Goal: Task Accomplishment & Management: Complete application form

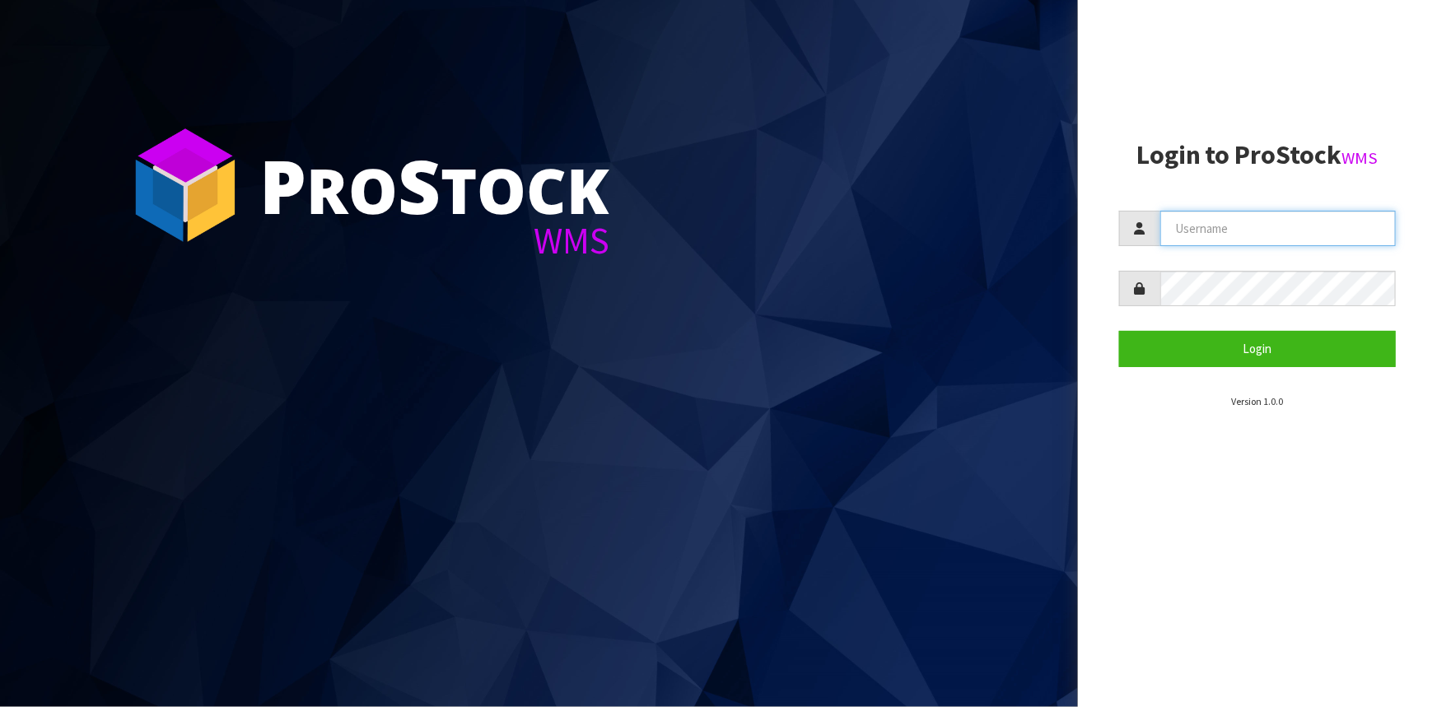
click at [1179, 223] on input "text" at bounding box center [1278, 228] width 236 height 35
type input "t"
type input "Talia"
click at [1119, 331] on button "Login" at bounding box center [1257, 348] width 277 height 35
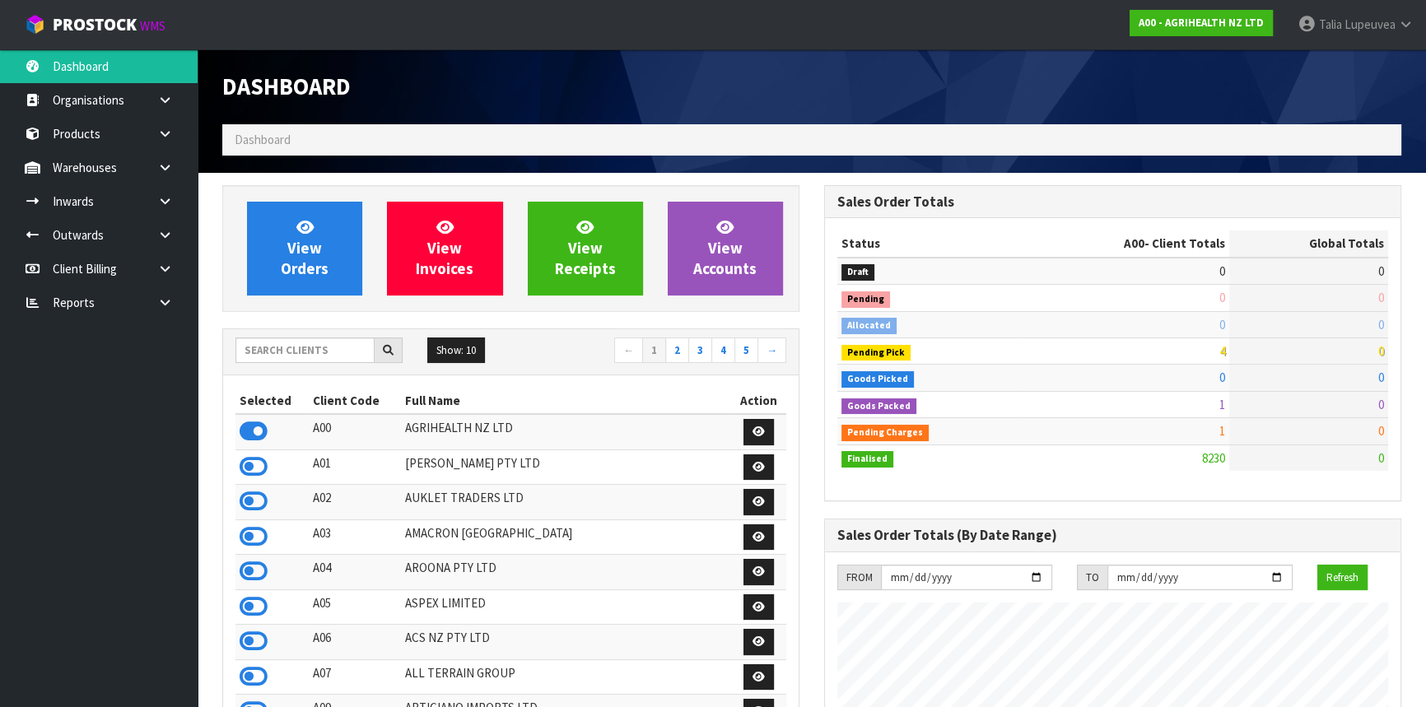
scroll to position [1245, 601]
click at [307, 346] on input "text" at bounding box center [305, 351] width 139 height 26
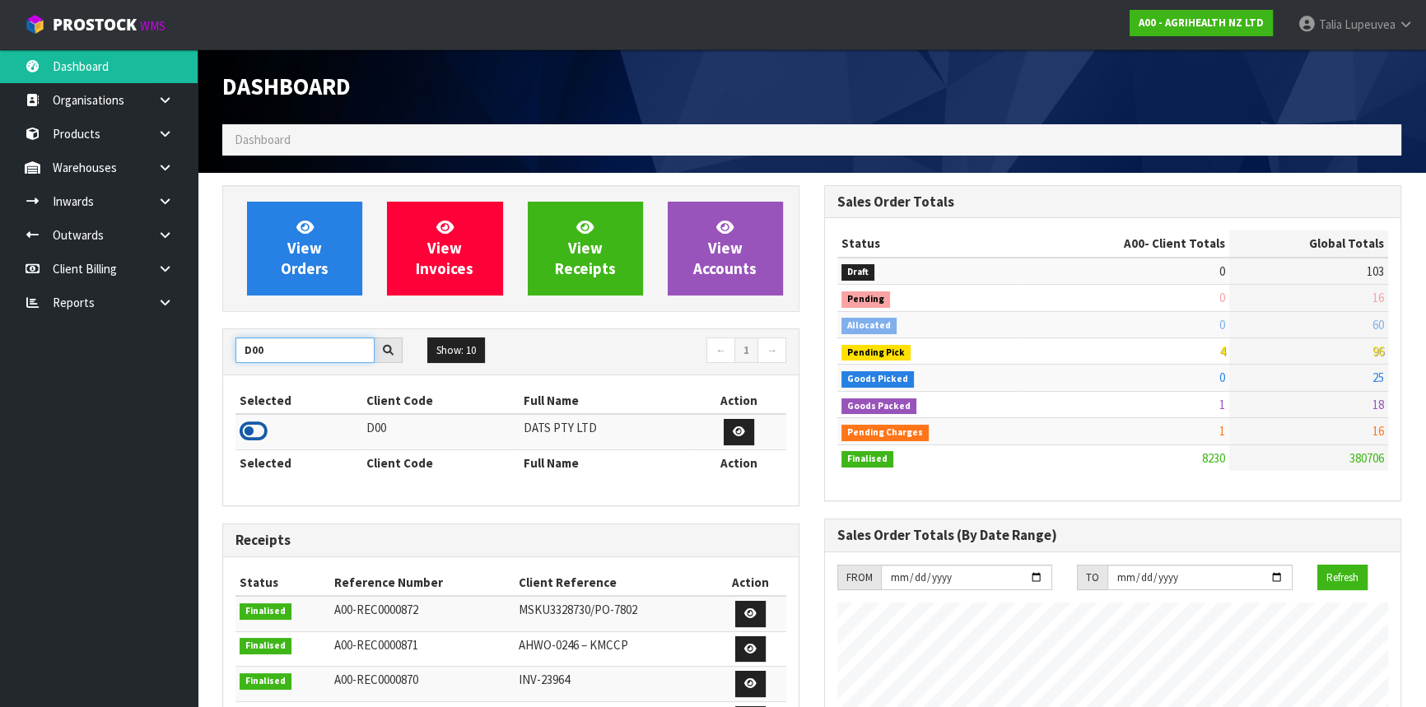
type input "D00"
click at [255, 428] on icon at bounding box center [254, 431] width 28 height 25
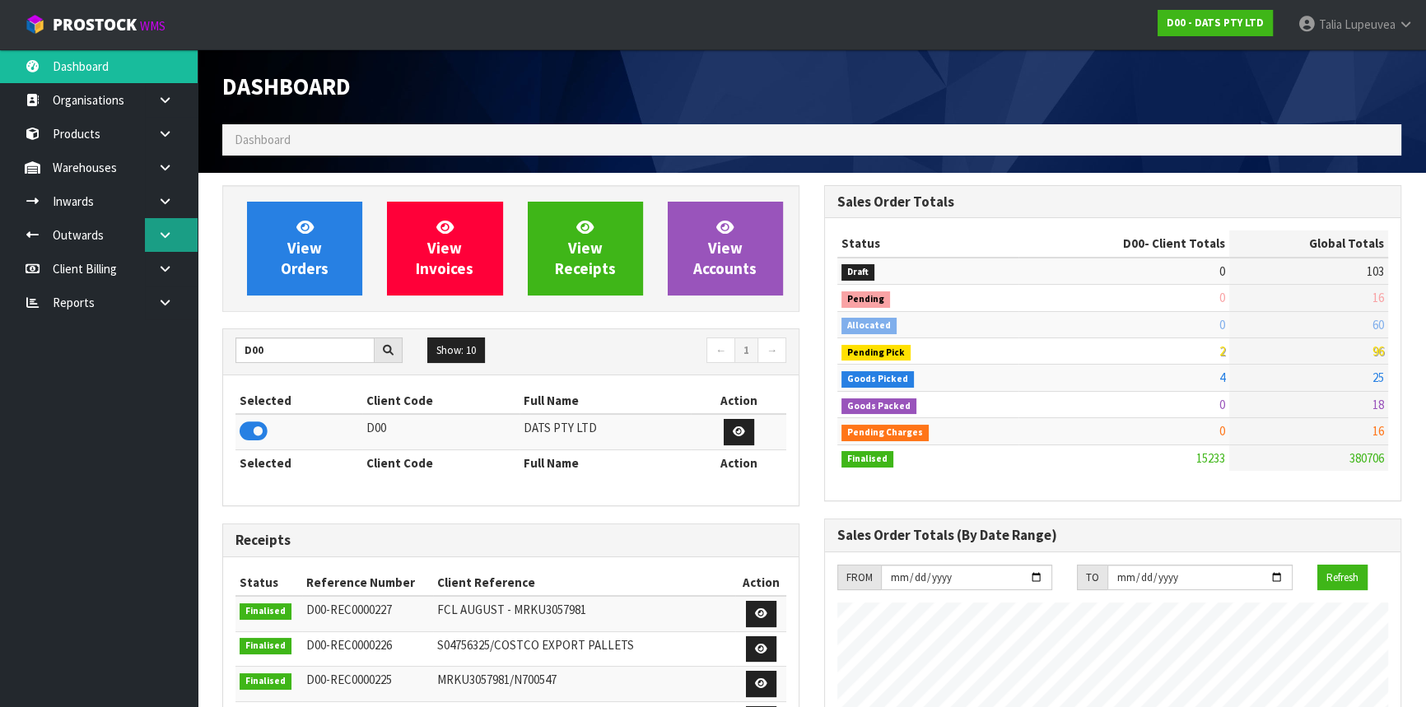
click at [162, 239] on icon at bounding box center [165, 235] width 16 height 12
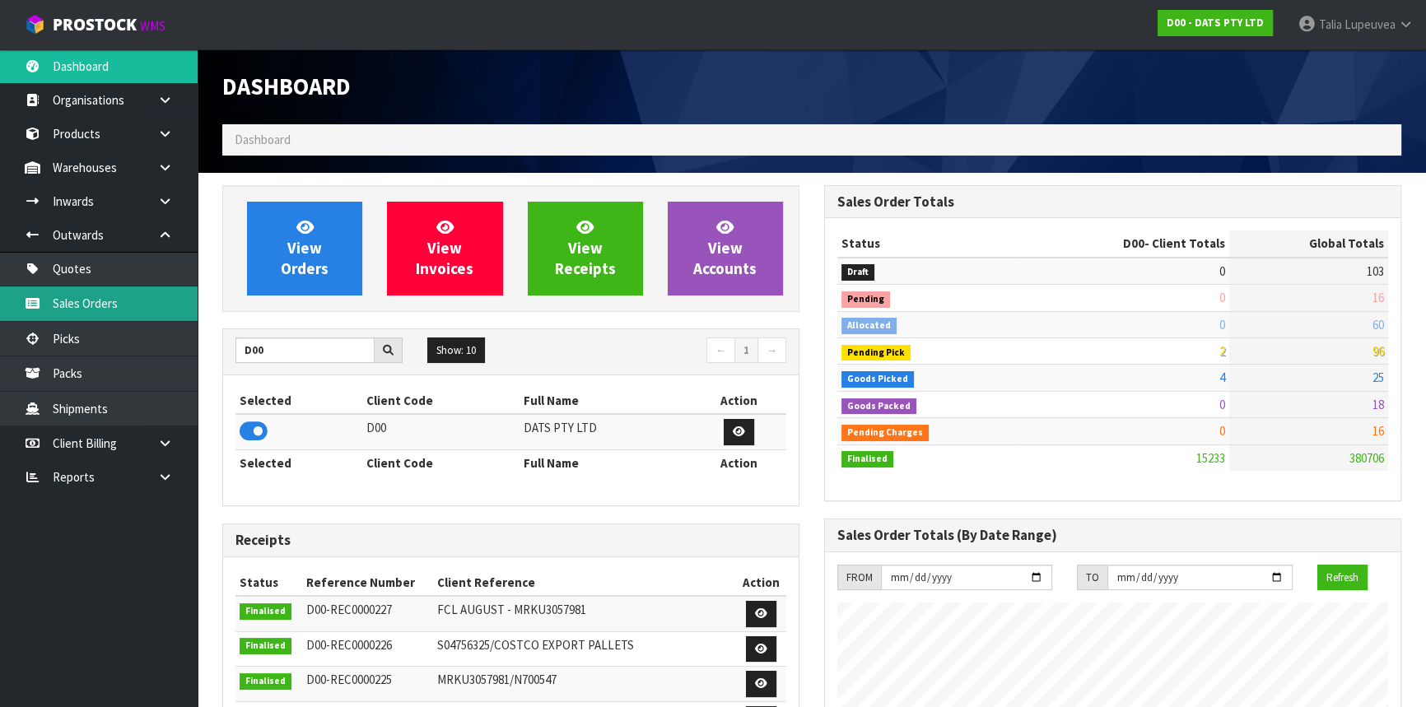
click at [170, 296] on link "Sales Orders" at bounding box center [99, 304] width 198 height 34
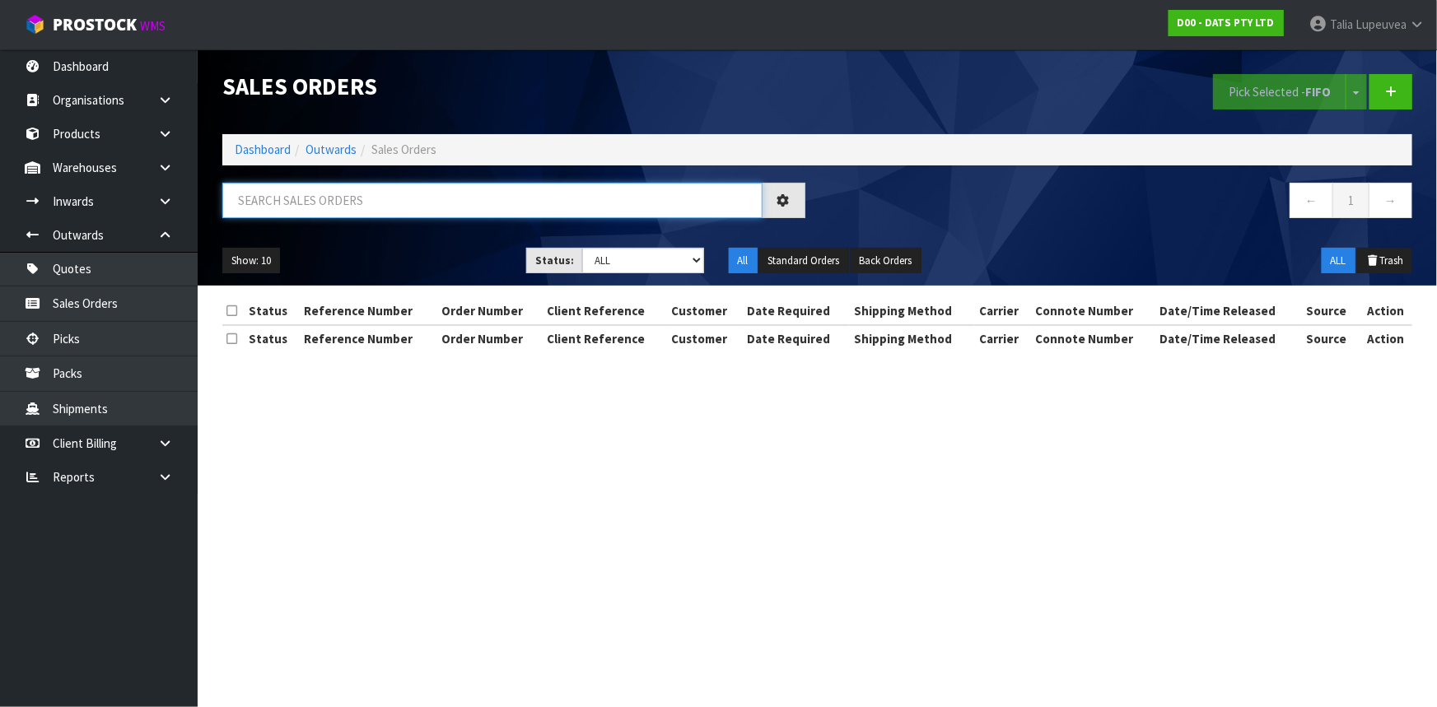
click at [330, 190] on input "text" at bounding box center [492, 200] width 540 height 35
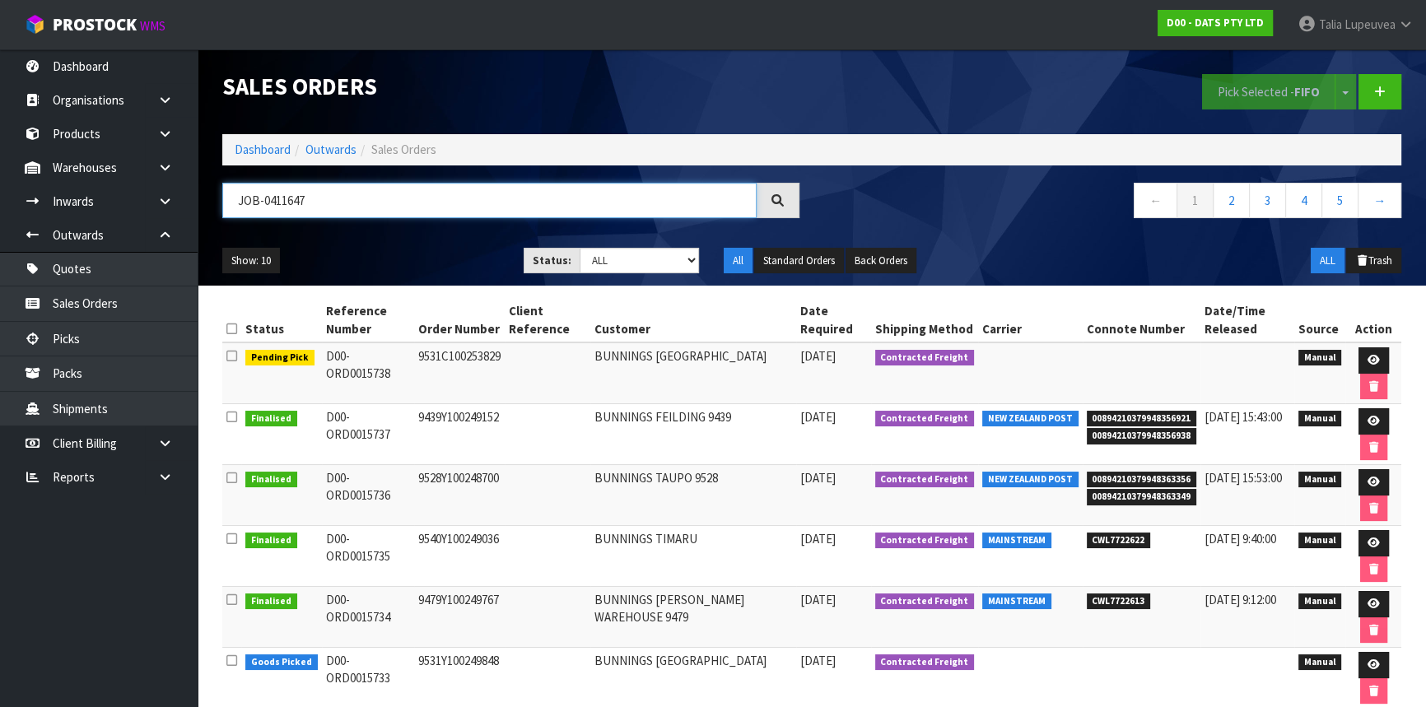
type input "JOB-0411647"
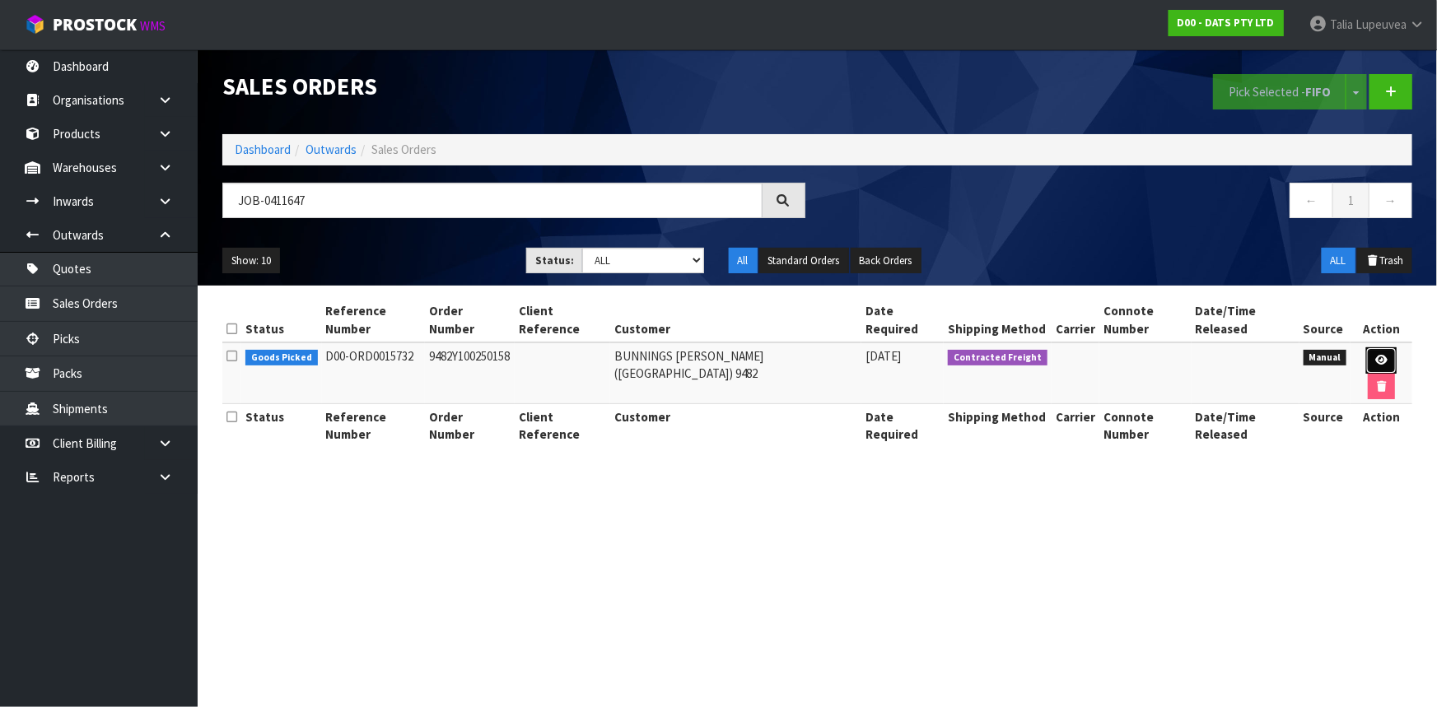
click at [1375, 355] on icon at bounding box center [1381, 360] width 12 height 11
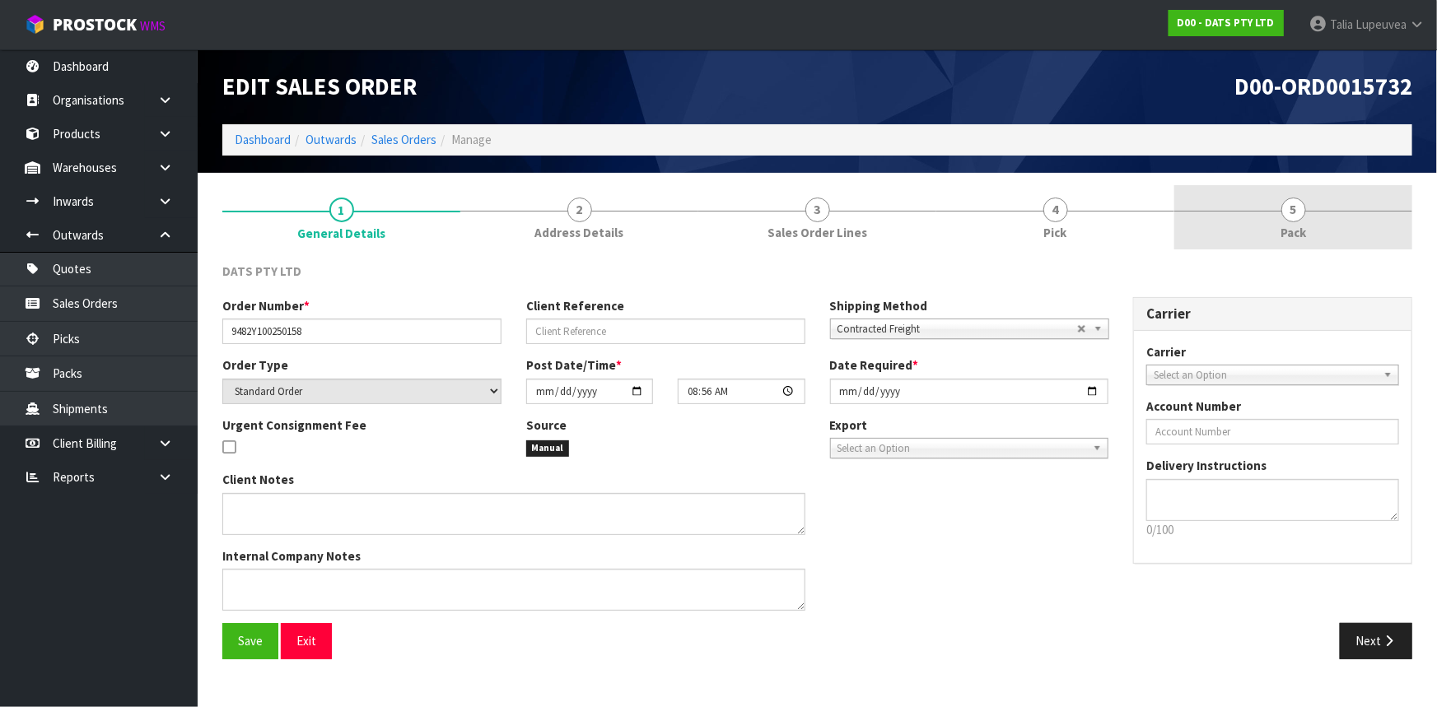
click at [1258, 226] on link "5 Pack" at bounding box center [1293, 217] width 238 height 65
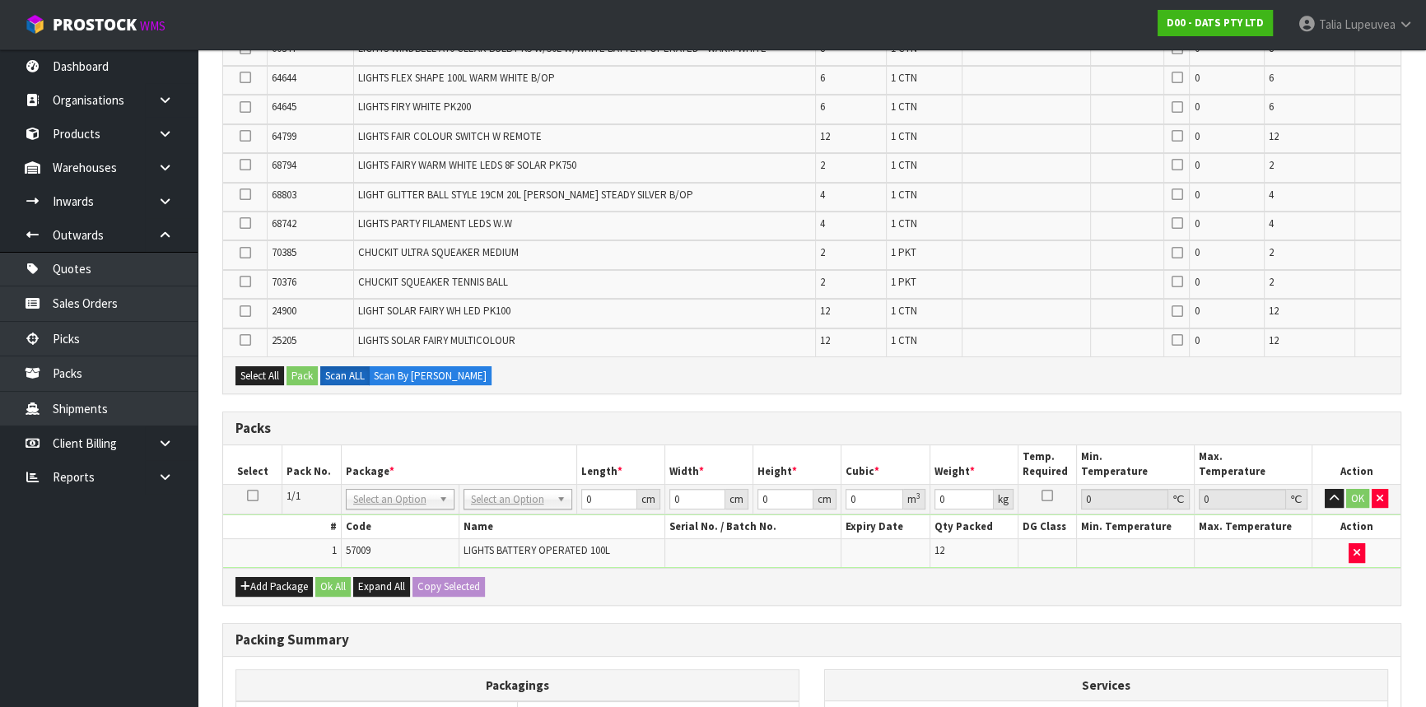
scroll to position [374, 0]
click at [254, 495] on icon at bounding box center [253, 495] width 12 height 1
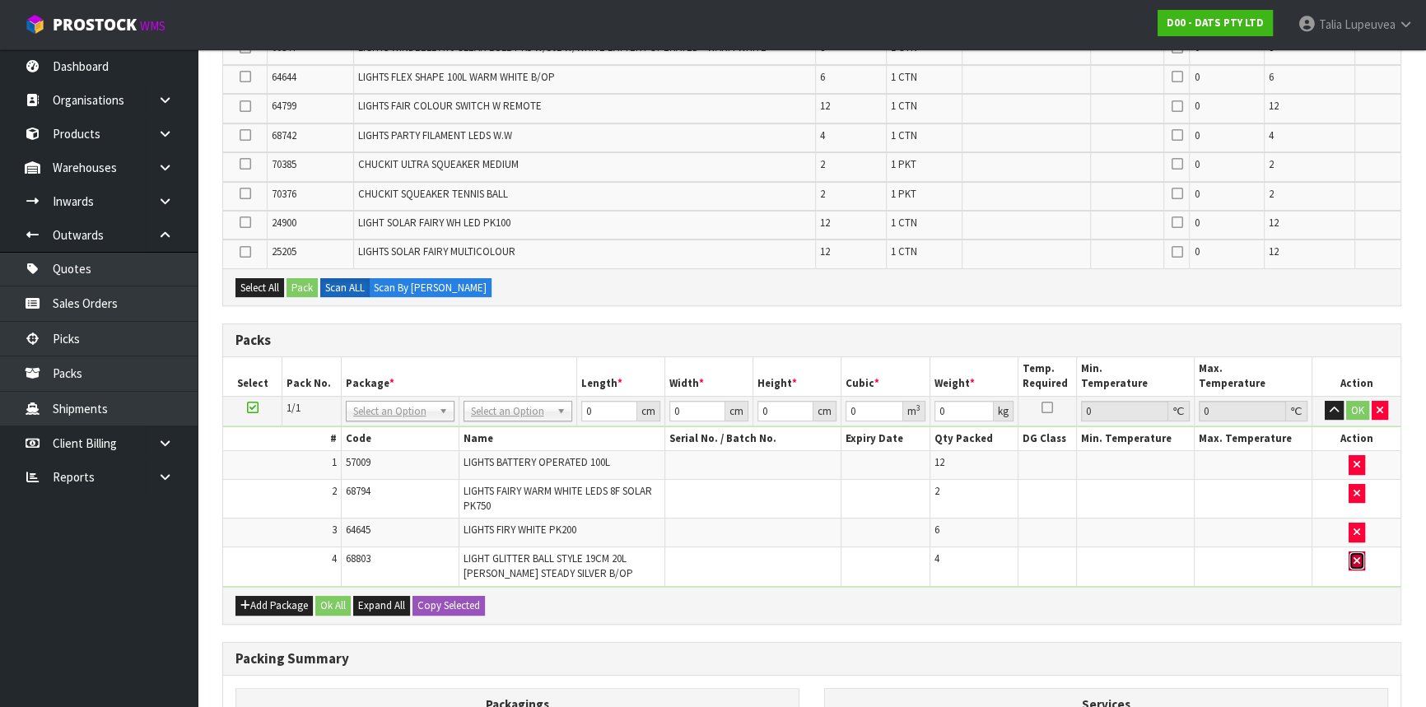
click at [1357, 556] on icon "button" at bounding box center [1357, 561] width 7 height 11
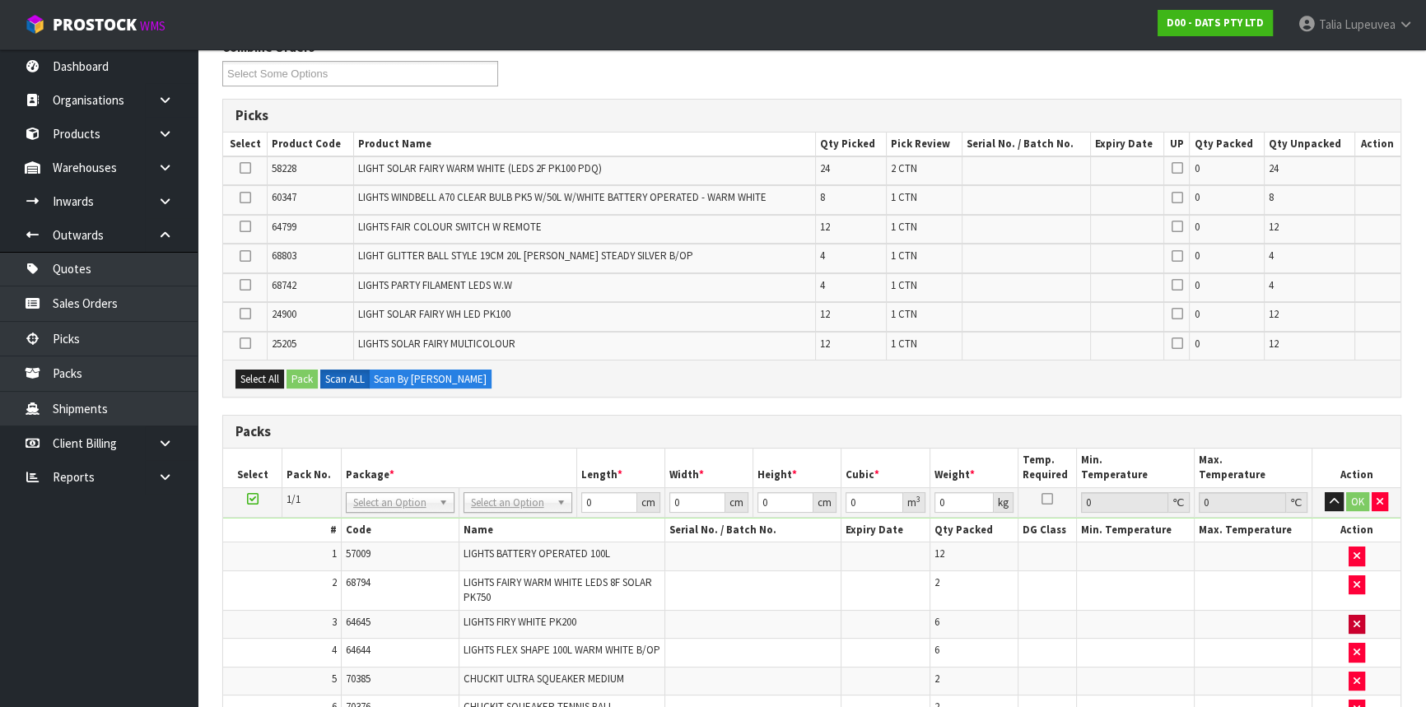
scroll to position [299, 0]
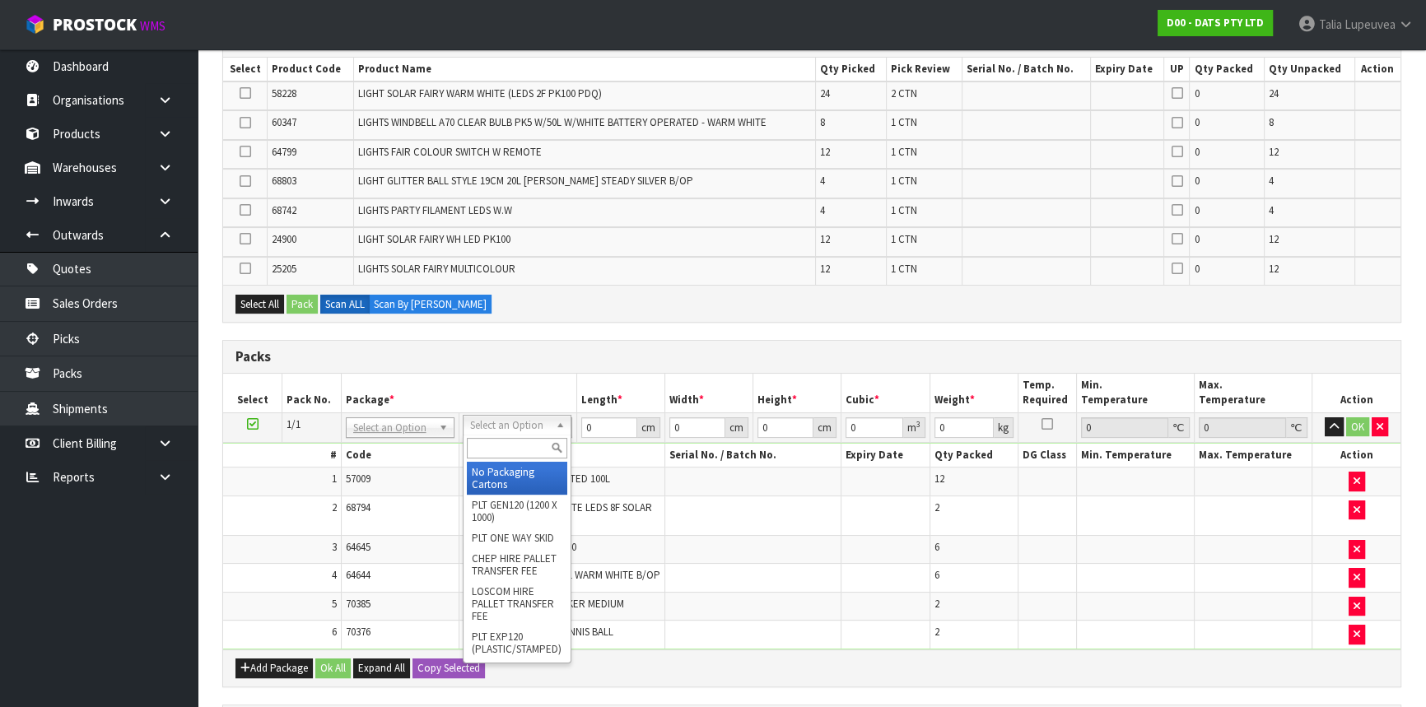
click at [489, 441] on input "text" at bounding box center [517, 448] width 100 height 21
type input "CTN9"
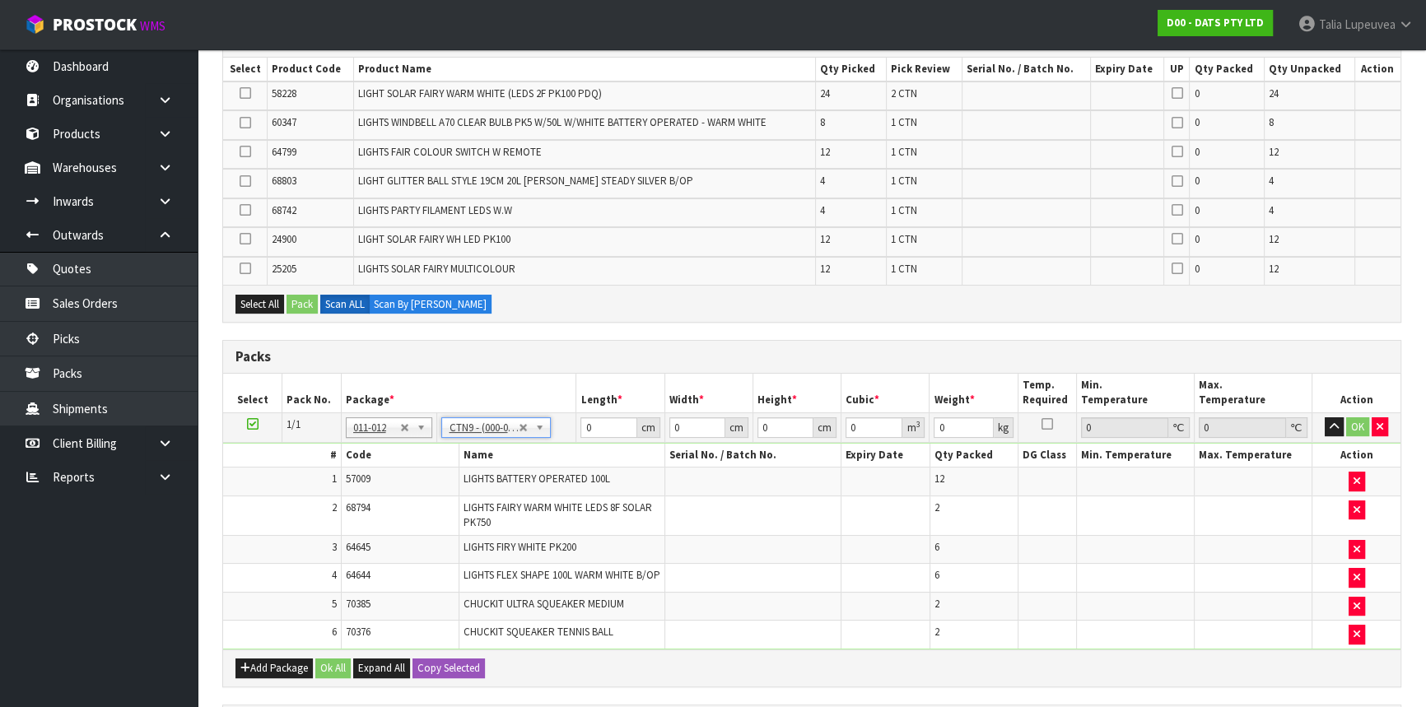
type input "51"
type input "38"
type input "58.5"
type input "0.113373"
type input "12.43"
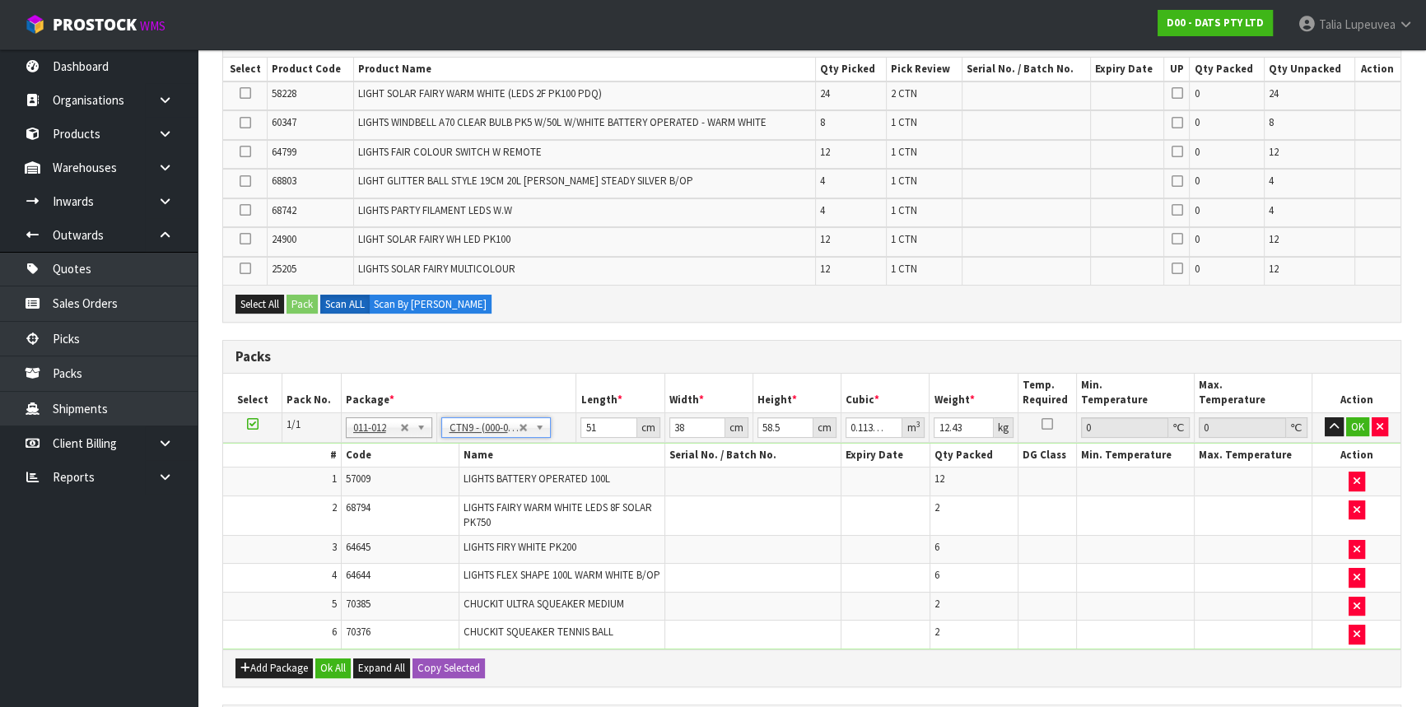
click at [250, 424] on icon at bounding box center [253, 424] width 12 height 1
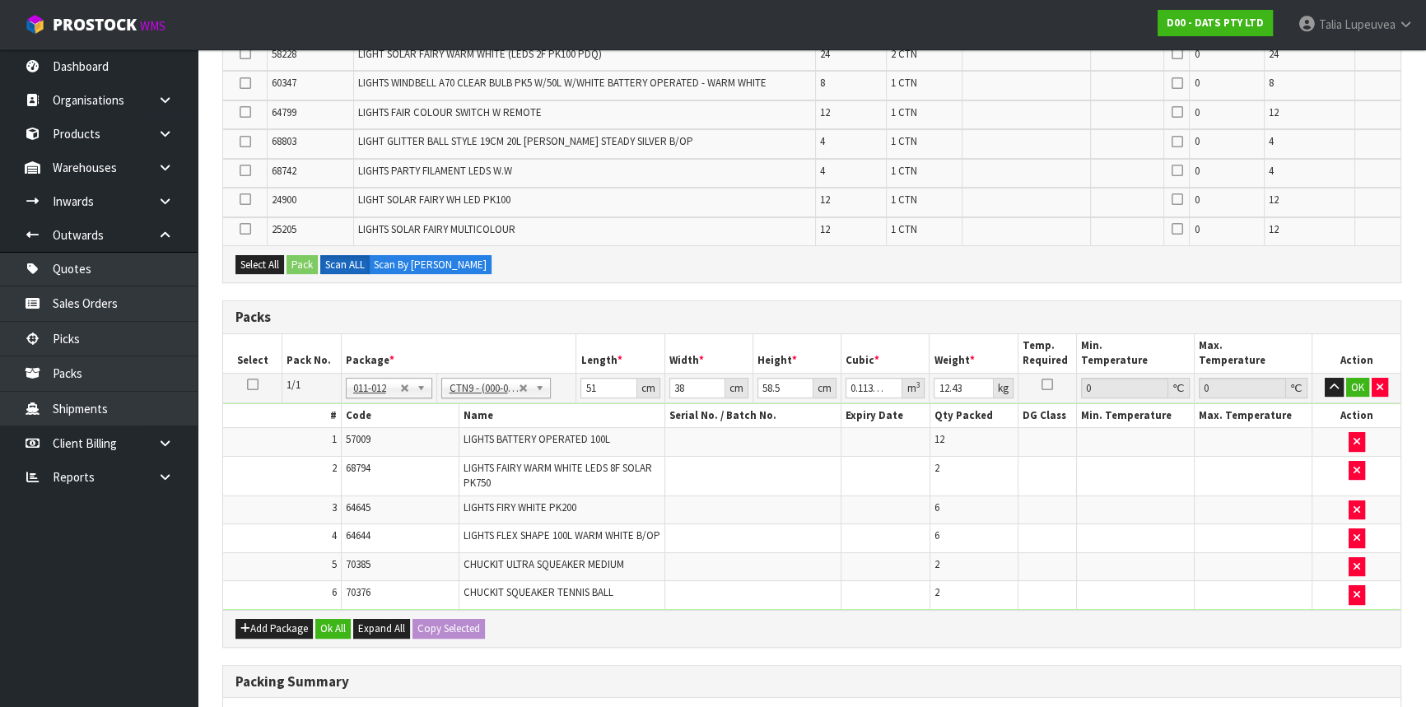
scroll to position [374, 0]
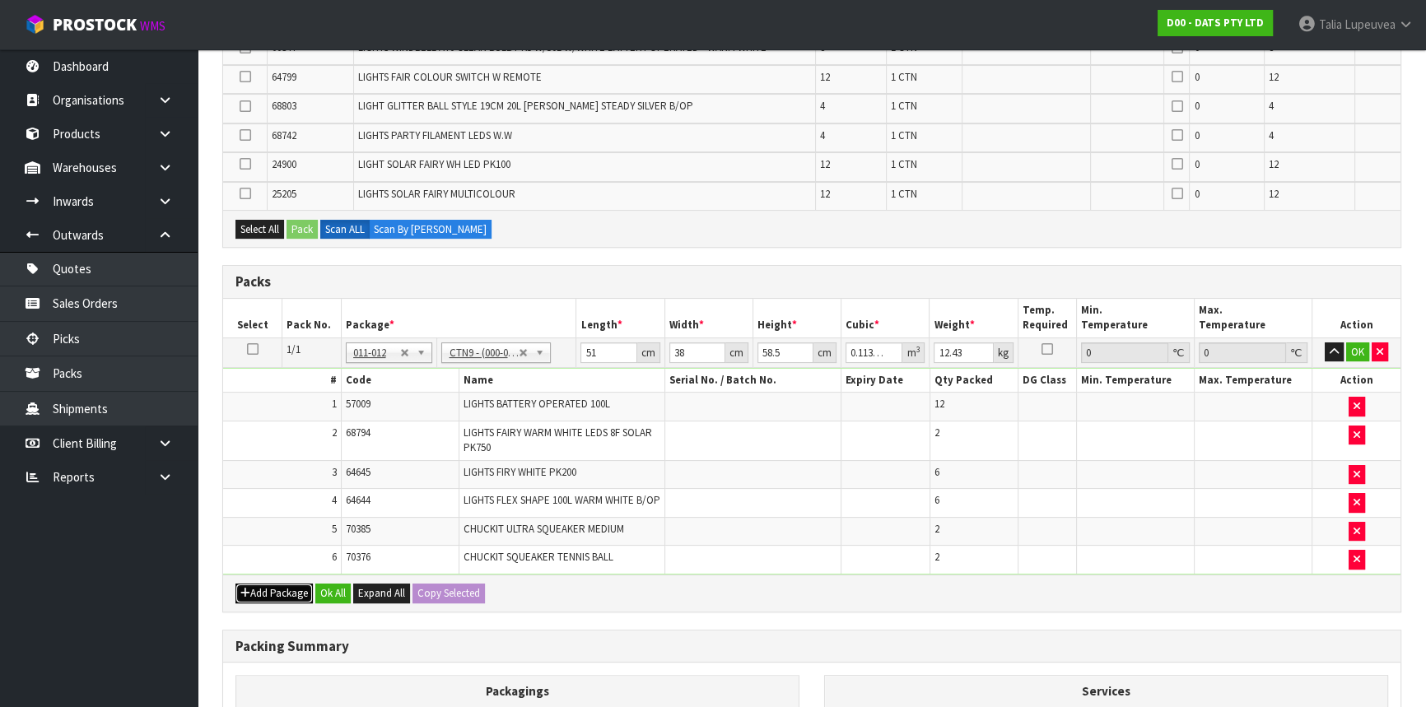
click at [280, 600] on button "Add Package" at bounding box center [274, 594] width 77 height 20
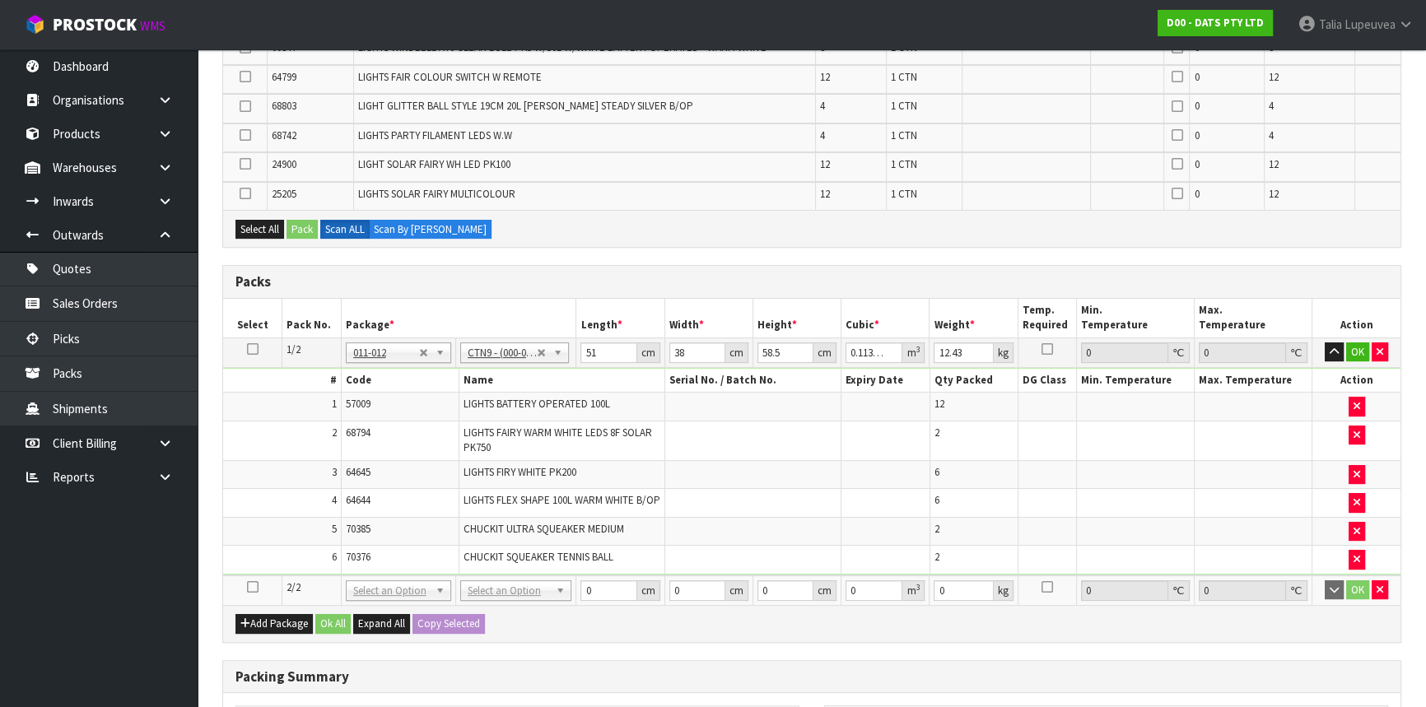
click at [254, 588] on icon at bounding box center [253, 587] width 12 height 1
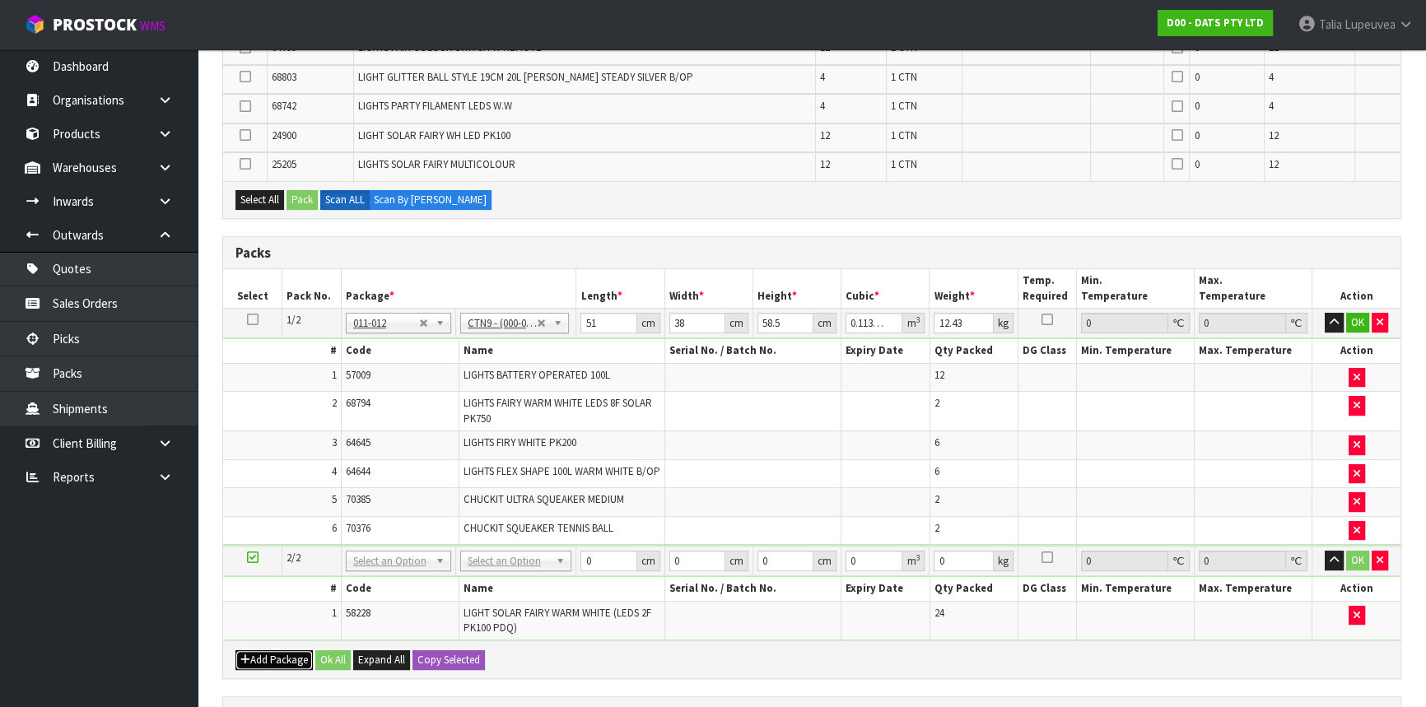
click at [268, 662] on button "Add Package" at bounding box center [274, 661] width 77 height 20
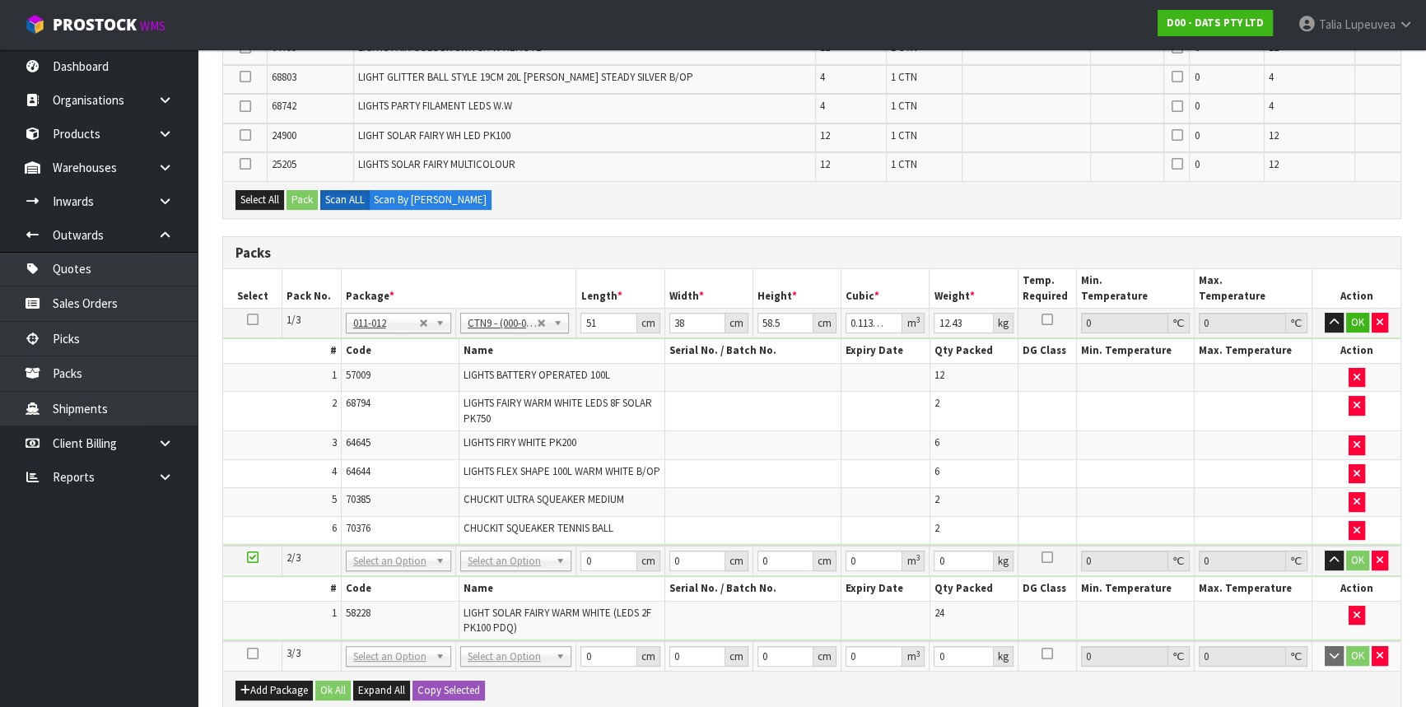
click at [247, 655] on icon at bounding box center [253, 654] width 12 height 1
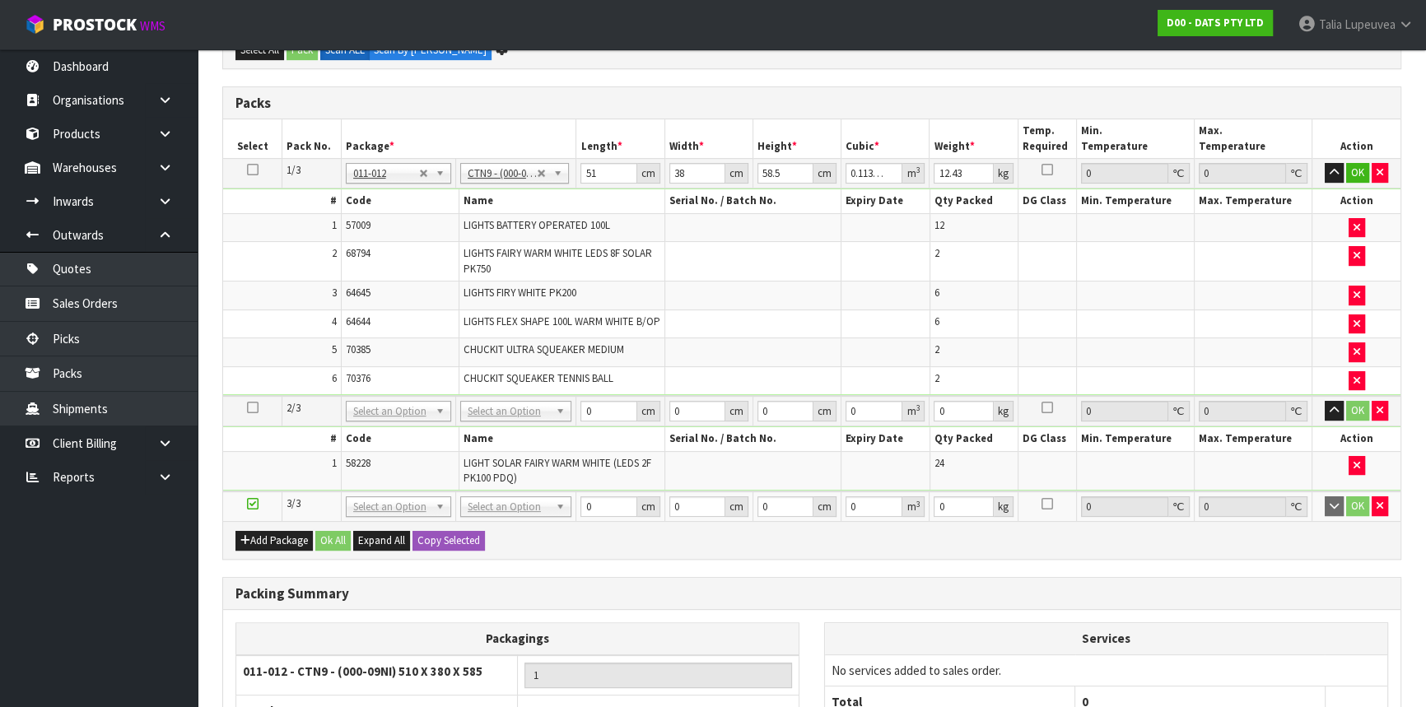
scroll to position [494, 0]
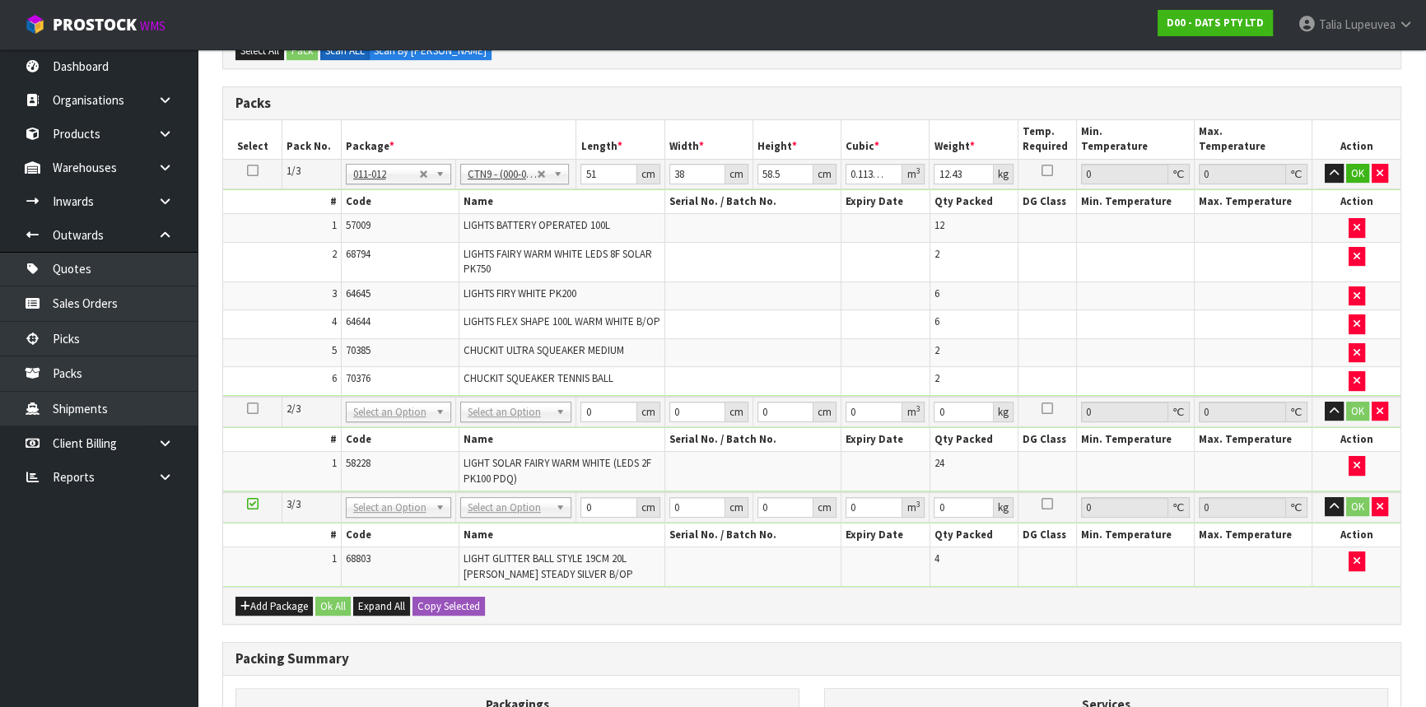
click at [247, 505] on icon at bounding box center [253, 504] width 12 height 1
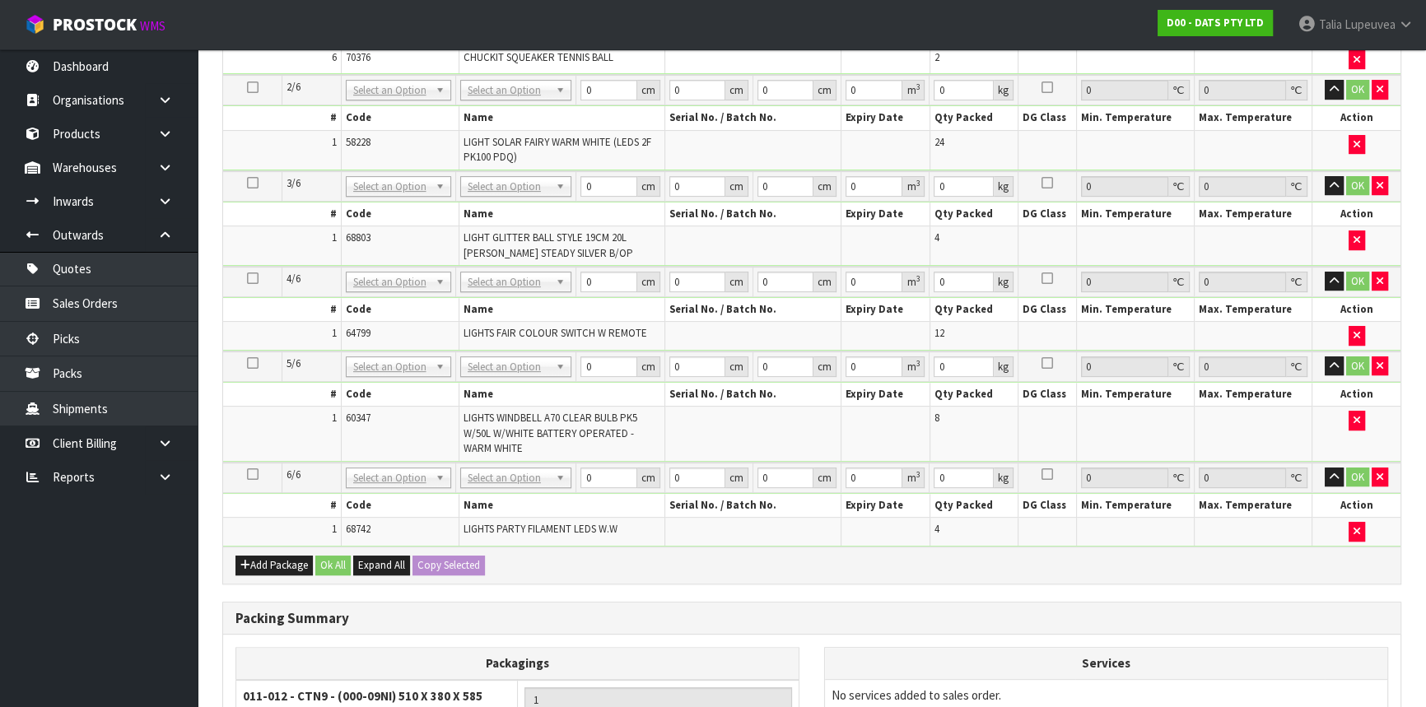
scroll to position [782, 0]
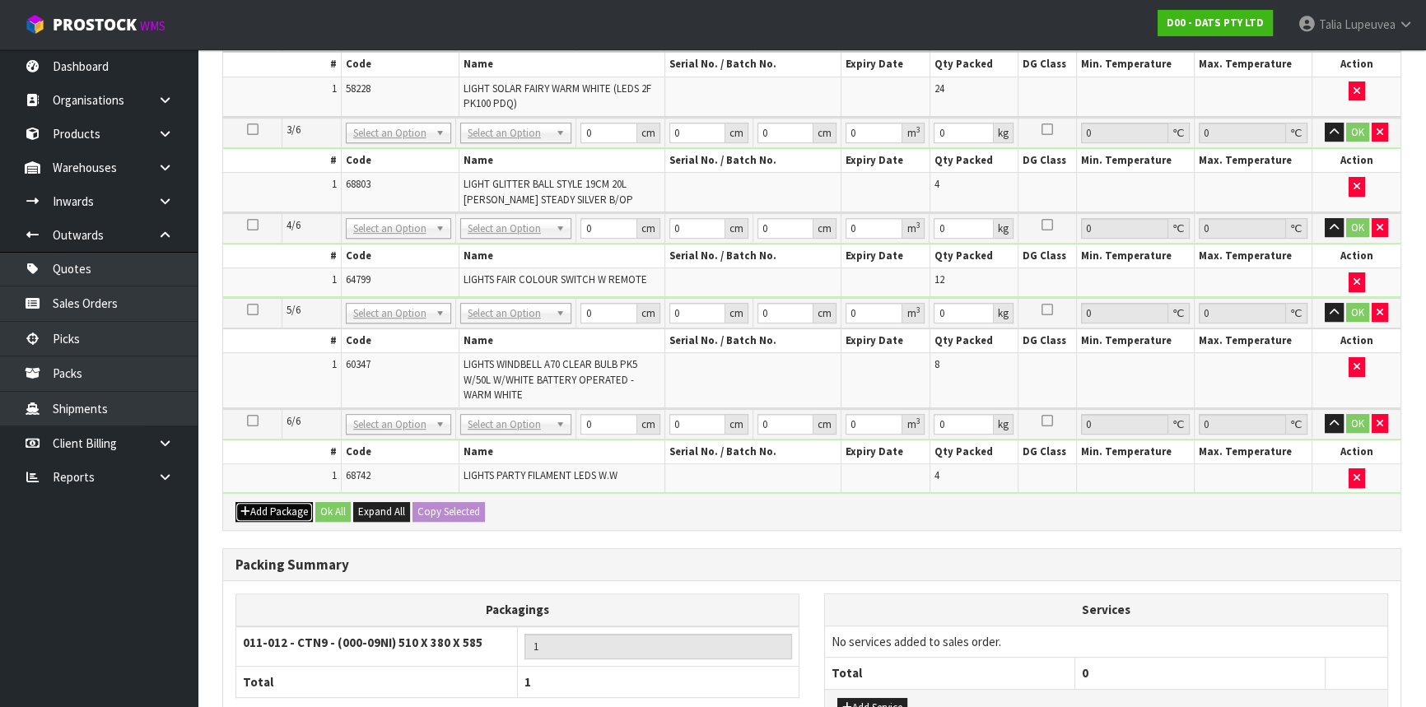
click at [280, 509] on button "Add Package" at bounding box center [274, 512] width 77 height 20
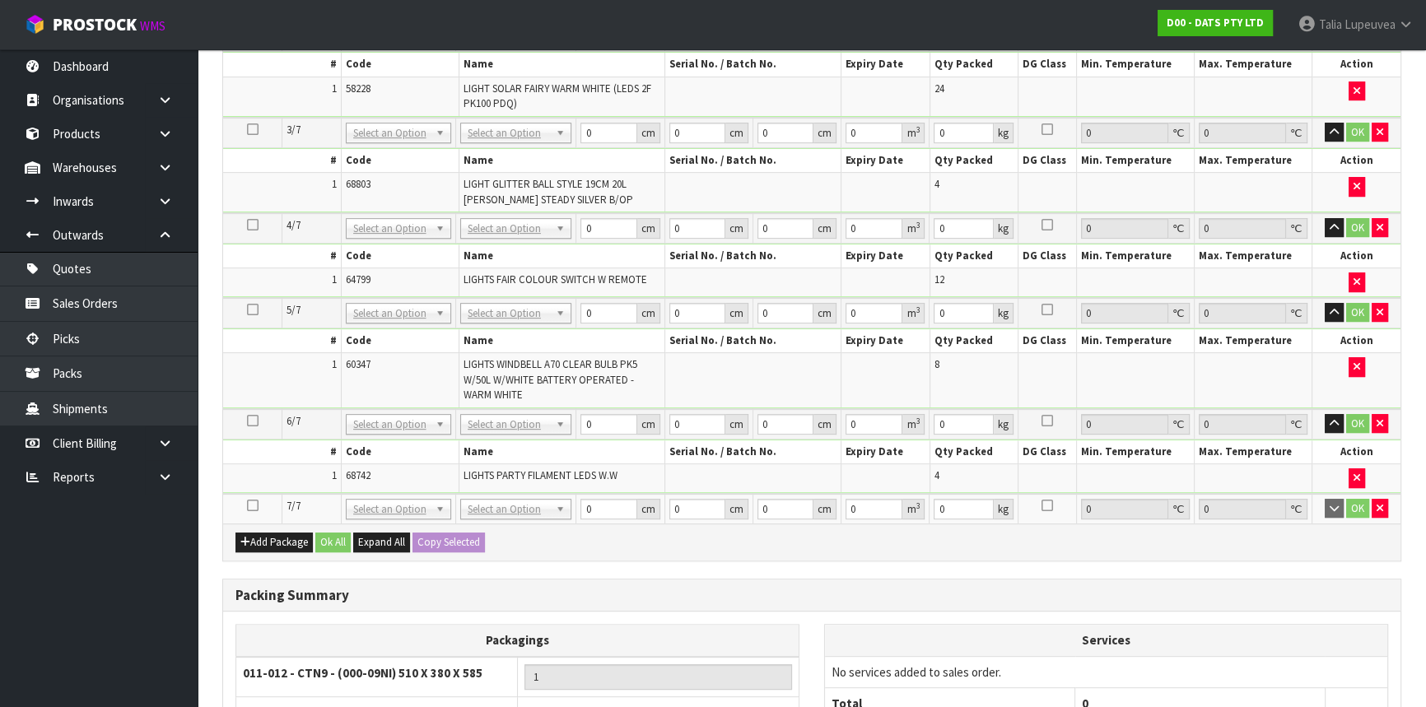
click at [252, 507] on icon at bounding box center [253, 506] width 12 height 1
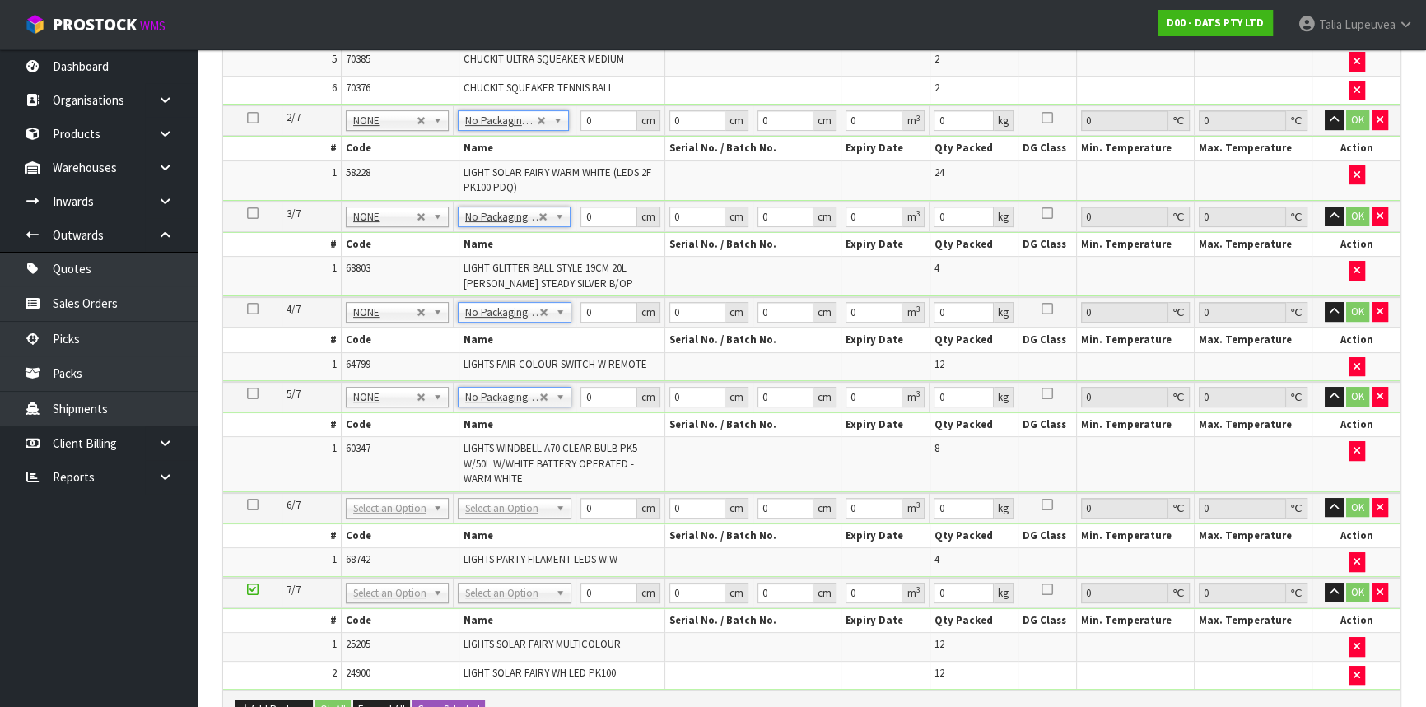
scroll to position [648, 0]
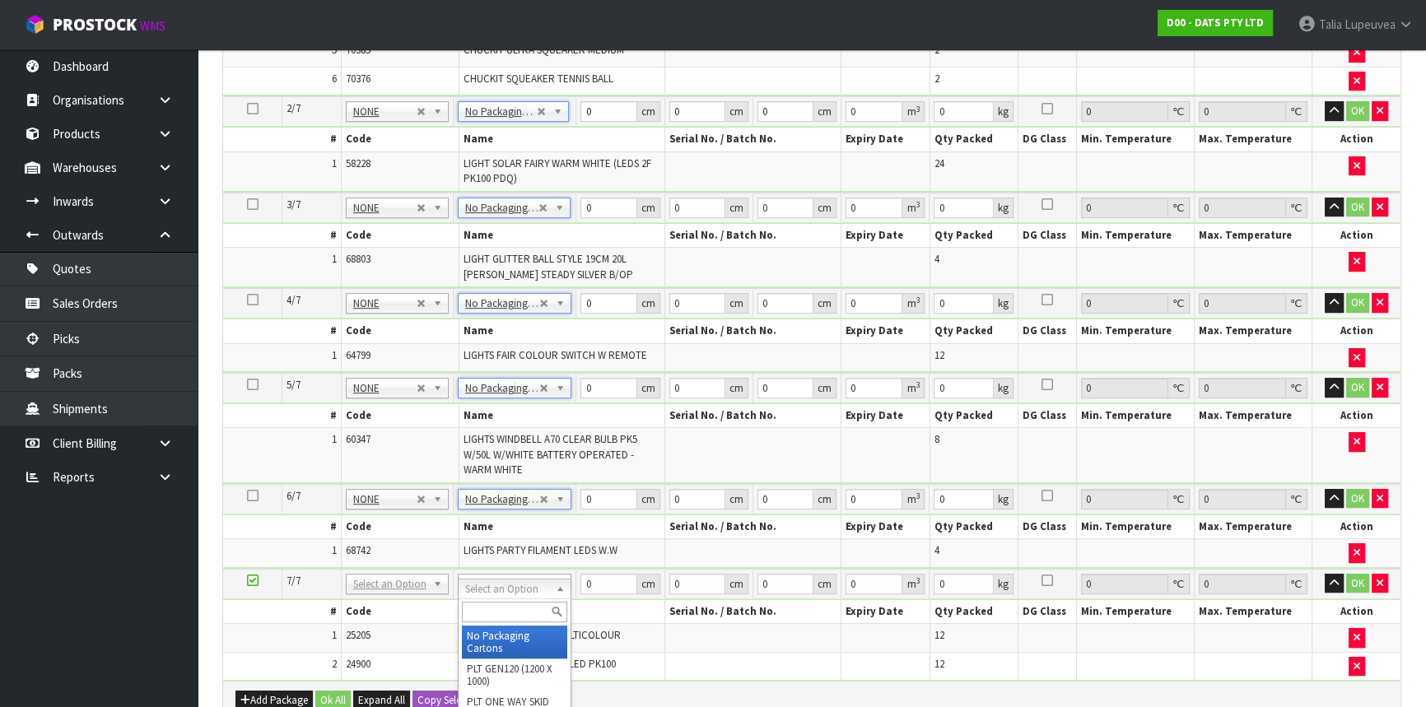
type input "6"
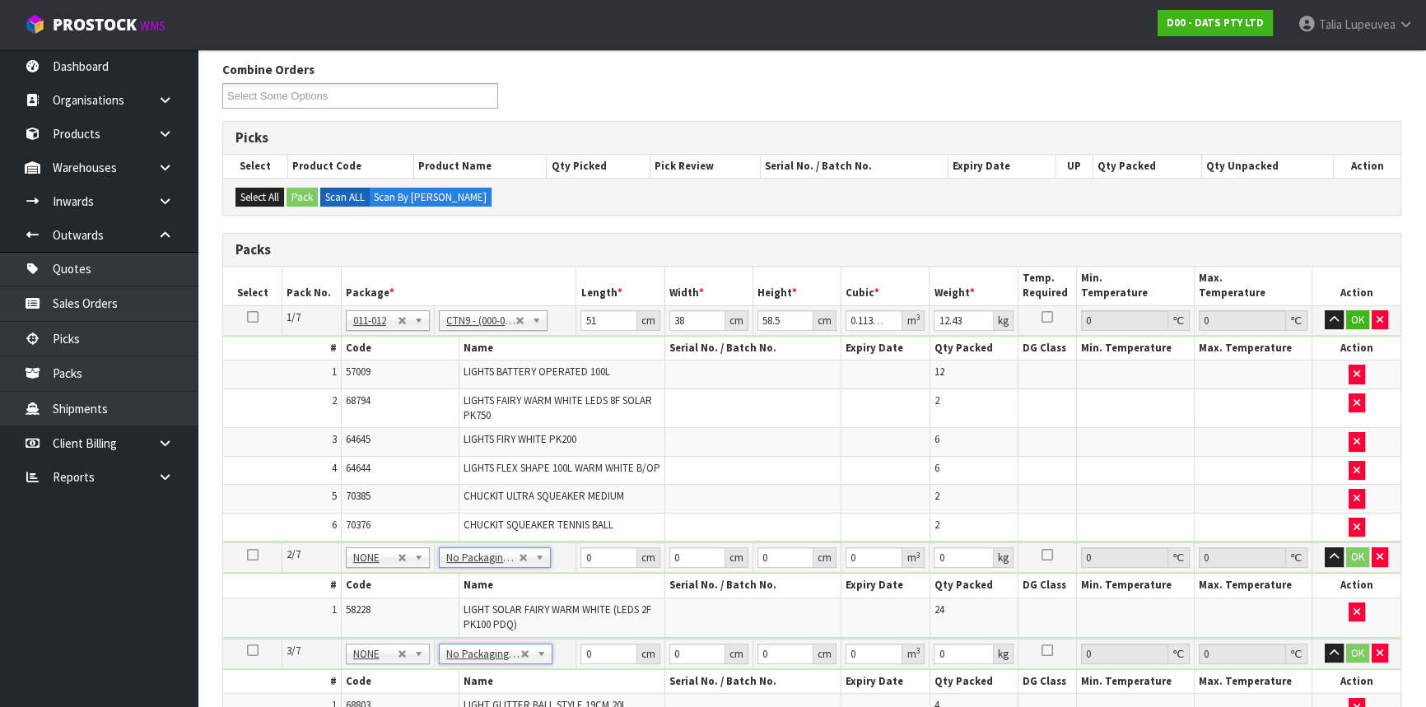
scroll to position [124, 0]
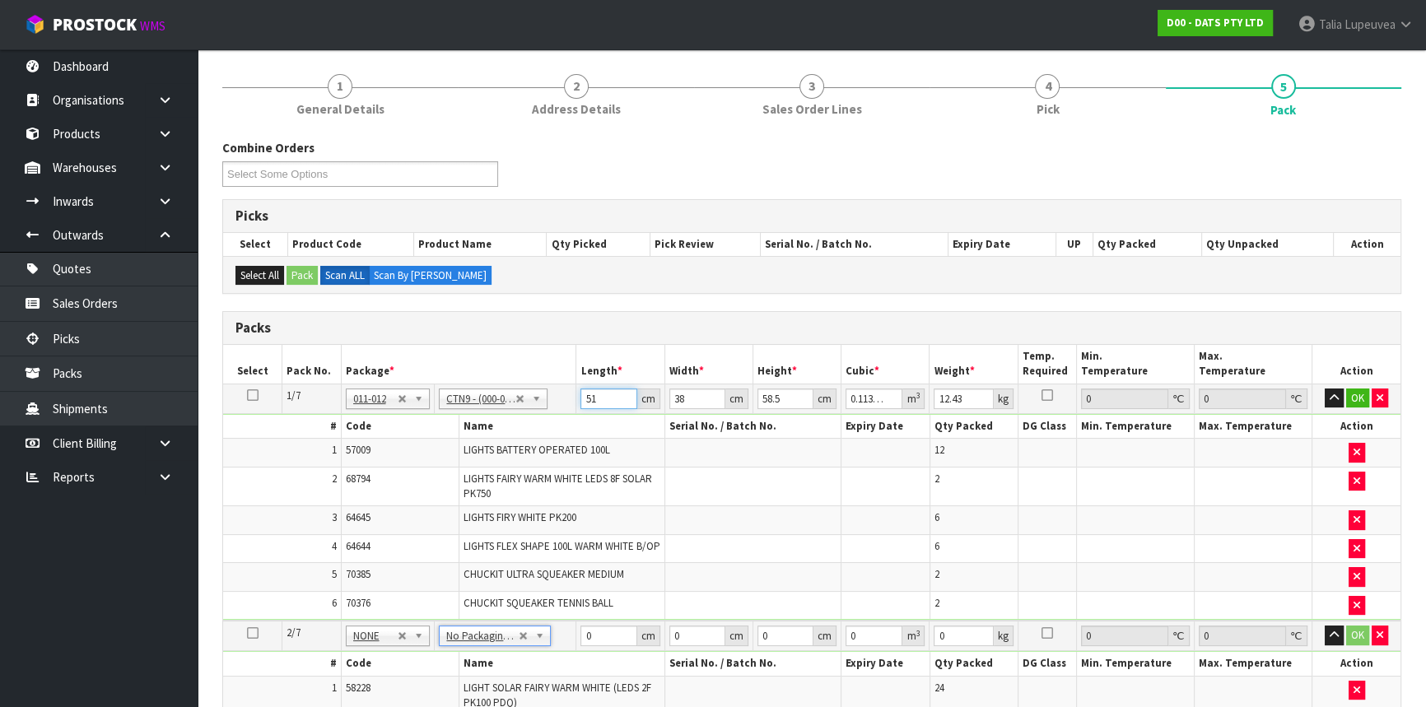
drag, startPoint x: 604, startPoint y: 395, endPoint x: 572, endPoint y: 394, distance: 31.3
click at [572, 395] on tr "1/7 NONE 007-001 007-002 007-004 007-009 007-013 007-014 007-015 007-017 007-01…" at bounding box center [812, 399] width 1178 height 30
type input "5"
type input "0.011115"
type input "52"
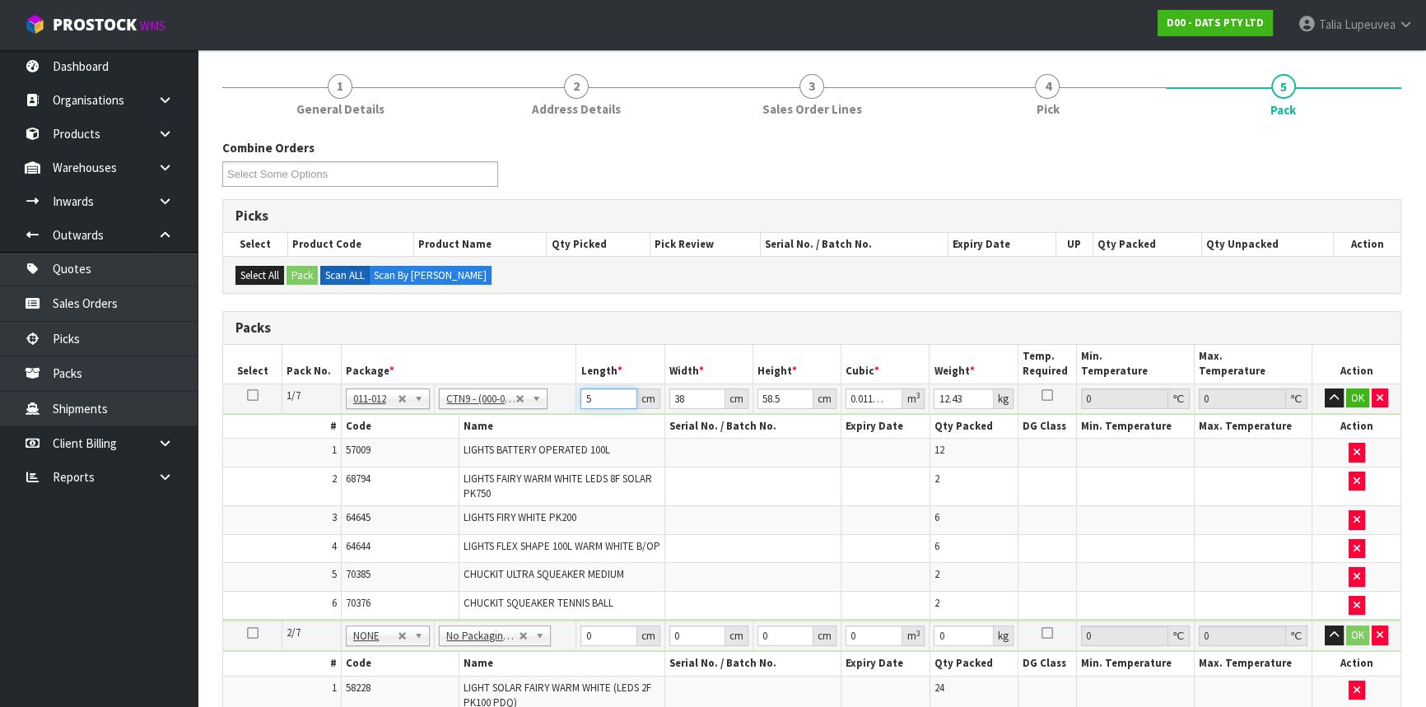
type input "0.115596"
type input "52"
type input "4"
type input "0.012168"
type input "41"
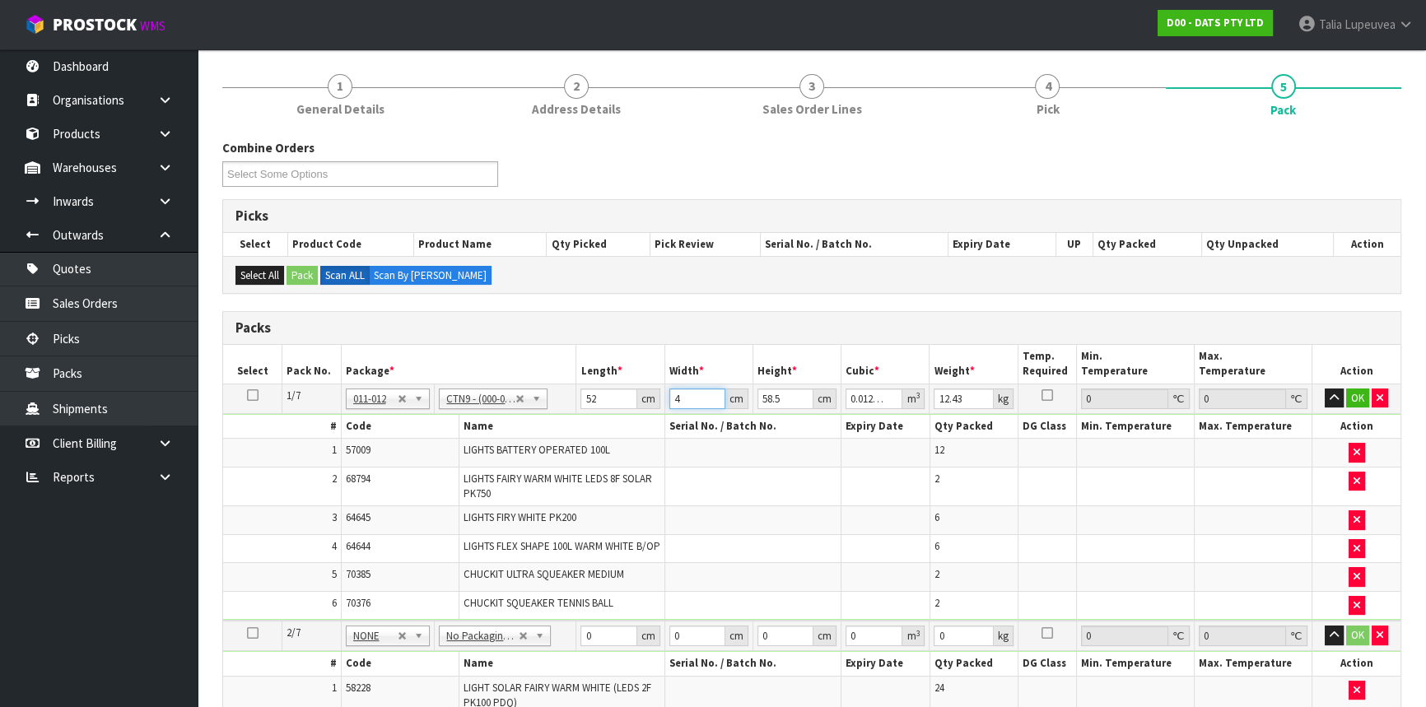
type input "0.124722"
type input "41"
type input "5"
type input "0.01066"
type input "53"
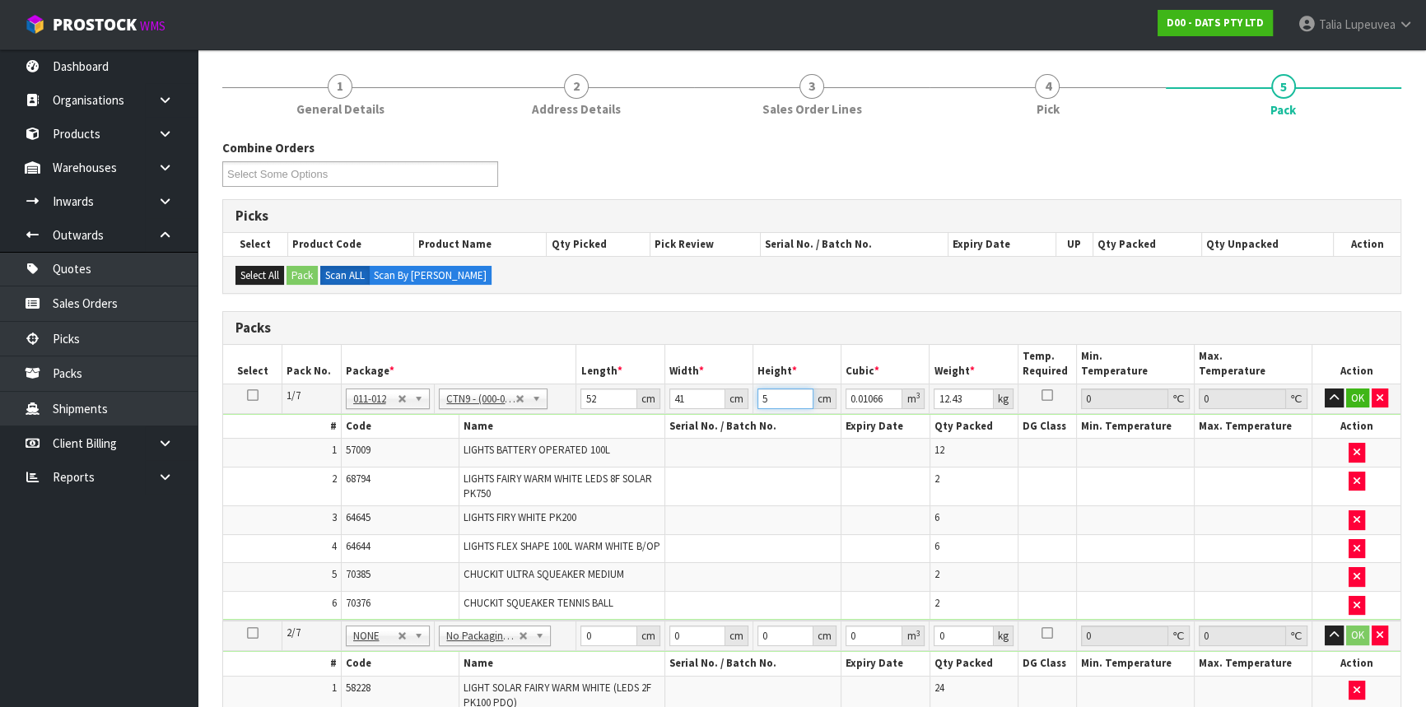
type input "0.112996"
type input "53"
type input "13"
click at [1356, 399] on button "OK" at bounding box center [1358, 399] width 23 height 20
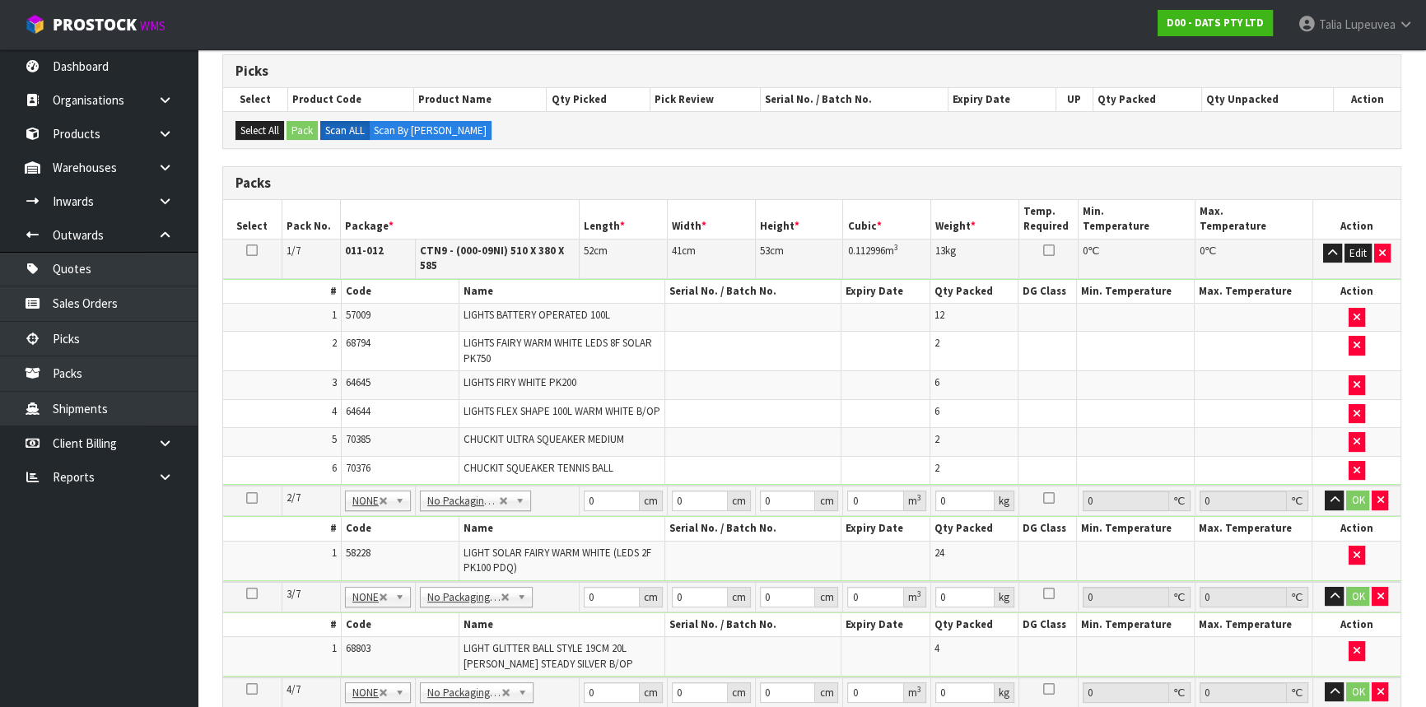
scroll to position [348, 0]
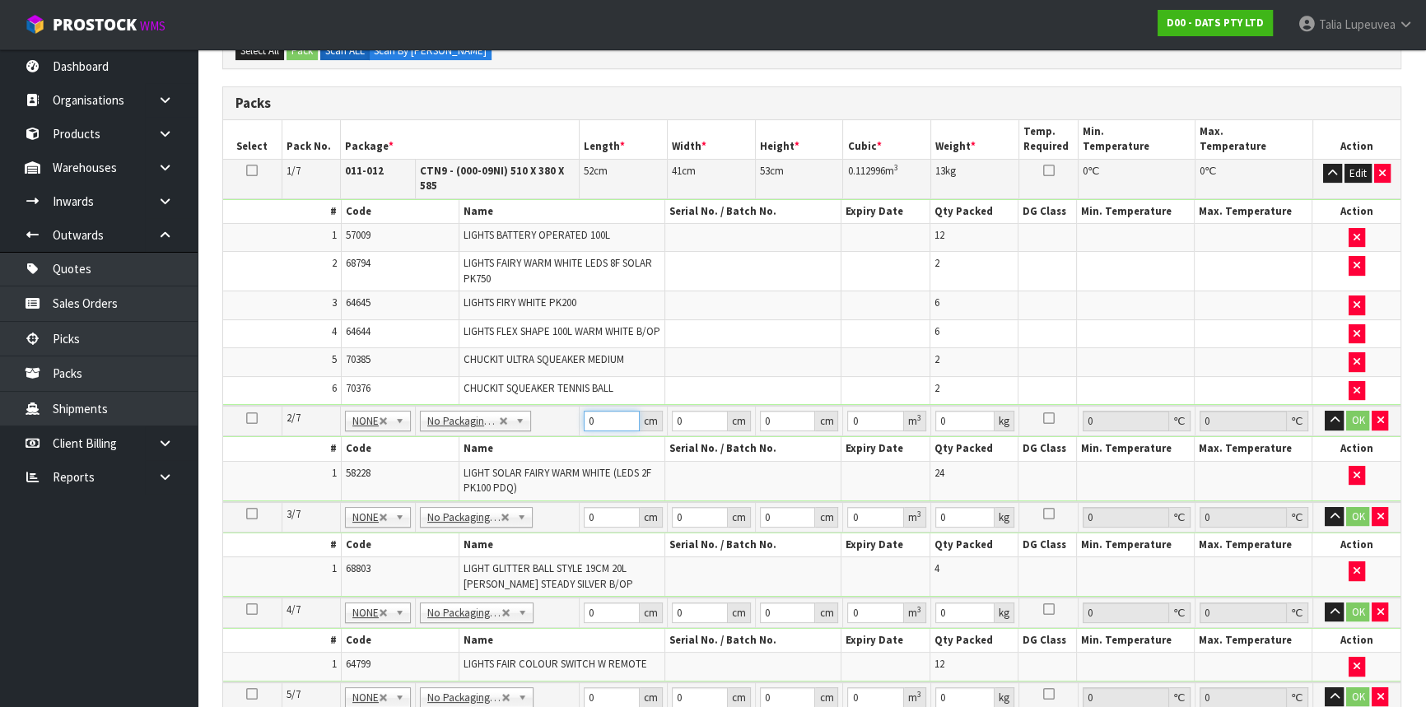
drag, startPoint x: 601, startPoint y: 434, endPoint x: 586, endPoint y: 439, distance: 16.4
click at [586, 437] on td "0 cm" at bounding box center [624, 421] width 88 height 30
type input "64"
type input "20"
type input "3"
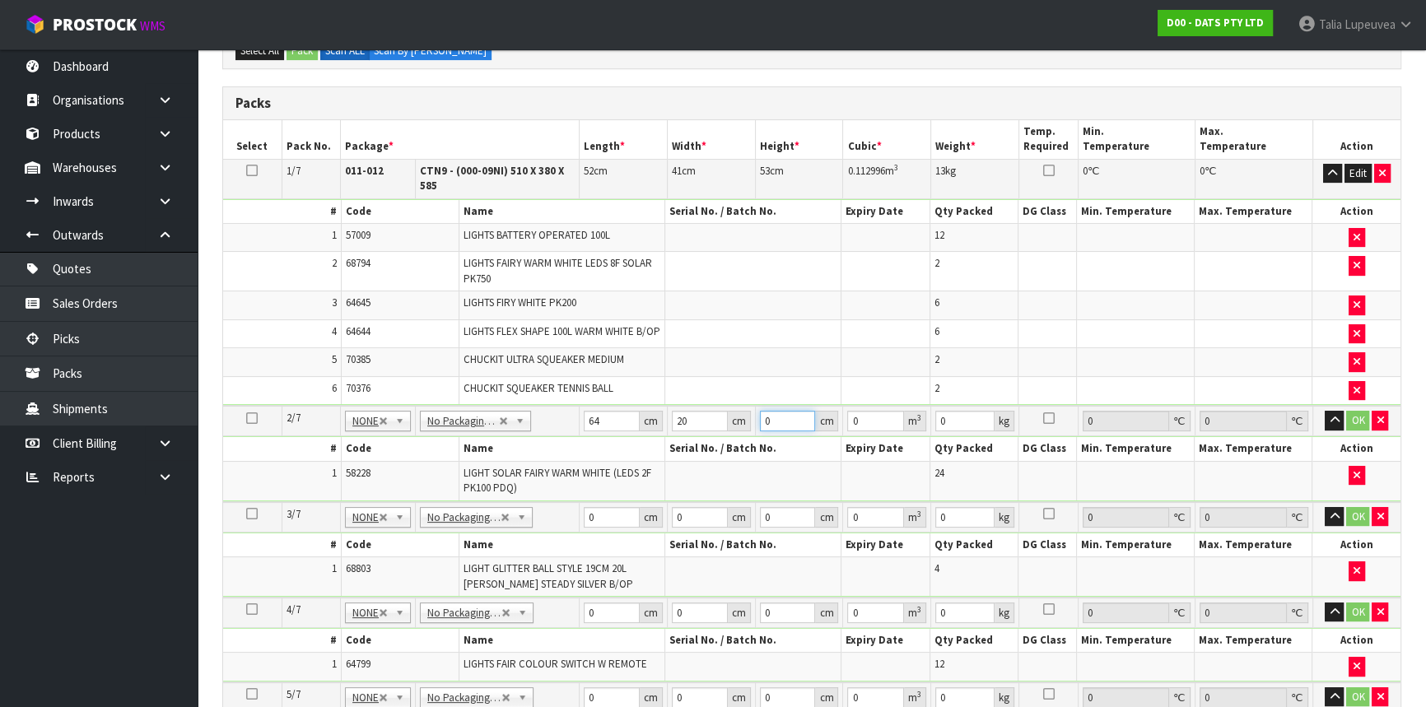
type input "0.00384"
type input "32"
type input "0.04096"
type input "32"
type input "6"
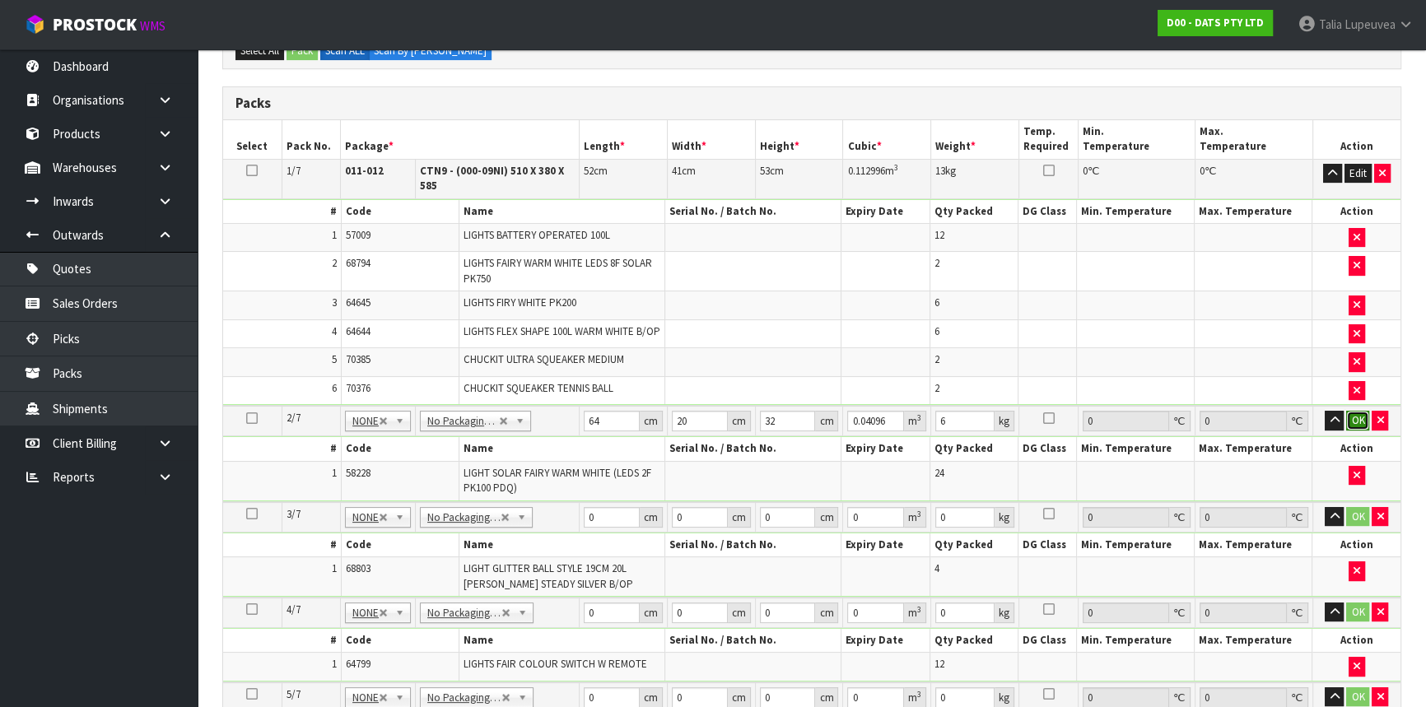
click at [1360, 431] on button "OK" at bounding box center [1358, 421] width 23 height 20
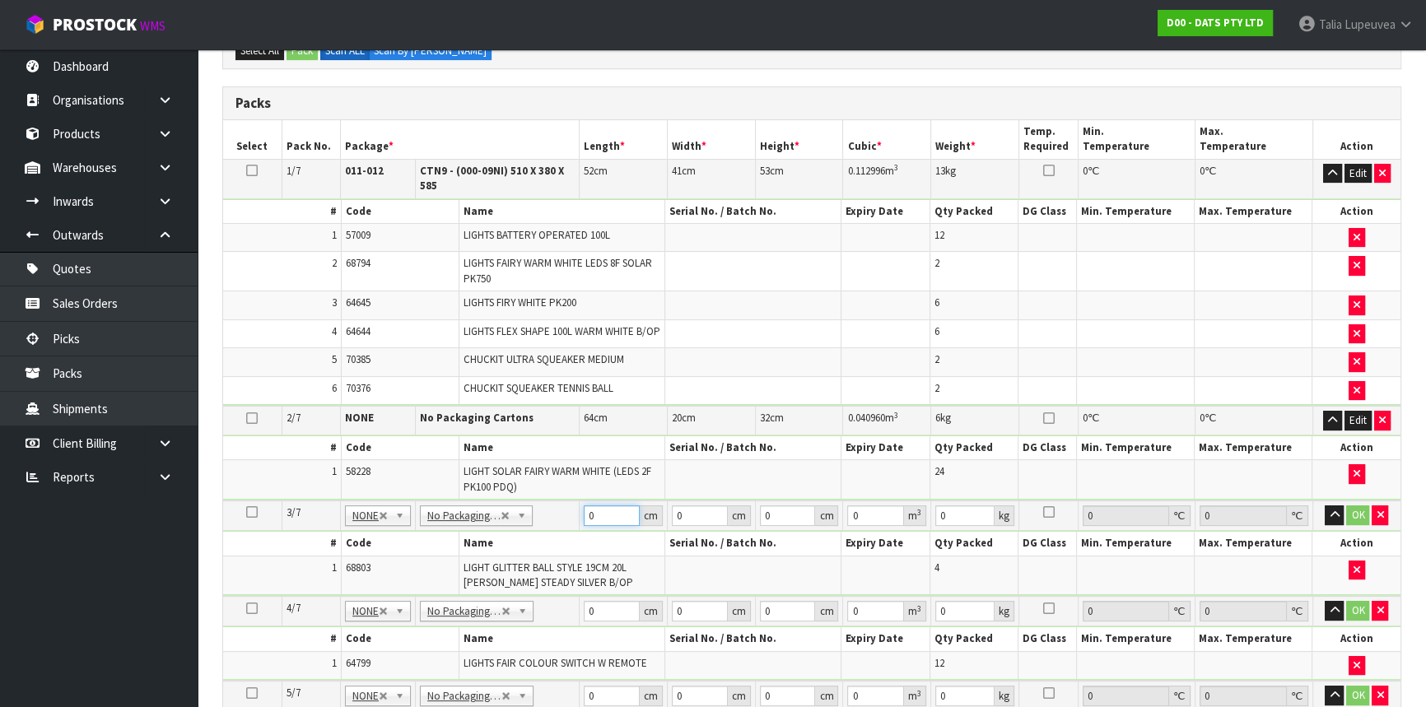
drag, startPoint x: 609, startPoint y: 519, endPoint x: 568, endPoint y: 535, distance: 43.3
click at [568, 531] on tr "3/7 NONE 007-001 007-002 007-004 007-009 007-013 007-014 007-015 007-017 007-01…" at bounding box center [812, 516] width 1178 height 30
type input "42"
type input "40"
type input "2"
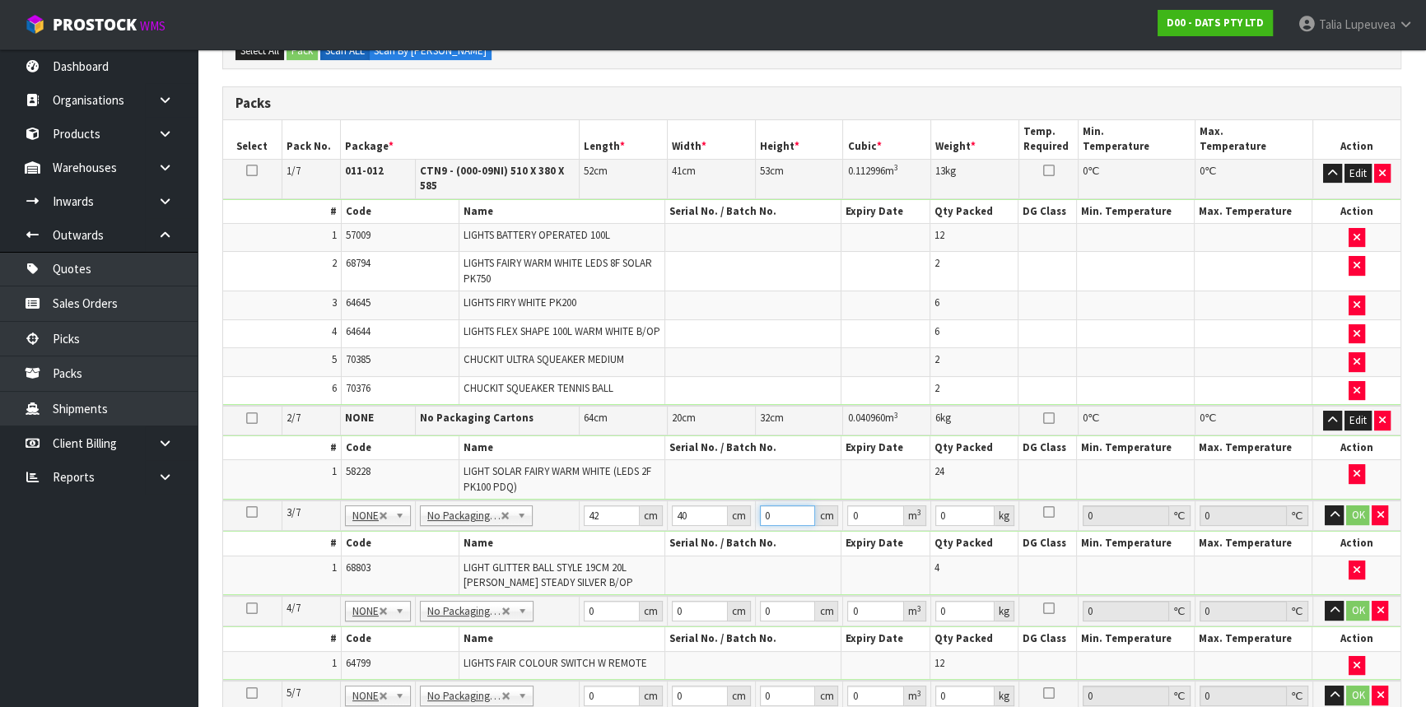
type input "0.00336"
type input "23"
type input "0.03864"
type input "23"
type input "2"
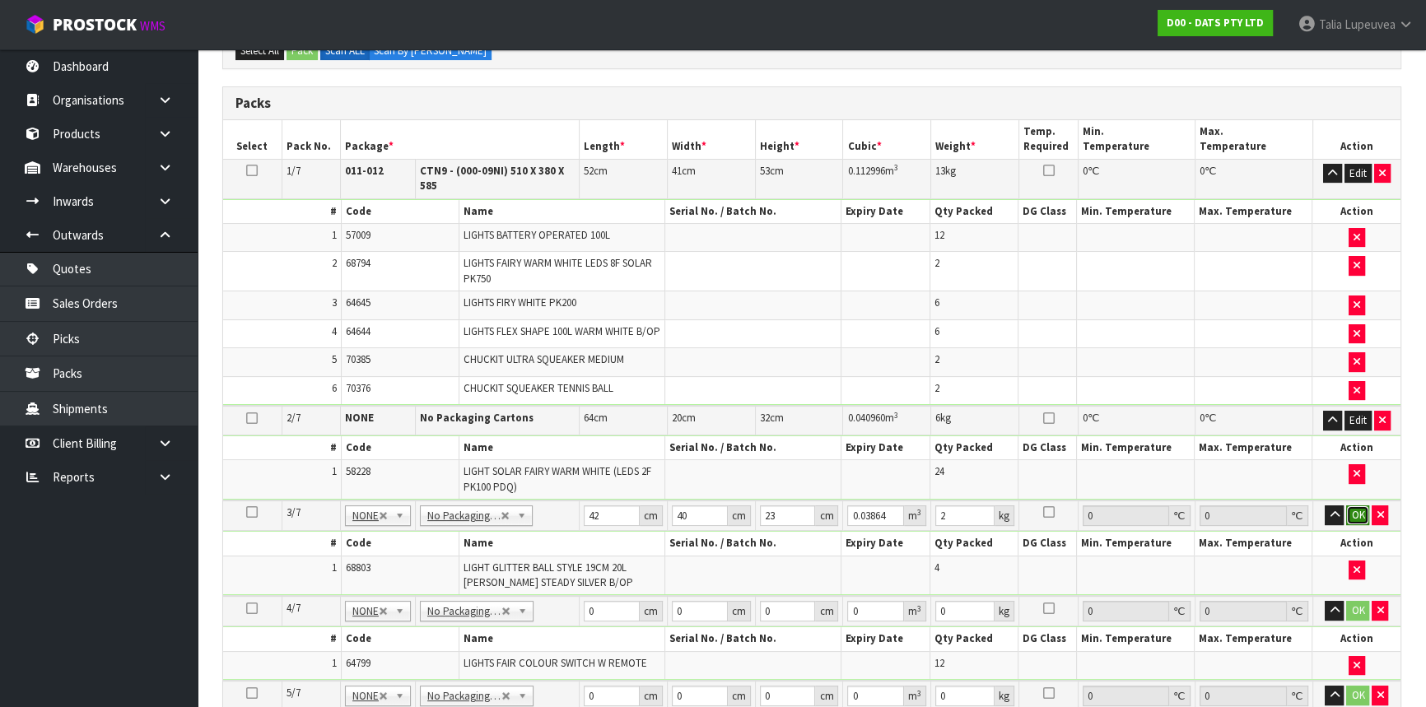
click at [1359, 525] on button "OK" at bounding box center [1358, 516] width 23 height 20
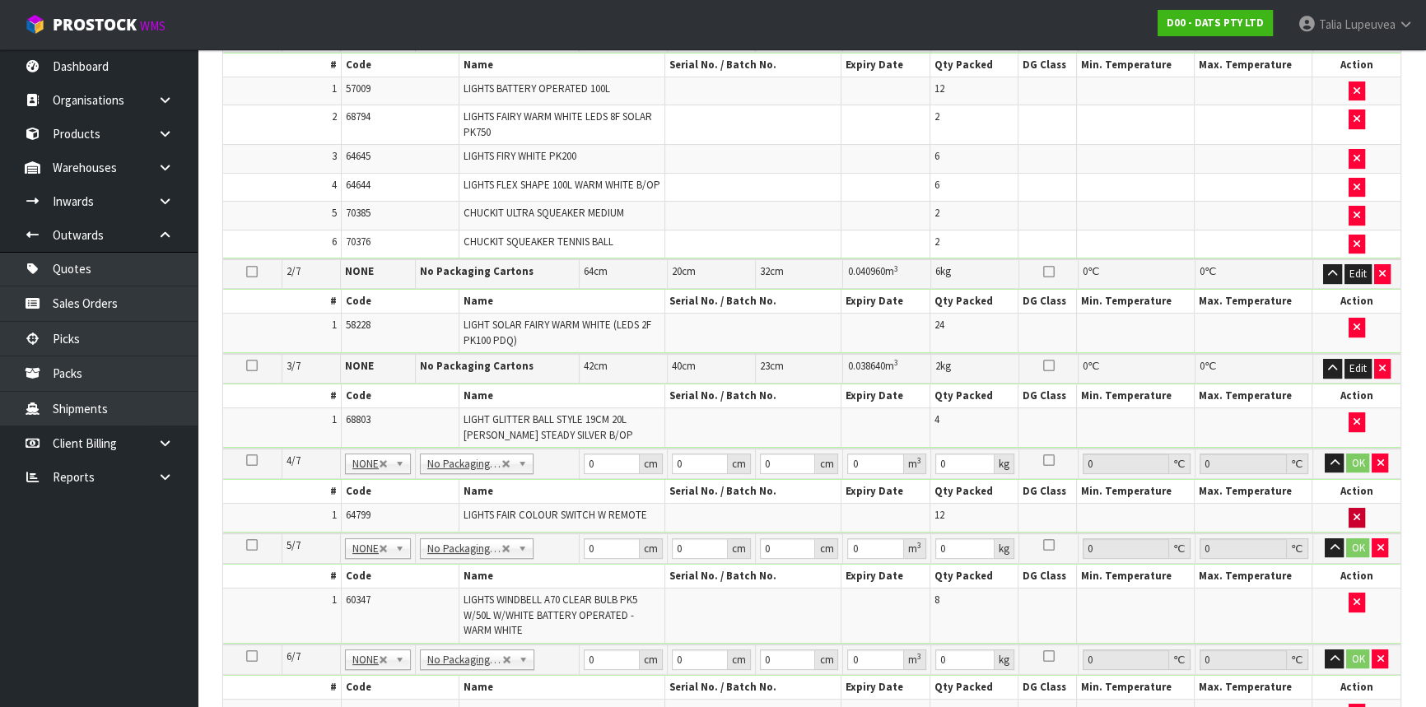
scroll to position [498, 0]
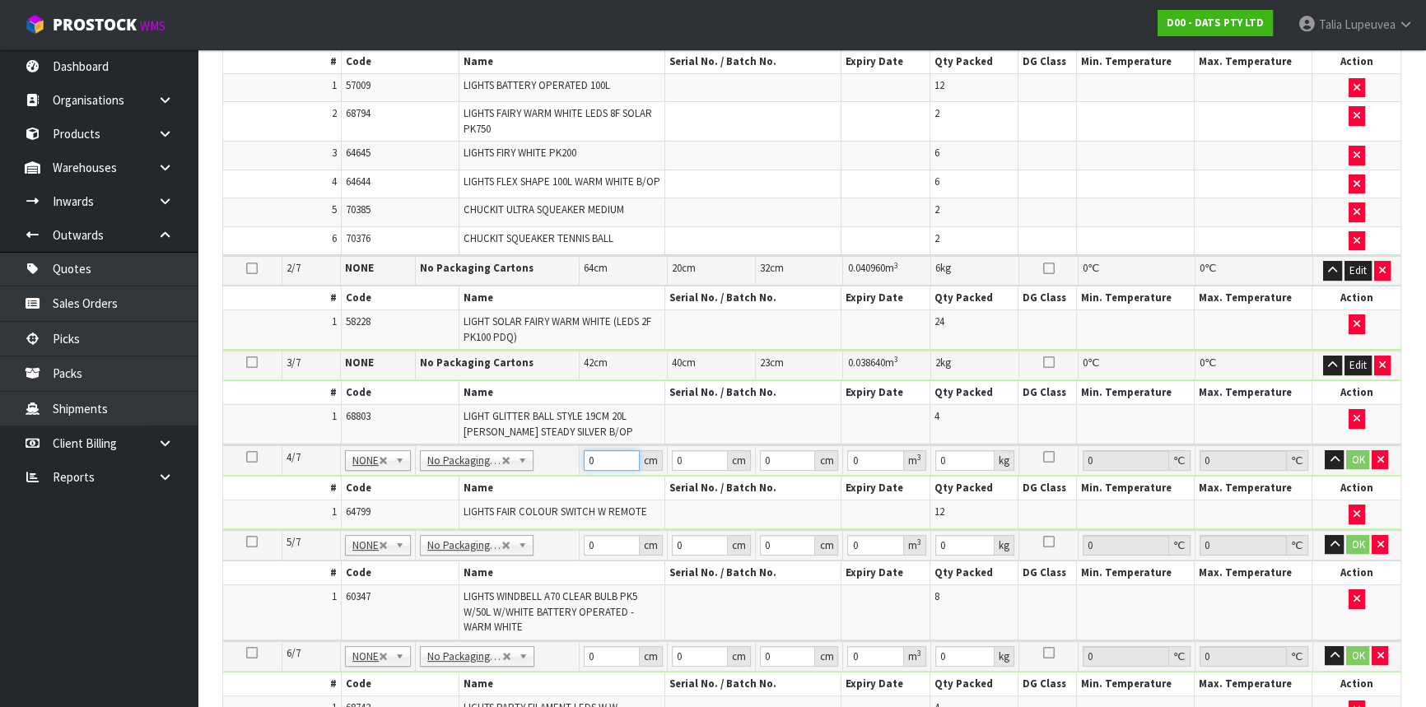
drag, startPoint x: 594, startPoint y: 467, endPoint x: 573, endPoint y: 468, distance: 20.6
click at [573, 468] on tr "4/7 NONE 007-001 007-002 007-004 007-009 007-013 007-014 007-015 007-017 007-01…" at bounding box center [812, 461] width 1178 height 30
type input "43"
type input "33"
type input "2"
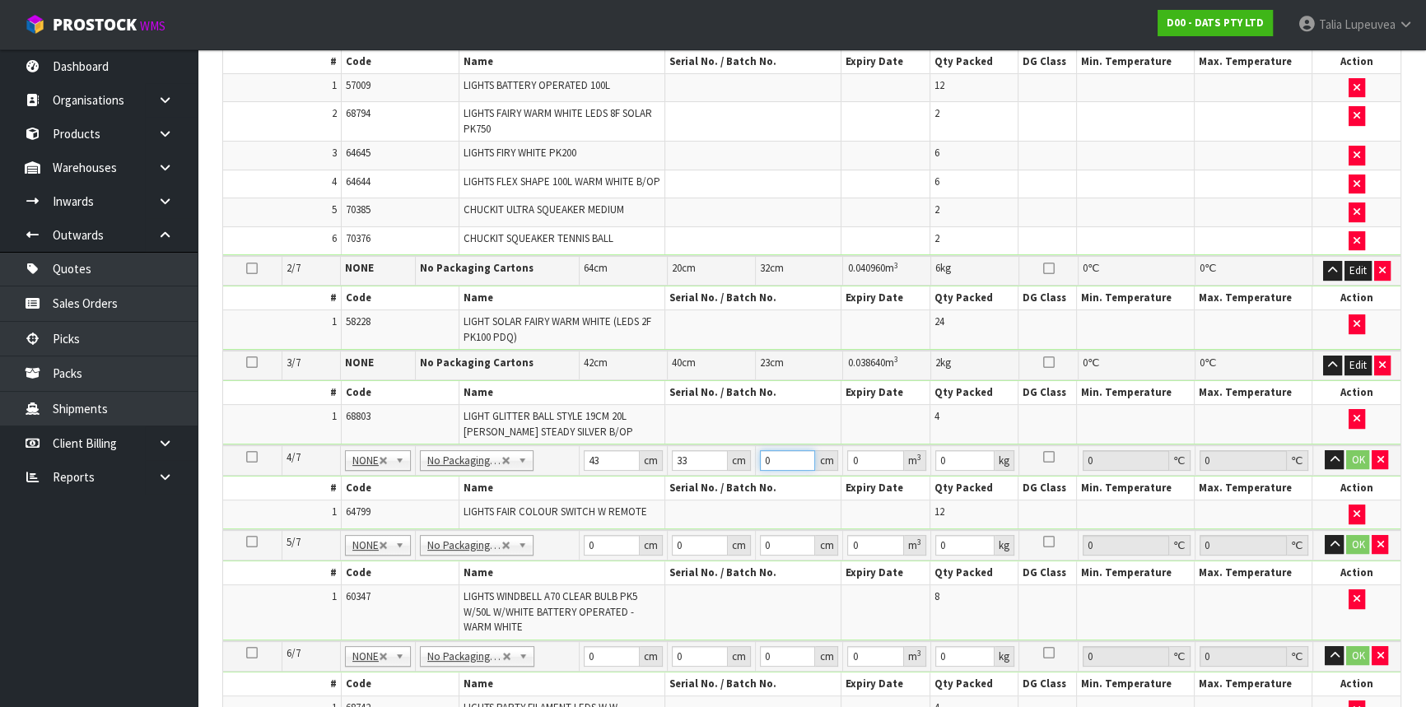
type input "0.002838"
type input "27"
type input "0.038313"
type input "27"
type input "8"
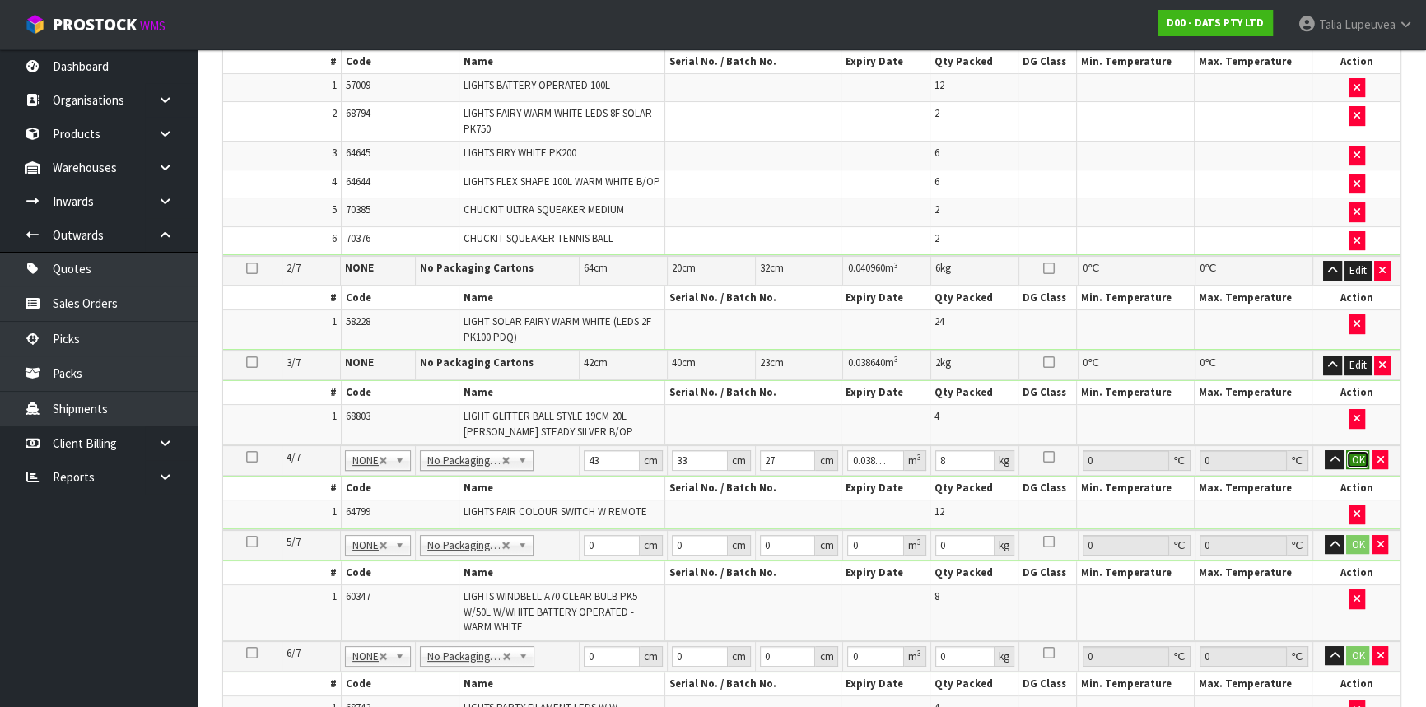
click at [1352, 457] on button "OK" at bounding box center [1358, 461] width 23 height 20
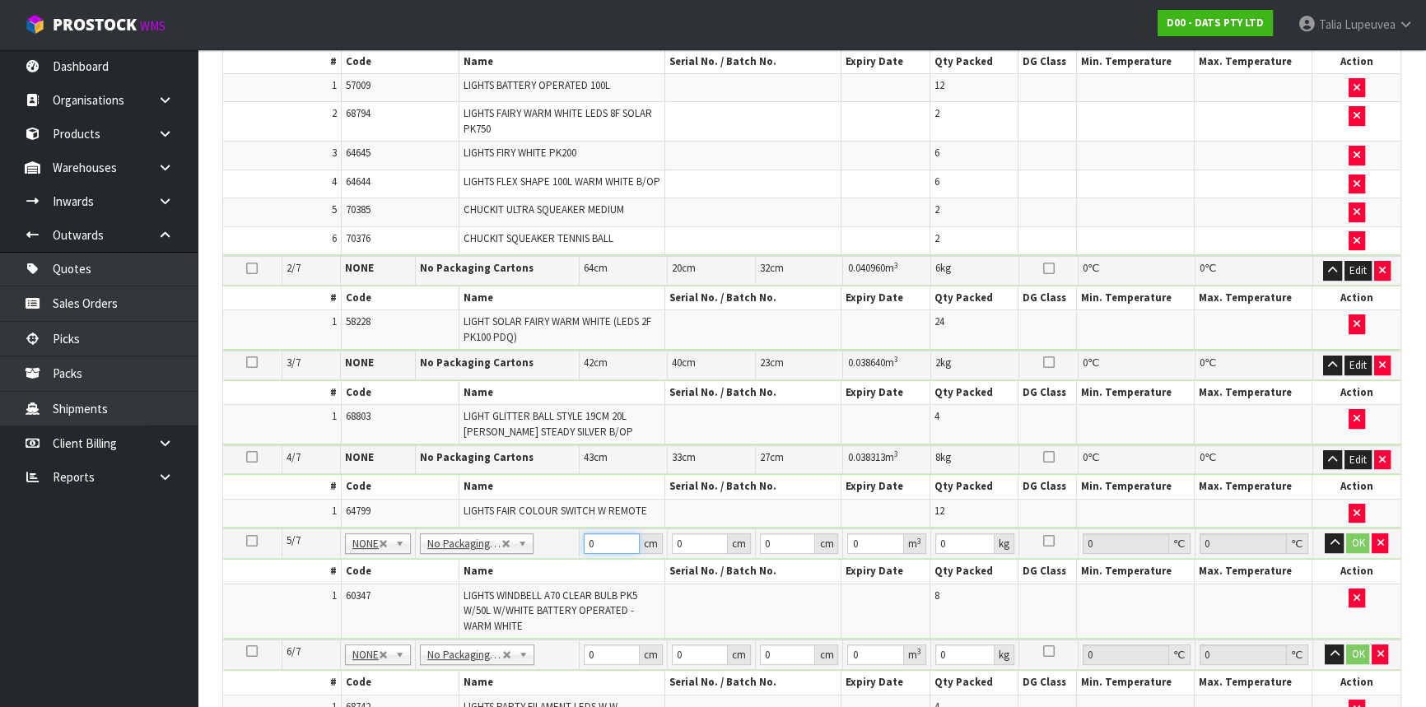
drag, startPoint x: 598, startPoint y: 549, endPoint x: 576, endPoint y: 556, distance: 23.2
click at [576, 556] on tr "5/7 NONE 007-001 007-002 007-004 007-009 007-013 007-014 007-015 007-017 007-01…" at bounding box center [812, 544] width 1178 height 30
type input "47"
type input "27"
type input "3"
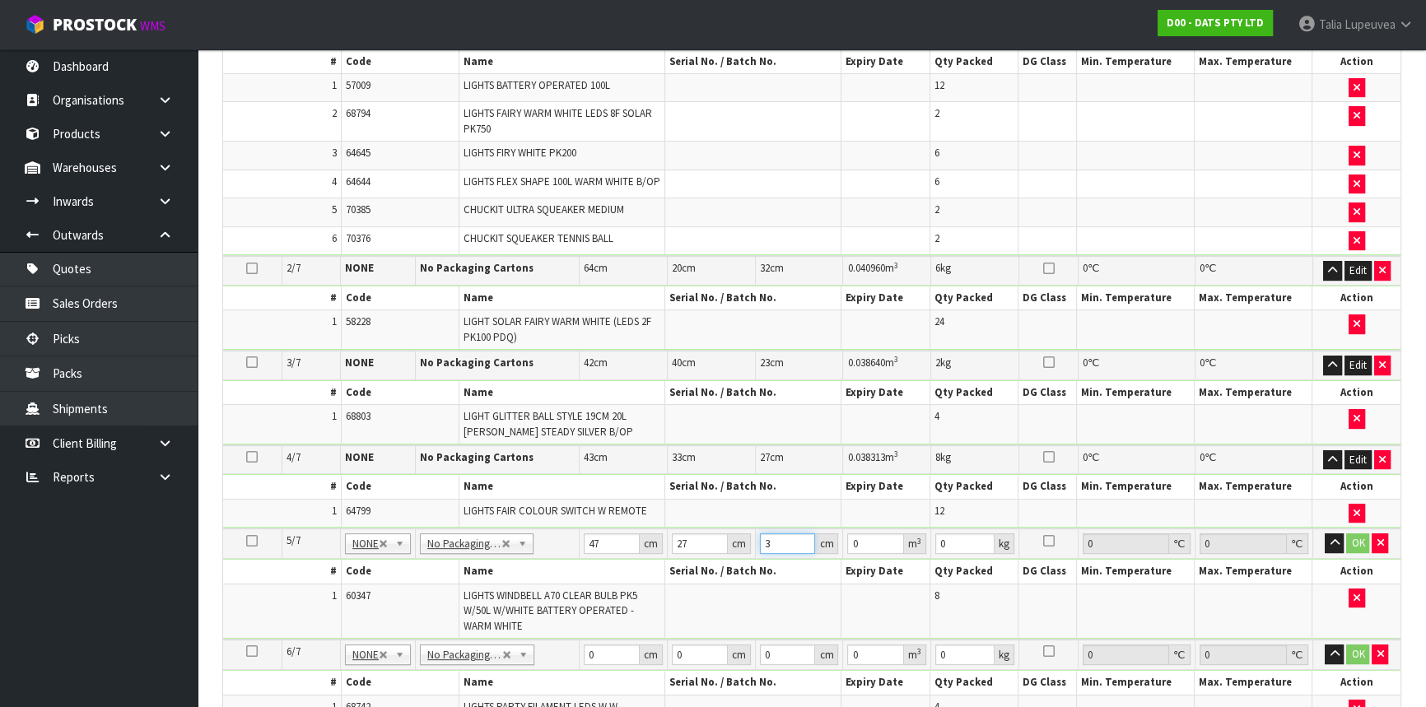
type input "0.003807"
type input "35"
type input "0.044415"
type input "35"
type input "5"
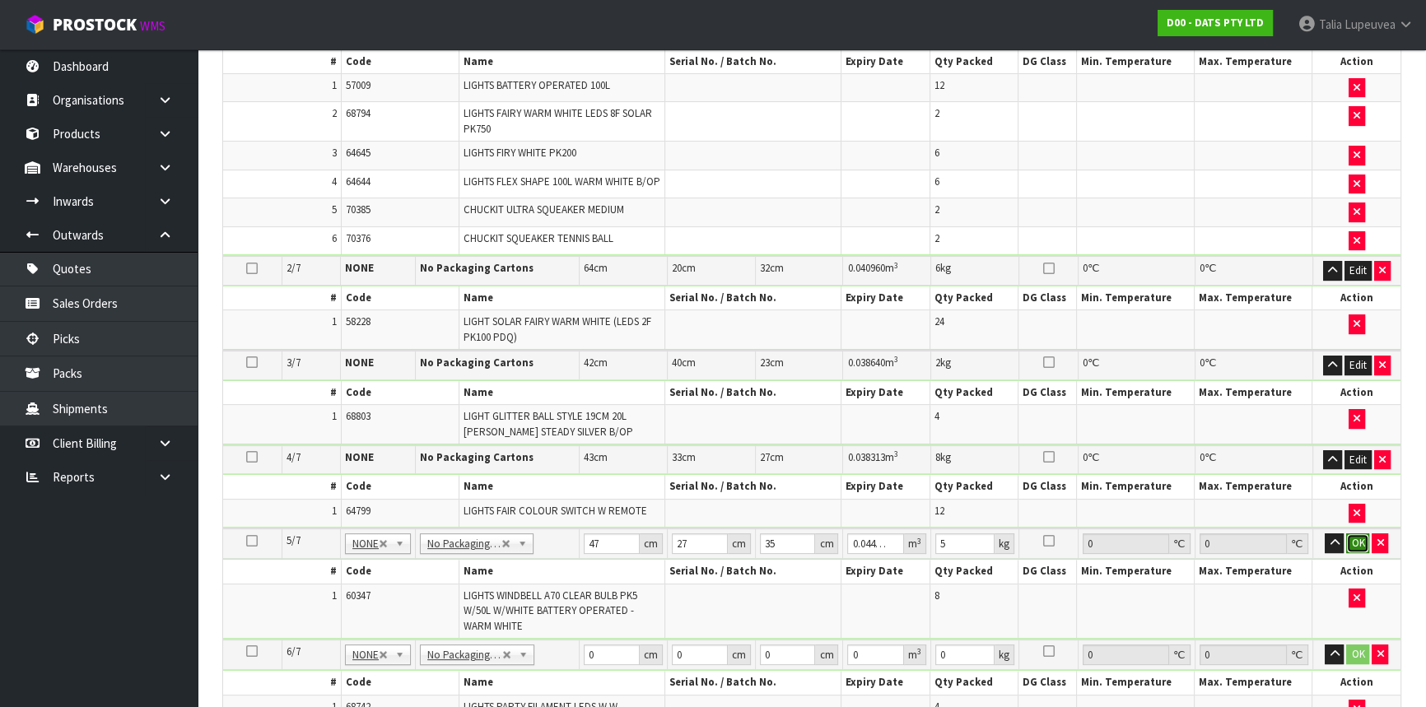
click at [1358, 542] on button "OK" at bounding box center [1358, 544] width 23 height 20
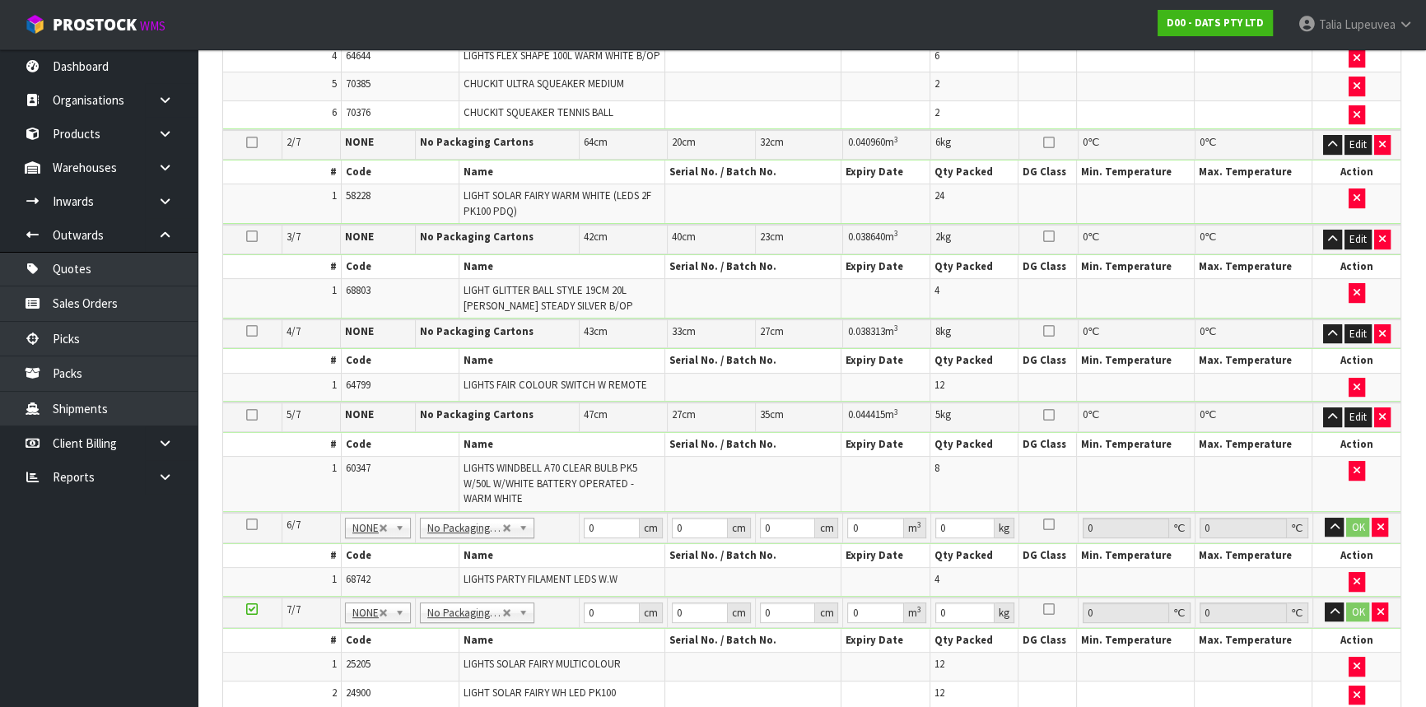
scroll to position [648, 0]
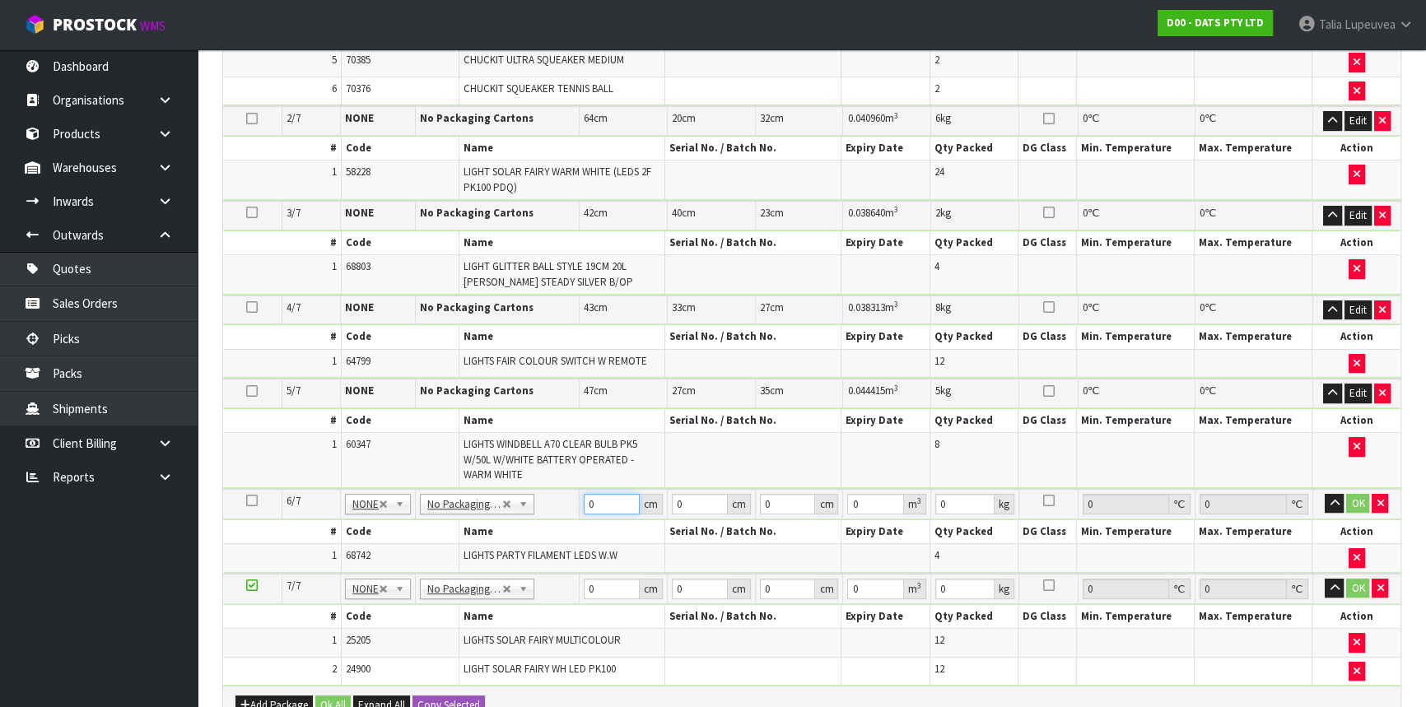
drag, startPoint x: 600, startPoint y: 517, endPoint x: 583, endPoint y: 524, distance: 17.7
click at [583, 524] on tbody "6/7 NONE 007-001 007-002 007-004 007-009 007-013 007-014 007-015 007-017 007-01…" at bounding box center [812, 531] width 1178 height 85
type input "43"
type input "3"
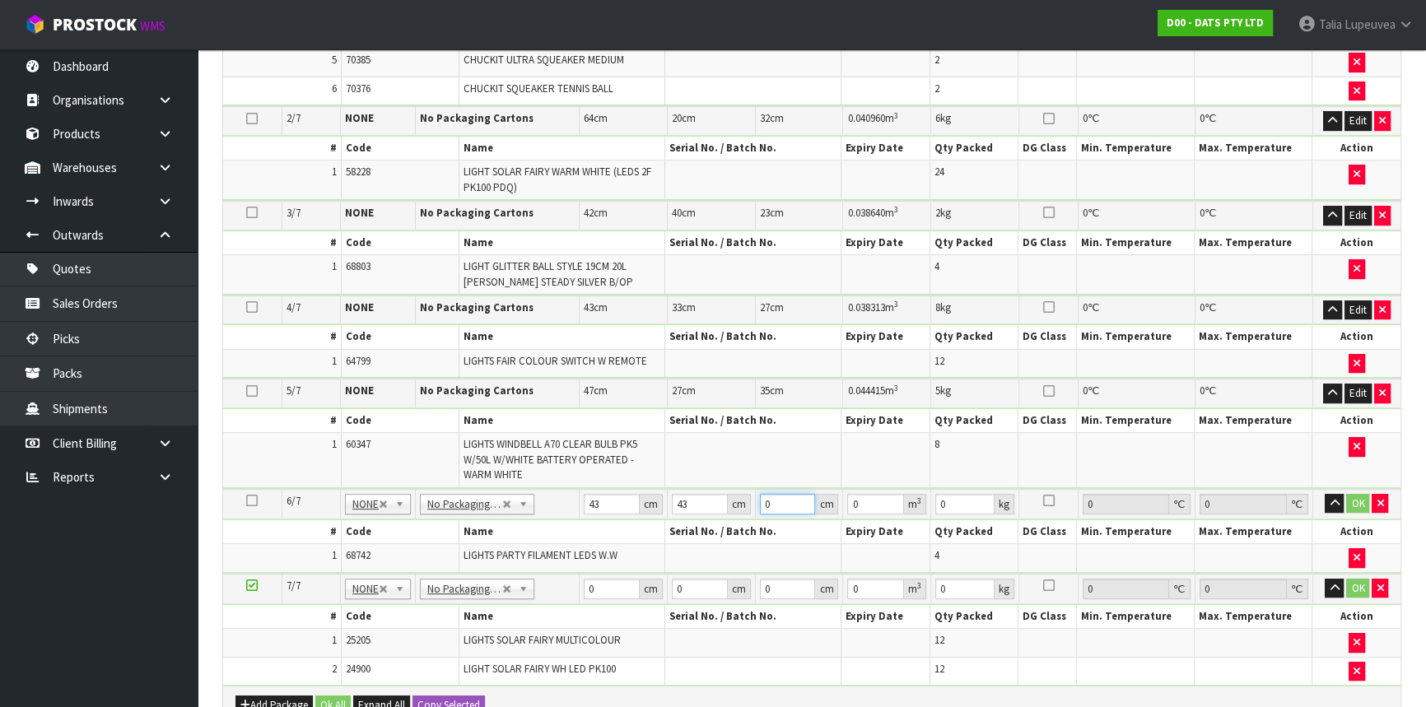
type input "0.005547"
type input "32"
type input "0.059168"
type input "32"
type input "9"
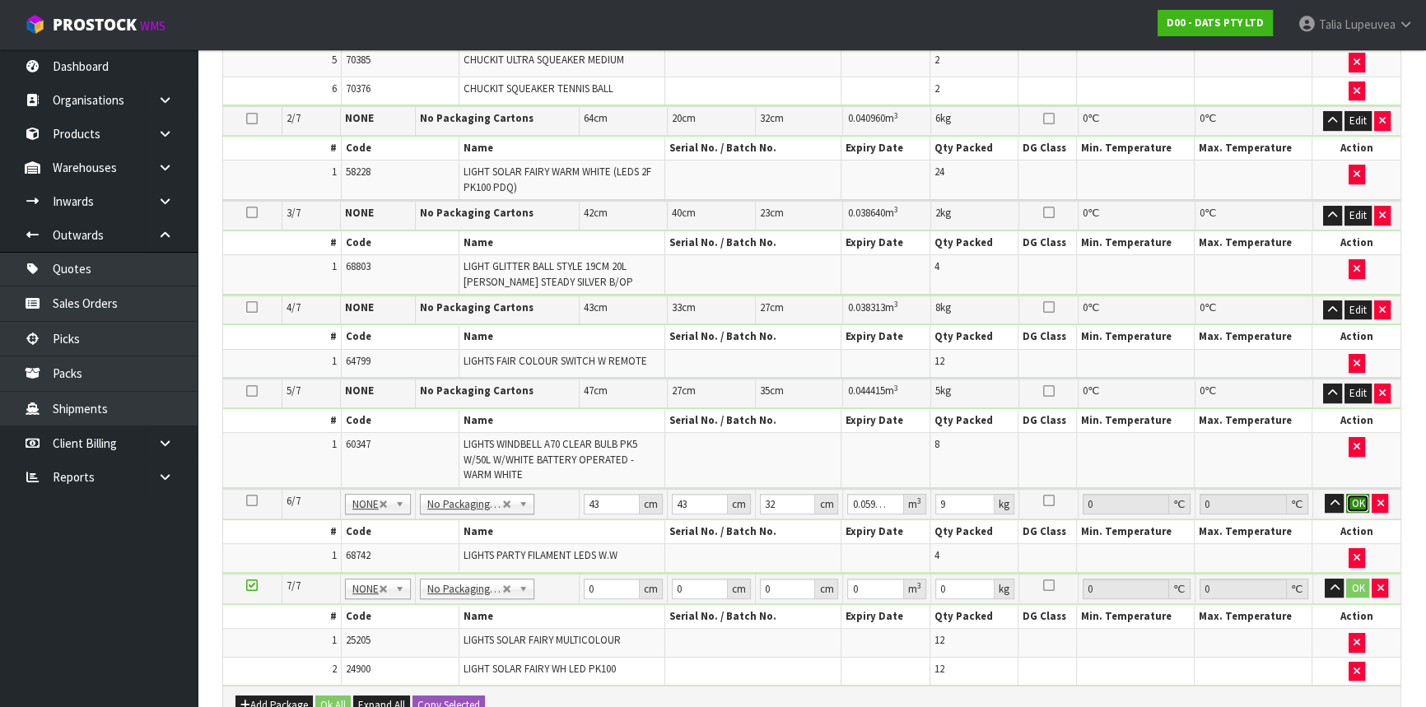
click at [1353, 510] on button "OK" at bounding box center [1358, 504] width 23 height 20
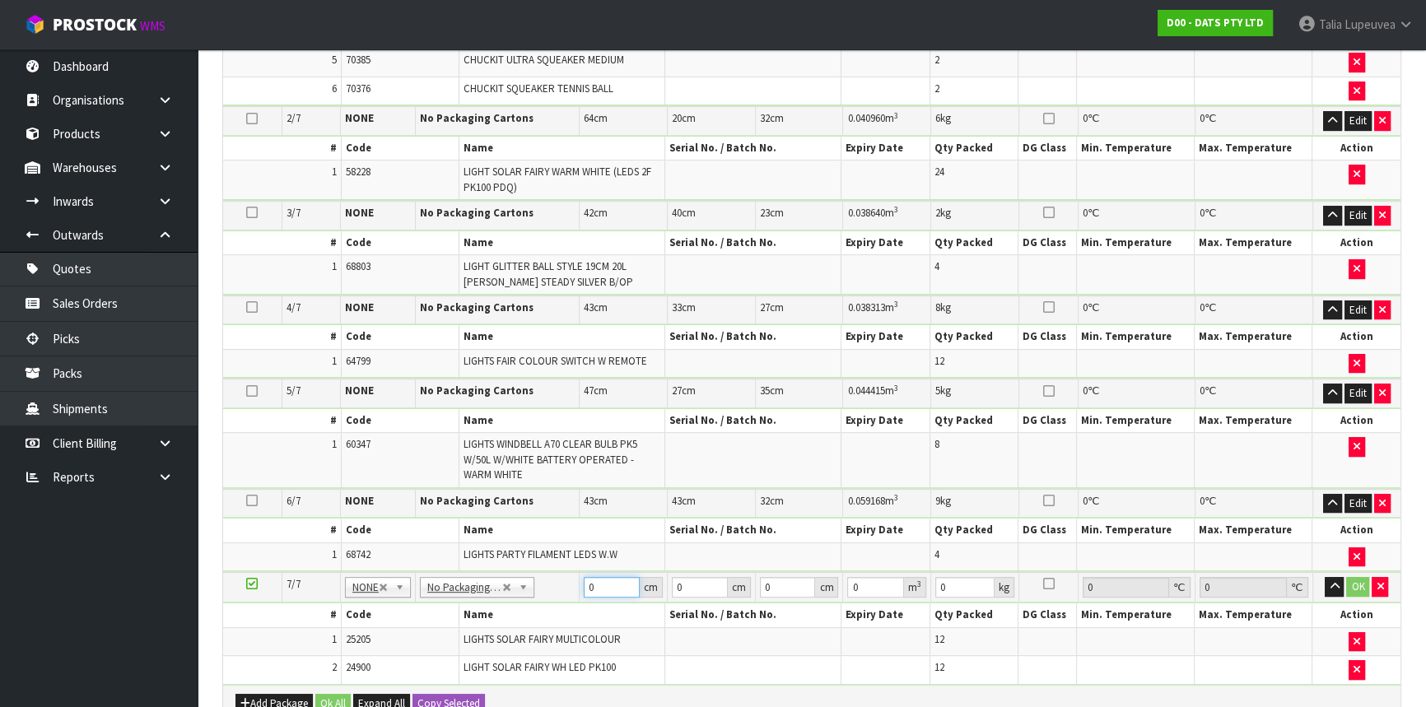
drag, startPoint x: 581, startPoint y: 593, endPoint x: 564, endPoint y: 597, distance: 17.8
click at [564, 597] on tr "7/7 NONE 007-001 007-002 007-004 007-009 007-013 007-014 007-015 007-017 007-01…" at bounding box center [812, 587] width 1178 height 30
type input "37"
type input "23"
type input "4"
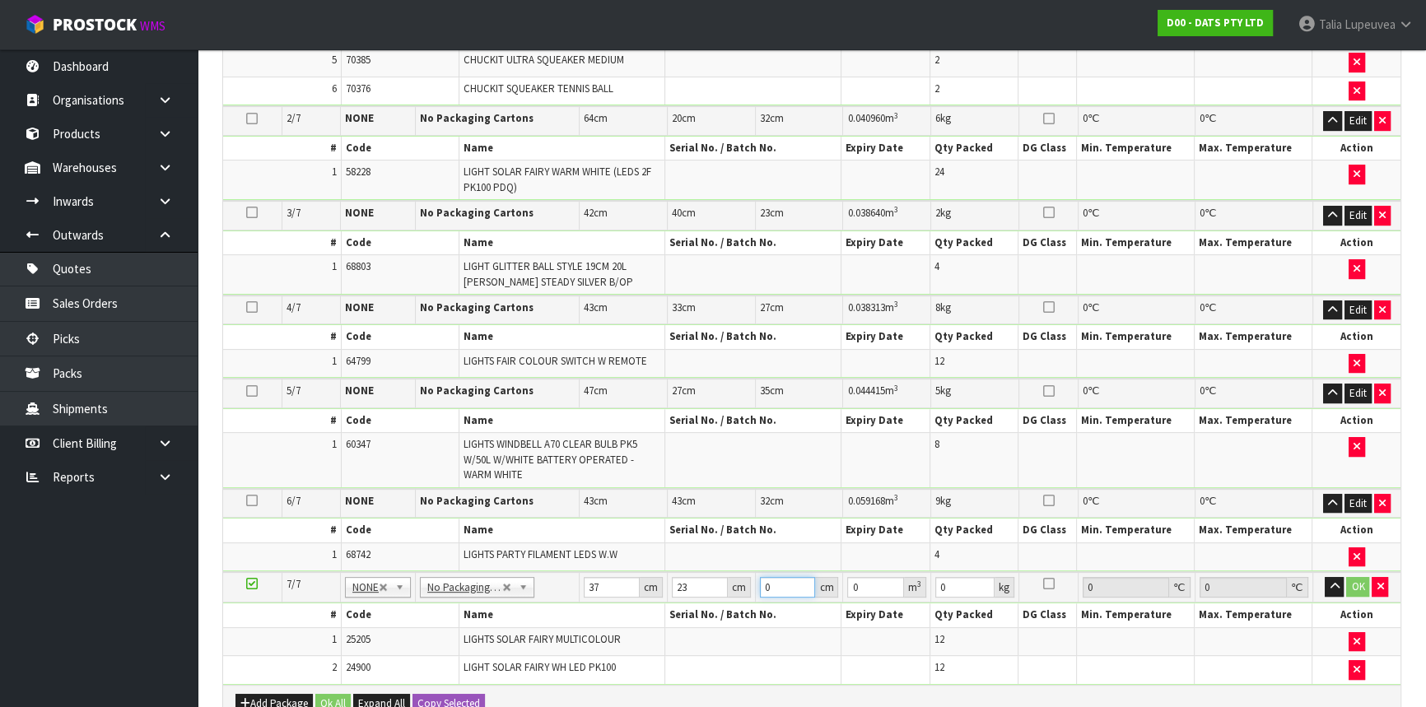
type input "0.003404"
type input "48"
type input "0.040848"
type input "48"
type input "6"
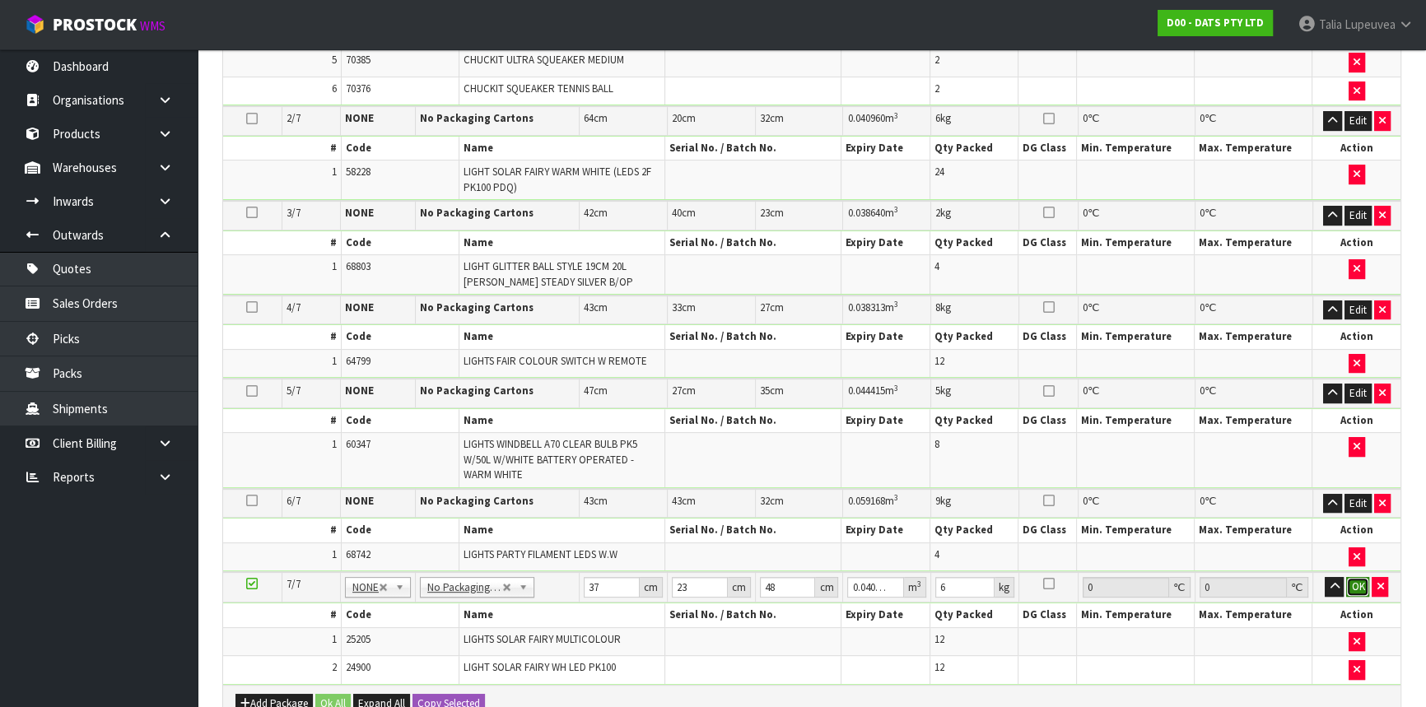
click at [1356, 587] on button "OK" at bounding box center [1358, 587] width 23 height 20
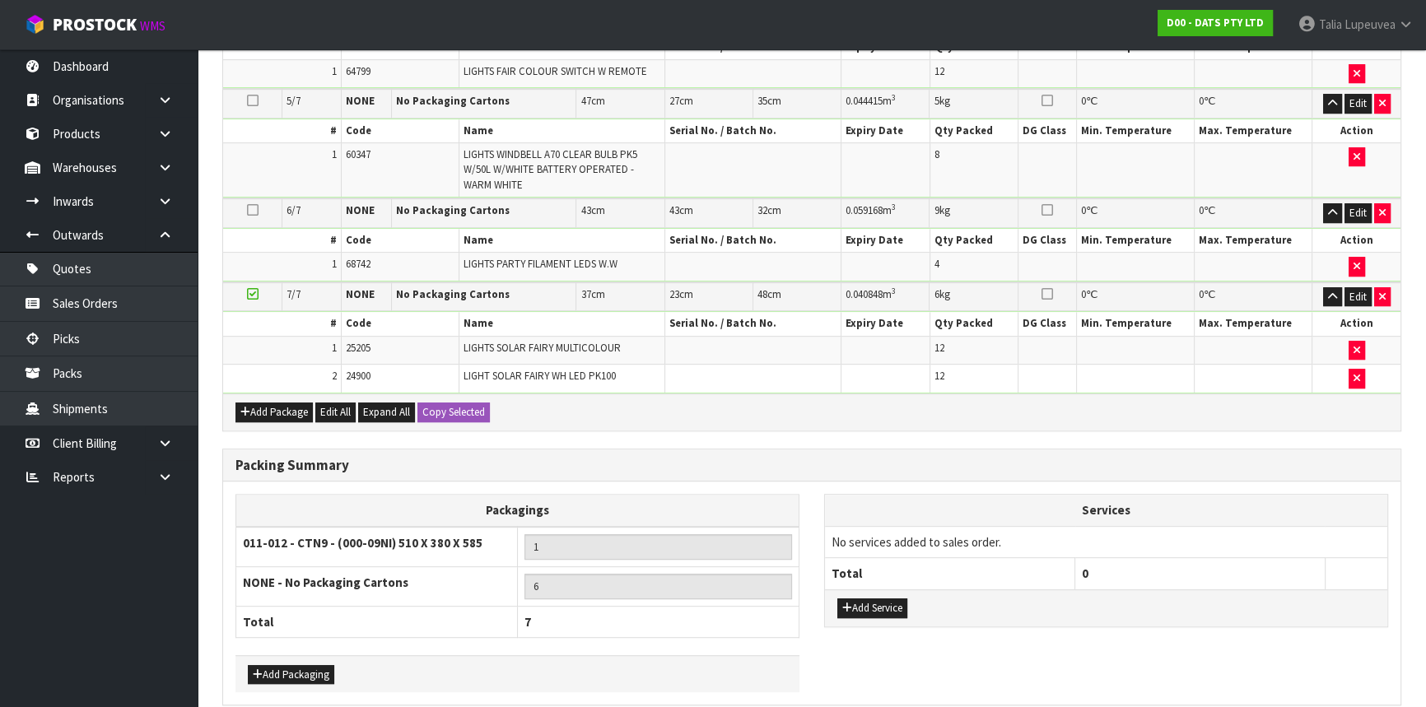
scroll to position [1005, 0]
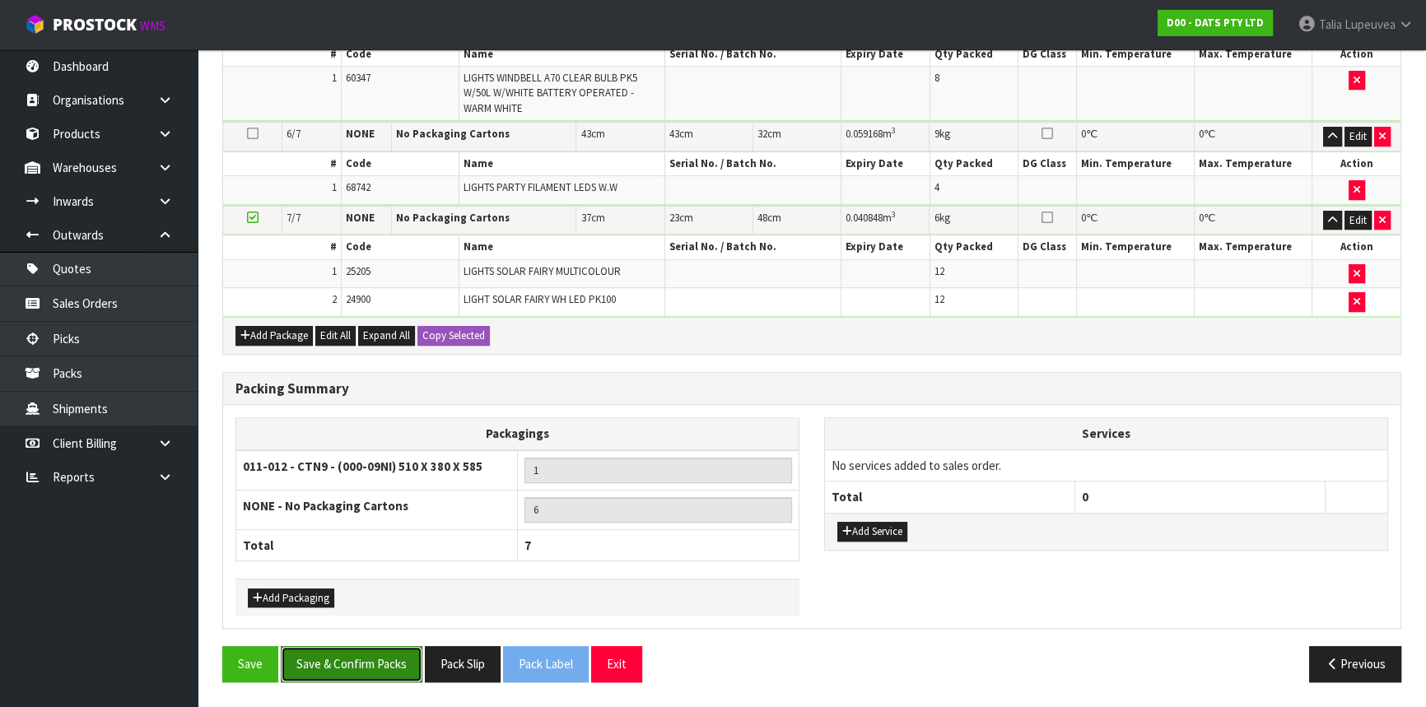
click at [330, 667] on button "Save & Confirm Packs" at bounding box center [352, 664] width 142 height 35
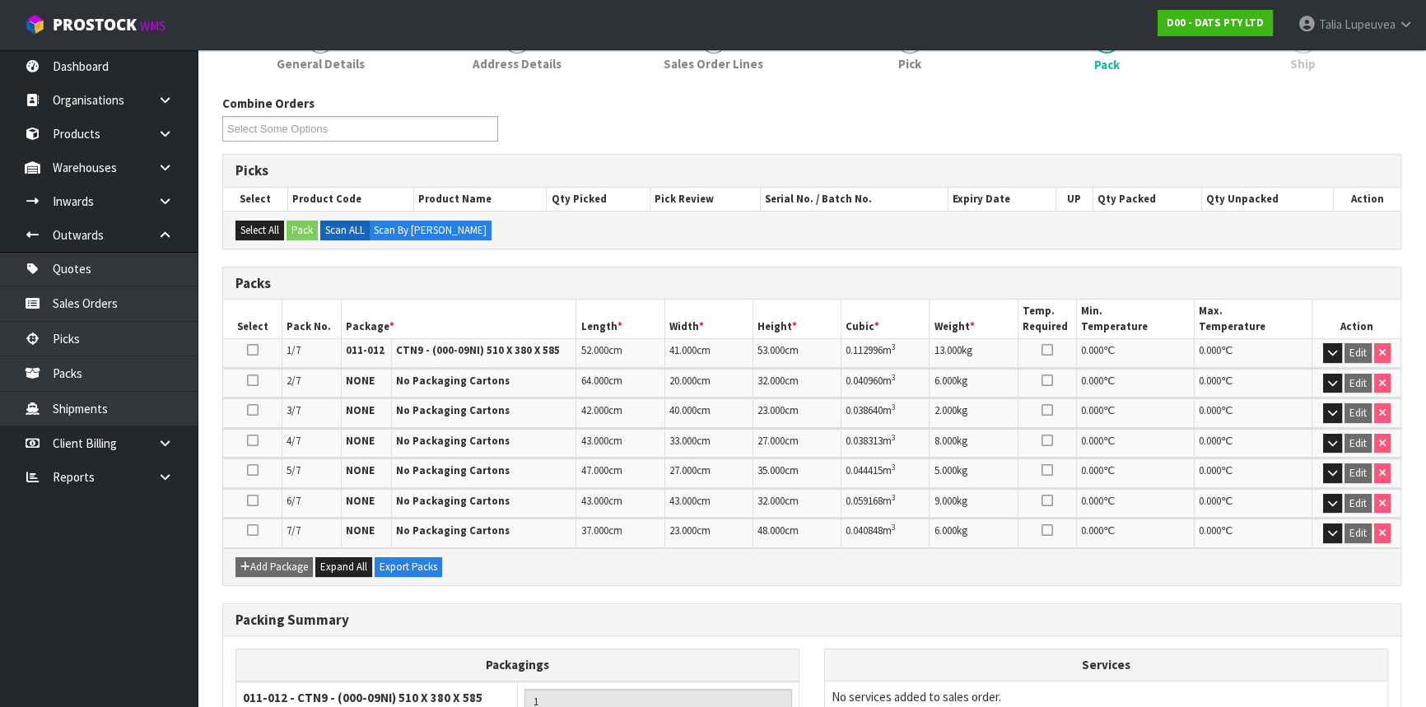
scroll to position [417, 0]
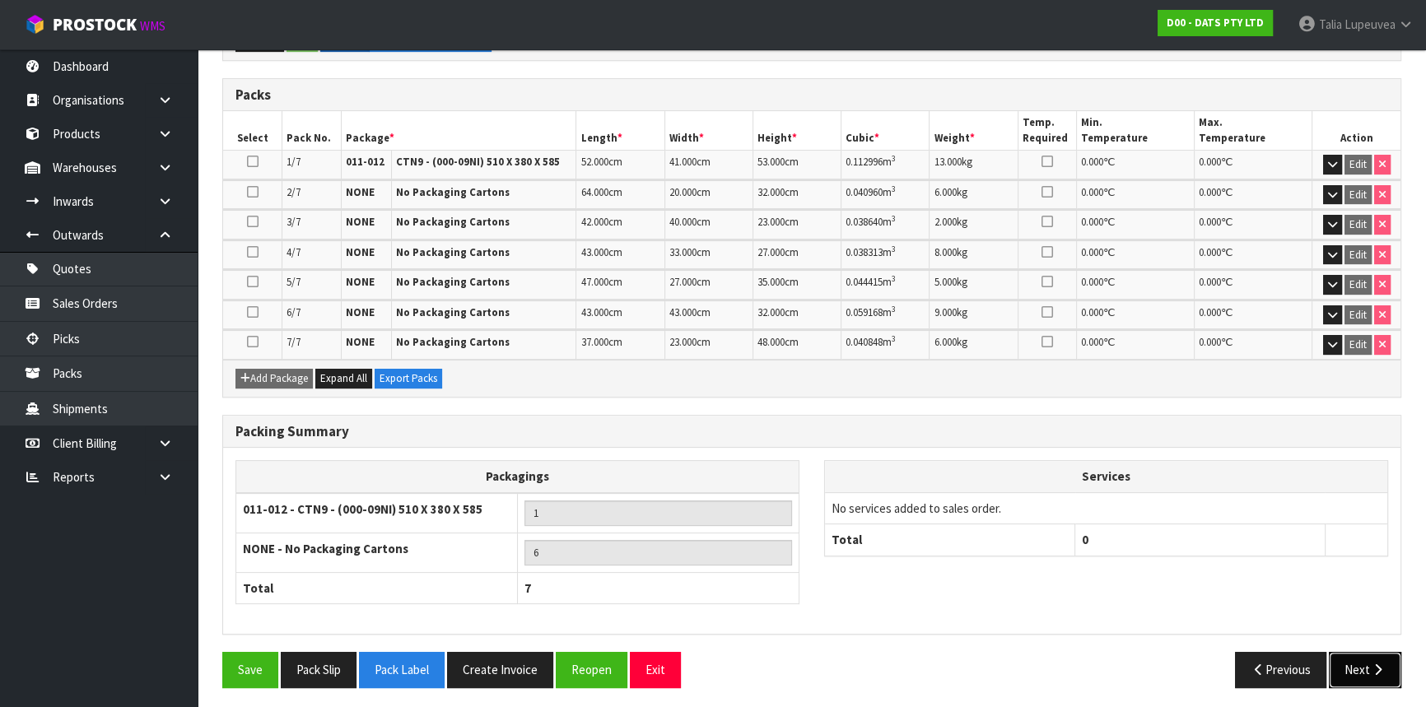
click at [1366, 652] on button "Next" at bounding box center [1365, 669] width 72 height 35
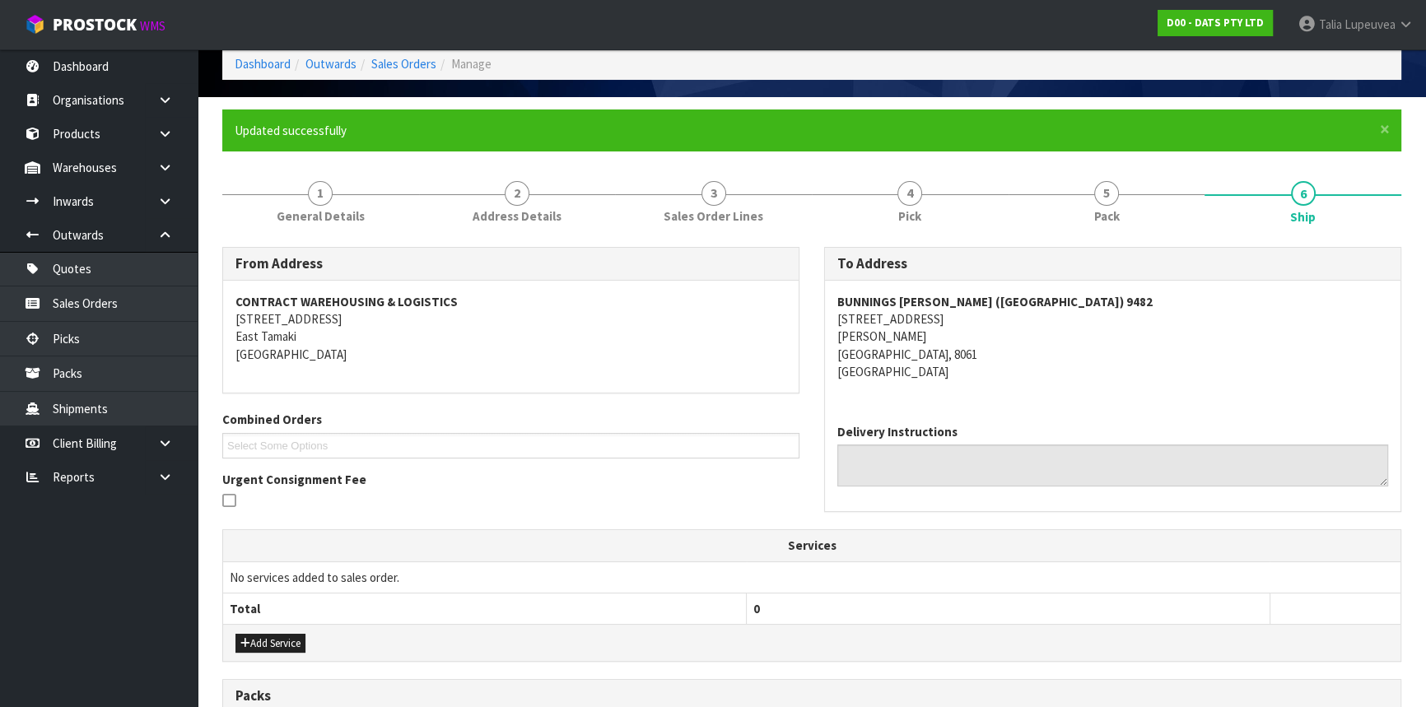
scroll to position [524, 0]
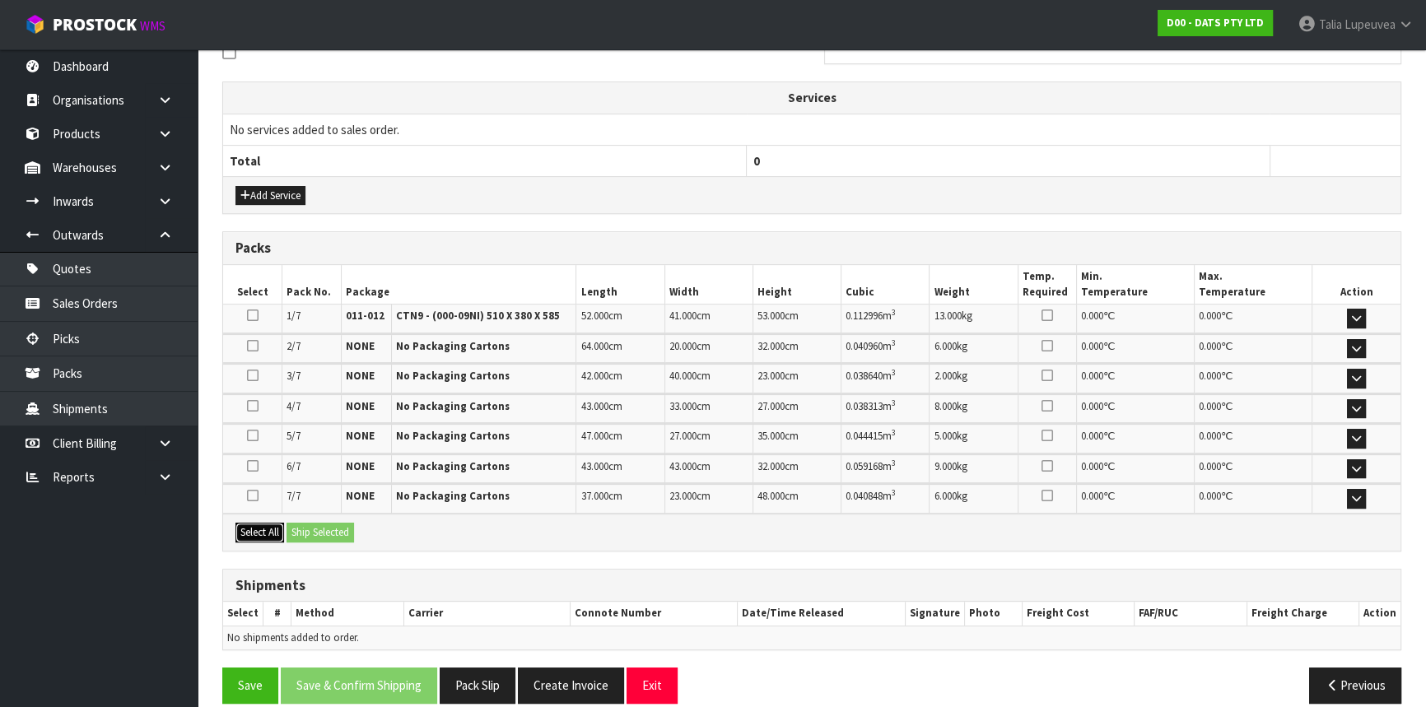
click at [268, 527] on button "Select All" at bounding box center [260, 533] width 49 height 20
click at [314, 532] on button "Ship Selected" at bounding box center [321, 533] width 68 height 20
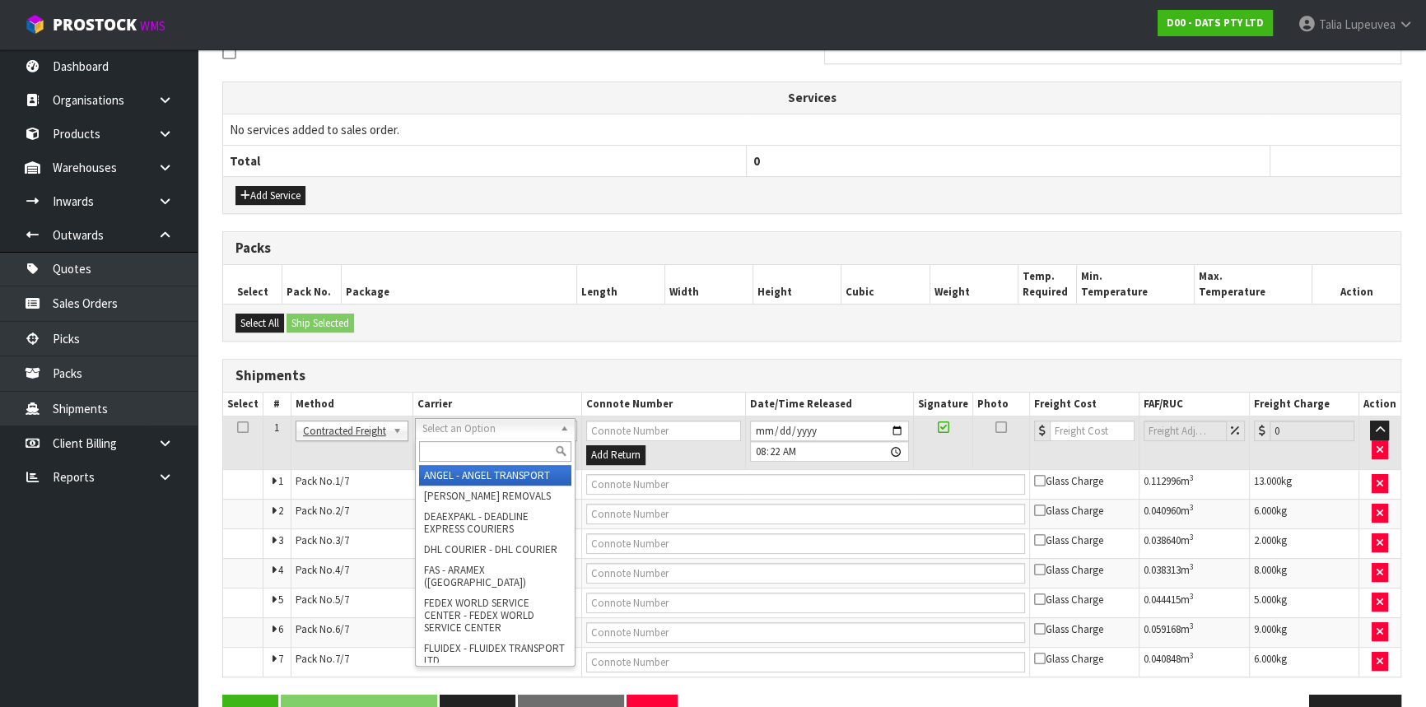
click at [476, 446] on input "text" at bounding box center [495, 451] width 152 height 21
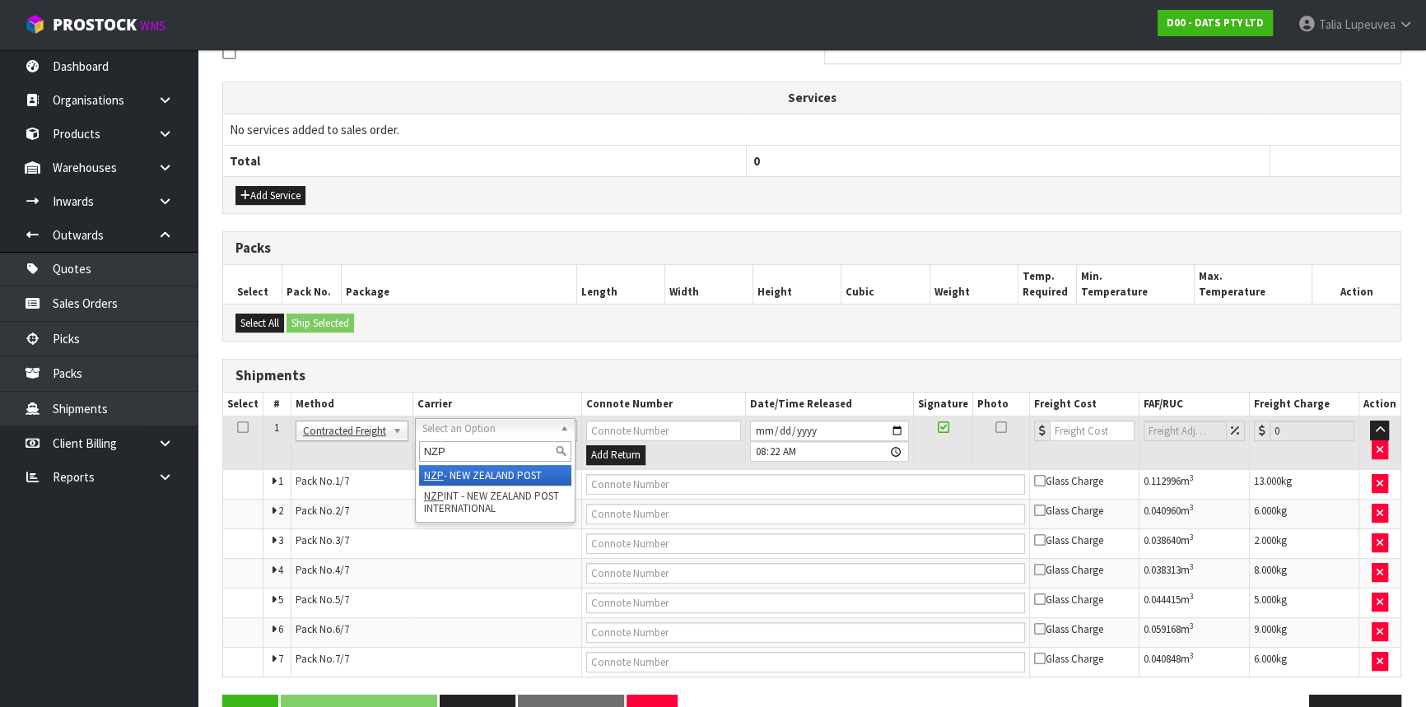
type input "NZP"
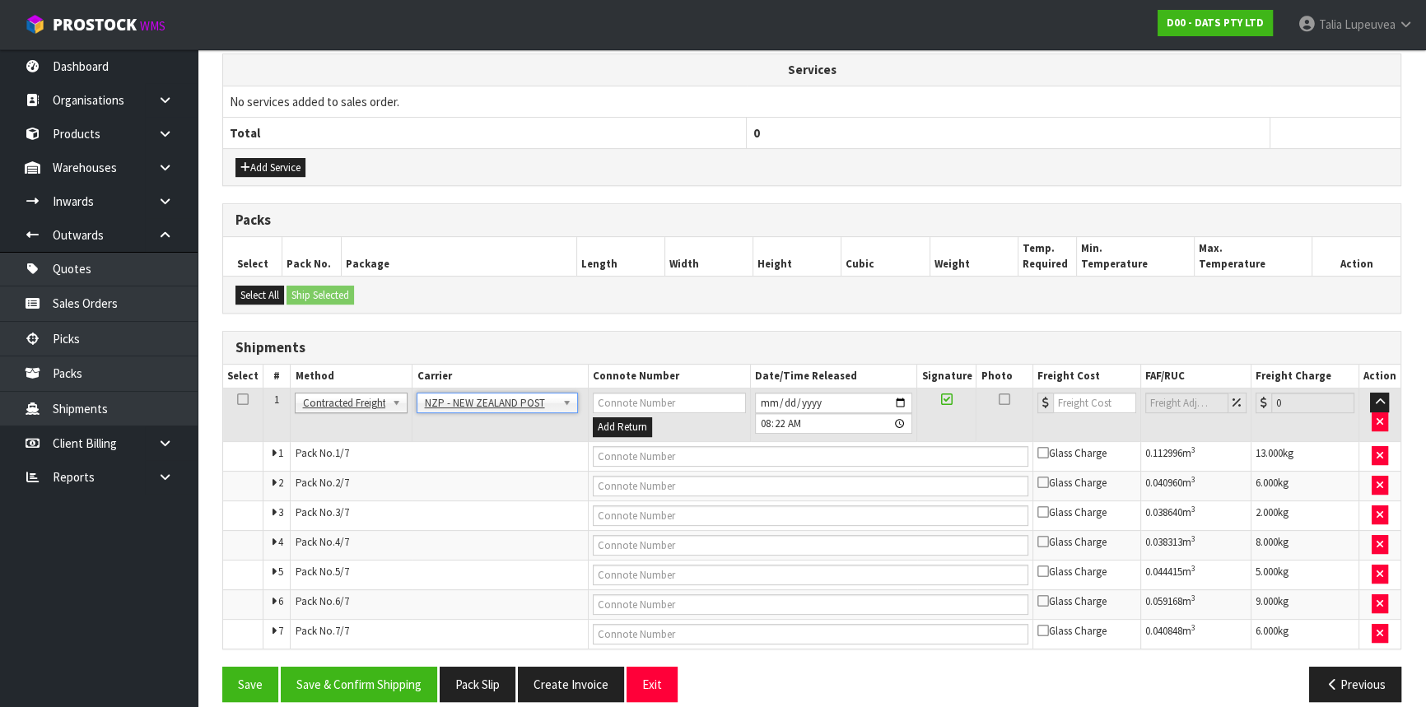
scroll to position [568, 0]
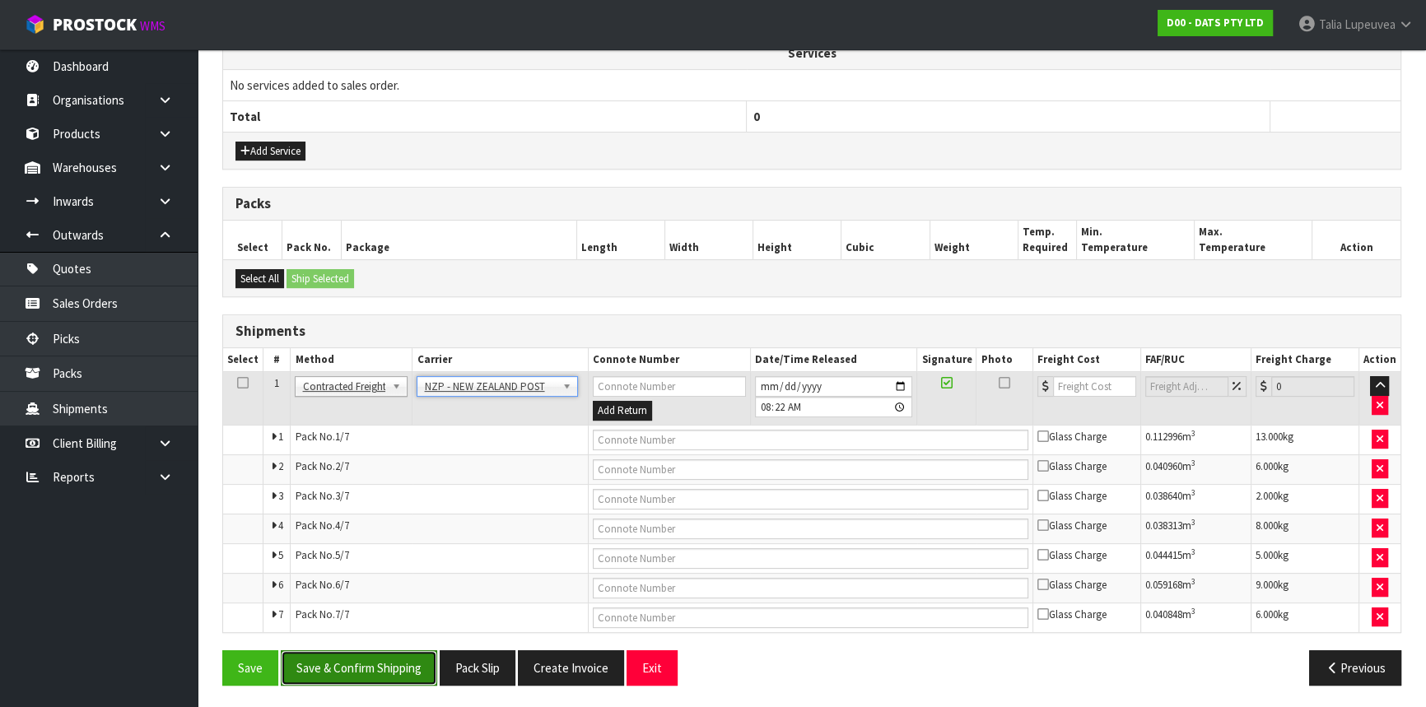
click at [338, 660] on button "Save & Confirm Shipping" at bounding box center [359, 668] width 156 height 35
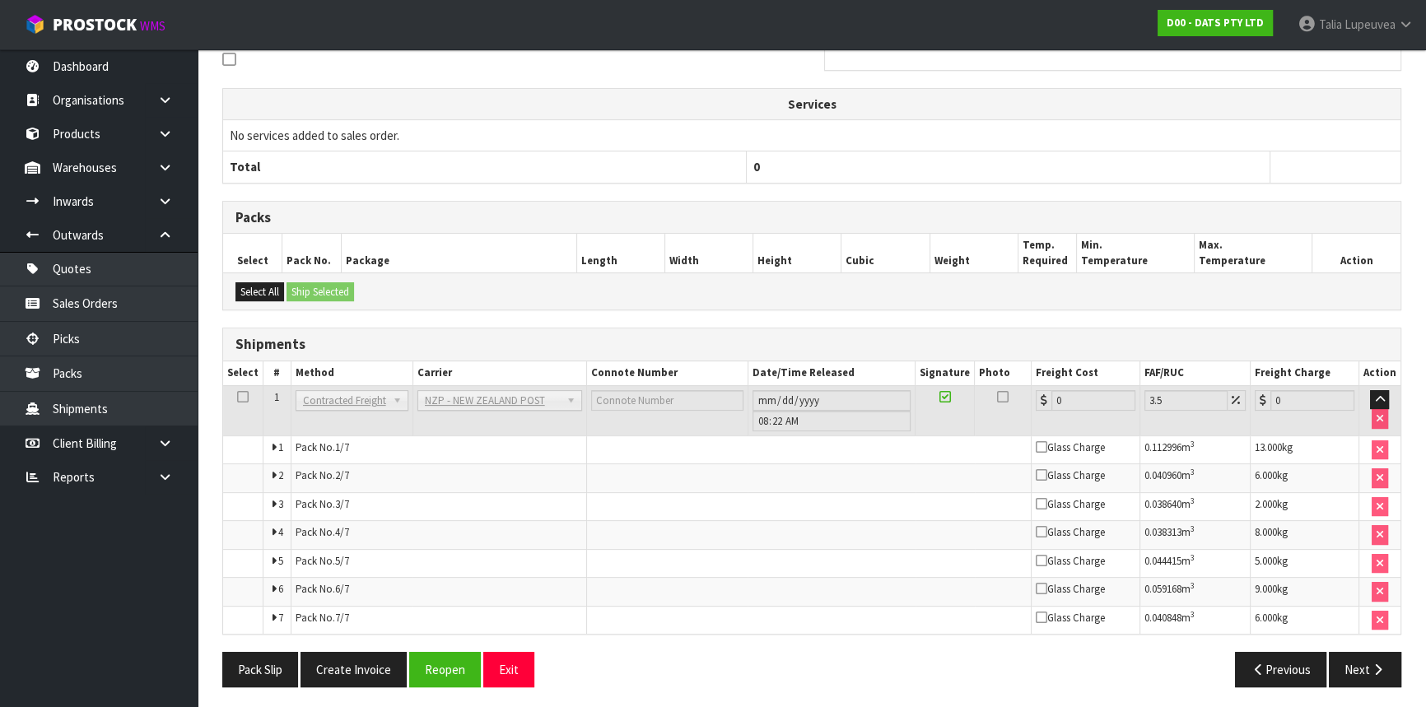
scroll to position [536, 0]
click at [438, 665] on button "Reopen" at bounding box center [445, 668] width 72 height 35
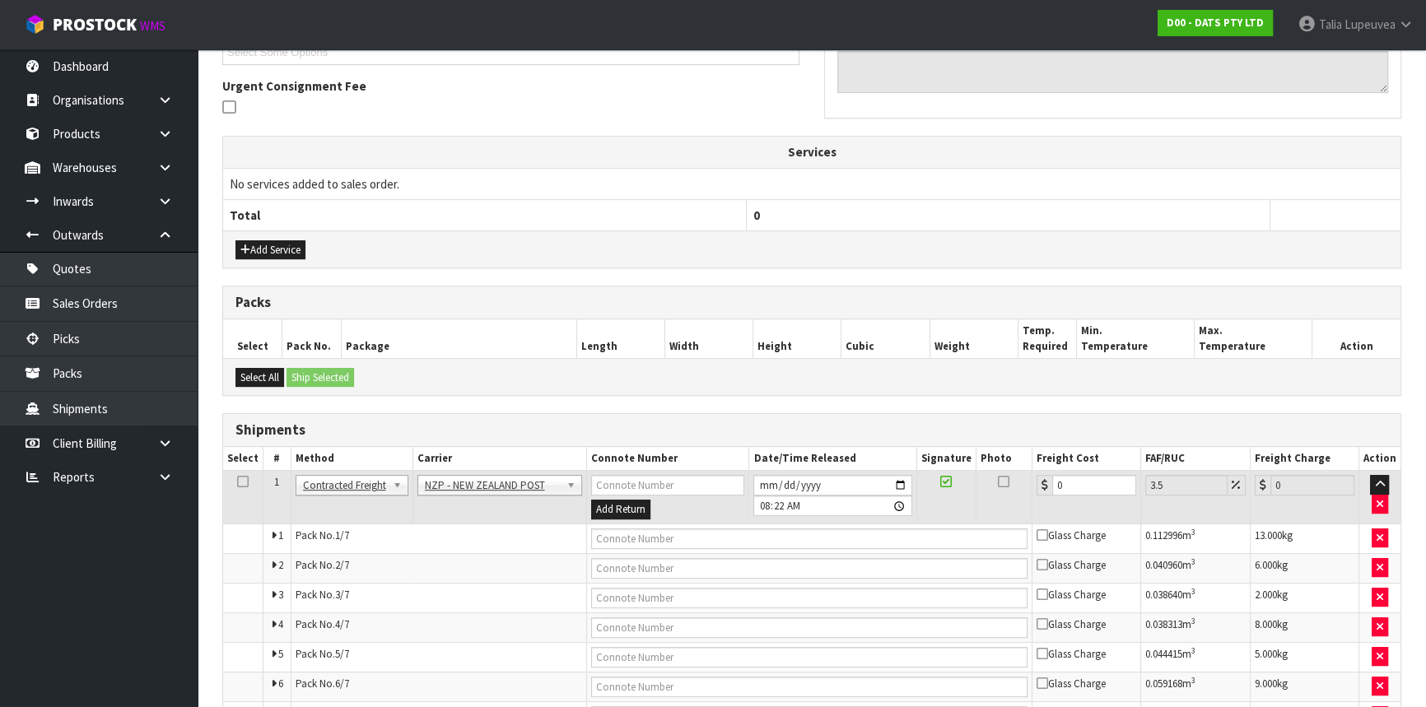
scroll to position [524, 0]
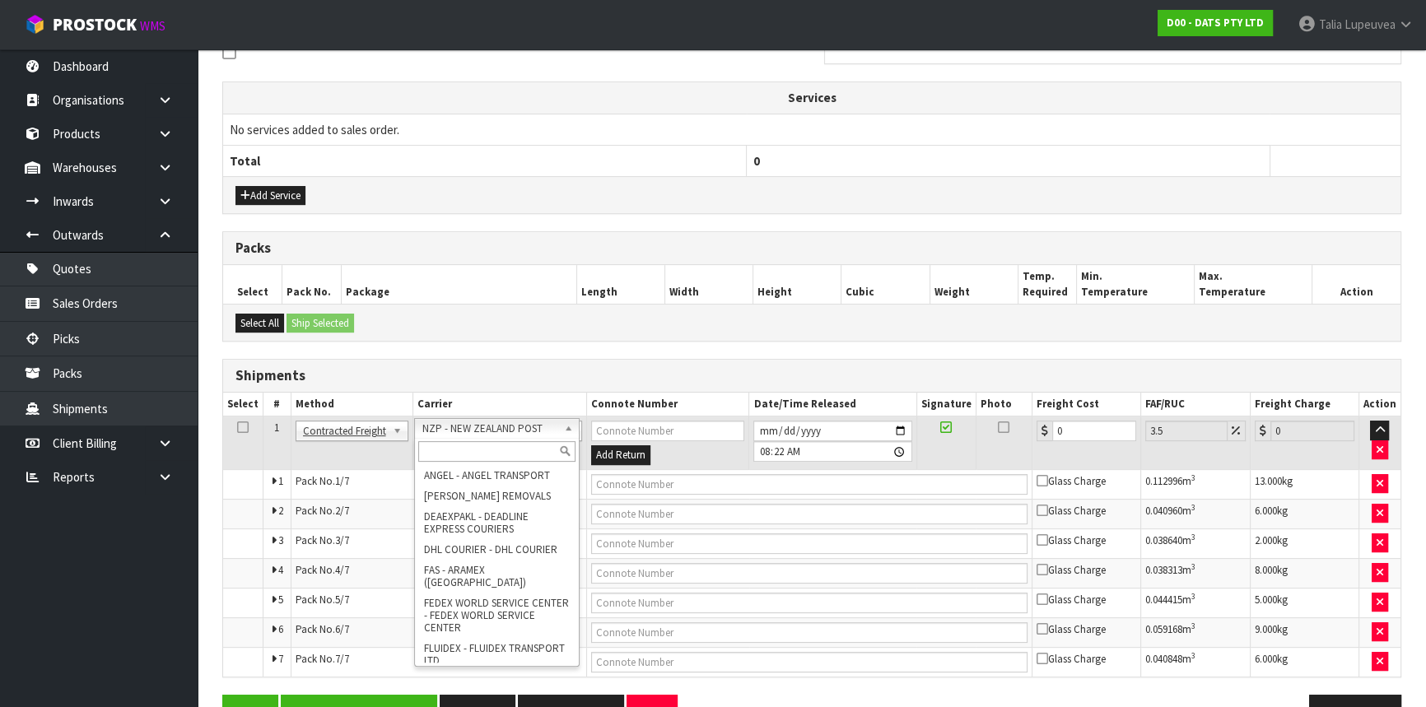
click at [544, 341] on div "From Address CONTRACT WAREHOUSING & LOGISTICS [STREET_ADDRESS] Combined Orders …" at bounding box center [811, 271] width 1179 height 944
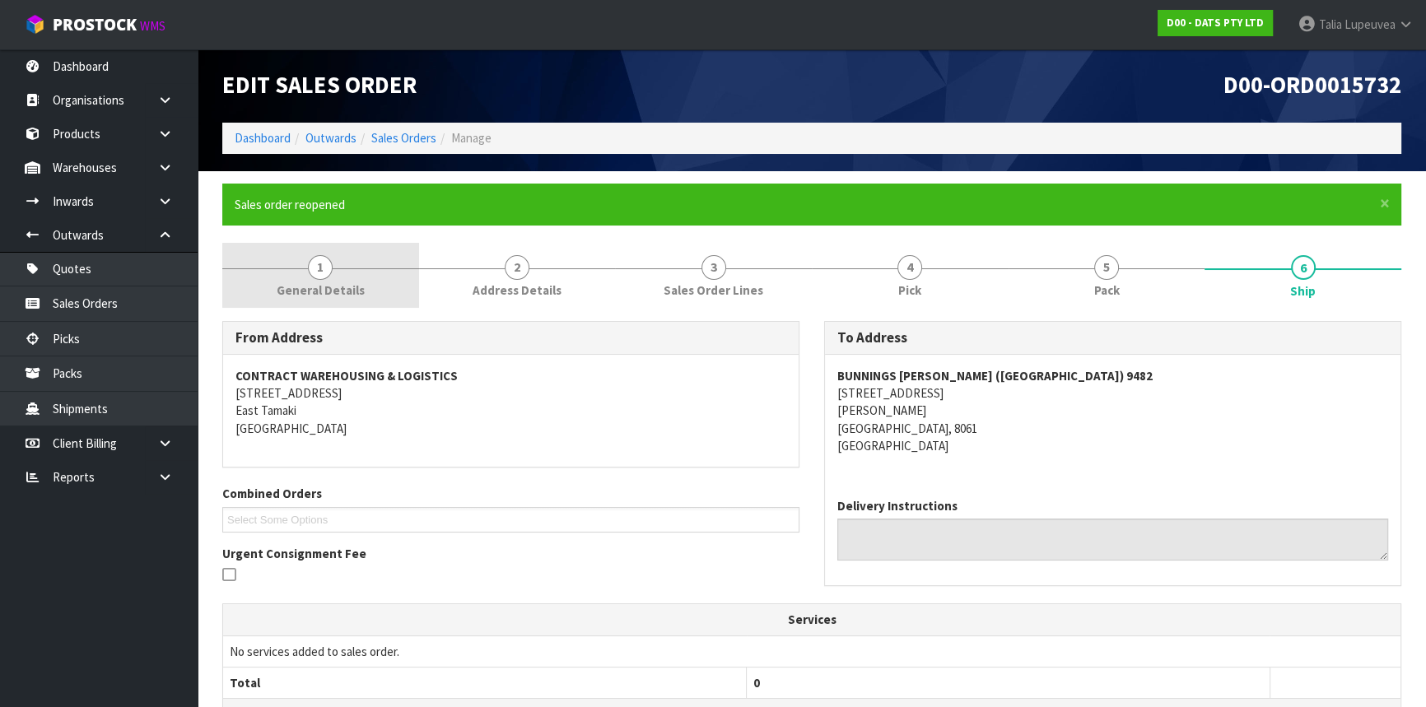
scroll to position [0, 0]
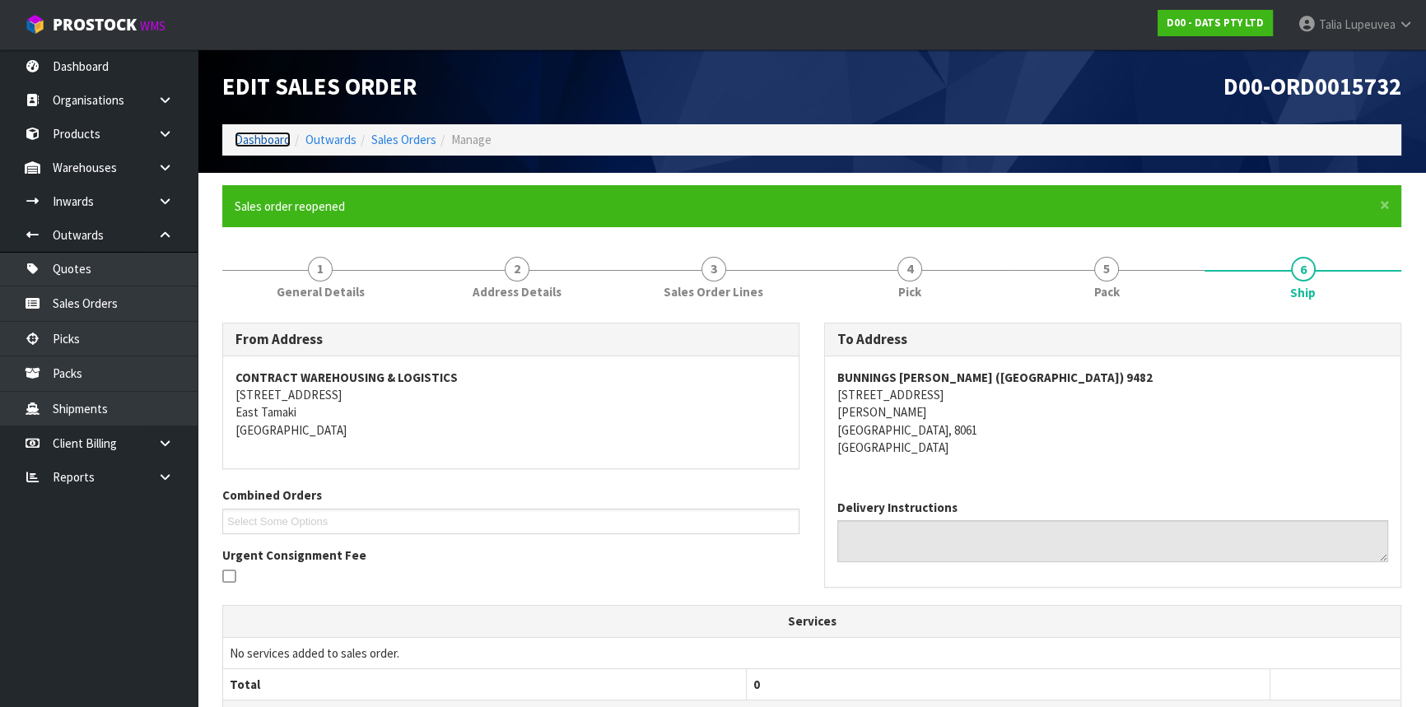
click at [278, 142] on link "Dashboard" at bounding box center [263, 140] width 56 height 16
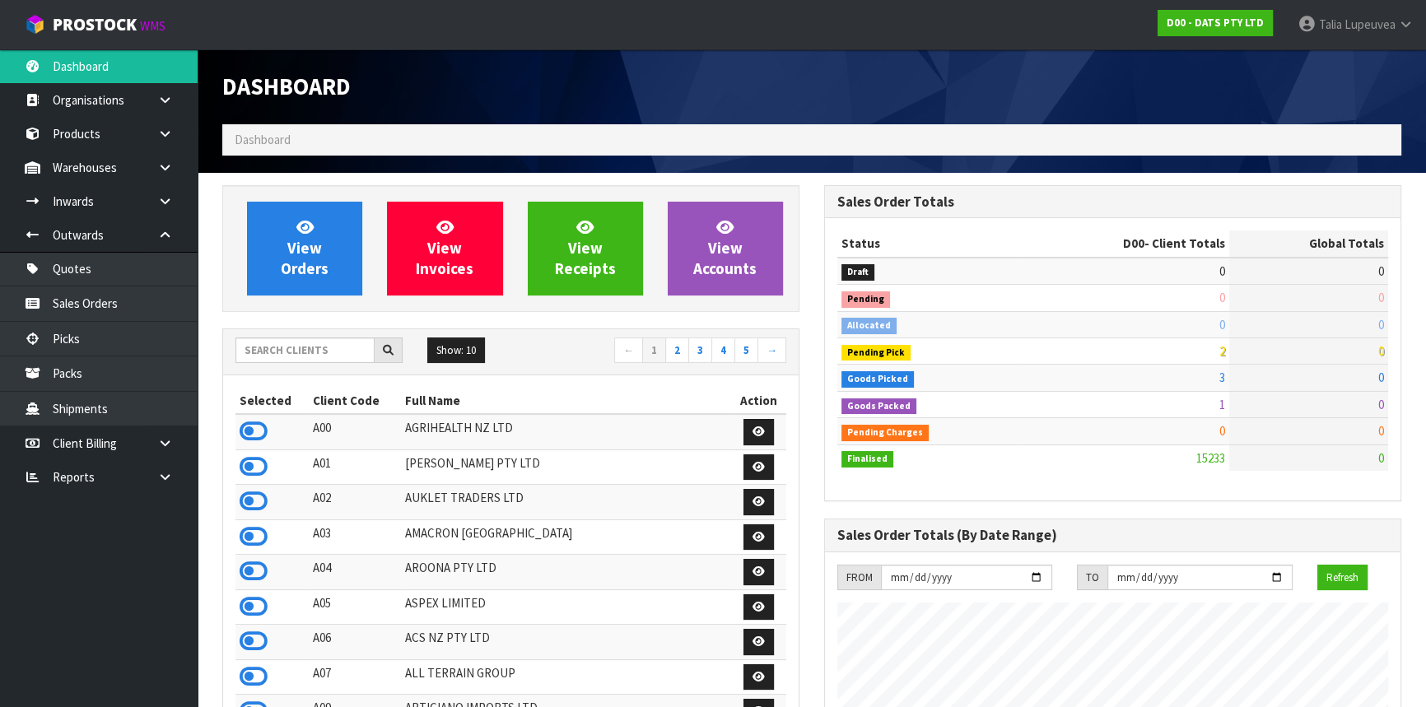
scroll to position [1245, 601]
click at [282, 348] on input "text" at bounding box center [305, 351] width 139 height 26
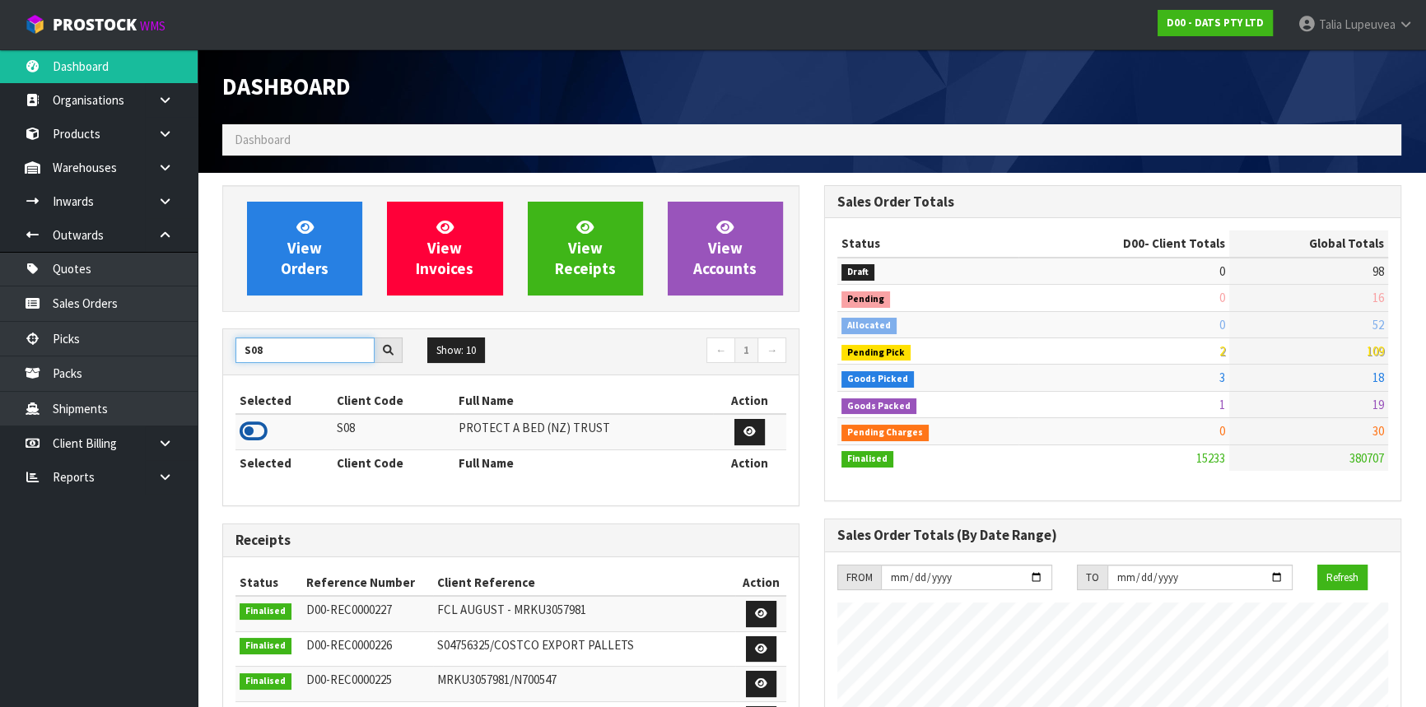
type input "S08"
click at [257, 435] on icon at bounding box center [254, 431] width 28 height 25
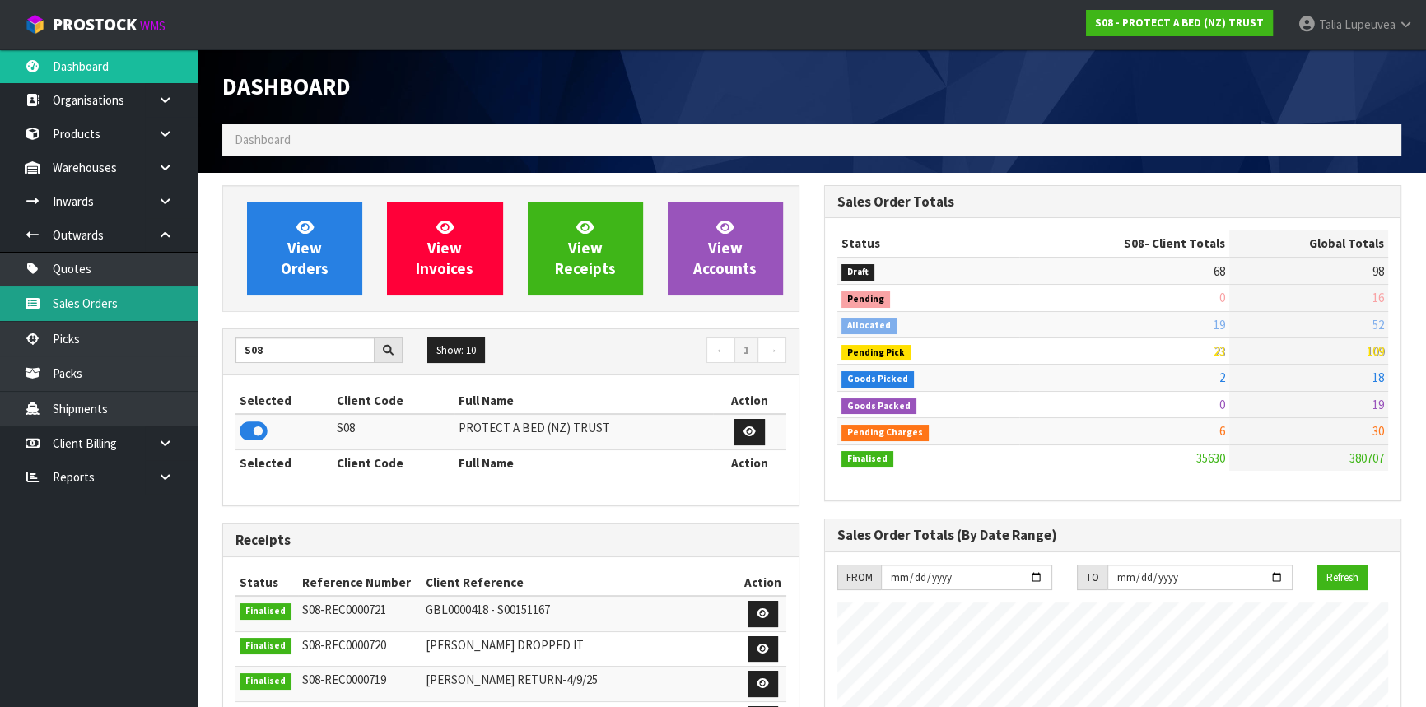
click at [147, 298] on link "Sales Orders" at bounding box center [99, 304] width 198 height 34
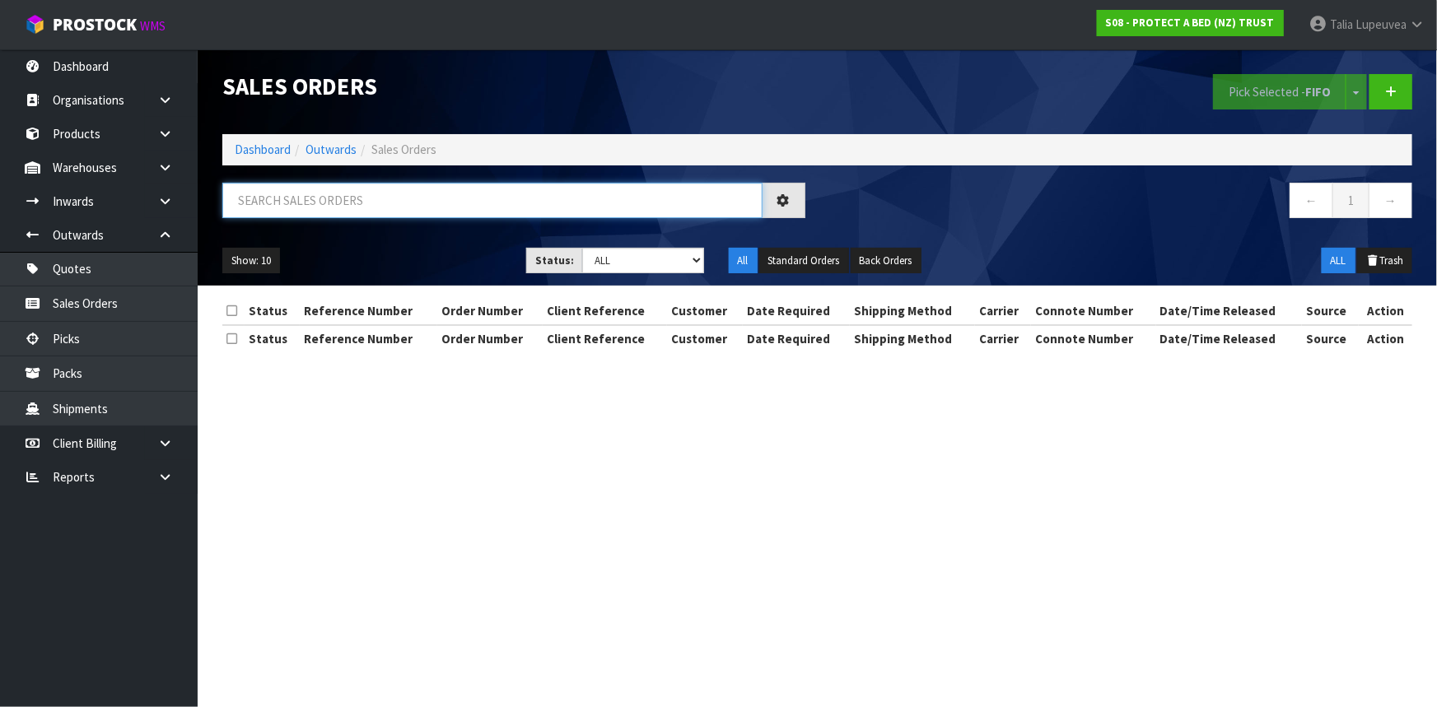
click at [385, 199] on input "text" at bounding box center [492, 200] width 540 height 35
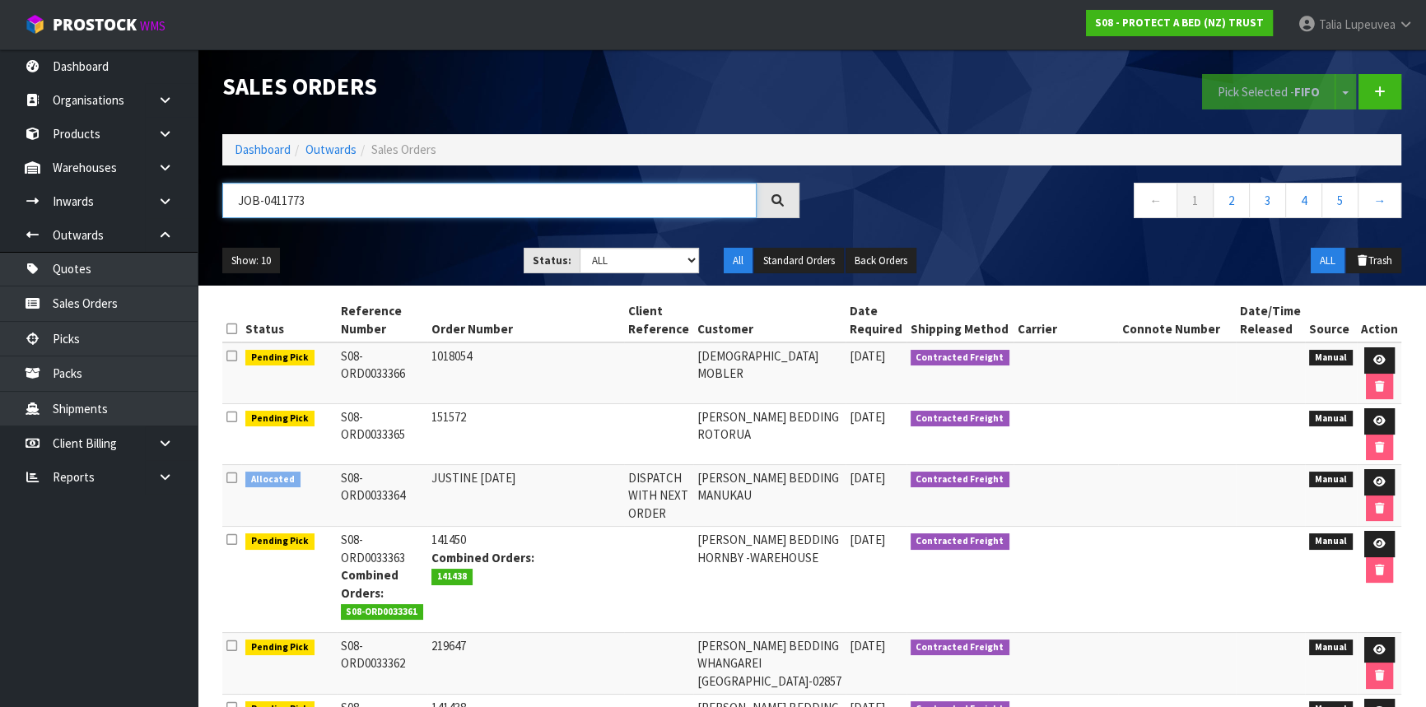
type input "JOB-0411773"
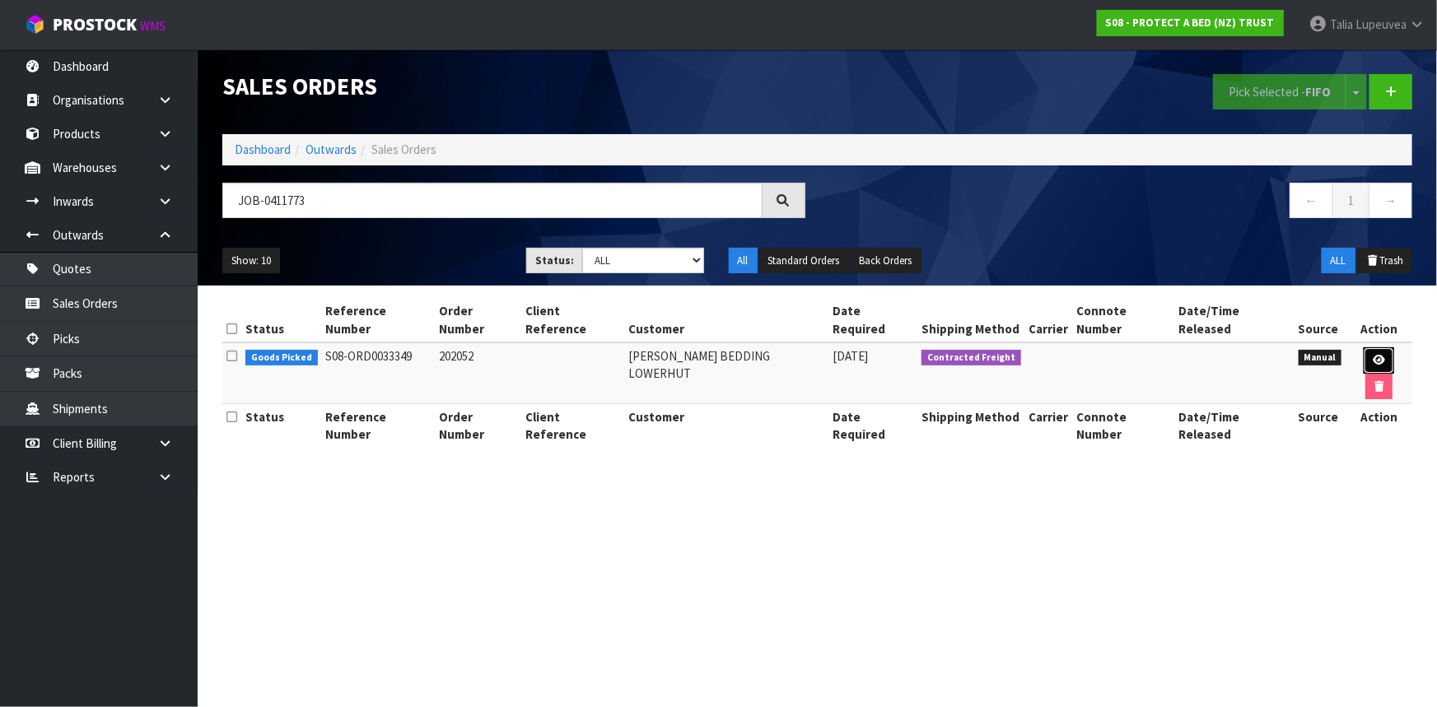
click at [1372, 349] on link at bounding box center [1379, 361] width 30 height 26
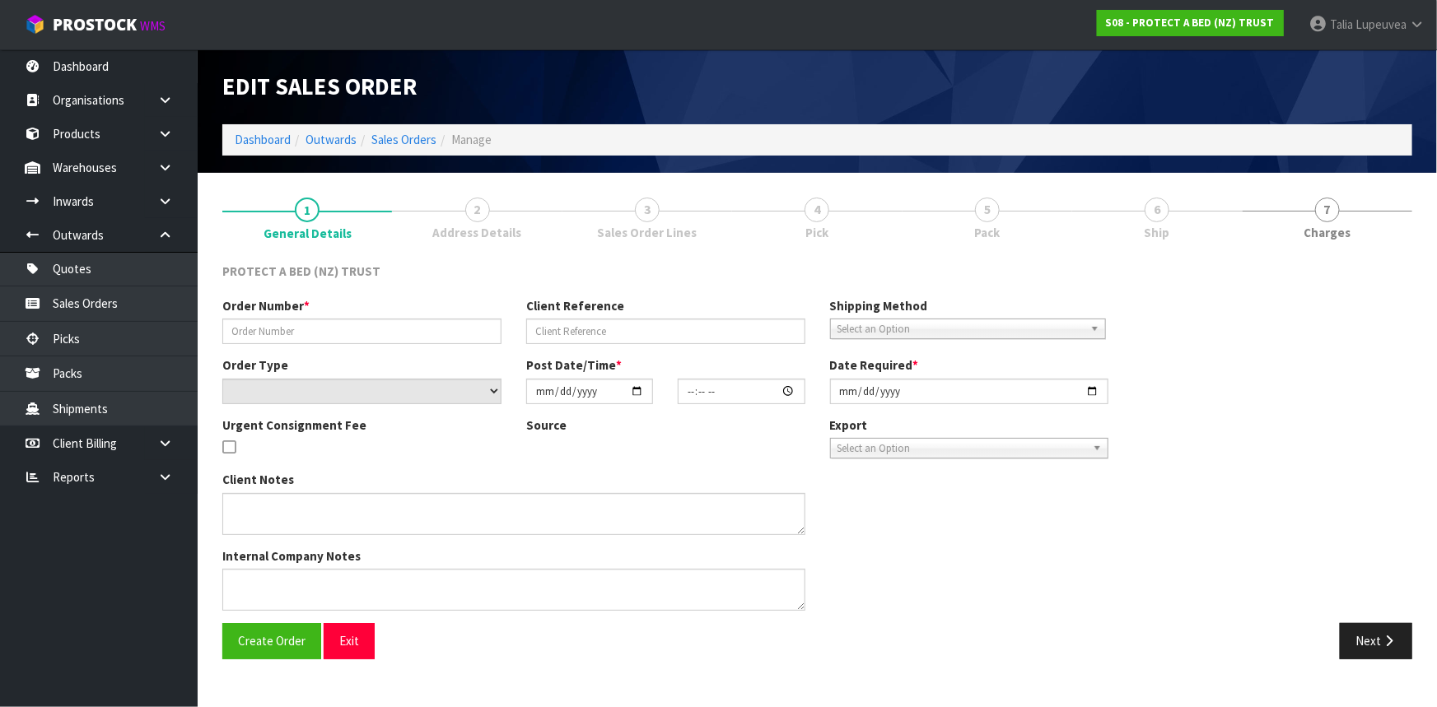
type input "202052"
select select "number:0"
type input "[DATE]"
type input "16:38:00.000"
type input "[DATE]"
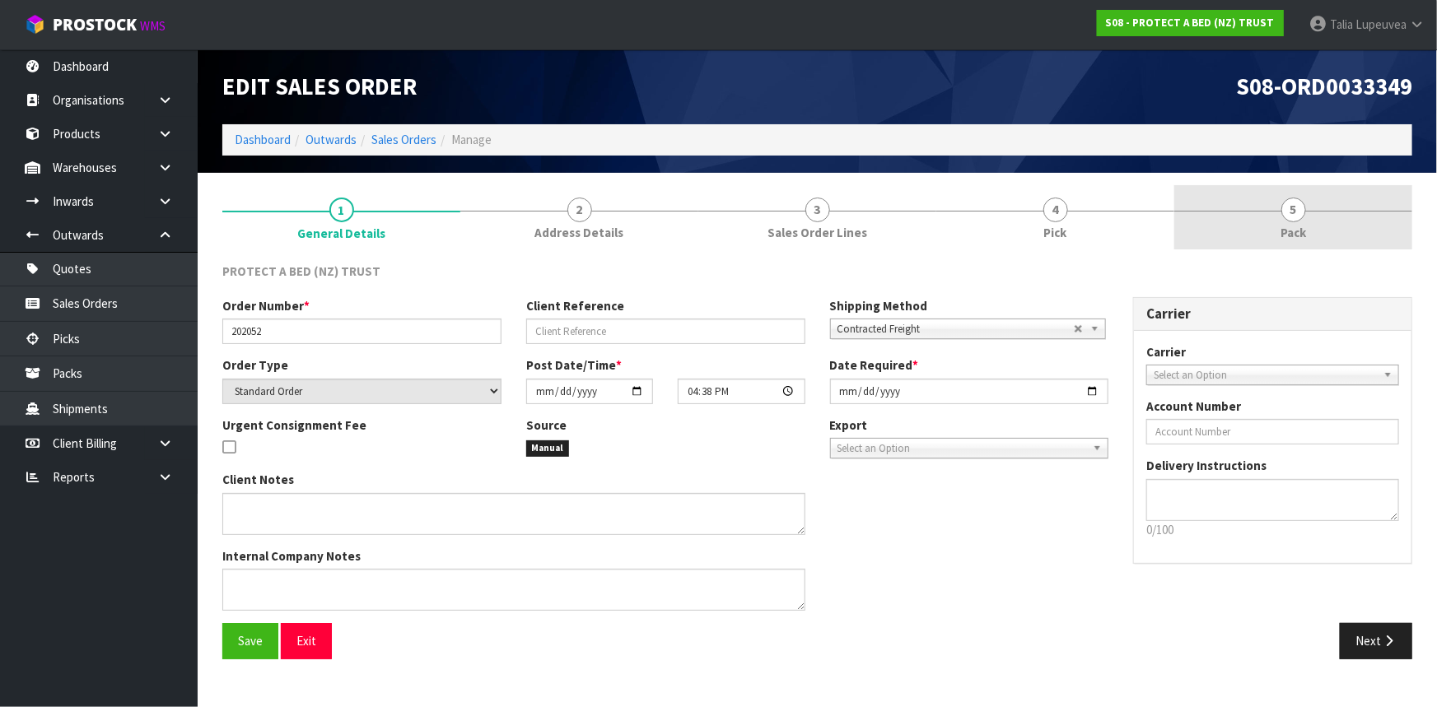
click at [1262, 208] on link "5 Pack" at bounding box center [1293, 217] width 238 height 65
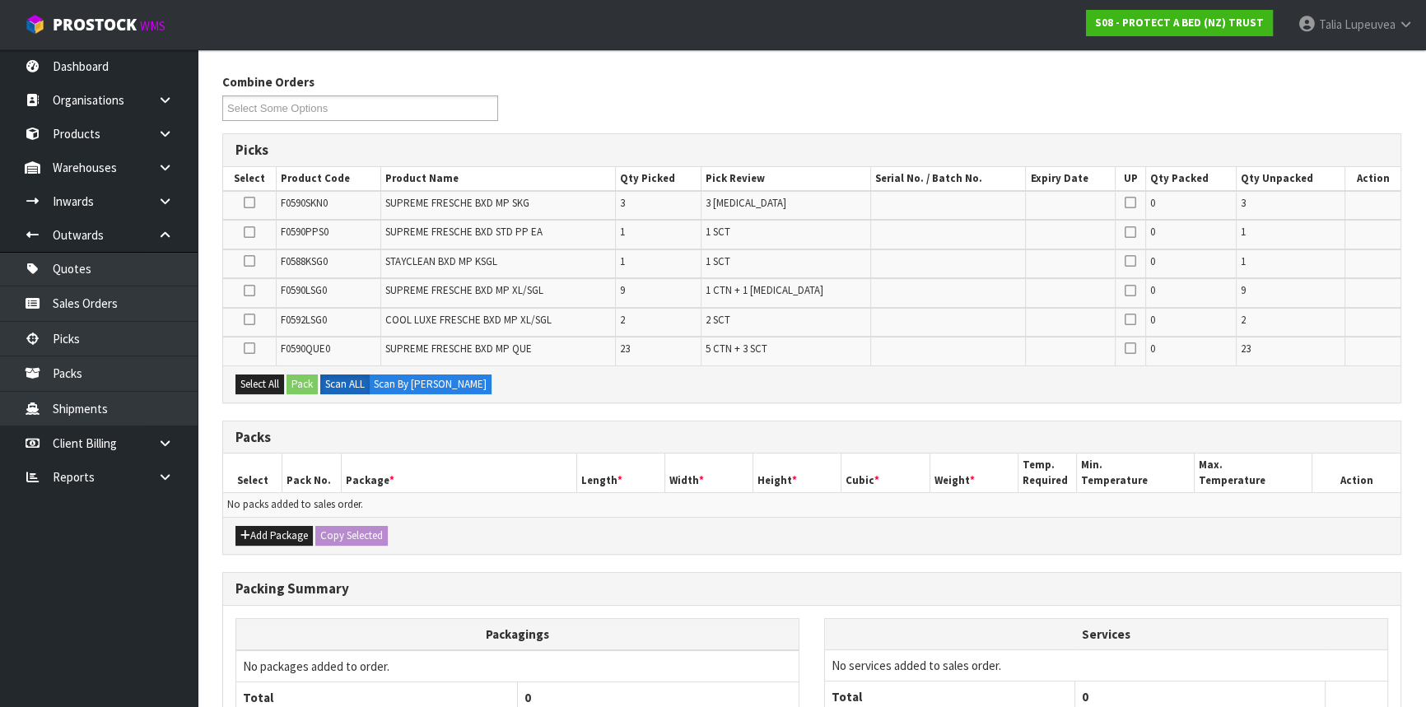
scroll to position [224, 0]
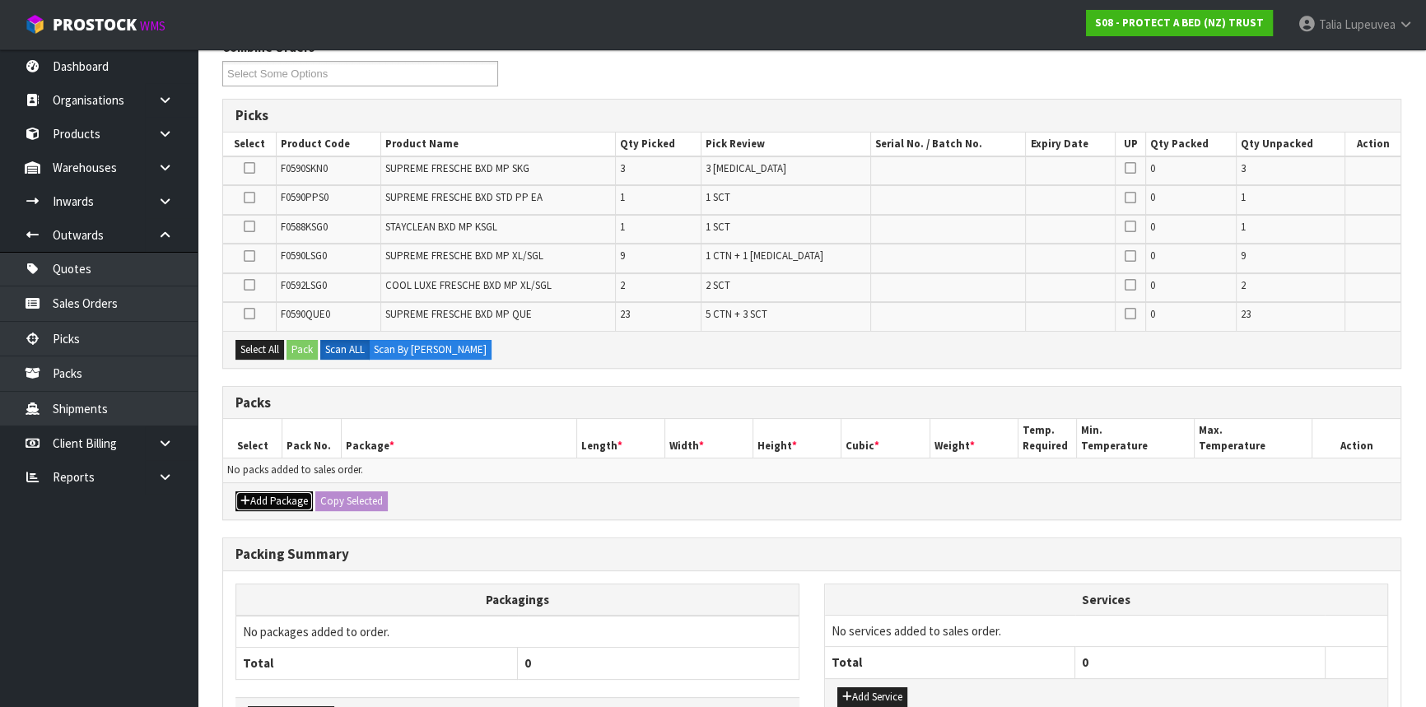
click at [305, 492] on button "Add Package" at bounding box center [274, 502] width 77 height 20
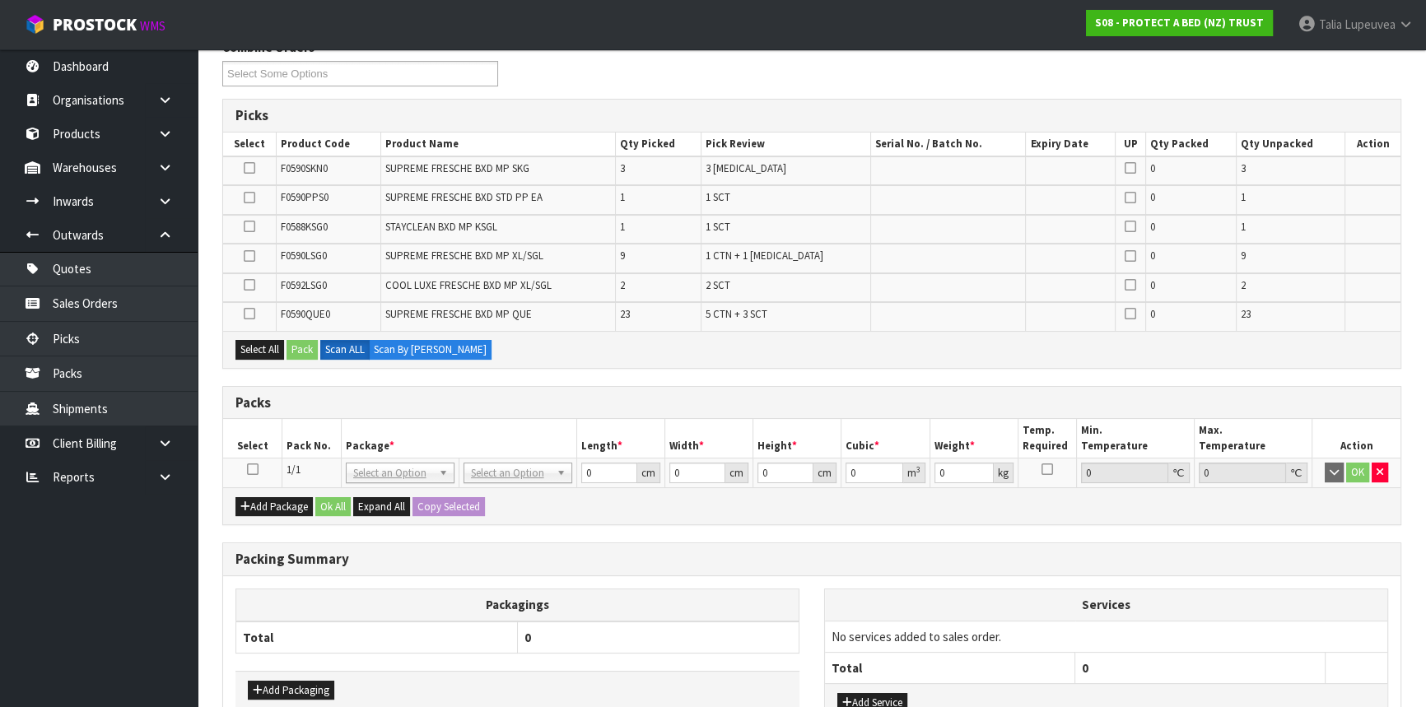
click at [253, 469] on icon at bounding box center [253, 469] width 12 height 1
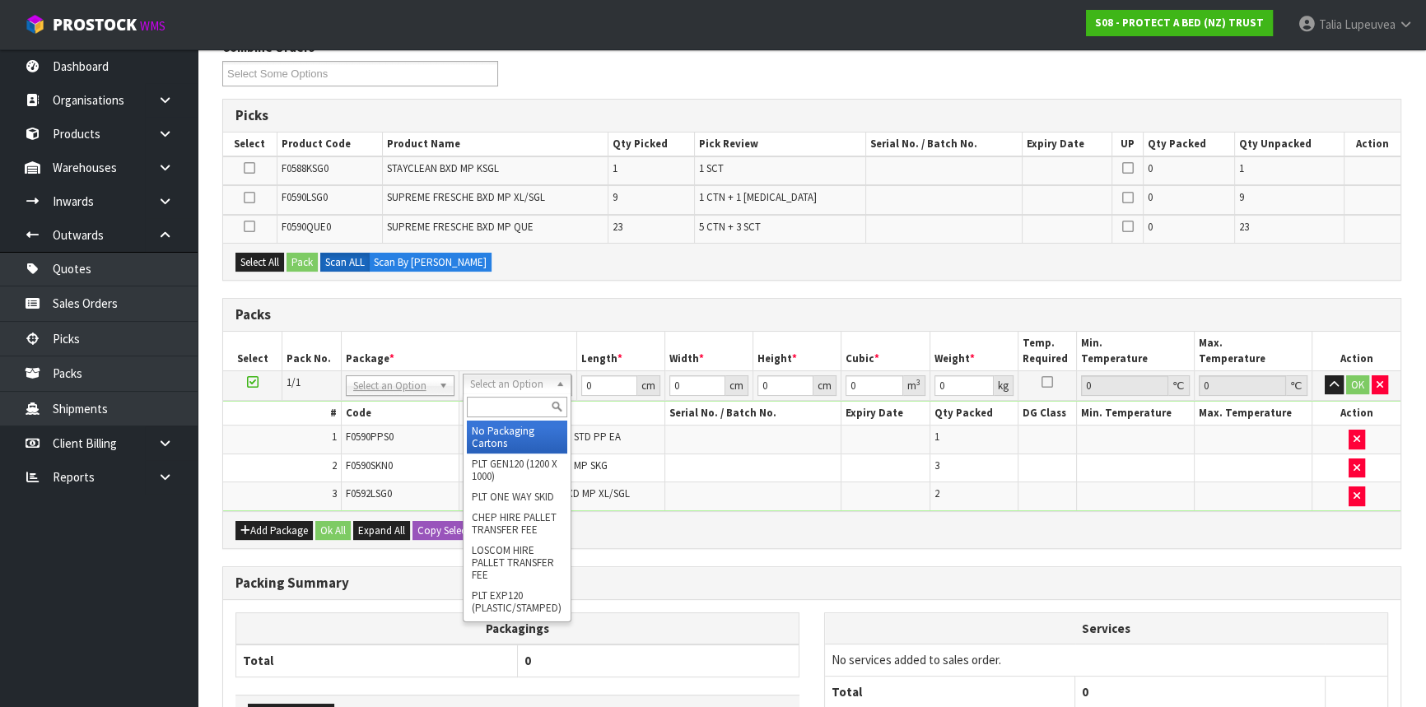
click at [507, 400] on input "text" at bounding box center [517, 407] width 100 height 21
type input "OC"
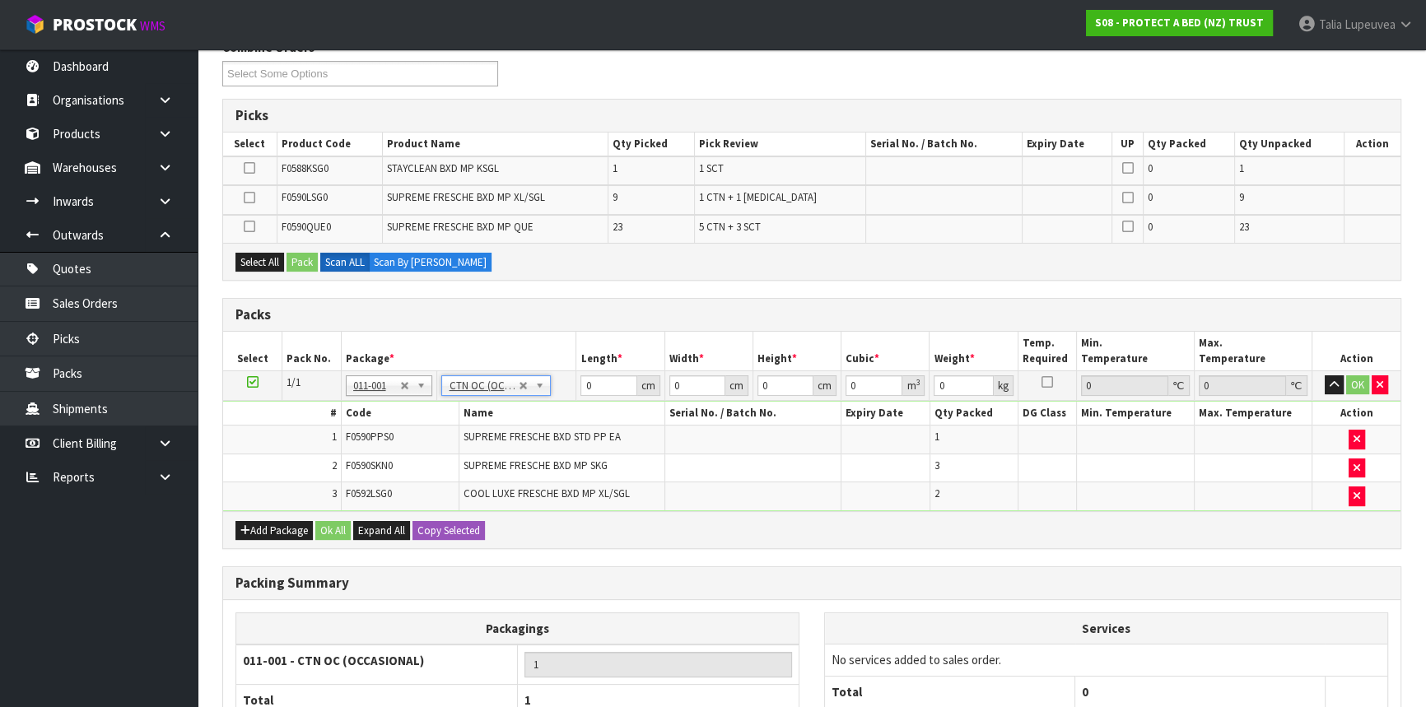
type input "7.4"
click at [296, 521] on button "Add Package" at bounding box center [274, 531] width 77 height 20
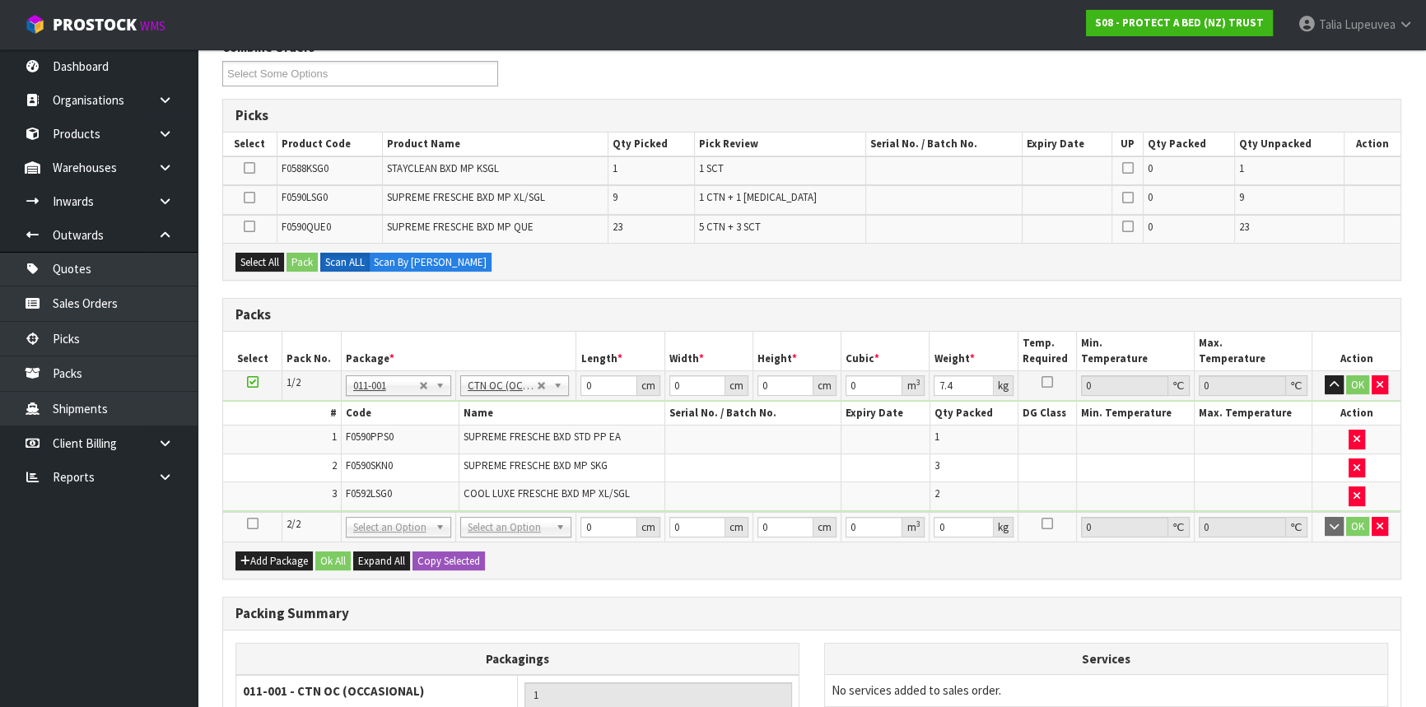
click at [251, 524] on icon at bounding box center [253, 524] width 12 height 1
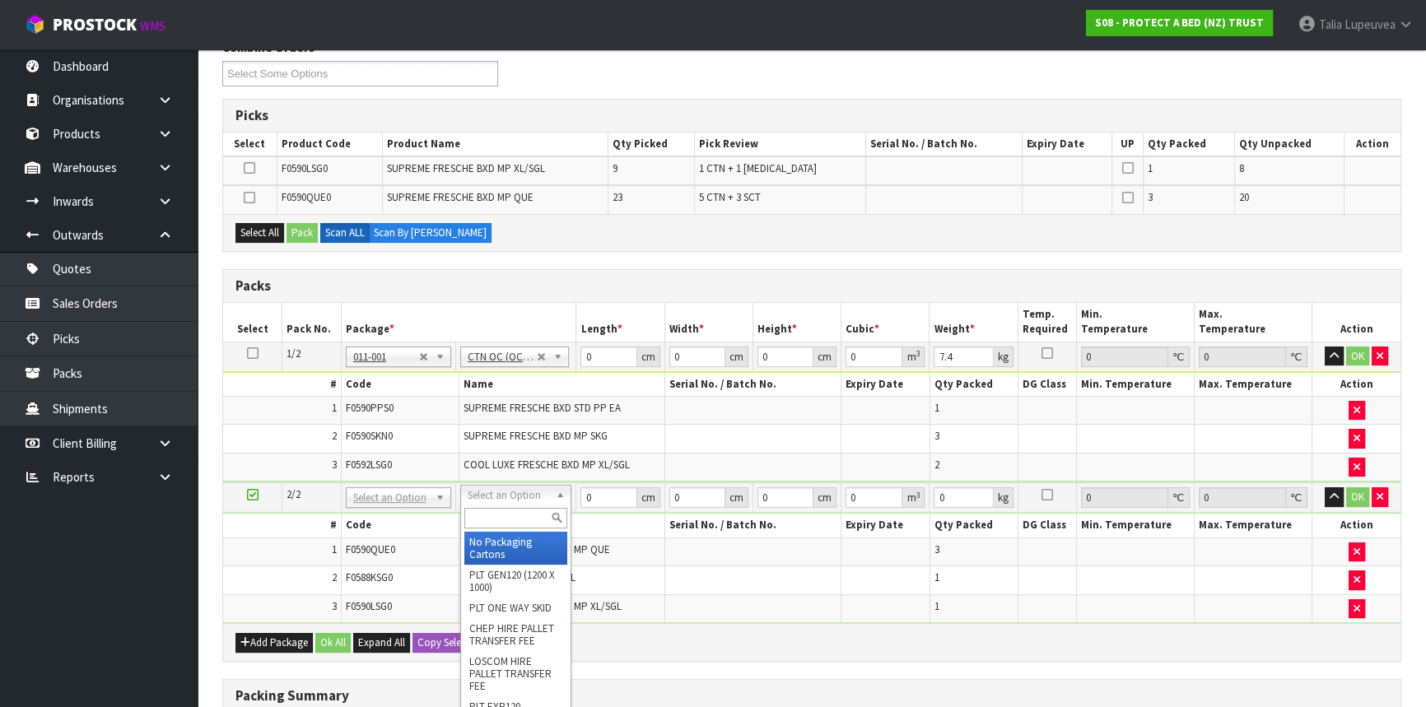
click at [504, 511] on input "text" at bounding box center [516, 518] width 103 height 21
type input "OC"
type input "2"
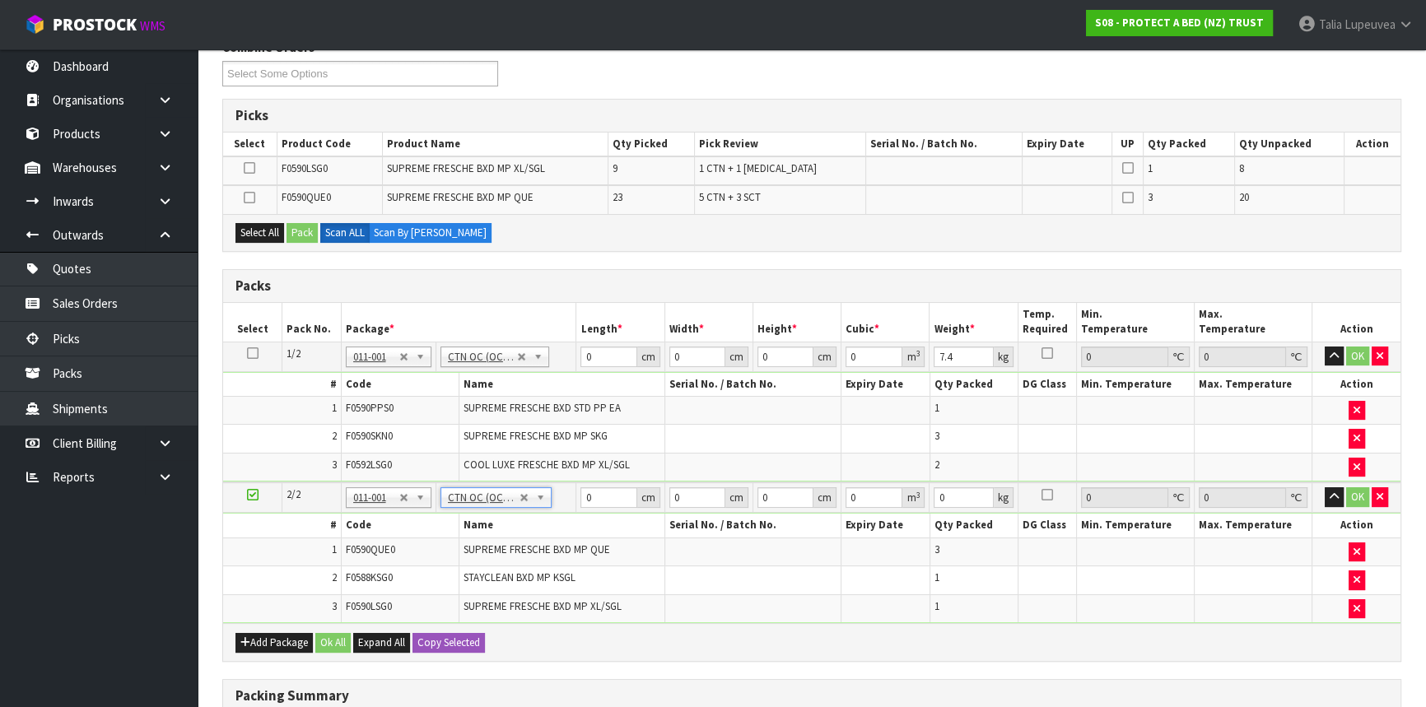
type input "6.25"
click at [287, 637] on button "Add Package" at bounding box center [274, 643] width 77 height 20
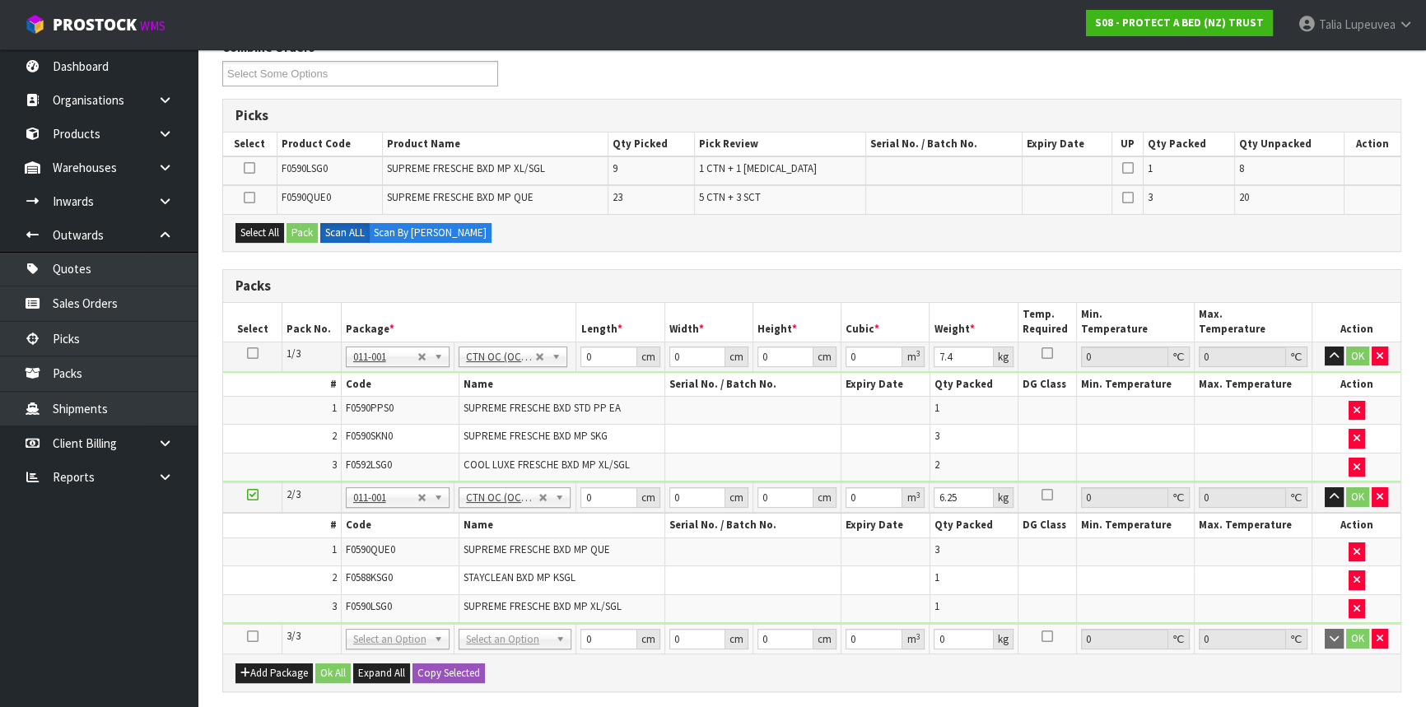
click at [255, 637] on icon at bounding box center [253, 637] width 12 height 1
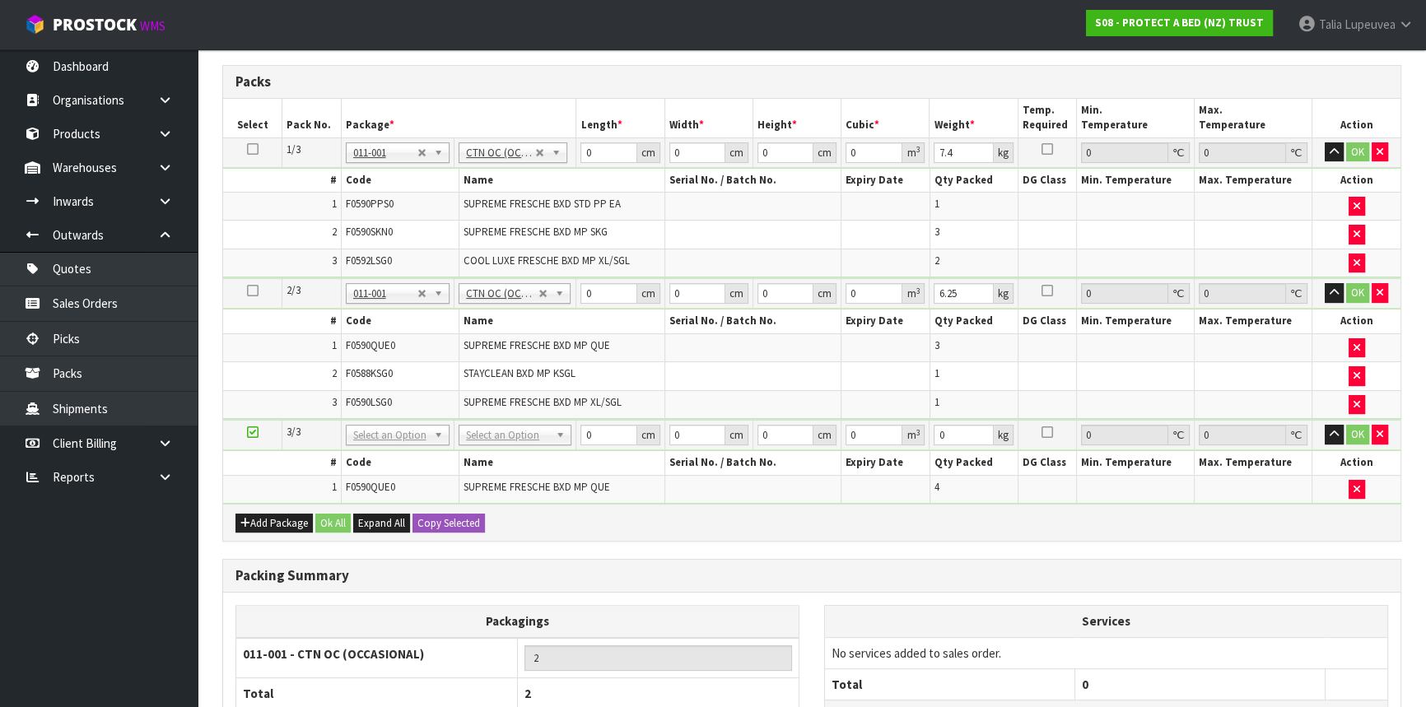
scroll to position [449, 0]
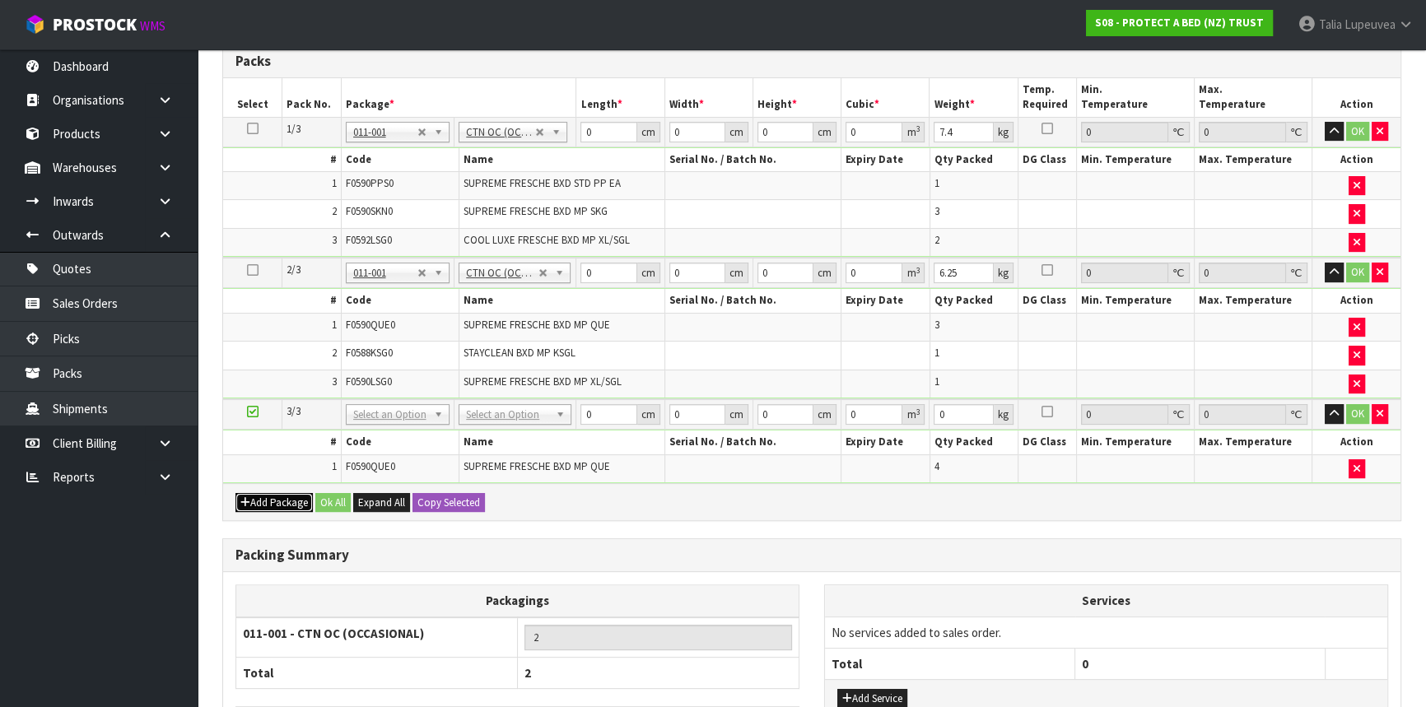
click at [251, 499] on button "Add Package" at bounding box center [274, 503] width 77 height 20
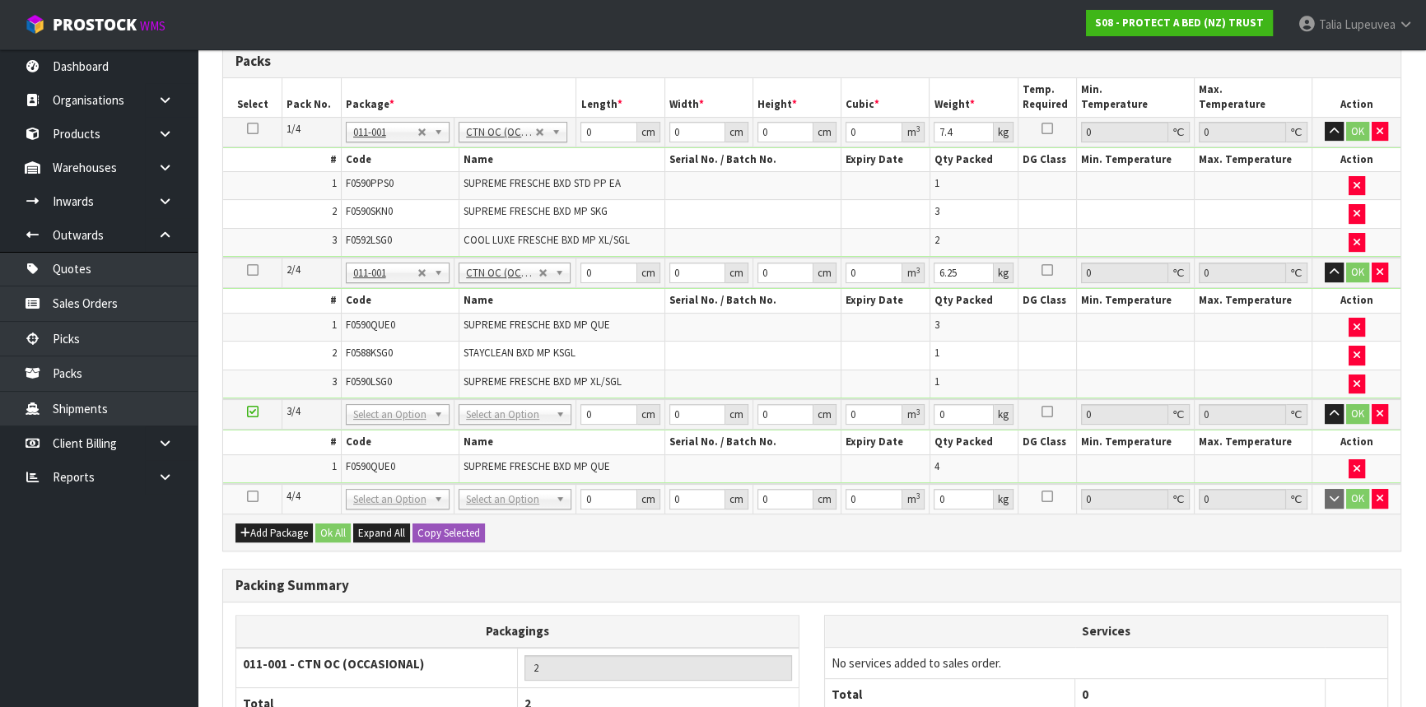
click at [249, 497] on icon at bounding box center [253, 497] width 12 height 1
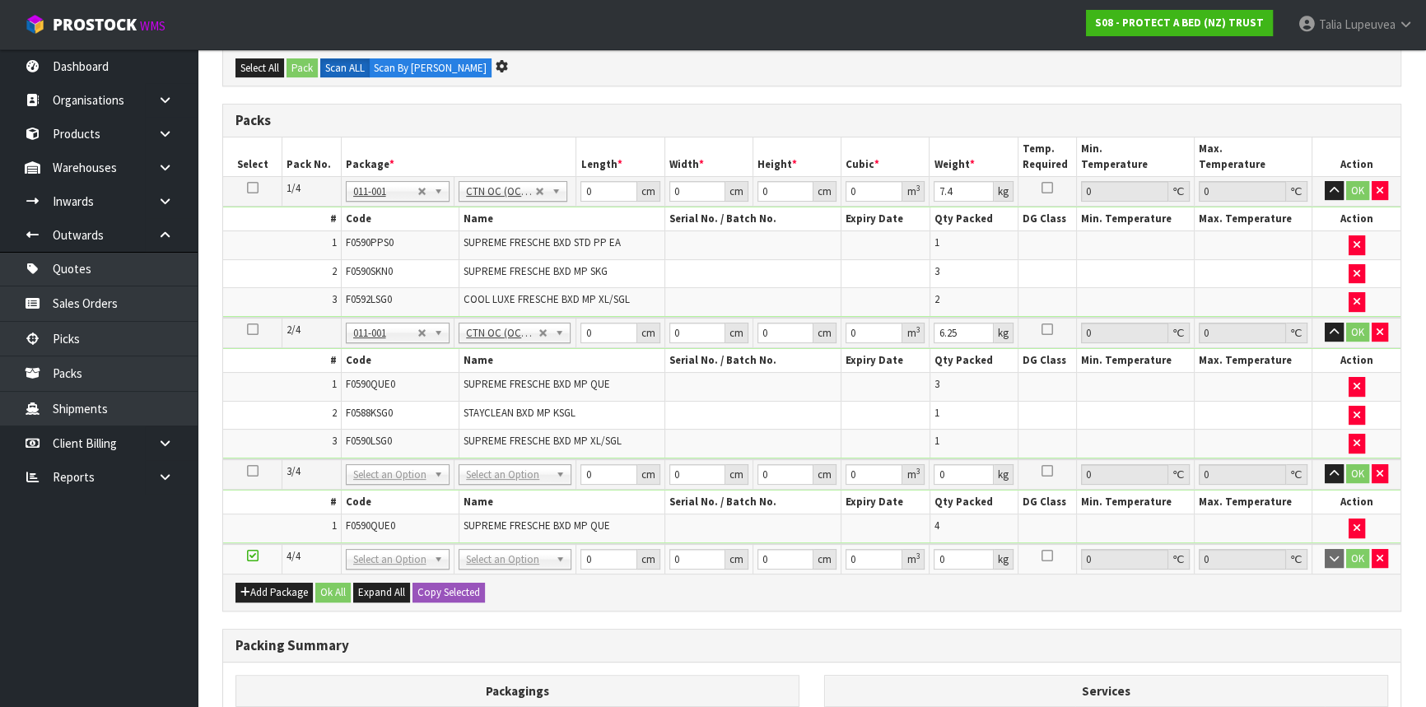
scroll to position [0, 0]
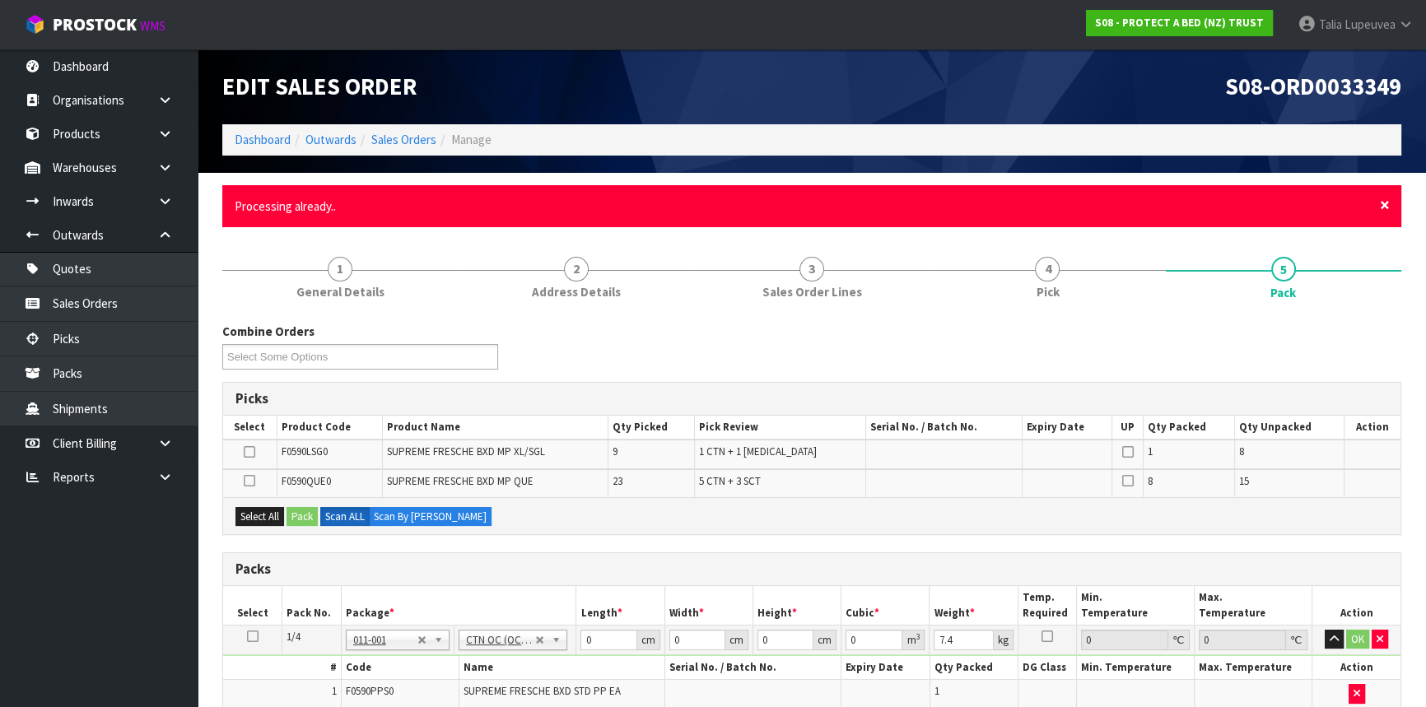
click at [1382, 204] on span "×" at bounding box center [1385, 205] width 10 height 23
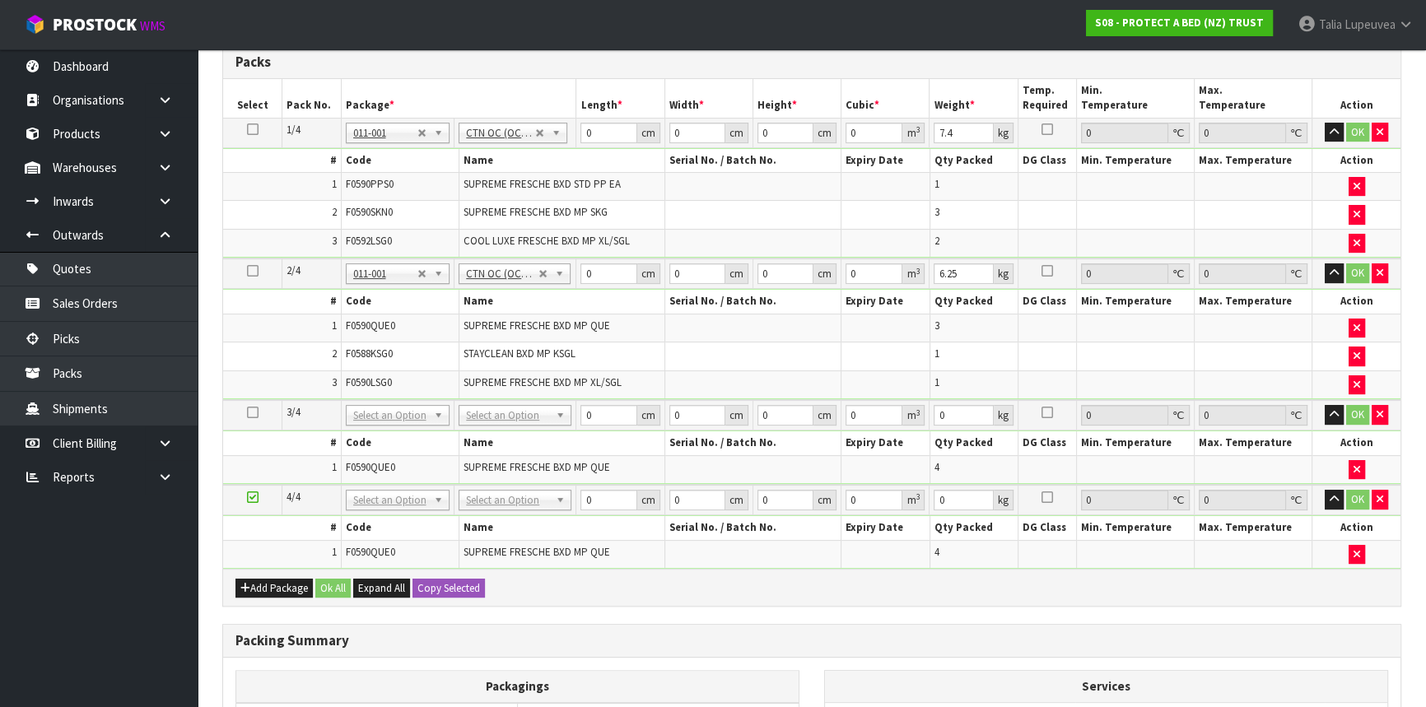
scroll to position [449, 0]
click at [278, 582] on button "Add Package" at bounding box center [274, 588] width 77 height 20
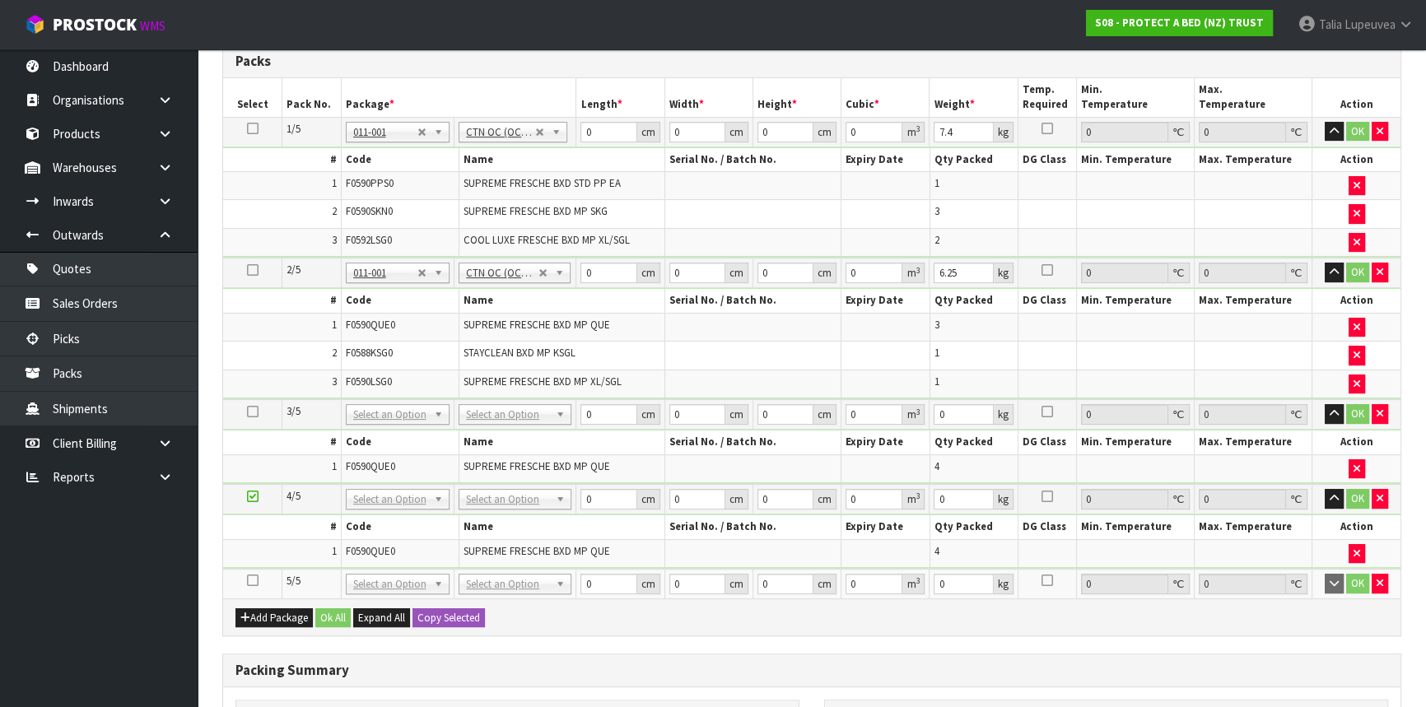
click at [252, 581] on icon at bounding box center [253, 581] width 12 height 1
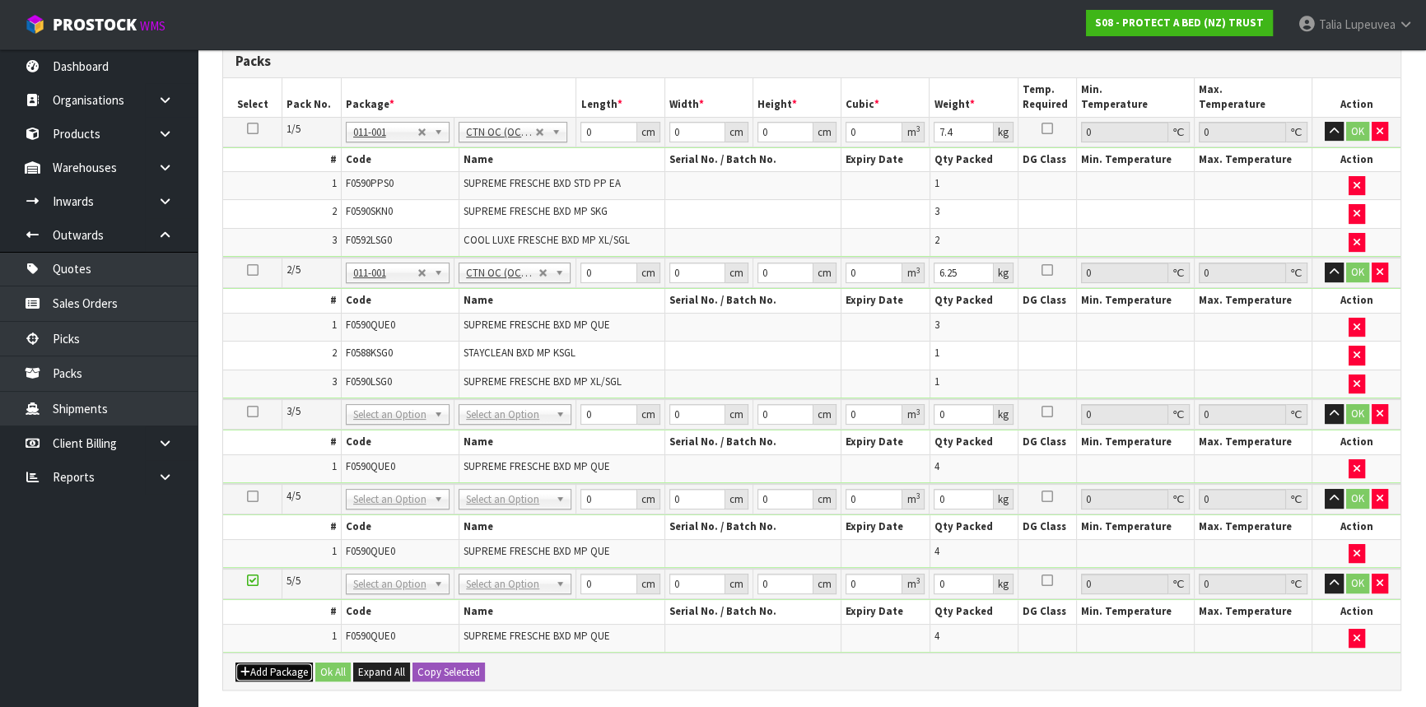
click at [259, 665] on button "Add Package" at bounding box center [274, 673] width 77 height 20
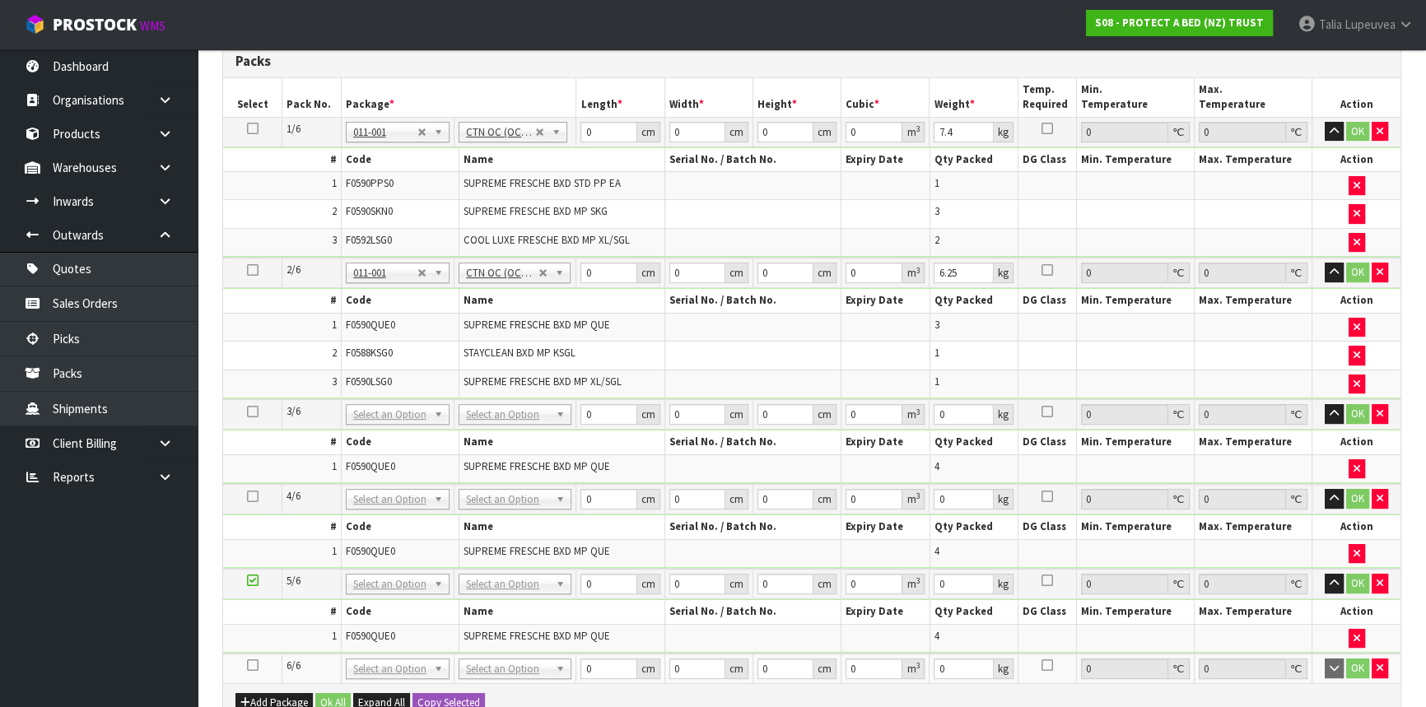
click at [250, 665] on icon at bounding box center [253, 665] width 12 height 1
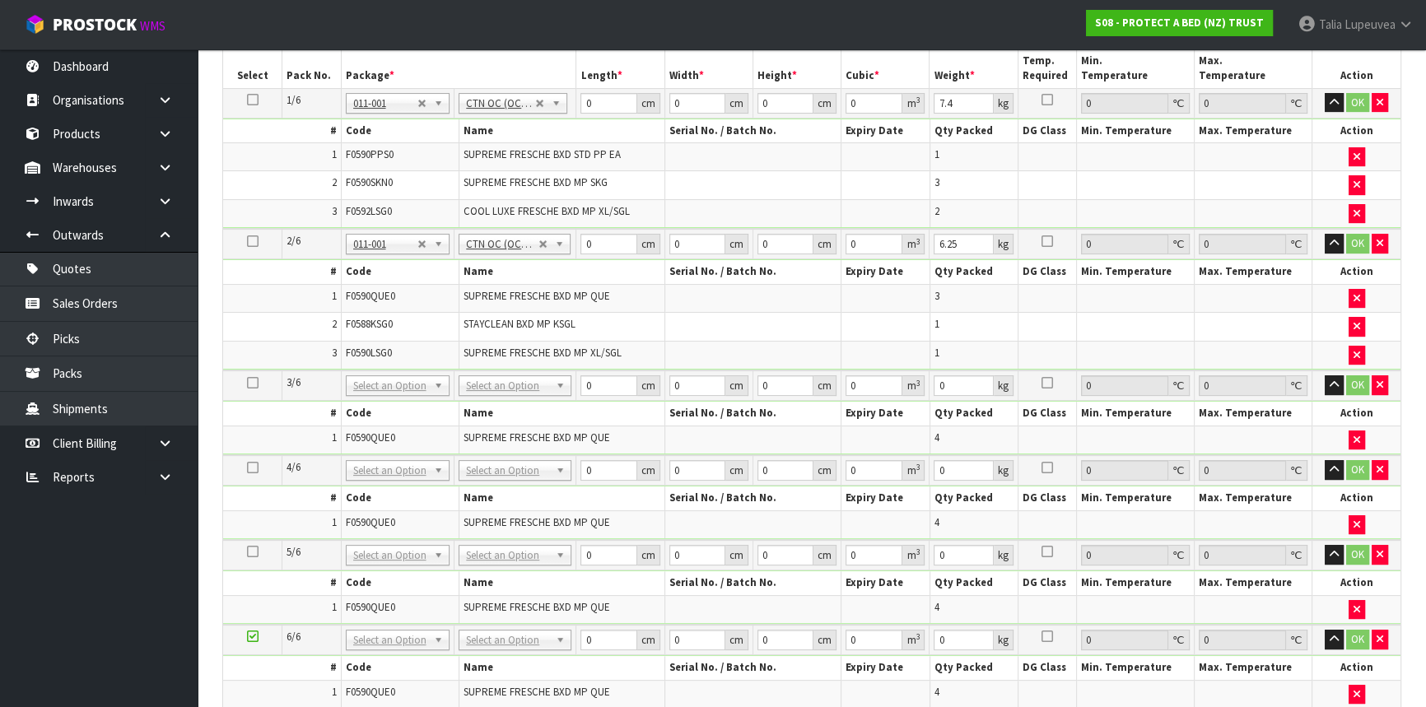
scroll to position [524, 0]
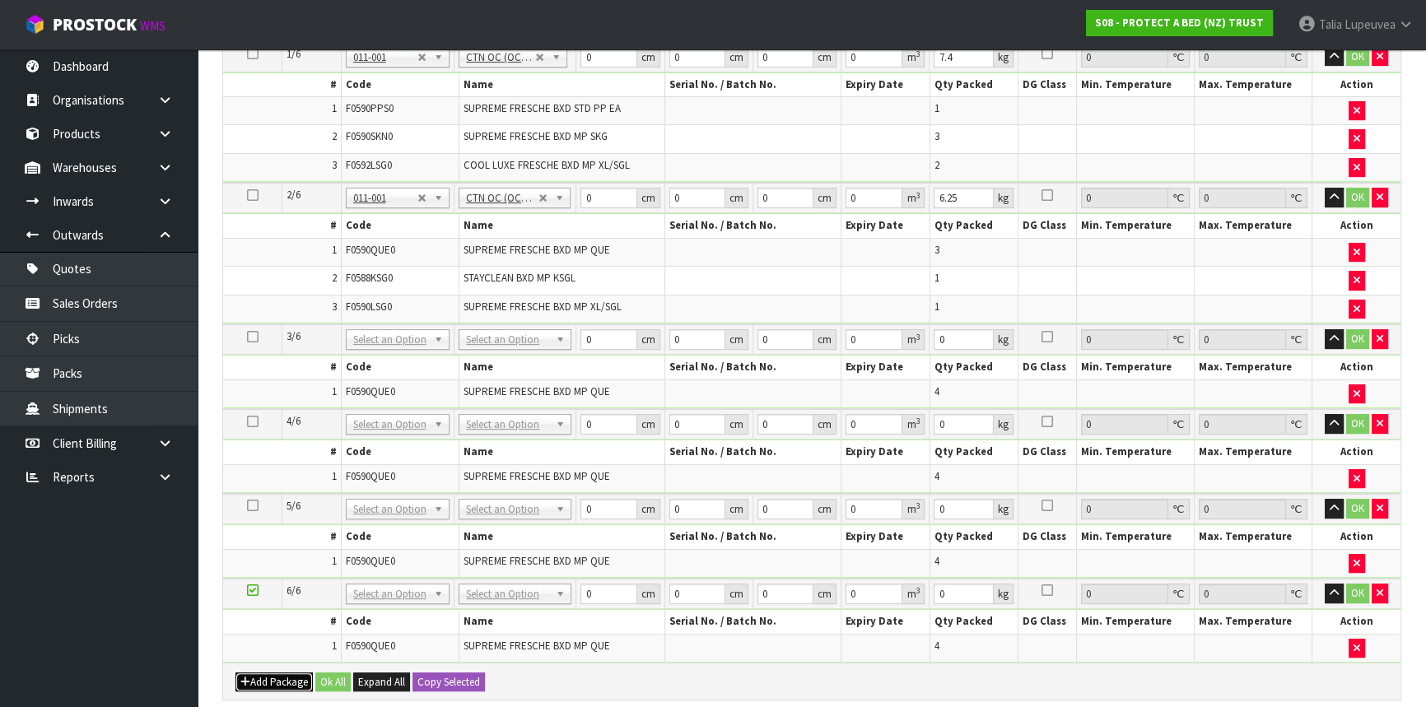
click at [266, 673] on button "Add Package" at bounding box center [274, 683] width 77 height 20
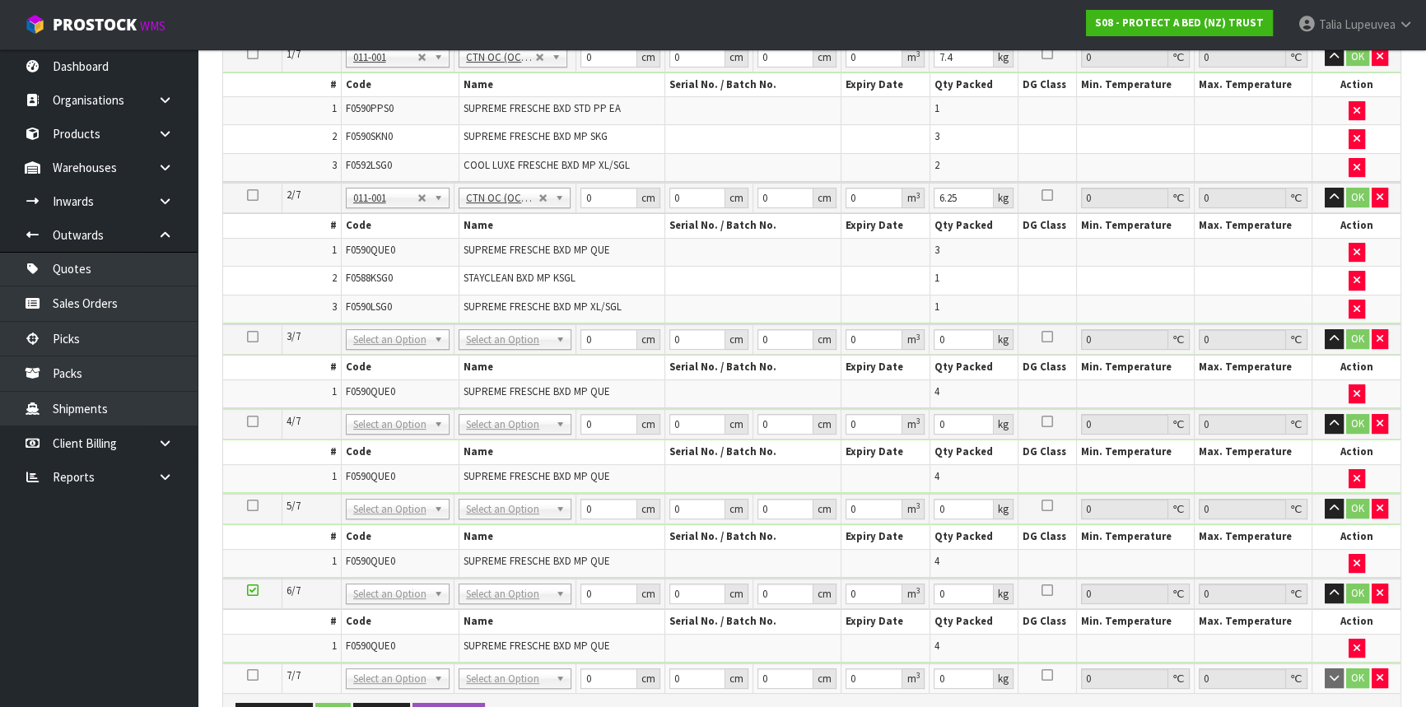
click at [253, 675] on icon at bounding box center [253, 675] width 12 height 1
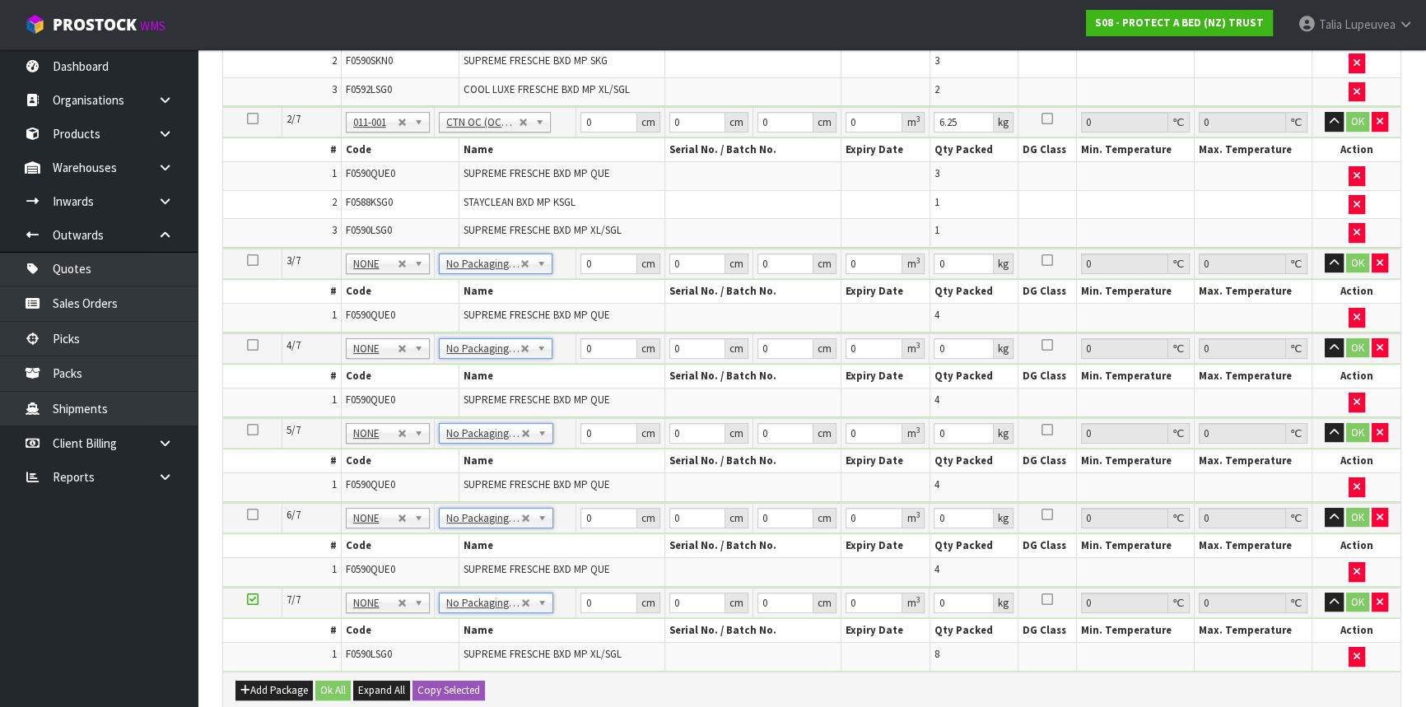
scroll to position [869, 0]
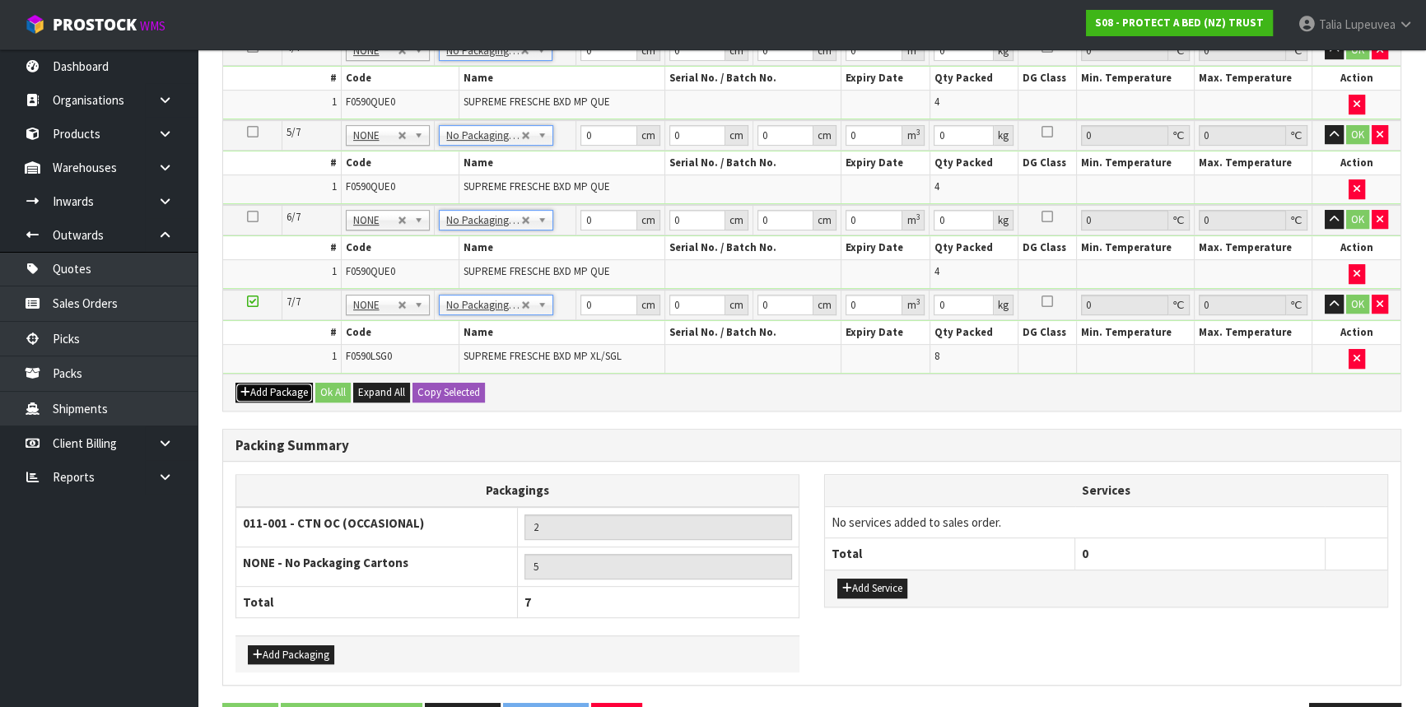
click at [268, 385] on button "Add Package" at bounding box center [274, 393] width 77 height 20
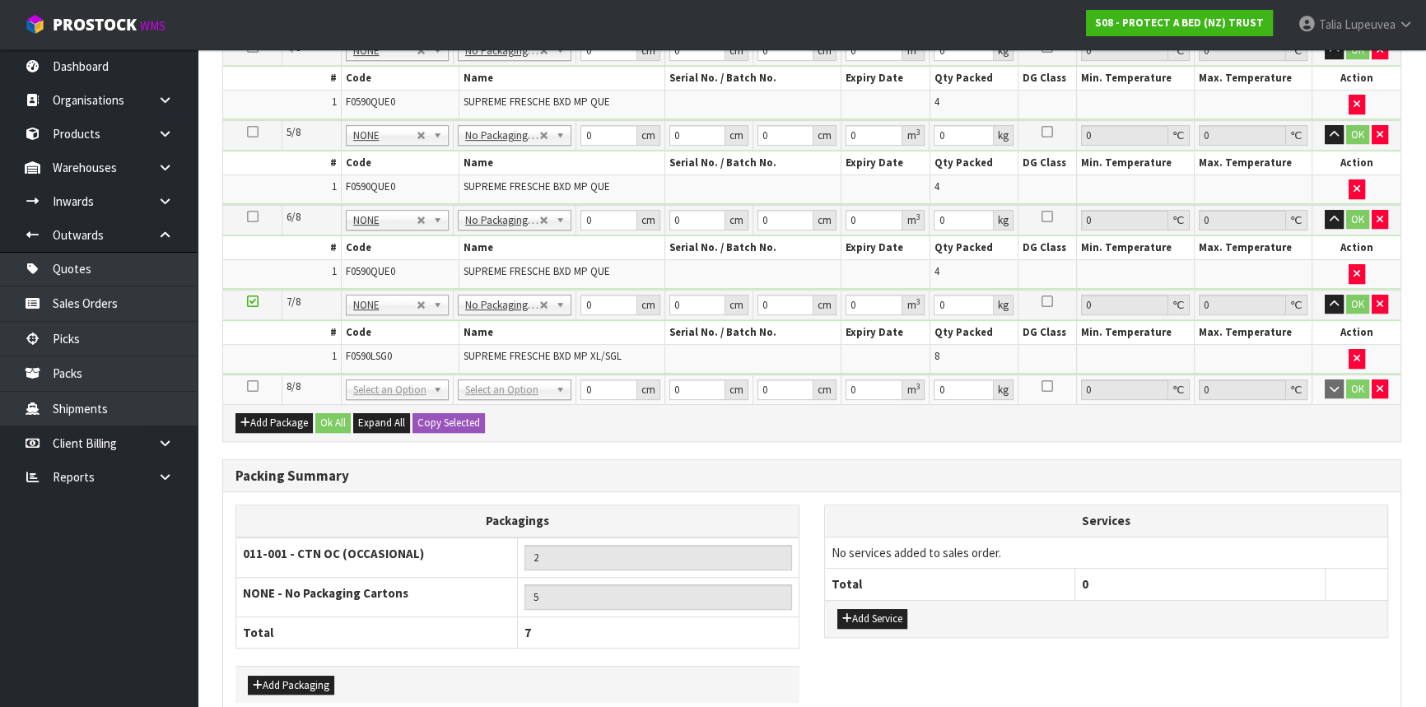
click at [257, 386] on icon at bounding box center [253, 386] width 12 height 1
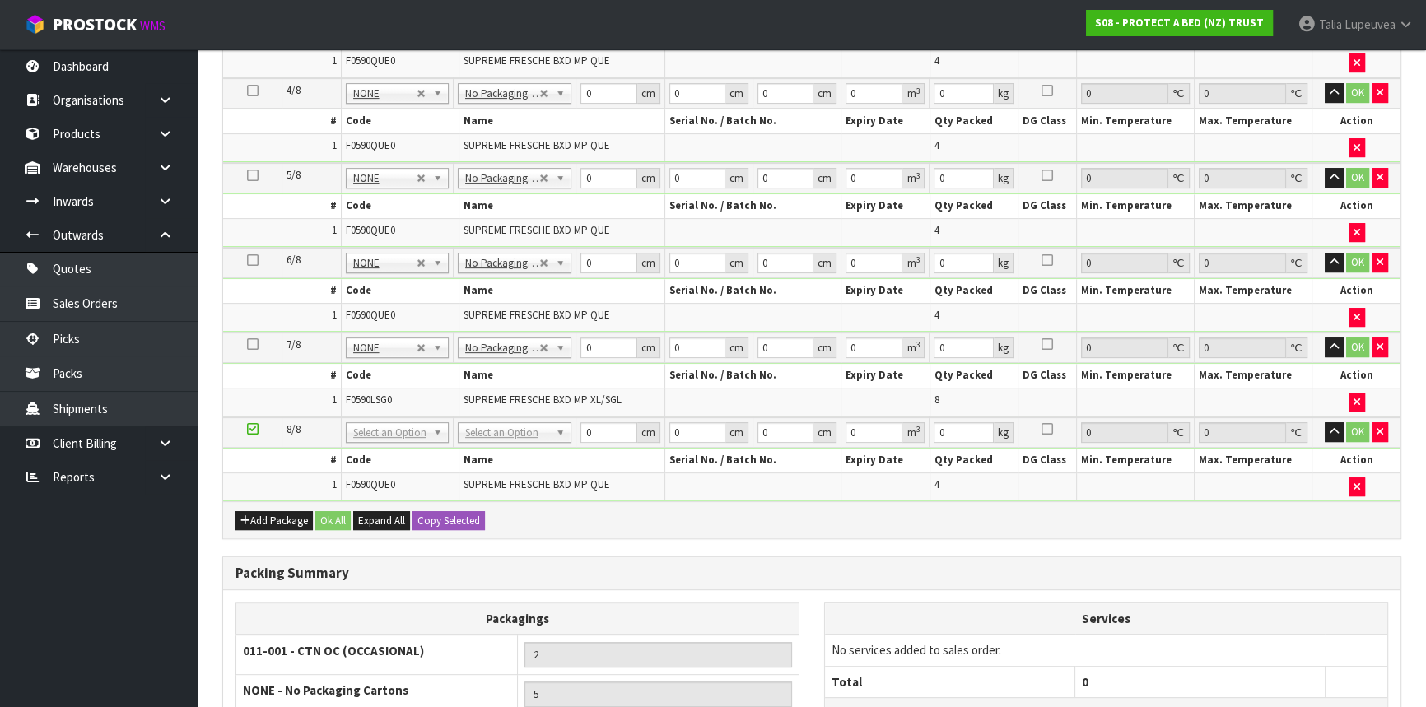
scroll to position [840, 0]
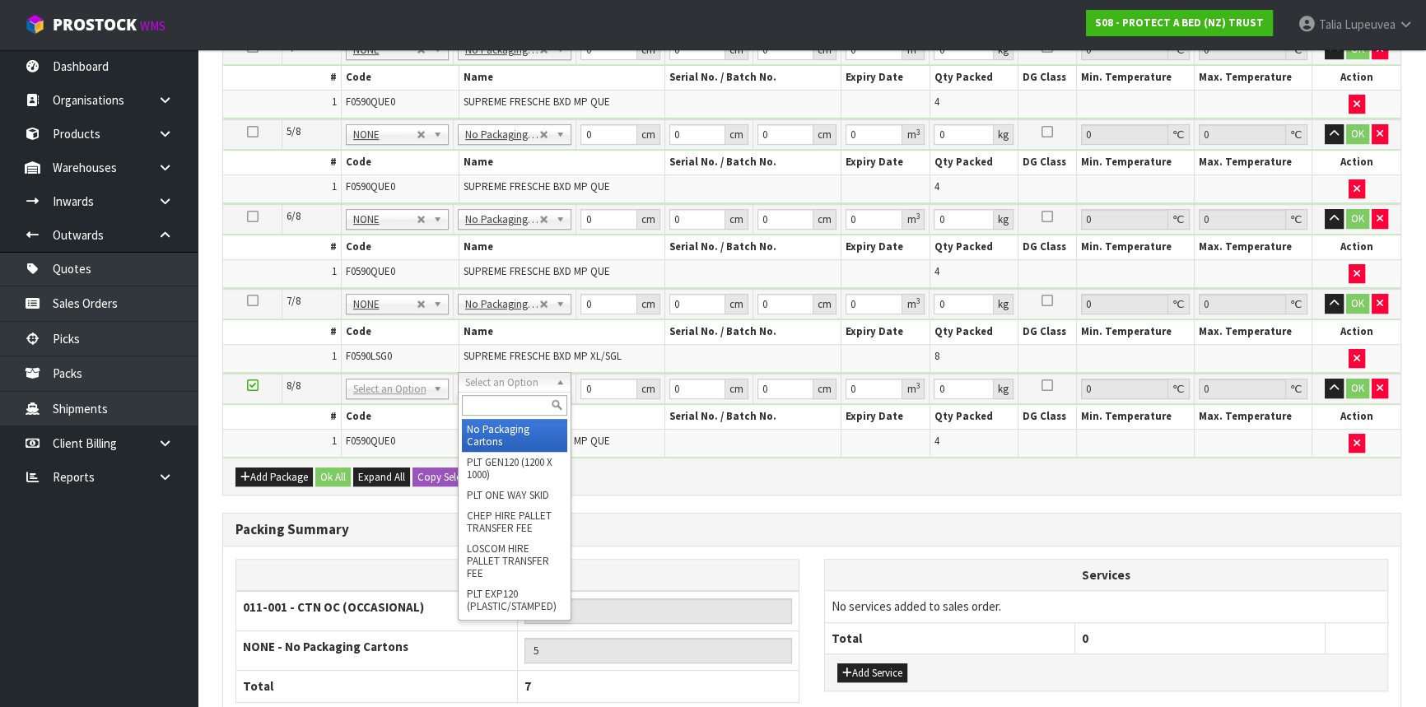
type input "6"
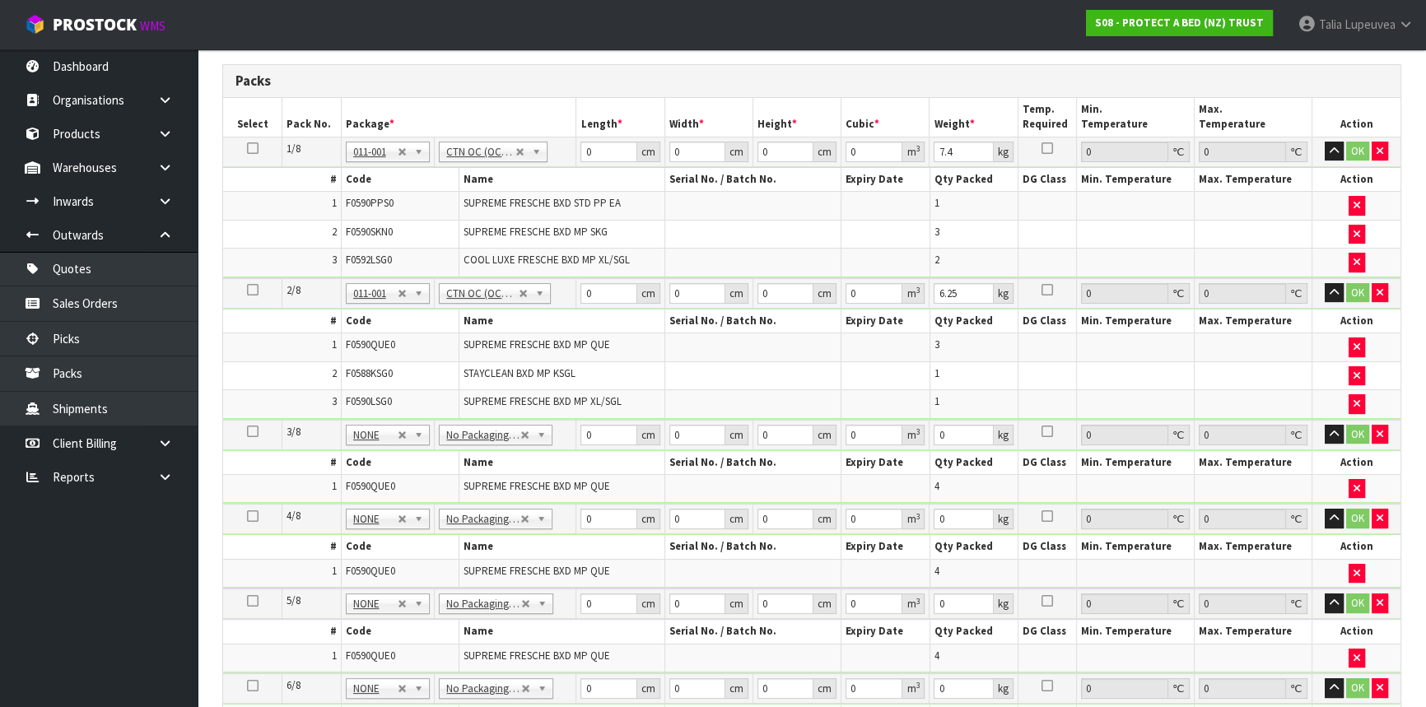
scroll to position [315, 0]
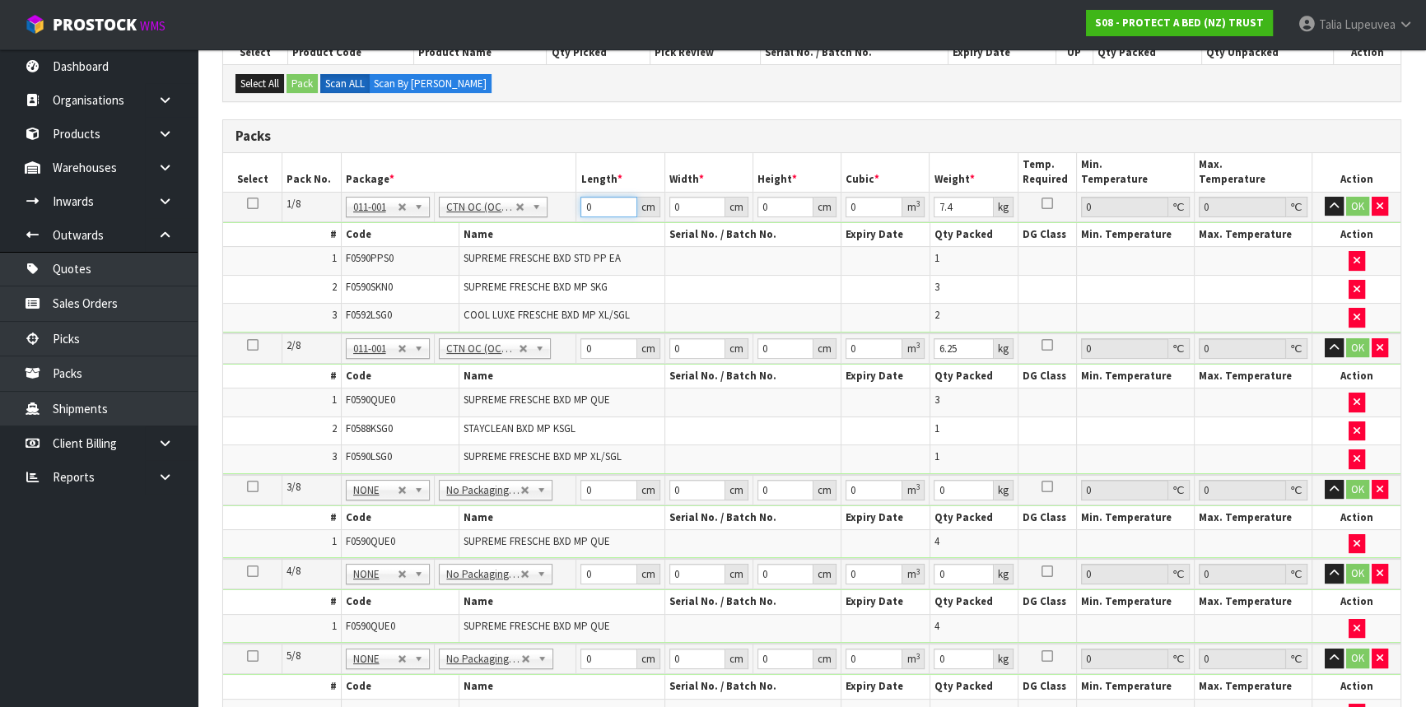
drag, startPoint x: 595, startPoint y: 203, endPoint x: 575, endPoint y: 204, distance: 19.8
click at [575, 204] on tr "1/8 NONE 007-001 007-002 007-004 007-009 007-013 007-014 007-015 007-017 007-01…" at bounding box center [812, 207] width 1178 height 30
type input "59"
type input "40"
type input "3"
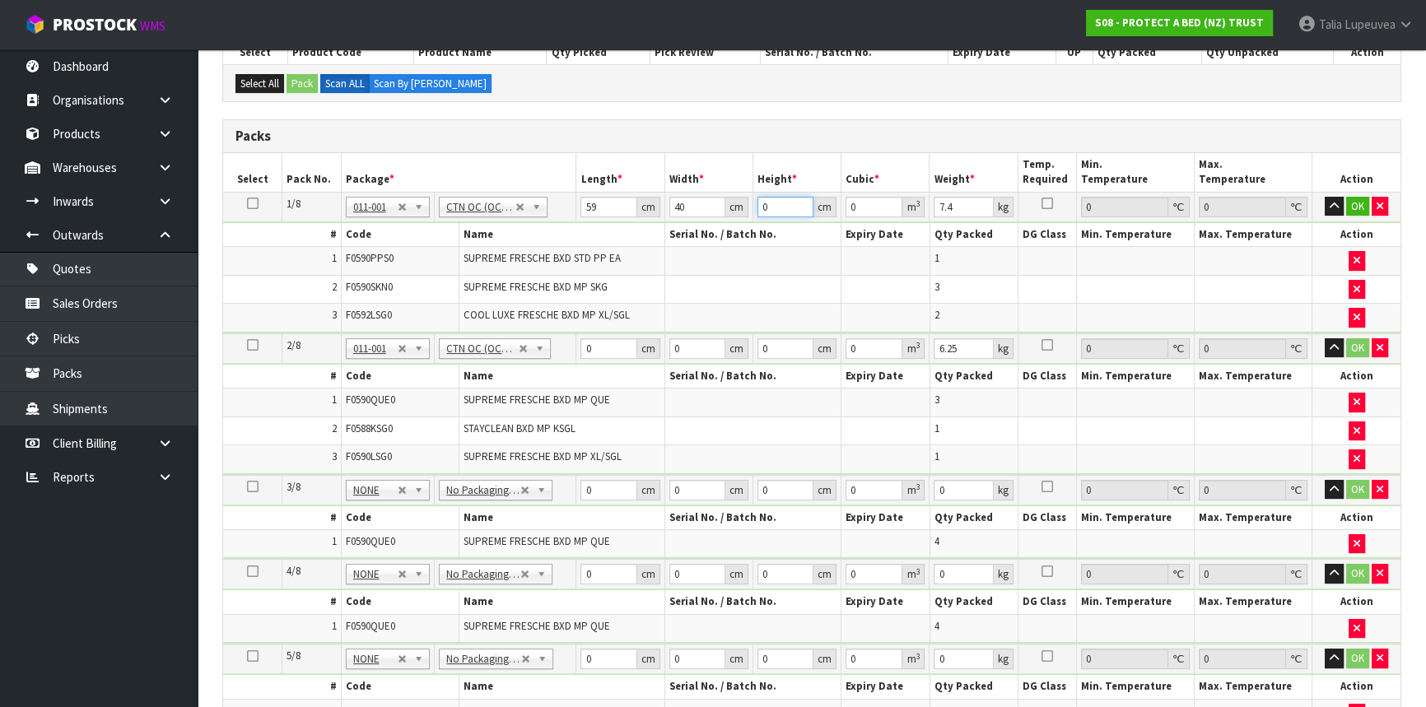
type input "0.00708"
type input "31"
type input "0.07316"
type input "31"
type input "9"
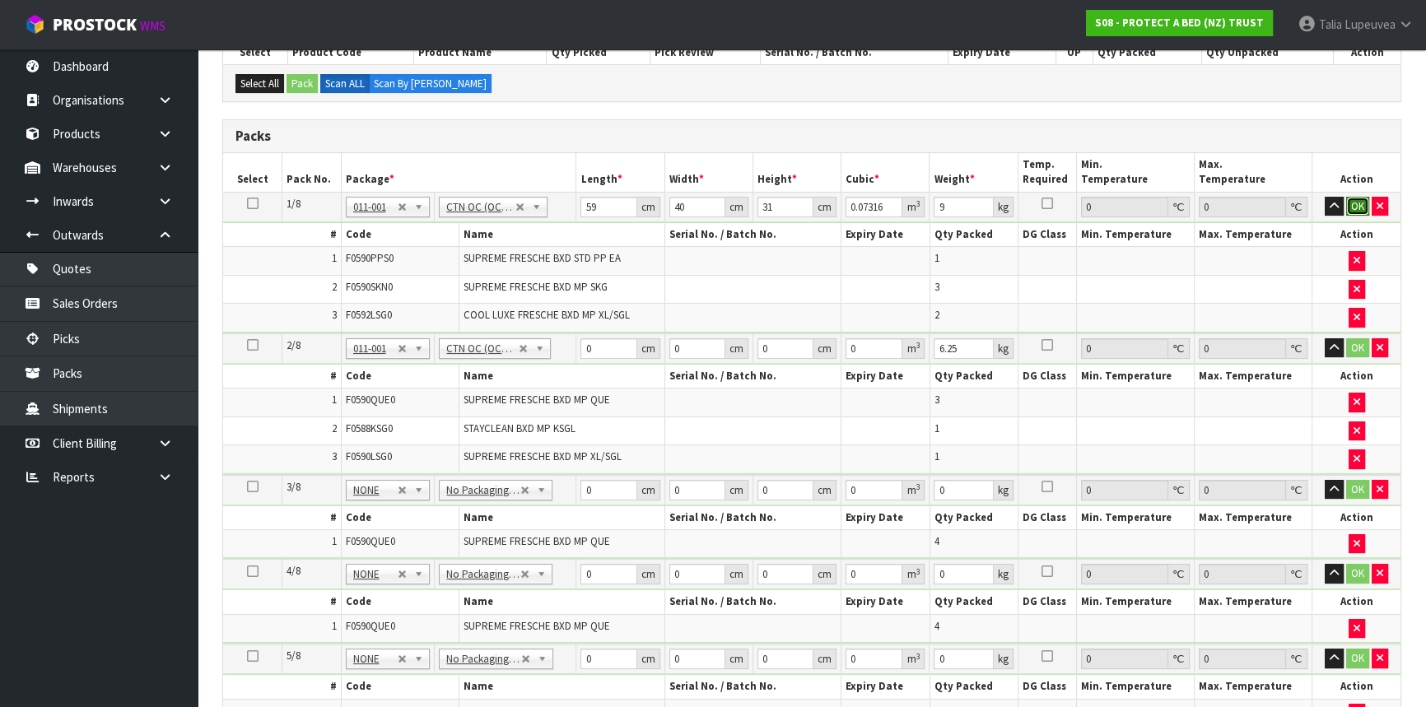
click at [1350, 199] on button "OK" at bounding box center [1358, 207] width 23 height 20
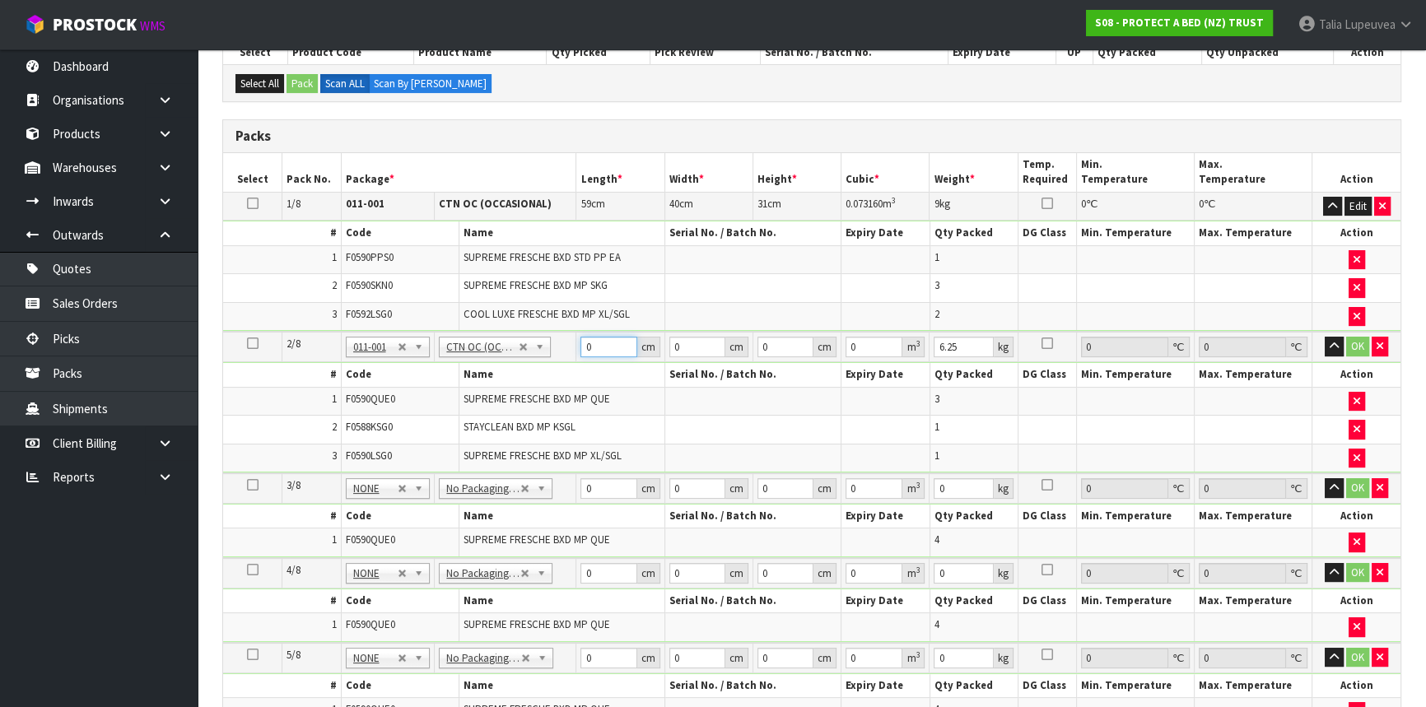
drag, startPoint x: 605, startPoint y: 339, endPoint x: 581, endPoint y: 346, distance: 24.2
click at [583, 347] on input "0" at bounding box center [609, 347] width 56 height 21
type input "58"
type input "40"
type input "3"
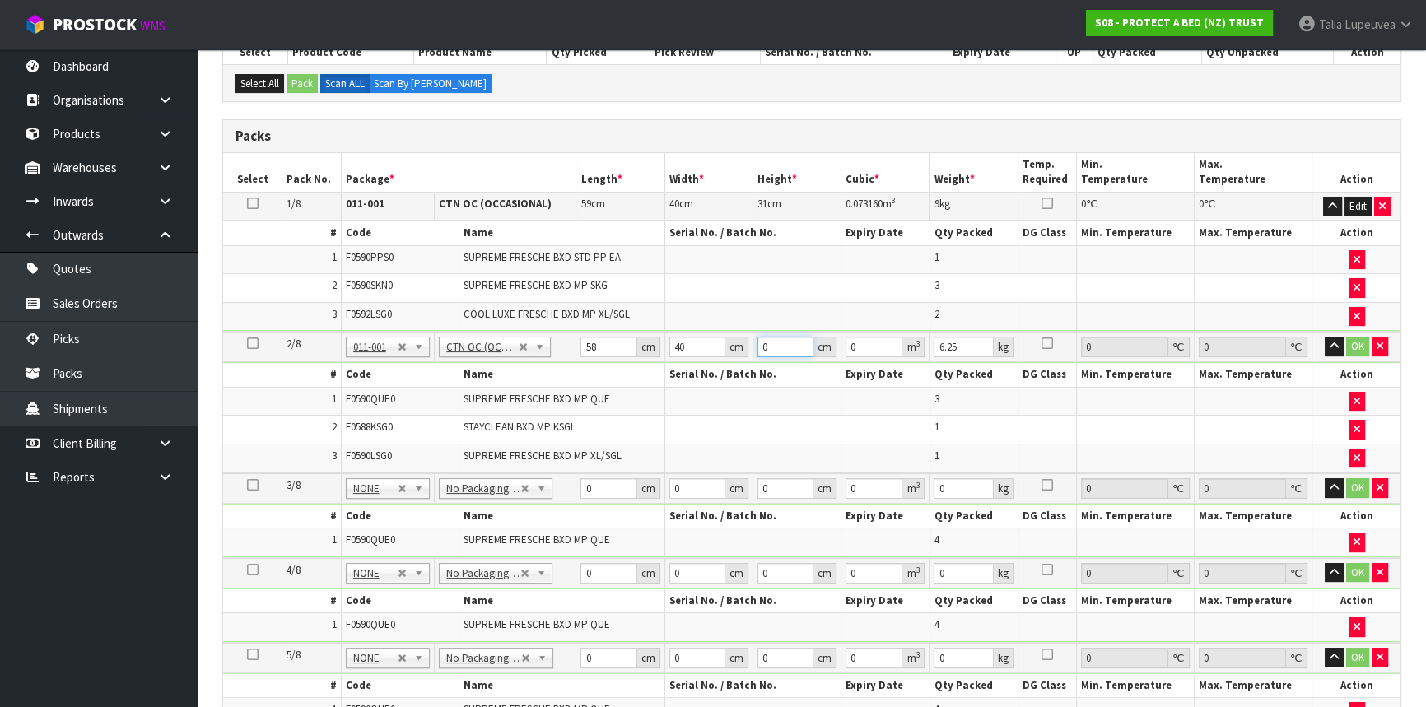
type input "0.00696"
type input "31"
type input "0.07192"
type input "31"
type input "8"
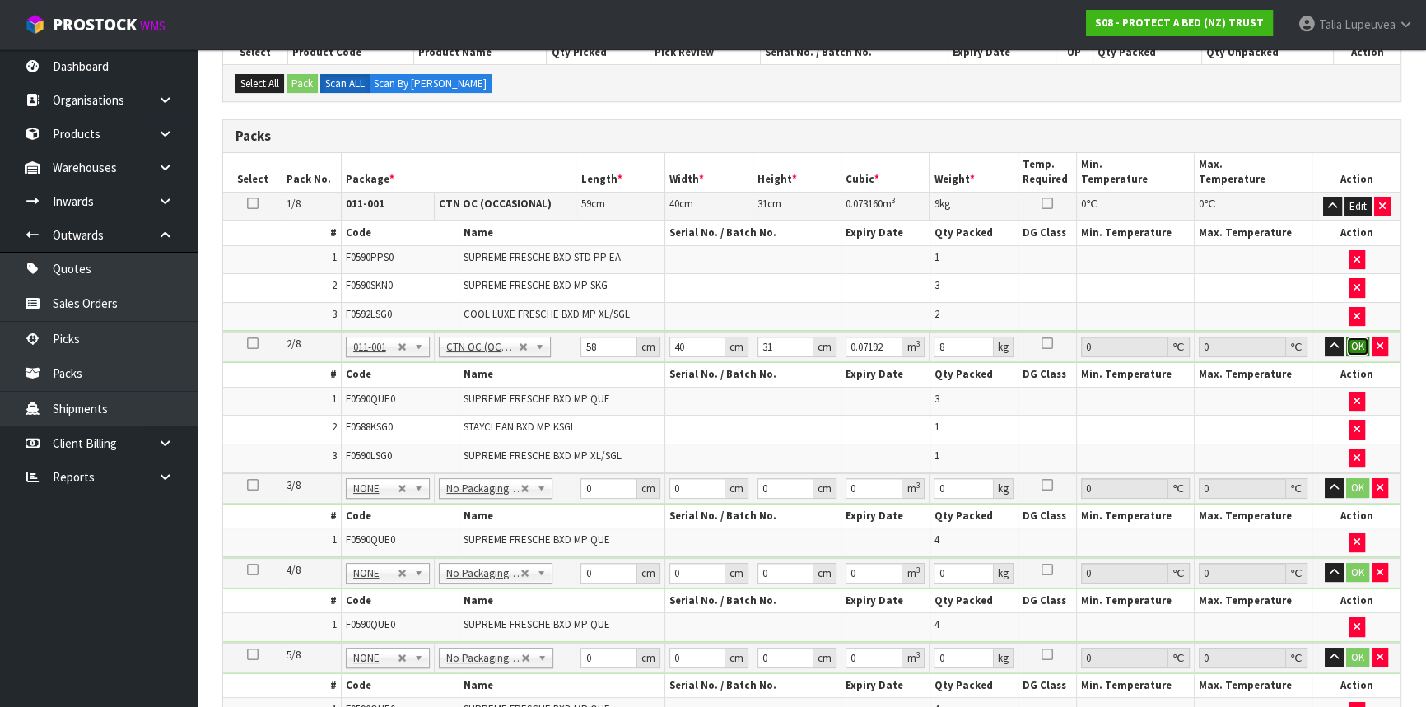
click at [1353, 339] on button "OK" at bounding box center [1358, 347] width 23 height 20
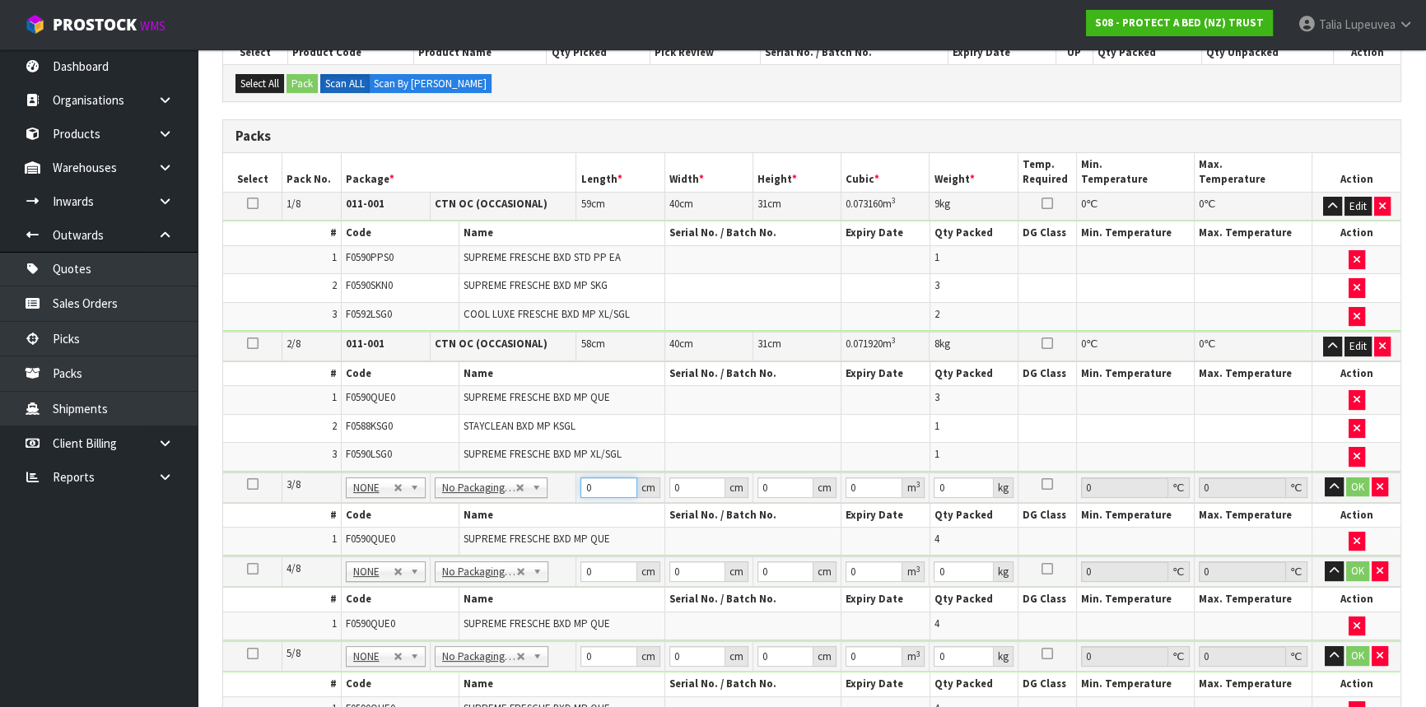
drag, startPoint x: 587, startPoint y: 486, endPoint x: 543, endPoint y: 488, distance: 44.5
click at [543, 488] on tr "3/8 NONE 007-001 007-002 007-004 007-009 007-013 007-014 007-015 007-017 007-01…" at bounding box center [812, 488] width 1178 height 30
type input "58"
type input "40"
type input "3"
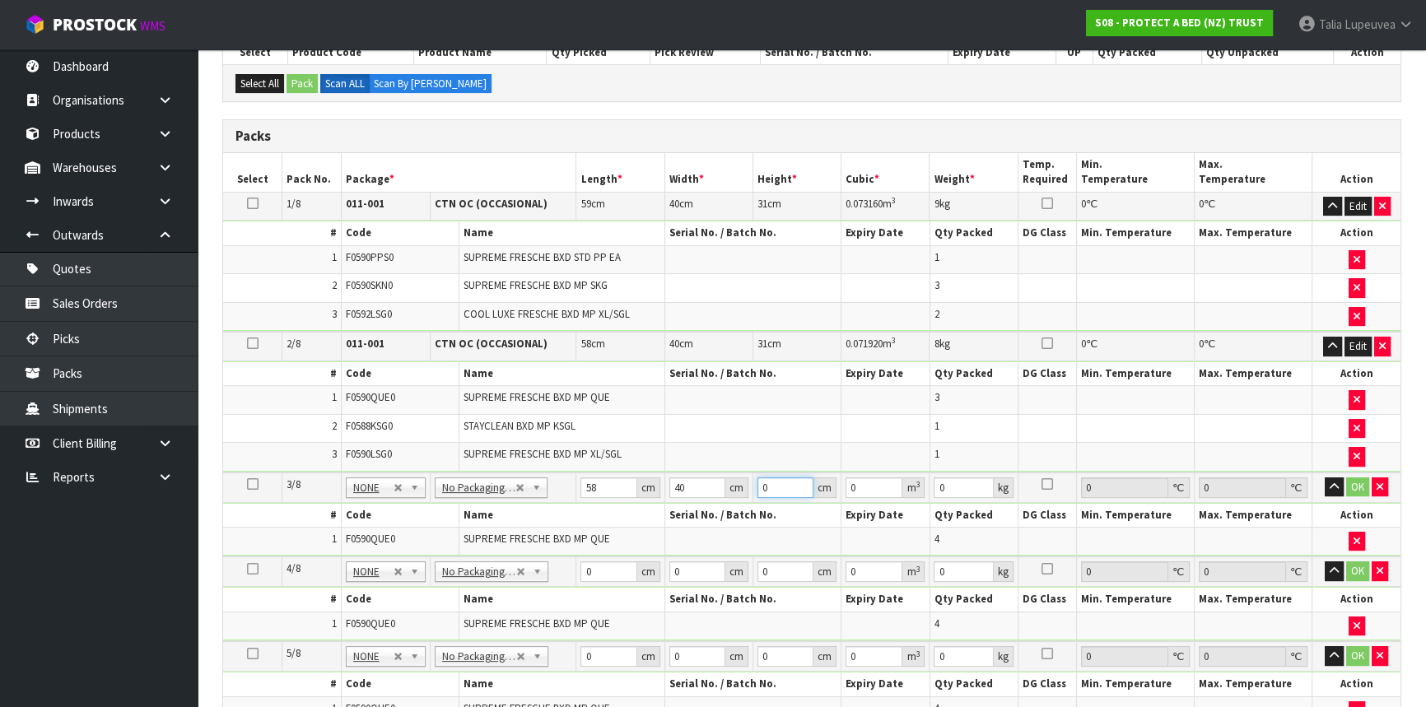
type input "0.00696"
type input "31"
type input "0.07192"
type input "31"
type input "7"
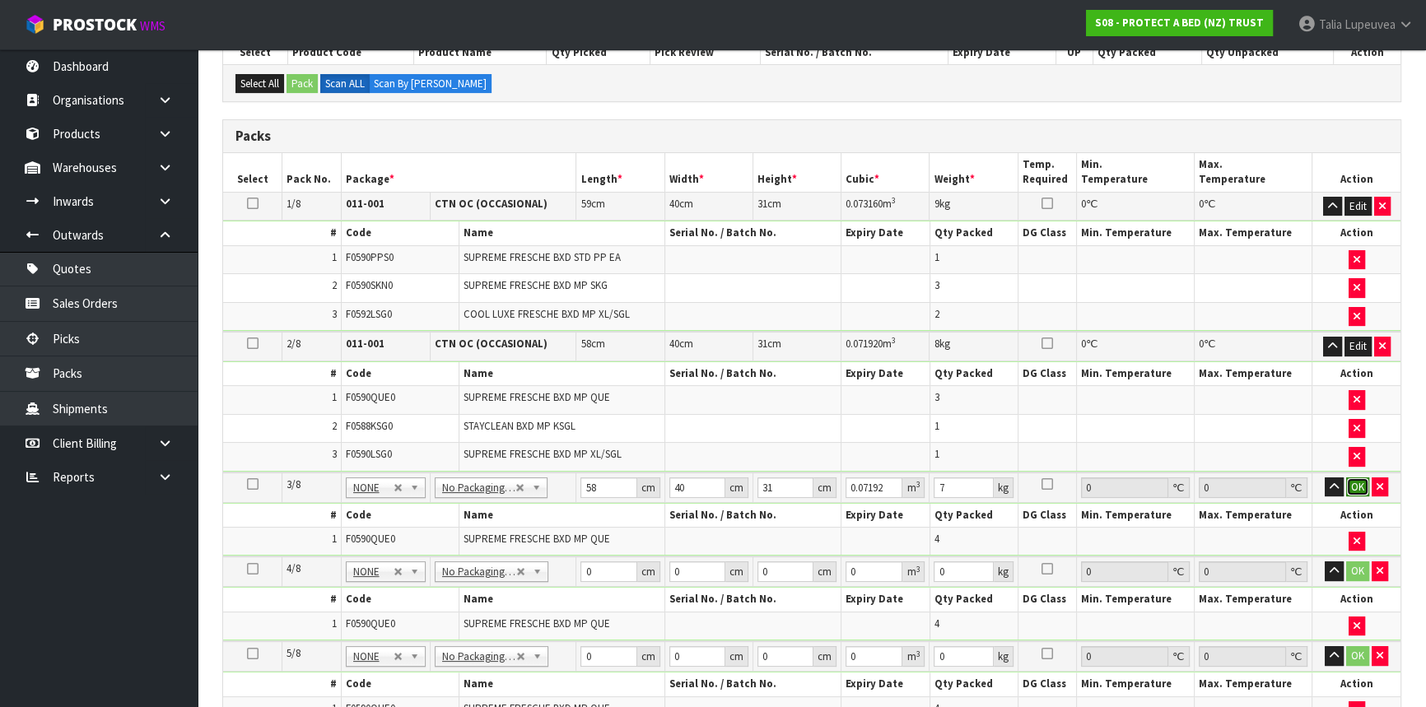
click at [1356, 487] on button "OK" at bounding box center [1358, 488] width 23 height 20
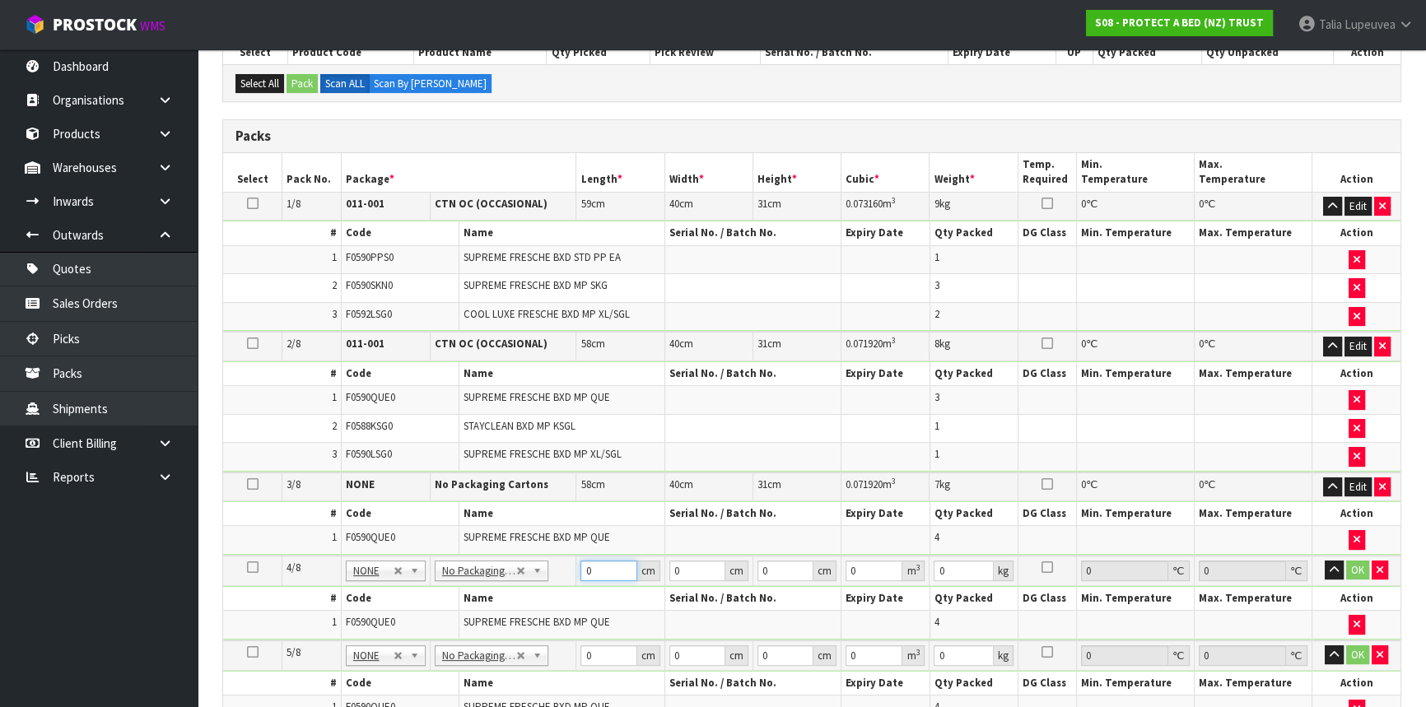
drag, startPoint x: 593, startPoint y: 561, endPoint x: 577, endPoint y: 558, distance: 16.8
click at [577, 558] on td "0 cm" at bounding box center [621, 571] width 88 height 30
type input "58"
type input "40"
type input "3"
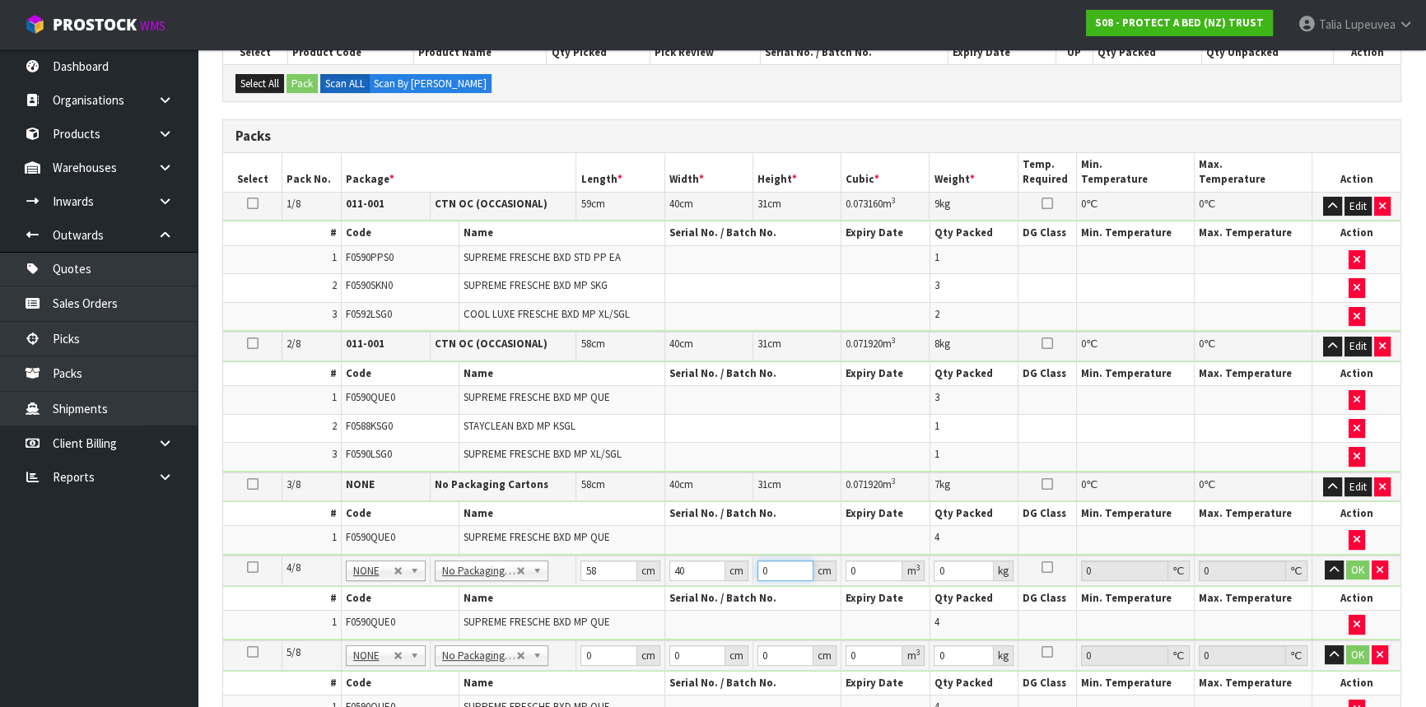
type input "0.00696"
type input "31"
type input "0.07192"
type input "31"
type input "7"
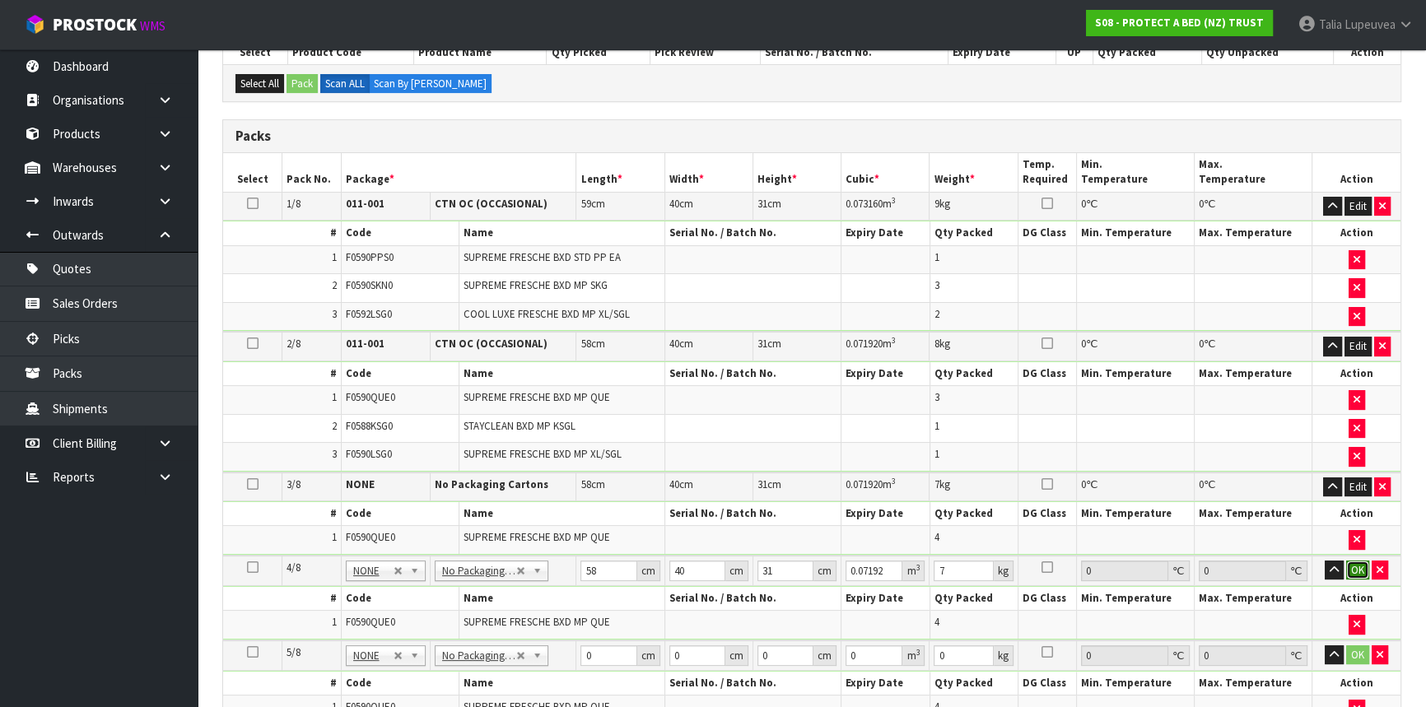
click at [1359, 561] on button "OK" at bounding box center [1358, 571] width 23 height 20
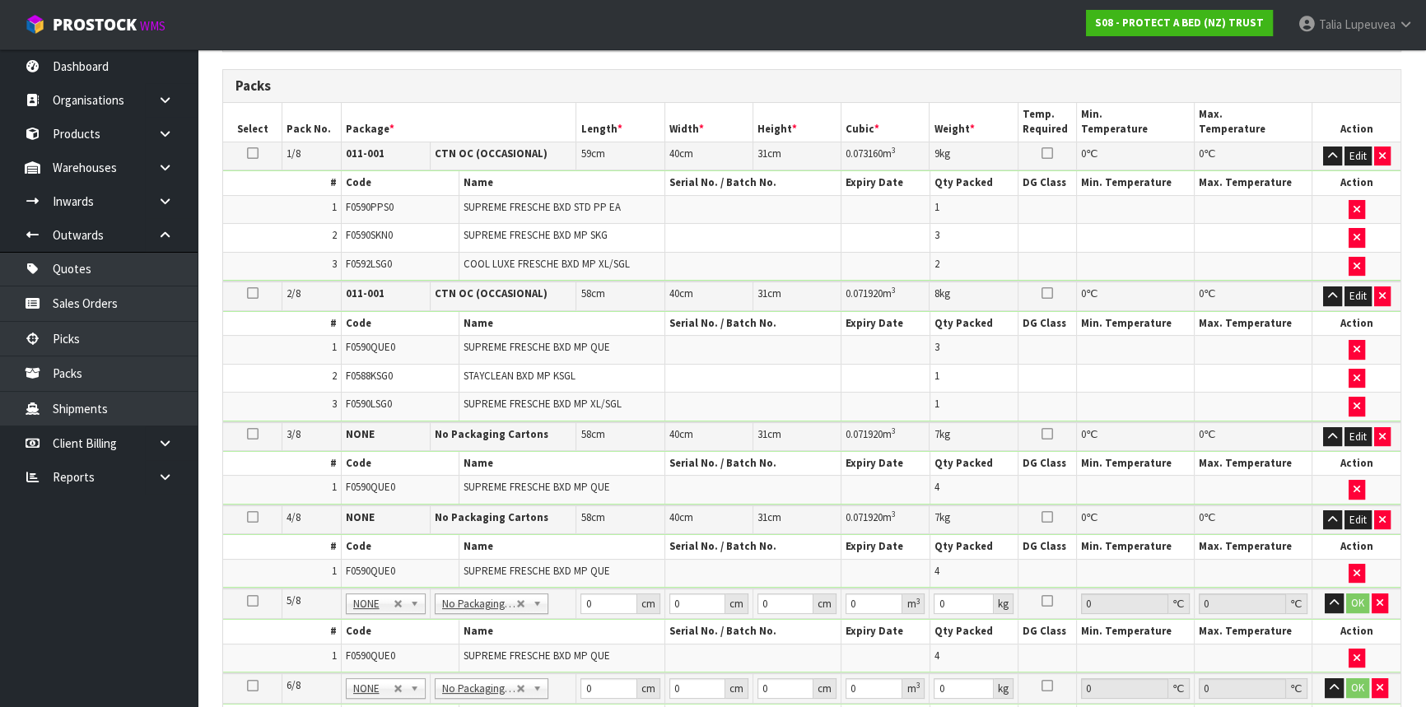
scroll to position [390, 0]
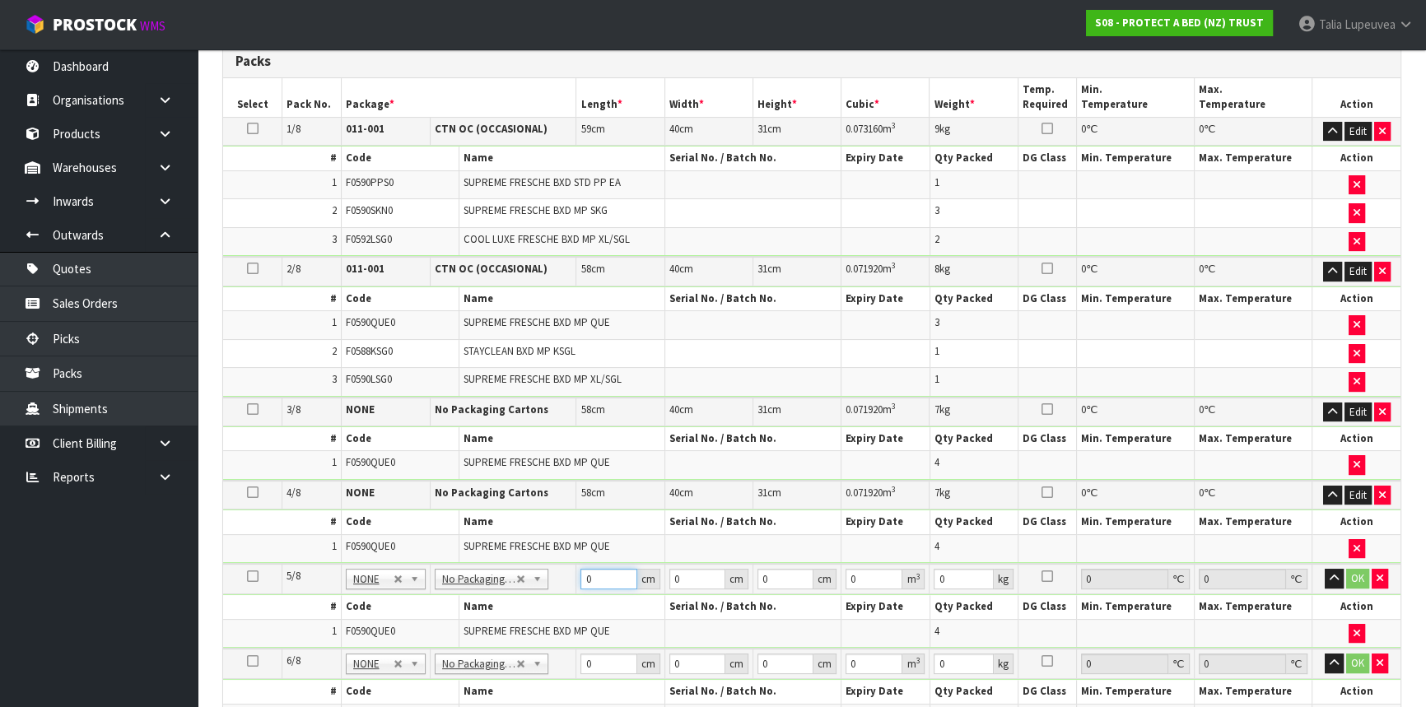
drag, startPoint x: 595, startPoint y: 570, endPoint x: 581, endPoint y: 569, distance: 13.2
click at [581, 569] on input "0" at bounding box center [609, 579] width 56 height 21
type input "58"
type input "40"
type input "3"
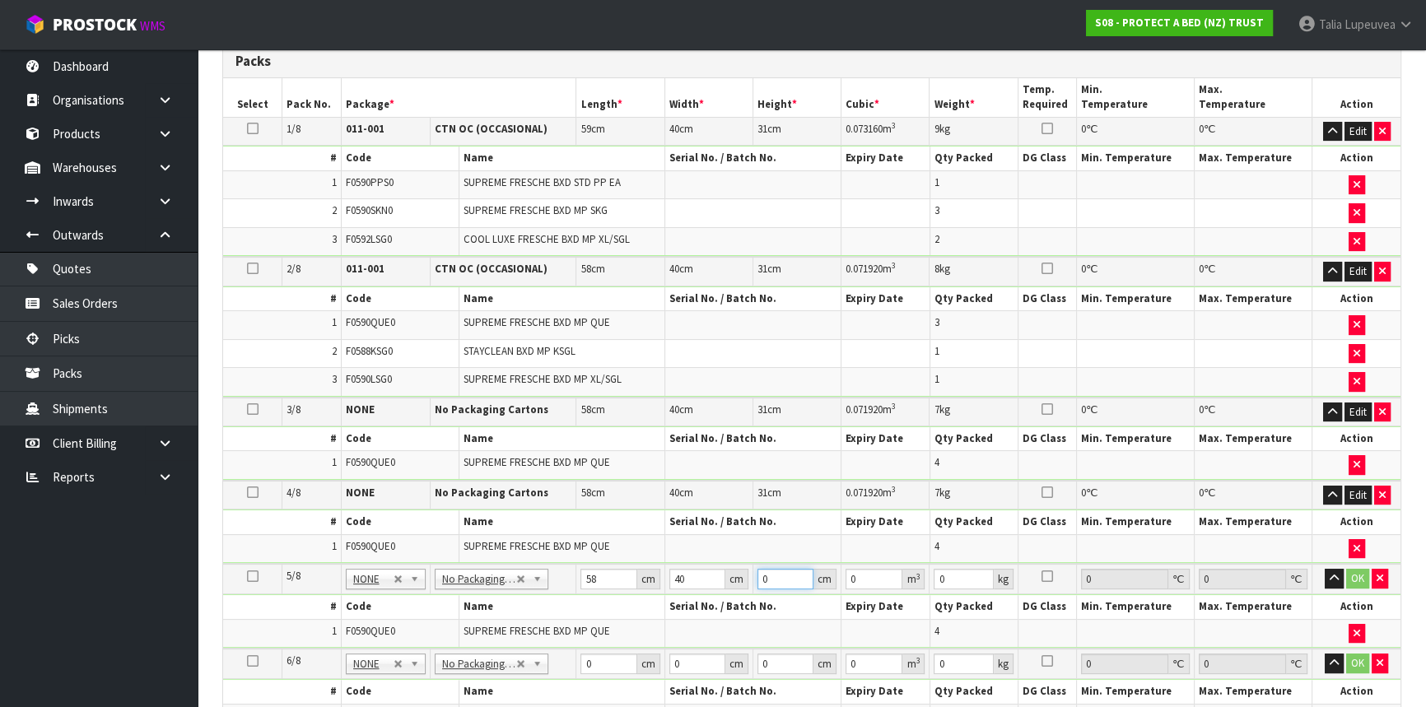
type input "0.00696"
type input "31"
type input "0.07192"
type input "31"
type input "7"
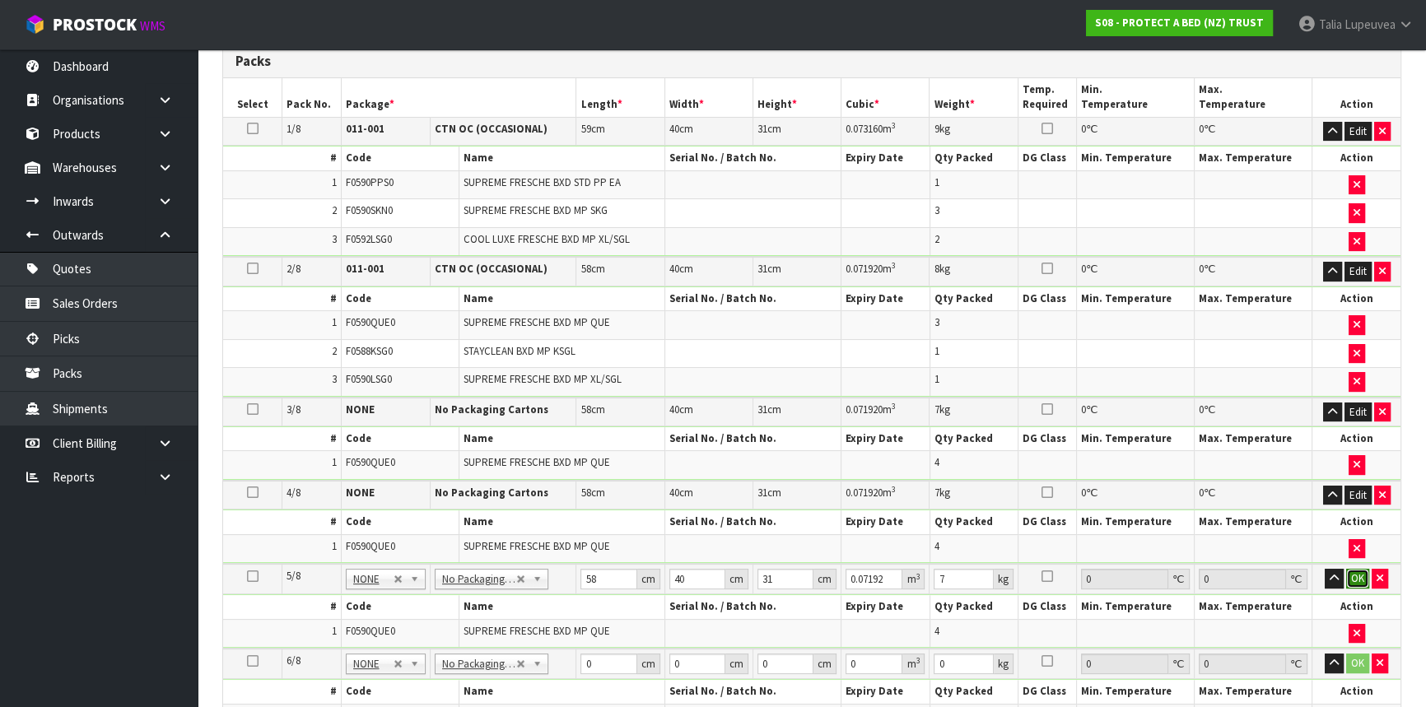
click at [1362, 569] on button "OK" at bounding box center [1358, 579] width 23 height 20
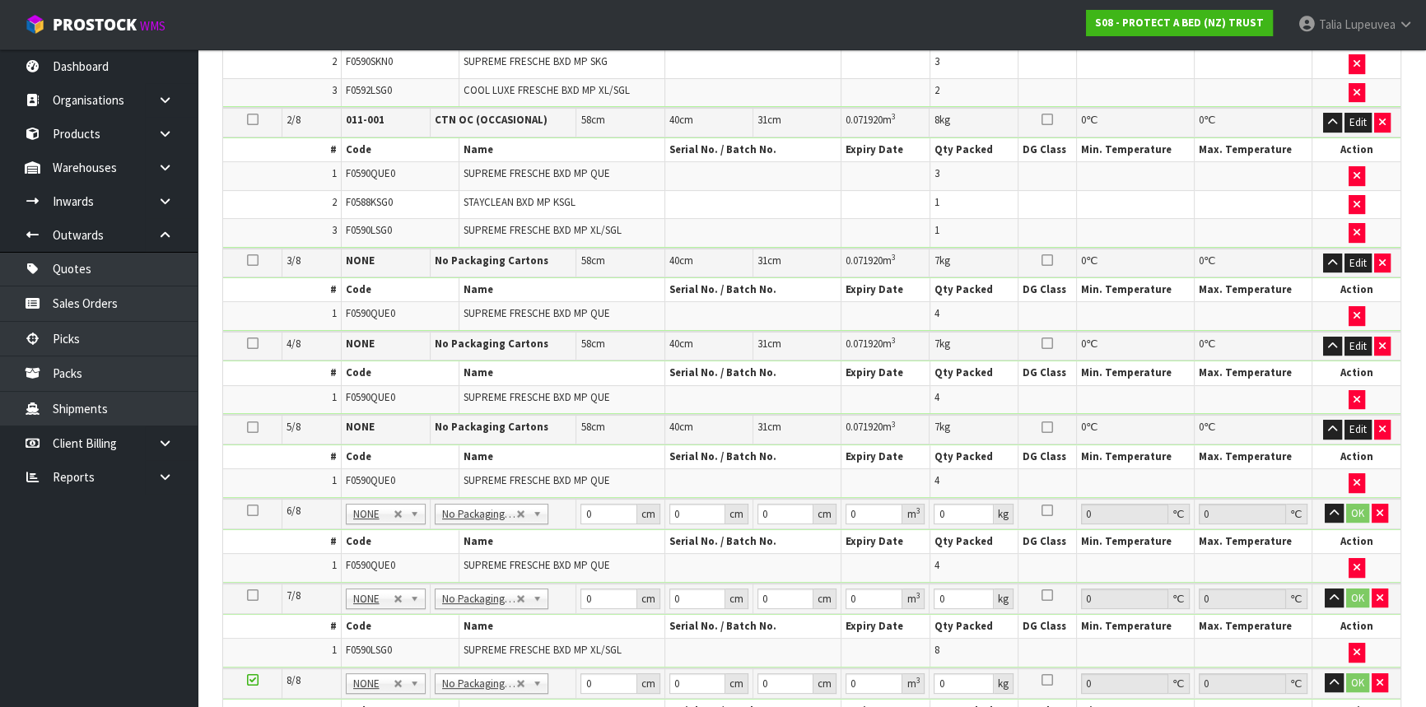
scroll to position [540, 0]
drag, startPoint x: 605, startPoint y: 502, endPoint x: 581, endPoint y: 504, distance: 24.8
click at [581, 504] on input "0" at bounding box center [609, 513] width 56 height 21
type input "58"
type input "41"
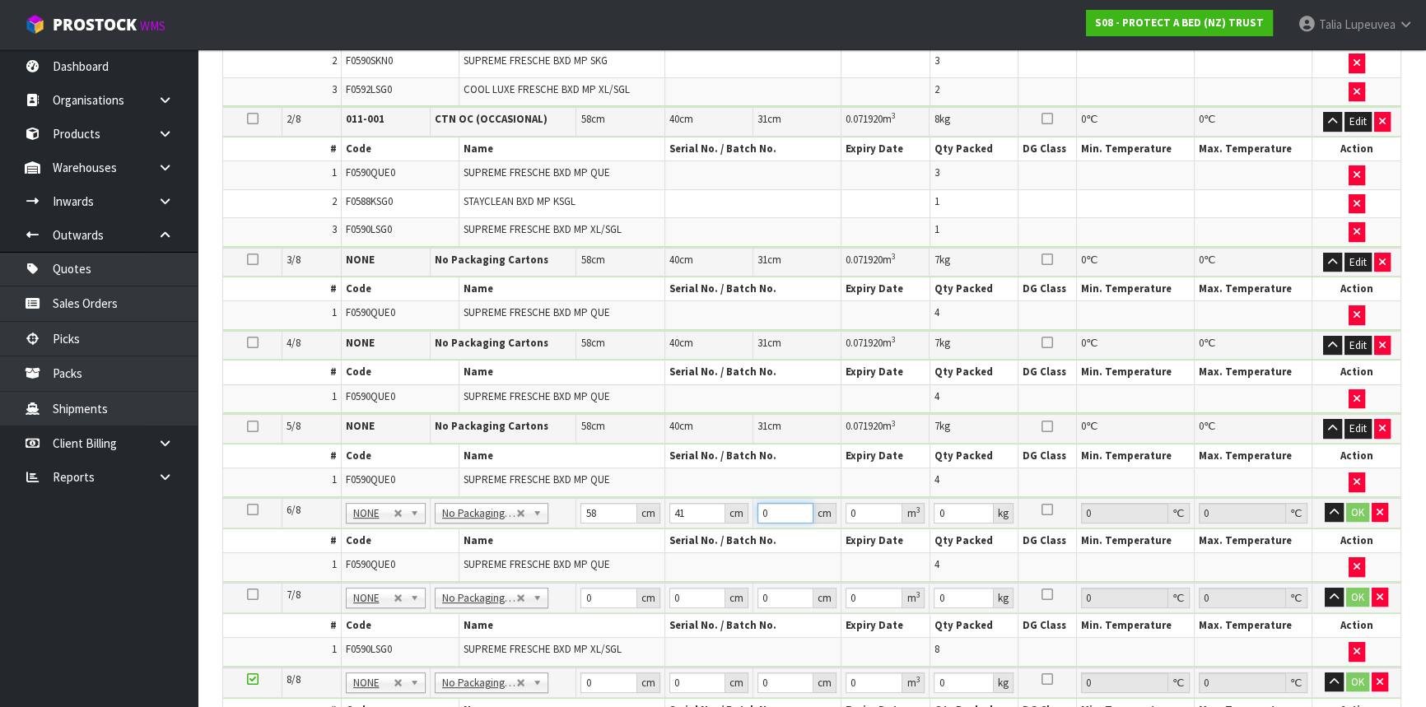
type input "3"
type input "0.007134"
type input "32"
type input "0.076096"
type input "32"
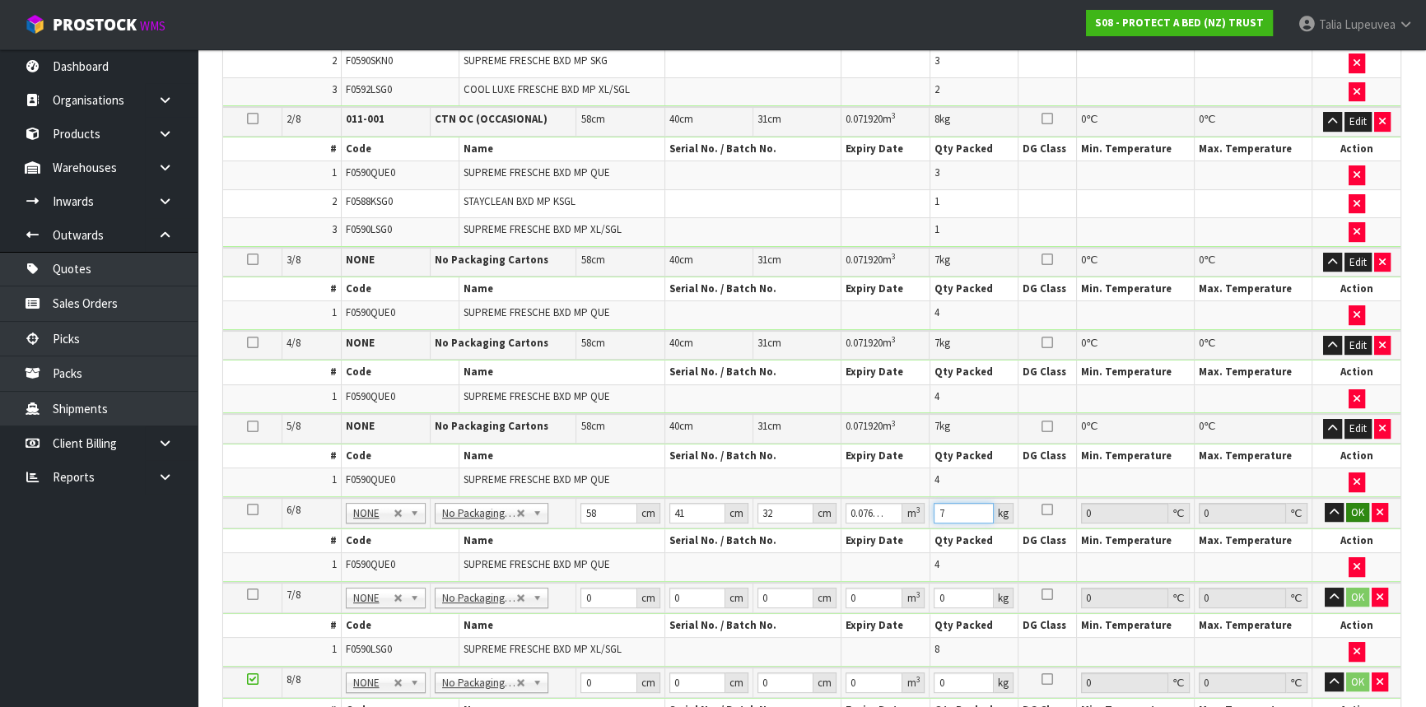
type input "7"
click at [1361, 508] on button "OK" at bounding box center [1358, 513] width 23 height 20
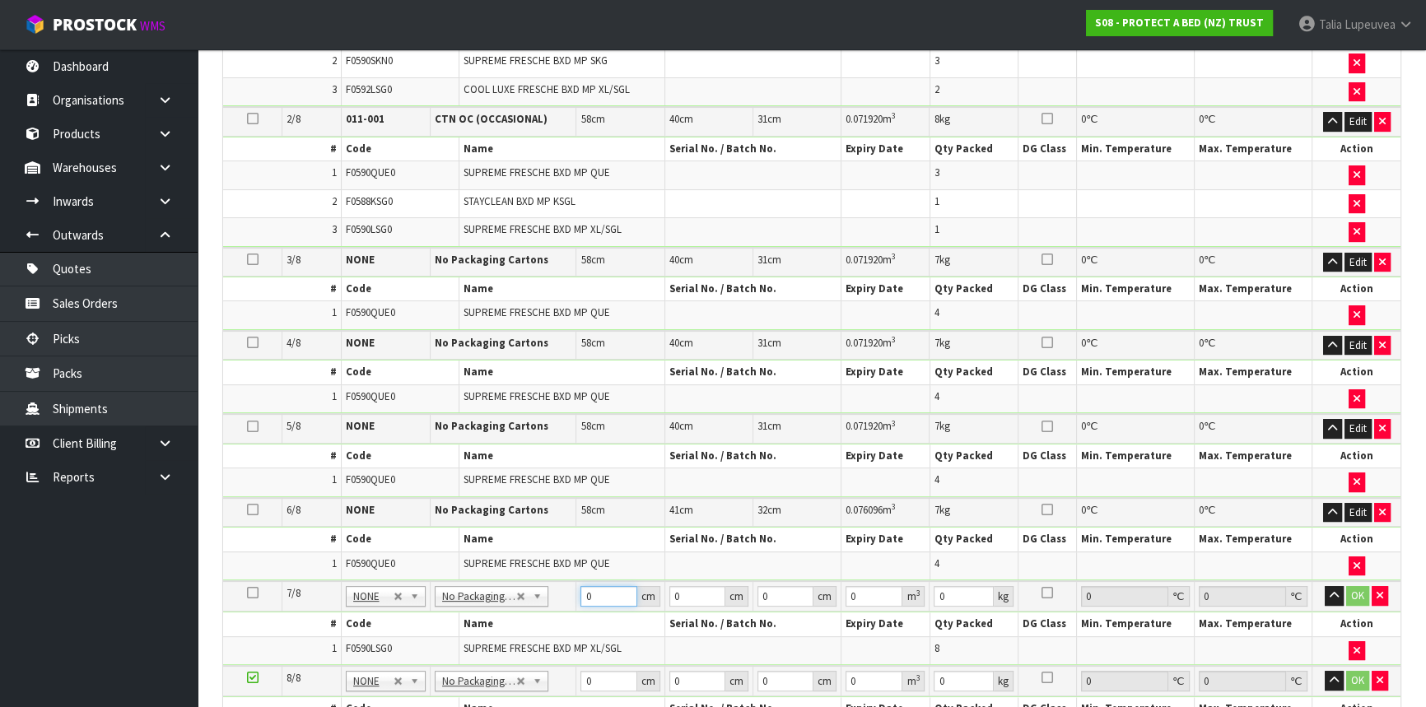
drag, startPoint x: 604, startPoint y: 585, endPoint x: 578, endPoint y: 594, distance: 27.1
click at [578, 594] on td "0 cm" at bounding box center [621, 596] width 88 height 30
type input "59"
type input "40"
type input "3"
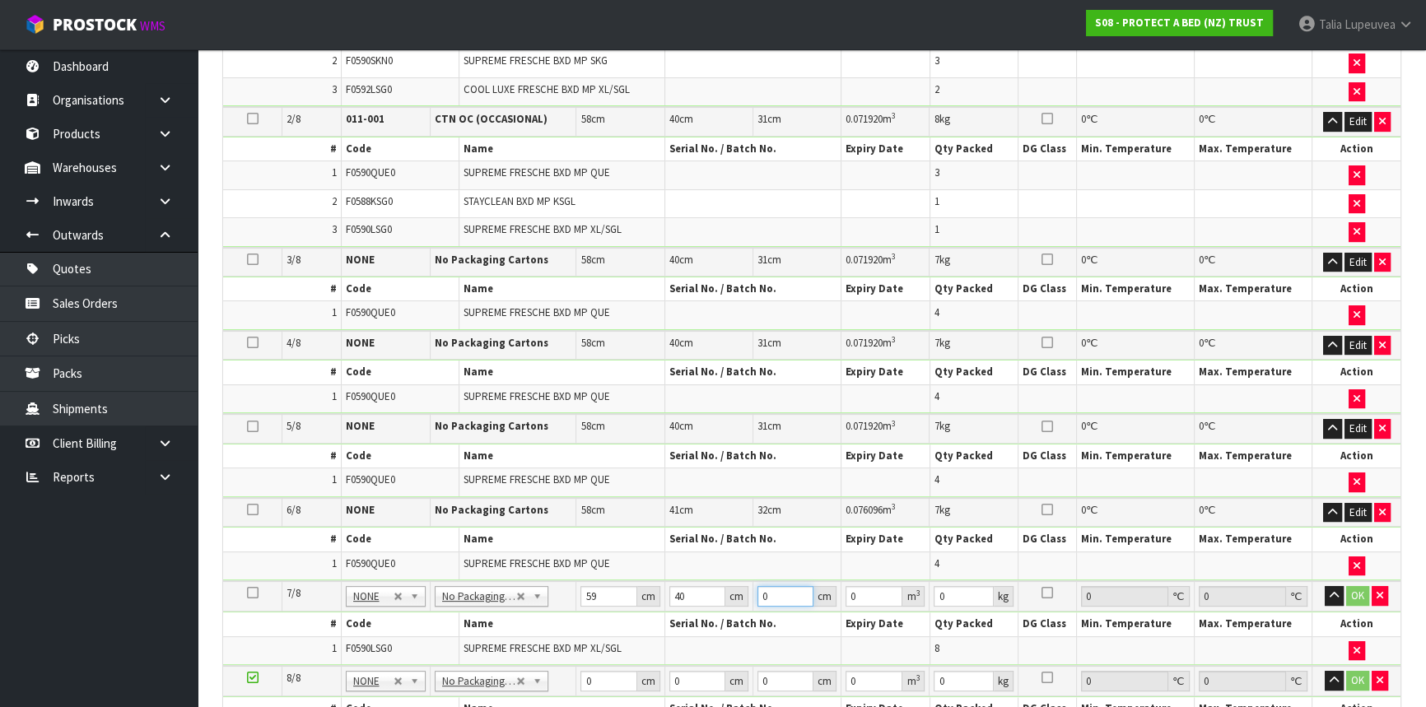
type input "0.00708"
type input "32"
type input "0.07552"
type input "32"
type input "9"
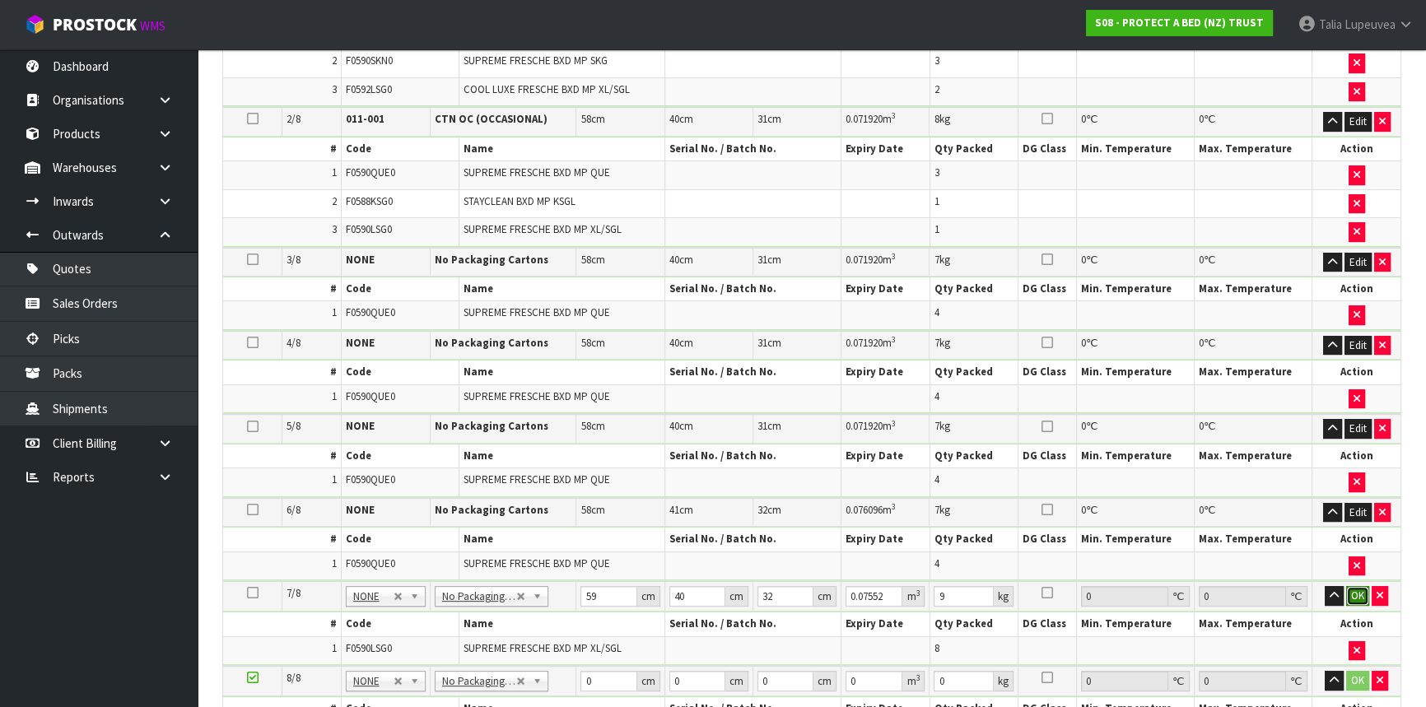
click at [1359, 589] on button "OK" at bounding box center [1358, 596] width 23 height 20
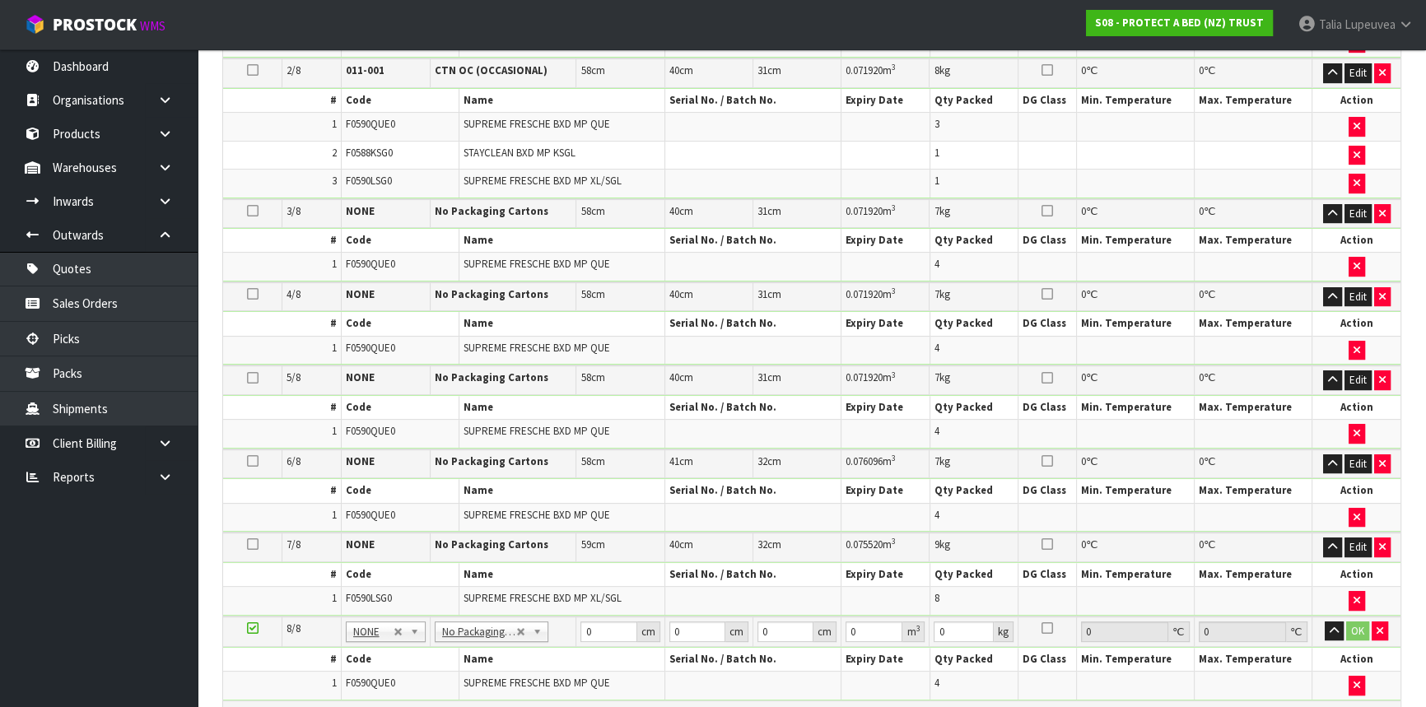
scroll to position [615, 0]
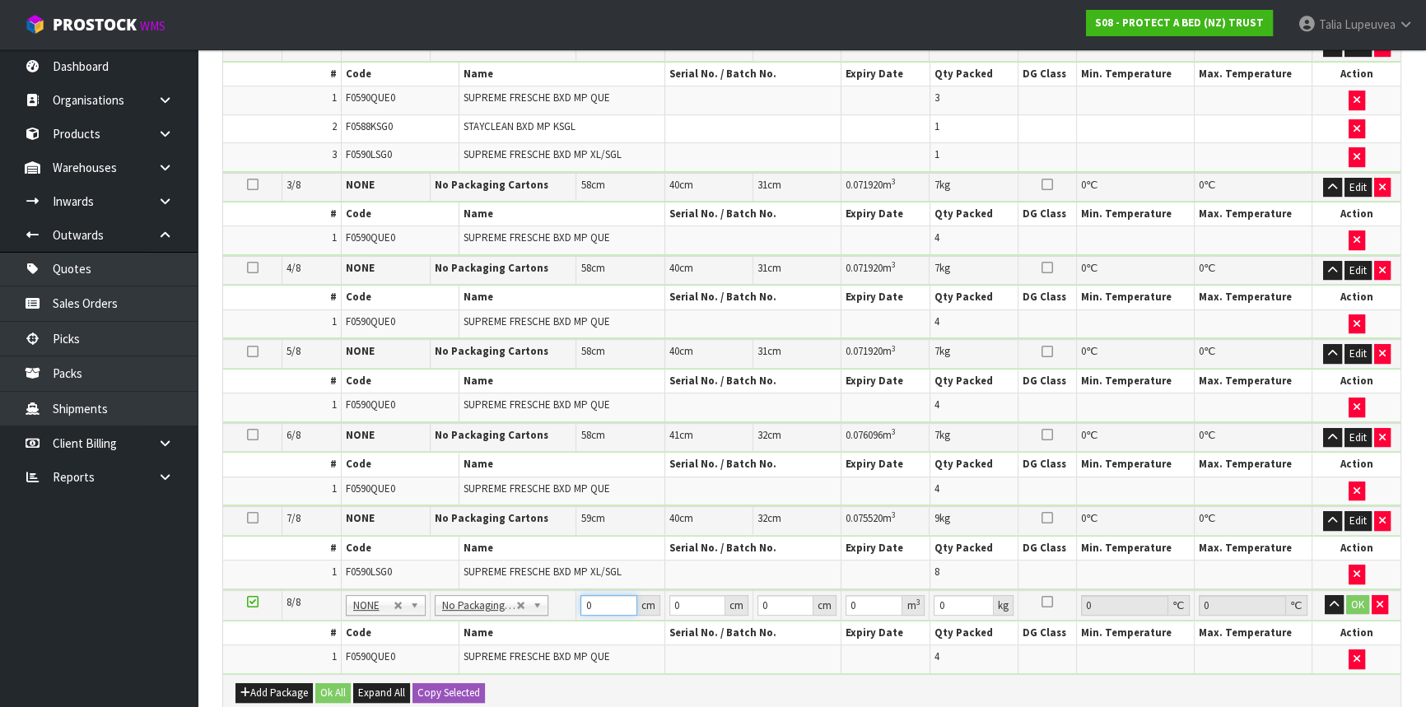
drag, startPoint x: 601, startPoint y: 601, endPoint x: 581, endPoint y: 594, distance: 21.9
click at [581, 597] on input "0" at bounding box center [609, 605] width 56 height 21
type input "58"
type input "40"
type input "3"
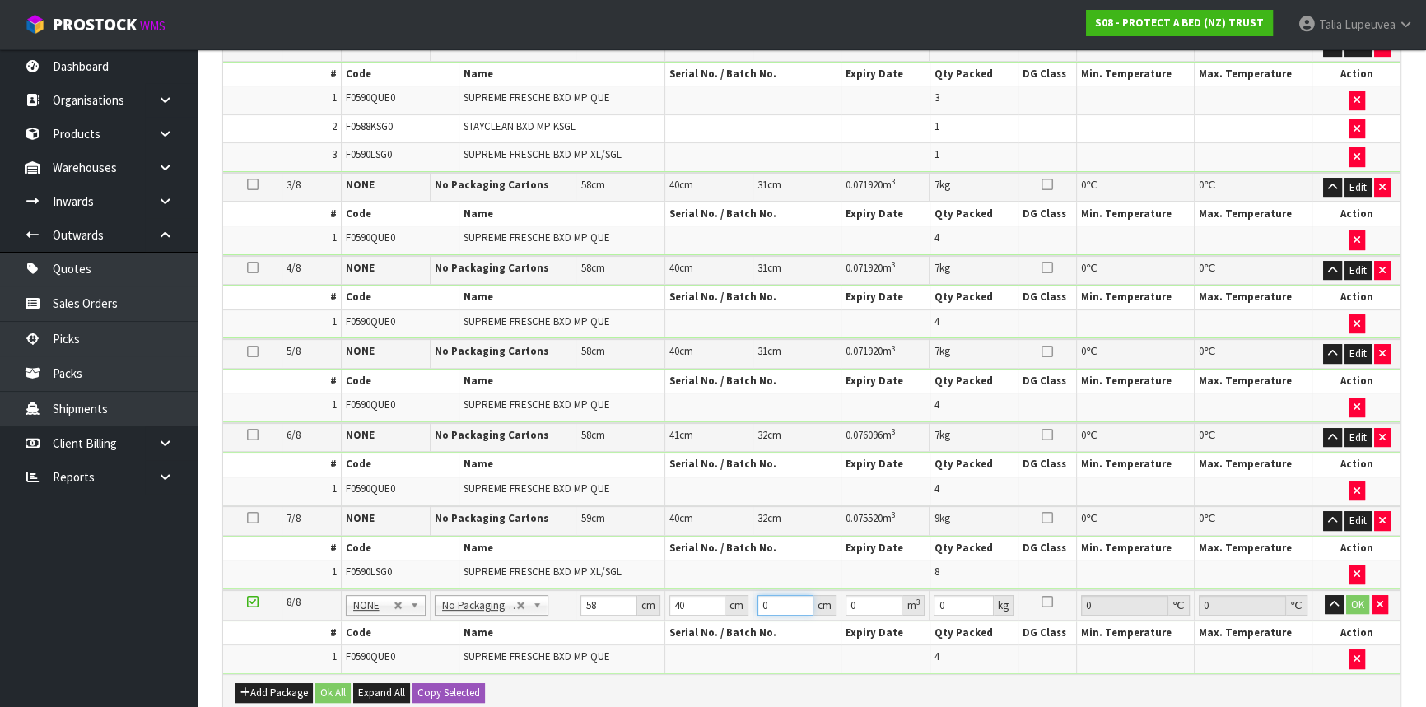
type input "0.00696"
type input "31"
type input "0.07192"
type input "31"
type input "7"
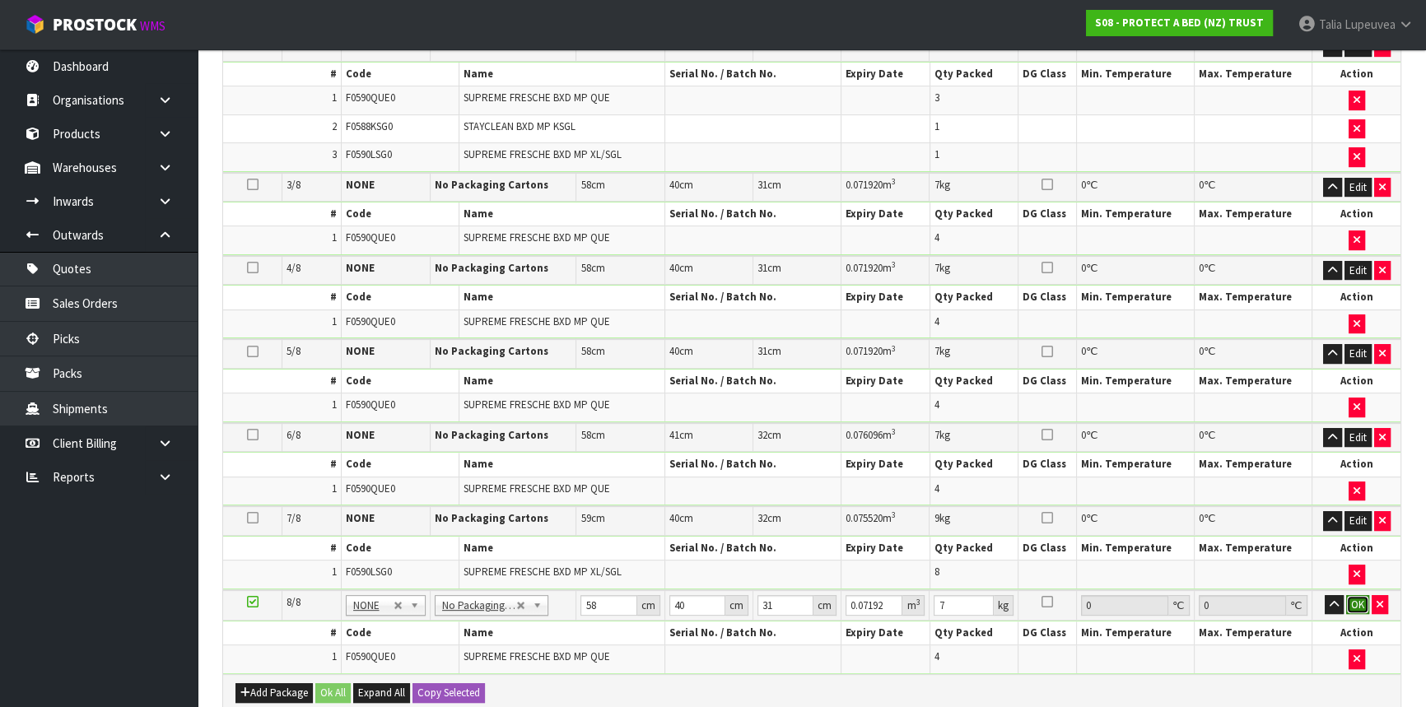
click at [1356, 595] on button "OK" at bounding box center [1358, 605] width 23 height 20
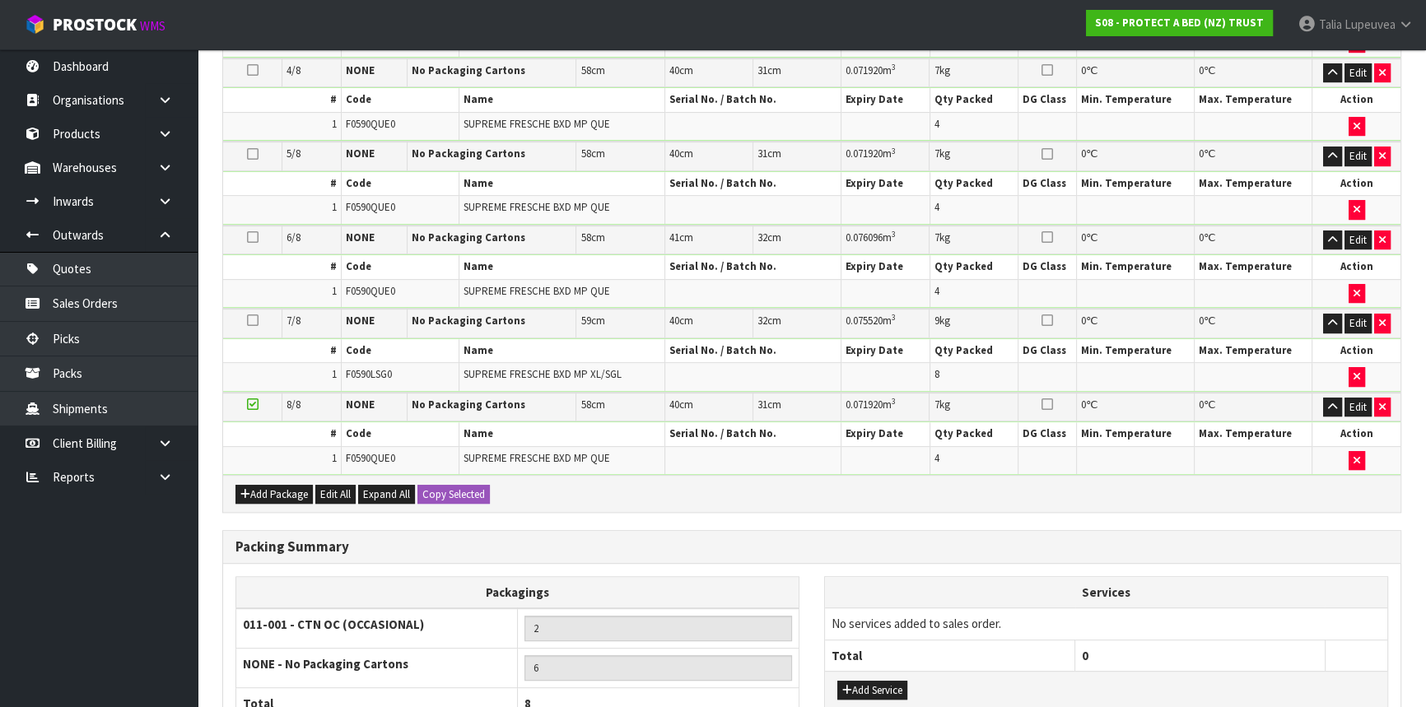
scroll to position [961, 0]
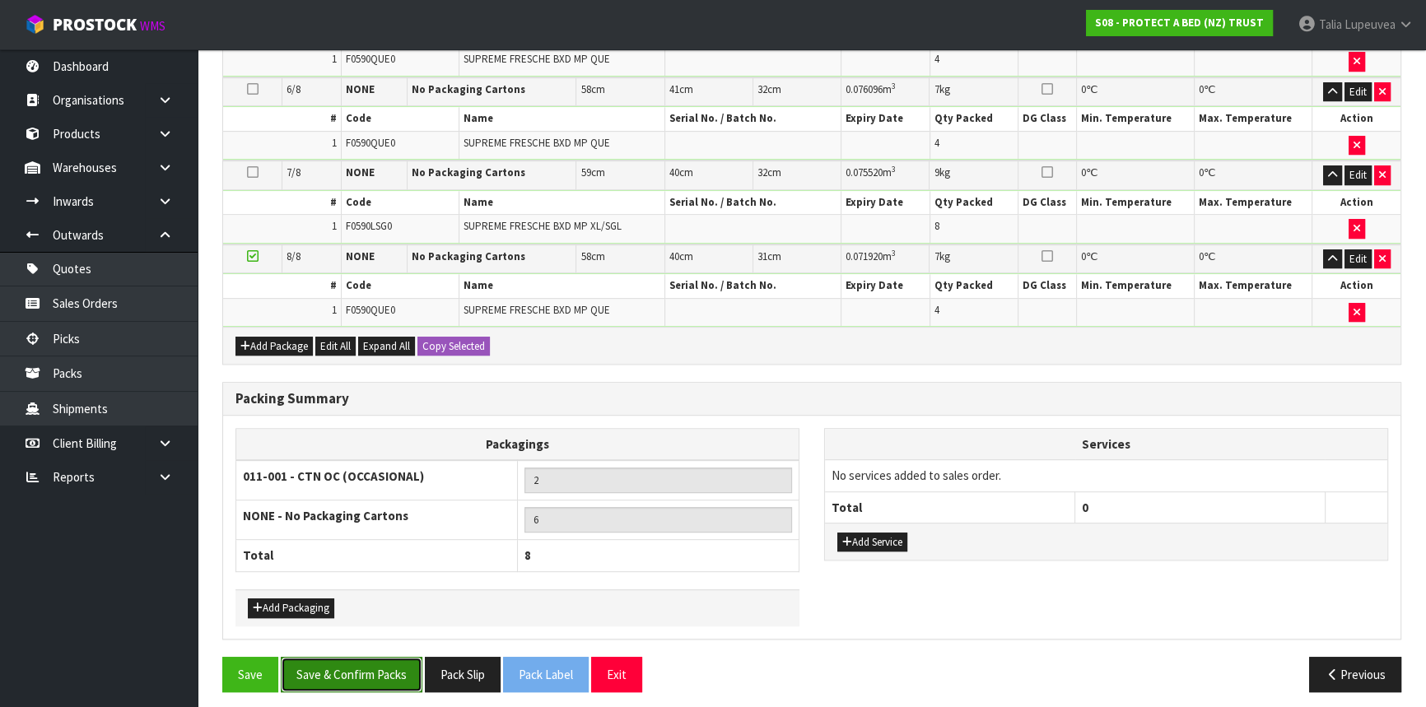
click at [354, 667] on button "Save & Confirm Packs" at bounding box center [352, 674] width 142 height 35
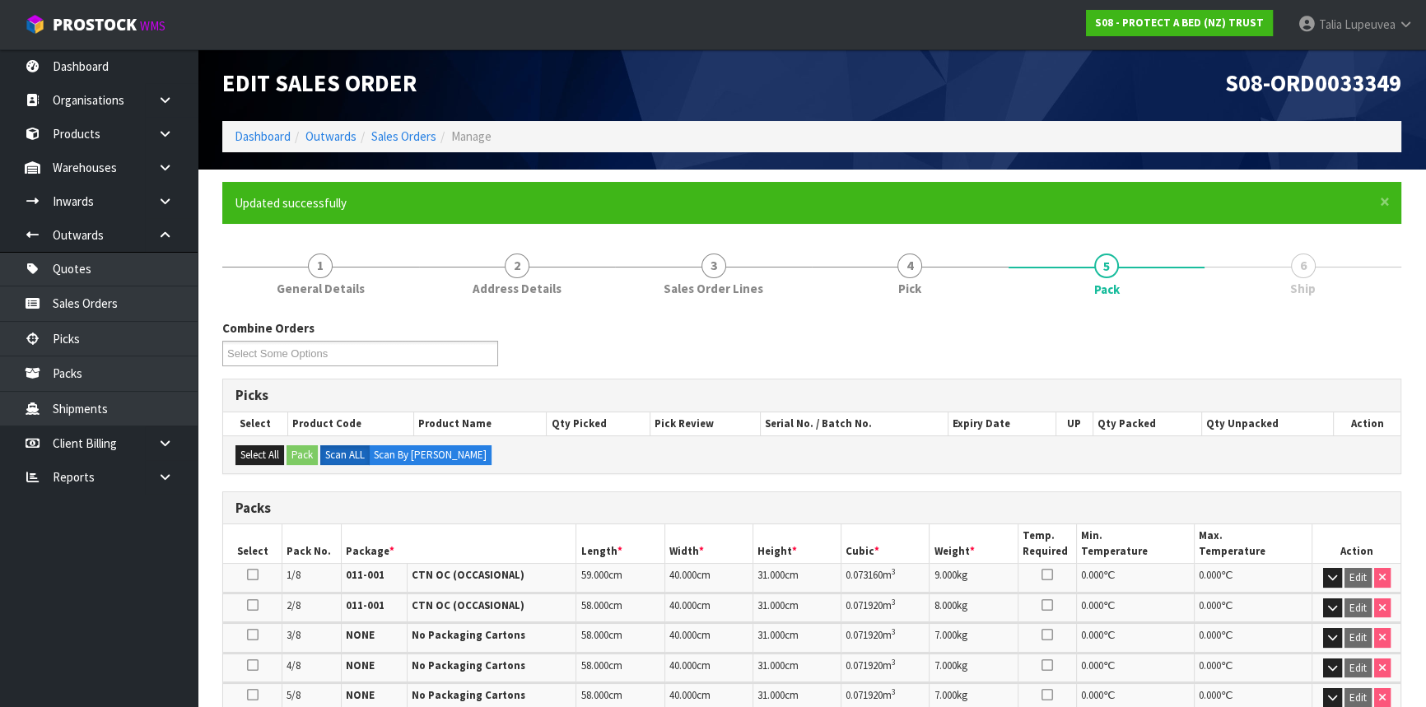
scroll to position [0, 0]
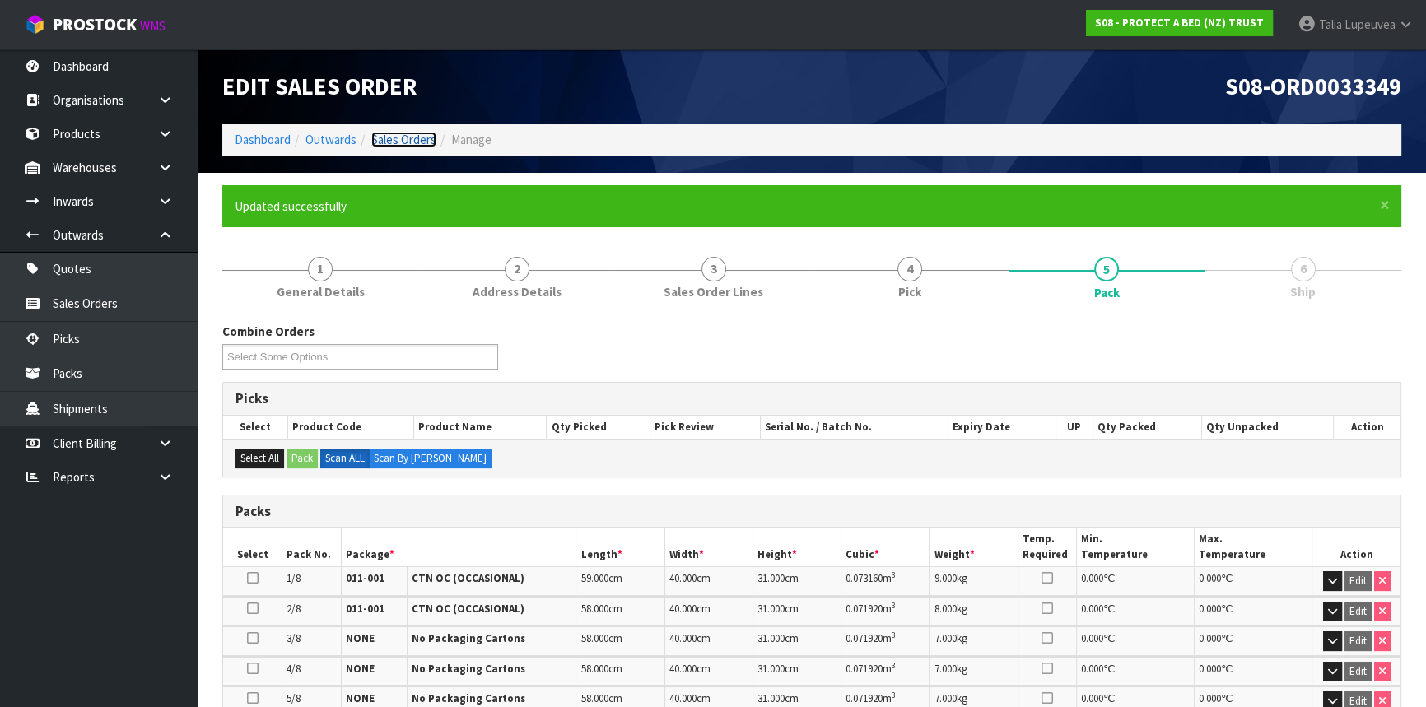
click at [398, 141] on link "Sales Orders" at bounding box center [403, 140] width 65 height 16
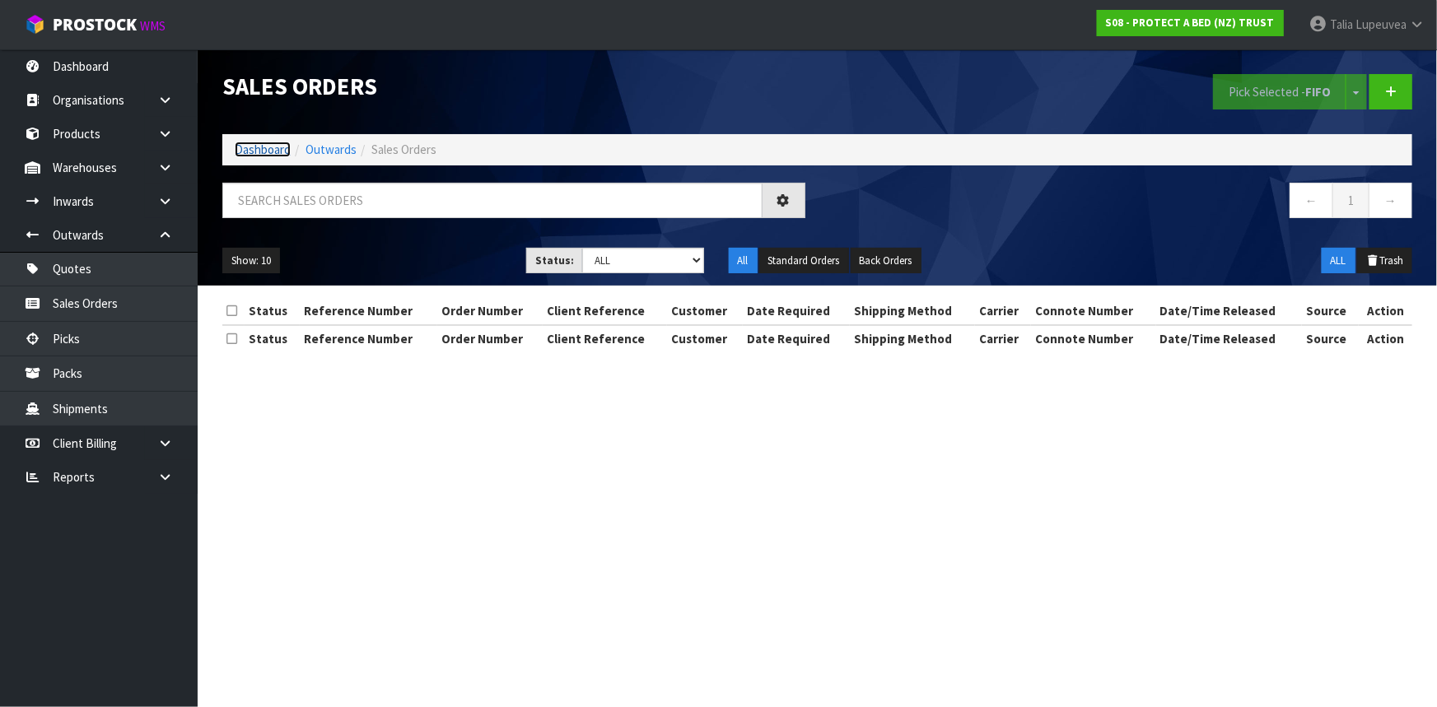
click at [237, 148] on link "Dashboard" at bounding box center [263, 150] width 56 height 16
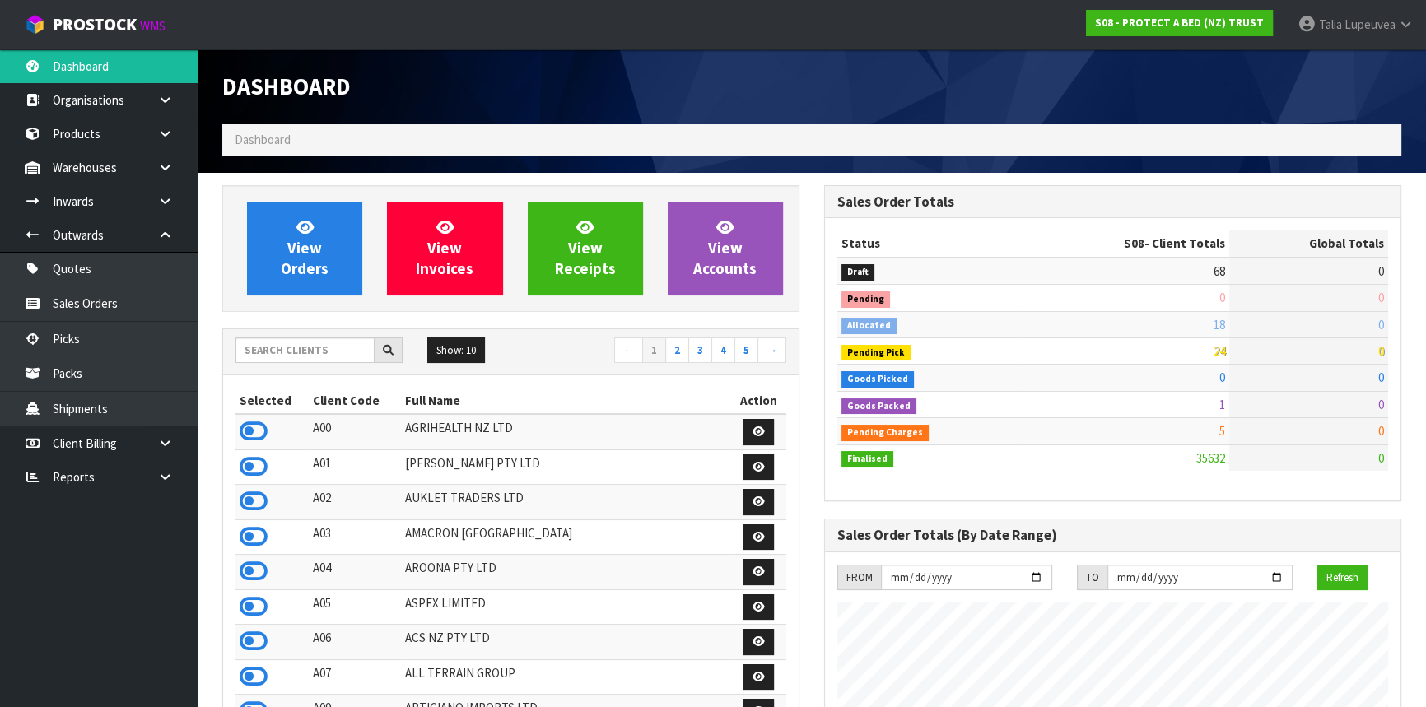
scroll to position [1245, 601]
click at [321, 342] on input "text" at bounding box center [305, 351] width 139 height 26
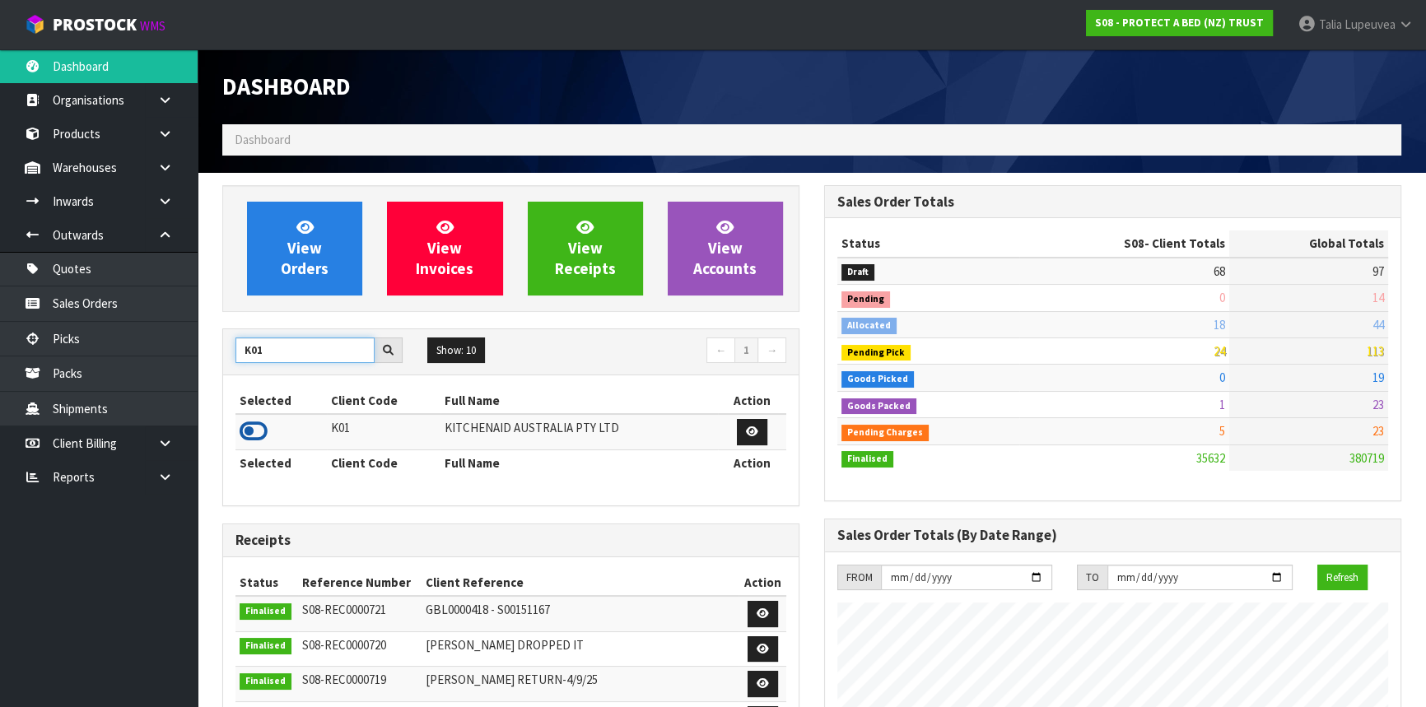
type input "K01"
click at [259, 433] on icon at bounding box center [254, 431] width 28 height 25
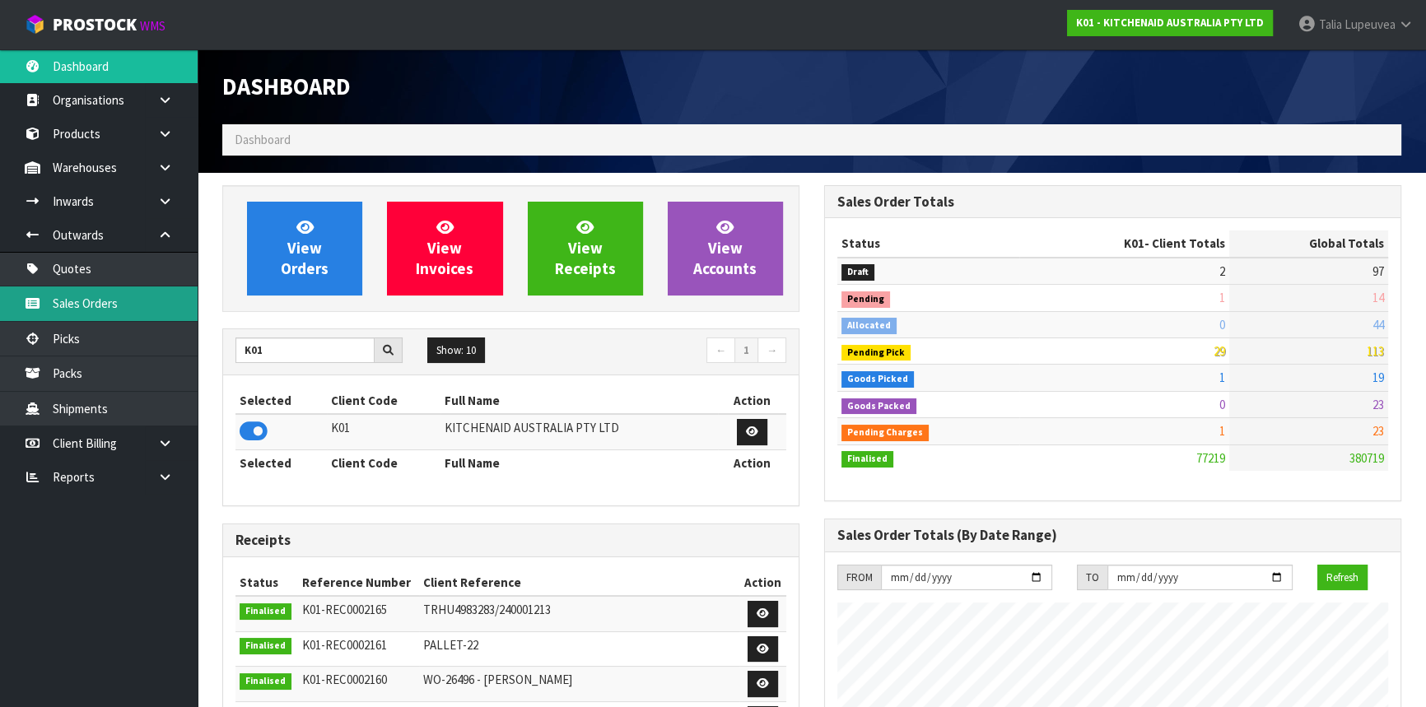
click at [152, 299] on link "Sales Orders" at bounding box center [99, 304] width 198 height 34
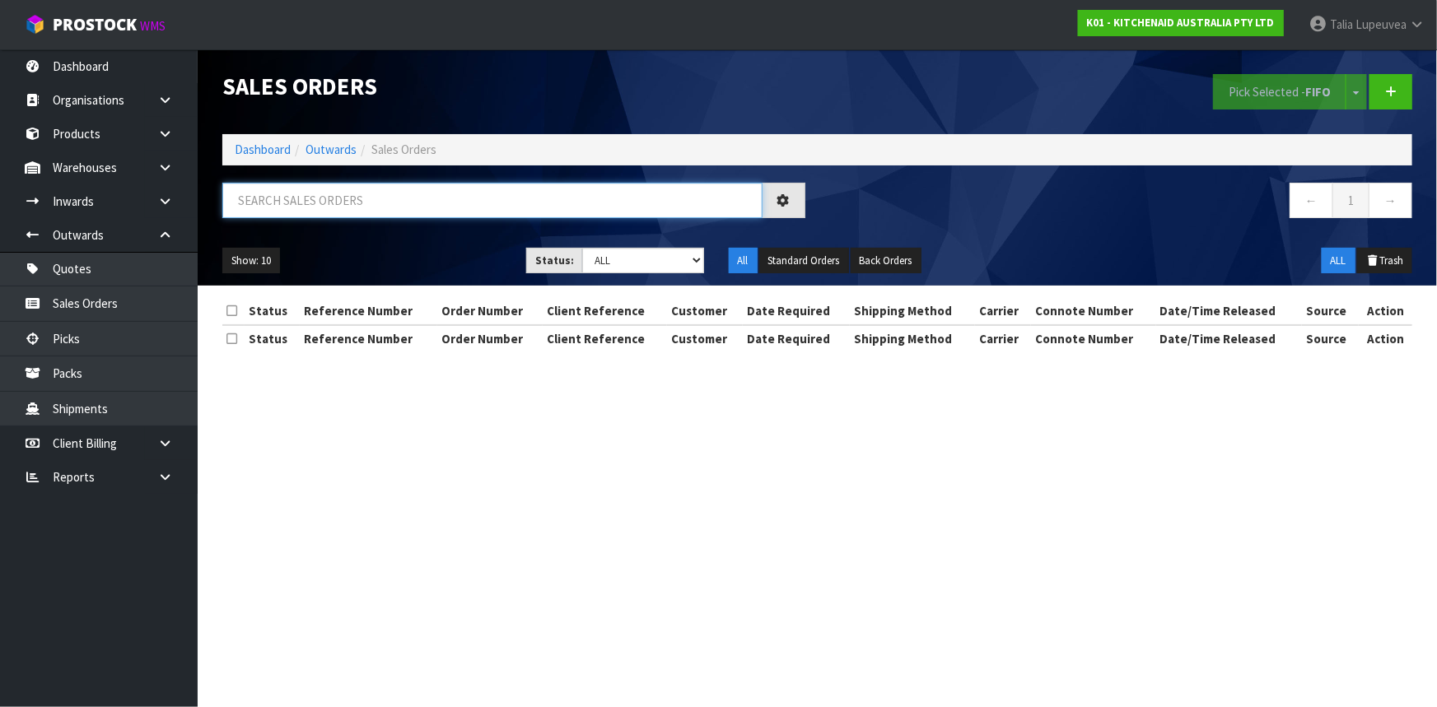
click at [299, 211] on input "text" at bounding box center [492, 200] width 540 height 35
type input "JOB-0411887"
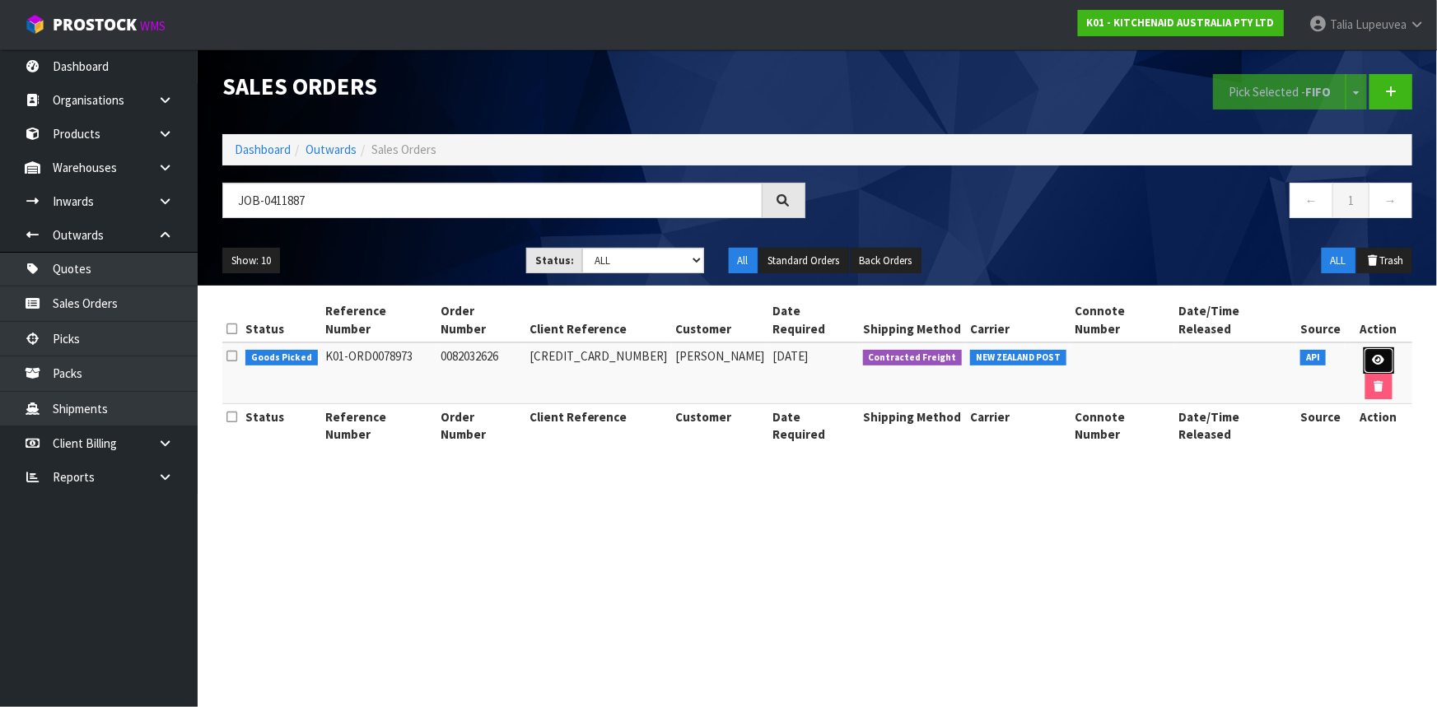
click at [1373, 355] on icon at bounding box center [1379, 360] width 12 height 11
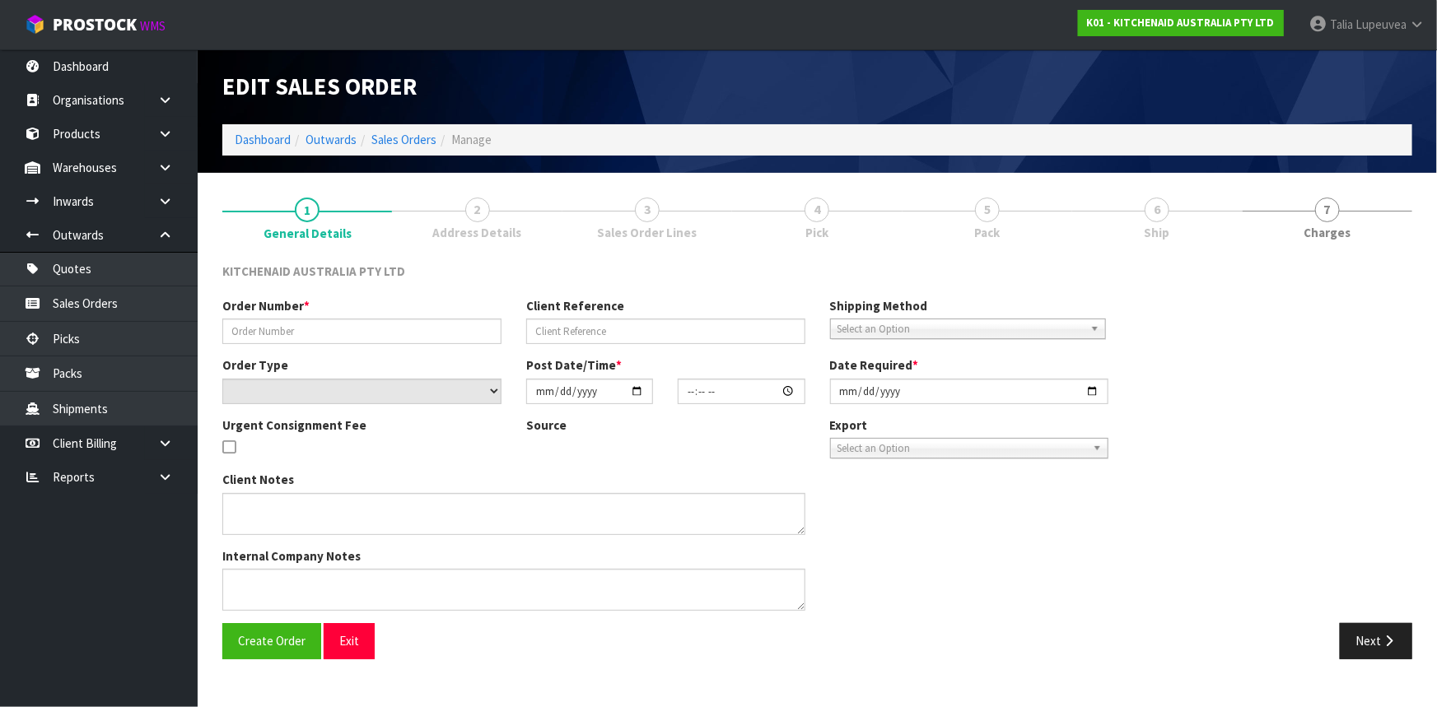
type input "0082032626"
type input "[CREDIT_CARD_NUMBER]"
select select "number:0"
type input "[DATE]"
type input "11:39:47.000"
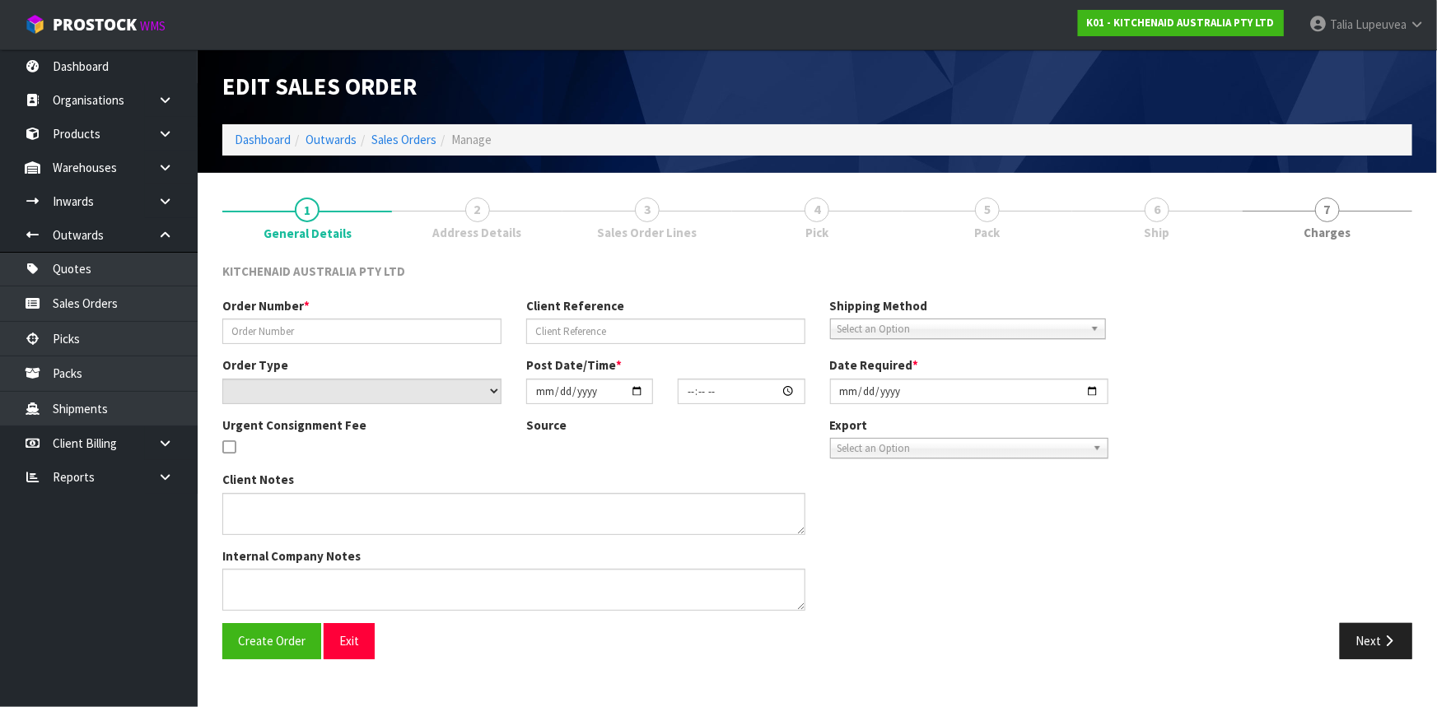
type input "[DATE]"
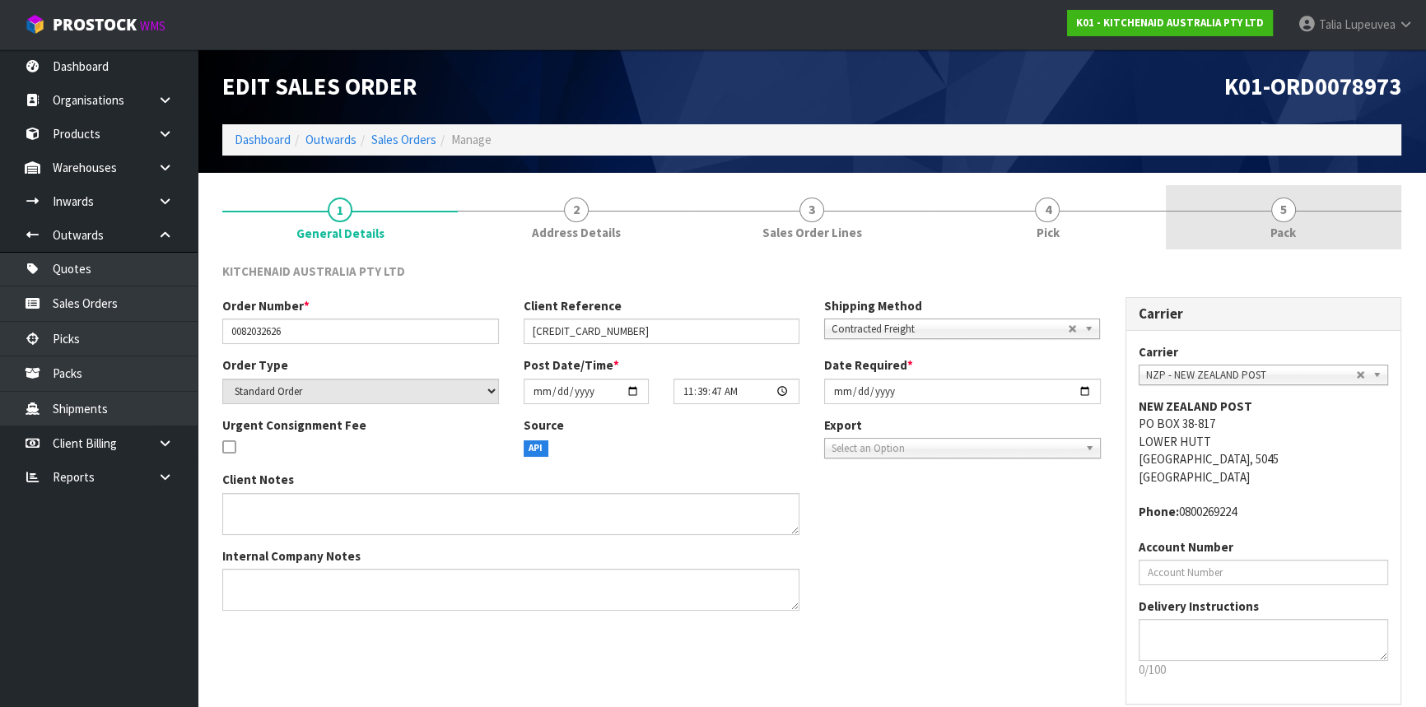
click at [1249, 223] on link "5 Pack" at bounding box center [1284, 217] width 236 height 65
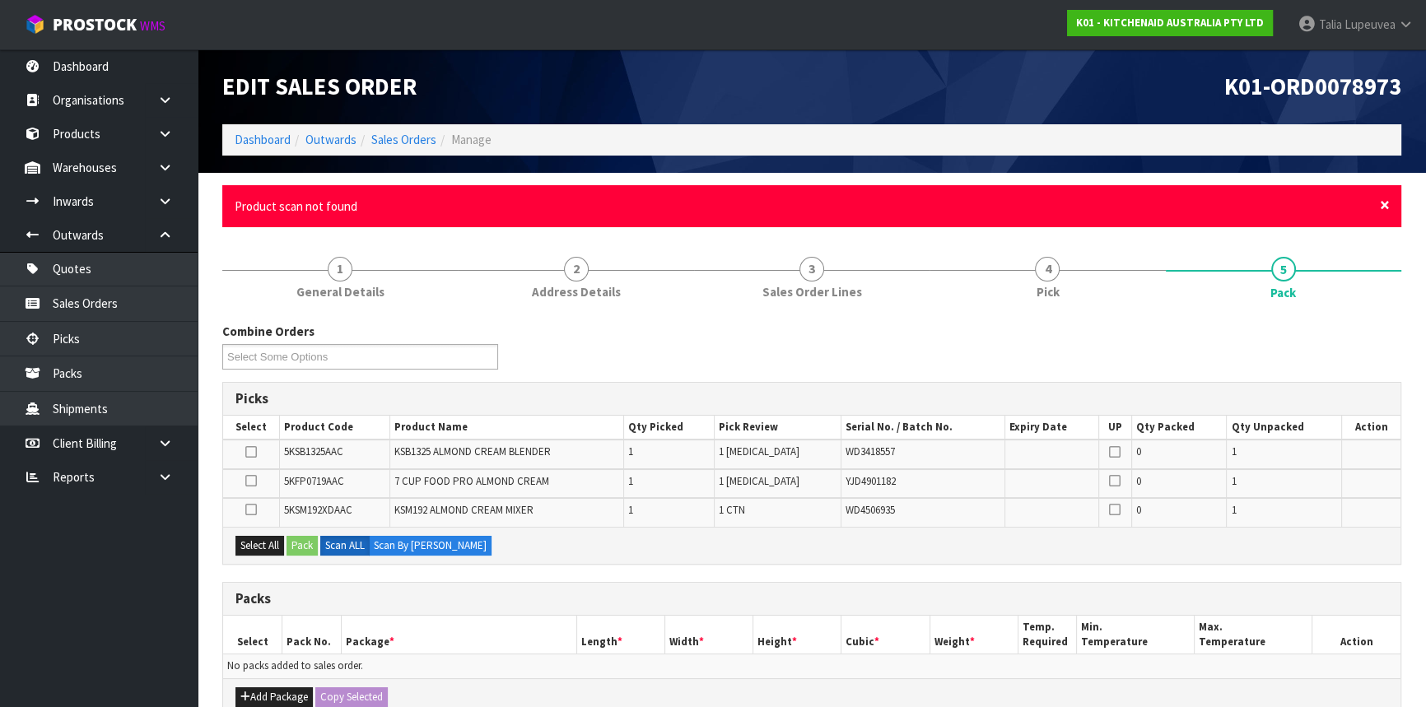
click at [1383, 206] on span "×" at bounding box center [1385, 205] width 10 height 23
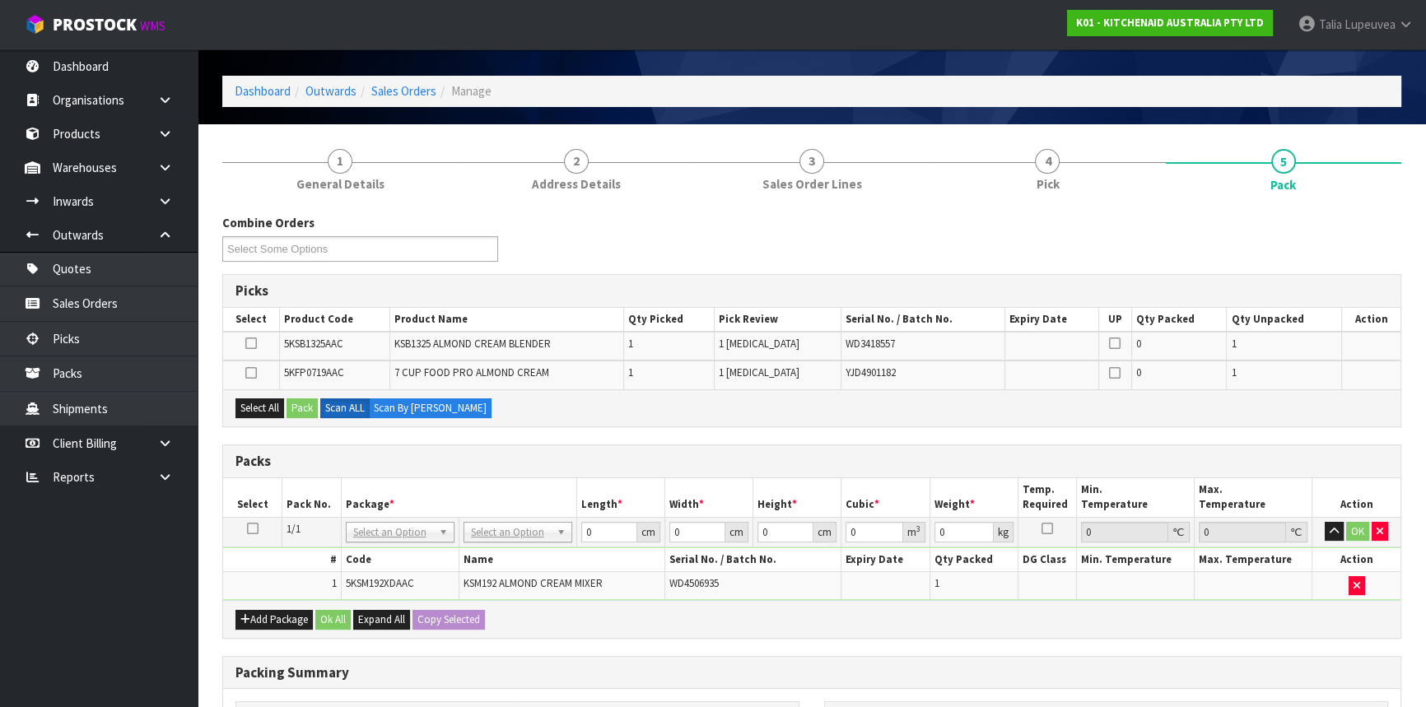
scroll to position [74, 0]
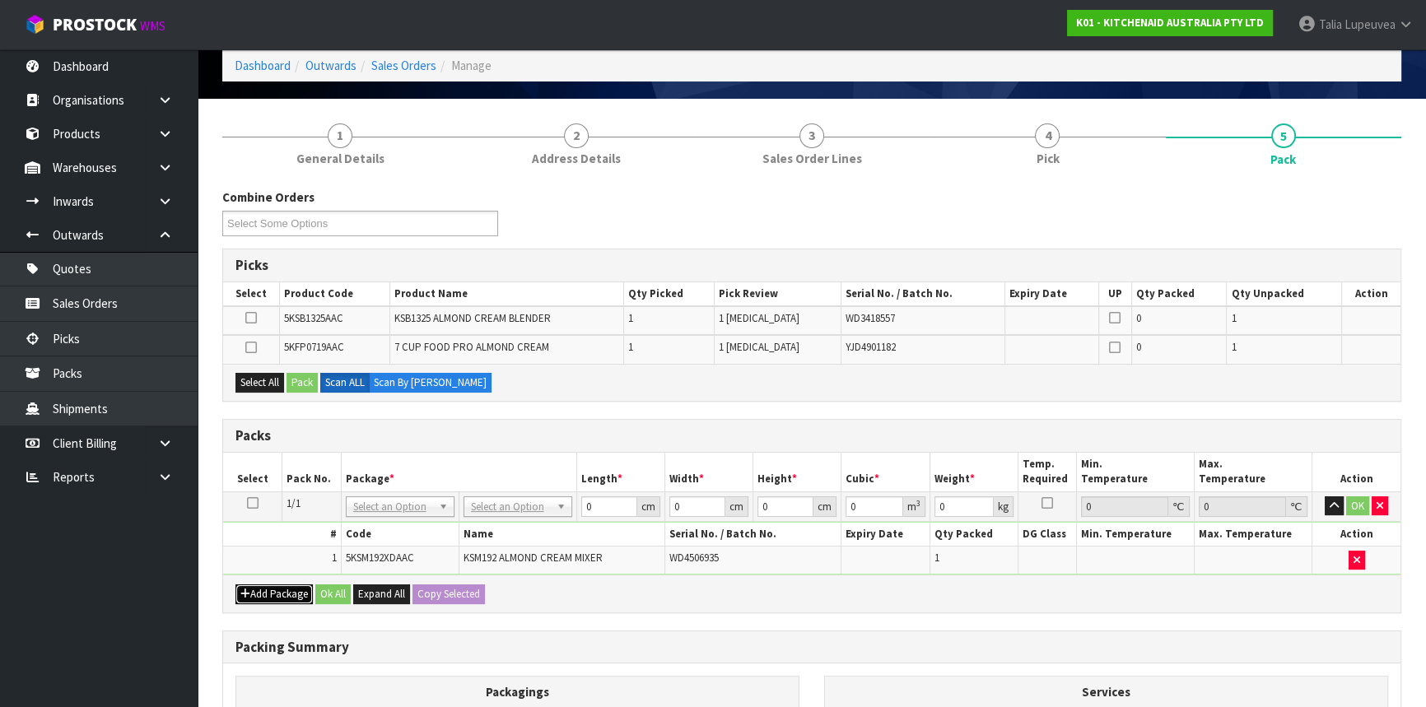
click at [250, 585] on button "Add Package" at bounding box center [274, 595] width 77 height 20
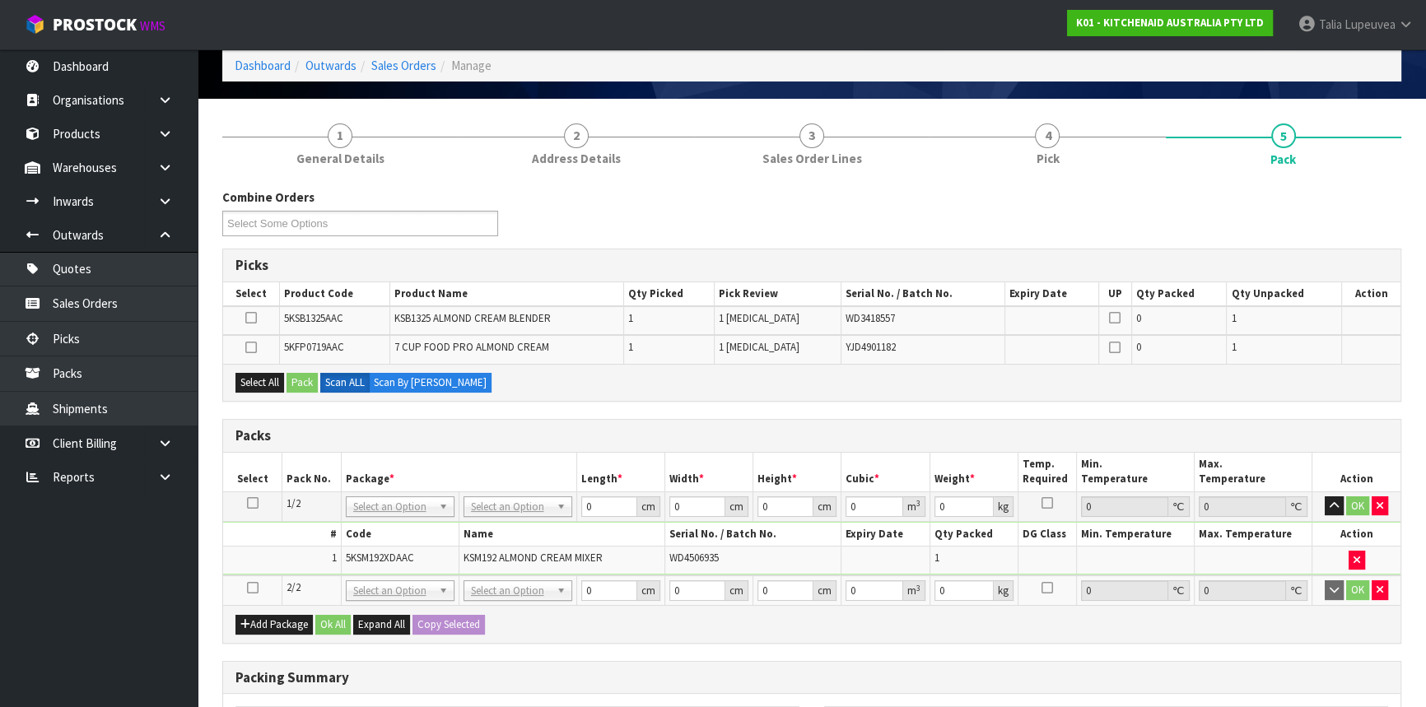
click at [250, 588] on icon at bounding box center [253, 588] width 12 height 1
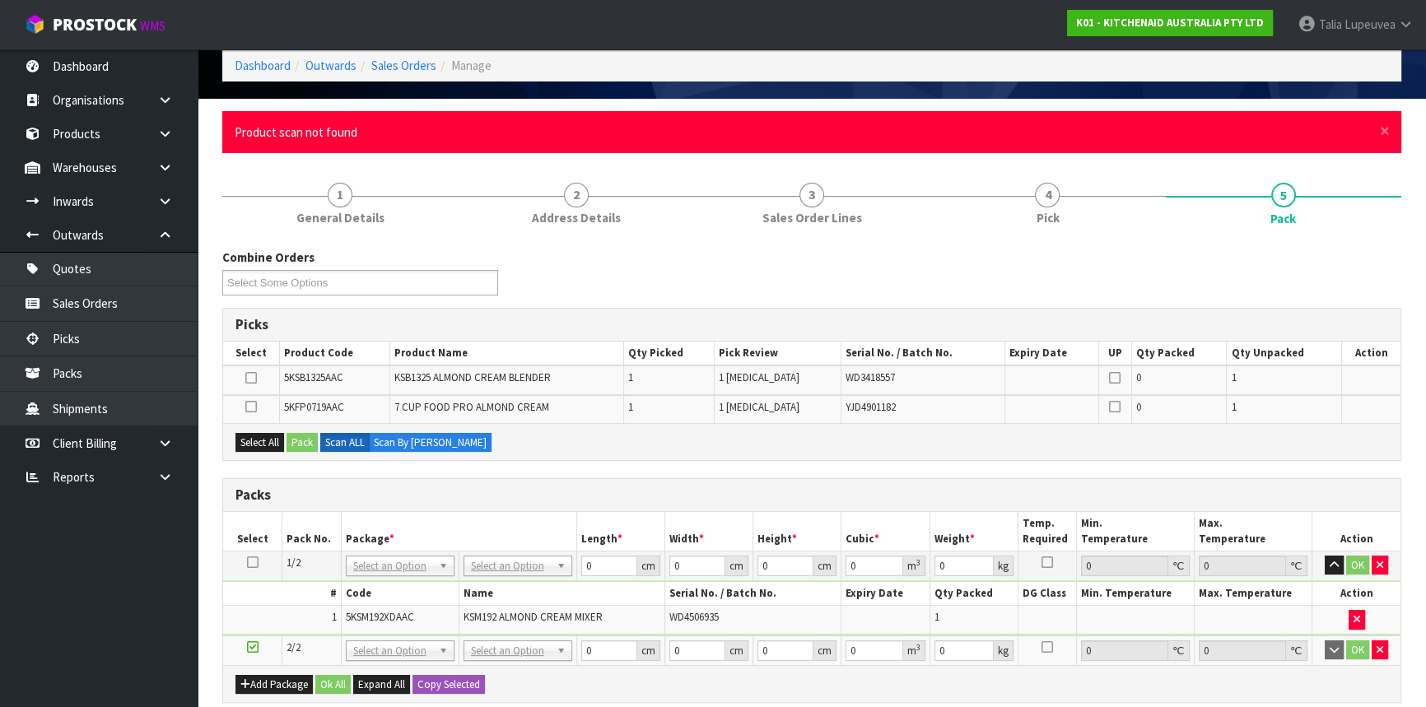
scroll to position [0, 0]
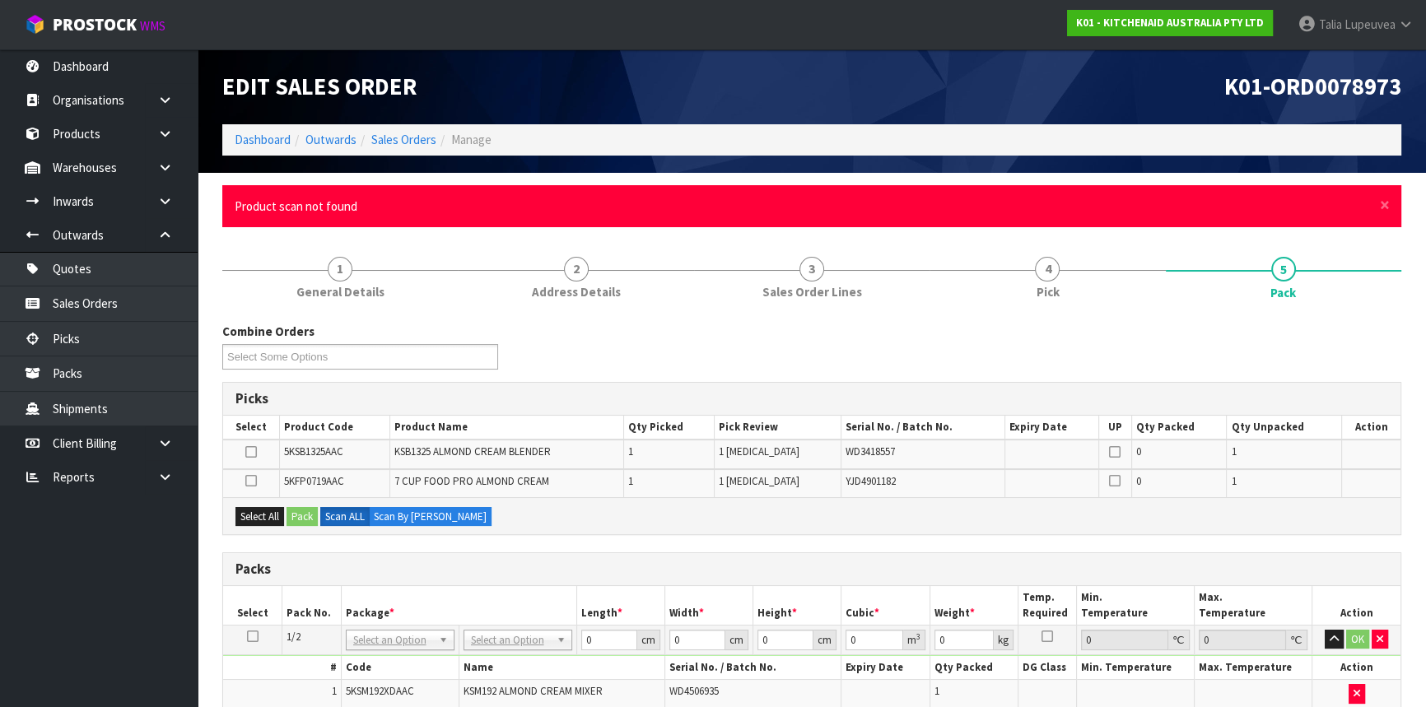
click at [1379, 203] on div "× Close Product scan not found" at bounding box center [811, 206] width 1179 height 42
click at [1389, 206] on span "×" at bounding box center [1385, 205] width 10 height 23
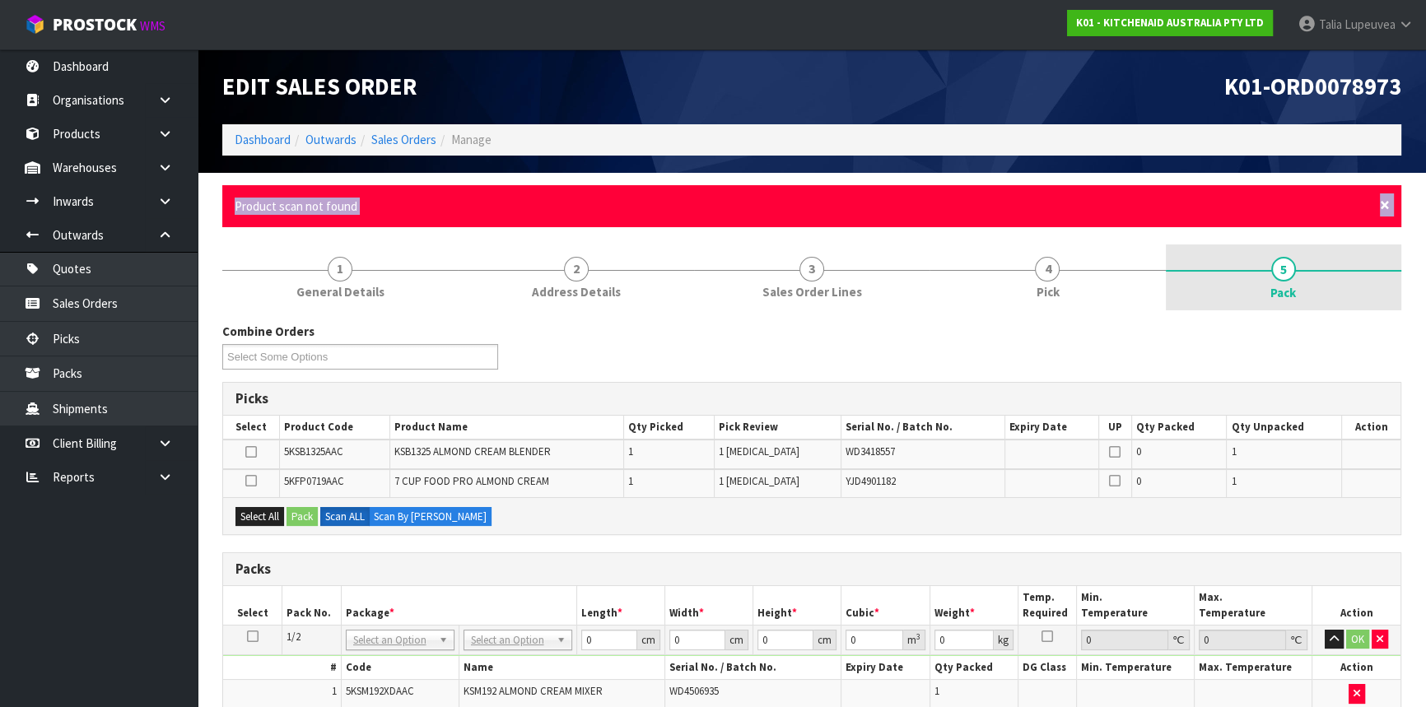
click at [1389, 205] on span "×" at bounding box center [1385, 205] width 10 height 23
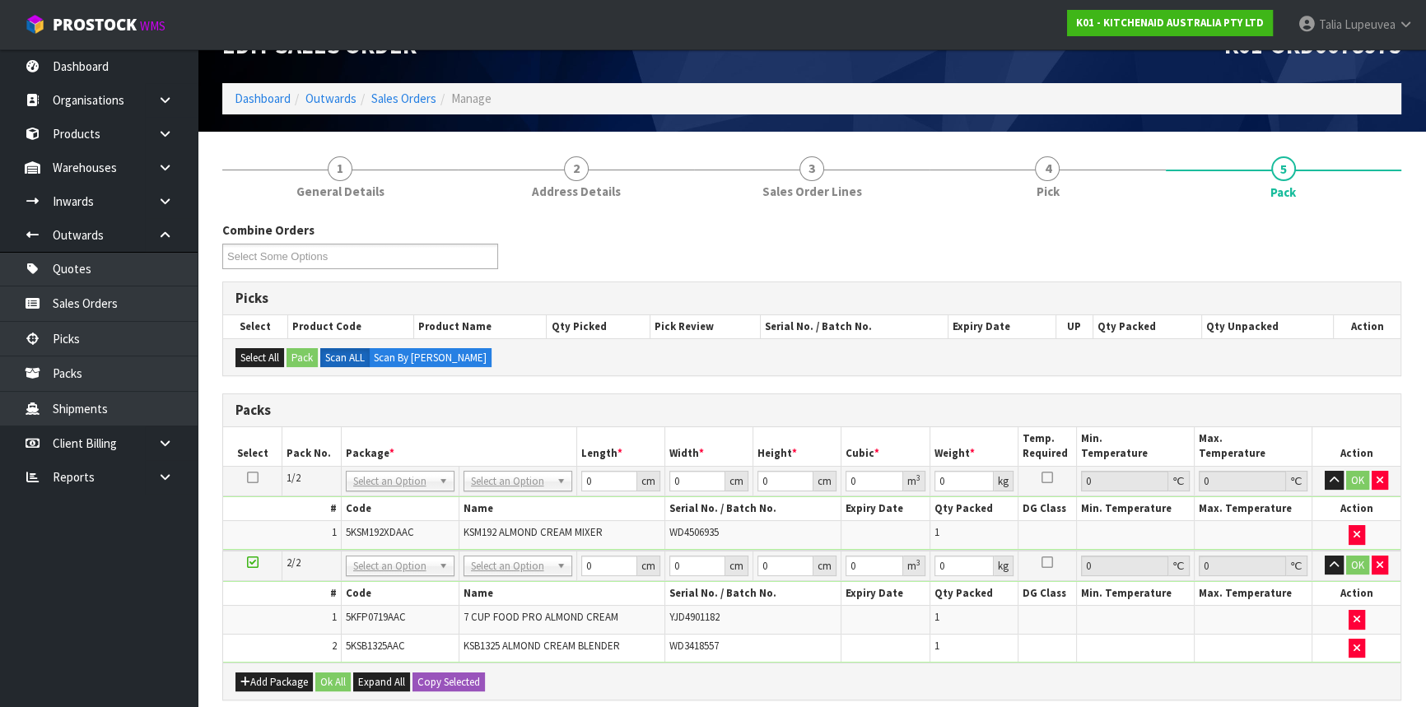
scroll to position [74, 0]
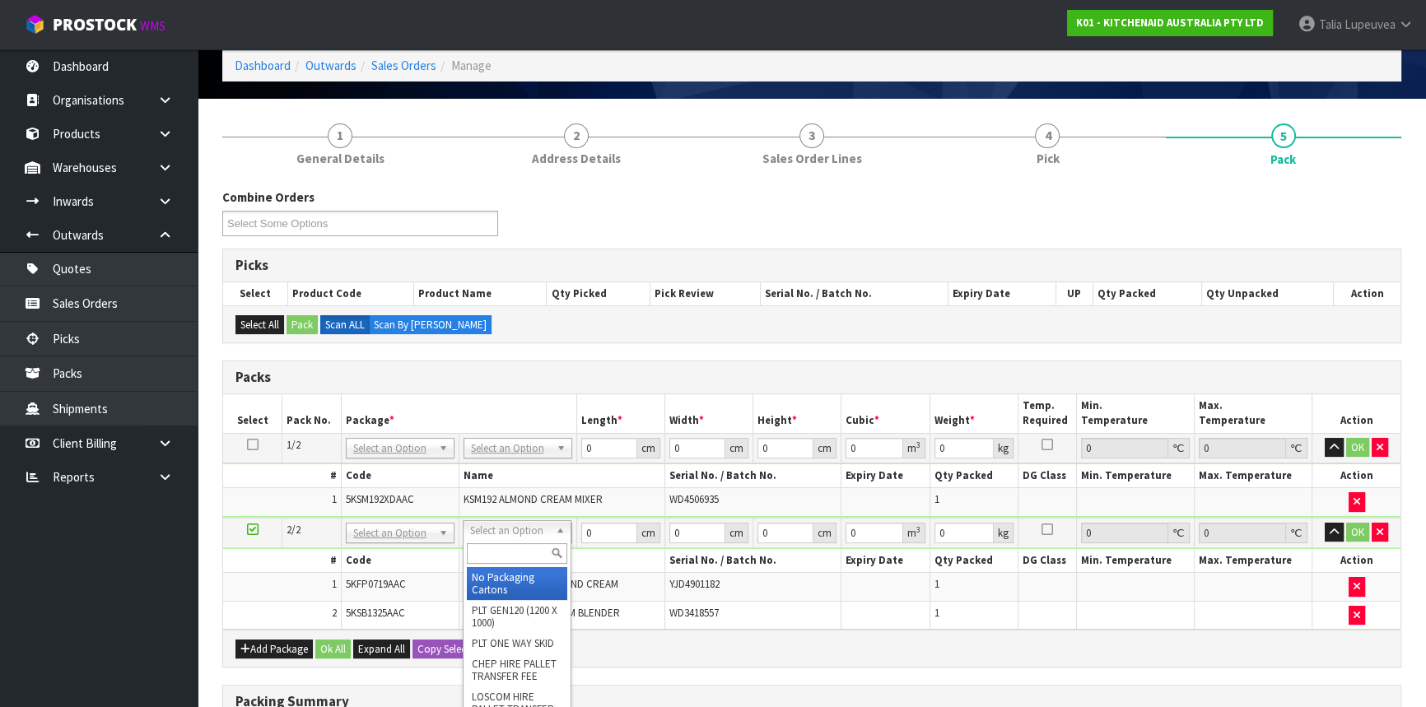
click at [510, 553] on input "text" at bounding box center [517, 554] width 100 height 21
type input "OC"
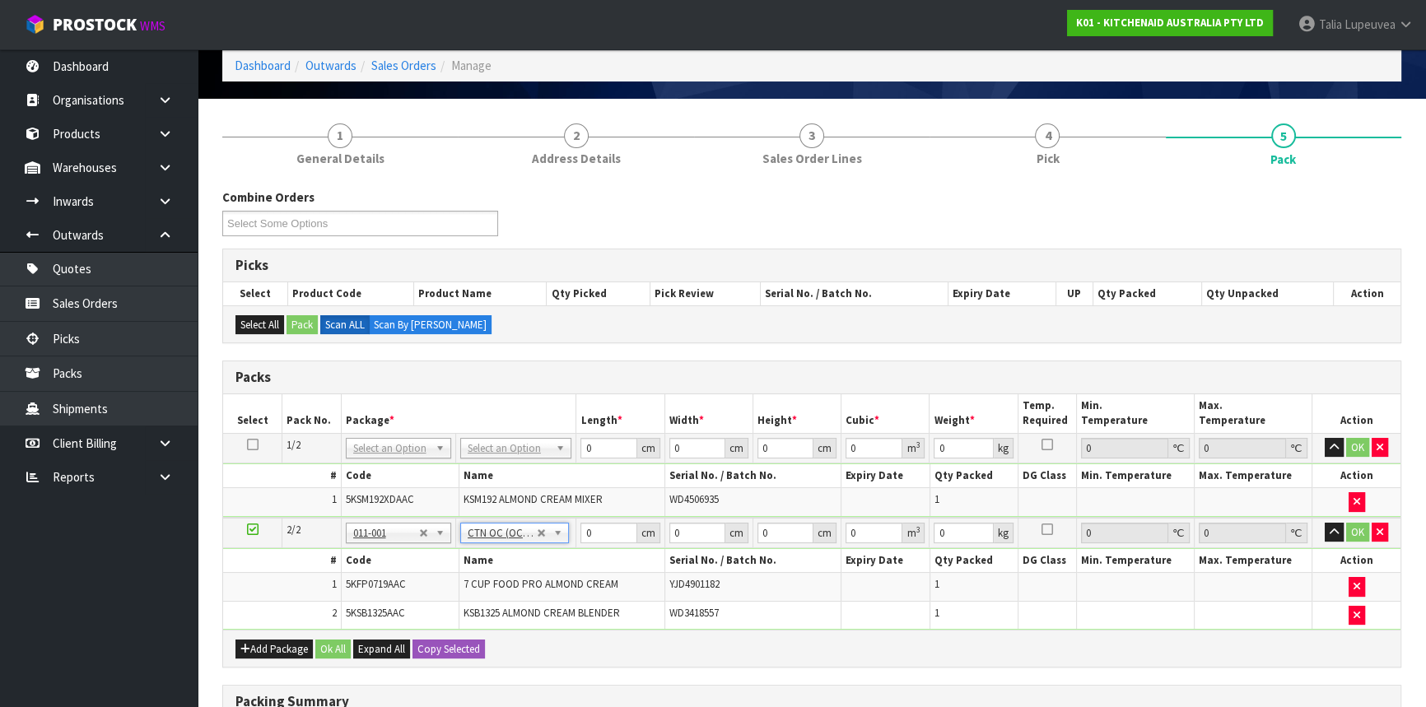
type input "8.25"
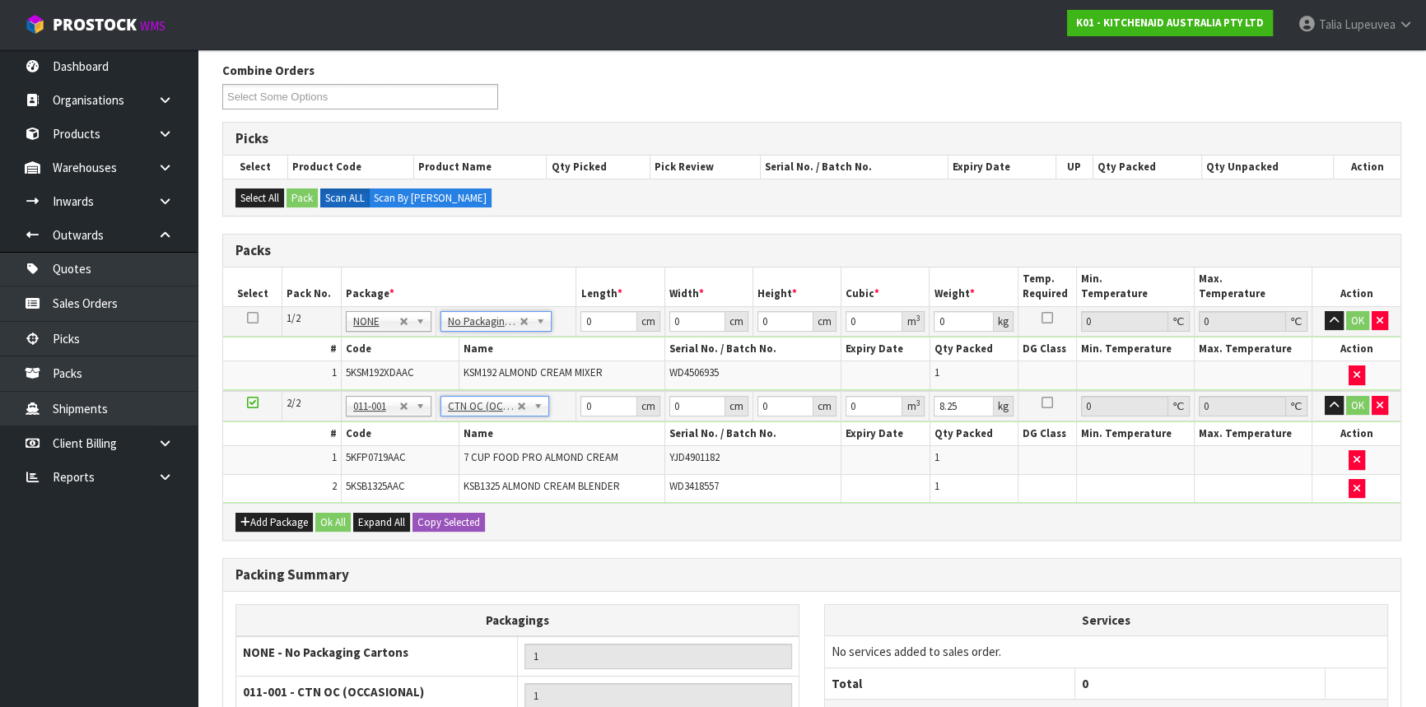
scroll to position [224, 0]
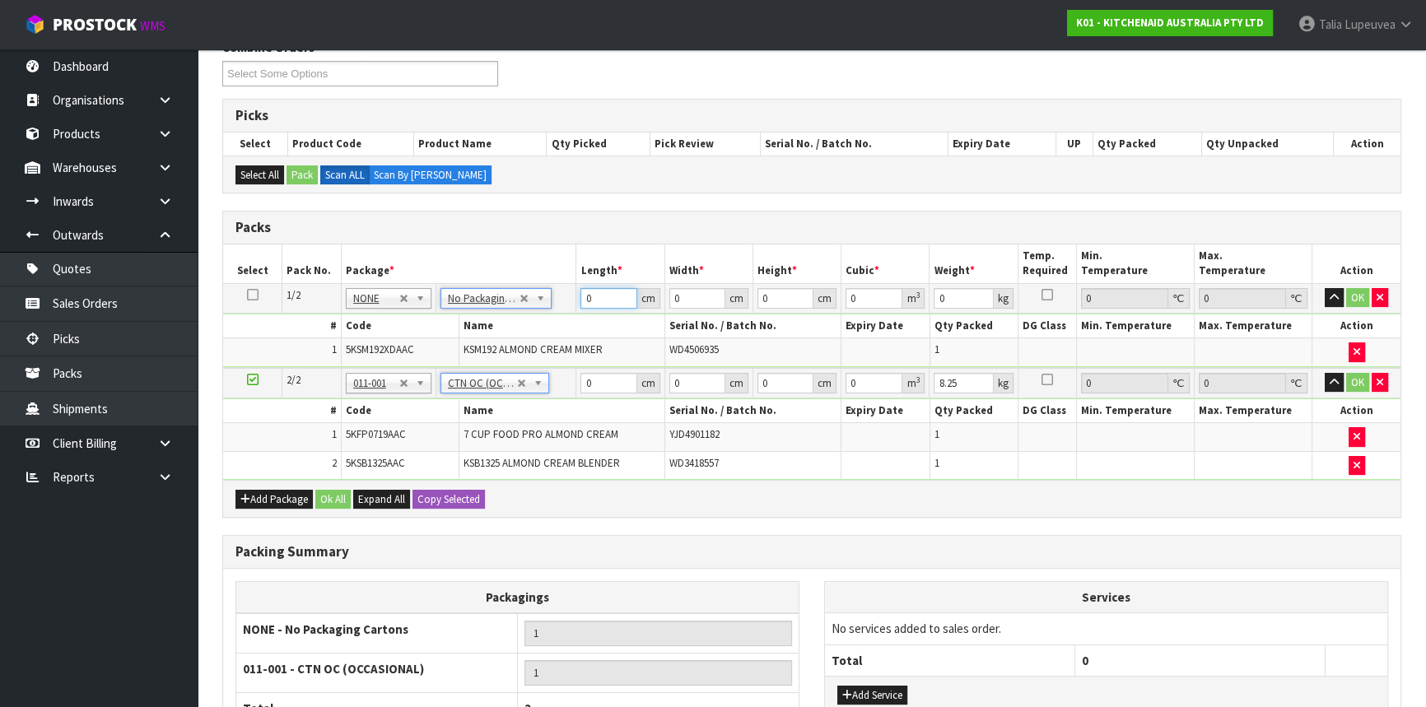
drag, startPoint x: 593, startPoint y: 291, endPoint x: 569, endPoint y: 292, distance: 23.9
click at [569, 292] on tr "1/2 NONE 007-001 007-002 007-004 007-009 007-013 007-014 007-015 007-017 007-01…" at bounding box center [812, 298] width 1178 height 30
type input "43"
type input "29"
type input "4"
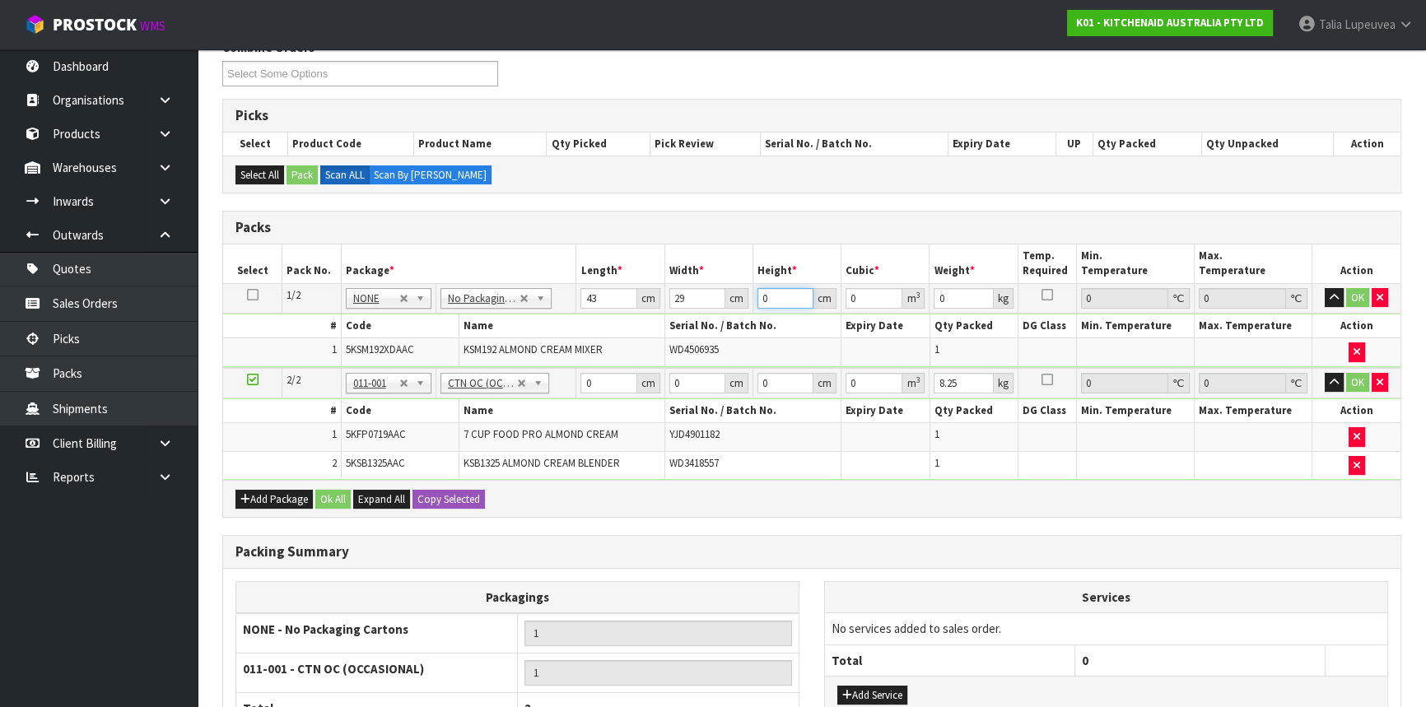
type input "0.004988"
type input "43"
type input "0.053621"
type input "43"
type input "12"
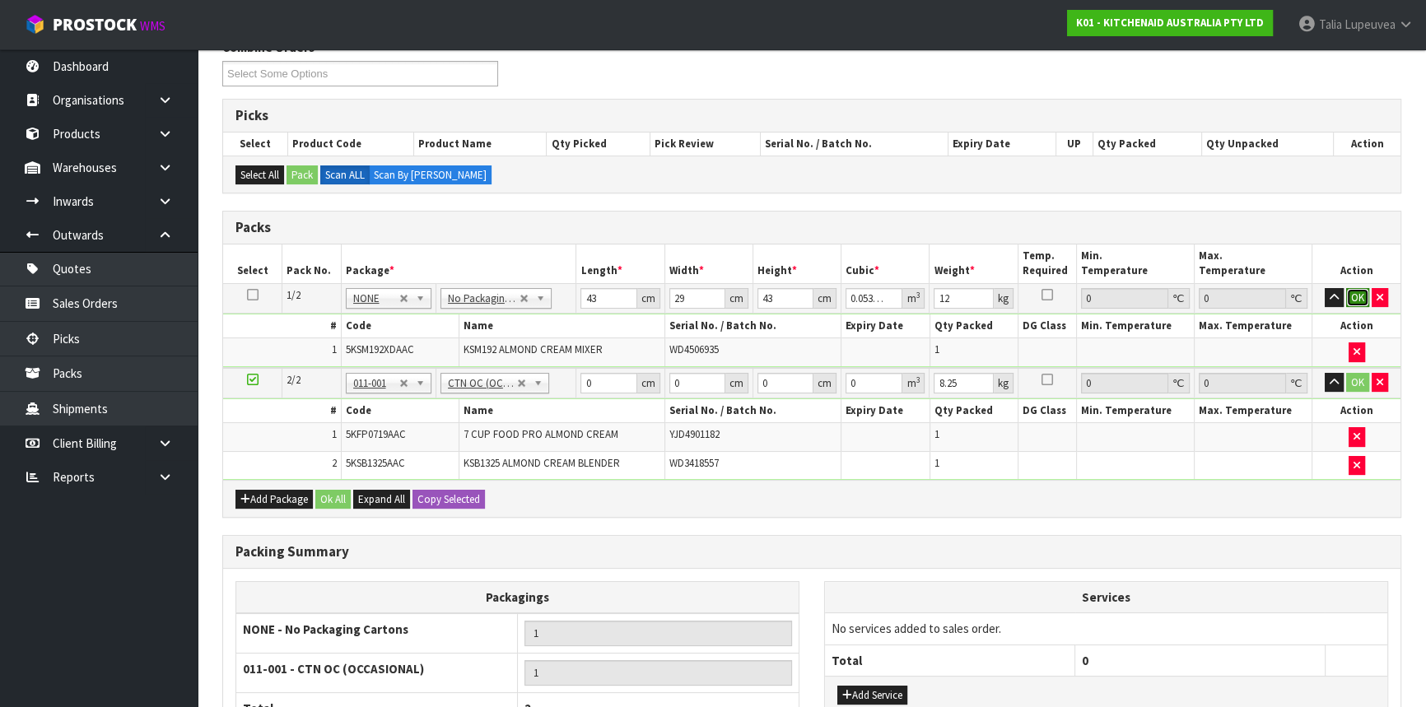
click at [1353, 295] on button "OK" at bounding box center [1358, 298] width 23 height 20
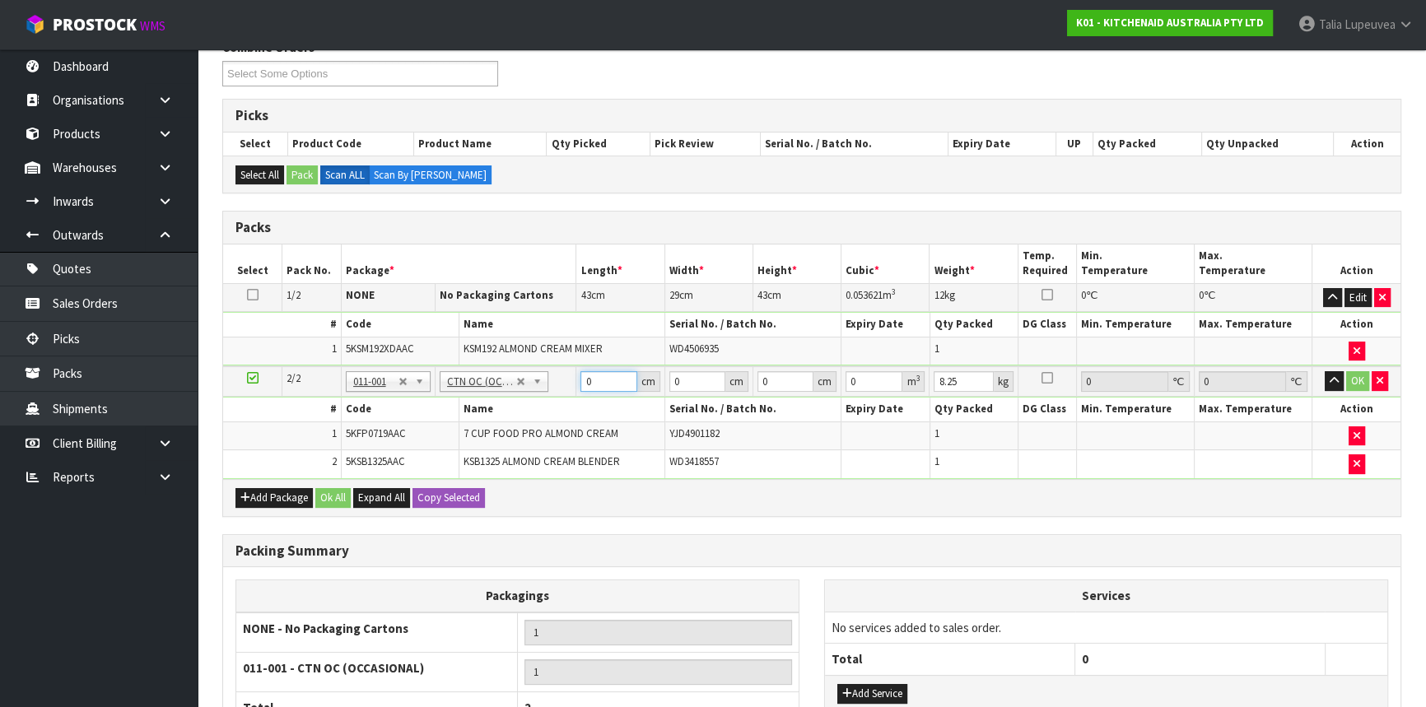
drag, startPoint x: 601, startPoint y: 383, endPoint x: 574, endPoint y: 376, distance: 28.0
click at [574, 376] on tr "2/2 NONE 007-001 007-002 007-004 007-009 007-013 007-014 007-015 007-017 007-01…" at bounding box center [812, 382] width 1178 height 30
type input "52"
type input "34"
type input "4"
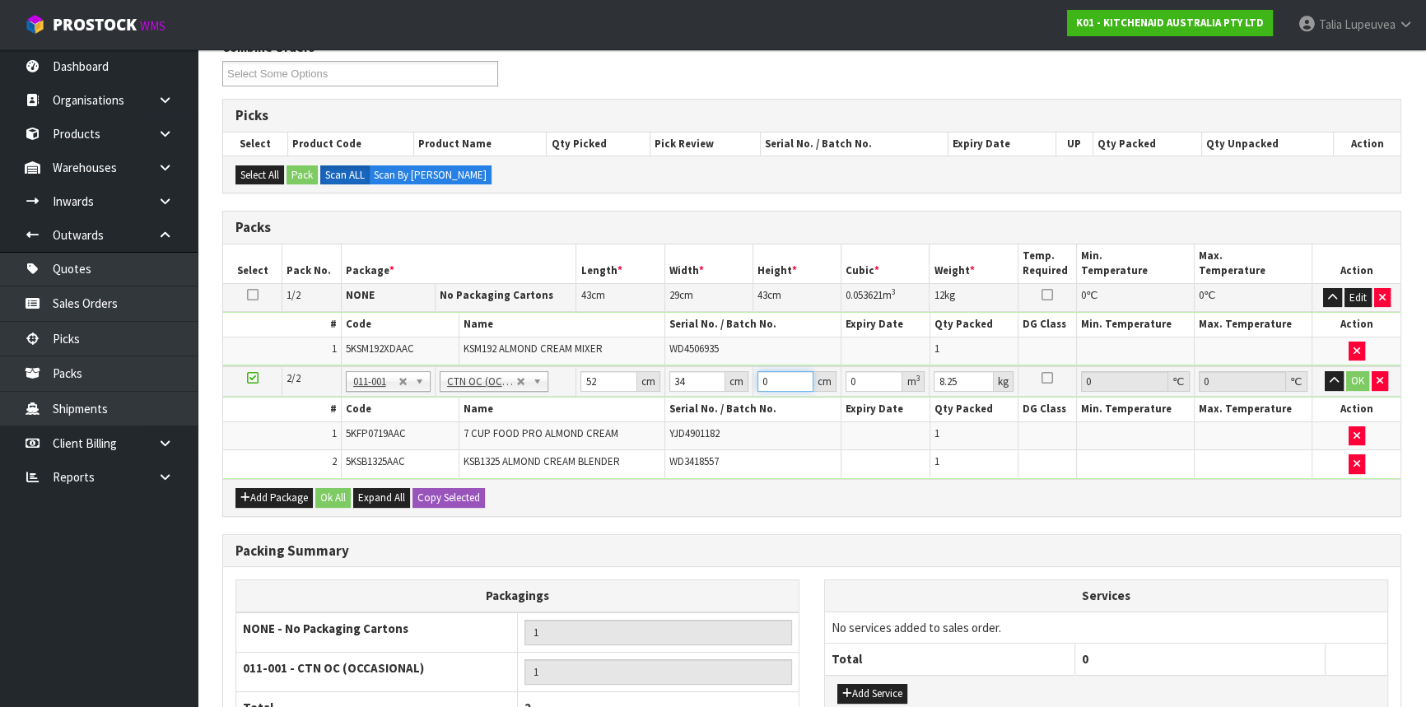
type input "0.007072"
type input "47"
type input "0.083096"
type input "47"
type input "9"
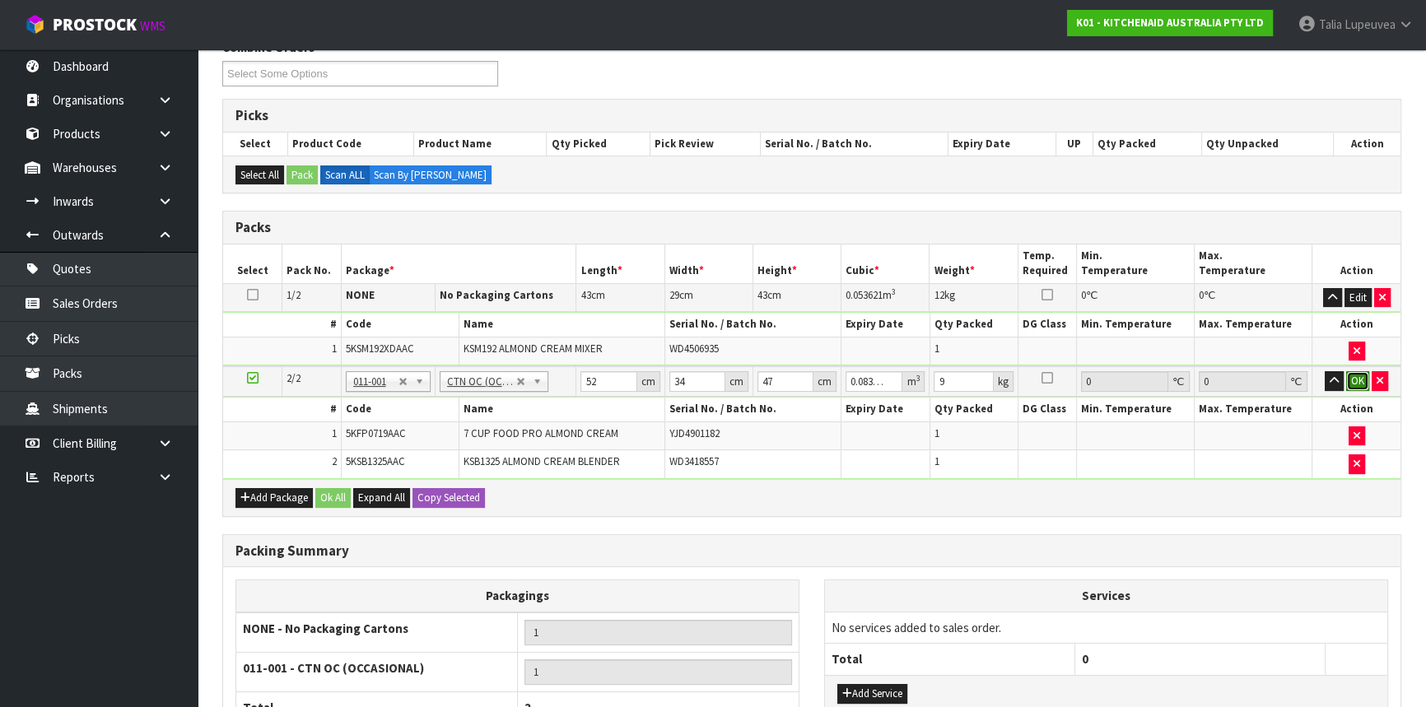
click at [1353, 371] on button "OK" at bounding box center [1358, 381] width 23 height 20
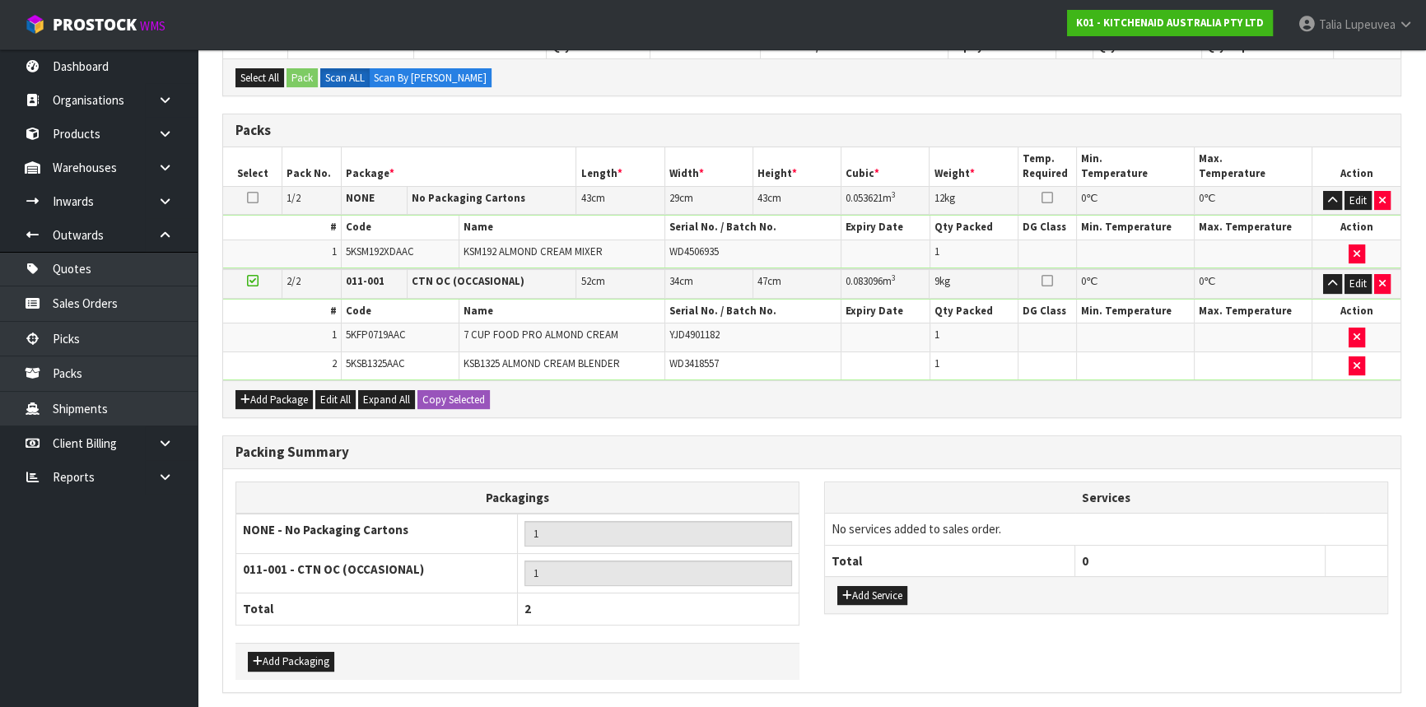
scroll to position [379, 0]
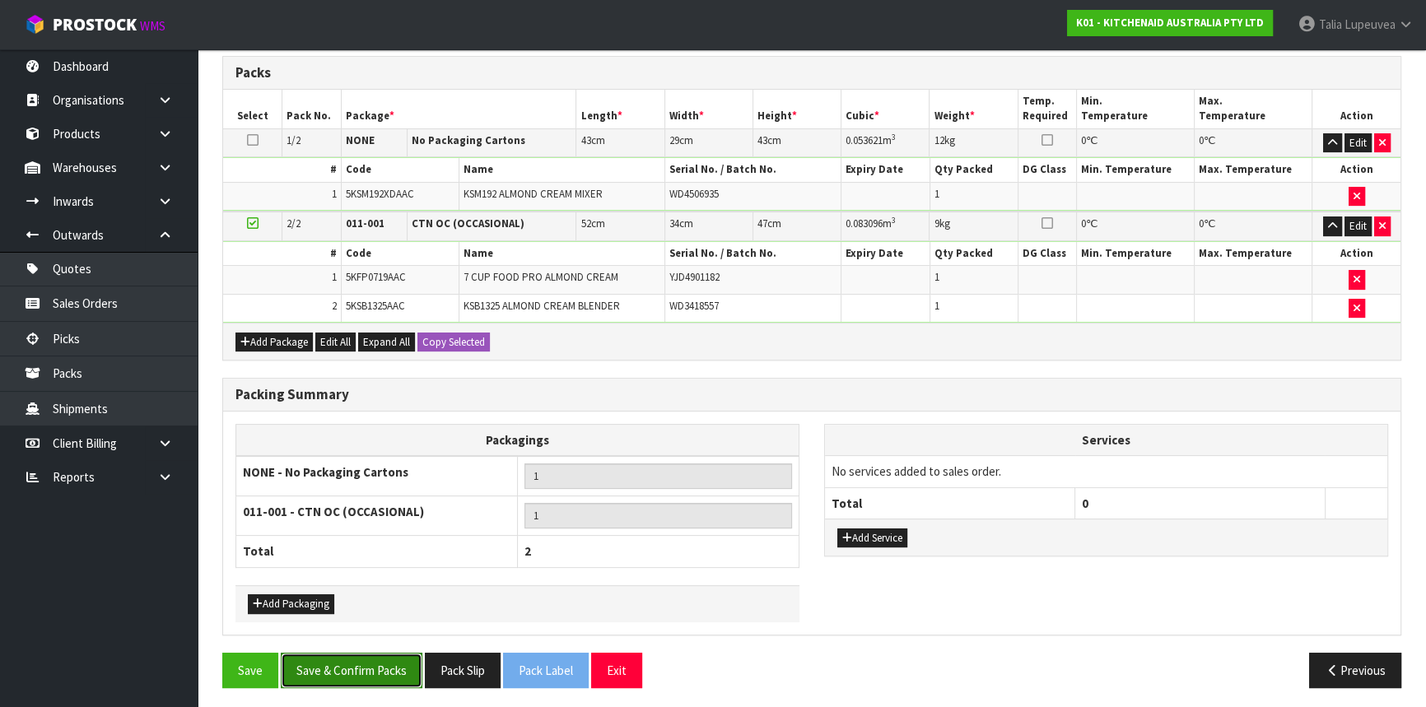
click at [390, 653] on button "Save & Confirm Packs" at bounding box center [352, 670] width 142 height 35
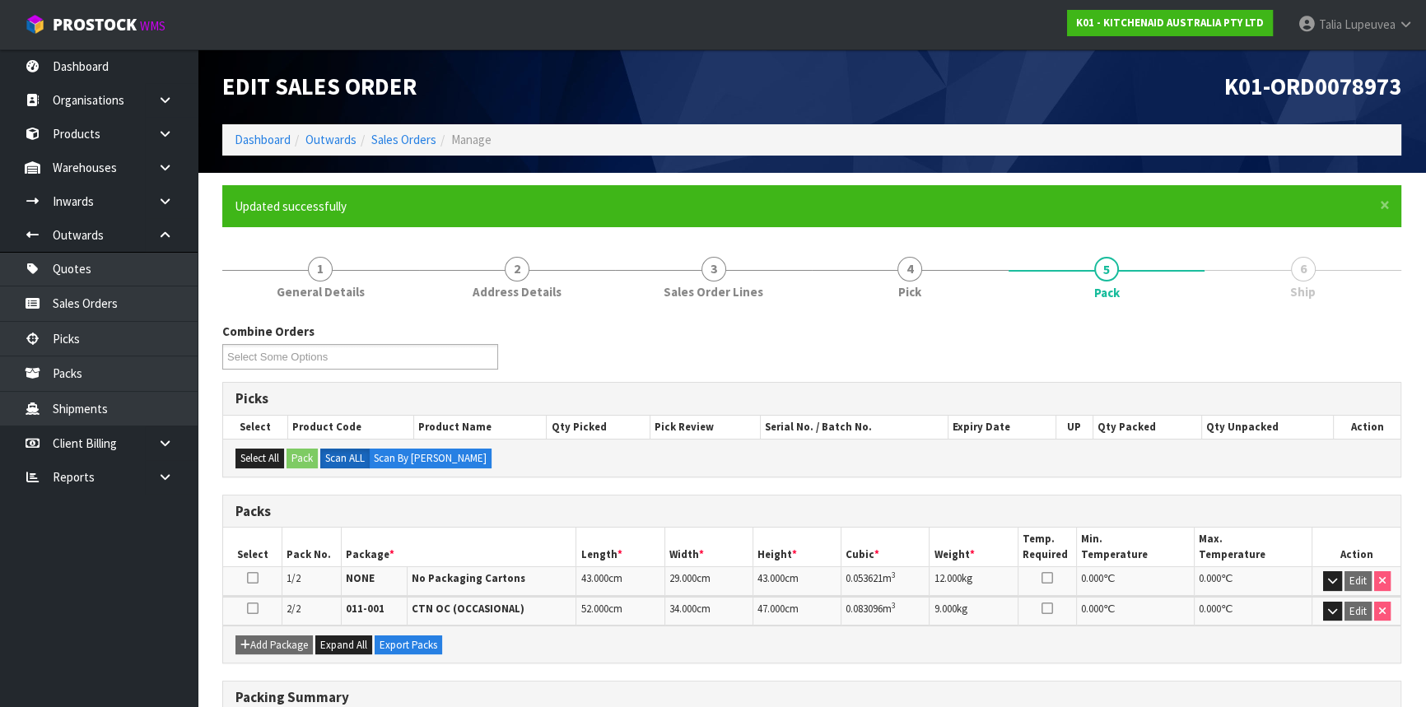
scroll to position [268, 0]
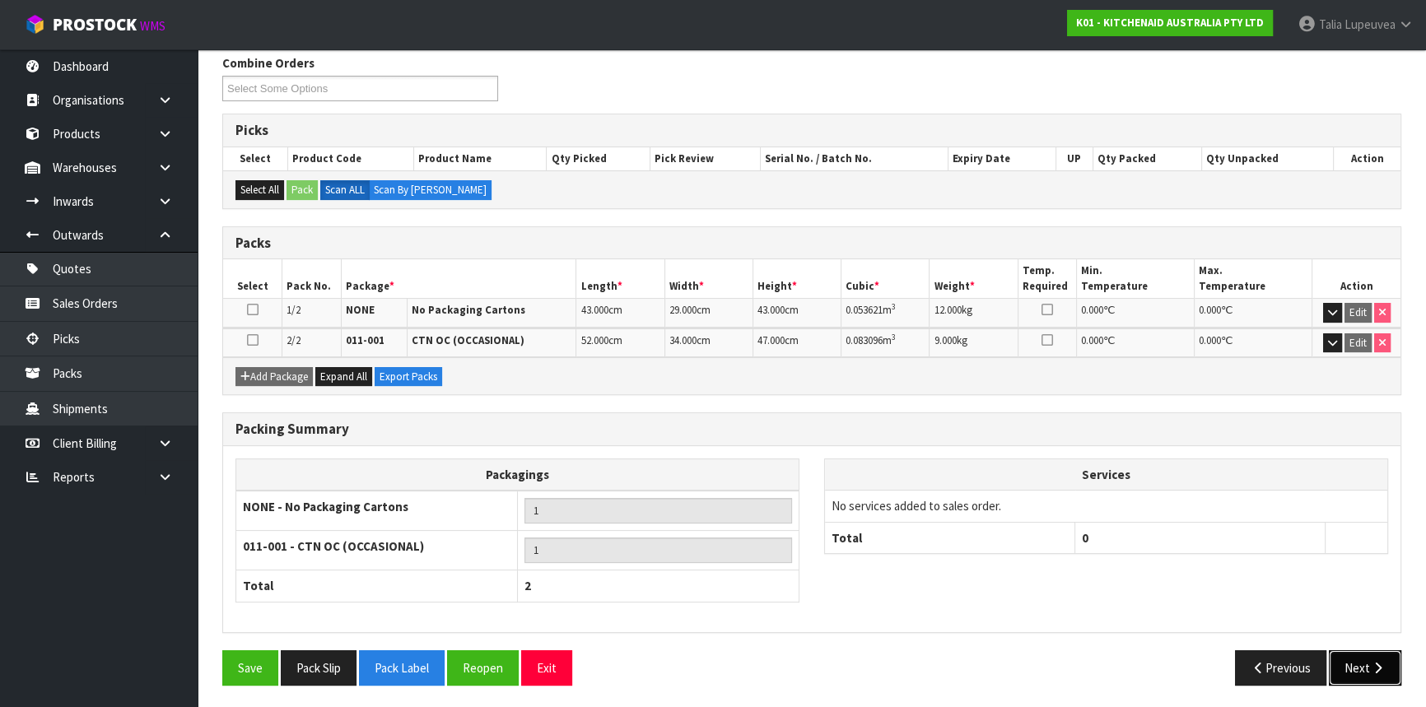
click at [1376, 652] on button "Next" at bounding box center [1365, 668] width 72 height 35
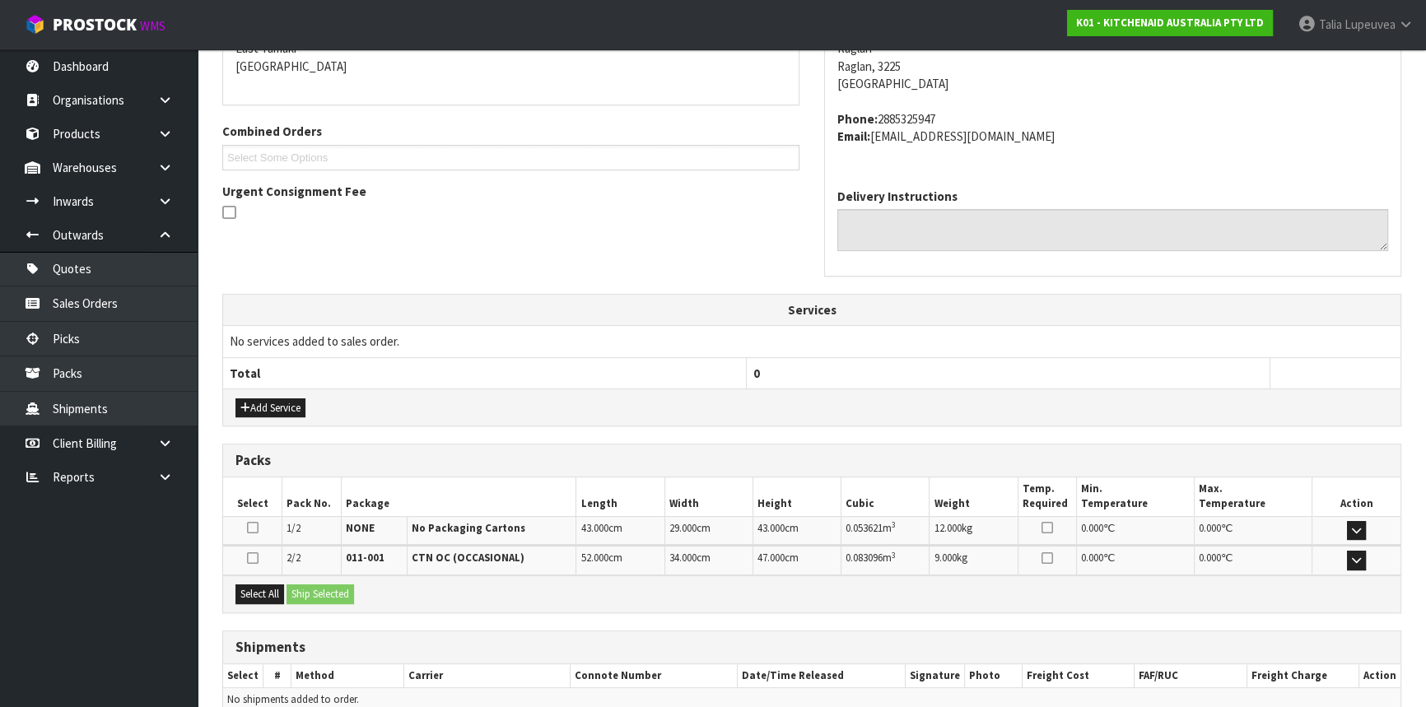
scroll to position [444, 0]
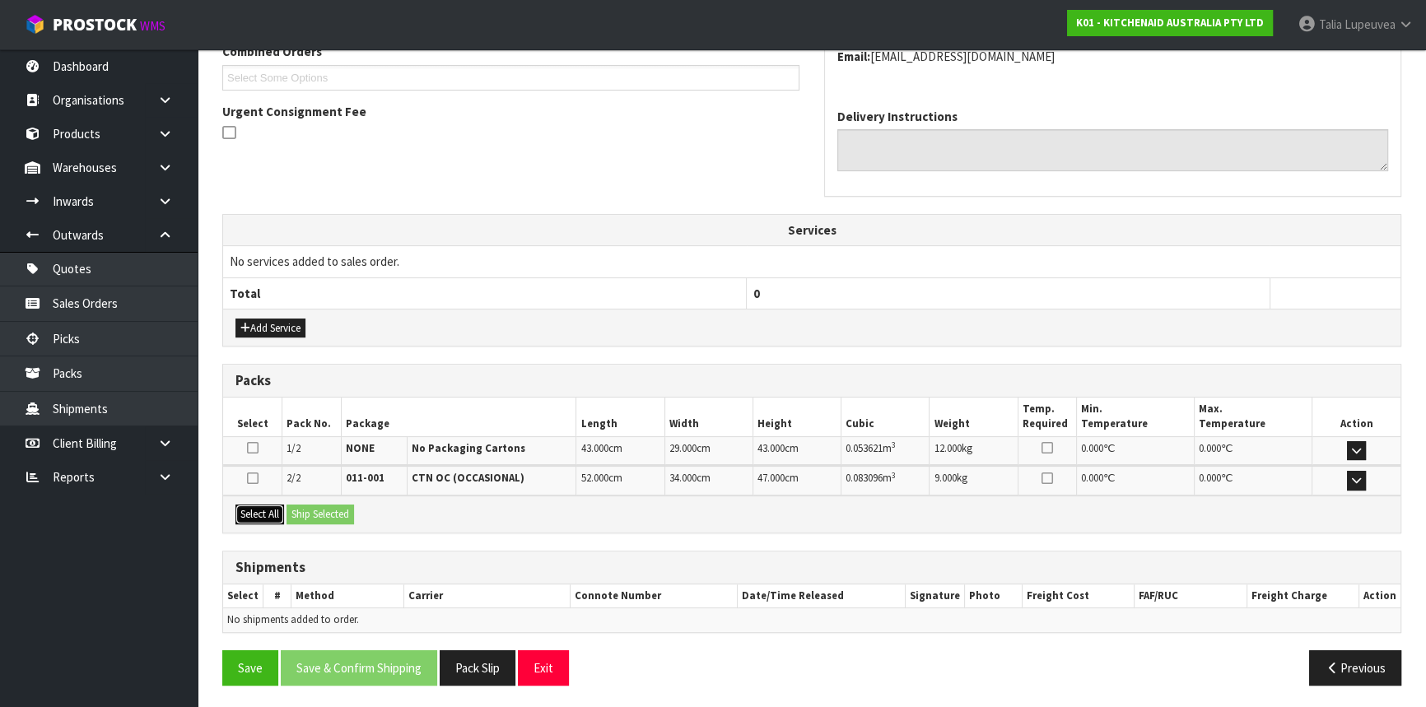
drag, startPoint x: 272, startPoint y: 515, endPoint x: 285, endPoint y: 515, distance: 13.2
click at [272, 515] on button "Select All" at bounding box center [260, 515] width 49 height 20
click at [318, 511] on button "Ship Selected" at bounding box center [321, 515] width 68 height 20
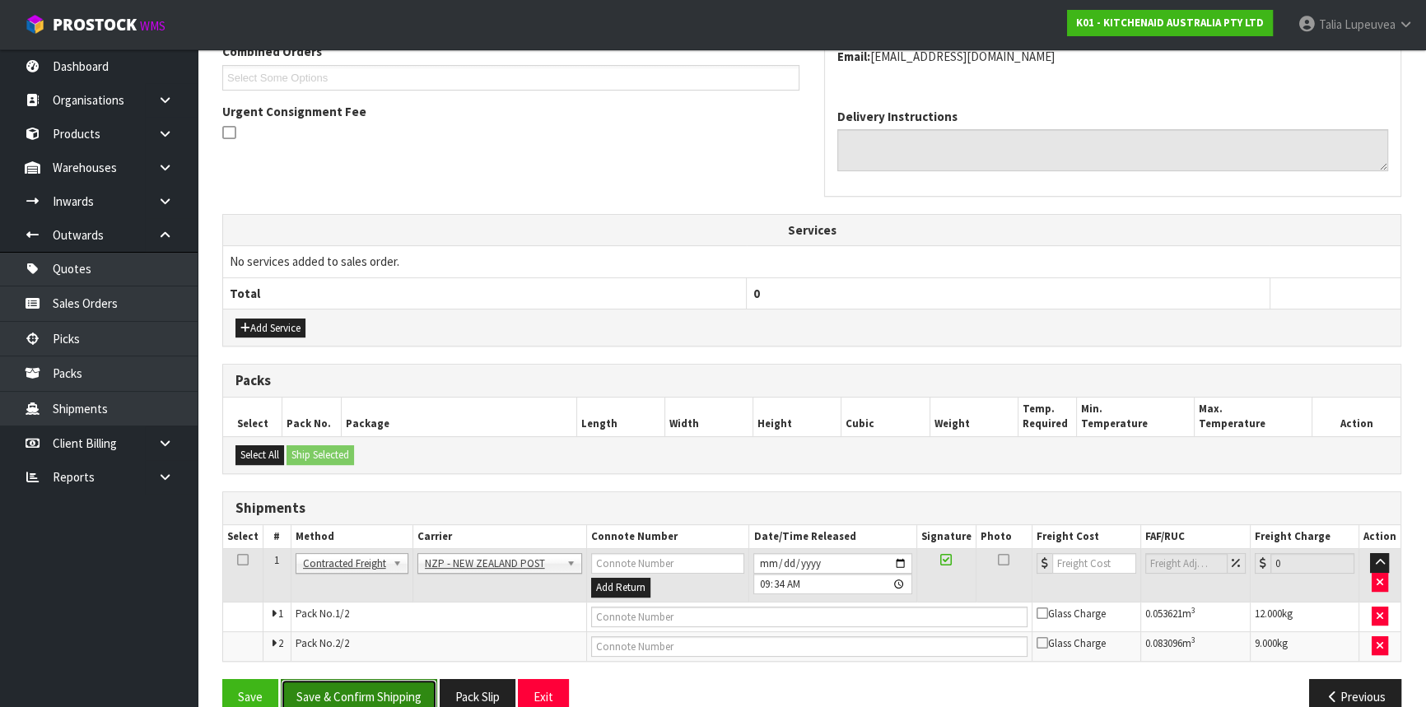
click at [375, 688] on button "Save & Confirm Shipping" at bounding box center [359, 696] width 156 height 35
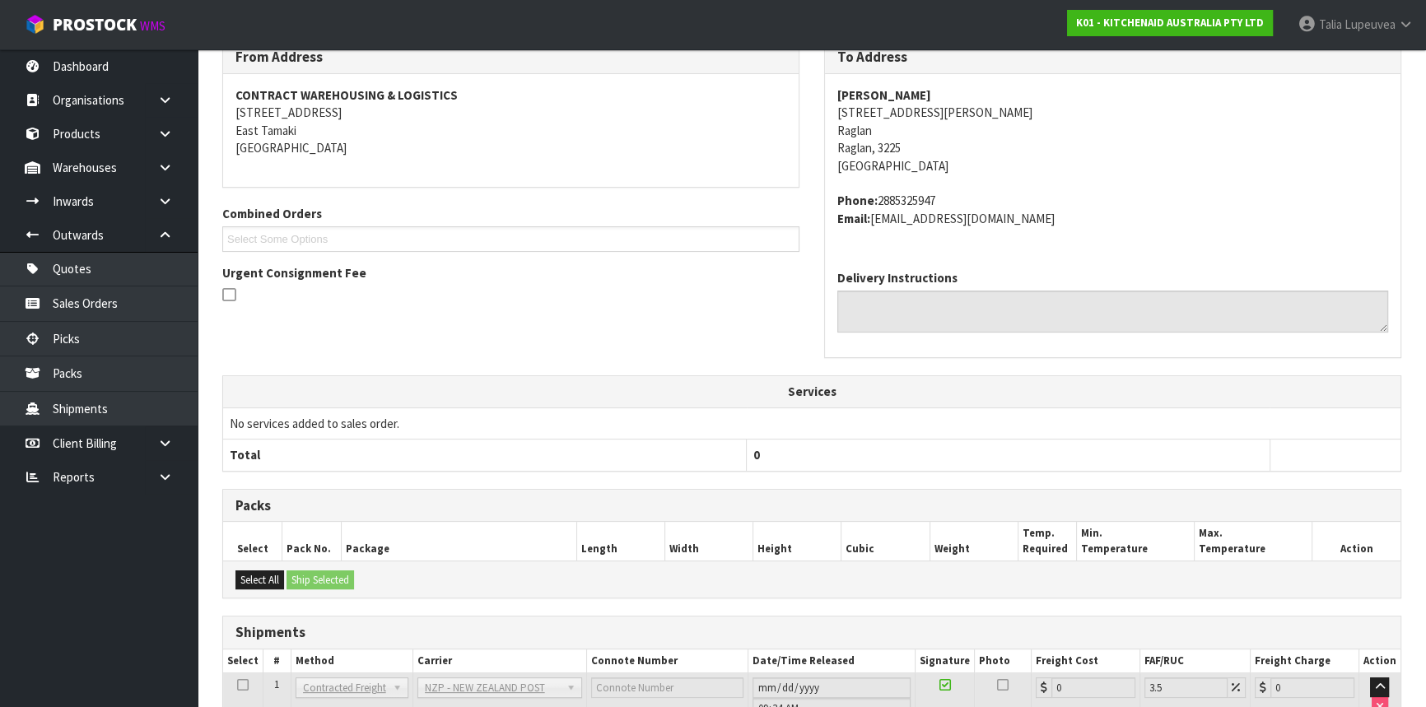
scroll to position [448, 0]
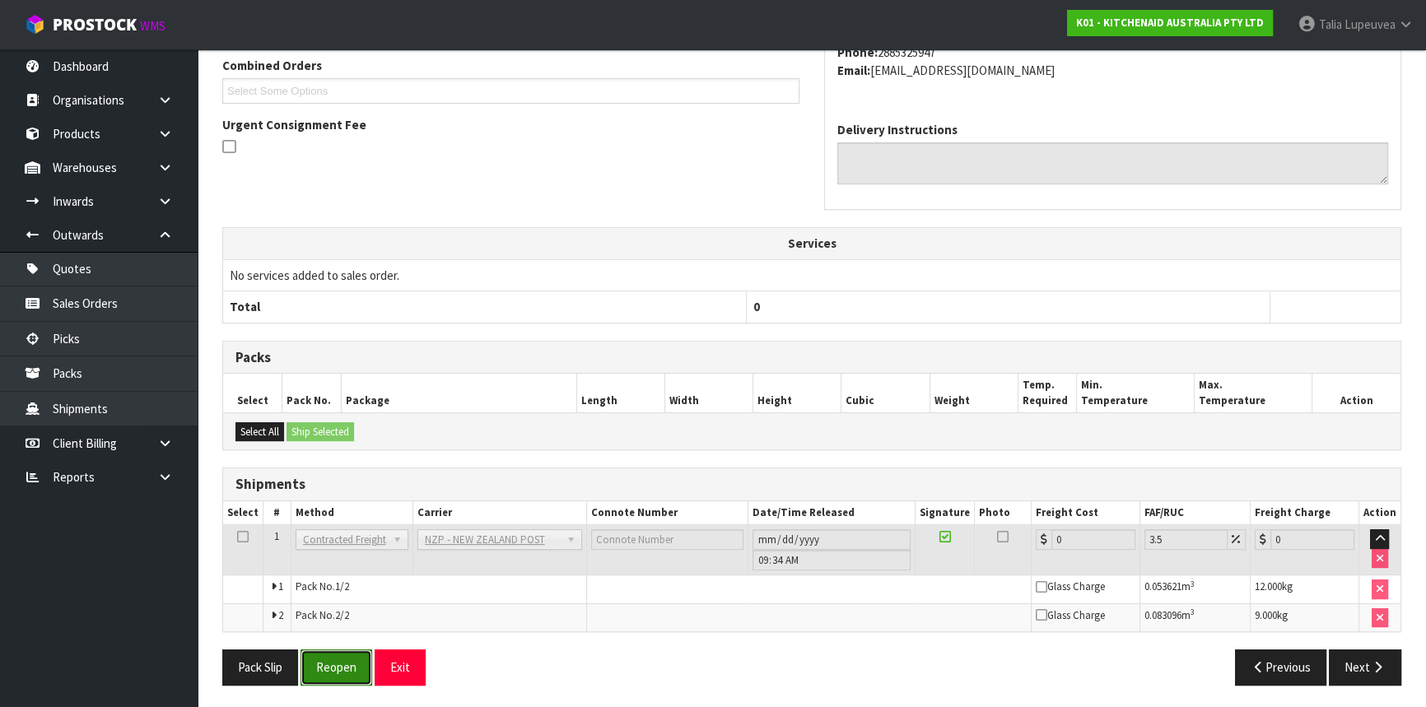
click at [362, 651] on button "Reopen" at bounding box center [337, 667] width 72 height 35
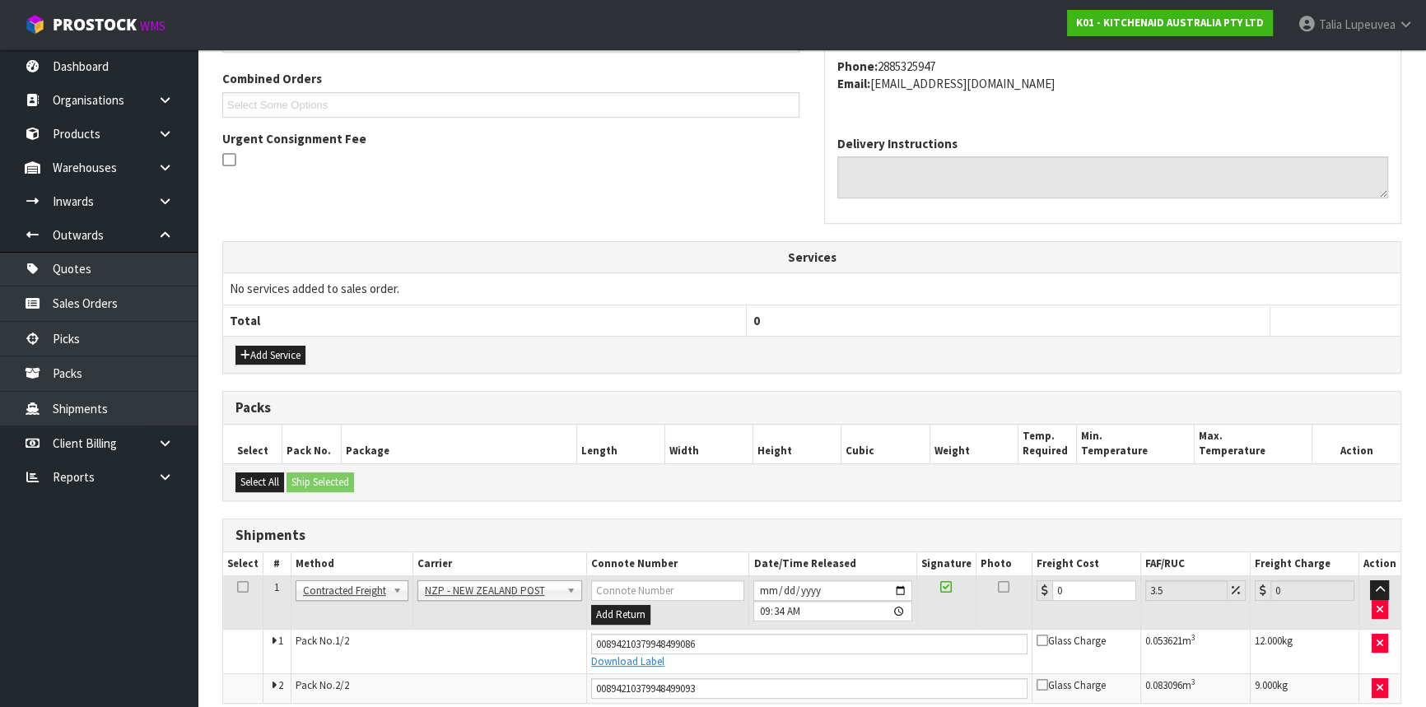
scroll to position [488, 0]
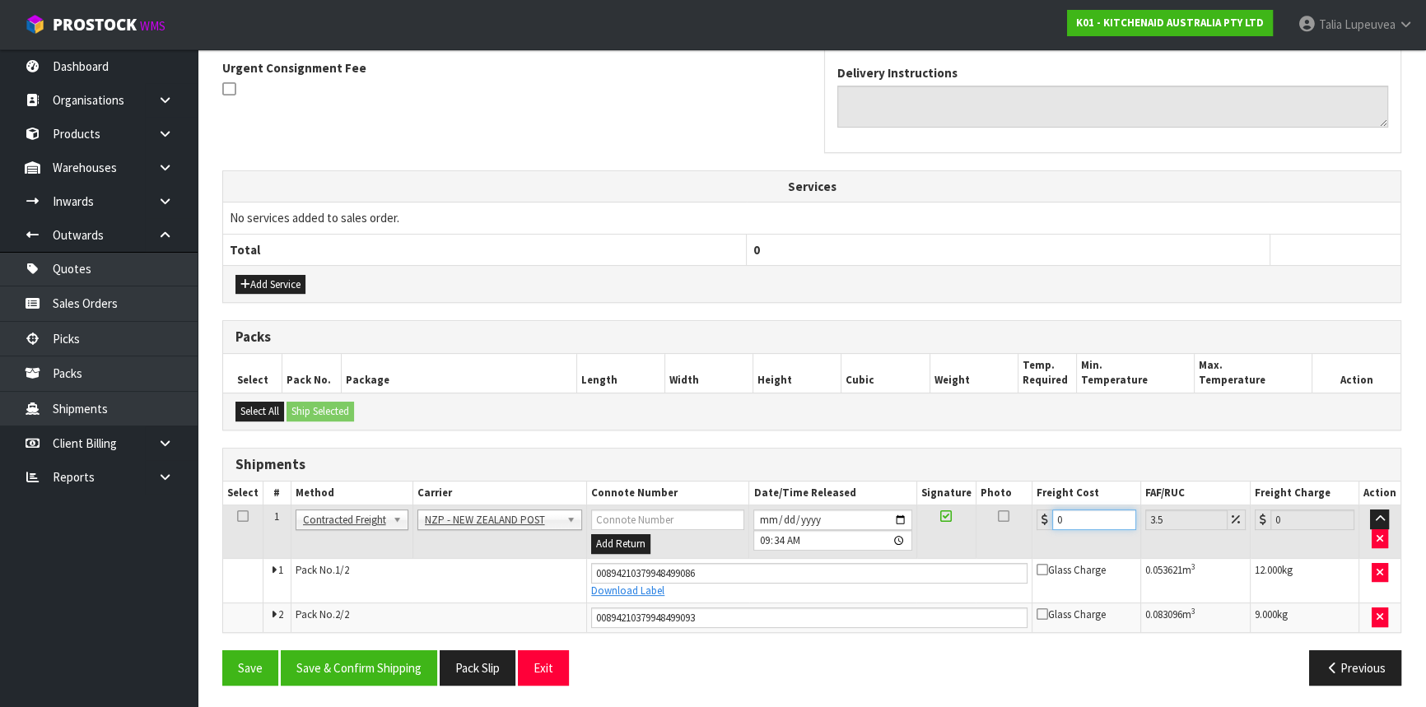
drag, startPoint x: 1079, startPoint y: 511, endPoint x: 1044, endPoint y: 520, distance: 35.8
click at [1044, 520] on div "0" at bounding box center [1087, 520] width 100 height 21
type input "1"
type input "1.03"
type input "15"
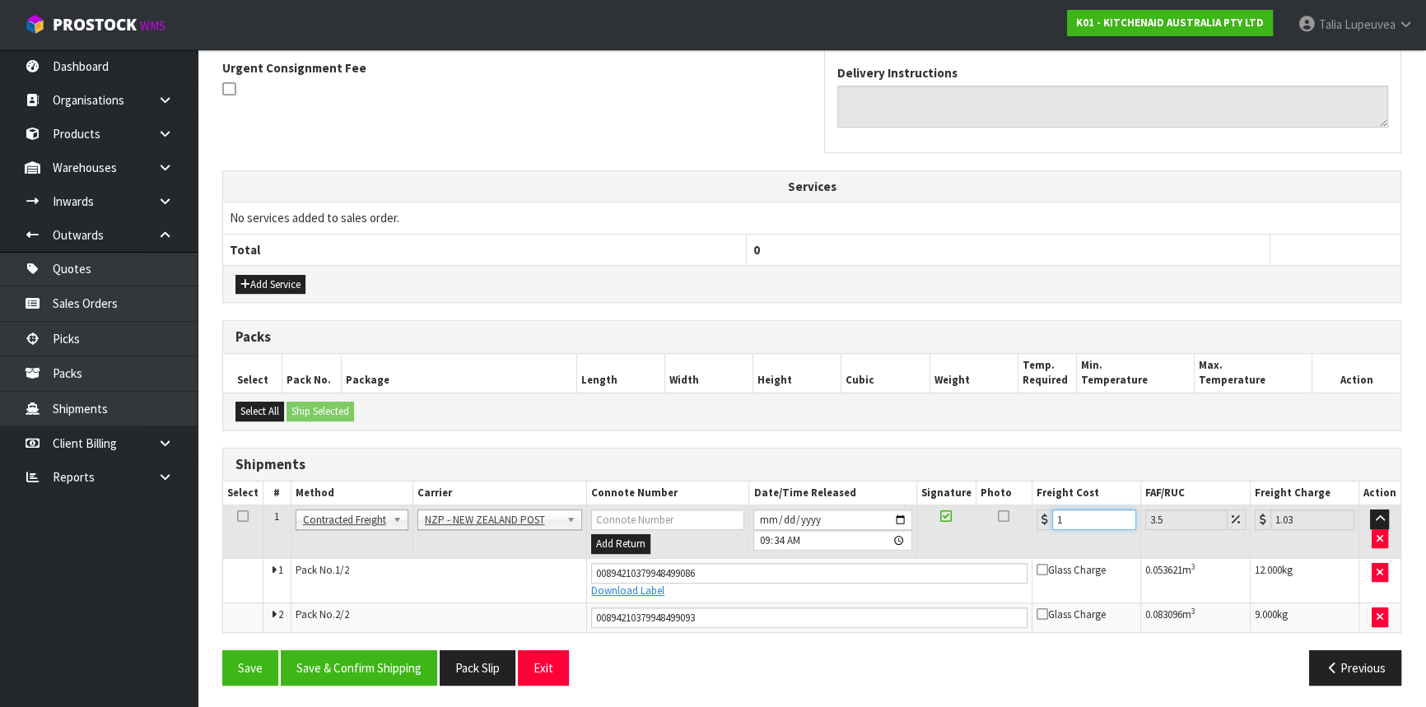
type input "15.52"
type input "15.4"
type input "15.94"
type input "15.43"
type input "15.97"
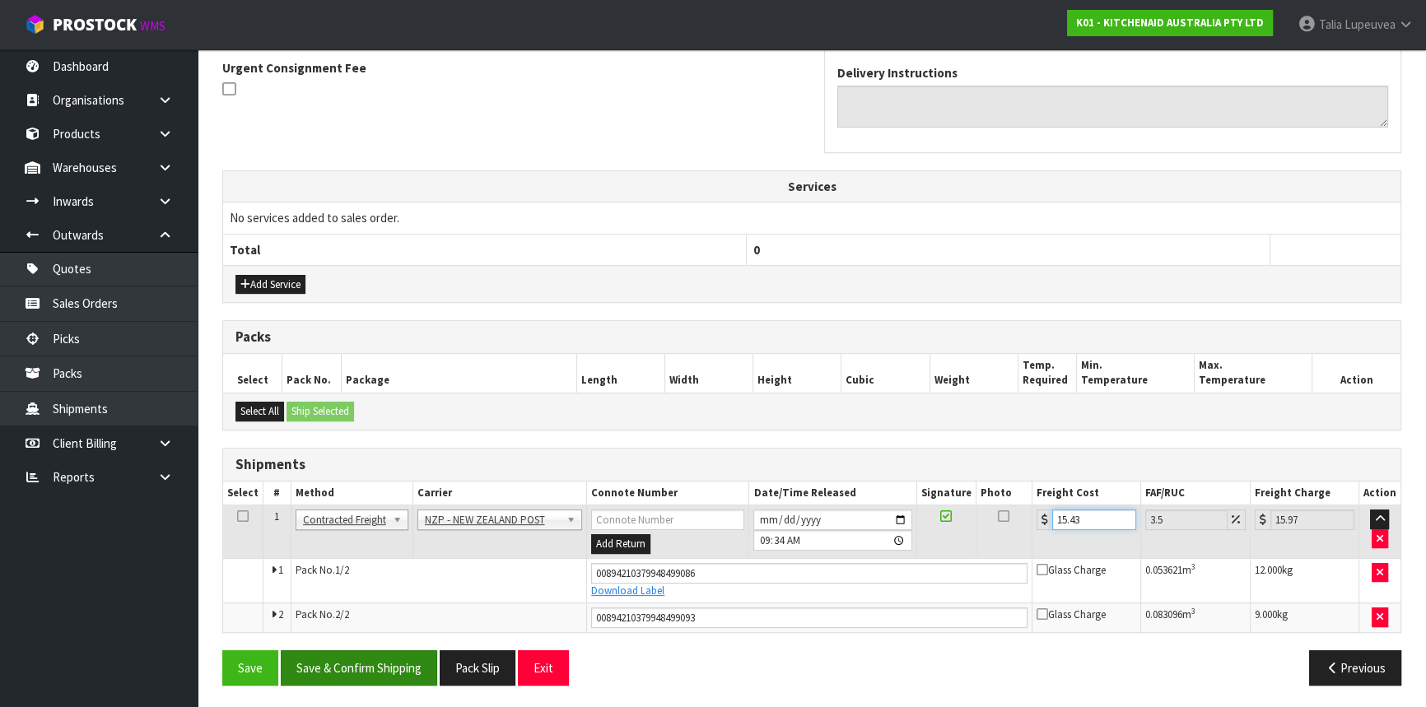
type input "15.43"
click at [395, 657] on button "Save & Confirm Shipping" at bounding box center [359, 668] width 156 height 35
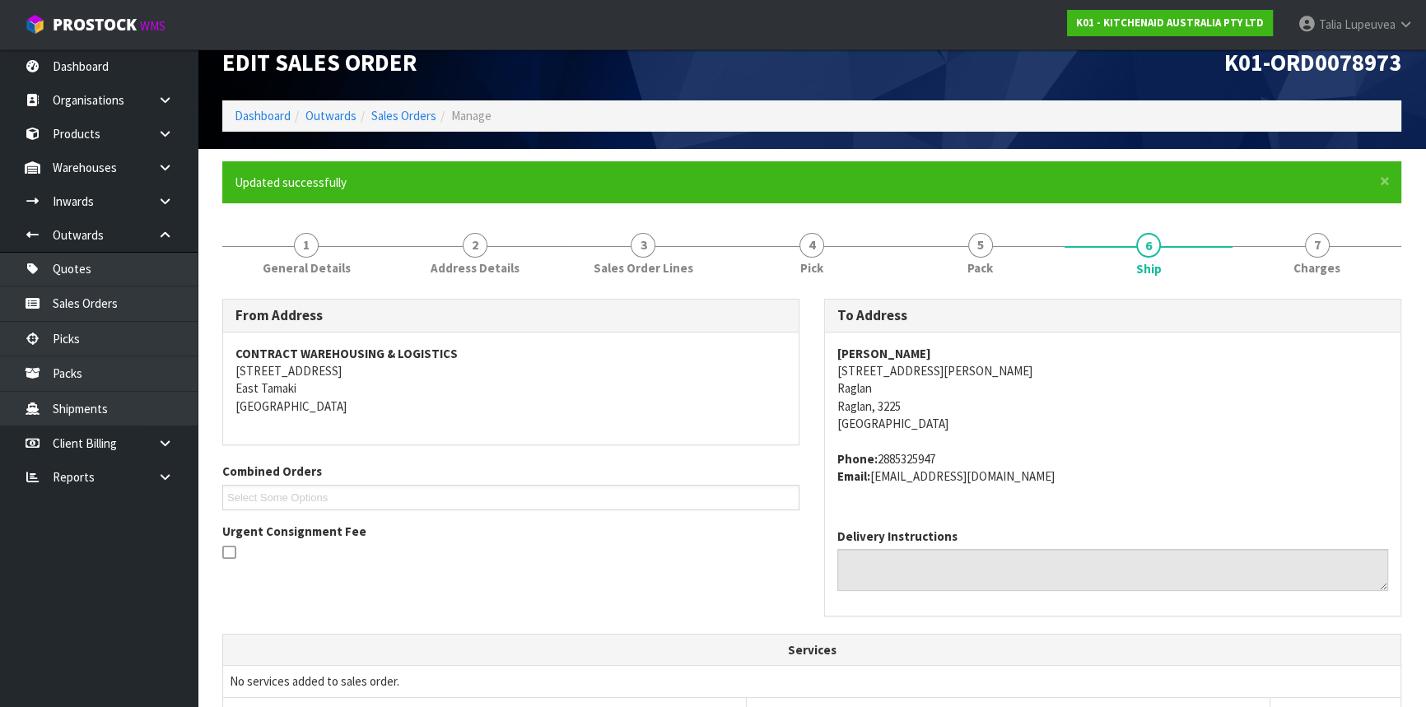
scroll to position [0, 0]
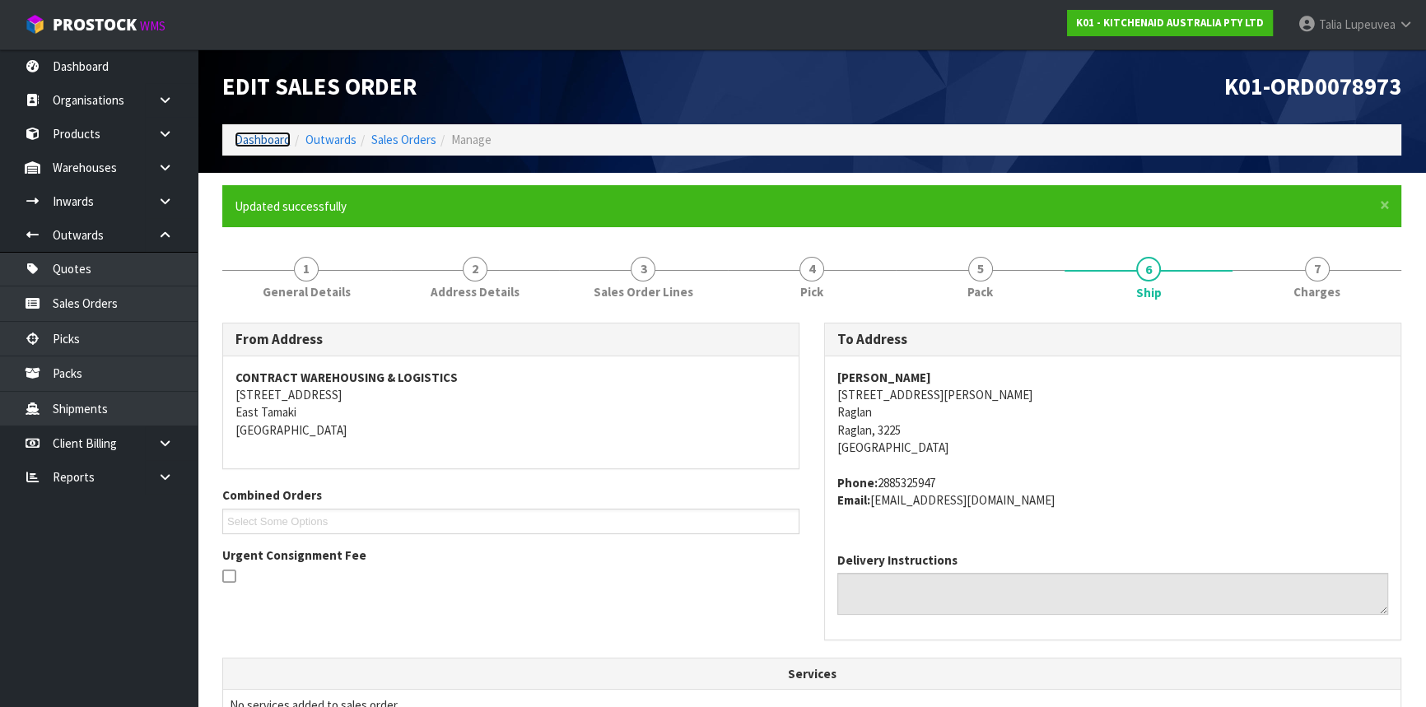
click at [247, 139] on link "Dashboard" at bounding box center [263, 140] width 56 height 16
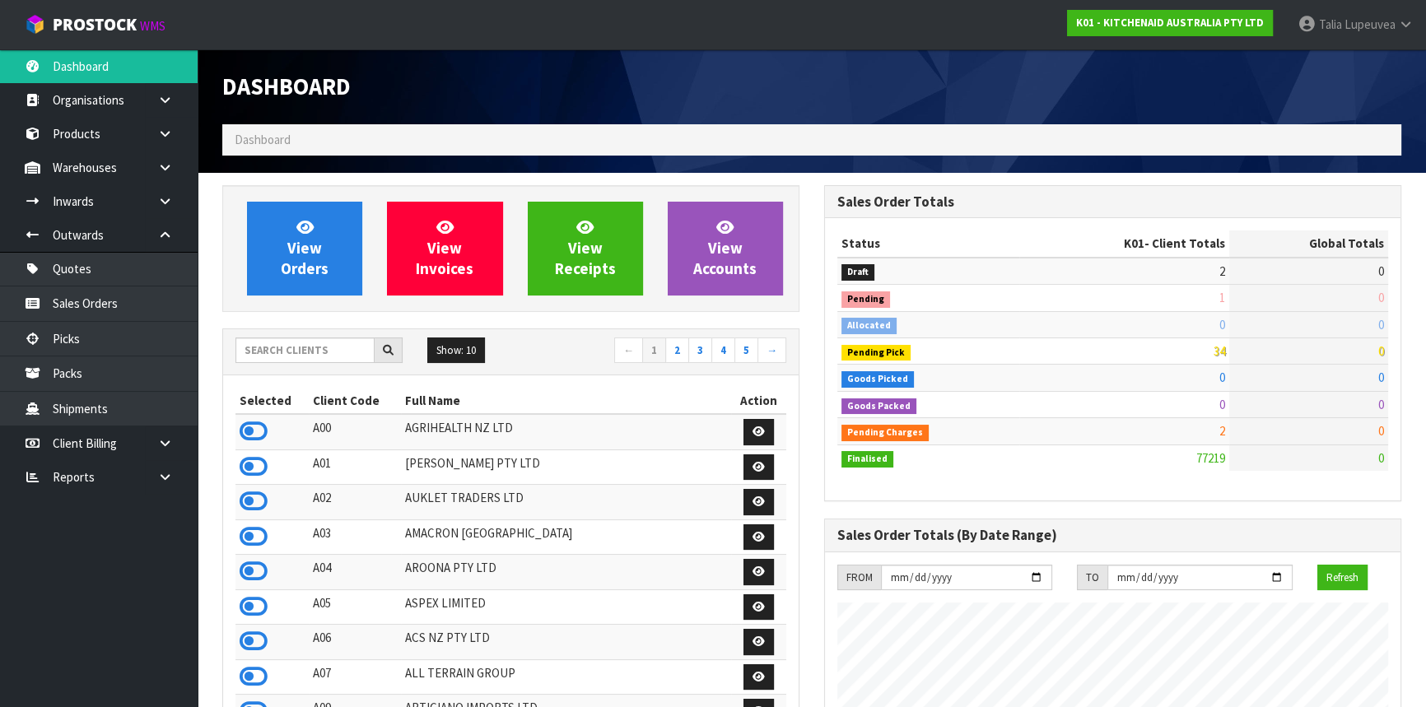
scroll to position [1245, 601]
click at [275, 350] on input "text" at bounding box center [305, 351] width 139 height 26
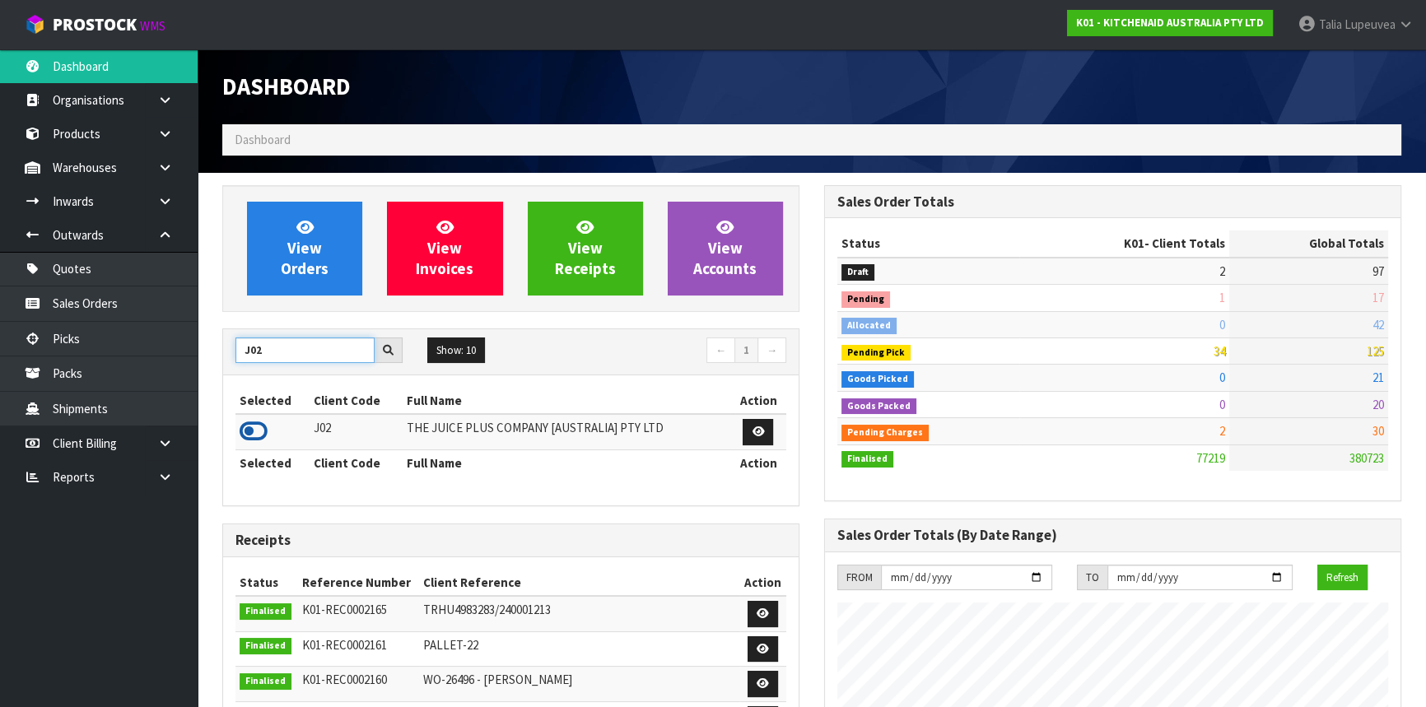
type input "J02"
click at [258, 426] on icon at bounding box center [254, 431] width 28 height 25
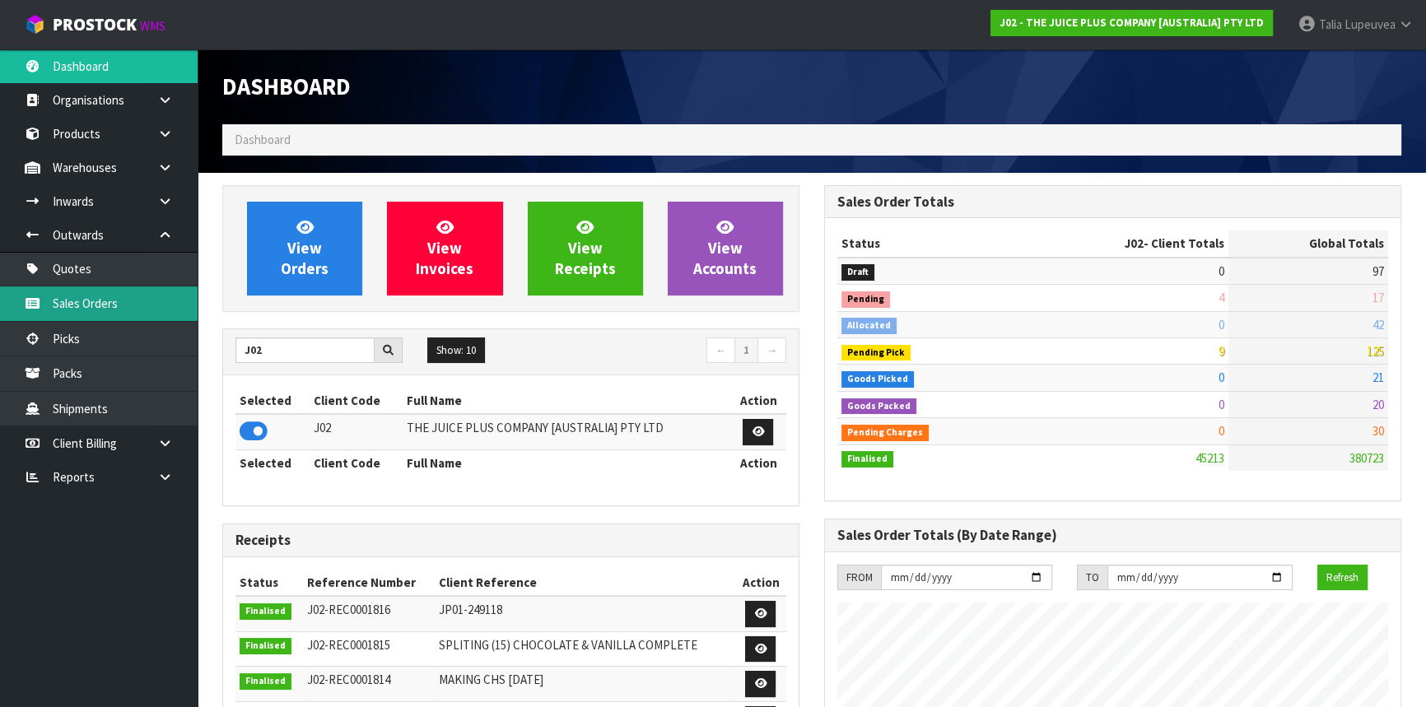
click at [143, 301] on link "Sales Orders" at bounding box center [99, 304] width 198 height 34
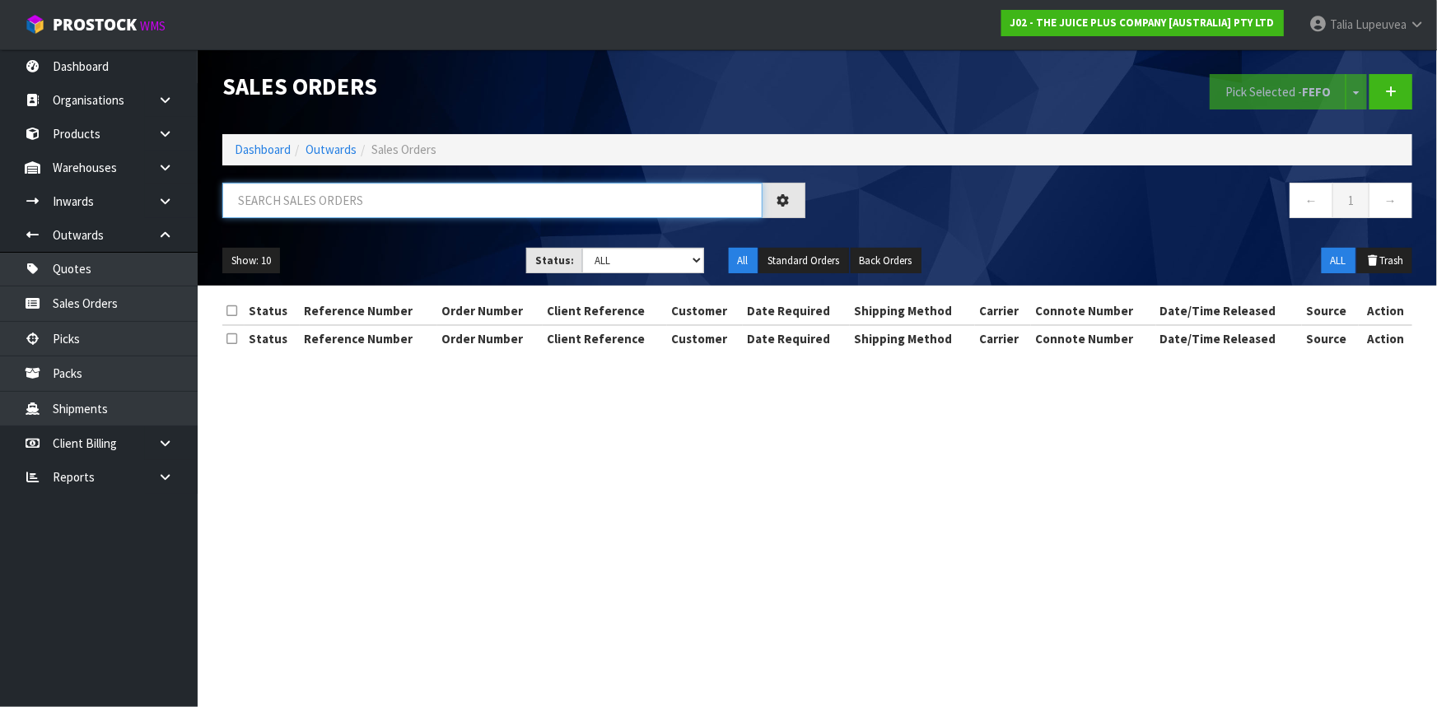
click at [344, 196] on input "text" at bounding box center [492, 200] width 540 height 35
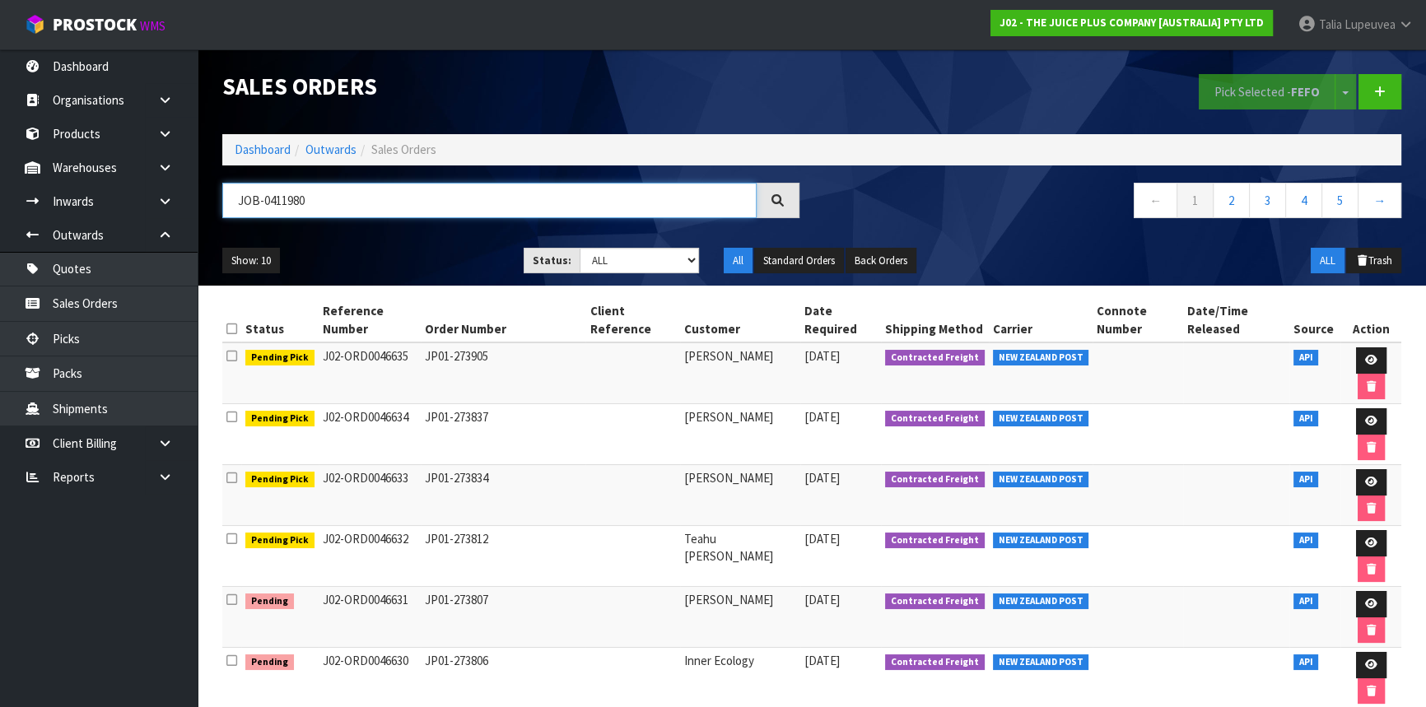
type input "JOB-0411980"
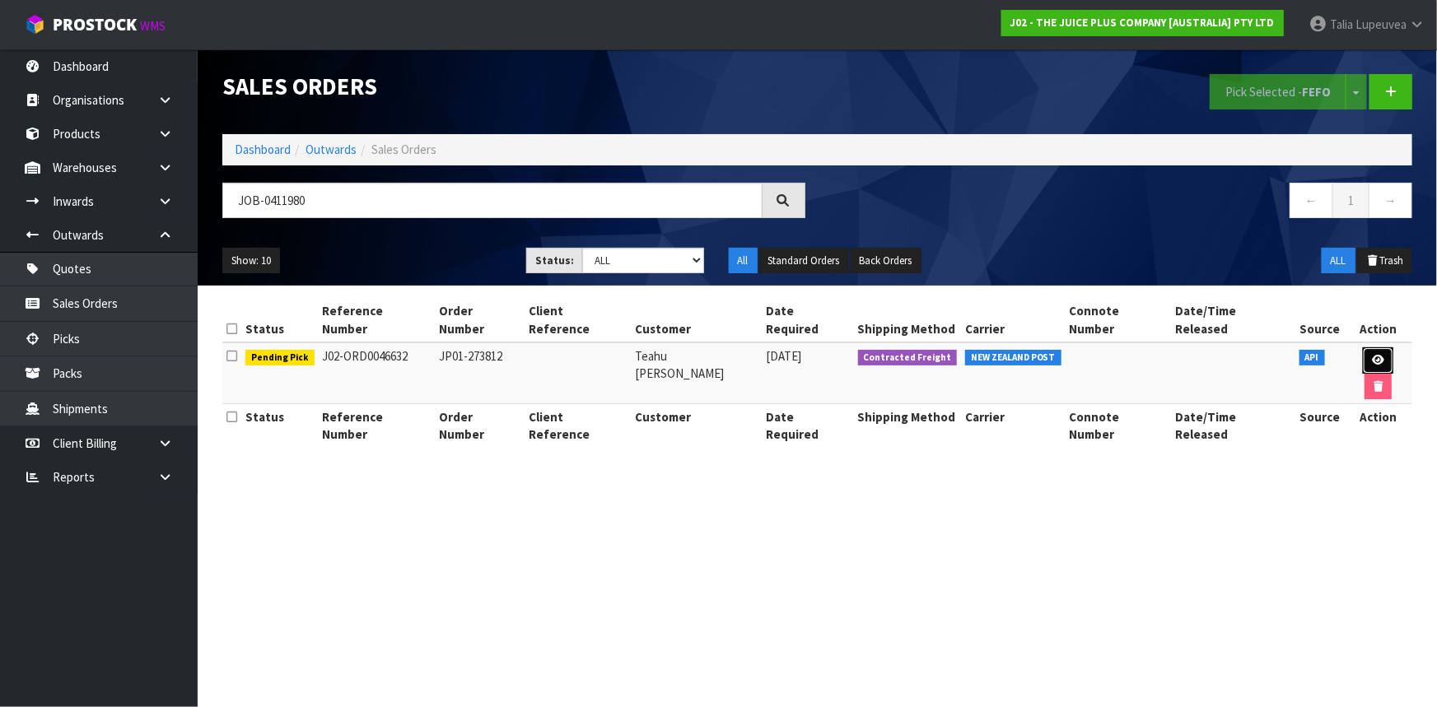
click at [1363, 348] on link at bounding box center [1378, 361] width 30 height 26
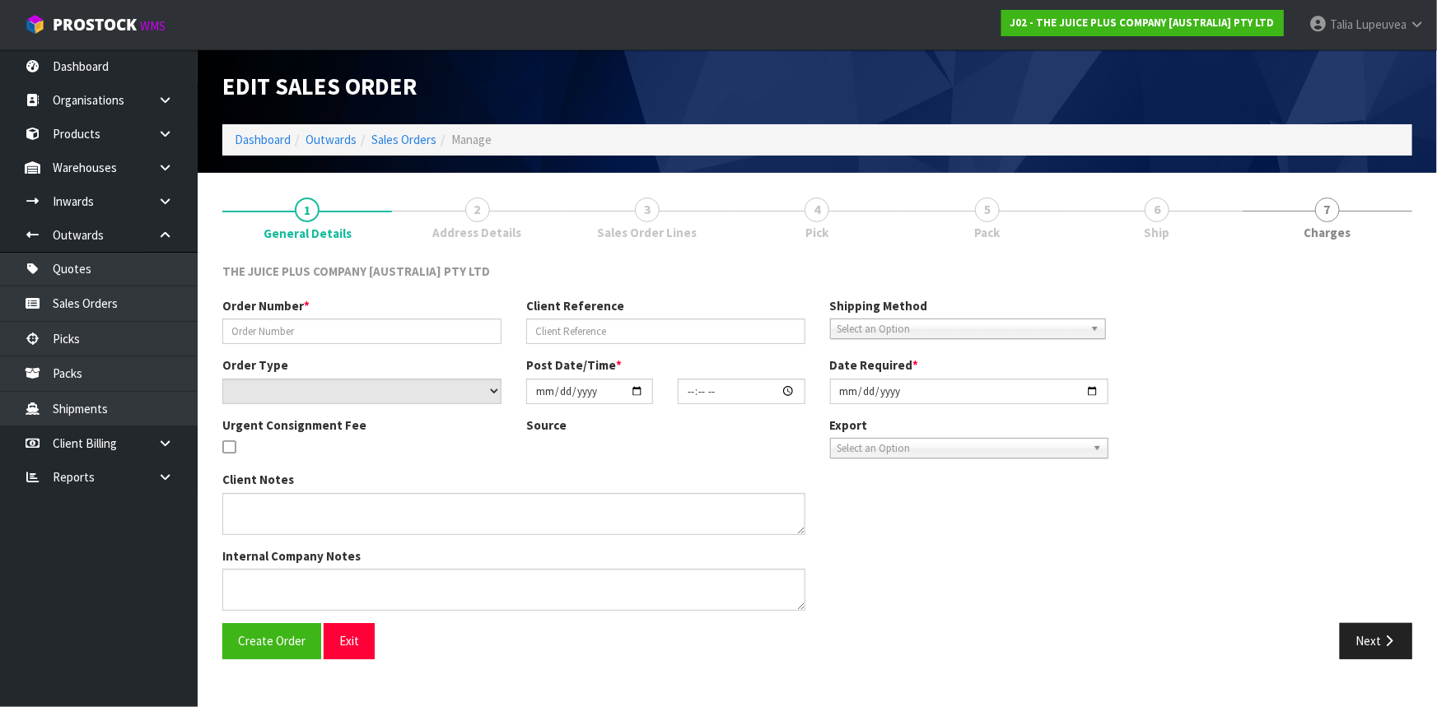
type input "JP01-273812"
select select "number:0"
type input "[DATE]"
type input "19:15:56.000"
type input "[DATE]"
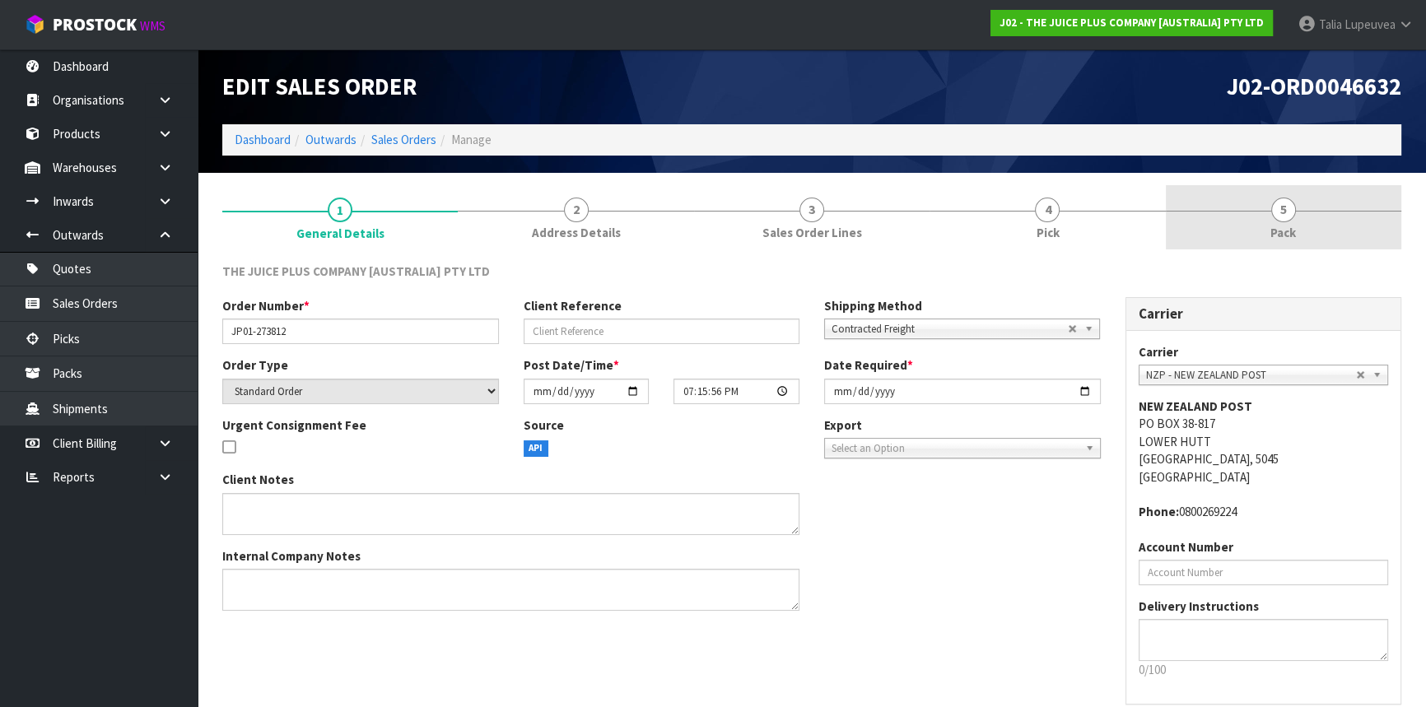
click at [1277, 226] on span "Pack" at bounding box center [1284, 232] width 26 height 17
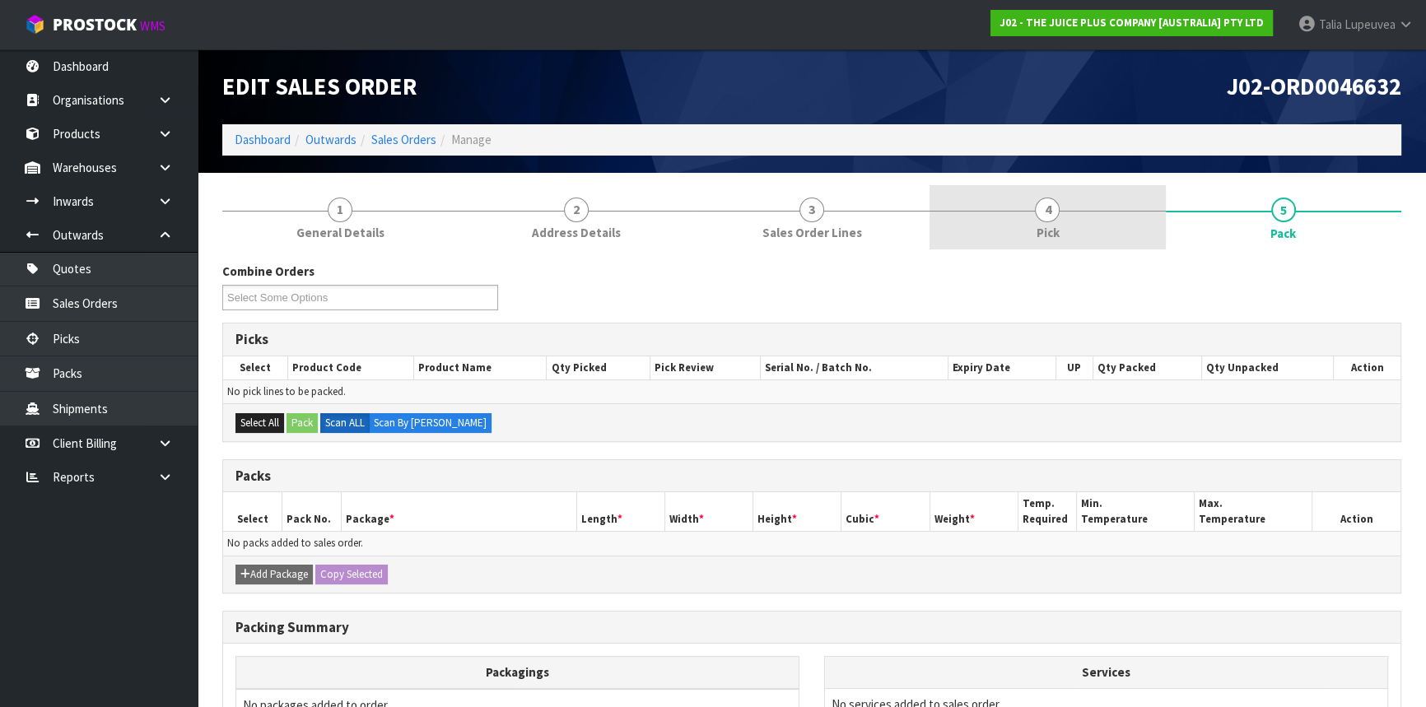
click at [1132, 220] on link "4 Pick" at bounding box center [1048, 217] width 236 height 65
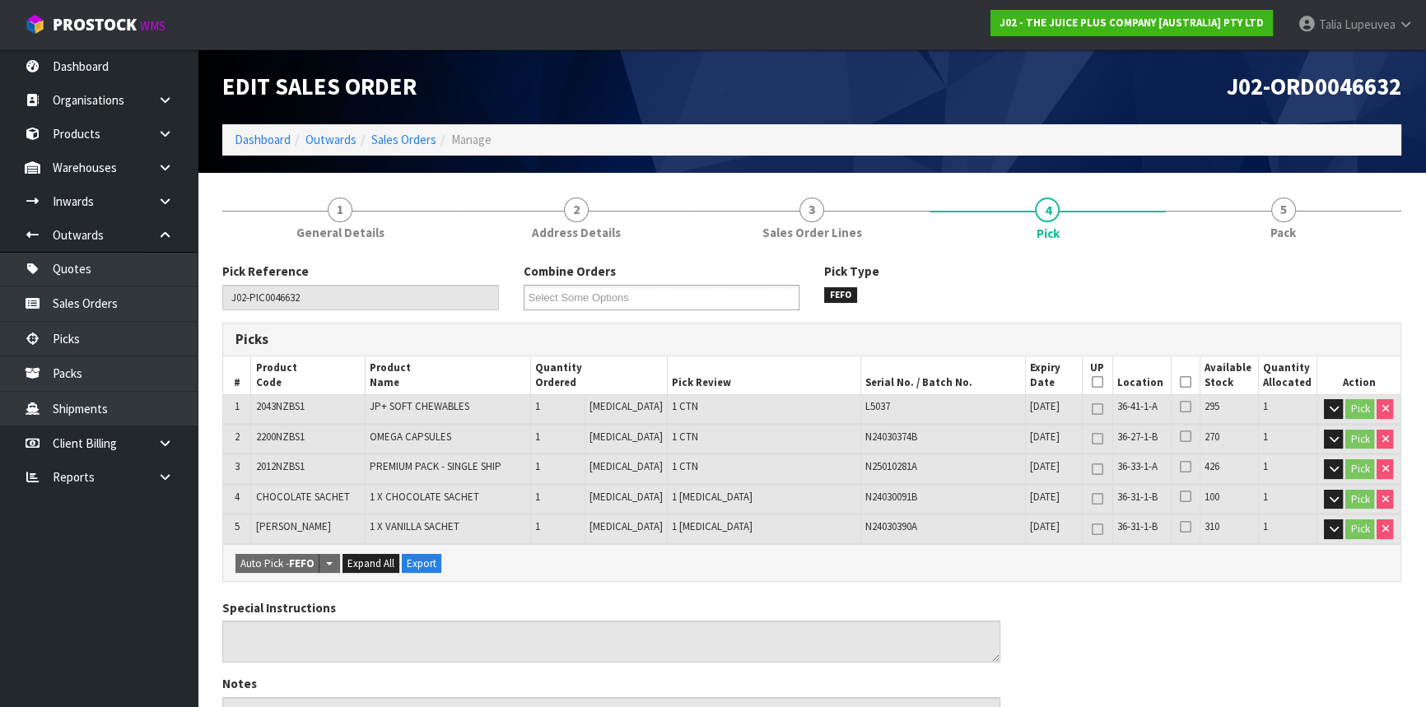
click at [1181, 382] on icon at bounding box center [1186, 382] width 12 height 1
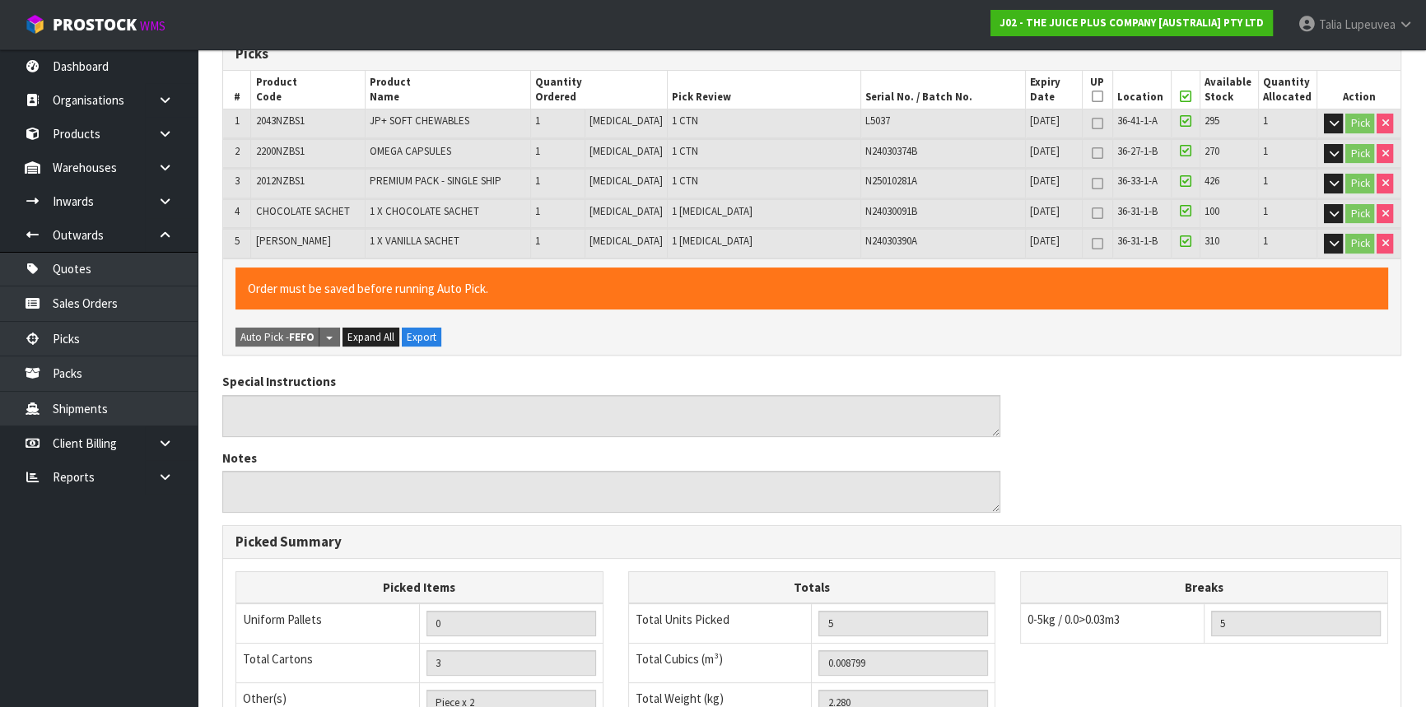
scroll to position [524, 0]
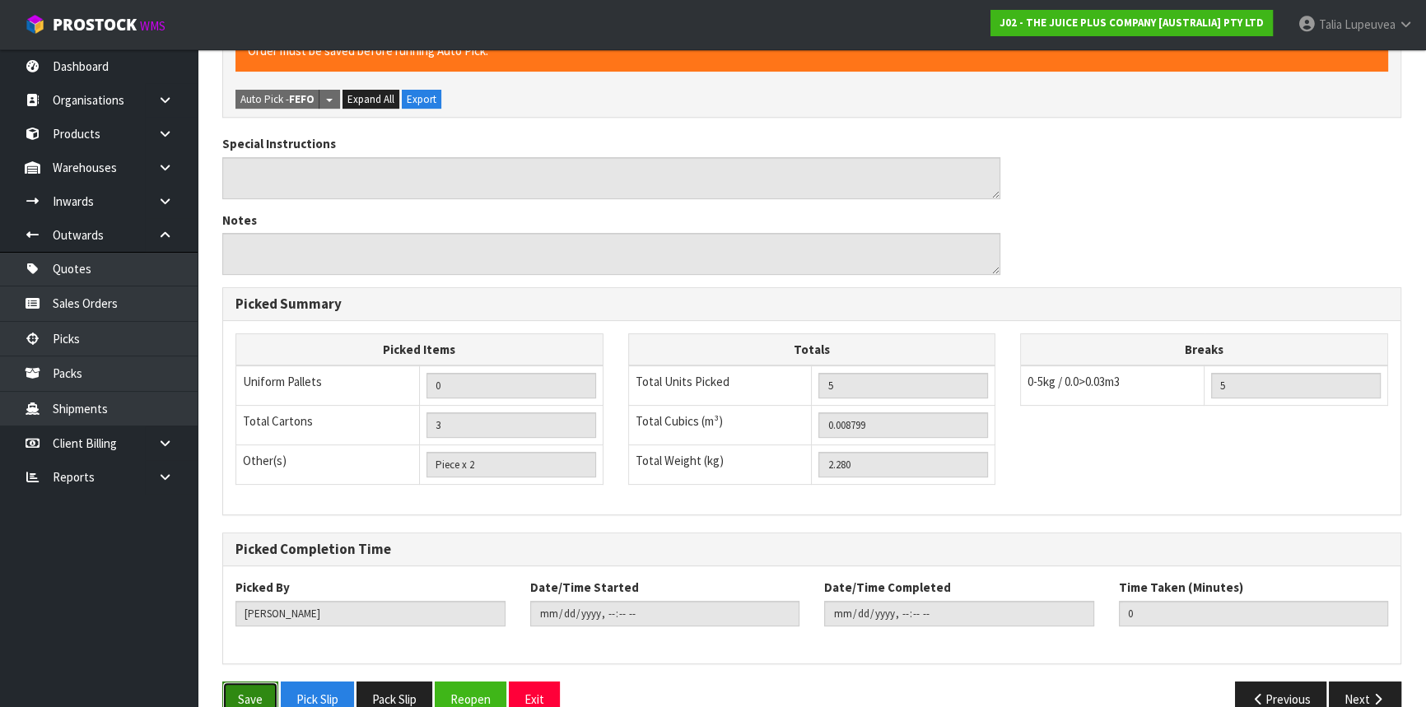
click at [240, 692] on button "Save" at bounding box center [250, 699] width 56 height 35
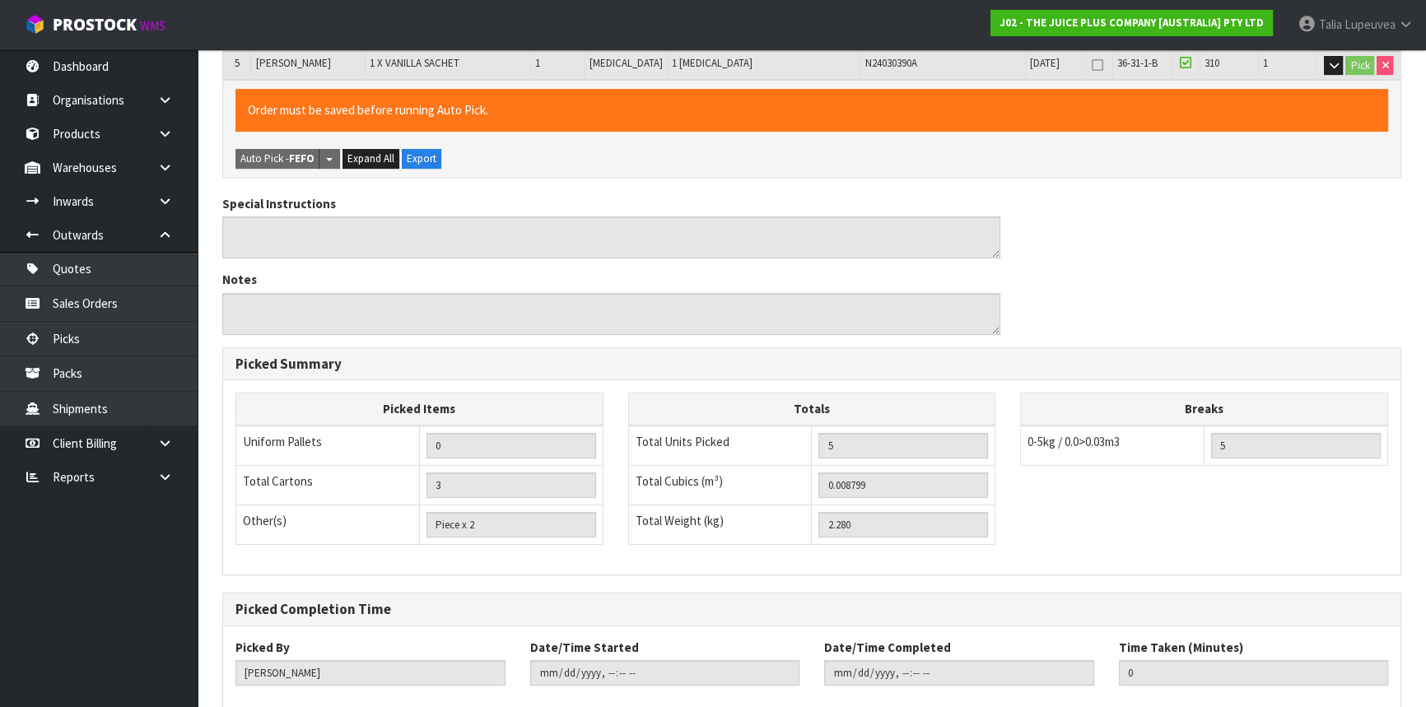
scroll to position [0, 0]
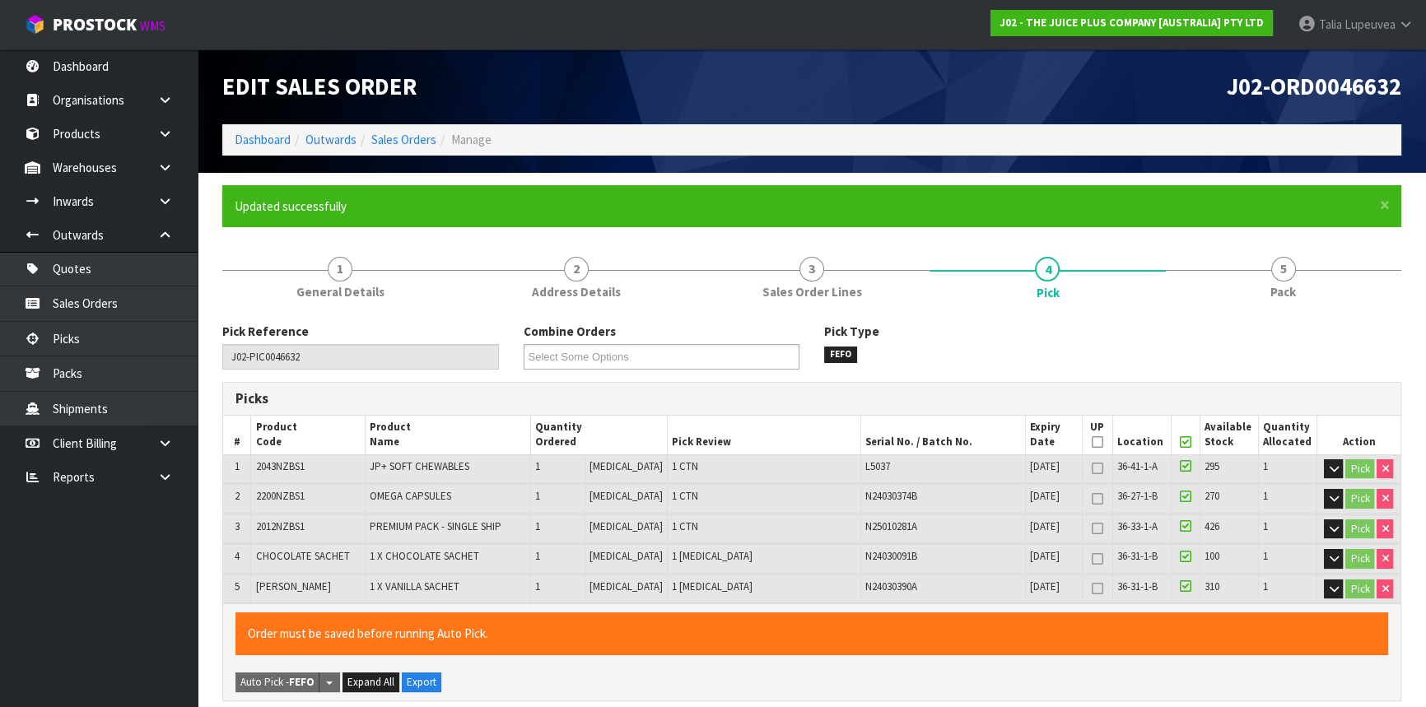
type input "[PERSON_NAME]"
type input "[DATE]T09:58:34"
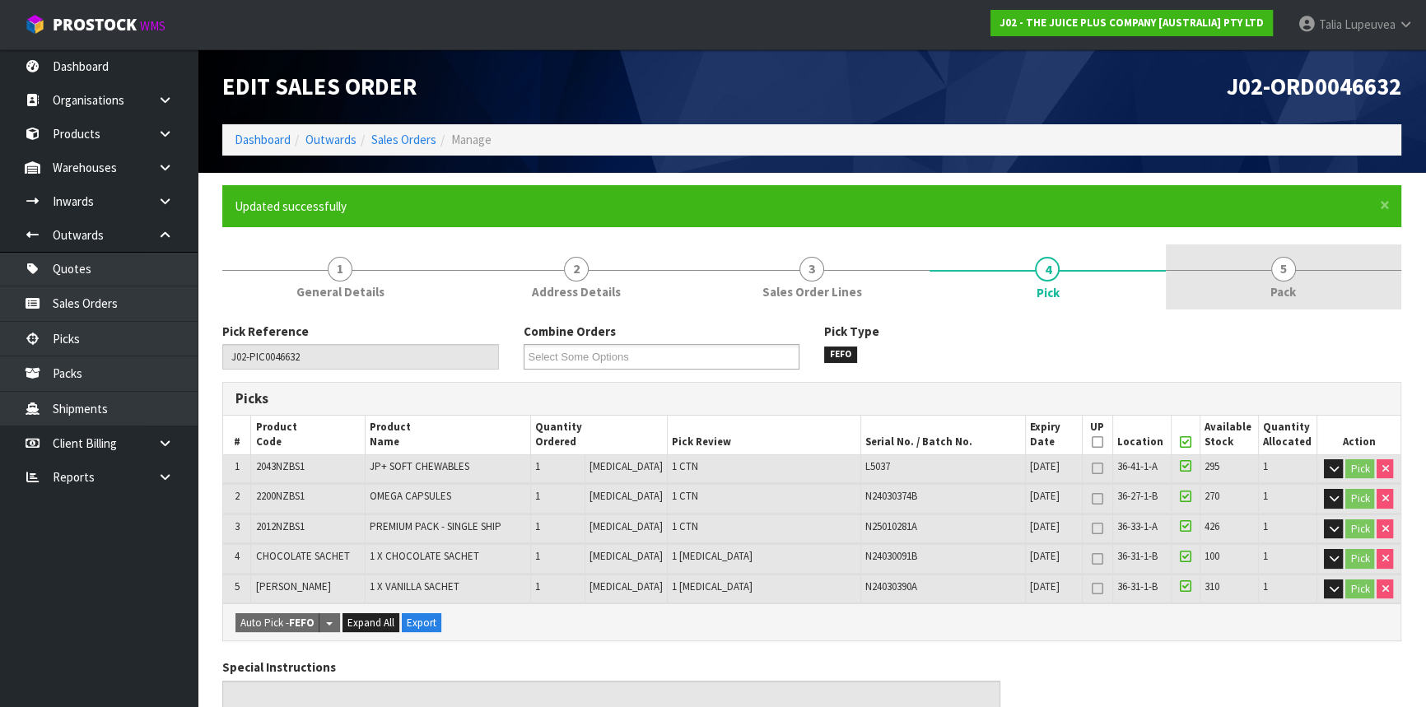
click at [1309, 268] on link "5 Pack" at bounding box center [1284, 277] width 236 height 65
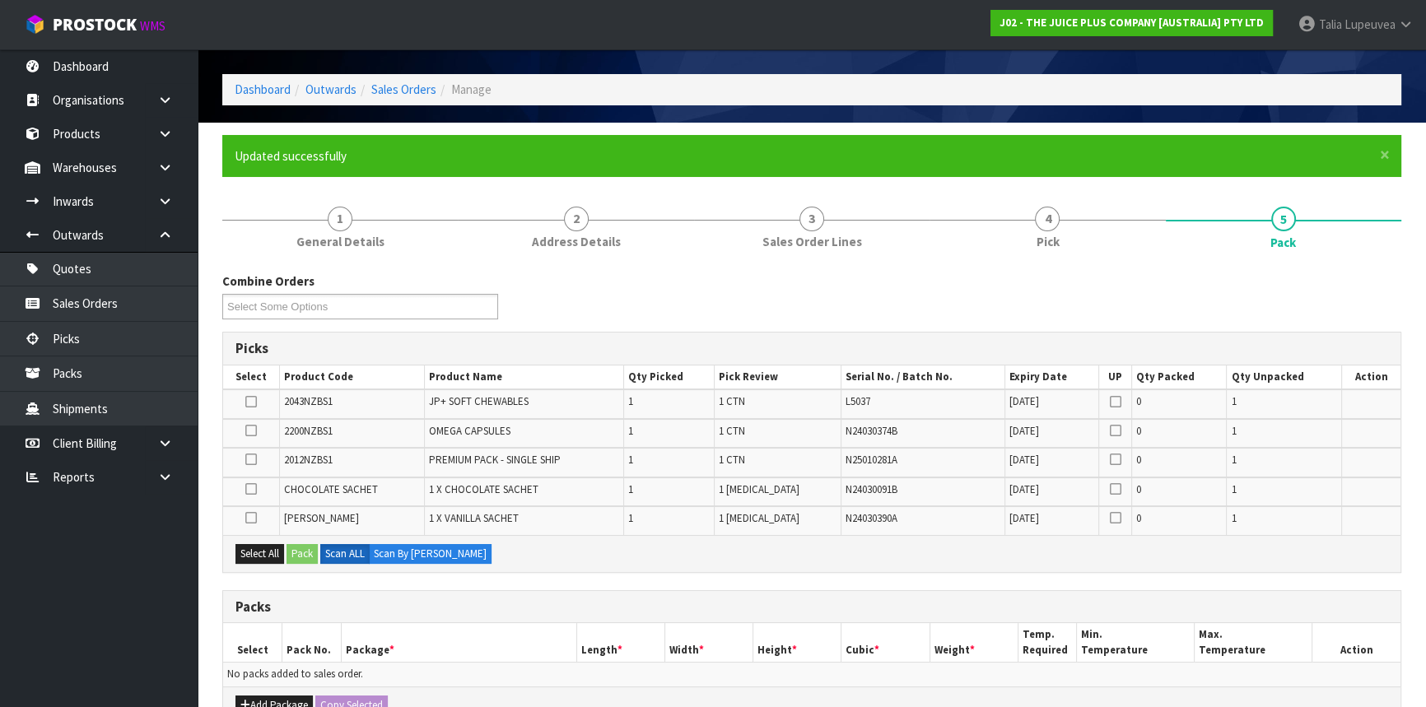
scroll to position [74, 0]
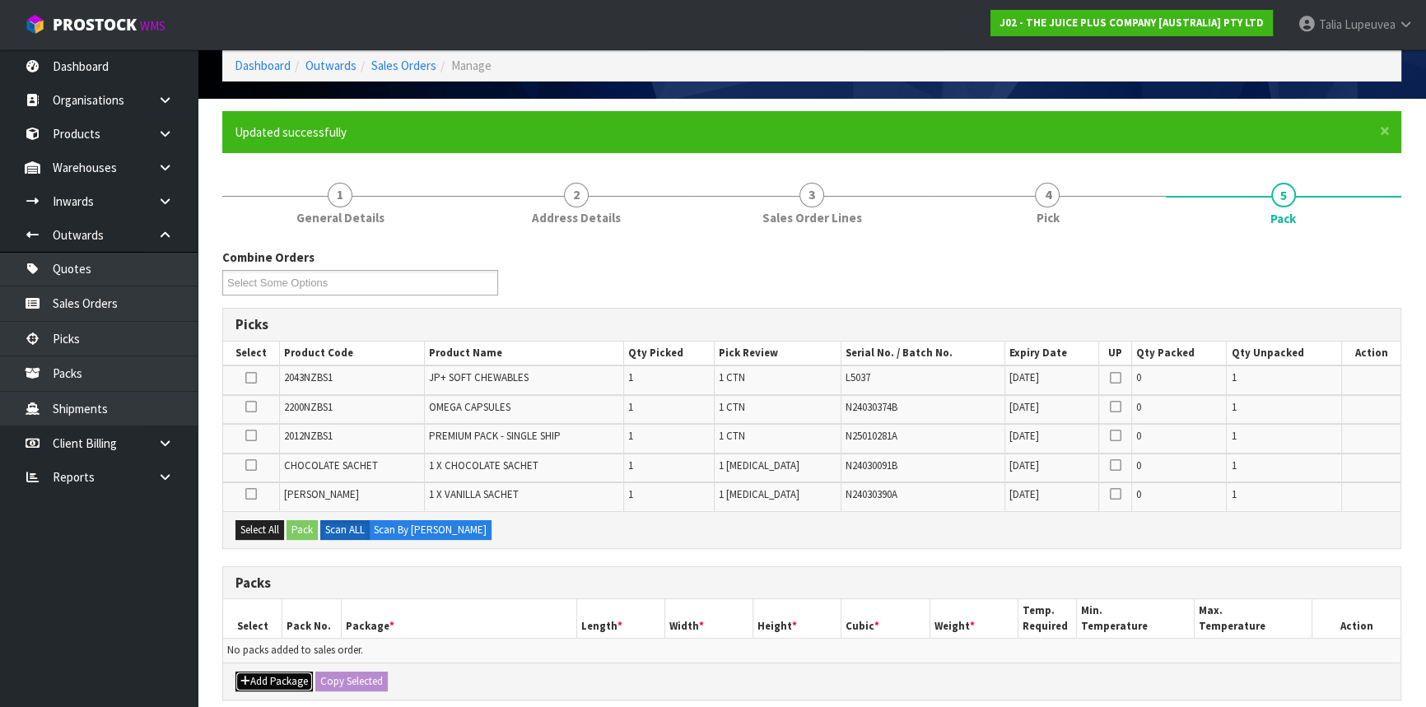
click at [265, 674] on button "Add Package" at bounding box center [274, 682] width 77 height 20
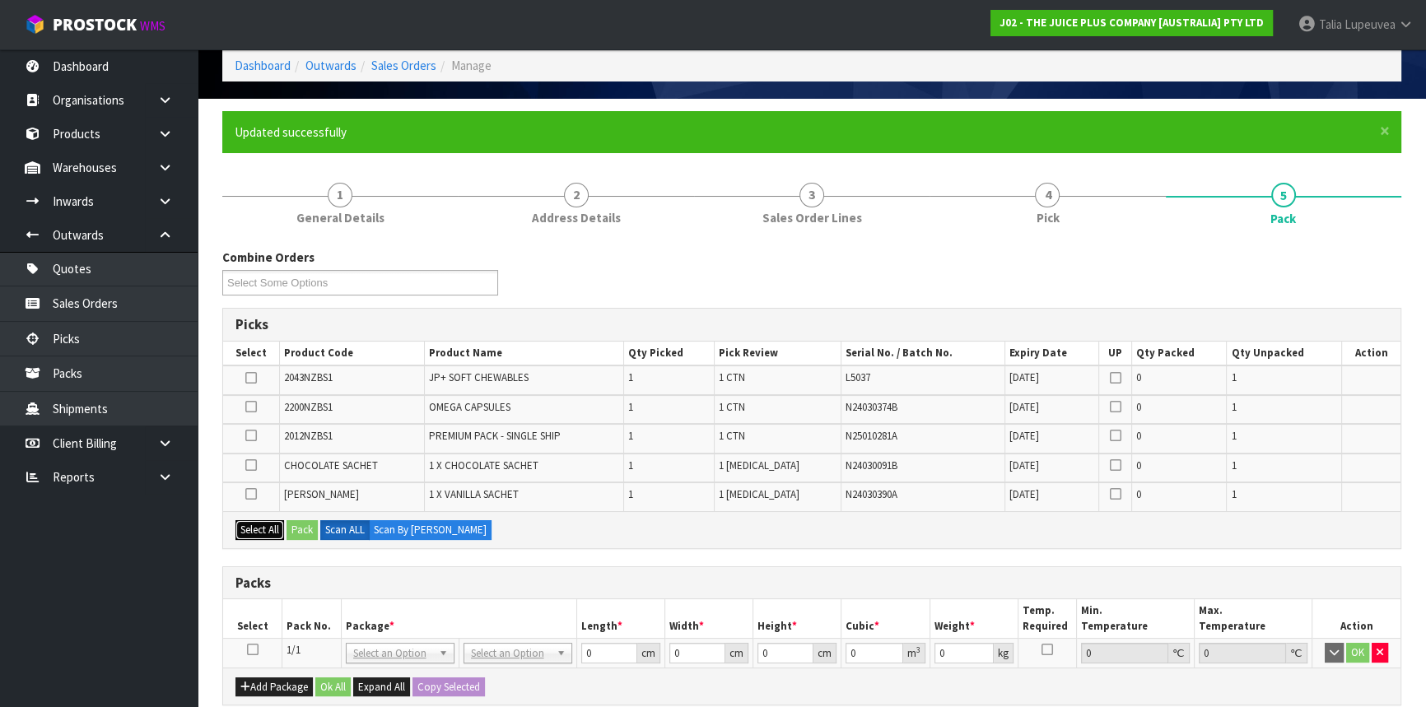
click at [263, 535] on button "Select All" at bounding box center [260, 531] width 49 height 20
drag, startPoint x: 250, startPoint y: 648, endPoint x: 255, endPoint y: 639, distance: 10.7
click at [251, 650] on icon at bounding box center [253, 650] width 12 height 1
click at [301, 525] on button "Pack" at bounding box center [302, 531] width 31 height 20
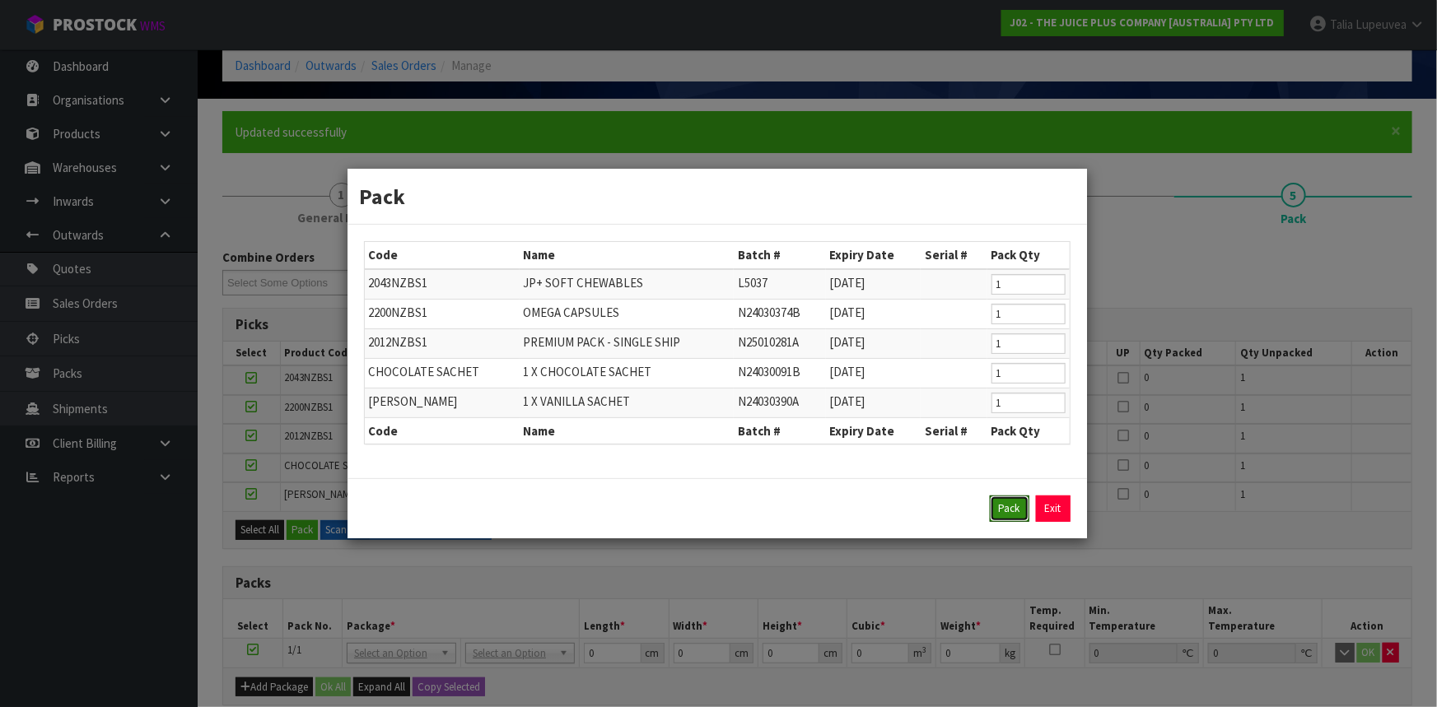
click at [1021, 505] on button "Pack" at bounding box center [1010, 509] width 40 height 26
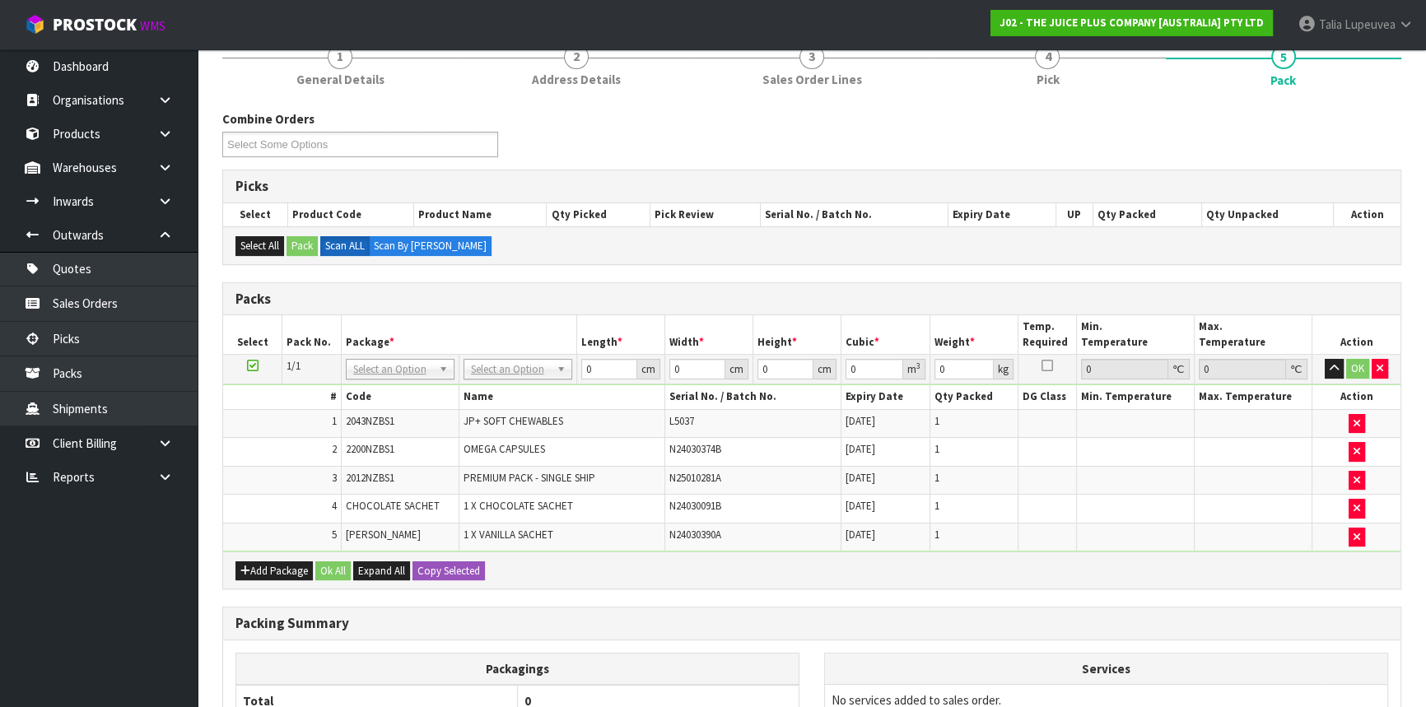
scroll to position [224, 0]
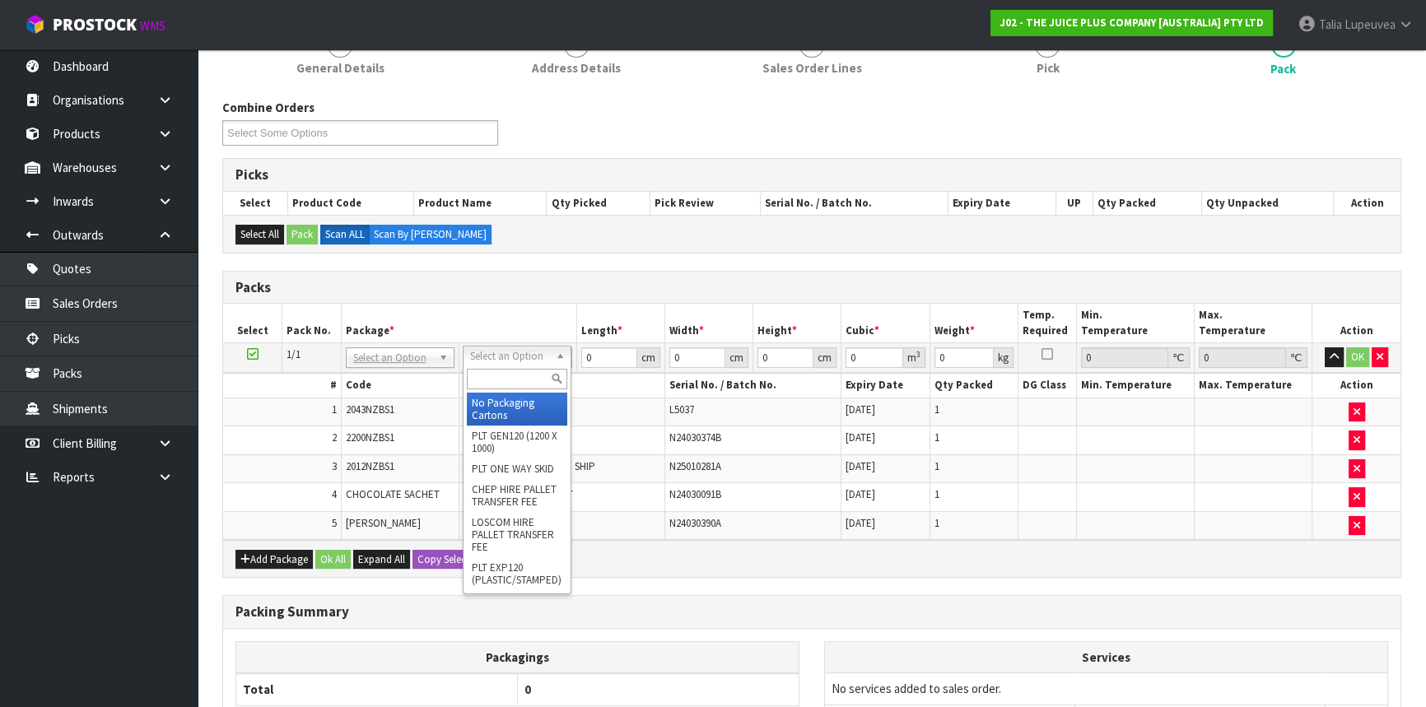
click at [488, 379] on input "text" at bounding box center [517, 379] width 100 height 21
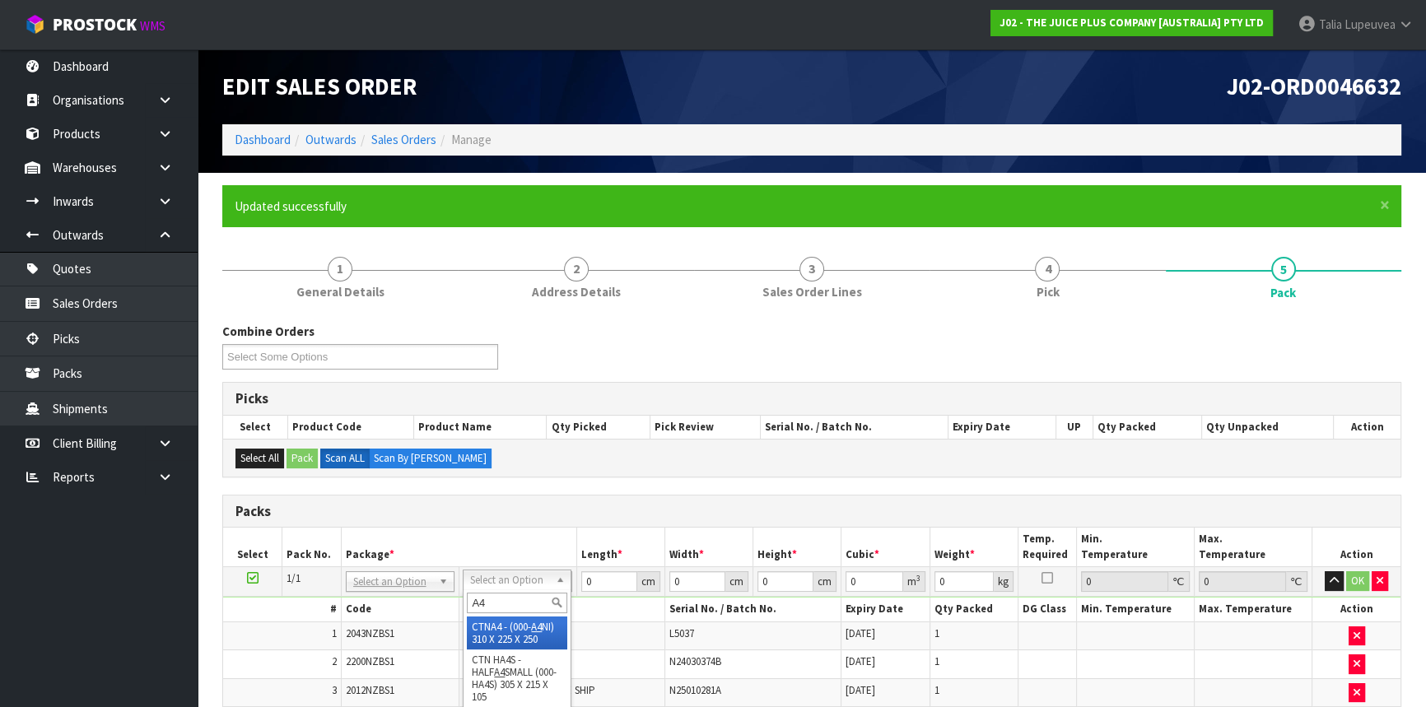
scroll to position [74, 0]
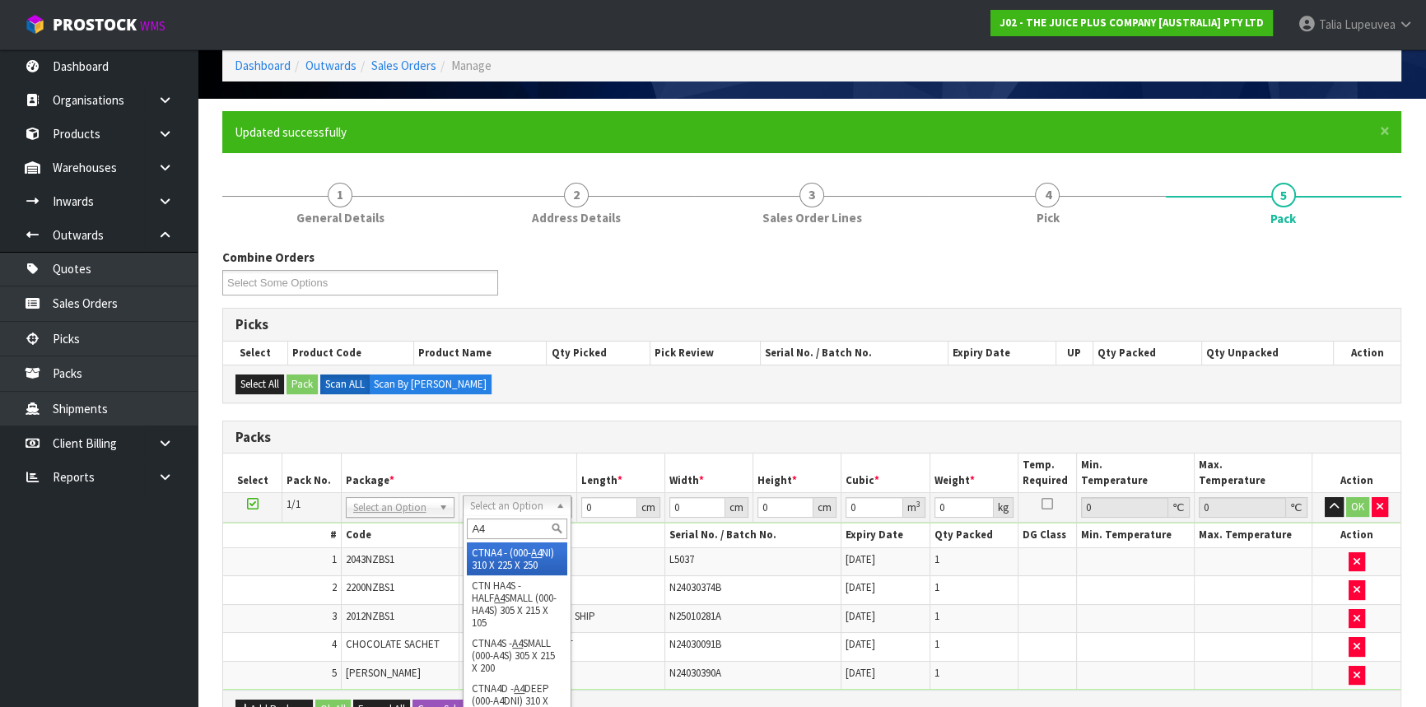
type input "A4"
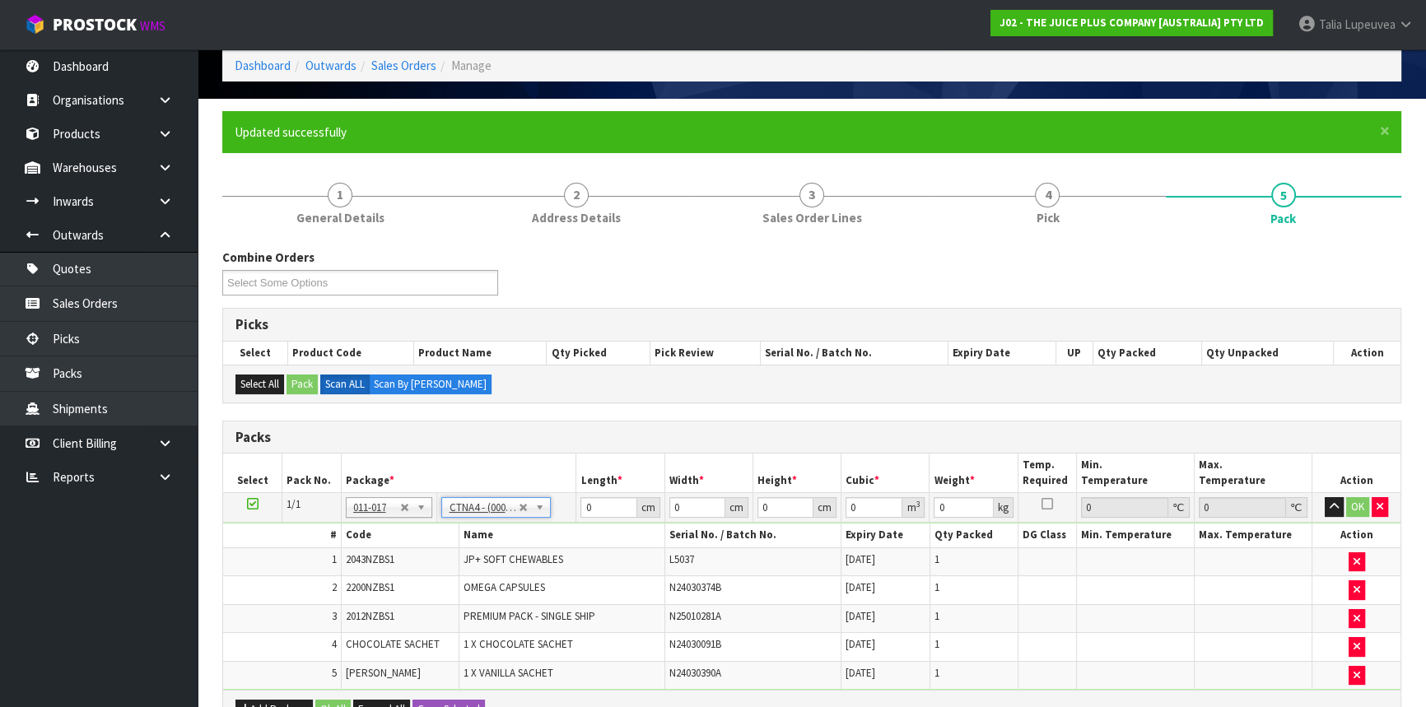
type input "31"
type input "22.5"
drag, startPoint x: 594, startPoint y: 505, endPoint x: 585, endPoint y: 500, distance: 10.3
click at [585, 500] on input "31" at bounding box center [609, 507] width 56 height 21
click at [1364, 499] on button "OK" at bounding box center [1358, 507] width 23 height 20
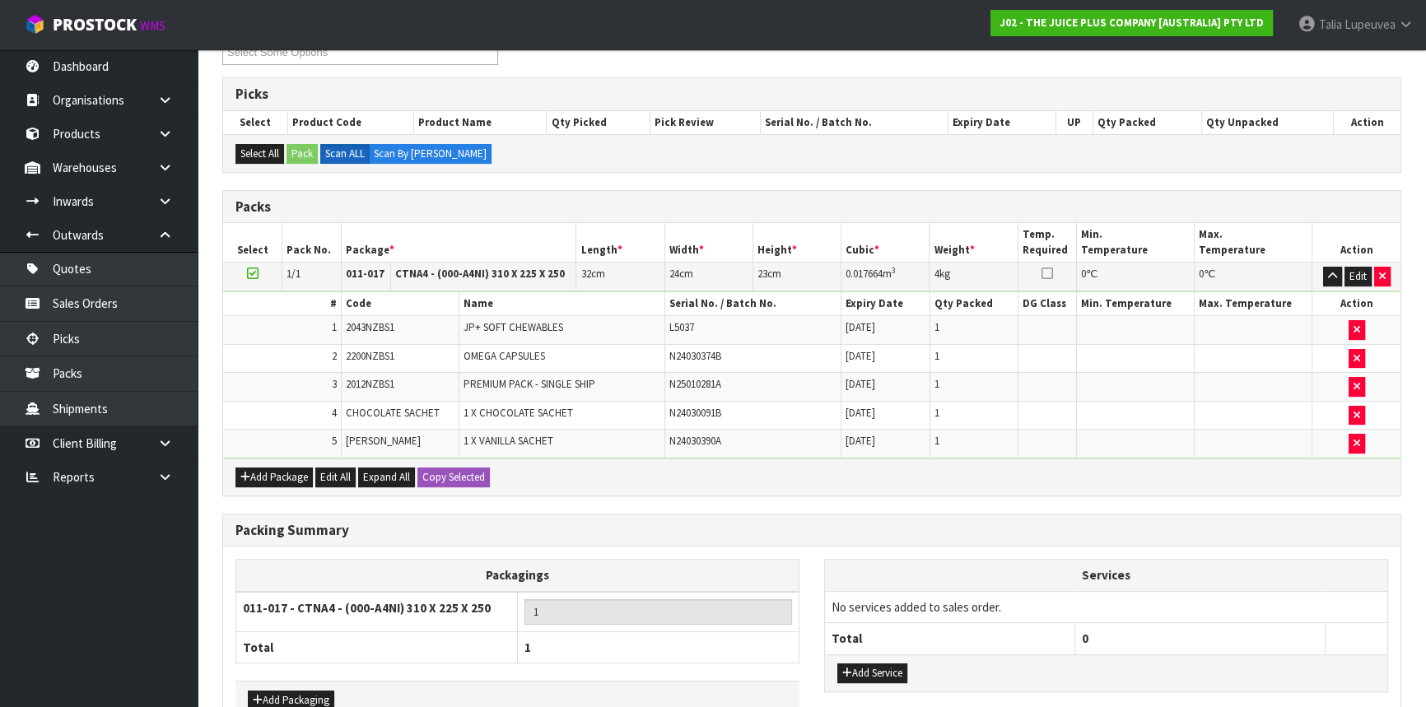
scroll to position [401, 0]
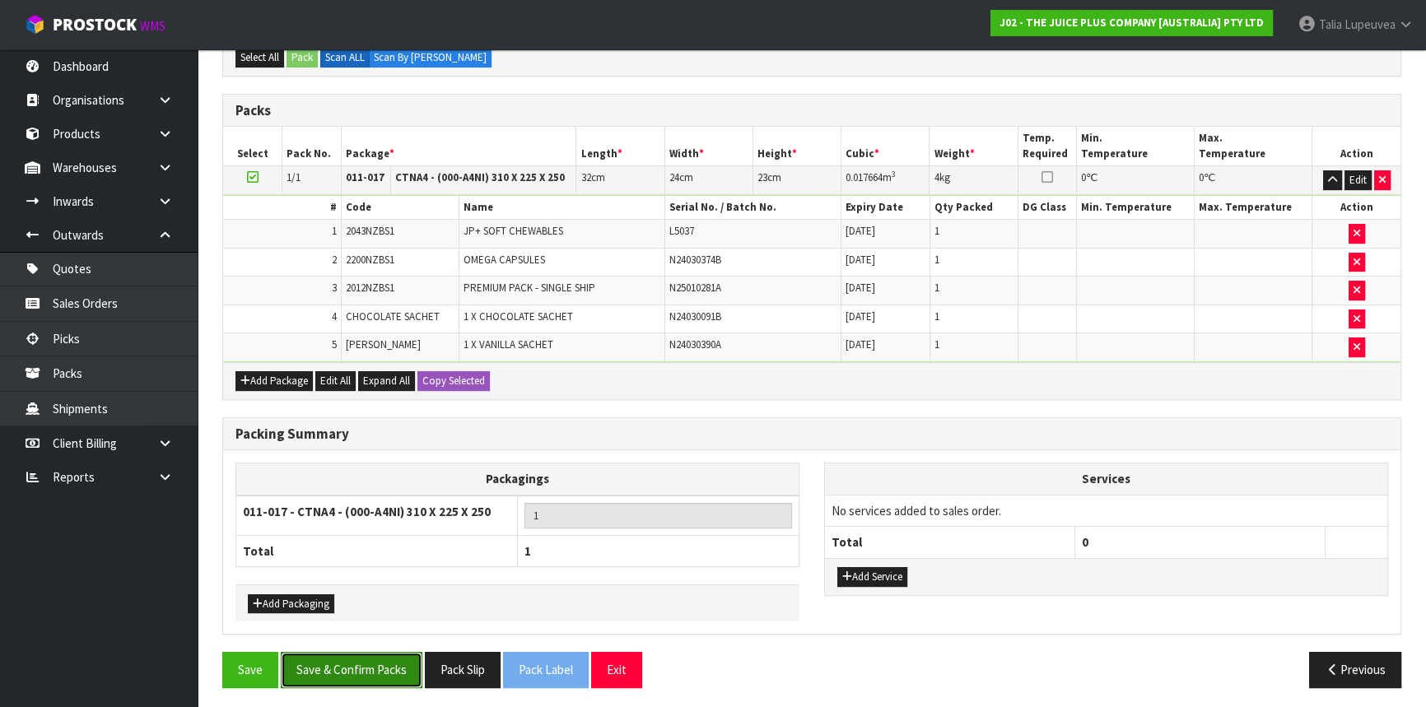
click at [366, 675] on button "Save & Confirm Packs" at bounding box center [352, 669] width 142 height 35
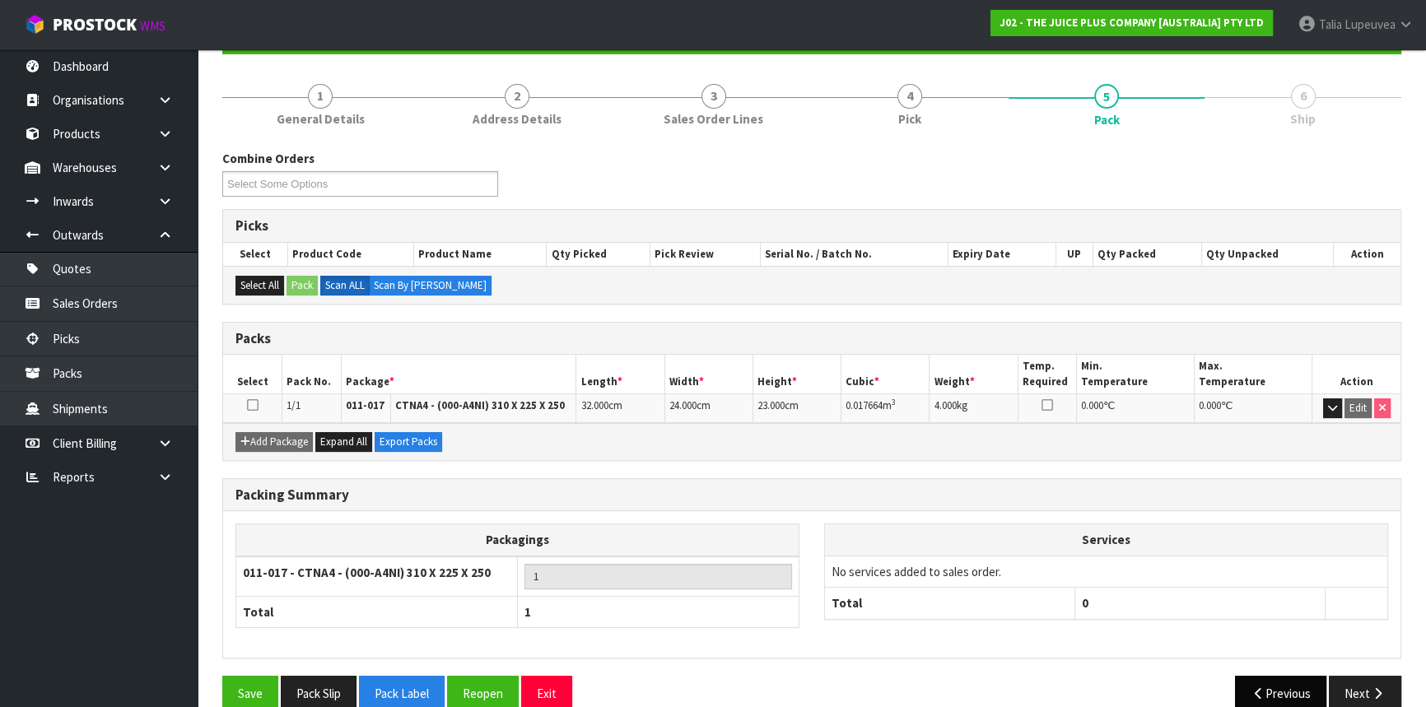
scroll to position [198, 0]
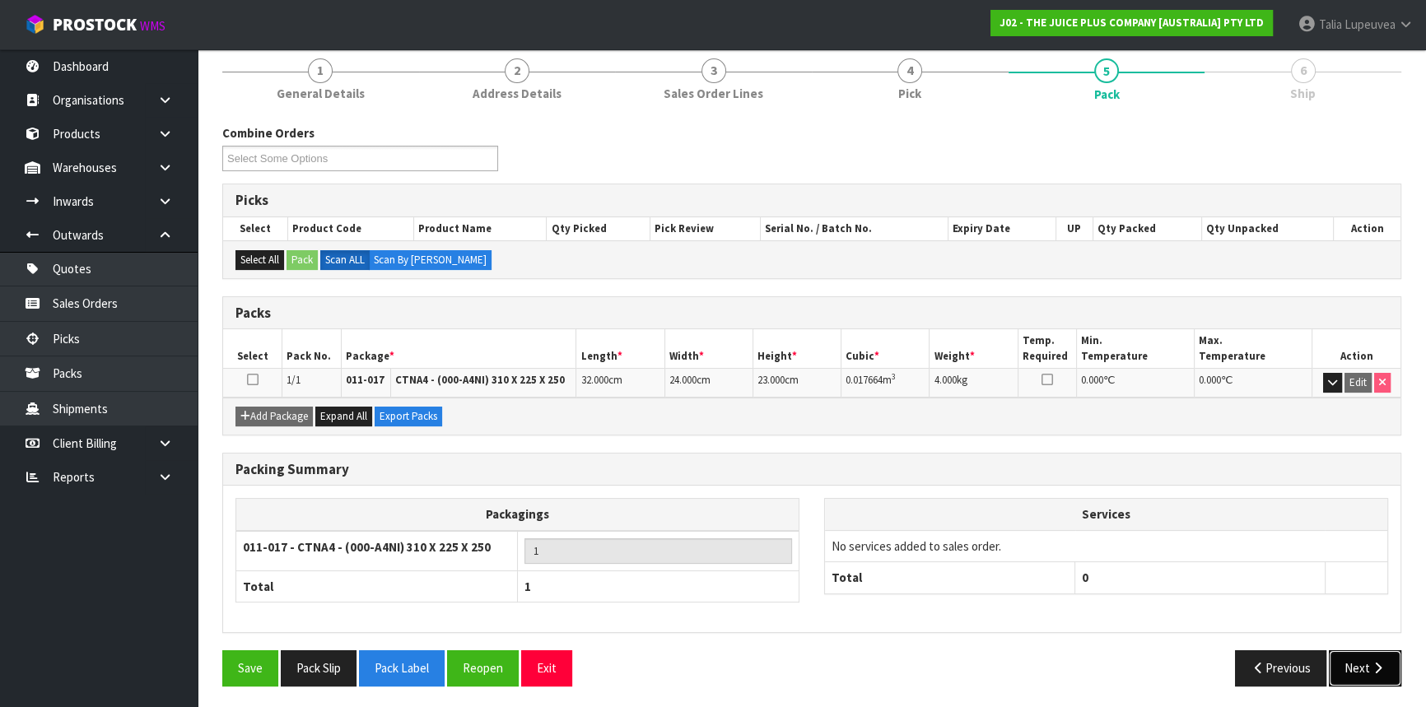
click at [1380, 662] on icon "button" at bounding box center [1378, 668] width 16 height 12
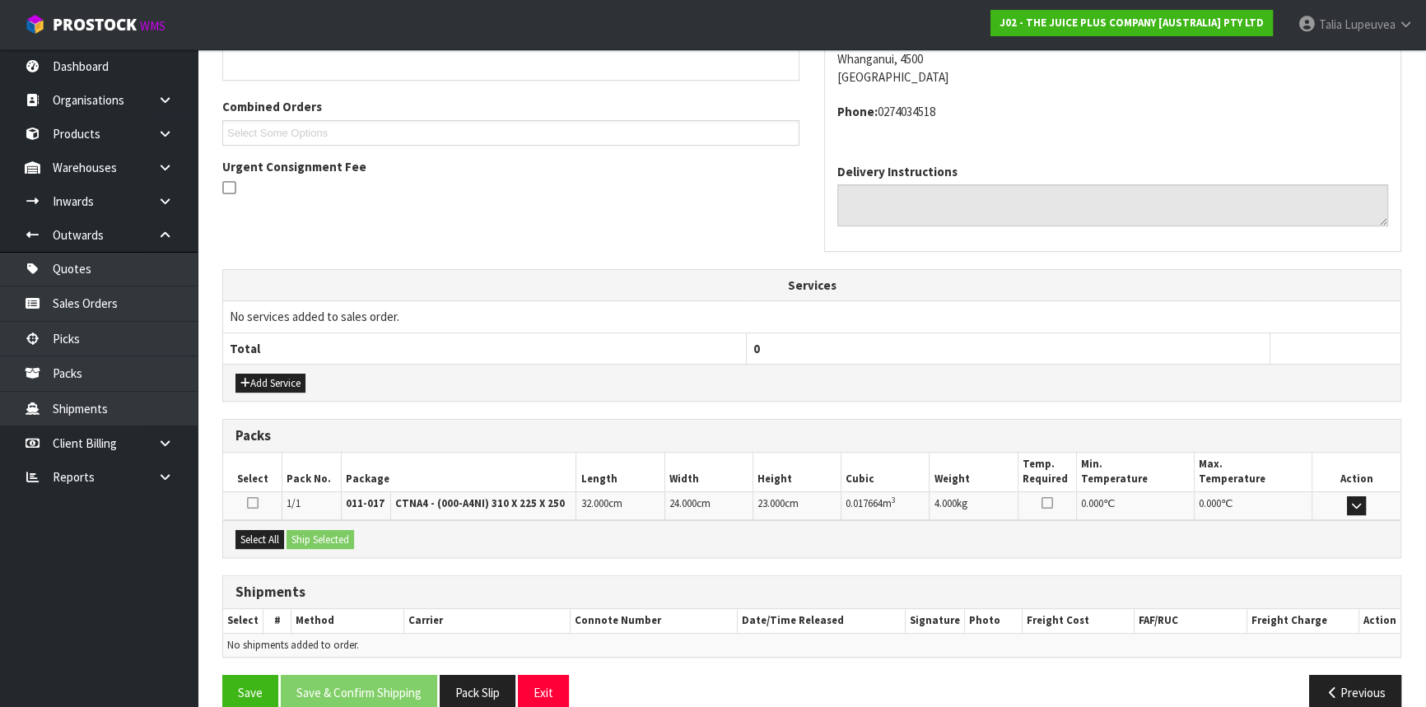
scroll to position [413, 0]
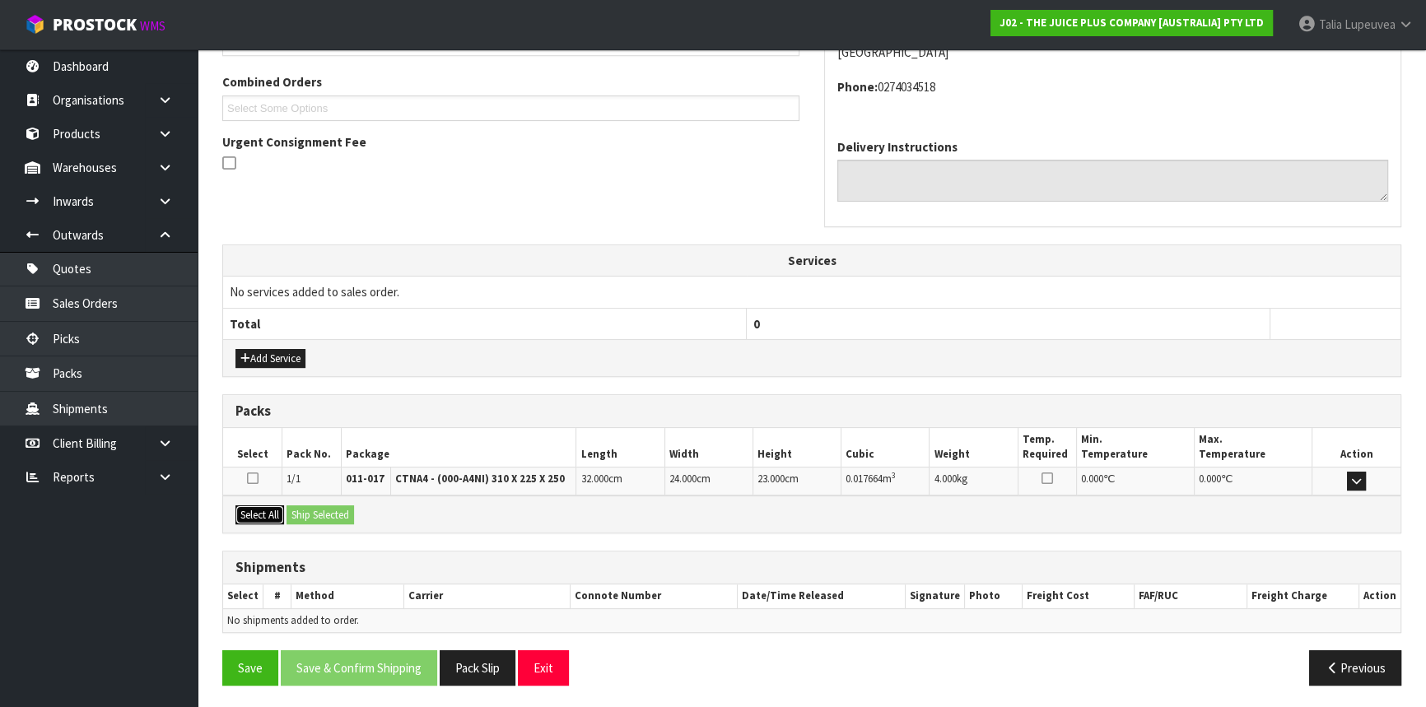
click at [272, 511] on button "Select All" at bounding box center [260, 516] width 49 height 20
click at [321, 508] on button "Ship Selected" at bounding box center [321, 516] width 68 height 20
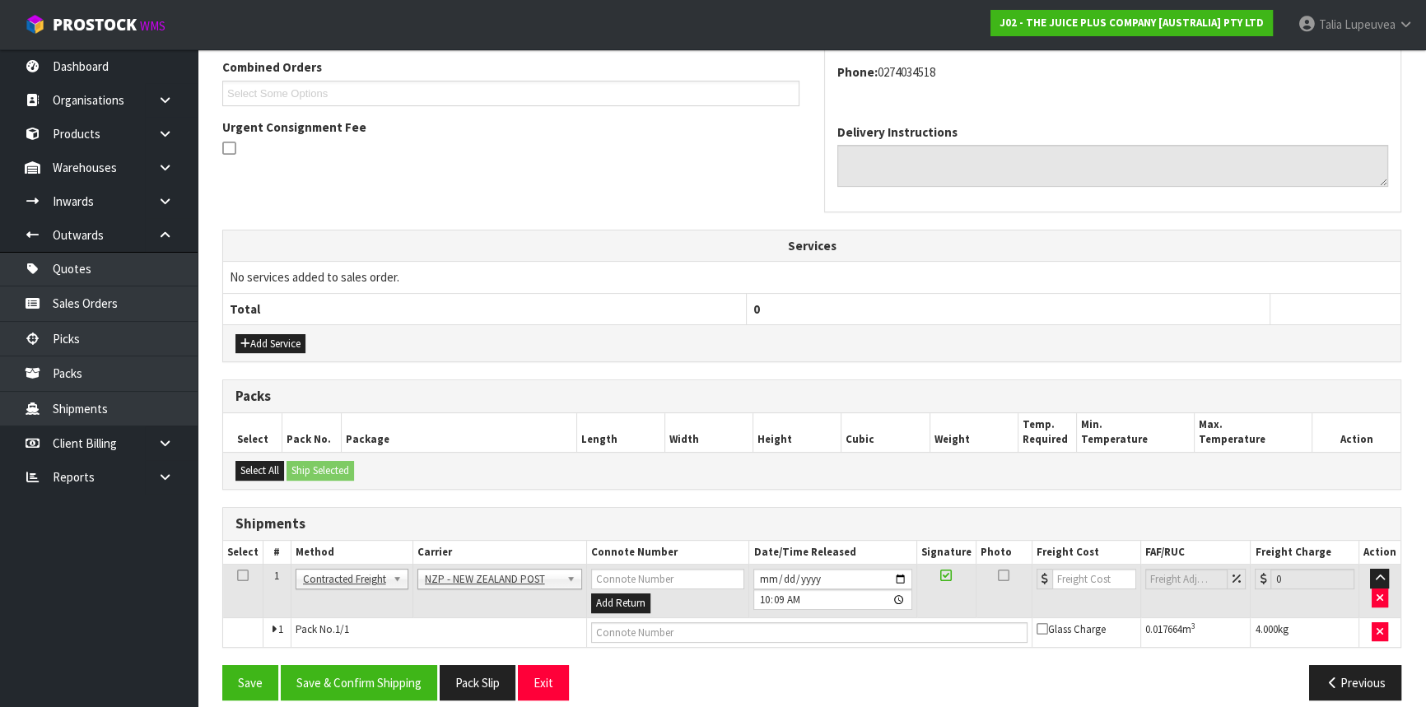
scroll to position [443, 0]
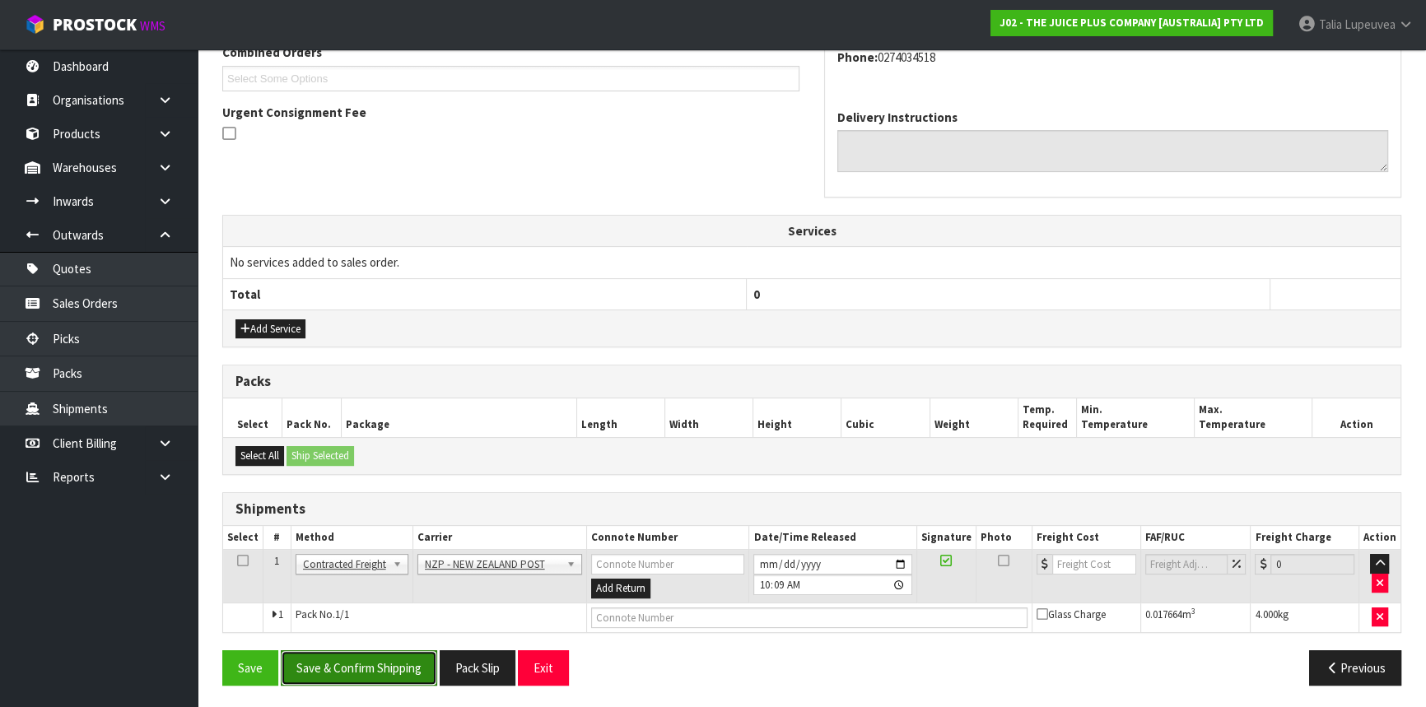
click at [390, 652] on button "Save & Confirm Shipping" at bounding box center [359, 668] width 156 height 35
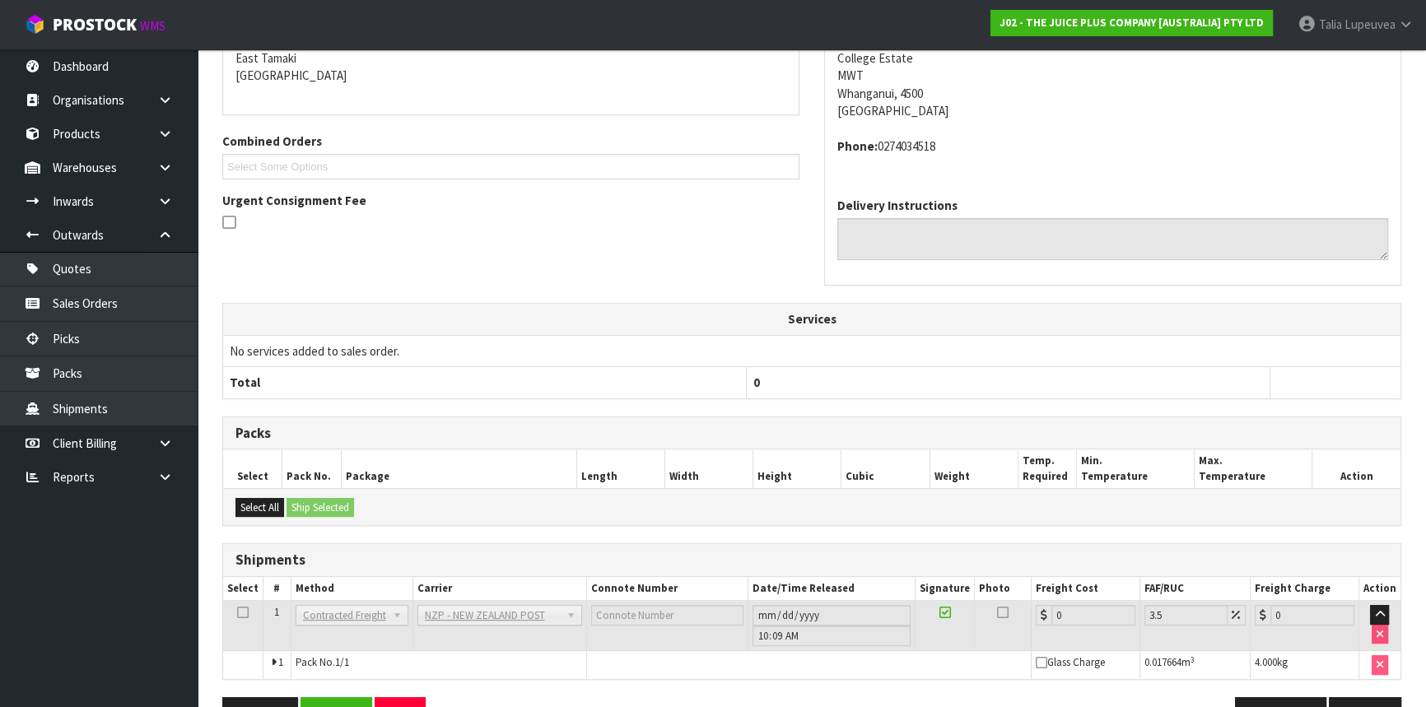
scroll to position [420, 0]
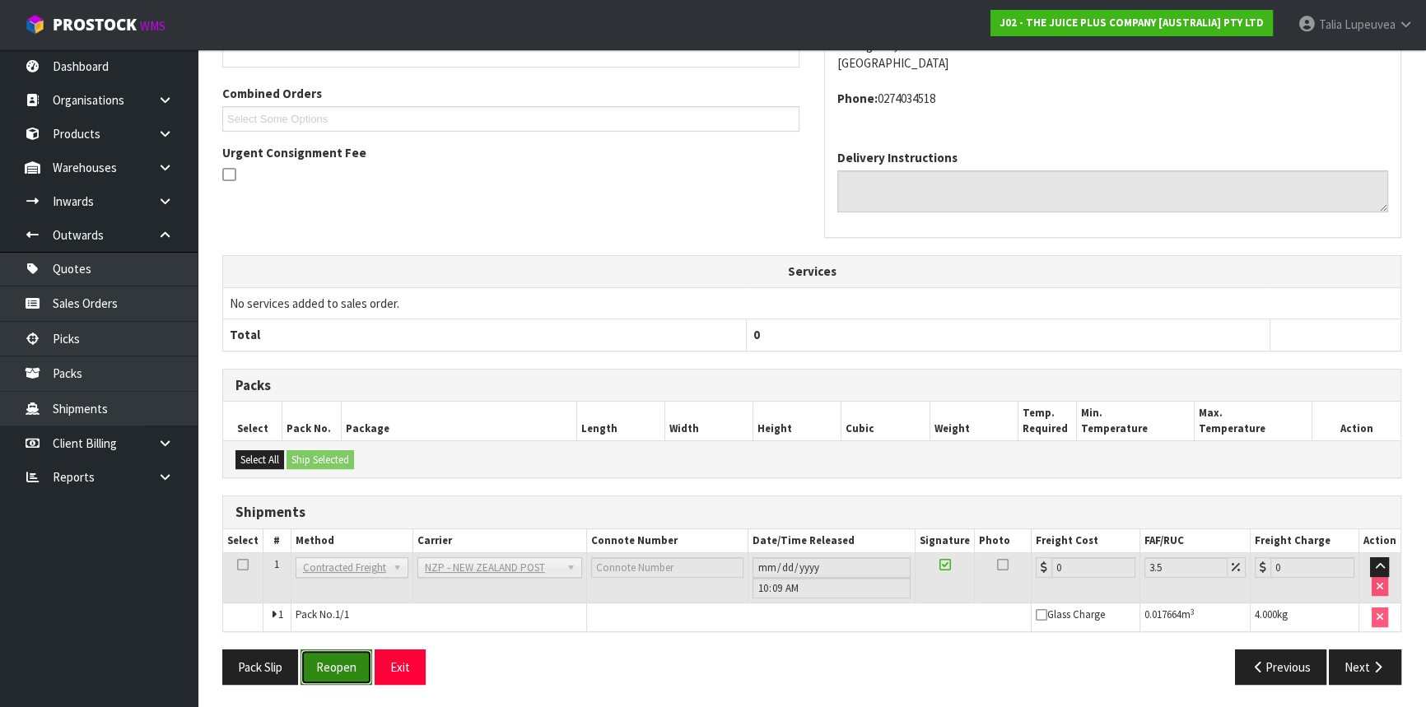
click at [338, 665] on button "Reopen" at bounding box center [337, 667] width 72 height 35
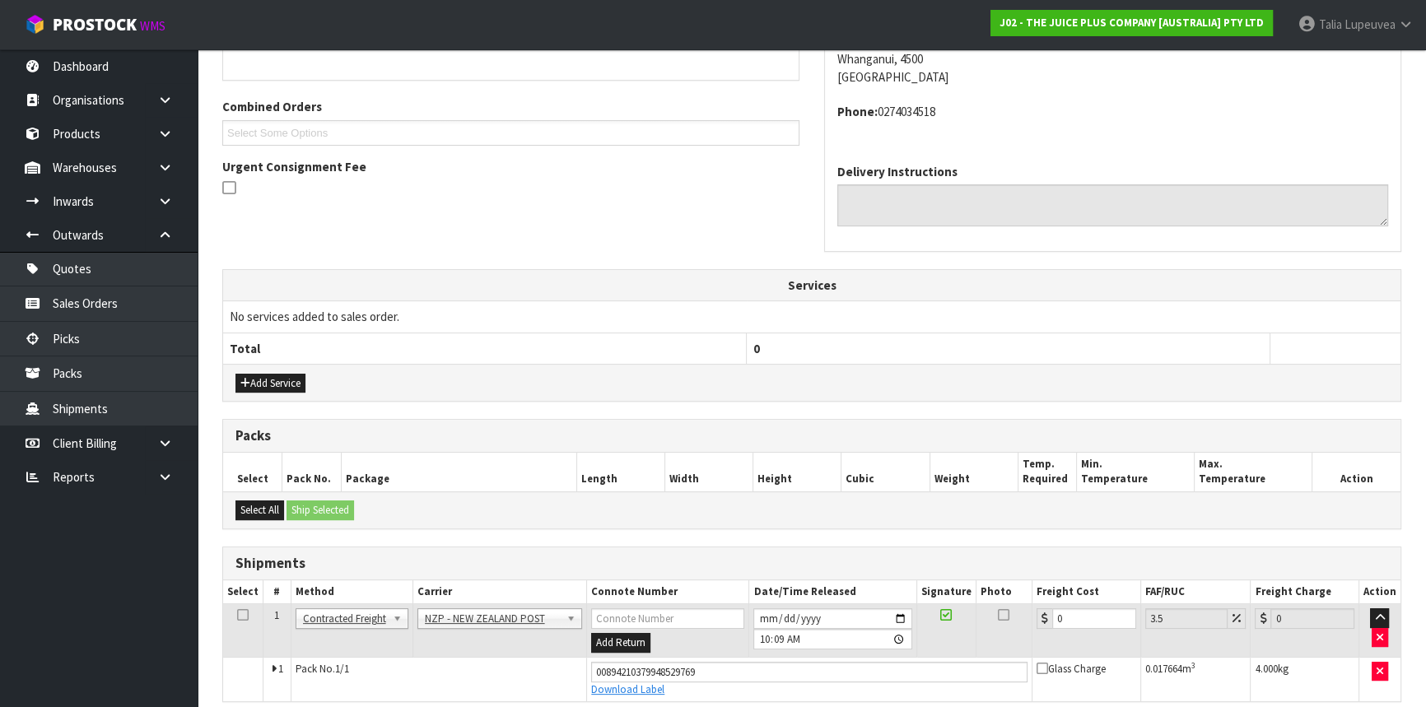
scroll to position [403, 0]
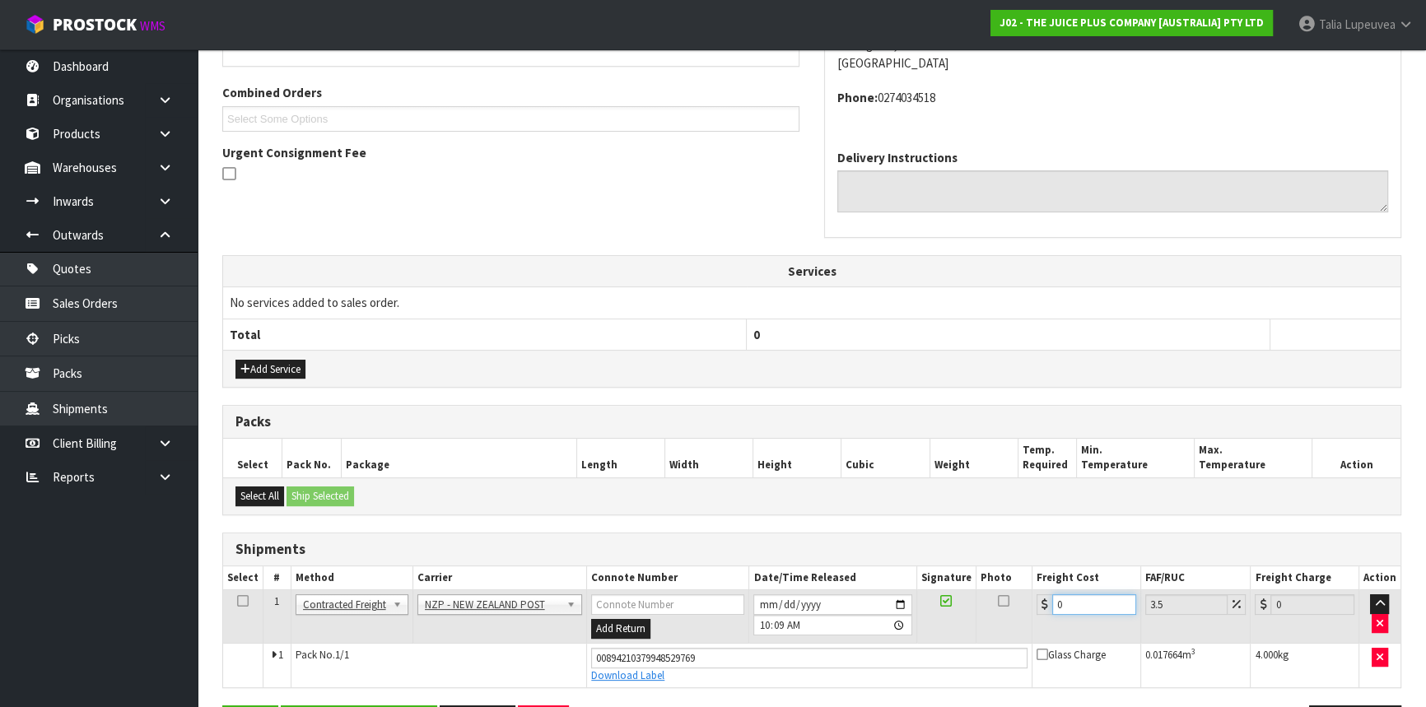
drag, startPoint x: 1072, startPoint y: 600, endPoint x: 989, endPoint y: 590, distance: 83.1
click at [997, 617] on tr "1 Client Local Pickup Customer Local Pickup Company Freight Contracted Freight …" at bounding box center [812, 618] width 1178 height 54
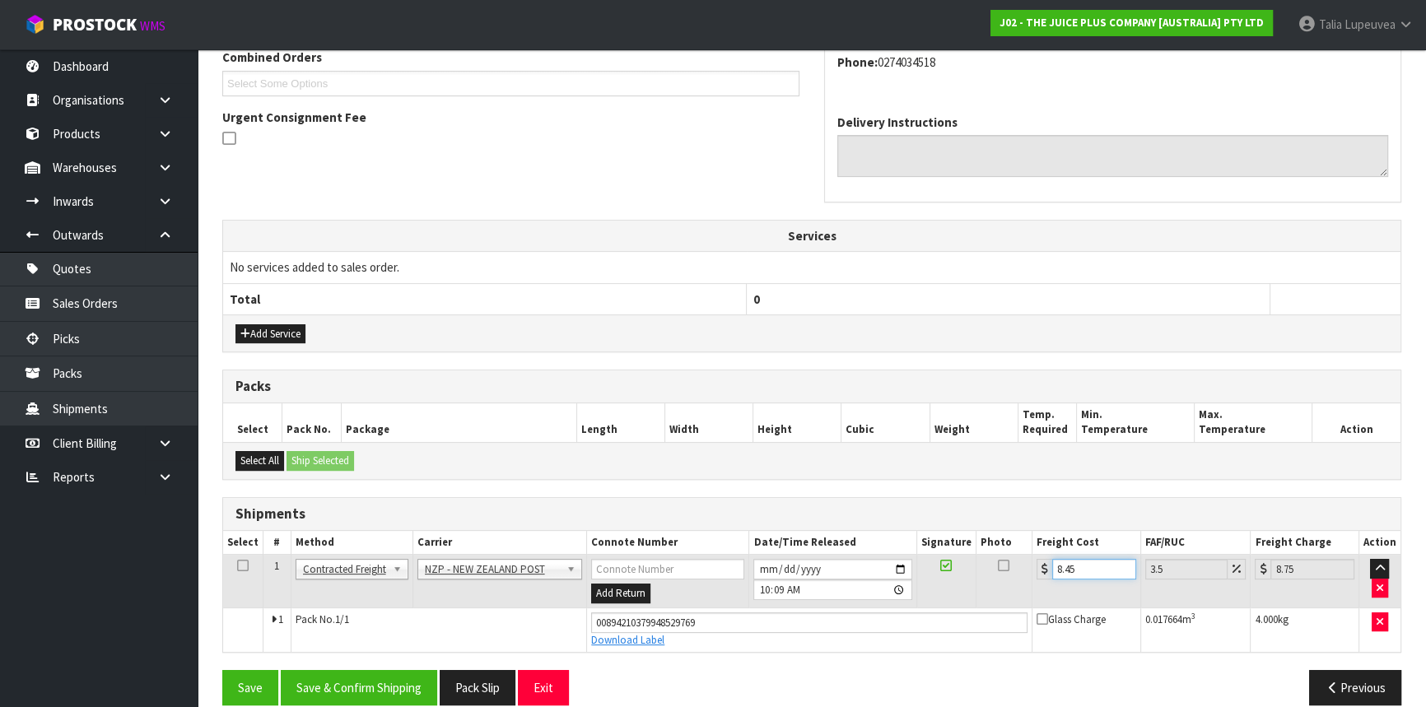
scroll to position [458, 0]
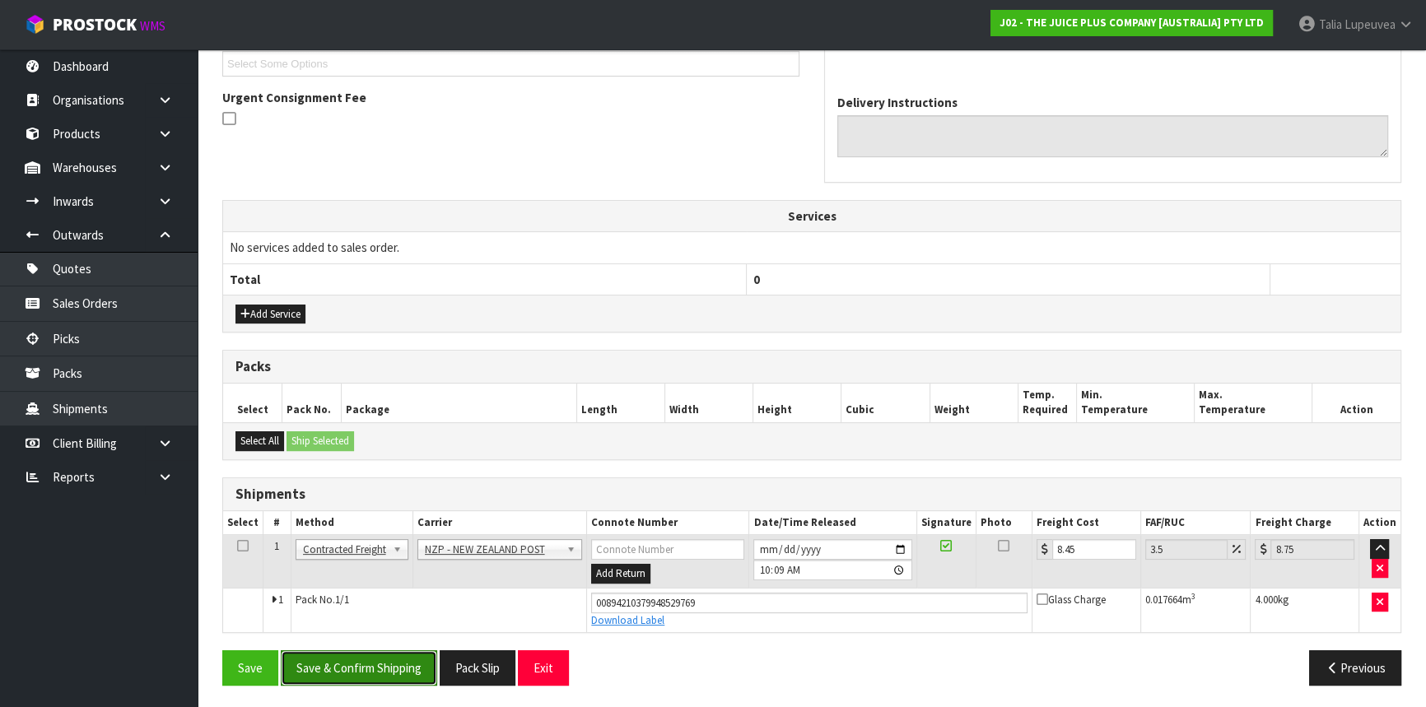
click at [395, 654] on button "Save & Confirm Shipping" at bounding box center [359, 668] width 156 height 35
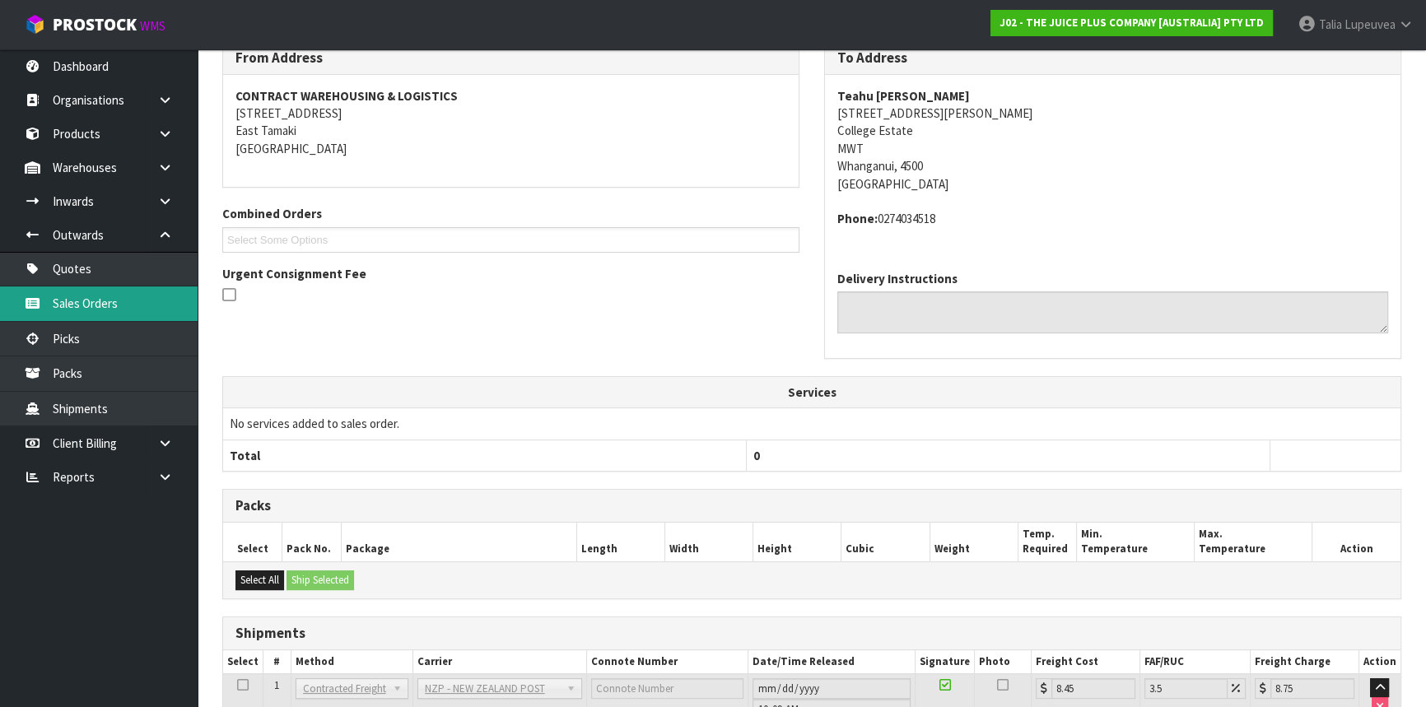
scroll to position [40, 0]
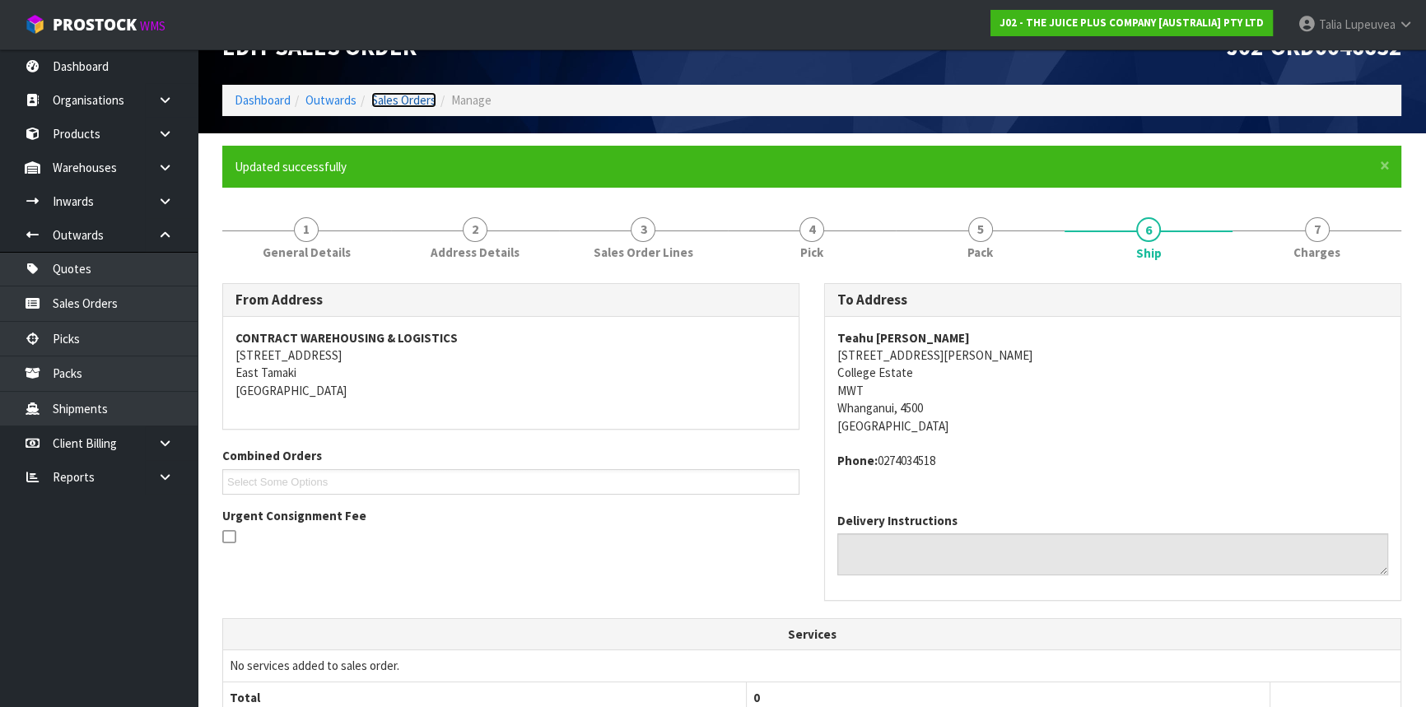
click at [409, 97] on link "Sales Orders" at bounding box center [403, 100] width 65 height 16
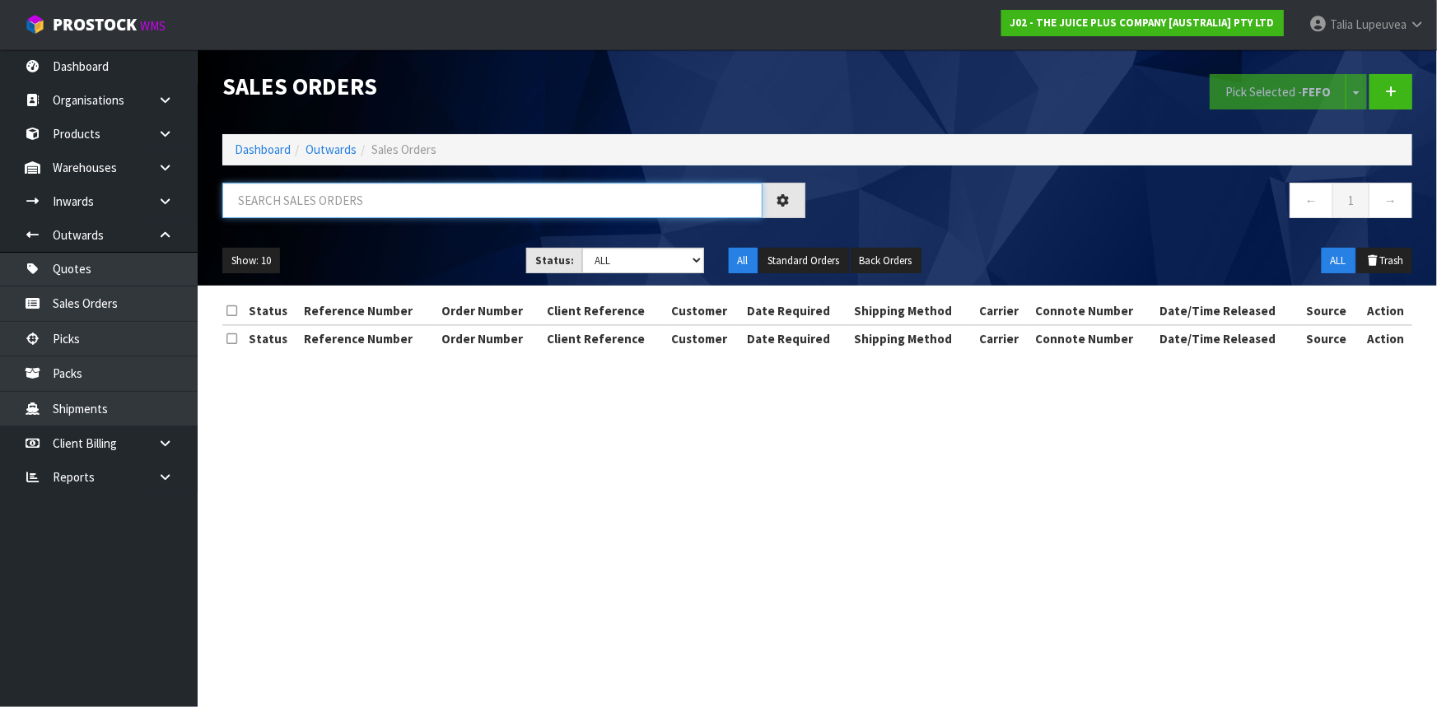
click at [419, 209] on input "text" at bounding box center [492, 200] width 540 height 35
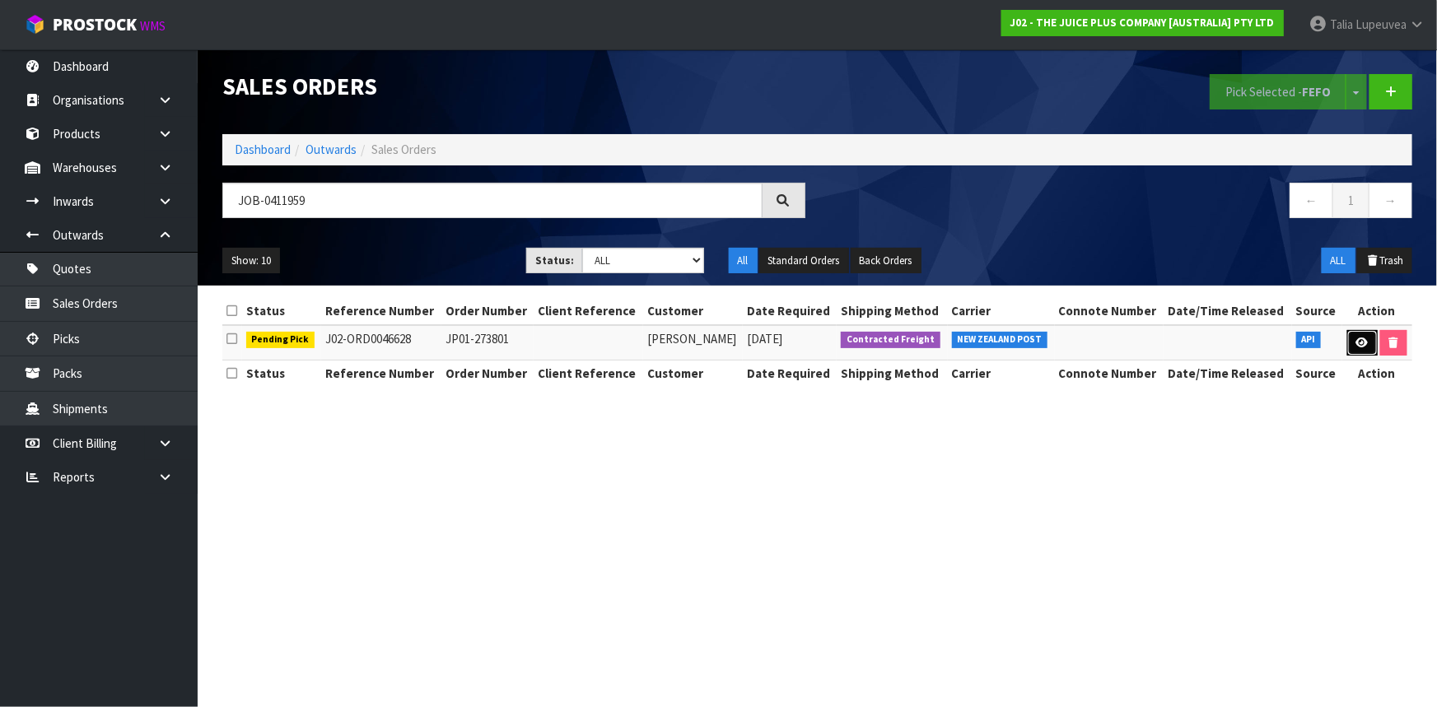
click at [1361, 338] on icon at bounding box center [1362, 343] width 12 height 11
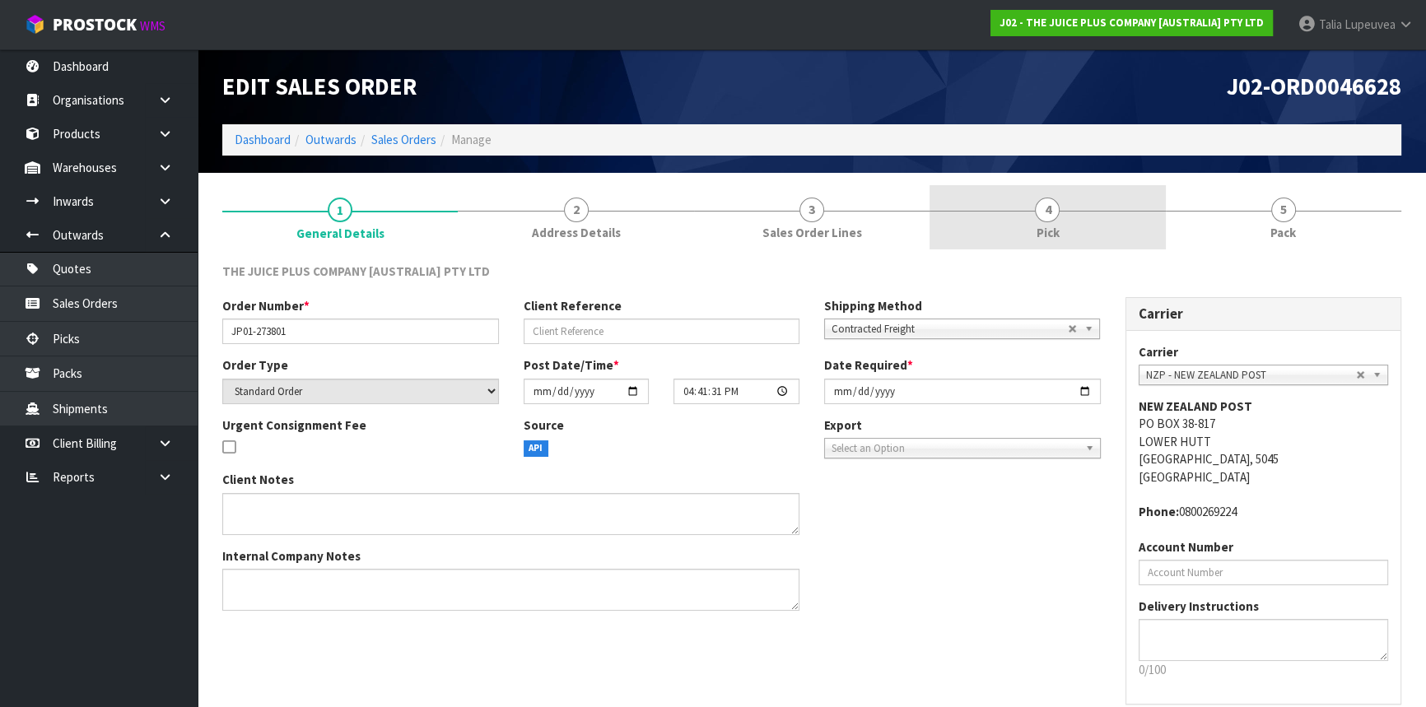
click at [1126, 228] on link "4 Pick" at bounding box center [1048, 217] width 236 height 65
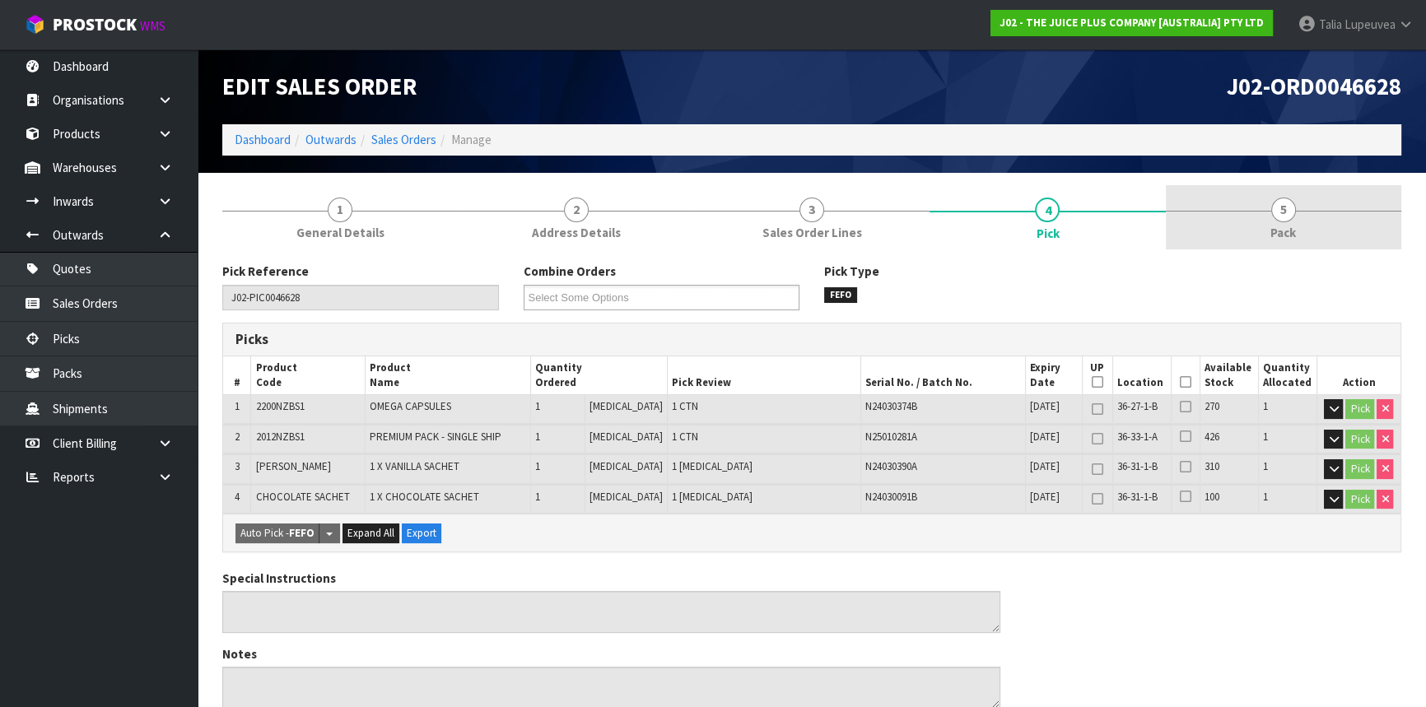
drag, startPoint x: 1244, startPoint y: 208, endPoint x: 1223, endPoint y: 211, distance: 20.9
click at [1244, 208] on link "5 Pack" at bounding box center [1284, 217] width 236 height 65
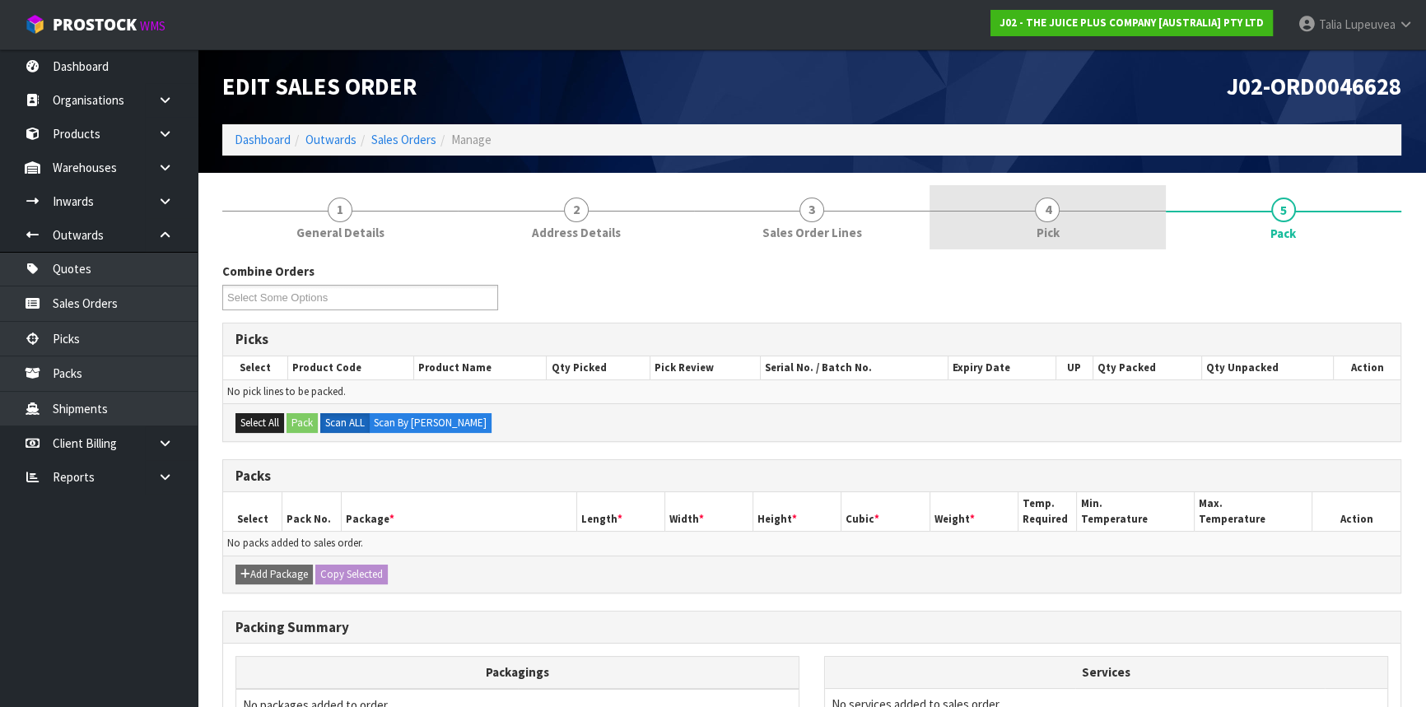
click at [1099, 224] on link "4 Pick" at bounding box center [1048, 217] width 236 height 65
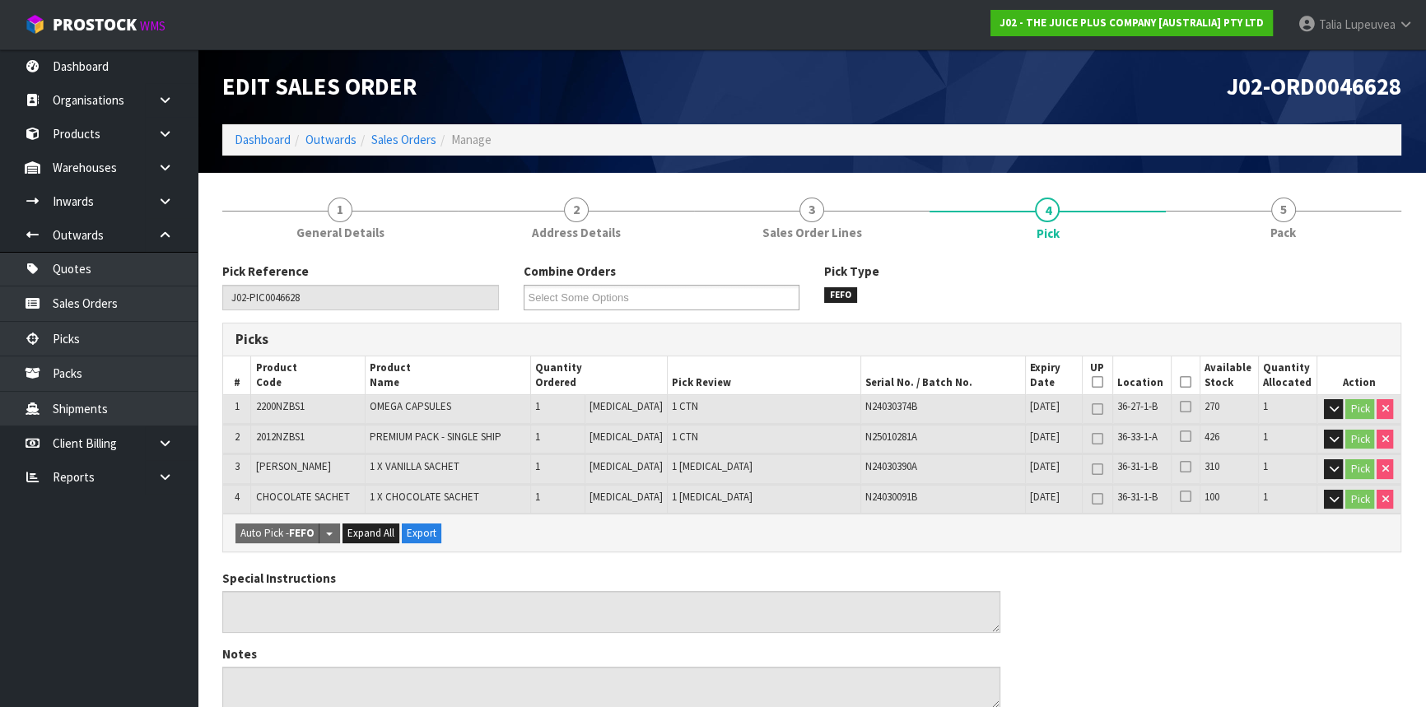
click at [1180, 382] on icon at bounding box center [1186, 382] width 12 height 1
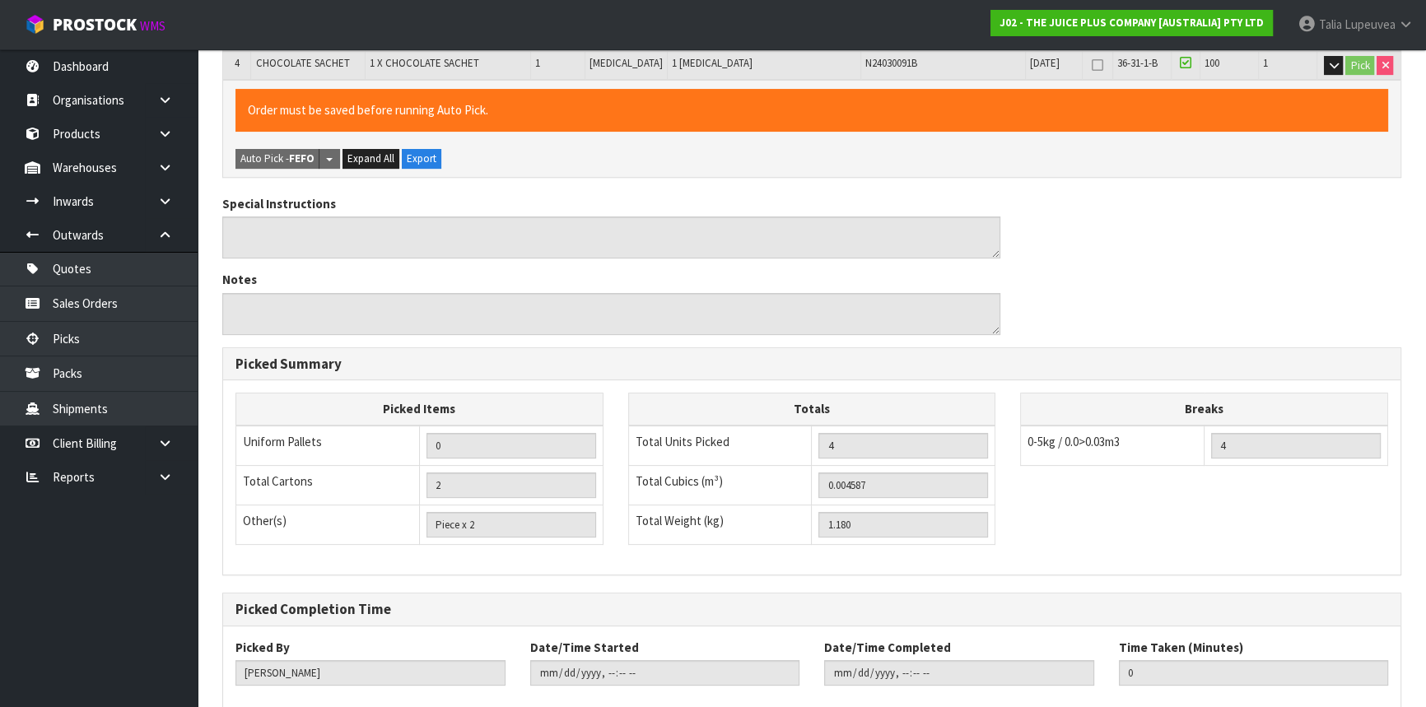
scroll to position [524, 0]
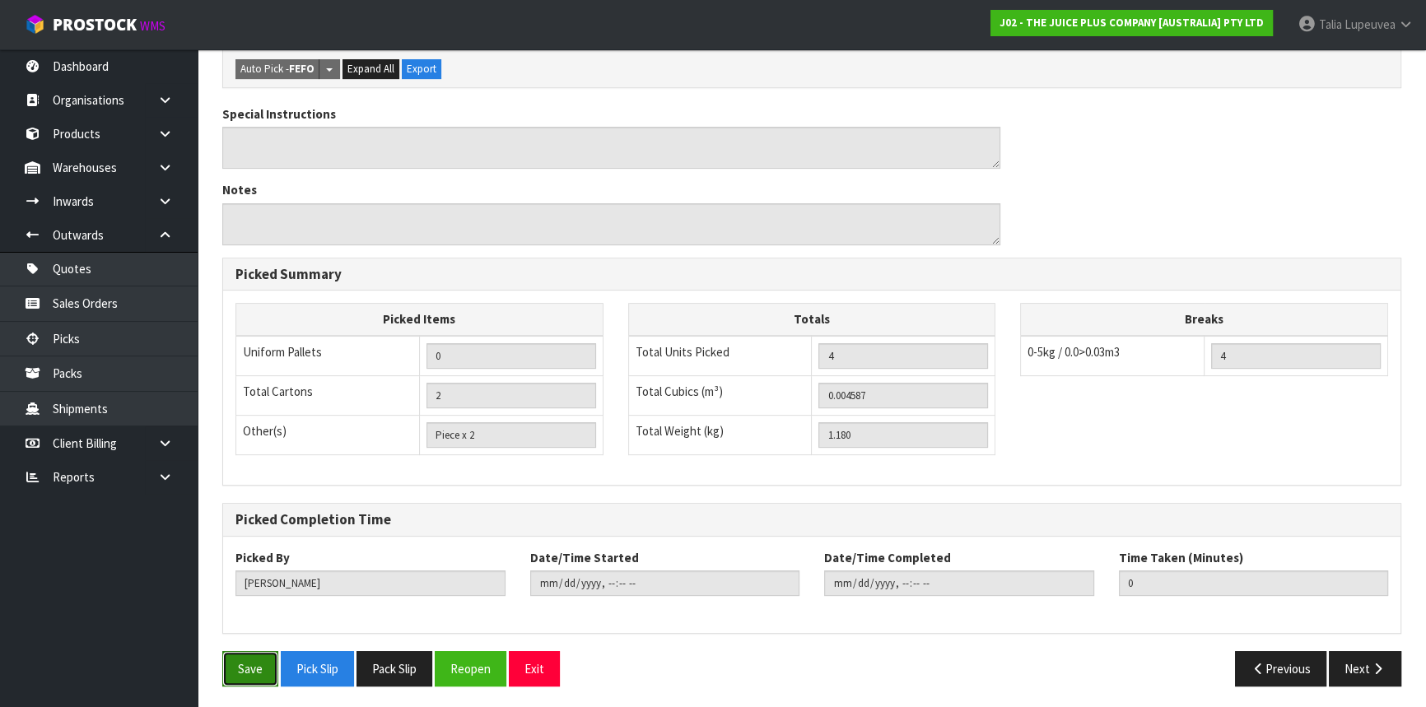
click at [261, 668] on button "Save" at bounding box center [250, 668] width 56 height 35
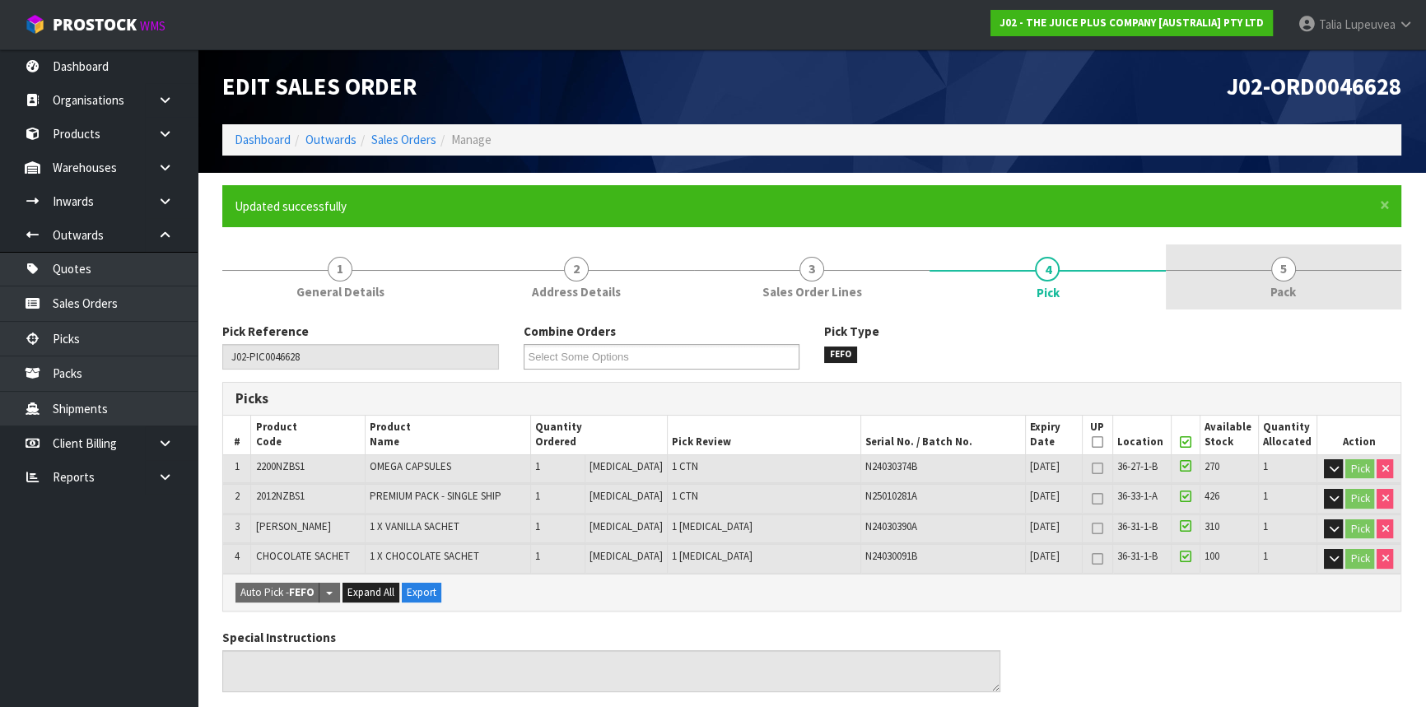
drag, startPoint x: 1257, startPoint y: 276, endPoint x: 1237, endPoint y: 280, distance: 20.2
click at [1258, 276] on link "5 Pack" at bounding box center [1284, 277] width 236 height 65
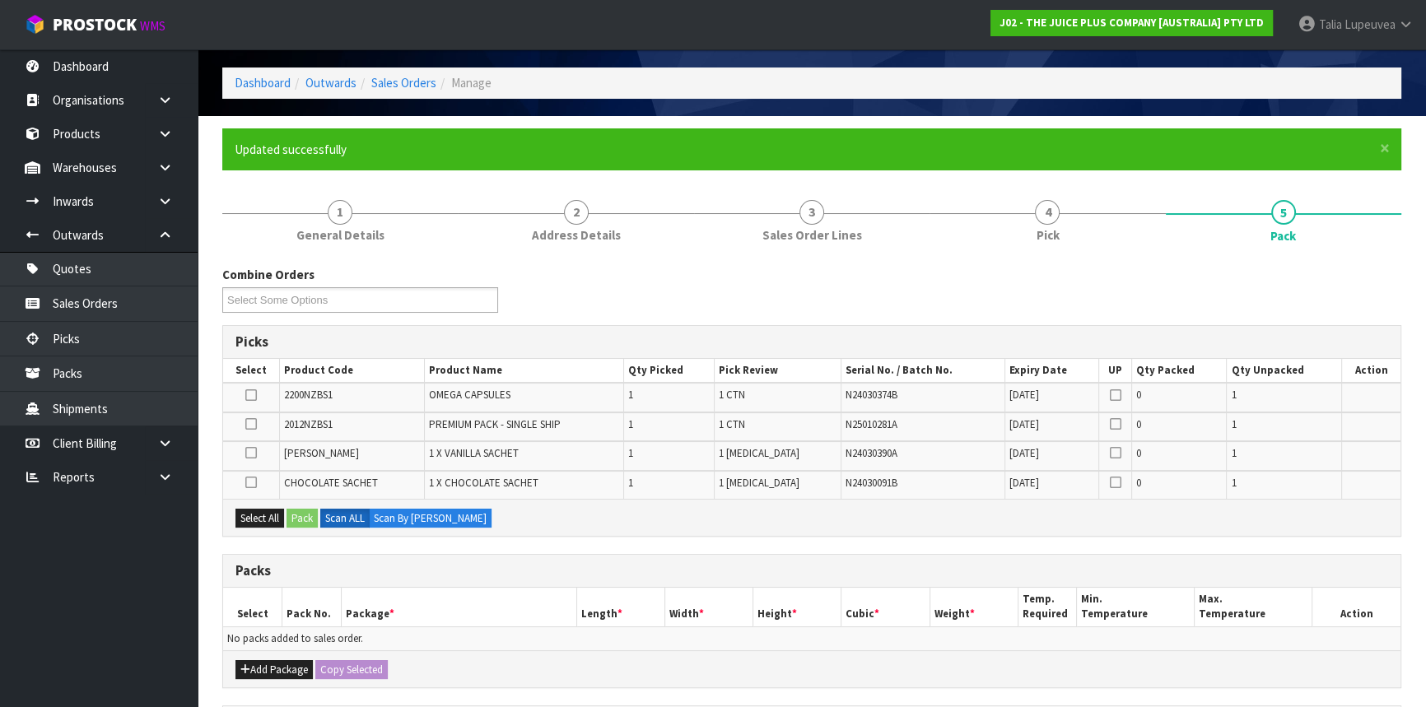
scroll to position [149, 0]
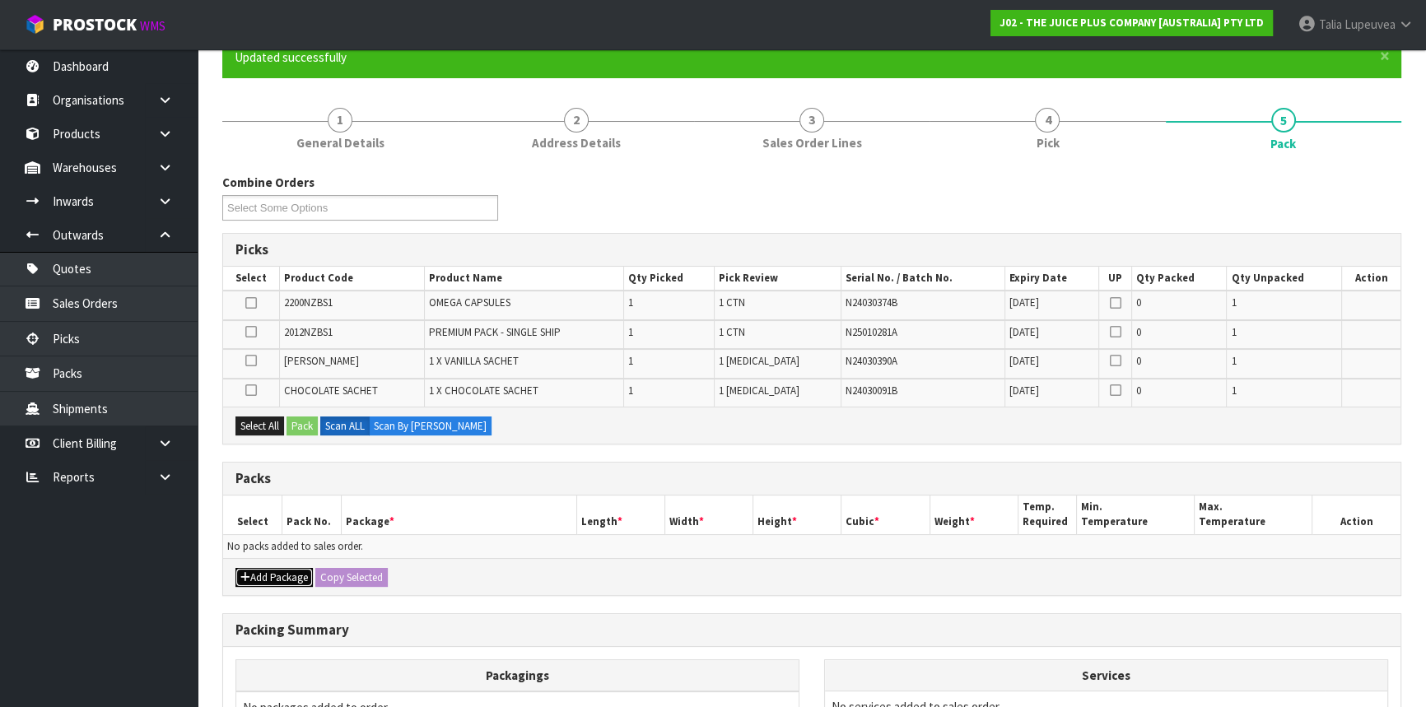
click at [269, 572] on button "Add Package" at bounding box center [274, 578] width 77 height 20
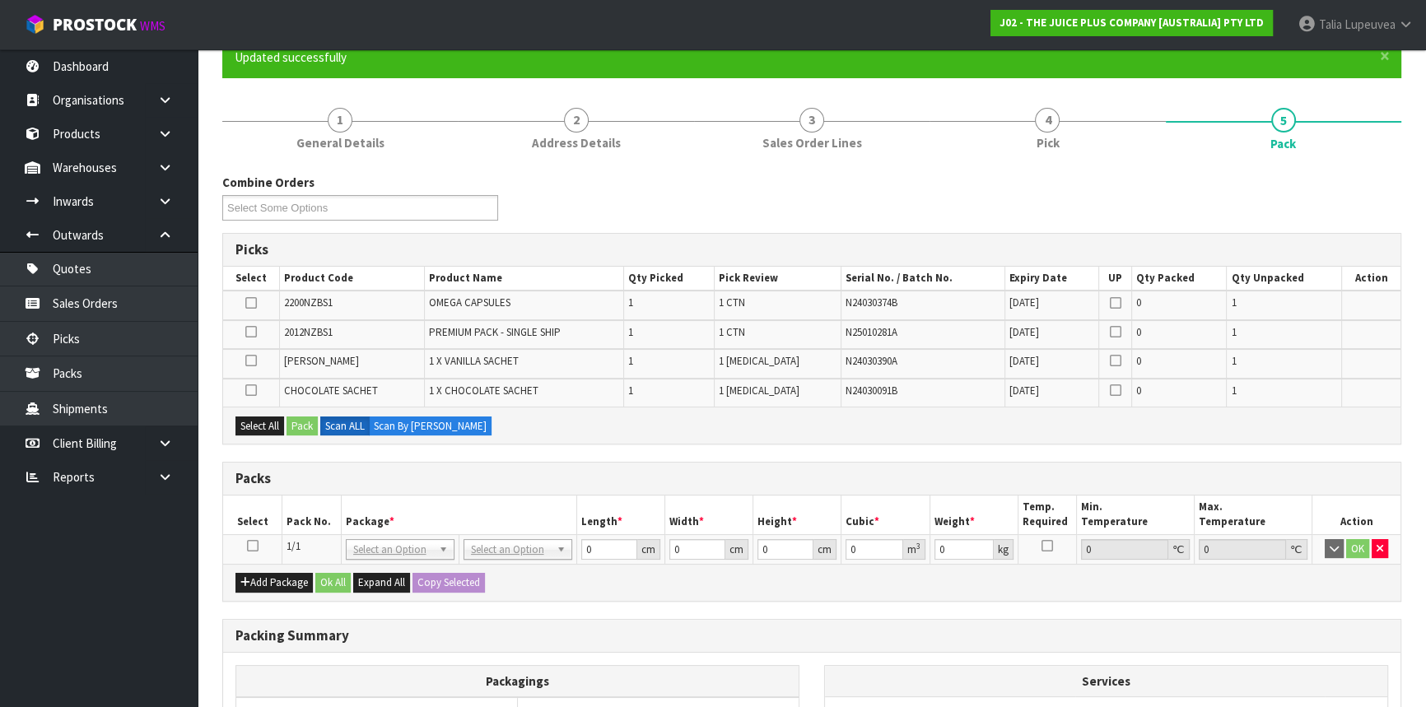
click at [251, 546] on icon at bounding box center [253, 546] width 12 height 1
click at [260, 418] on button "Select All" at bounding box center [260, 427] width 49 height 20
click at [305, 424] on button "Pack" at bounding box center [302, 427] width 31 height 20
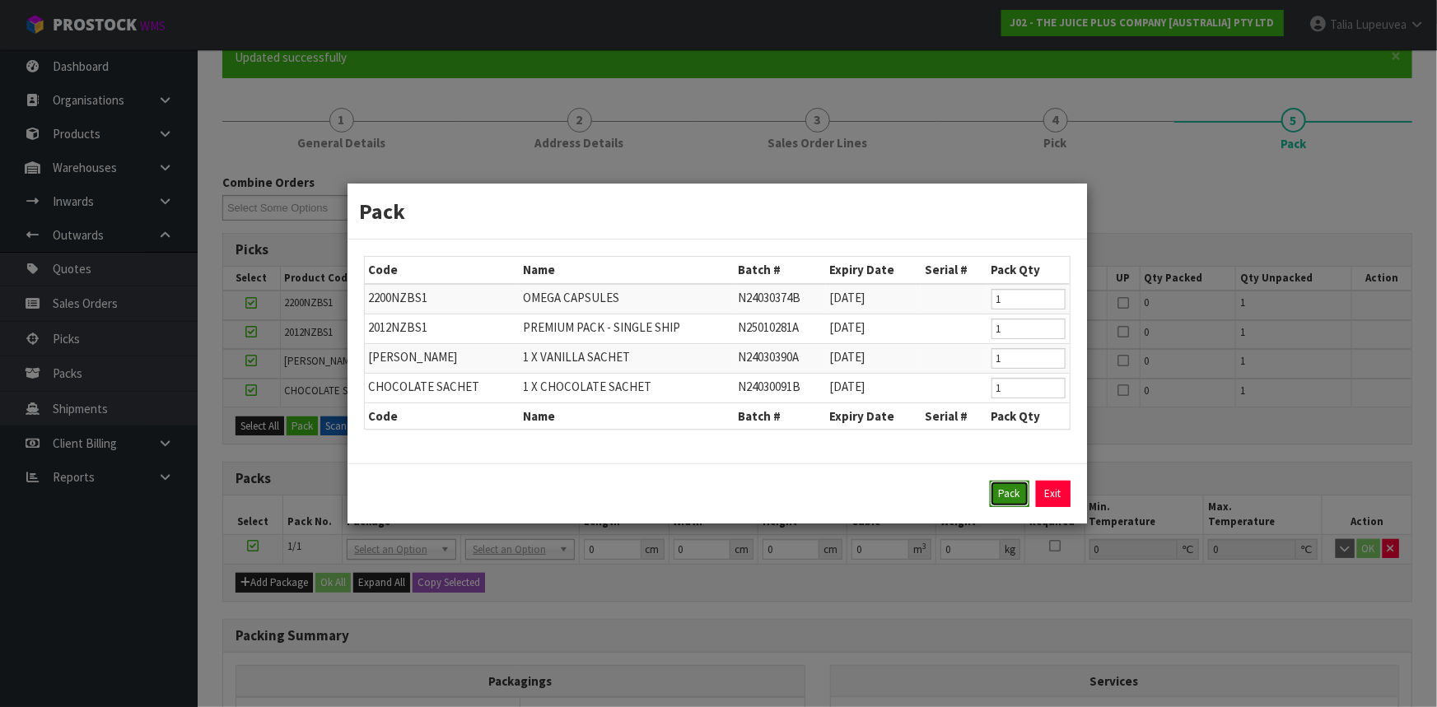
click at [997, 490] on button "Pack" at bounding box center [1010, 494] width 40 height 26
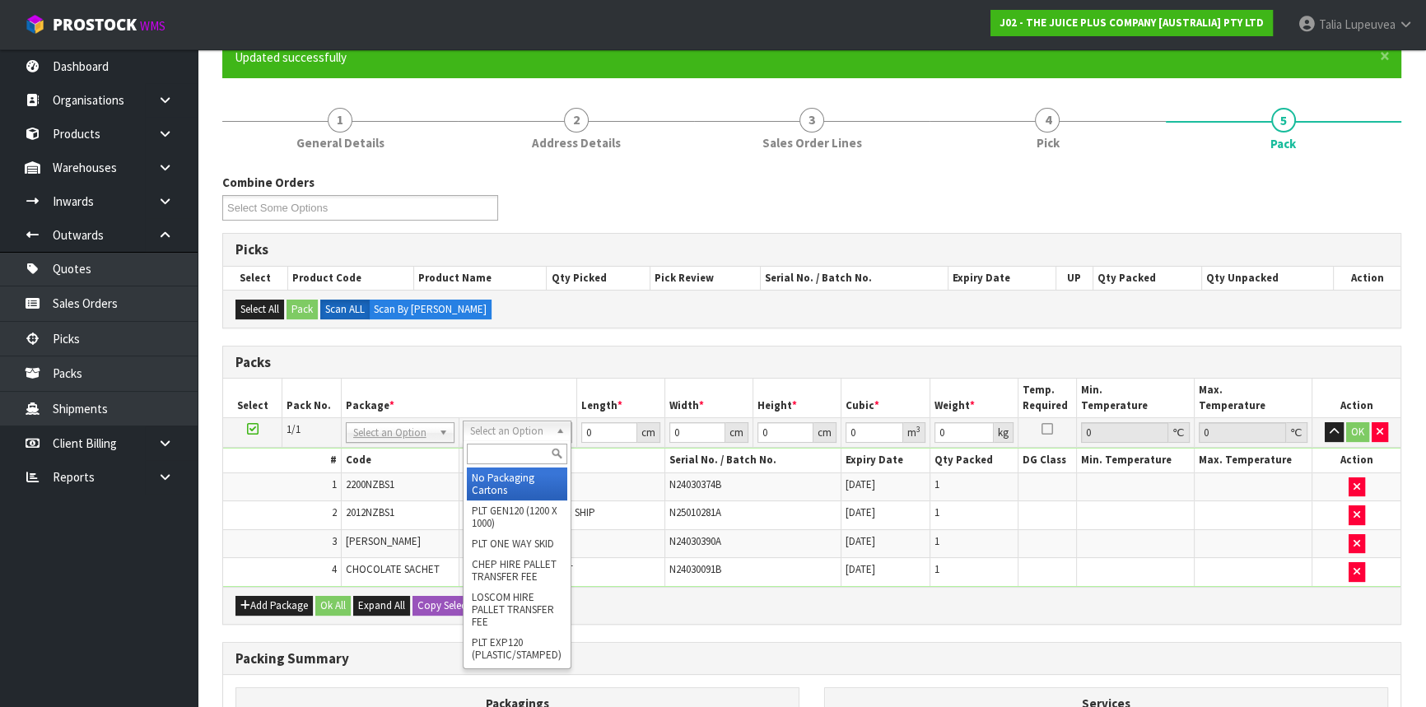
click at [535, 447] on input "text" at bounding box center [517, 454] width 100 height 21
click at [518, 449] on input "text" at bounding box center [521, 454] width 100 height 21
click at [497, 452] on input "text" at bounding box center [521, 454] width 100 height 21
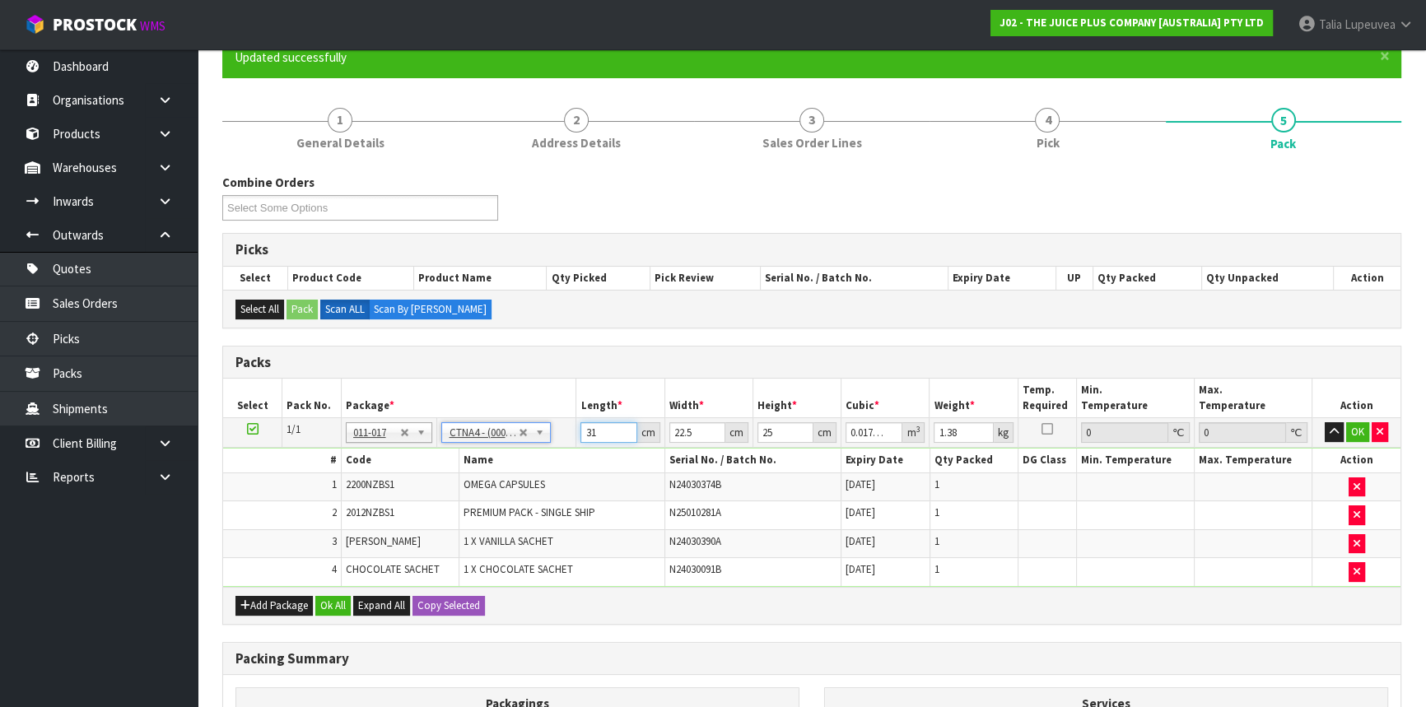
click at [565, 428] on tr "1/1 NONE 007-001 007-002 007-004 007-009 007-013 007-014 007-015 007-017 007-01…" at bounding box center [812, 433] width 1178 height 30
click at [1352, 423] on button "OK" at bounding box center [1358, 433] width 23 height 20
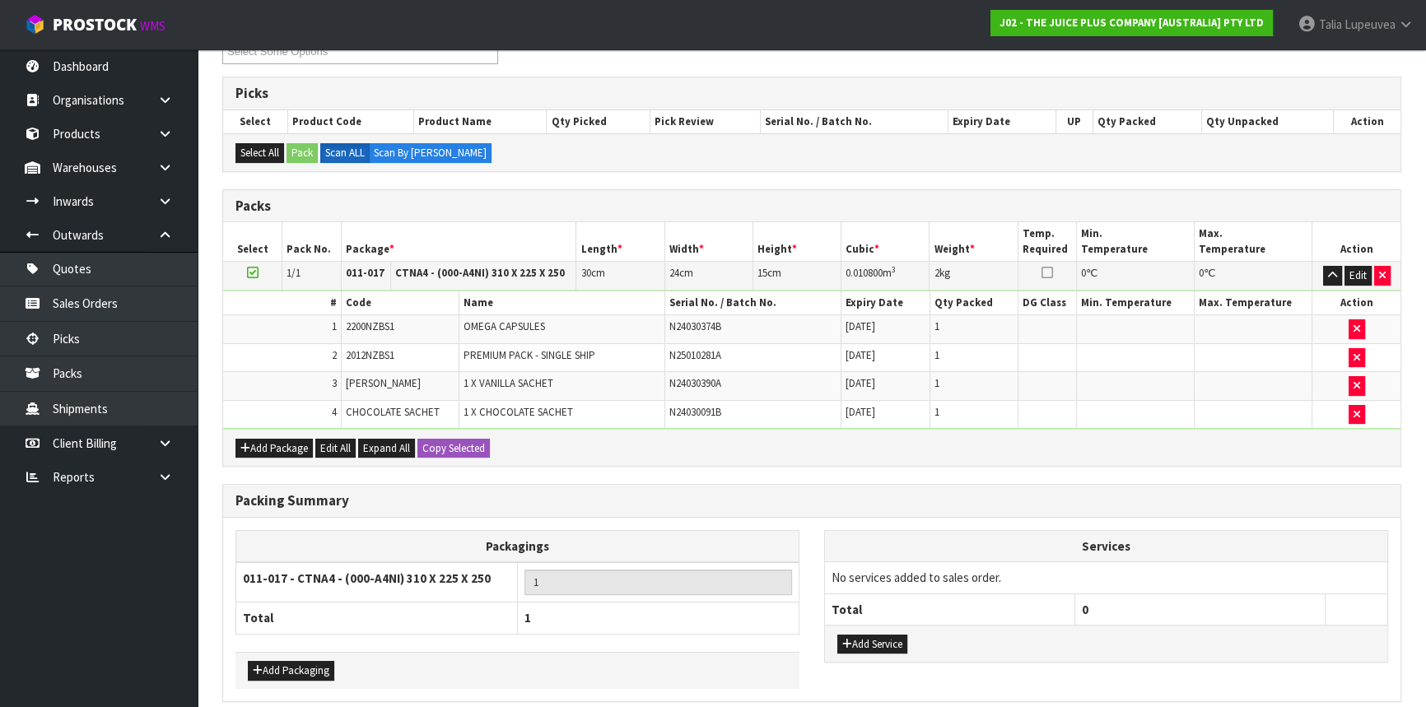
scroll to position [373, 0]
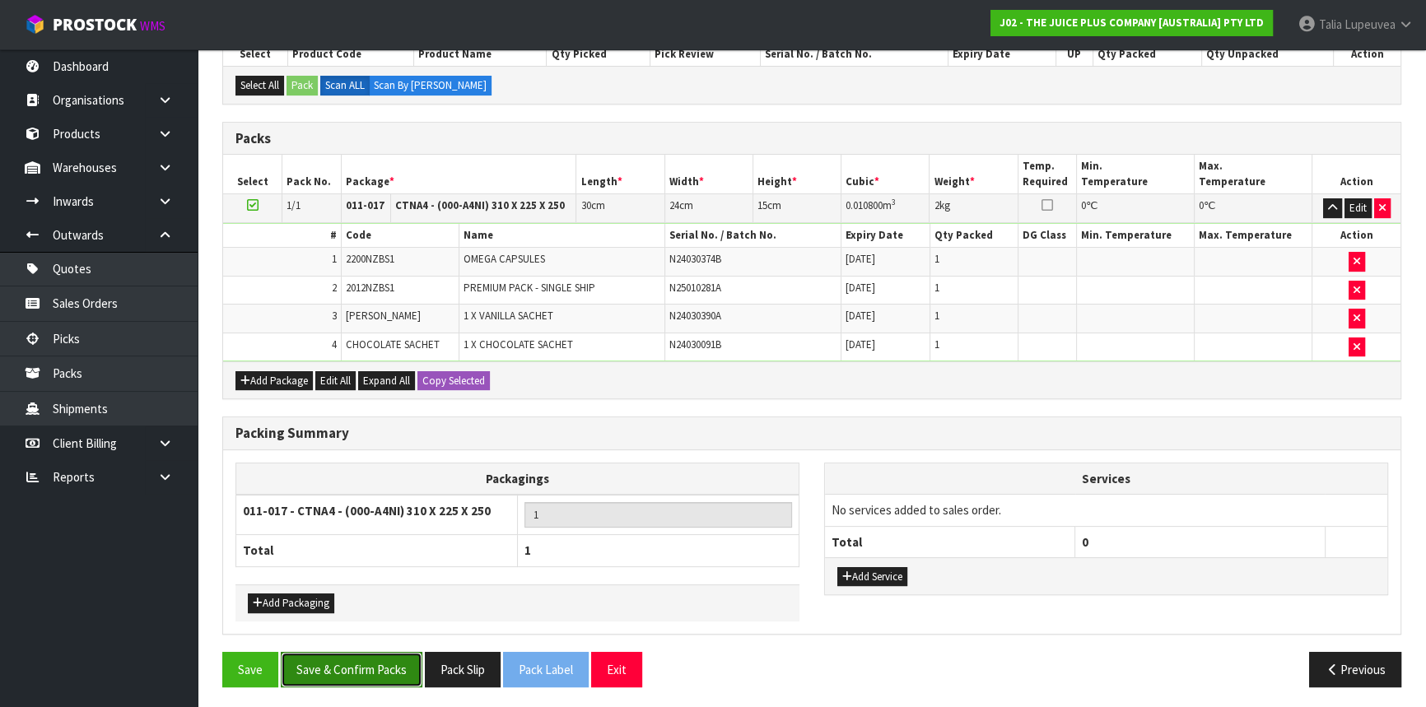
click at [393, 652] on button "Save & Confirm Packs" at bounding box center [352, 669] width 142 height 35
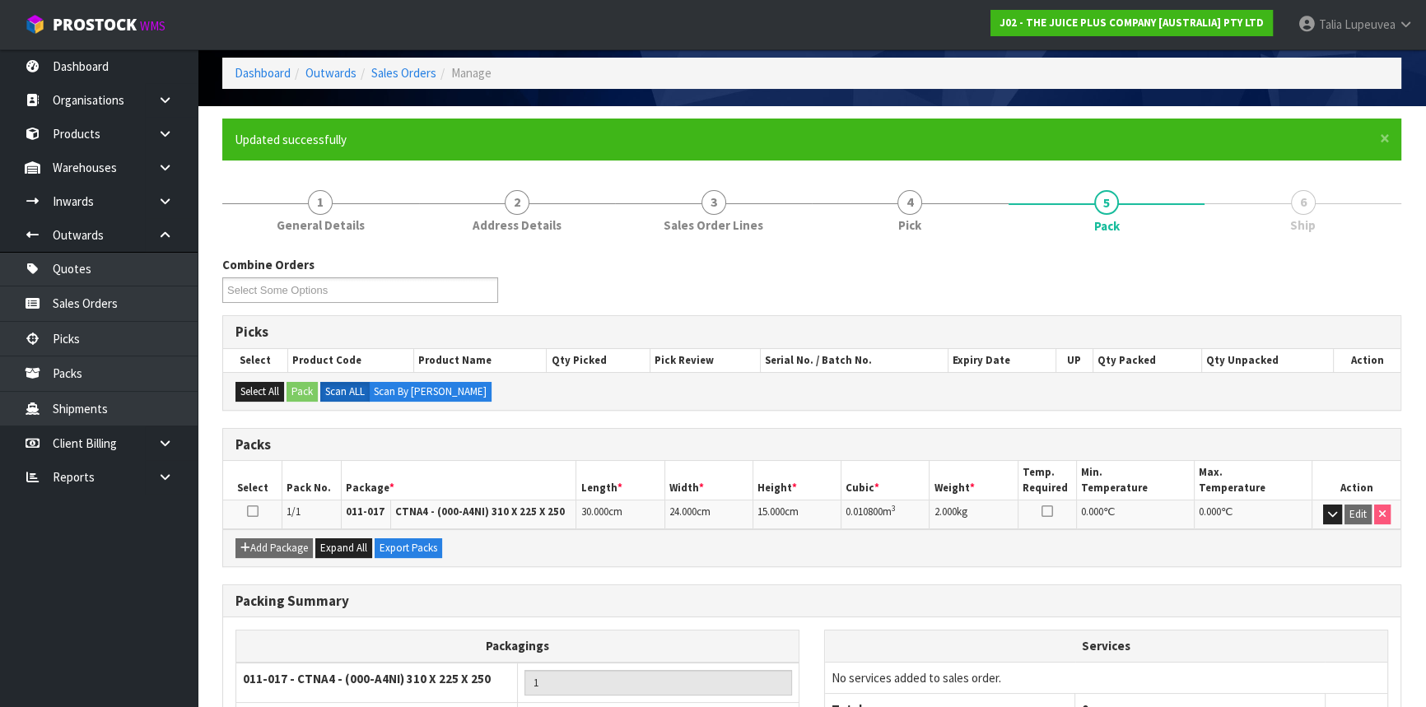
scroll to position [198, 0]
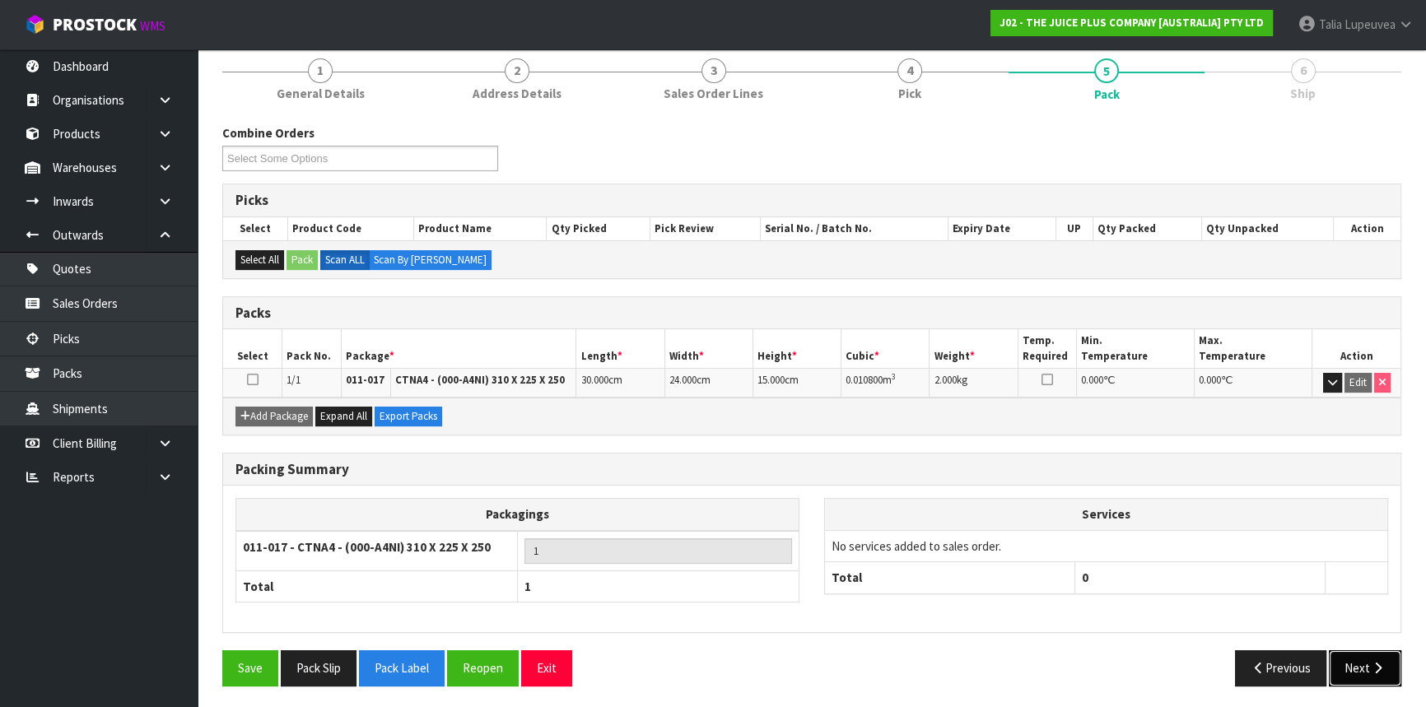
click at [1355, 661] on button "Next" at bounding box center [1365, 668] width 72 height 35
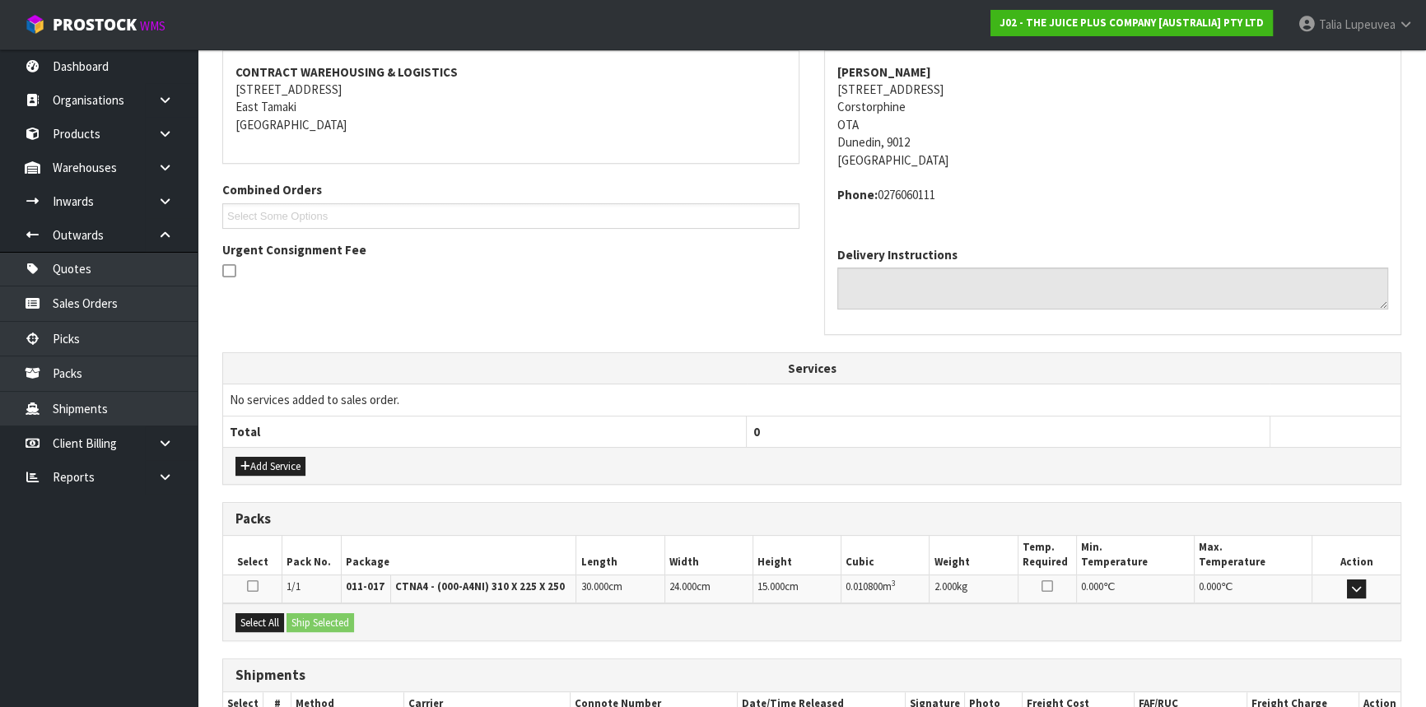
scroll to position [413, 0]
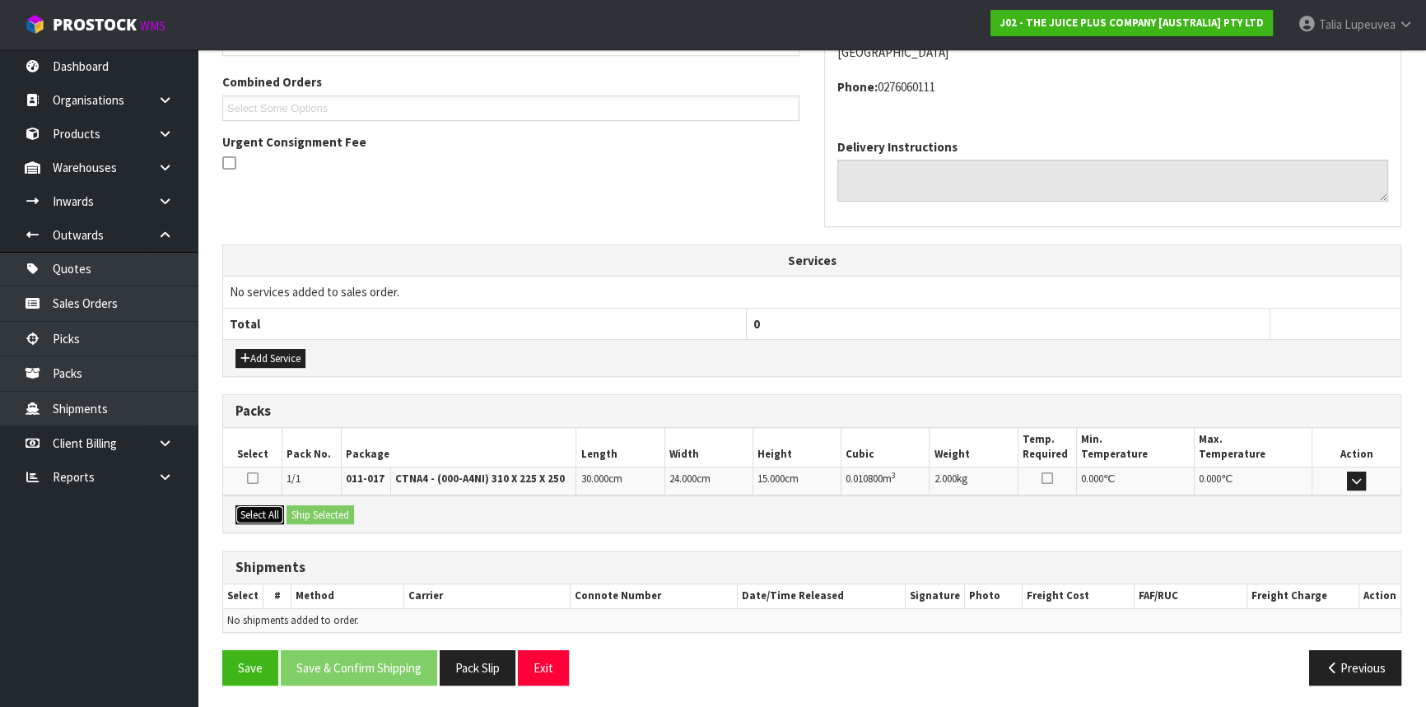
drag, startPoint x: 249, startPoint y: 512, endPoint x: 325, endPoint y: 519, distance: 76.1
click at [258, 515] on button "Select All" at bounding box center [260, 516] width 49 height 20
click at [327, 517] on button "Ship Selected" at bounding box center [321, 516] width 68 height 20
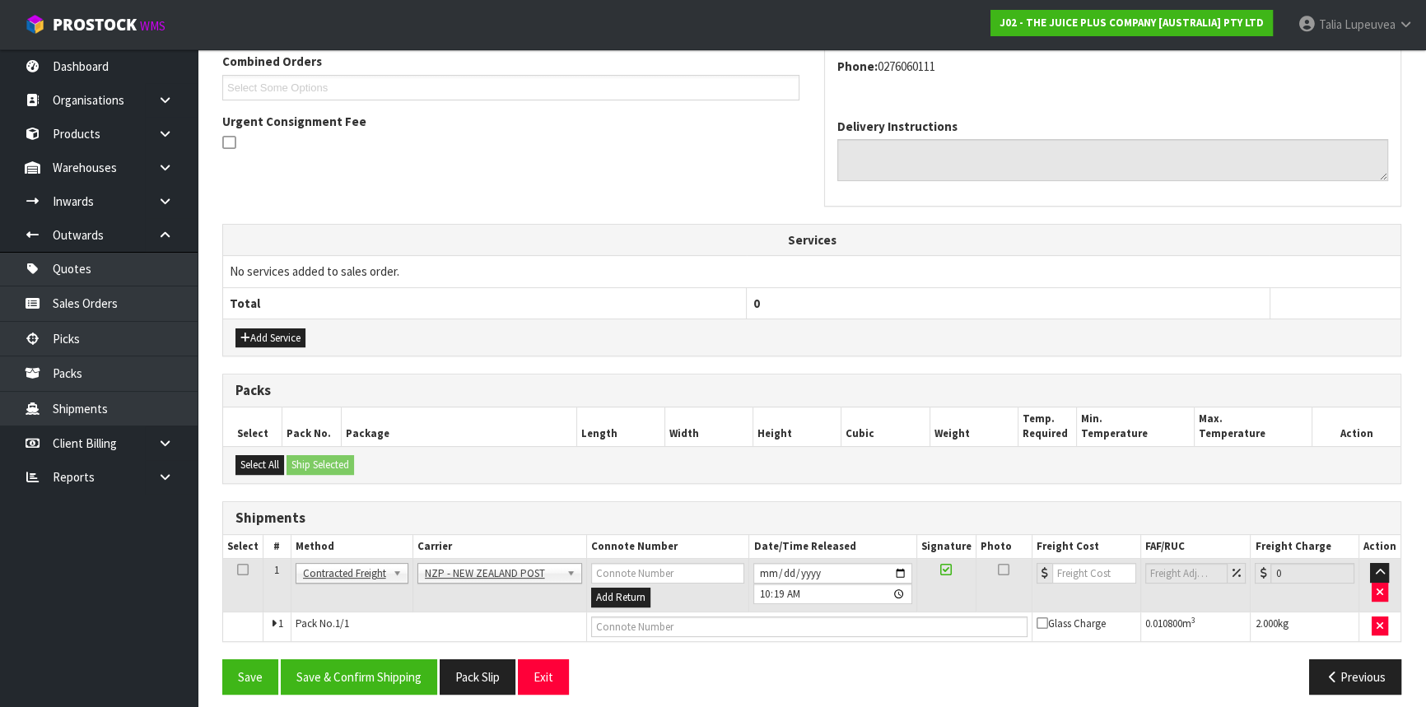
scroll to position [443, 0]
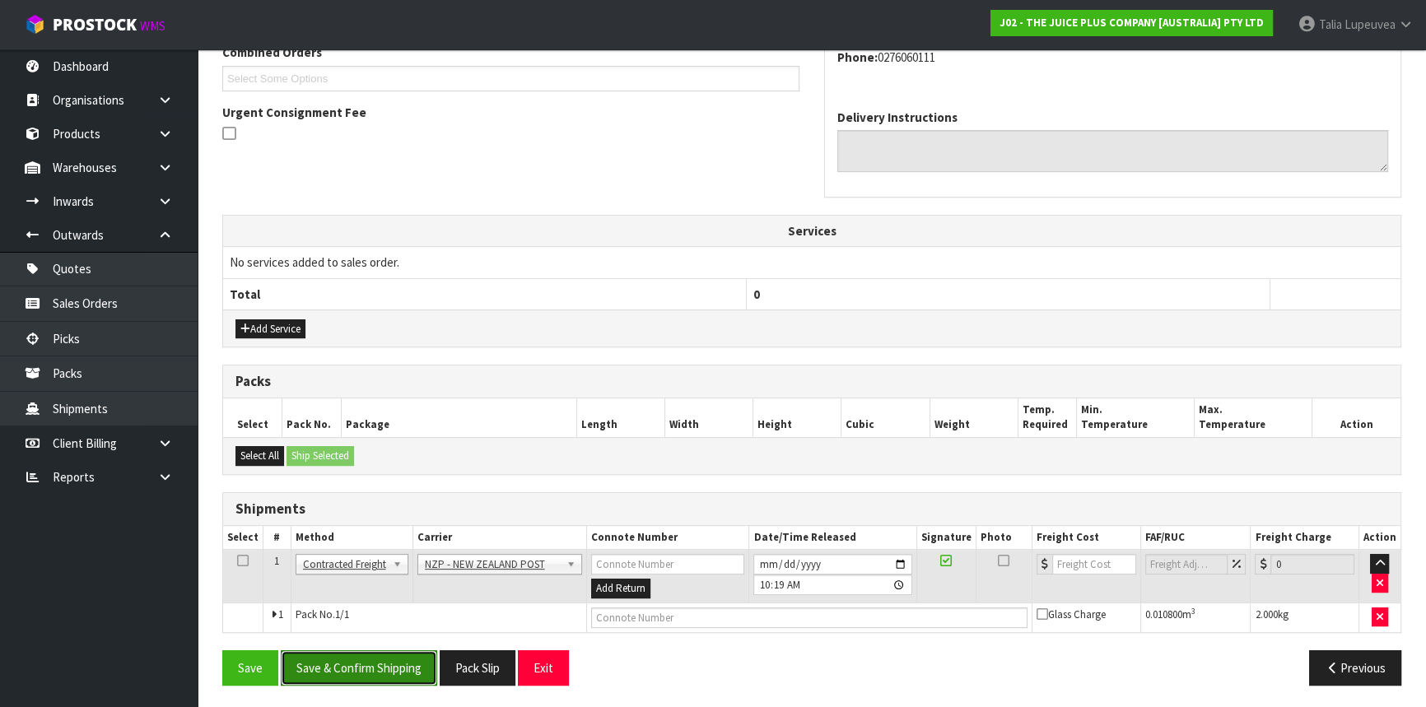
click at [307, 667] on button "Save & Confirm Shipping" at bounding box center [359, 668] width 156 height 35
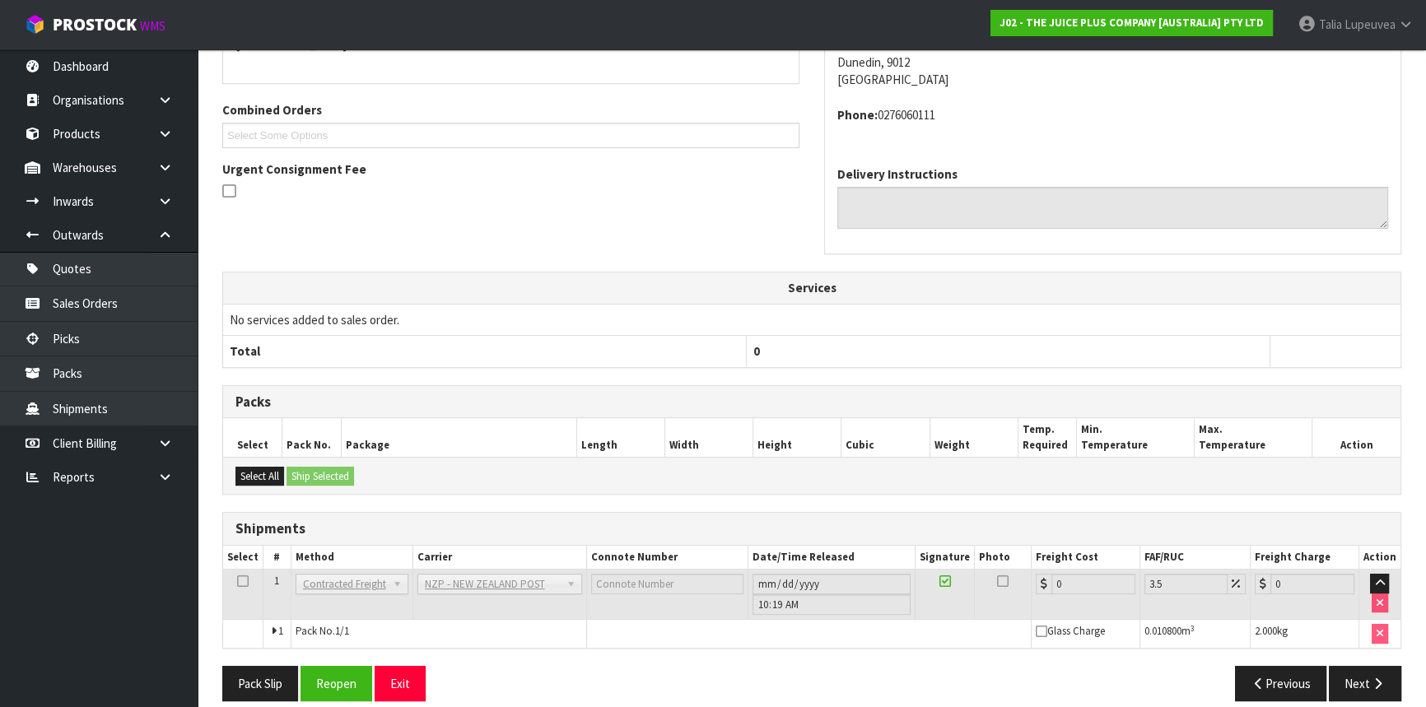
scroll to position [420, 0]
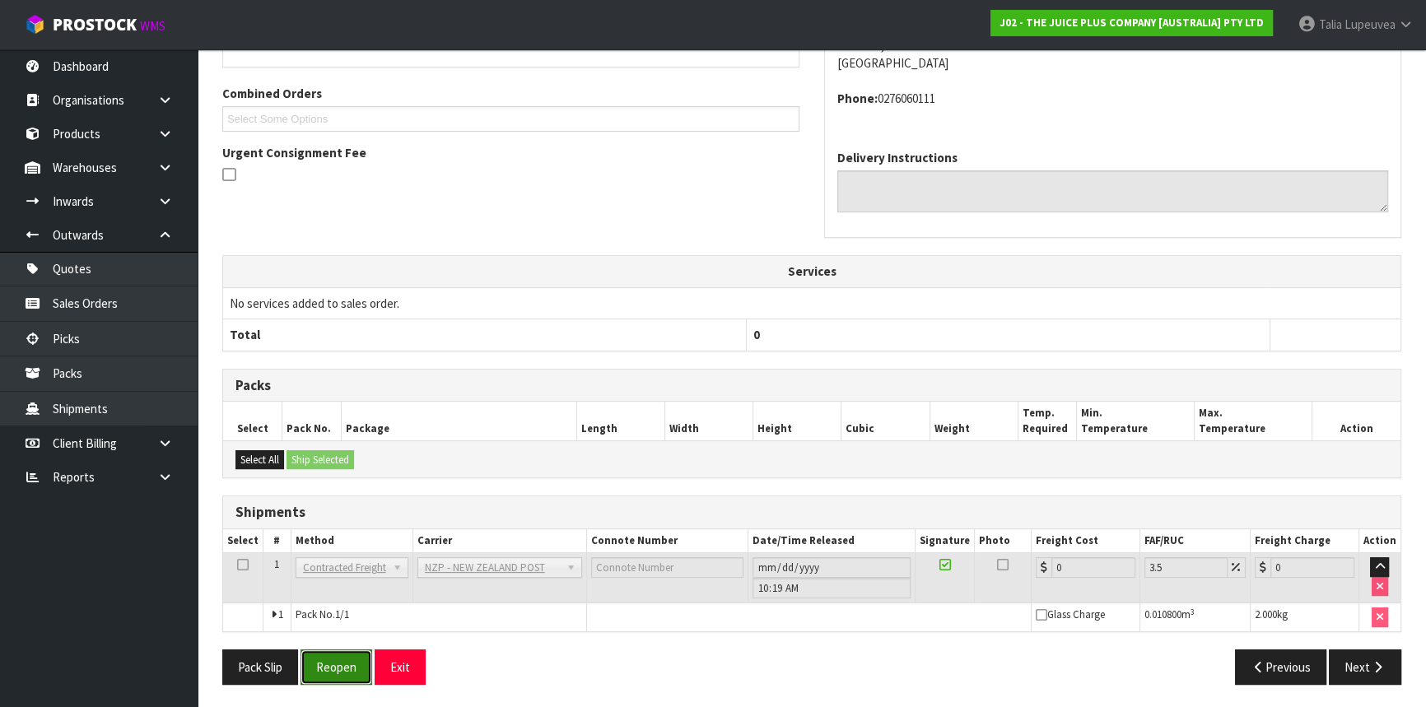
click at [338, 664] on button "Reopen" at bounding box center [337, 667] width 72 height 35
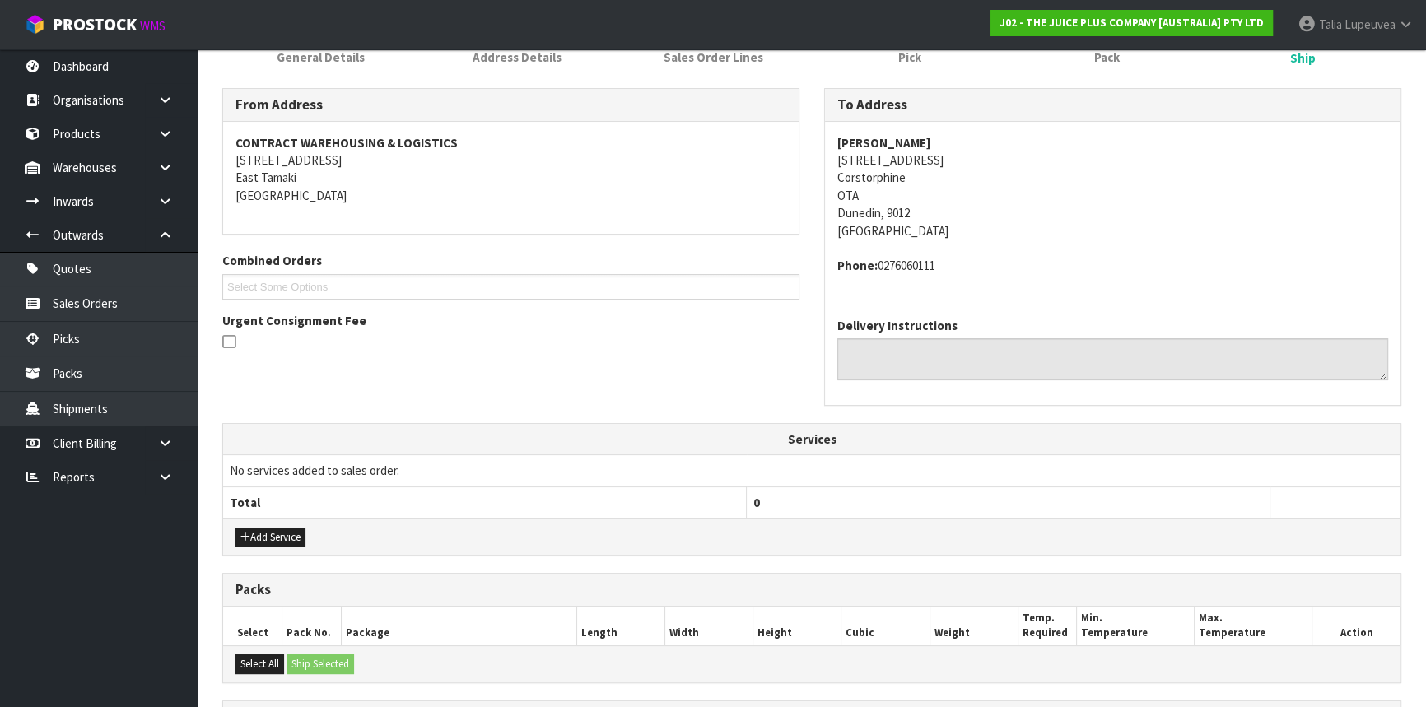
scroll to position [403, 0]
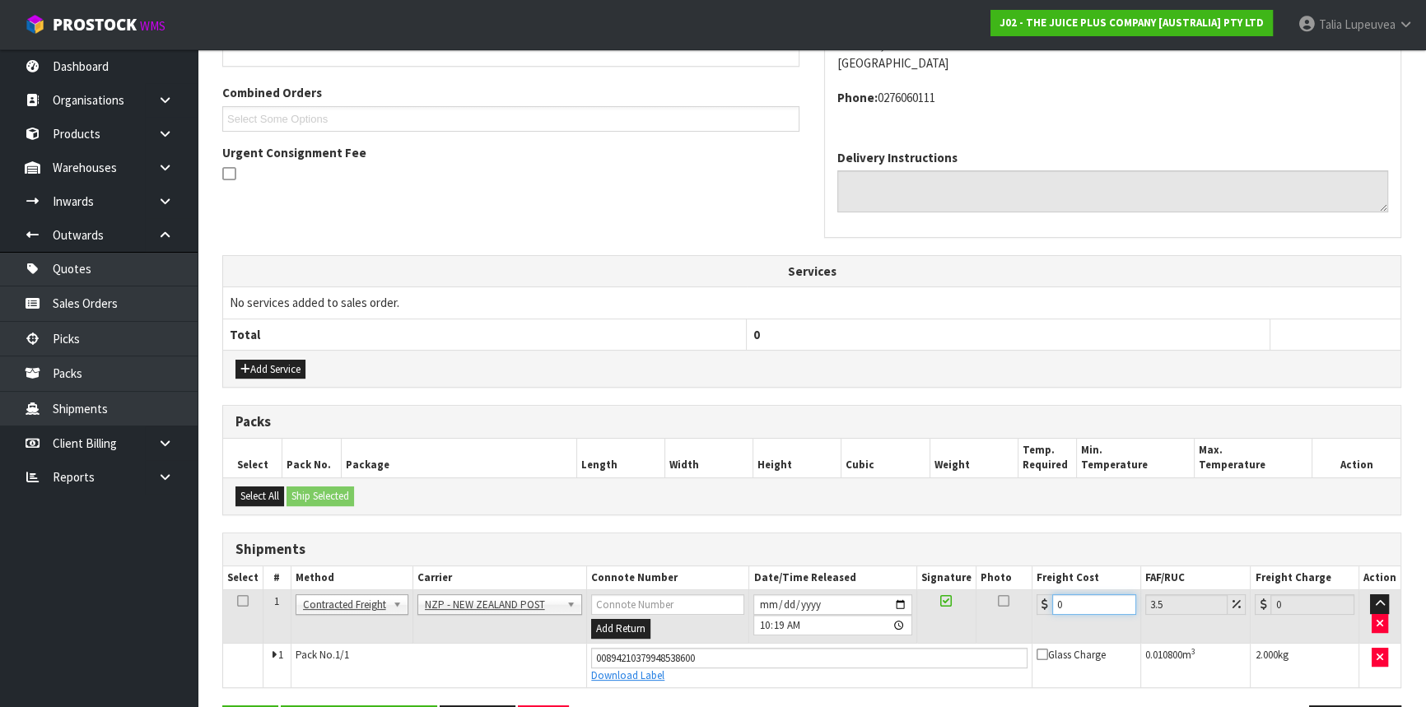
drag, startPoint x: 1079, startPoint y: 600, endPoint x: 1002, endPoint y: 604, distance: 76.7
click at [1002, 604] on tr "1 Client Local Pickup Customer Local Pickup Company Freight Contracted Freight …" at bounding box center [812, 618] width 1178 height 54
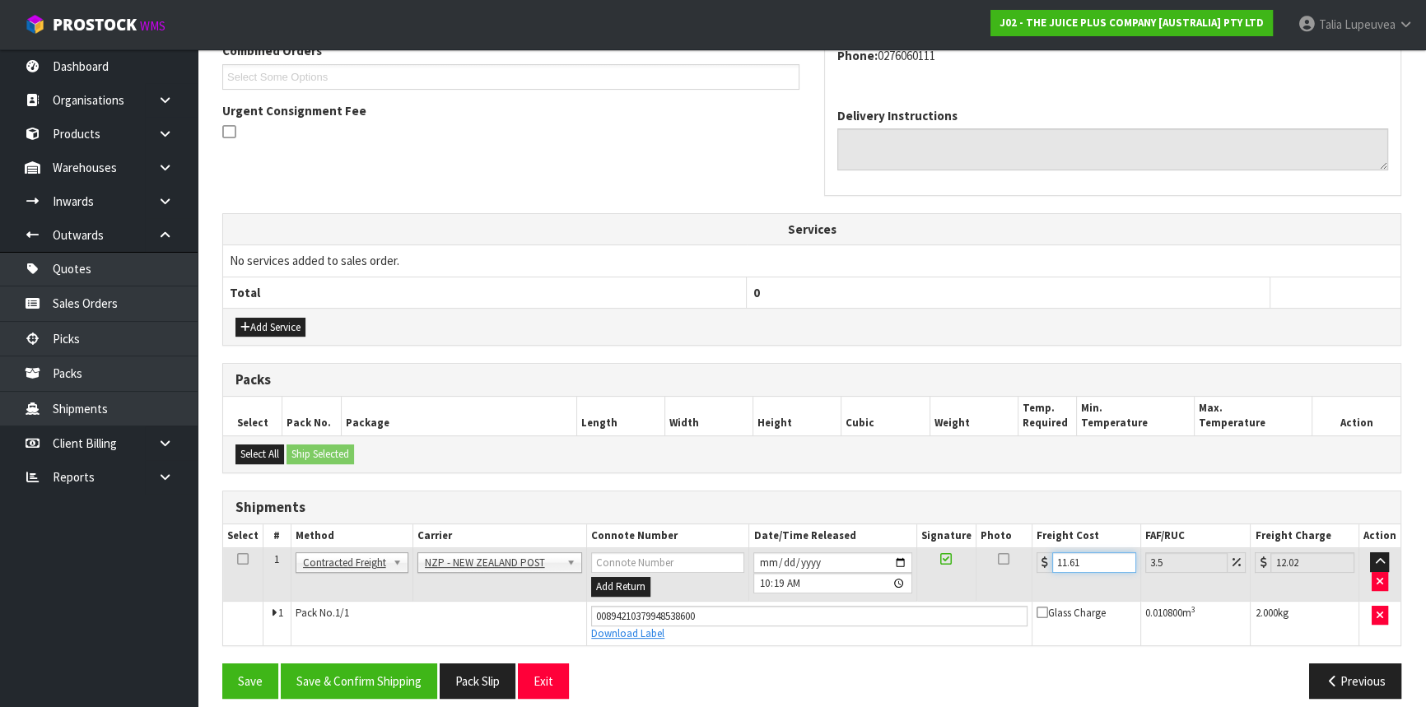
scroll to position [458, 0]
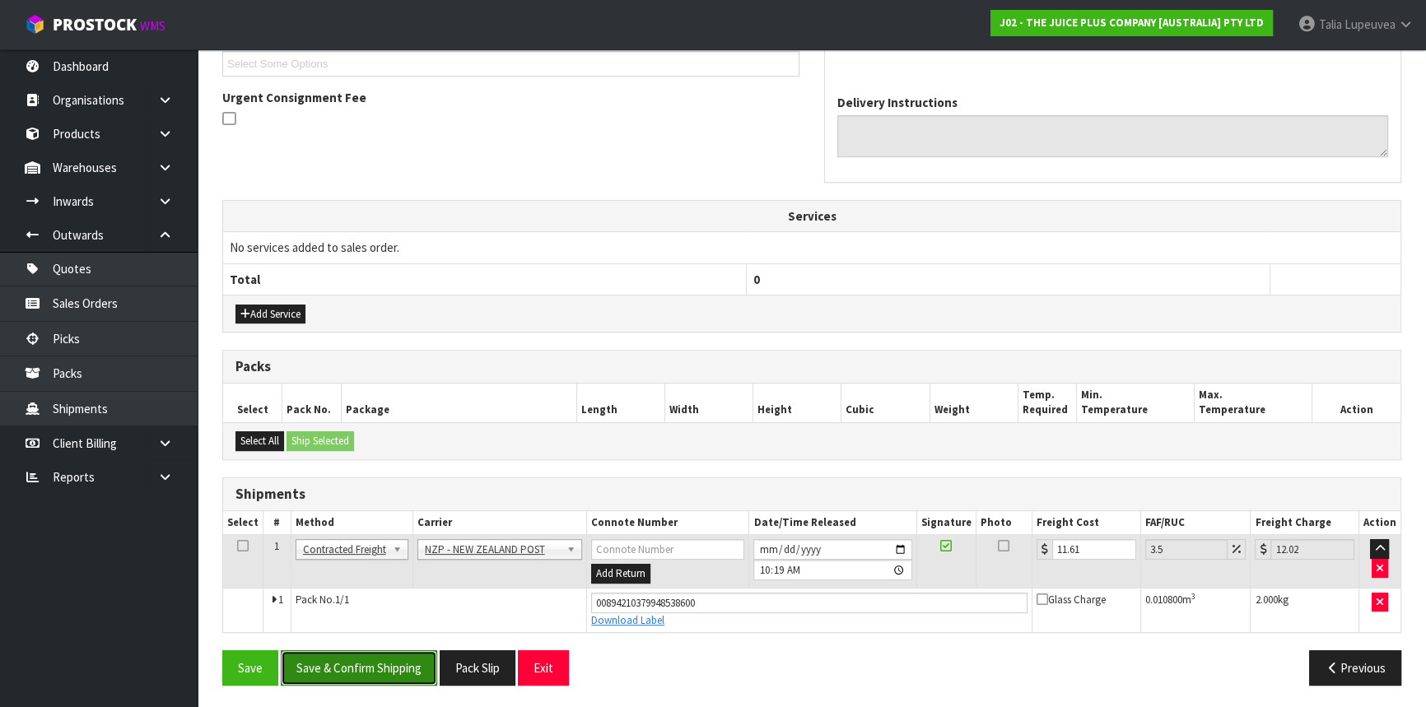
click at [413, 651] on button "Save & Confirm Shipping" at bounding box center [359, 668] width 156 height 35
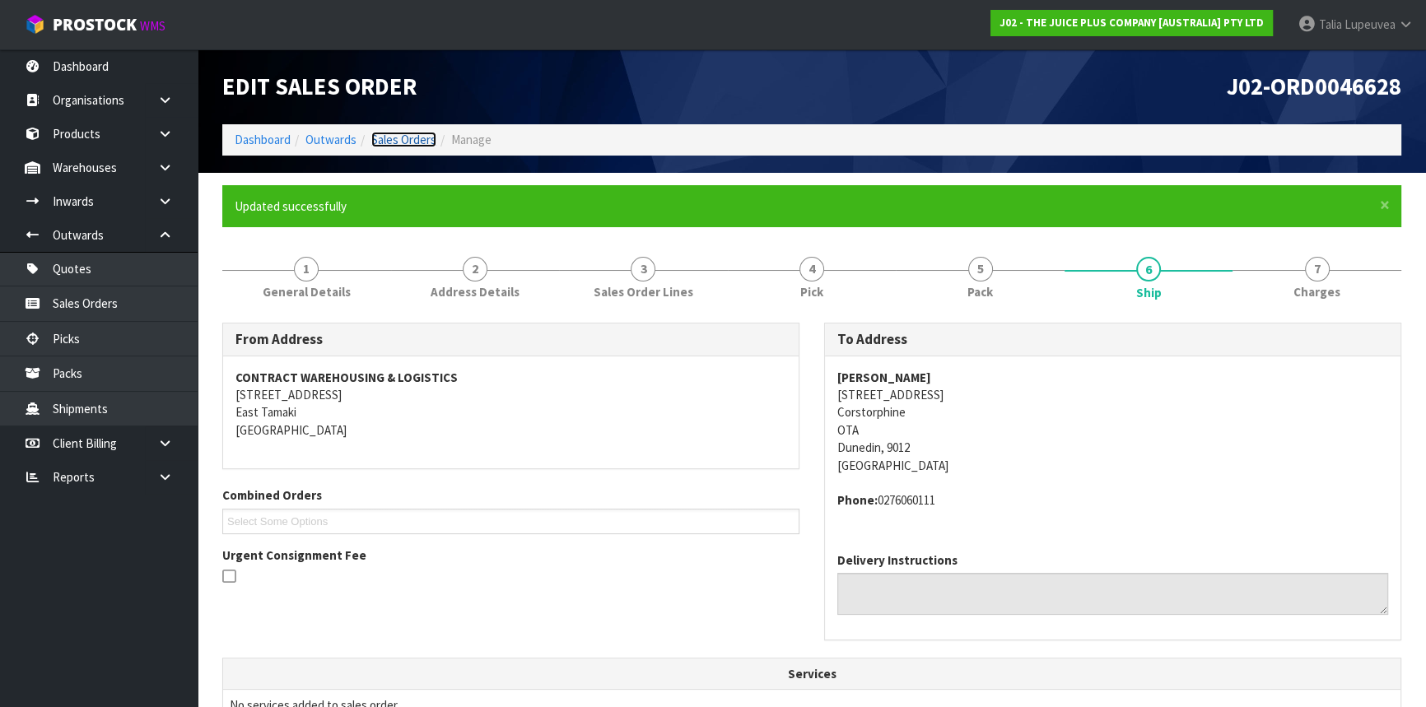
click at [391, 136] on link "Sales Orders" at bounding box center [403, 140] width 65 height 16
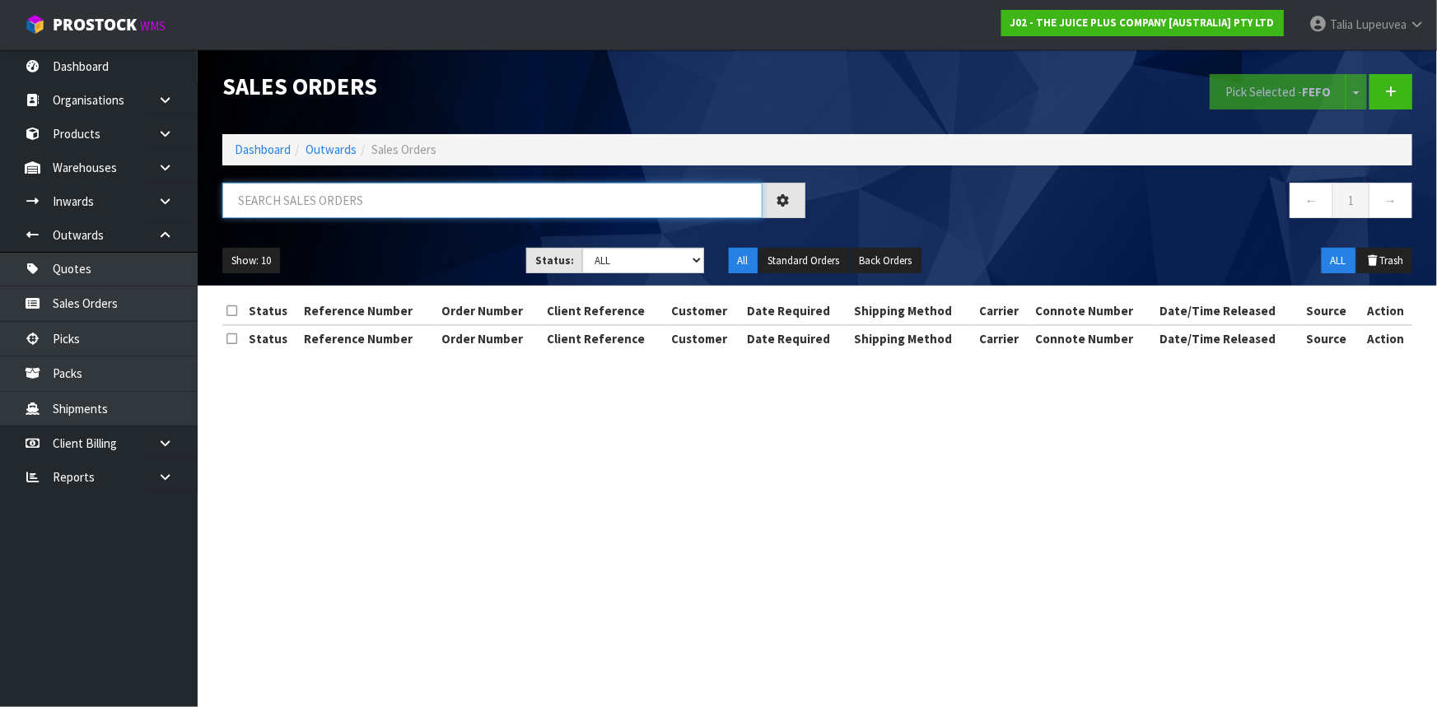
click at [378, 203] on input "text" at bounding box center [492, 200] width 540 height 35
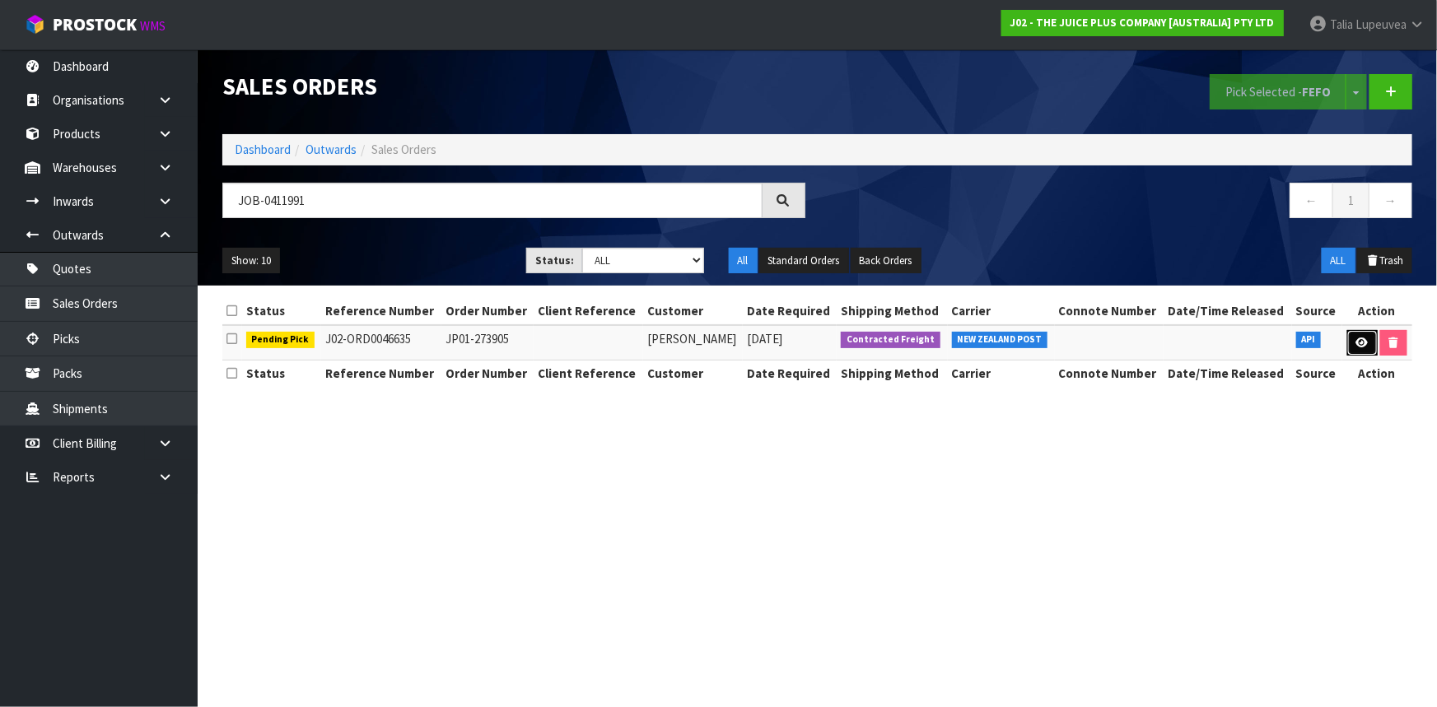
click at [1347, 338] on link at bounding box center [1362, 343] width 30 height 26
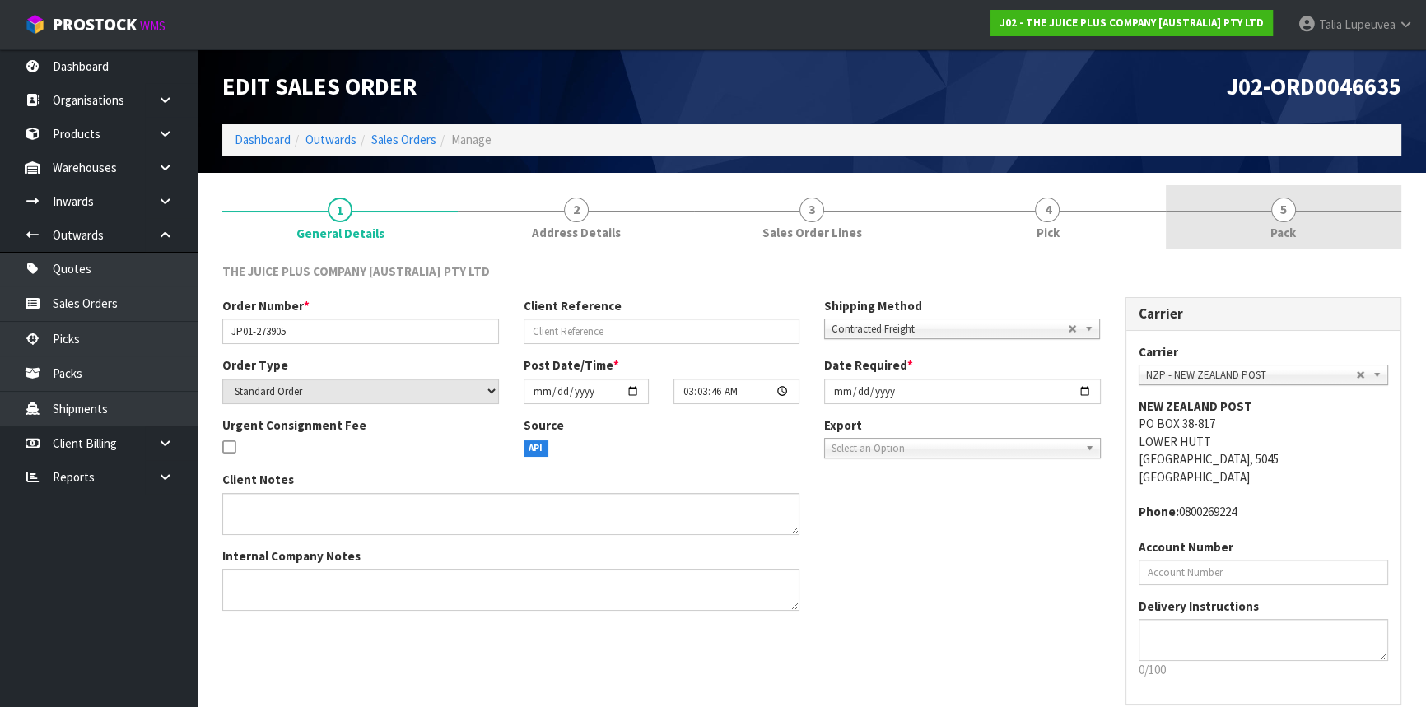
click at [1273, 236] on span "Pack" at bounding box center [1284, 232] width 26 height 17
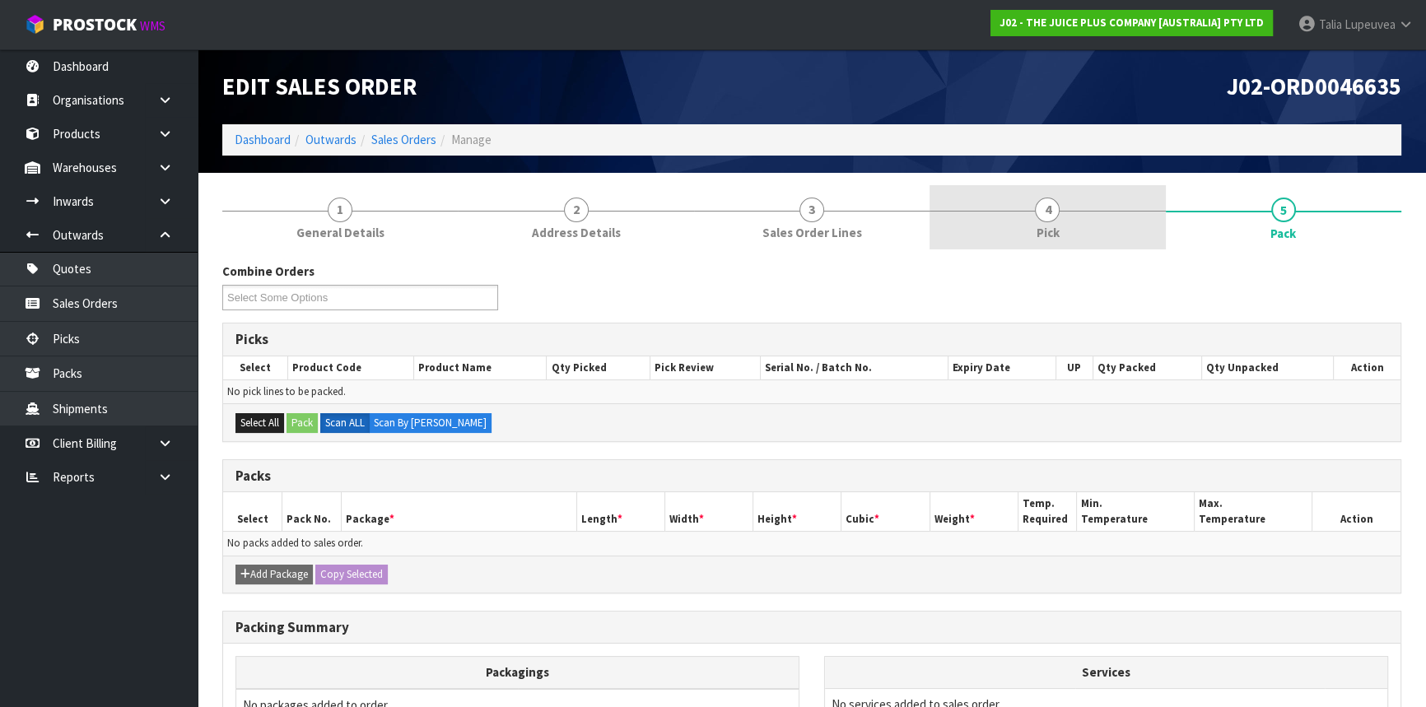
click at [1046, 214] on span "4" at bounding box center [1047, 210] width 25 height 25
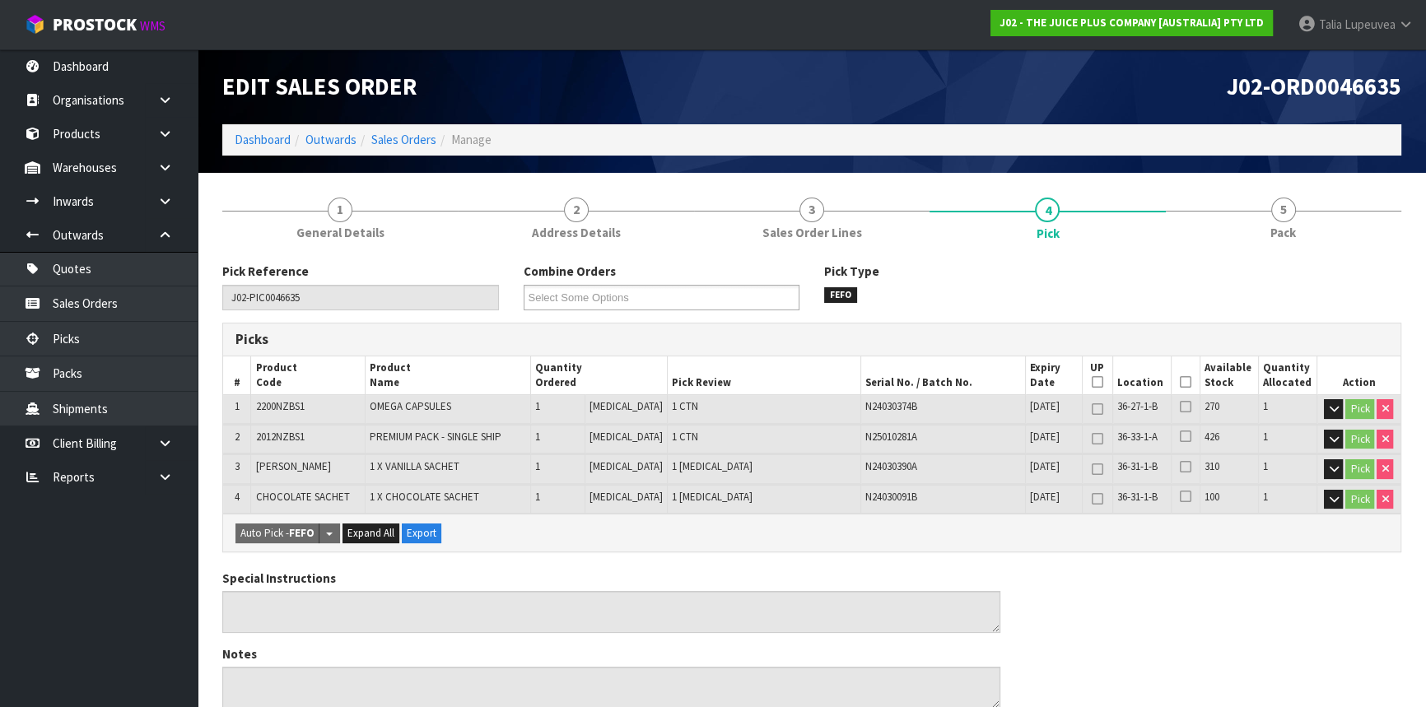
click at [1180, 382] on icon at bounding box center [1186, 382] width 12 height 1
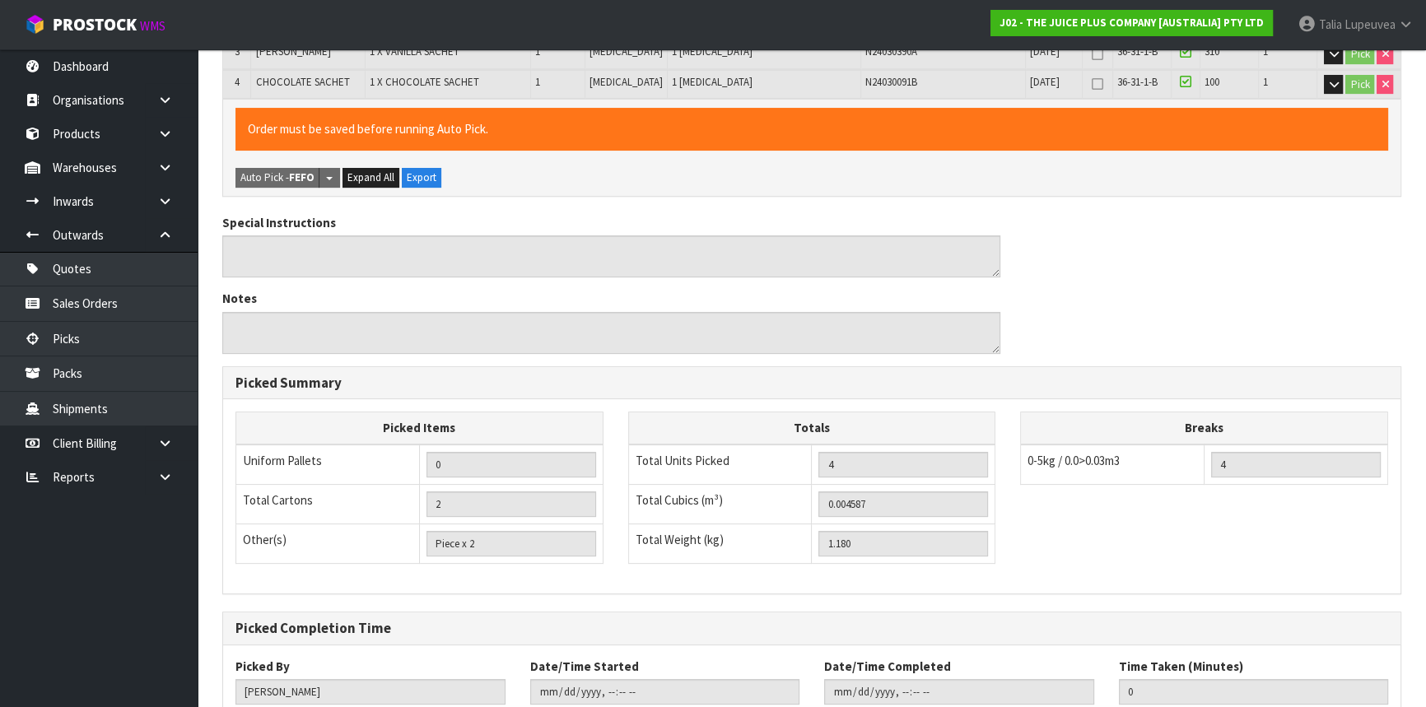
scroll to position [524, 0]
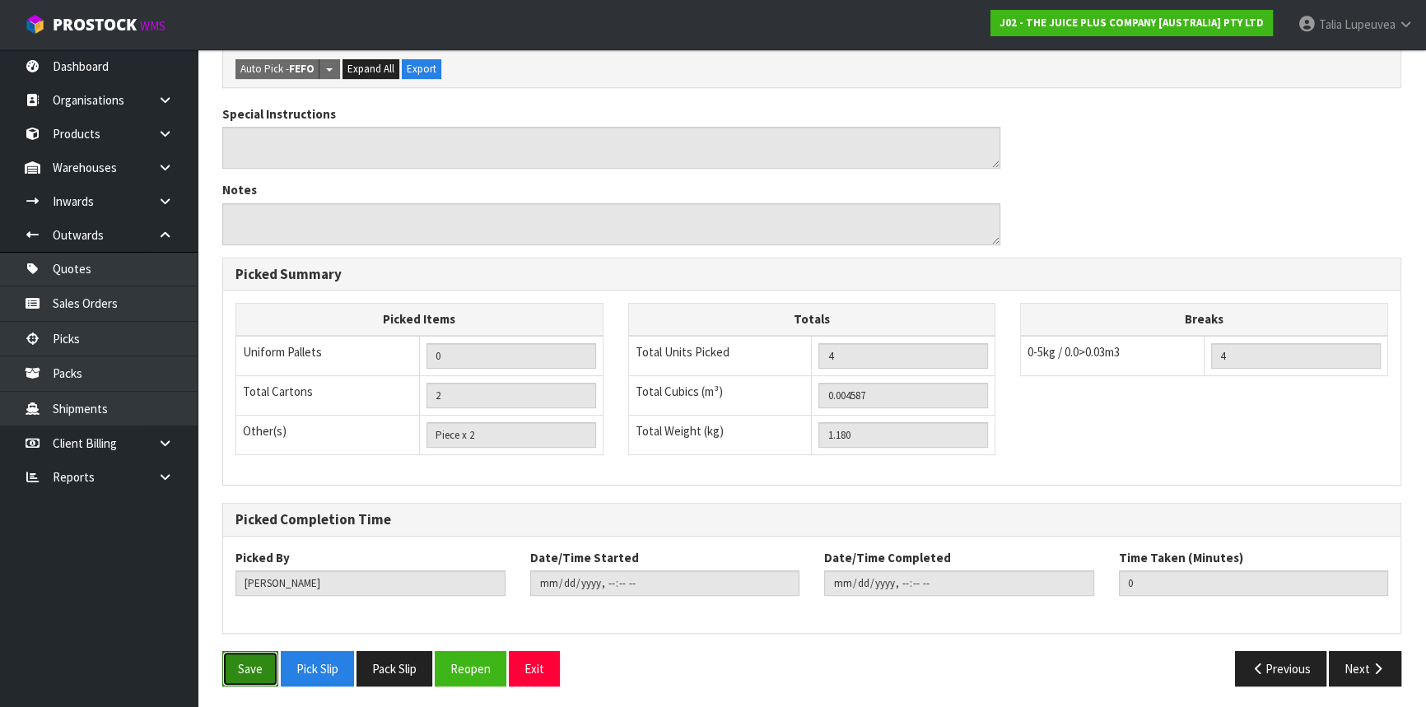
click at [266, 675] on button "Save" at bounding box center [250, 668] width 56 height 35
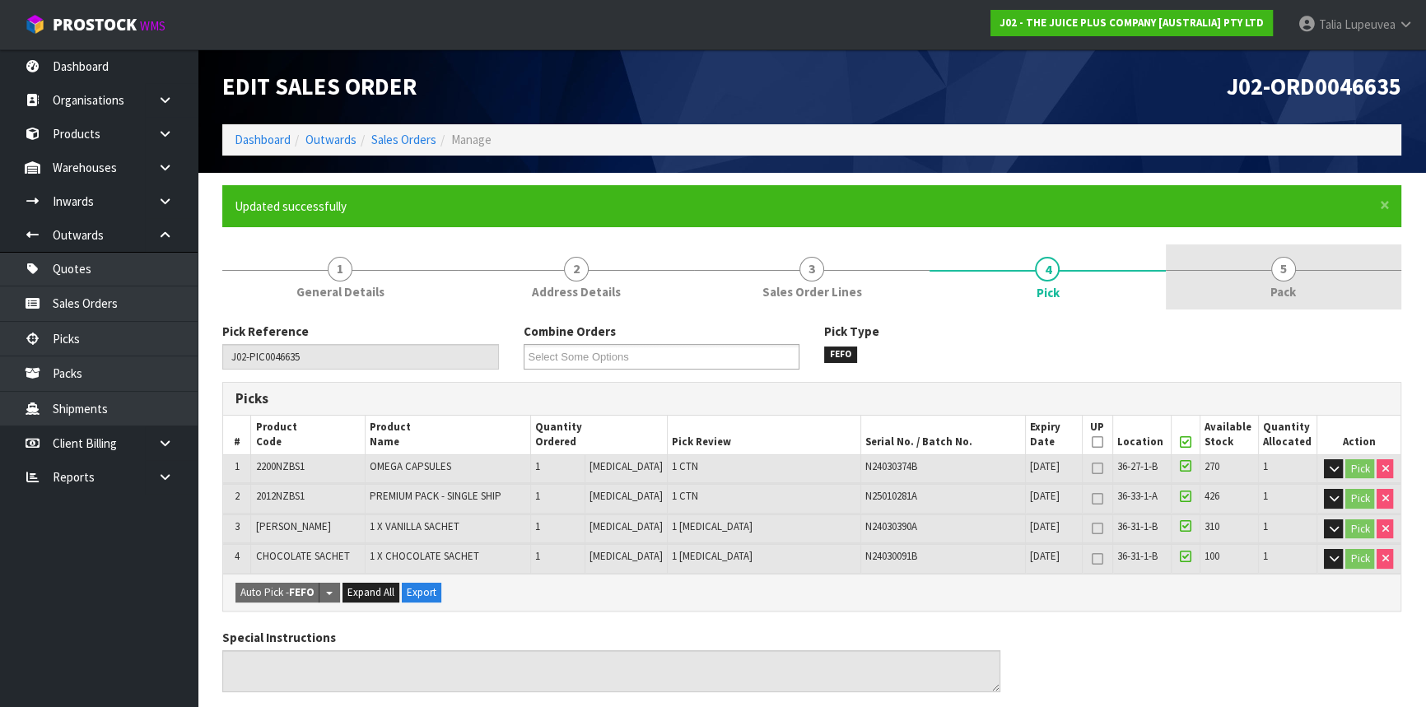
click at [1288, 273] on span "5" at bounding box center [1284, 269] width 25 height 25
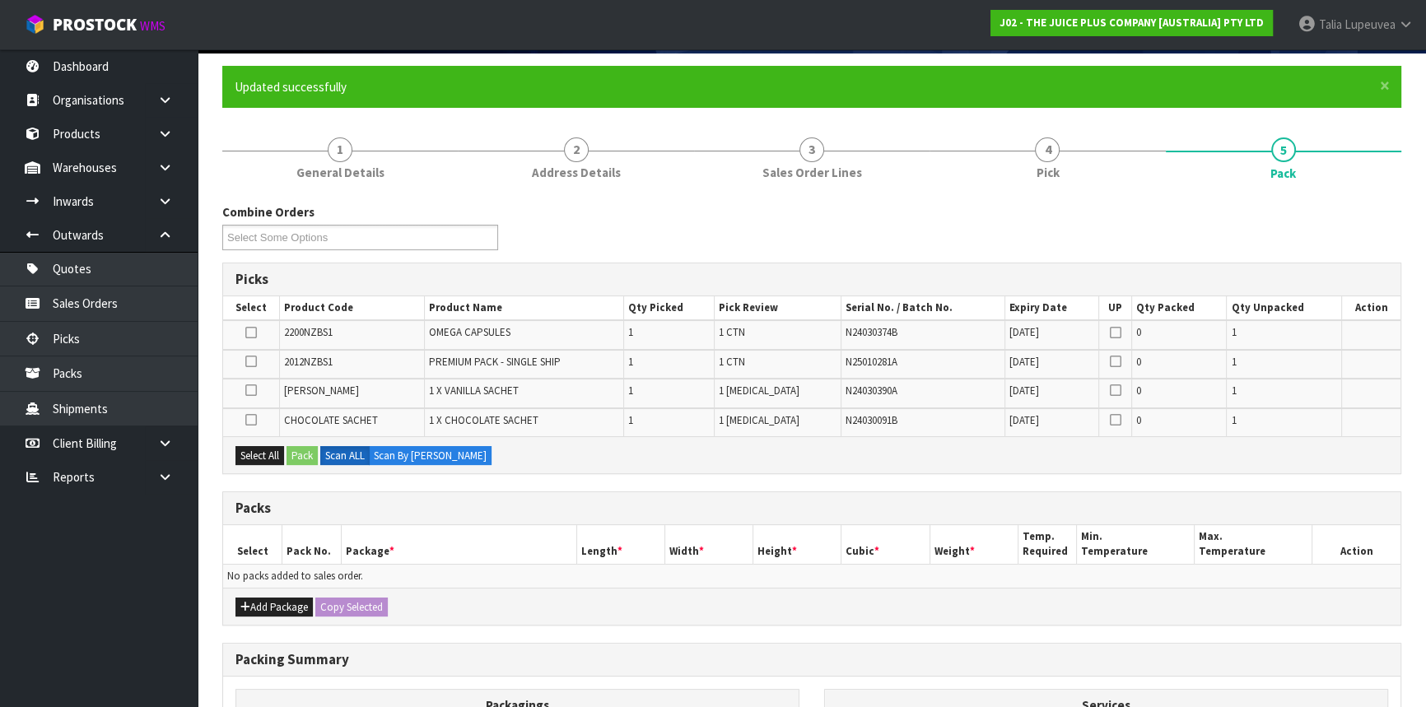
scroll to position [114, 0]
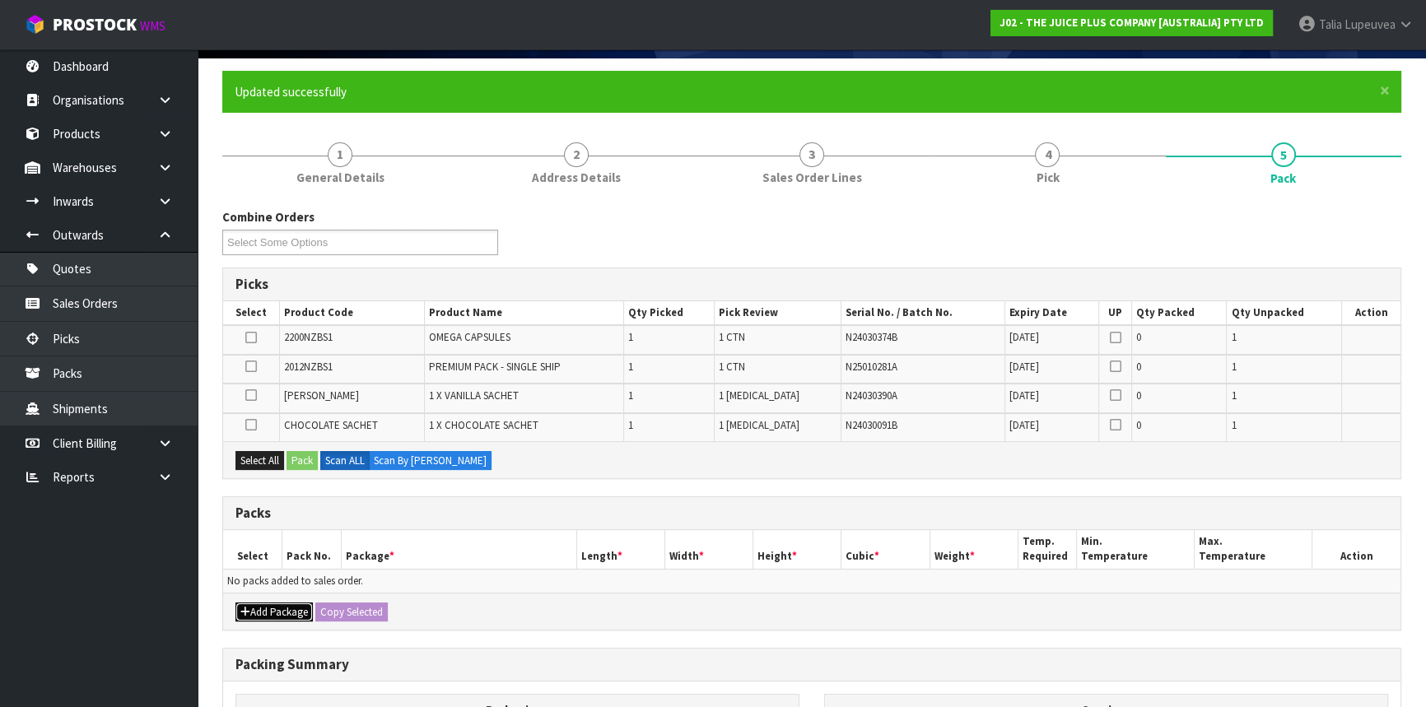
click at [292, 607] on button "Add Package" at bounding box center [274, 613] width 77 height 20
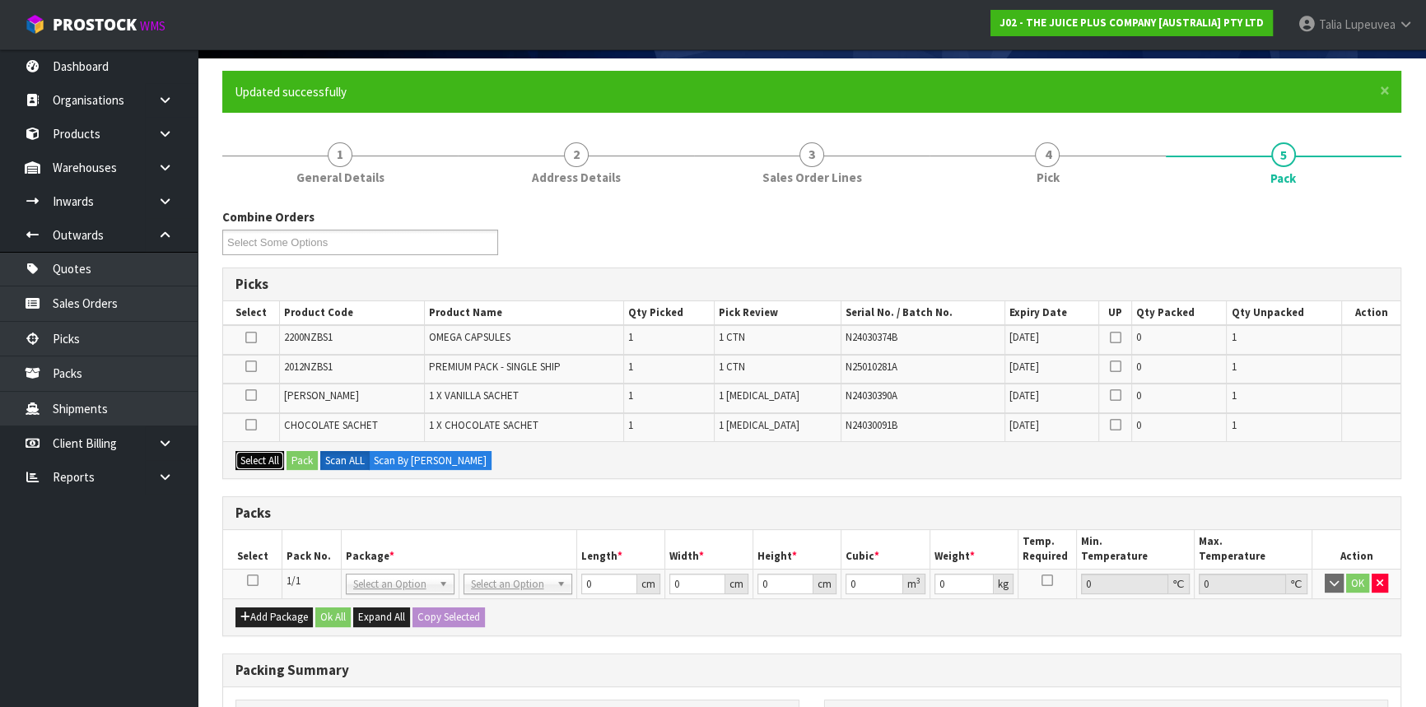
drag, startPoint x: 258, startPoint y: 459, endPoint x: 279, endPoint y: 454, distance: 22.0
click at [257, 456] on button "Select All" at bounding box center [260, 461] width 49 height 20
click at [280, 454] on button "Select All" at bounding box center [260, 461] width 49 height 20
click at [302, 463] on button "Pack" at bounding box center [302, 461] width 31 height 20
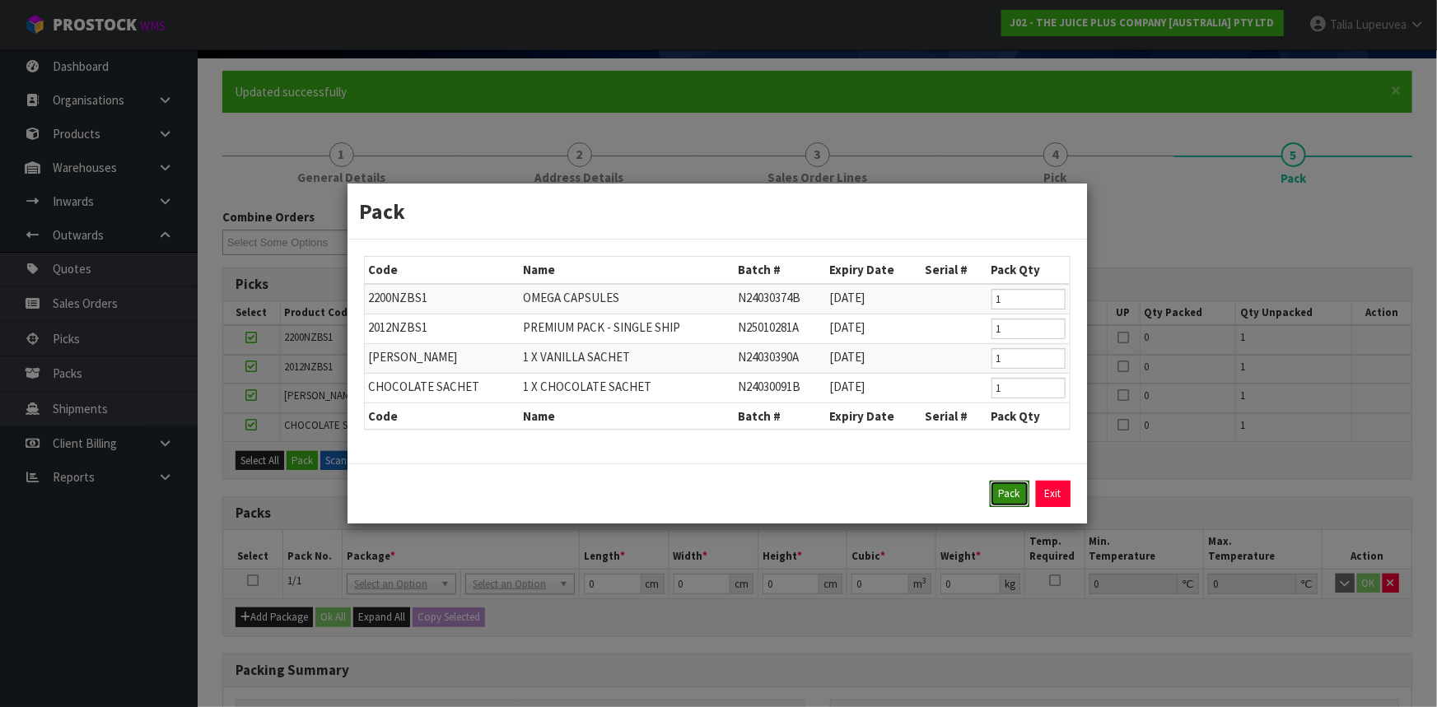
click at [1006, 486] on button "Pack" at bounding box center [1010, 494] width 40 height 26
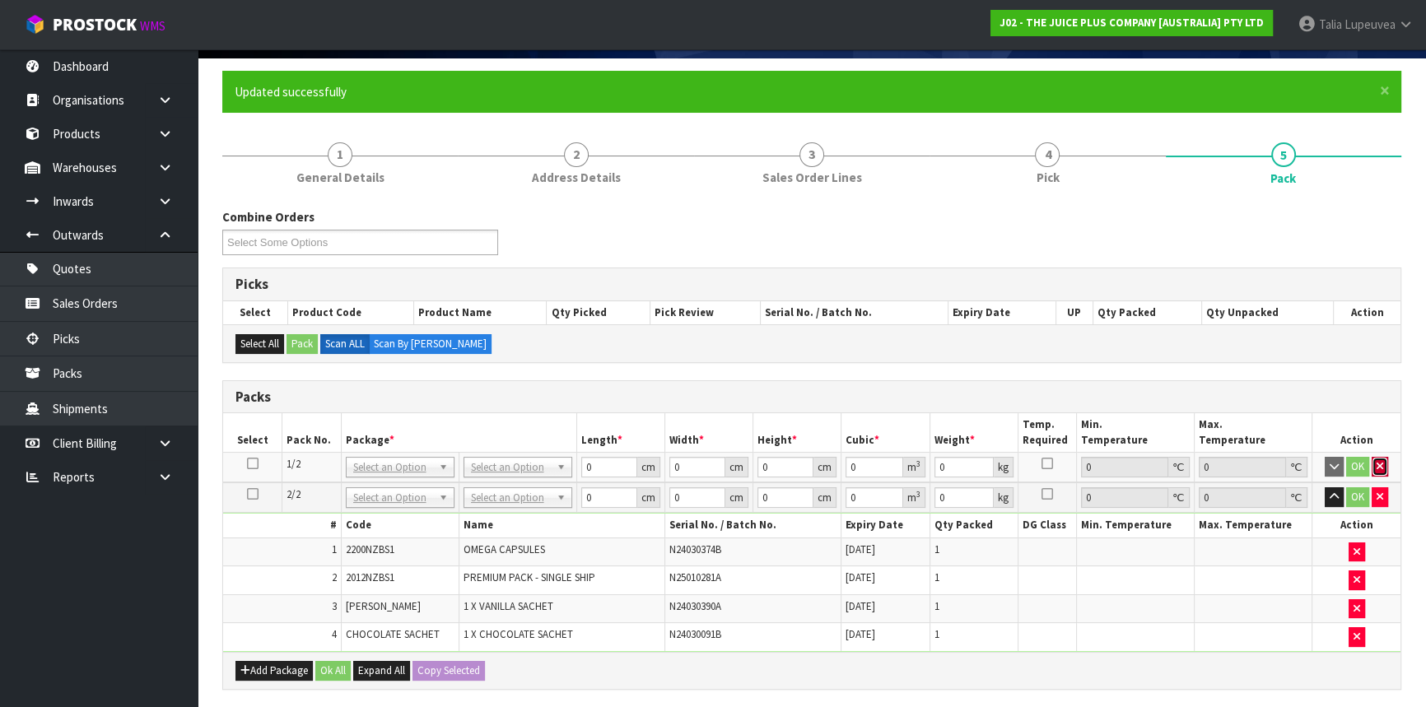
click at [1379, 461] on icon "button" at bounding box center [1380, 466] width 7 height 11
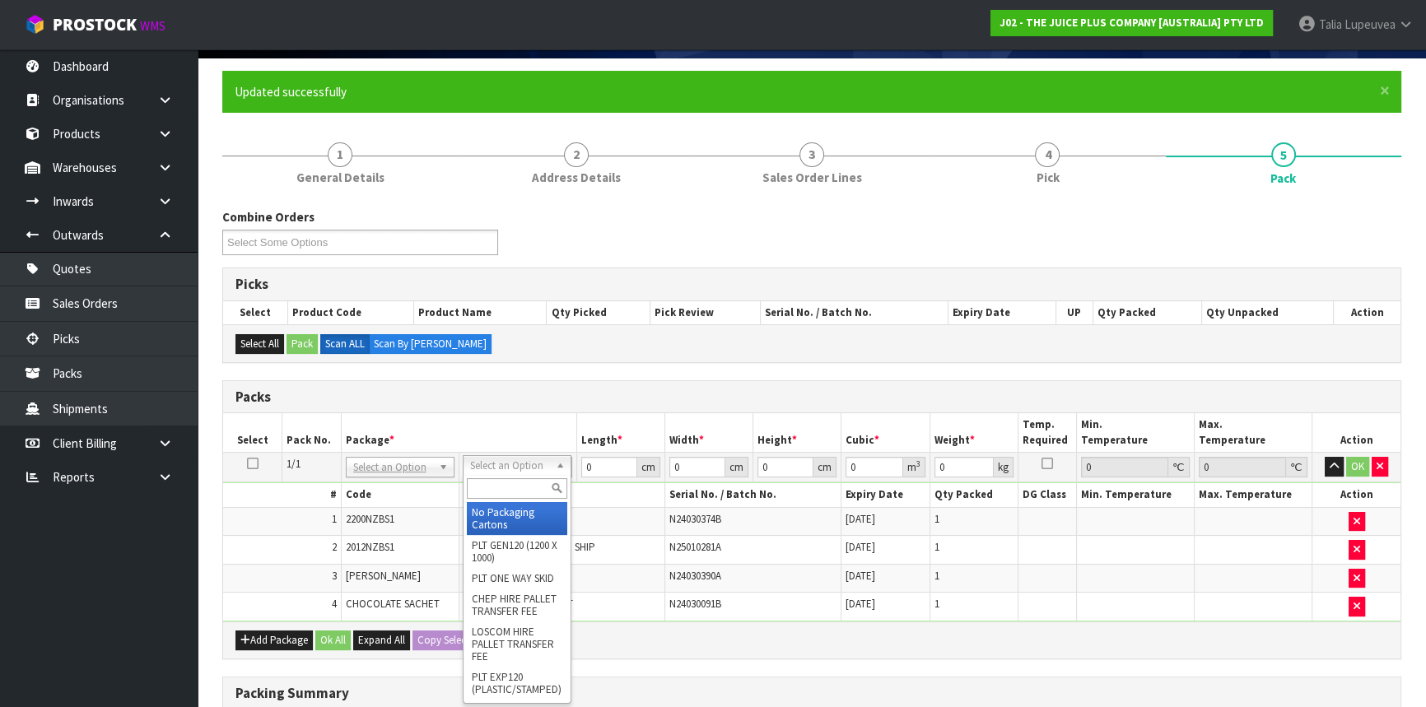
click at [530, 486] on input "text" at bounding box center [517, 489] width 100 height 21
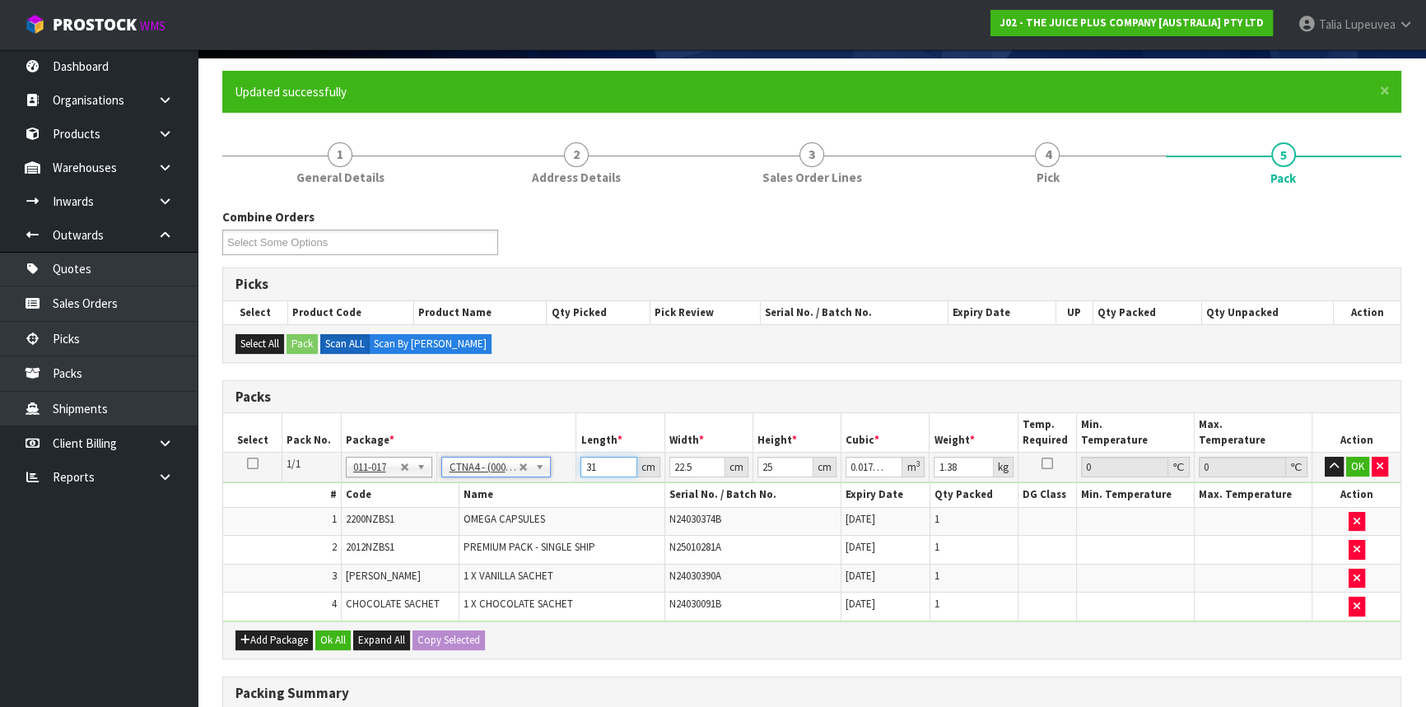
drag, startPoint x: 602, startPoint y: 469, endPoint x: 550, endPoint y: 469, distance: 51.9
click at [560, 468] on tr "1/1 NONE 007-001 007-002 007-004 007-009 007-013 007-014 007-015 007-017 007-01…" at bounding box center [812, 468] width 1178 height 30
click at [1353, 468] on button "OK" at bounding box center [1358, 467] width 23 height 20
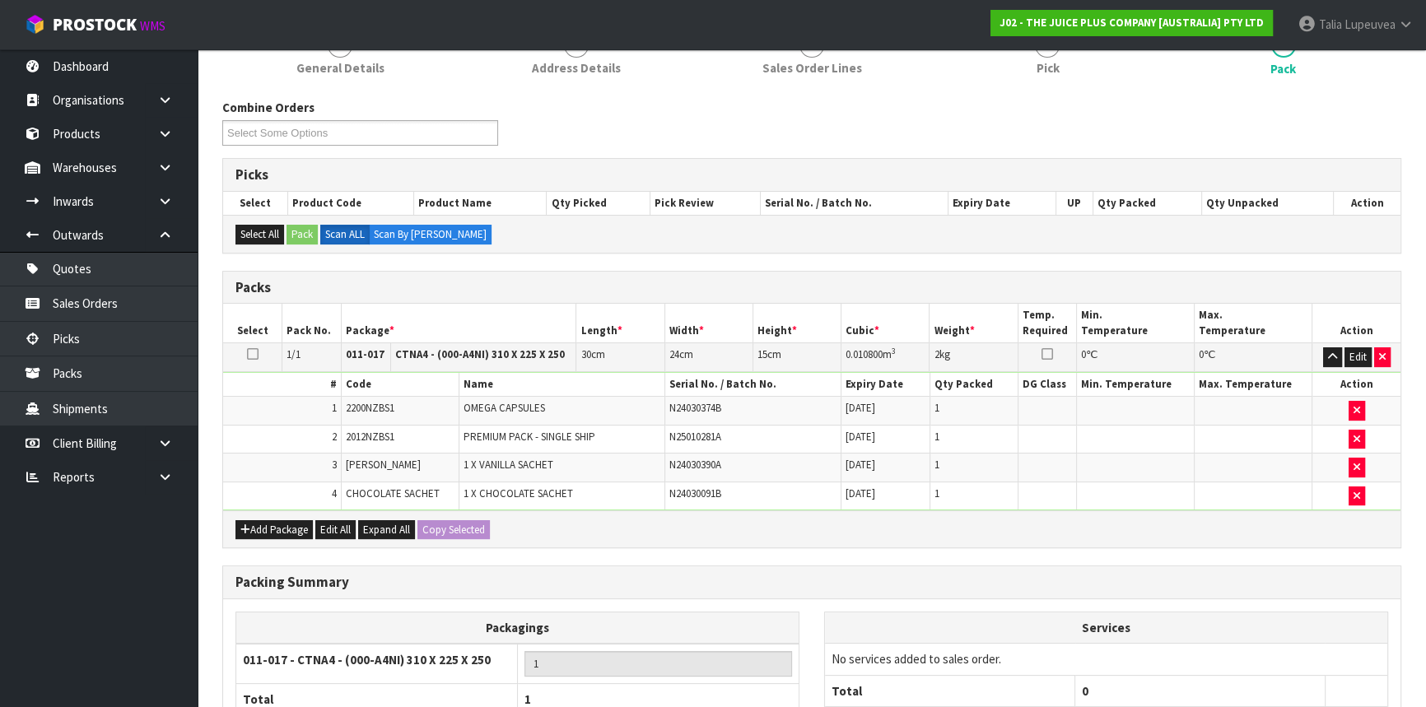
scroll to position [373, 0]
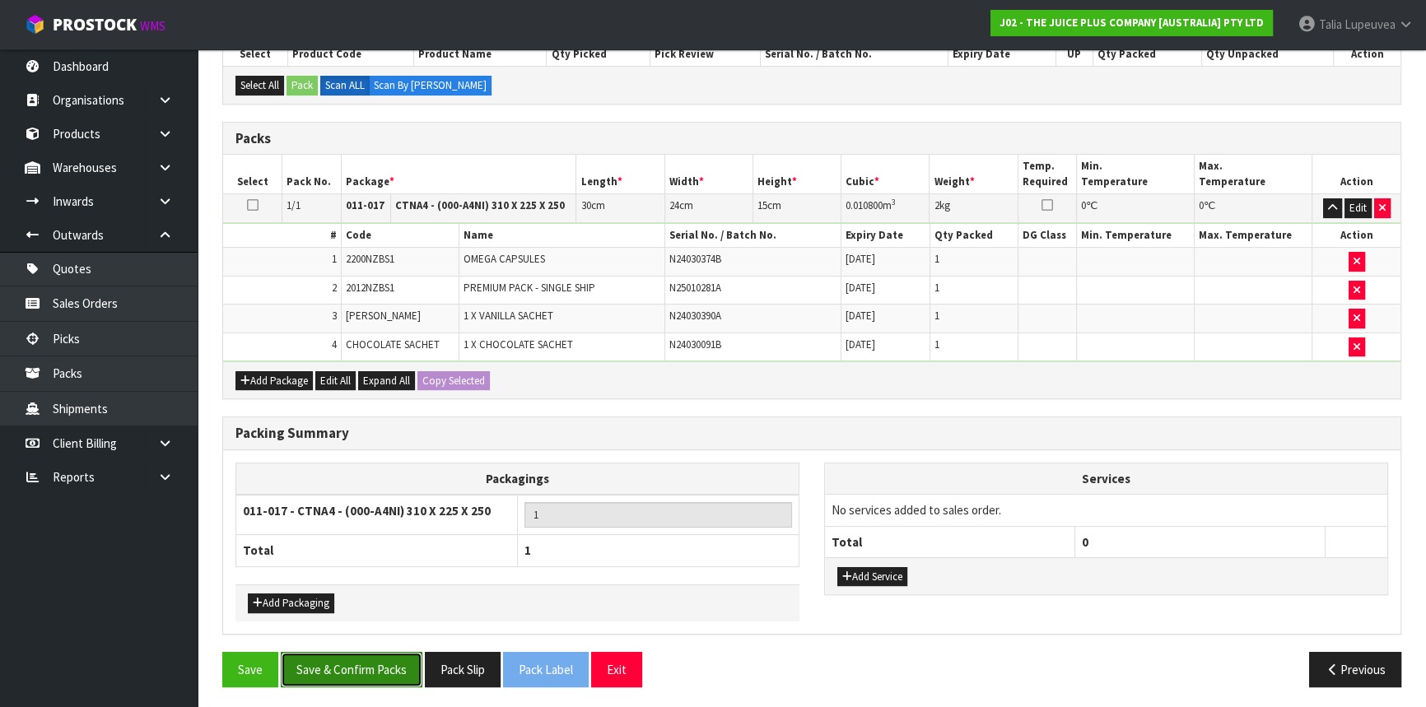
click at [390, 652] on button "Save & Confirm Packs" at bounding box center [352, 669] width 142 height 35
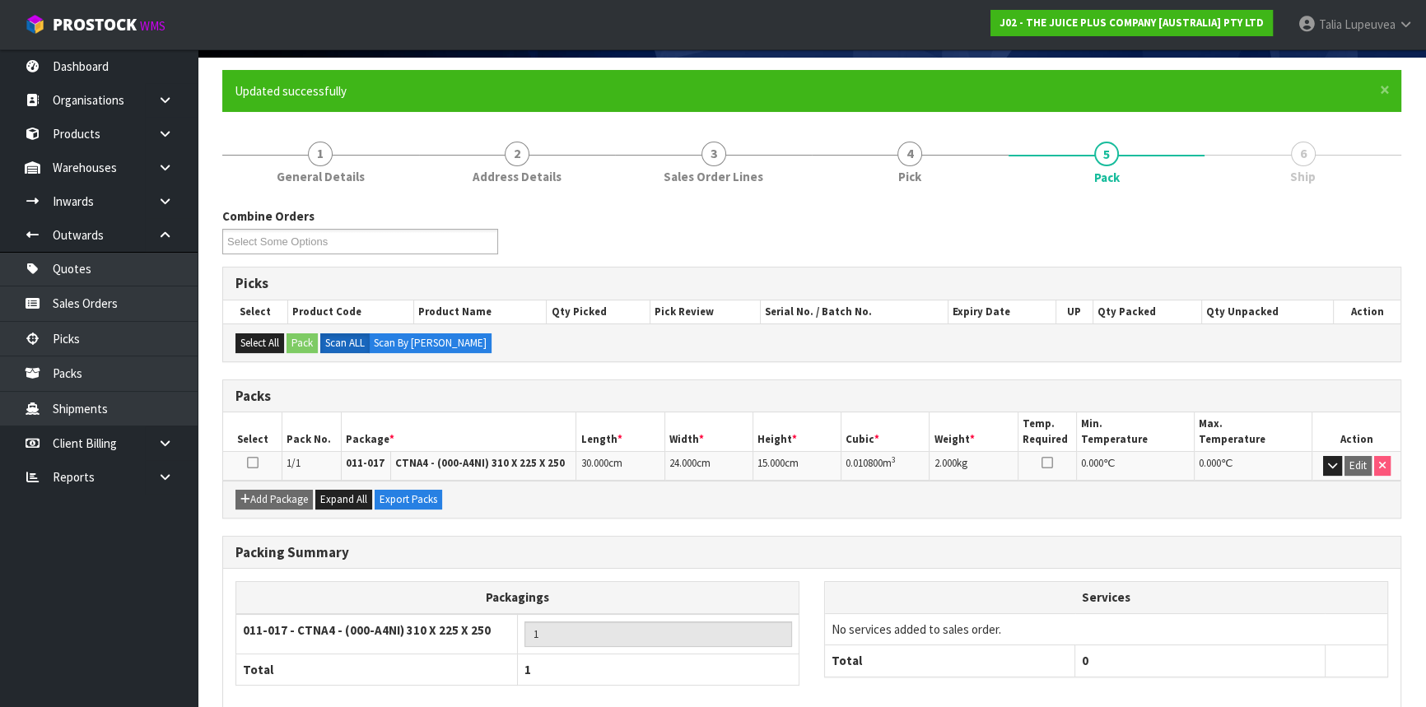
scroll to position [198, 0]
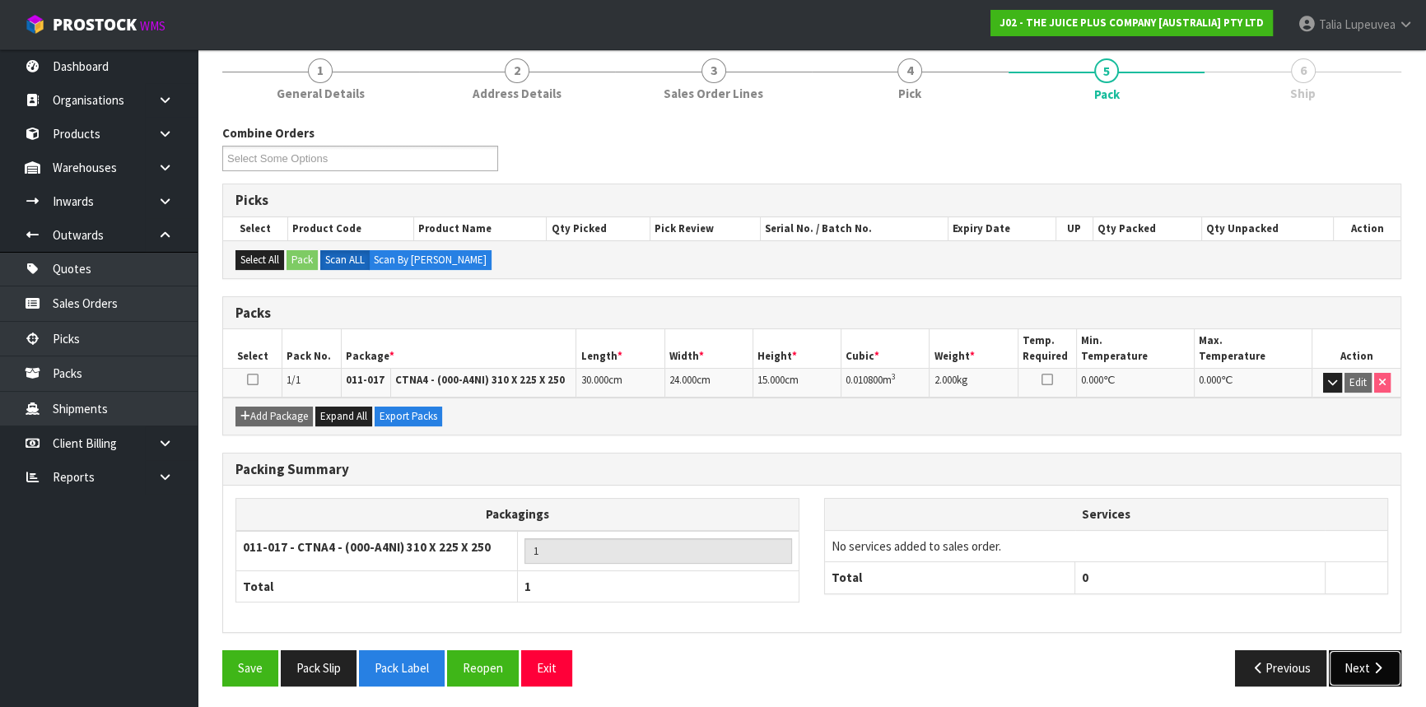
click at [1345, 667] on button "Next" at bounding box center [1365, 668] width 72 height 35
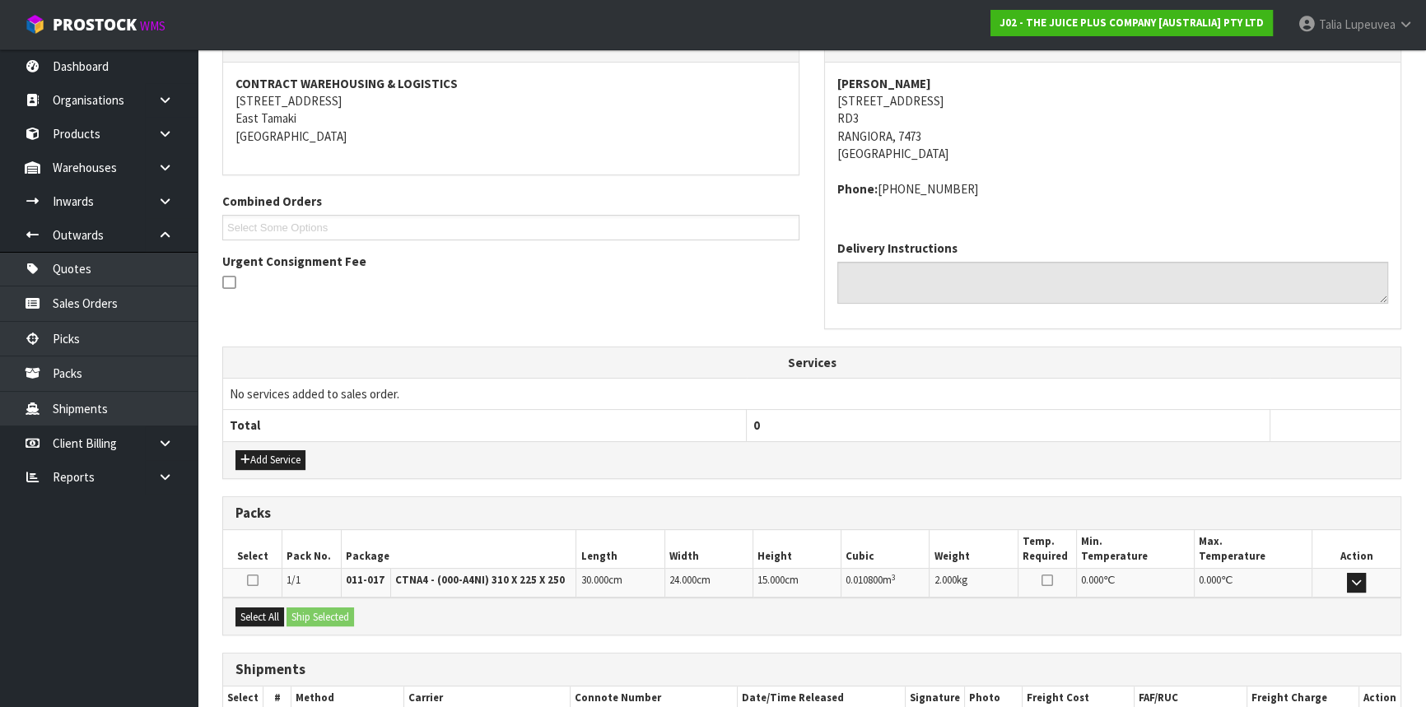
scroll to position [395, 0]
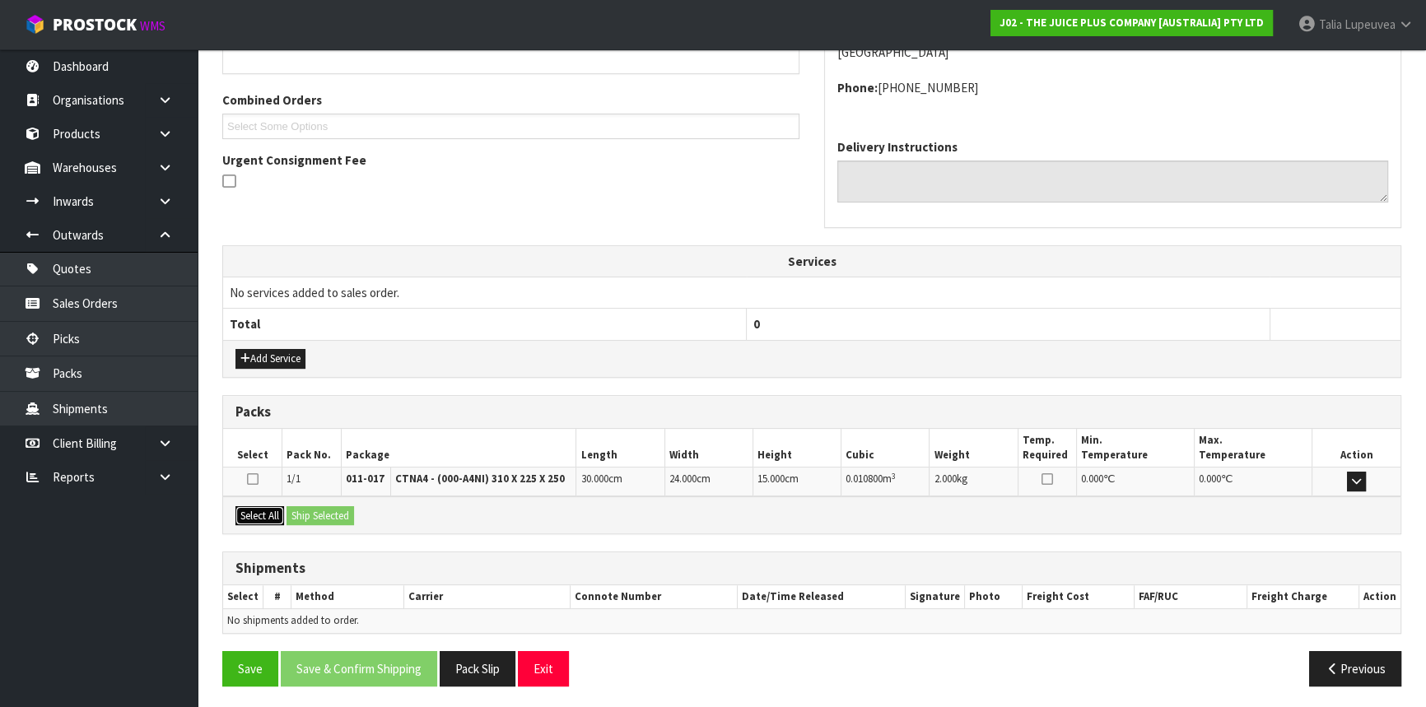
drag, startPoint x: 254, startPoint y: 511, endPoint x: 267, endPoint y: 511, distance: 12.4
click at [254, 511] on button "Select All" at bounding box center [260, 517] width 49 height 20
click at [307, 508] on button "Ship Selected" at bounding box center [321, 517] width 68 height 20
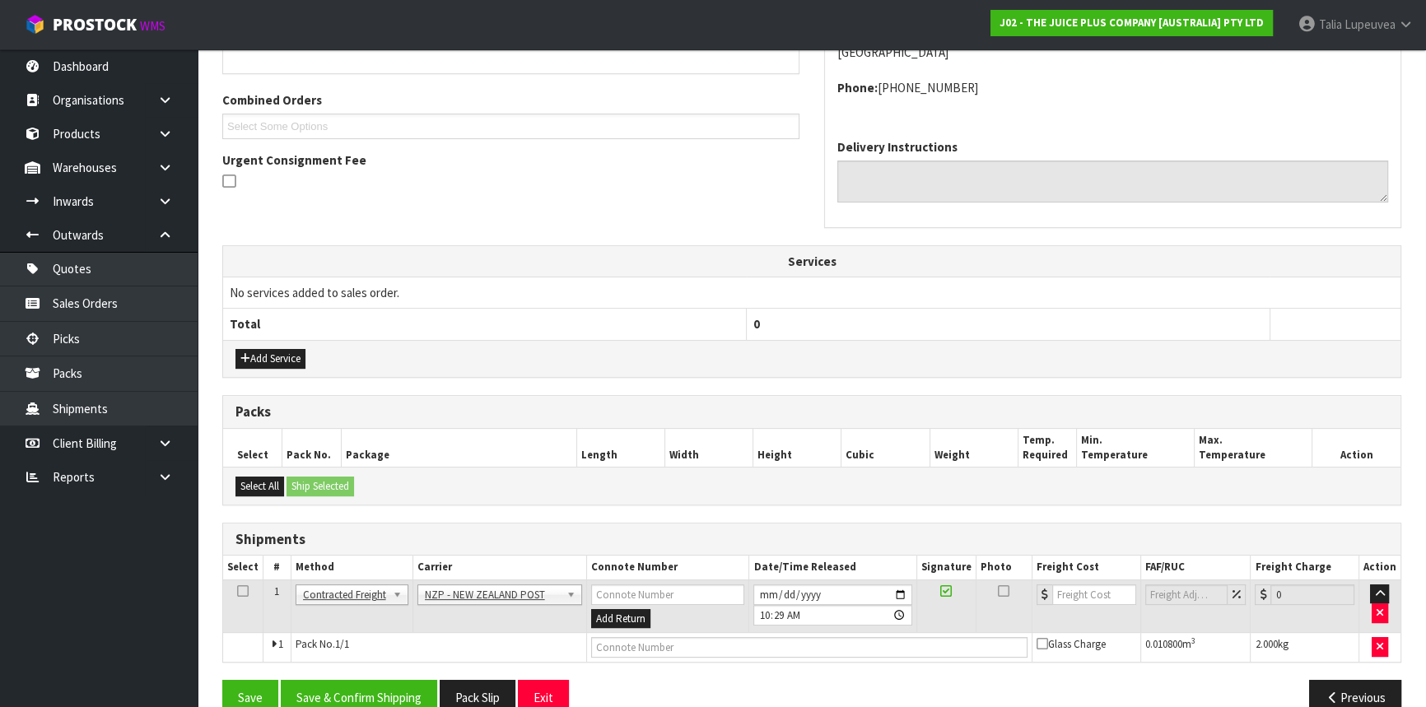
scroll to position [425, 0]
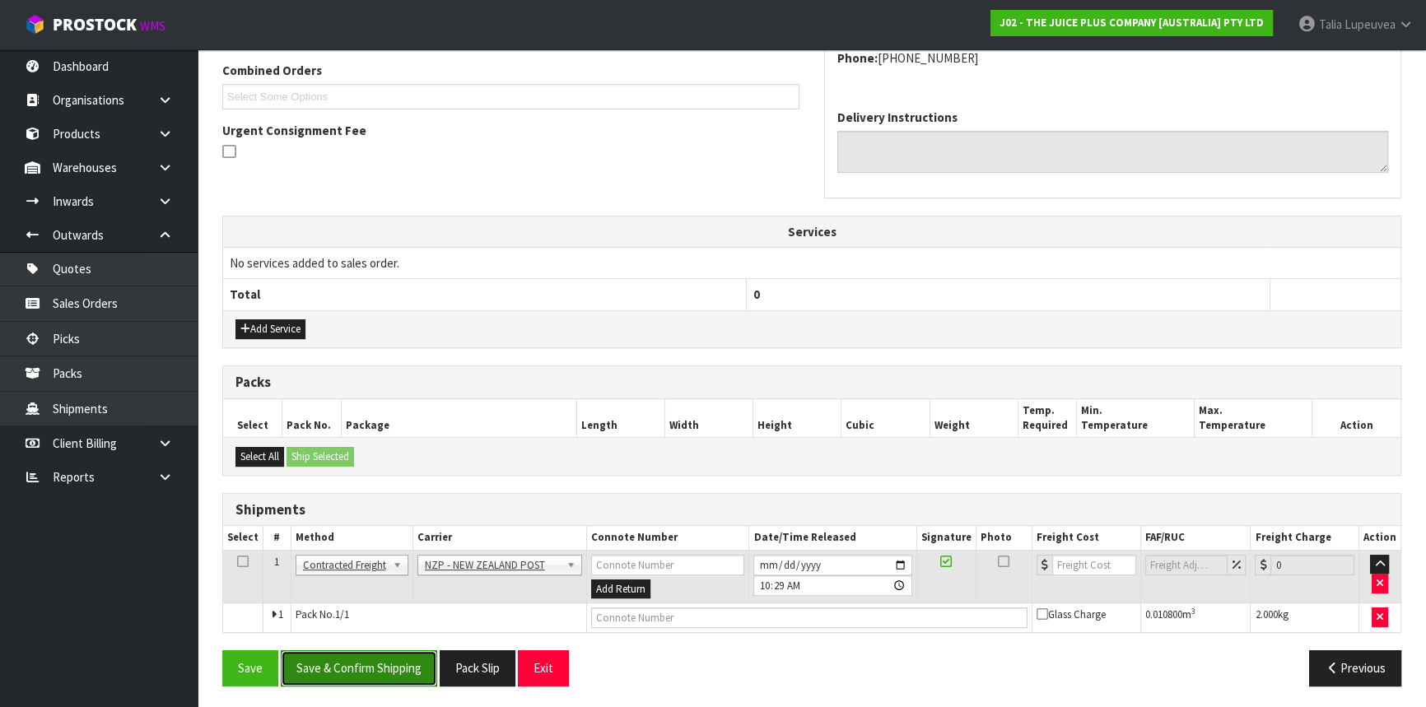
click at [374, 659] on button "Save & Confirm Shipping" at bounding box center [359, 668] width 156 height 35
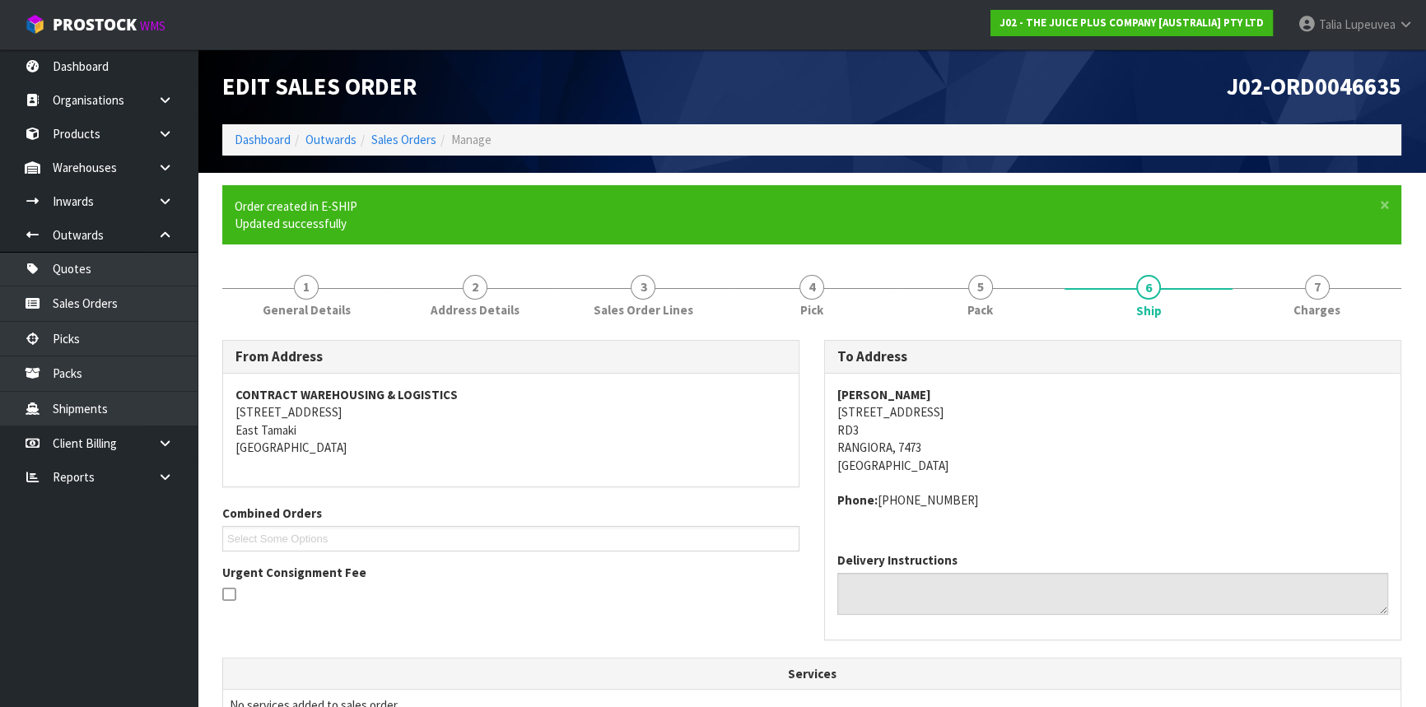
scroll to position [403, 0]
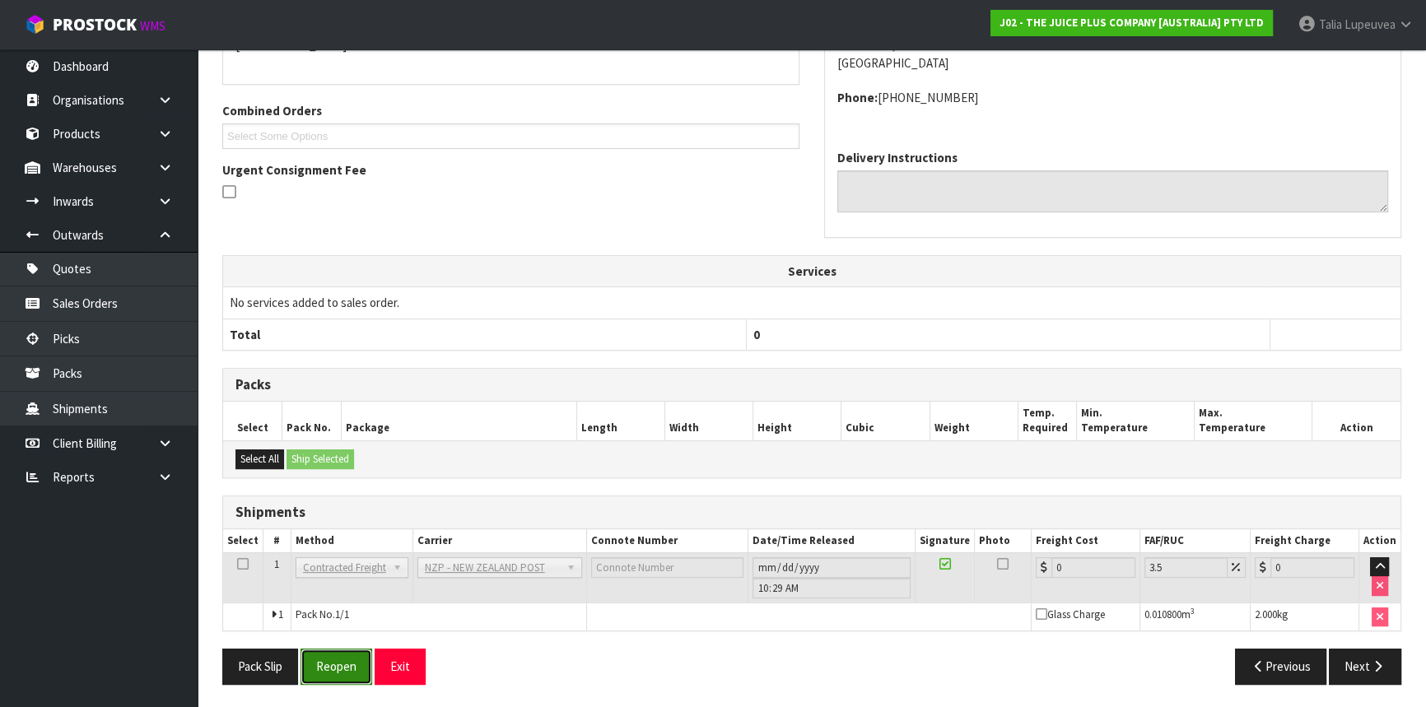
click at [322, 665] on button "Reopen" at bounding box center [337, 666] width 72 height 35
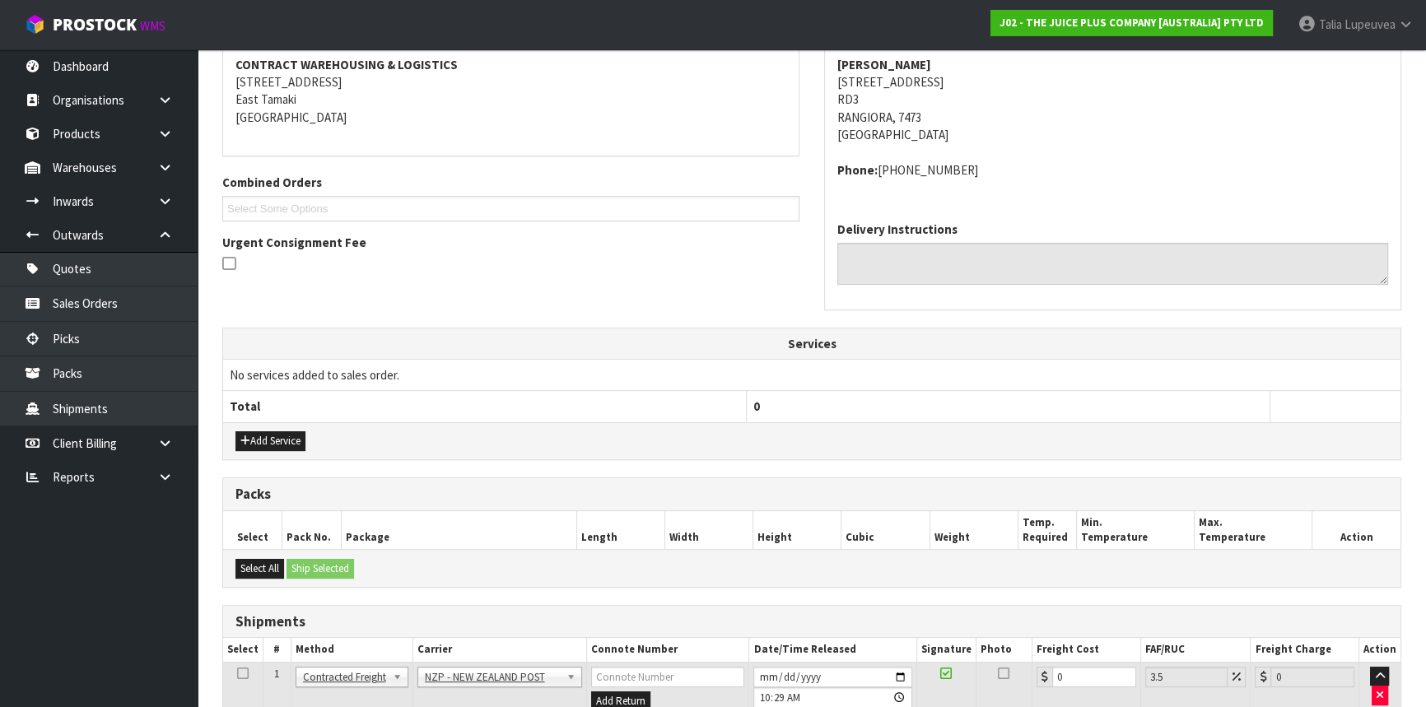
scroll to position [441, 0]
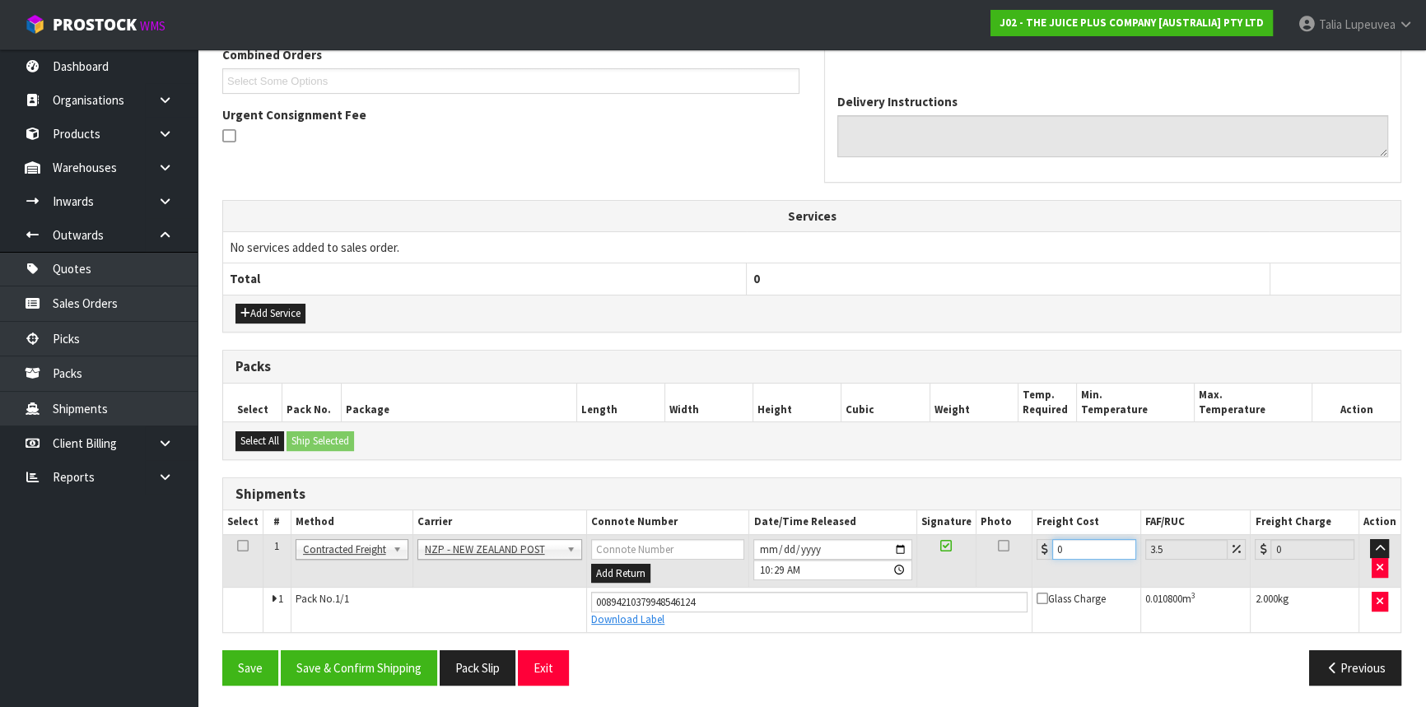
drag, startPoint x: 1071, startPoint y: 539, endPoint x: 1021, endPoint y: 544, distance: 49.6
click at [1023, 544] on tr "1 Client Local Pickup Customer Local Pickup Company Freight Contracted Freight …" at bounding box center [812, 562] width 1178 height 54
click at [412, 654] on button "Save & Confirm Shipping" at bounding box center [359, 668] width 156 height 35
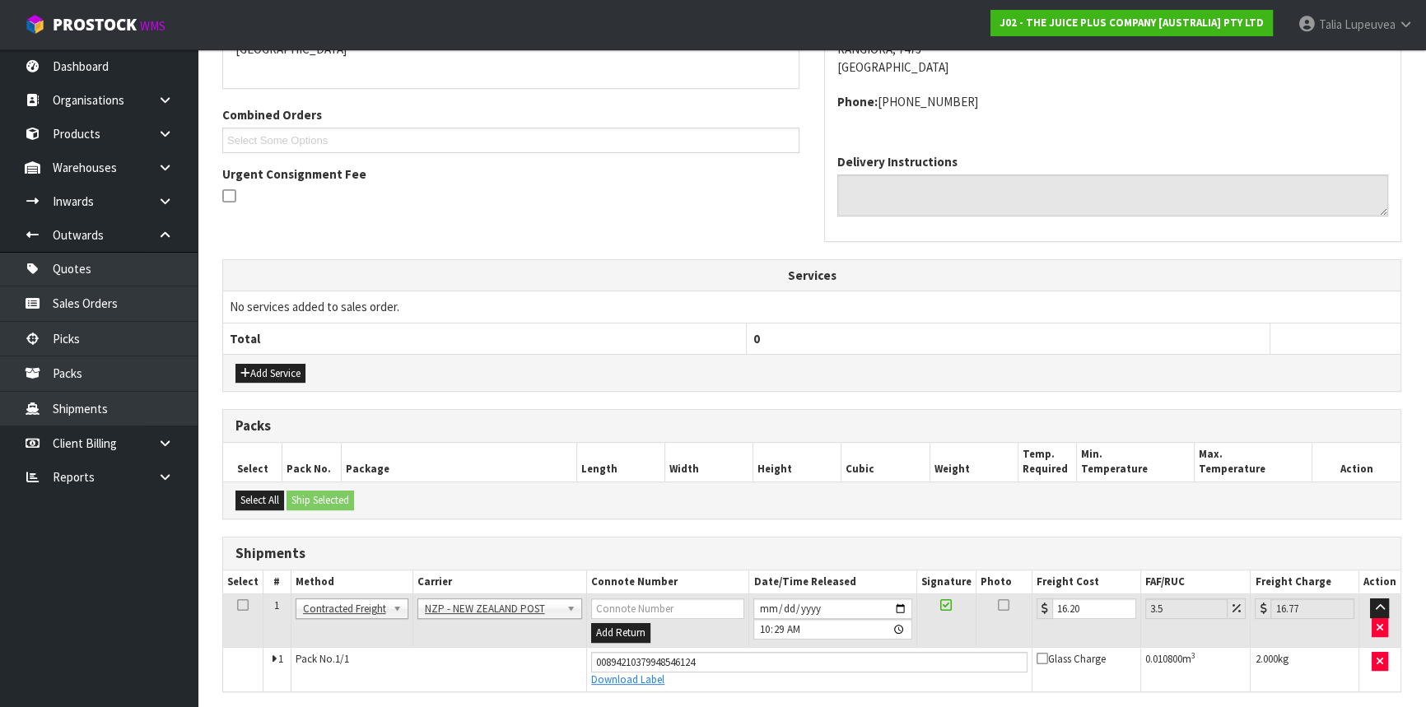
scroll to position [0, 0]
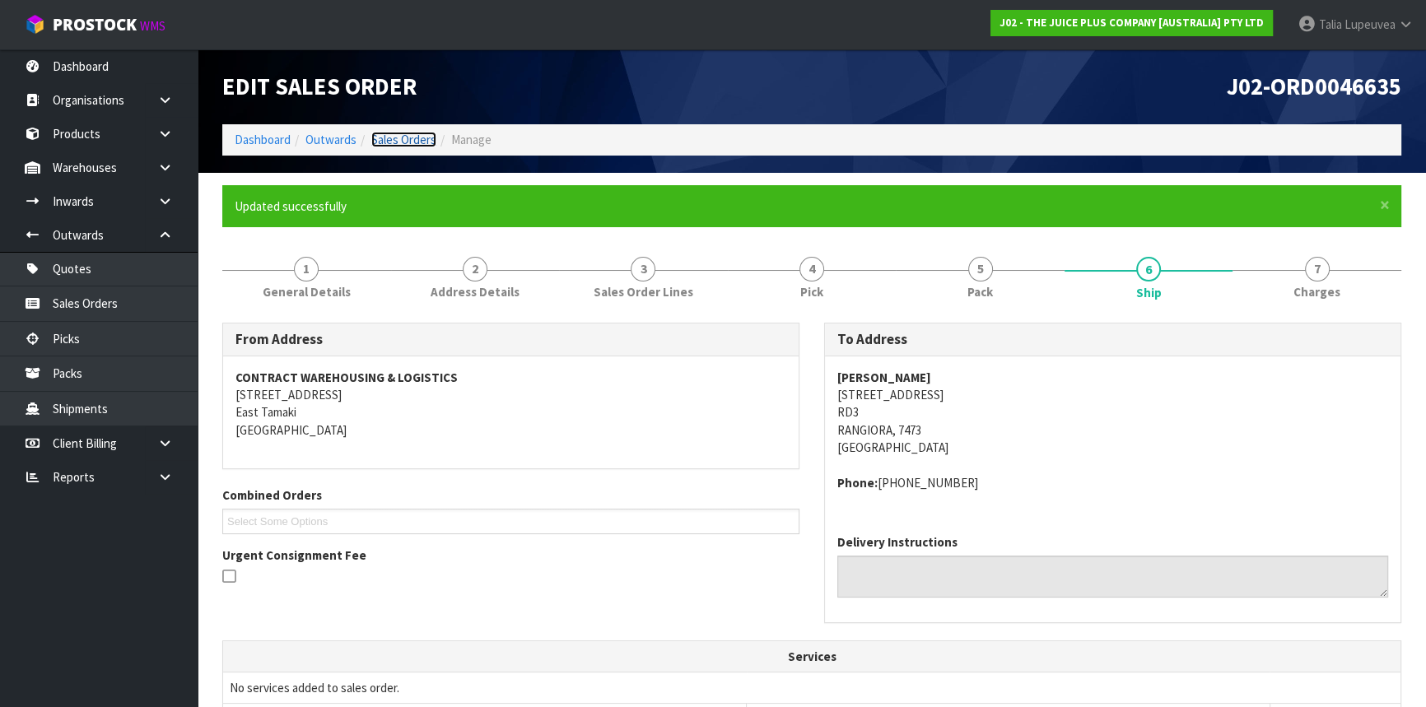
click at [402, 136] on link "Sales Orders" at bounding box center [403, 140] width 65 height 16
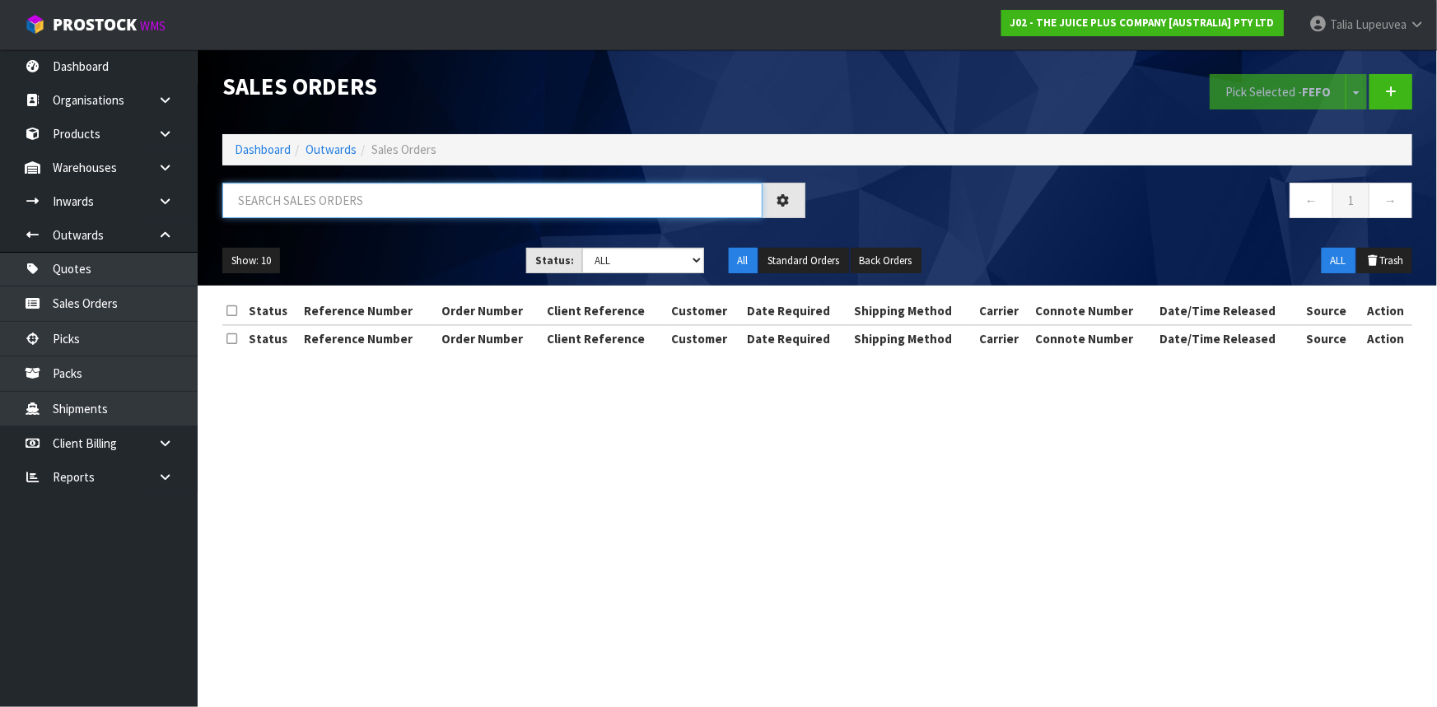
click at [437, 200] on input "text" at bounding box center [492, 200] width 540 height 35
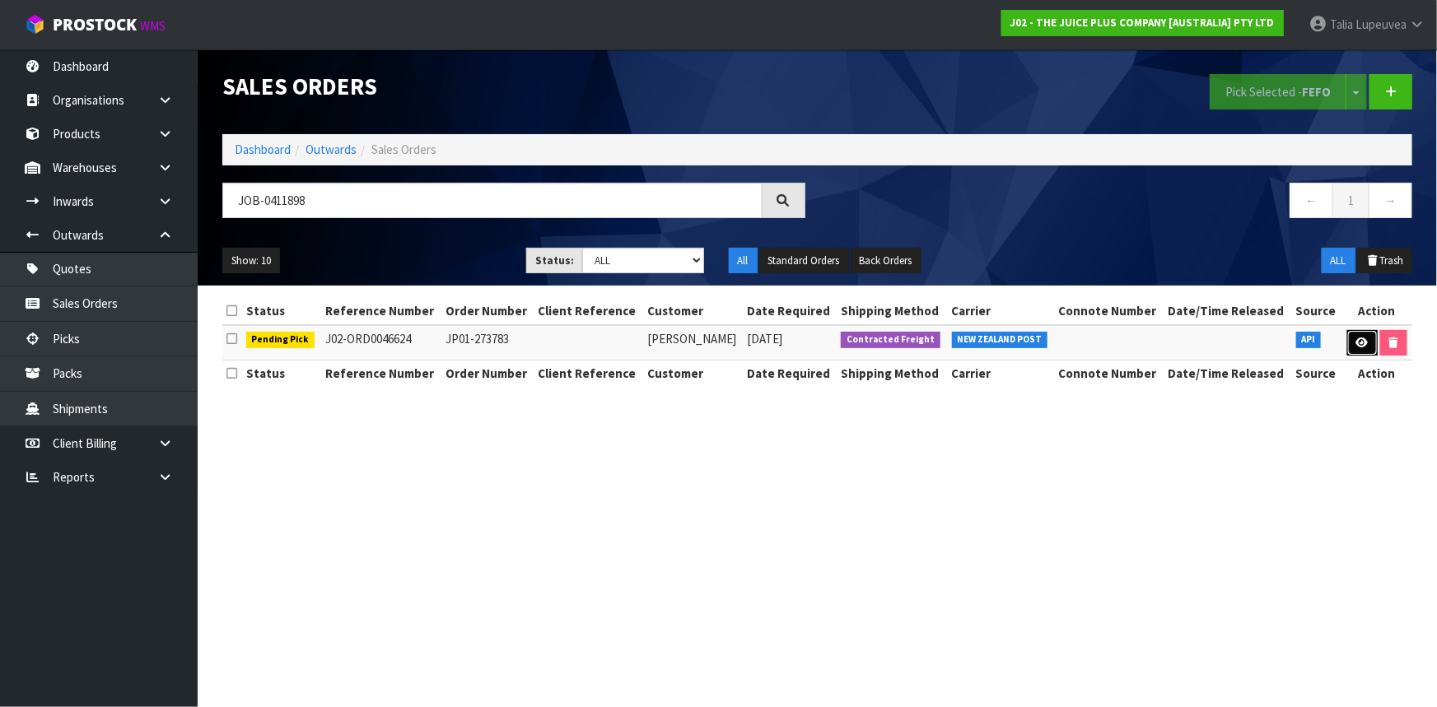
click at [1351, 338] on link at bounding box center [1362, 343] width 30 height 26
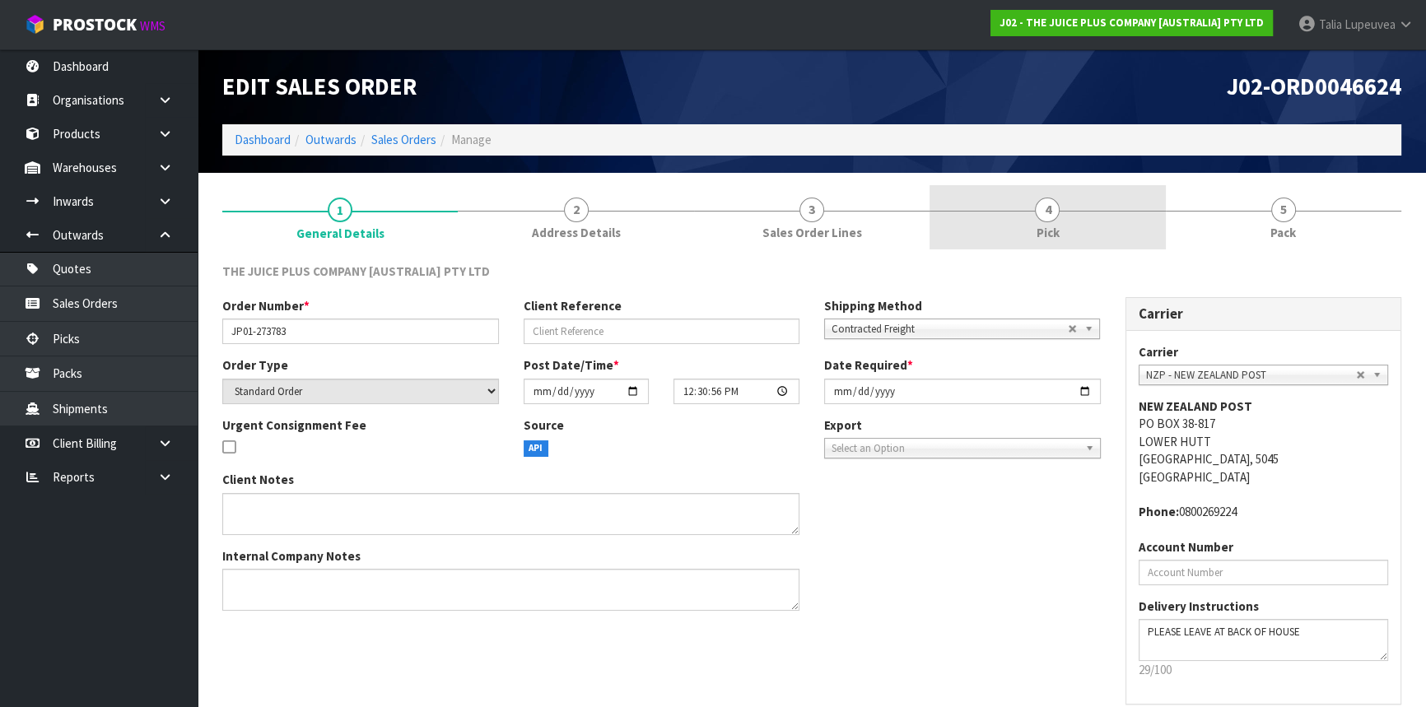
click at [1114, 235] on link "4 Pick" at bounding box center [1048, 217] width 236 height 65
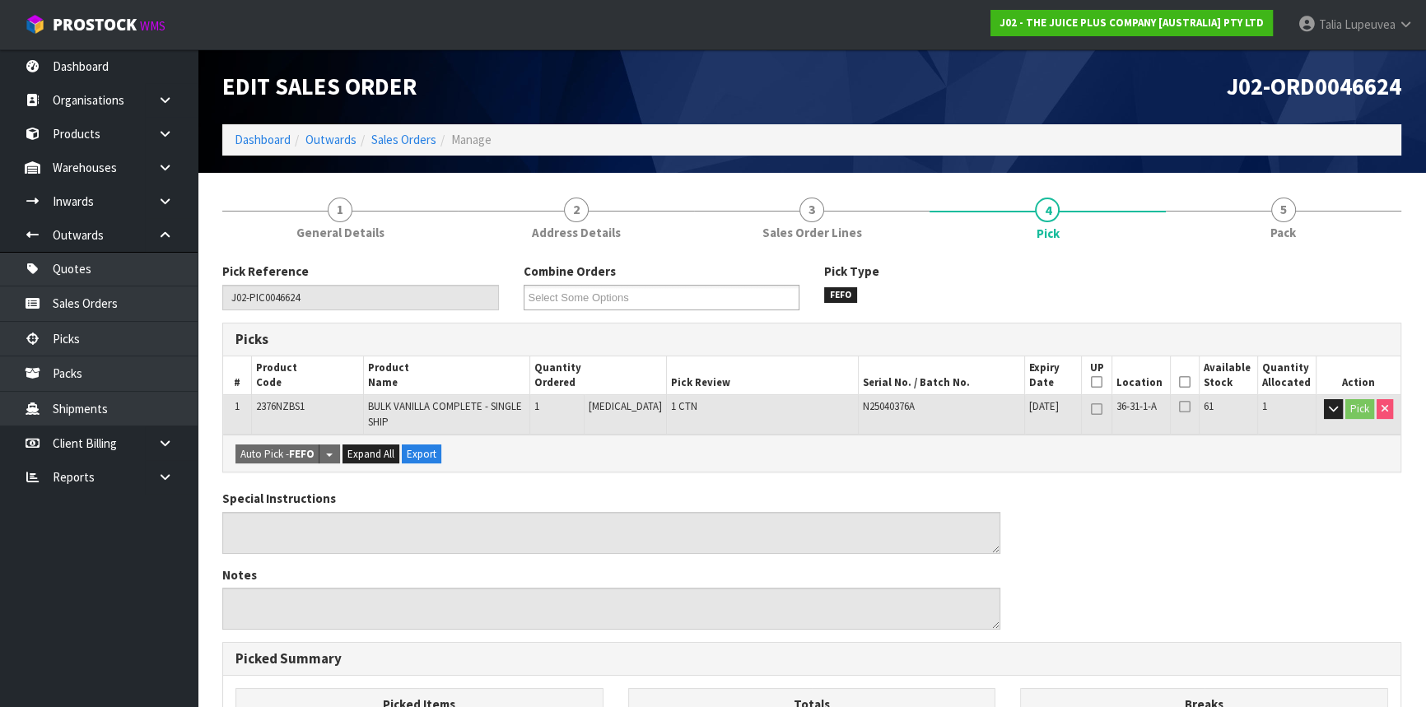
click at [1184, 383] on icon at bounding box center [1185, 382] width 12 height 1
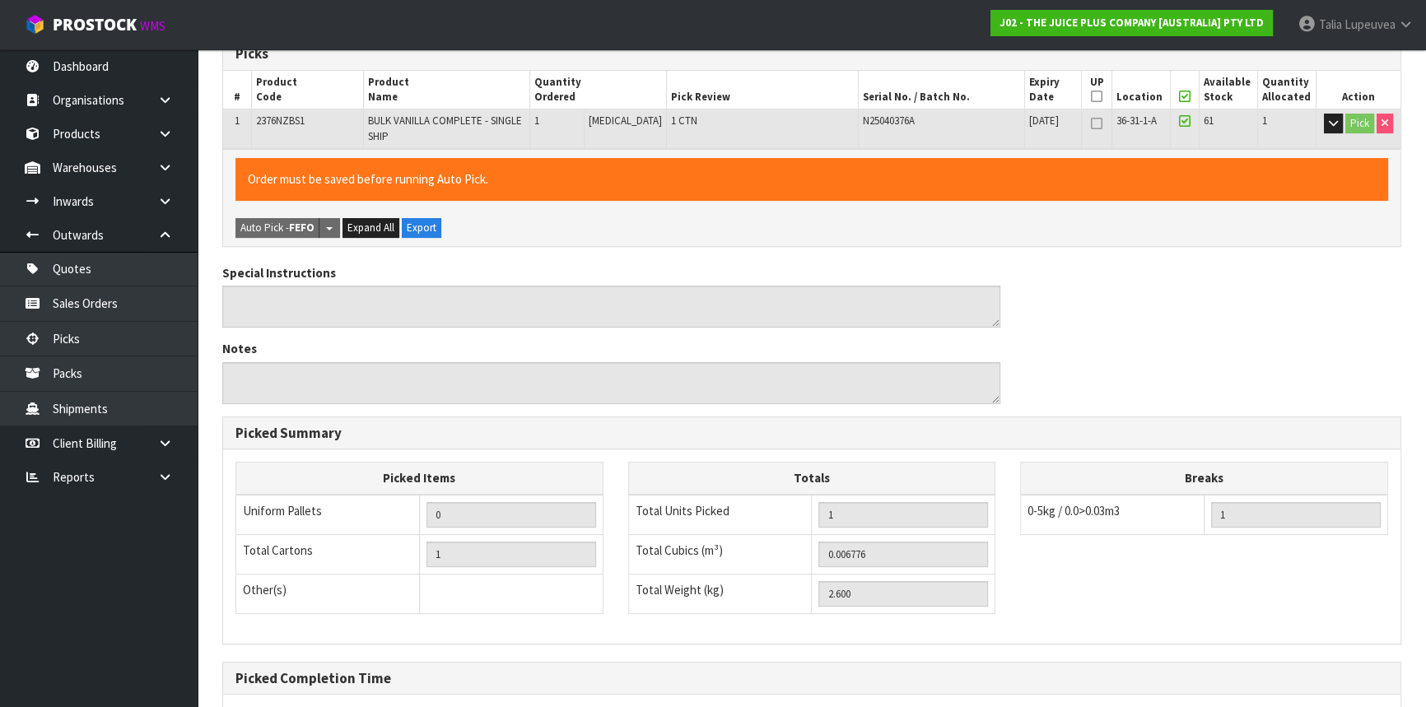
scroll to position [446, 0]
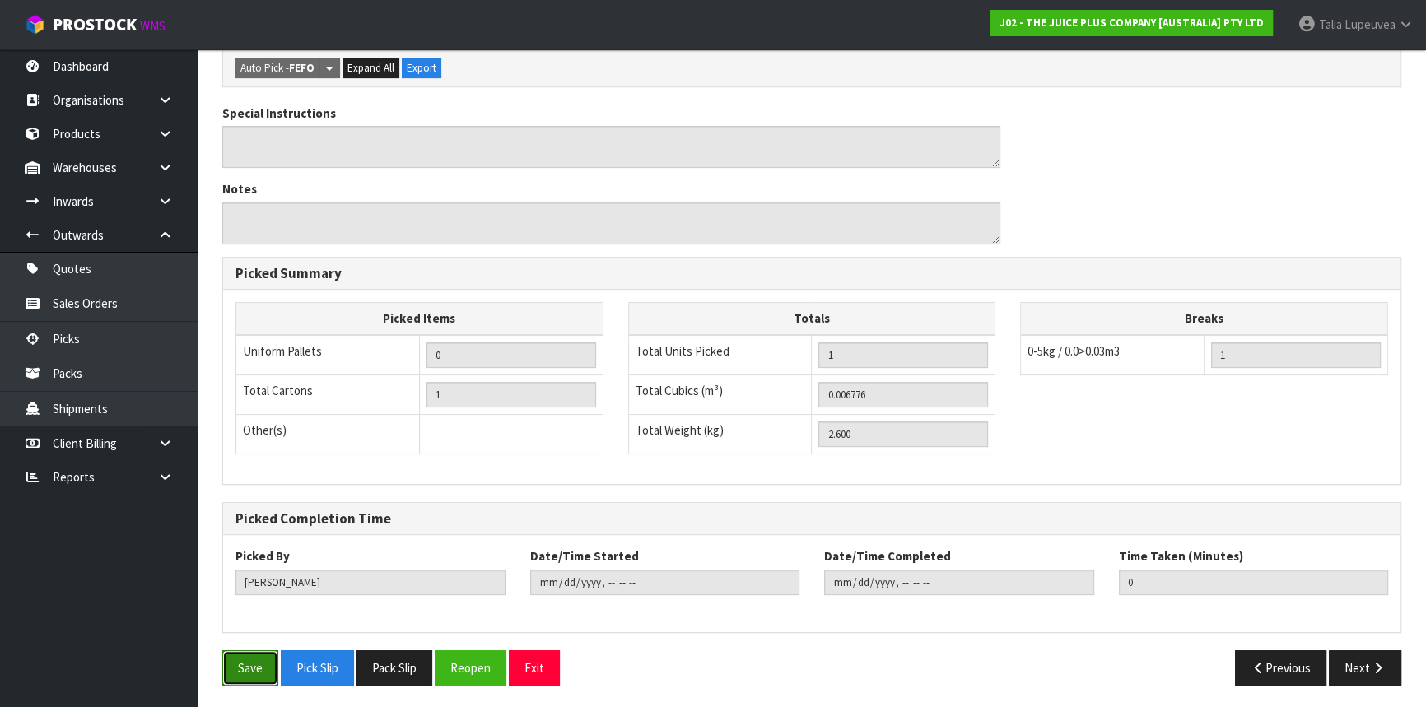
click at [268, 658] on button "Save" at bounding box center [250, 668] width 56 height 35
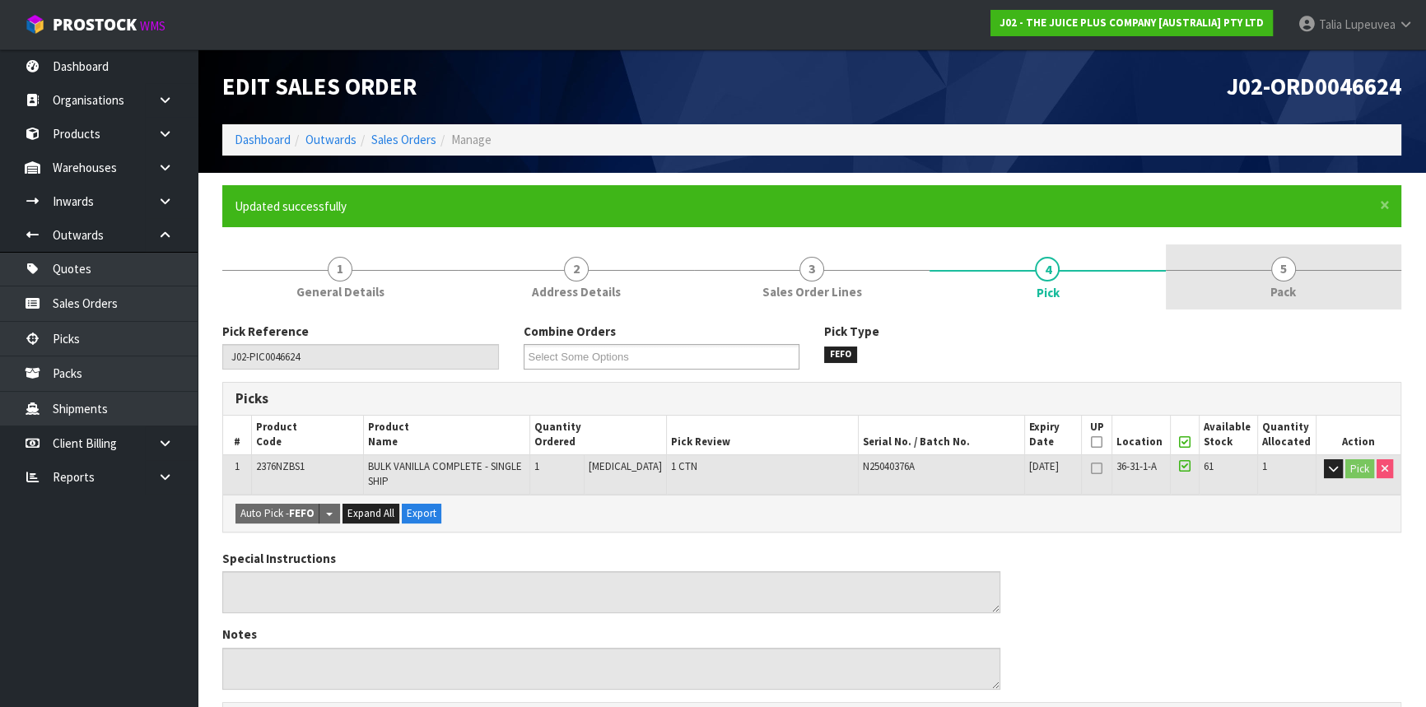
click at [1270, 271] on link "5 Pack" at bounding box center [1284, 277] width 236 height 65
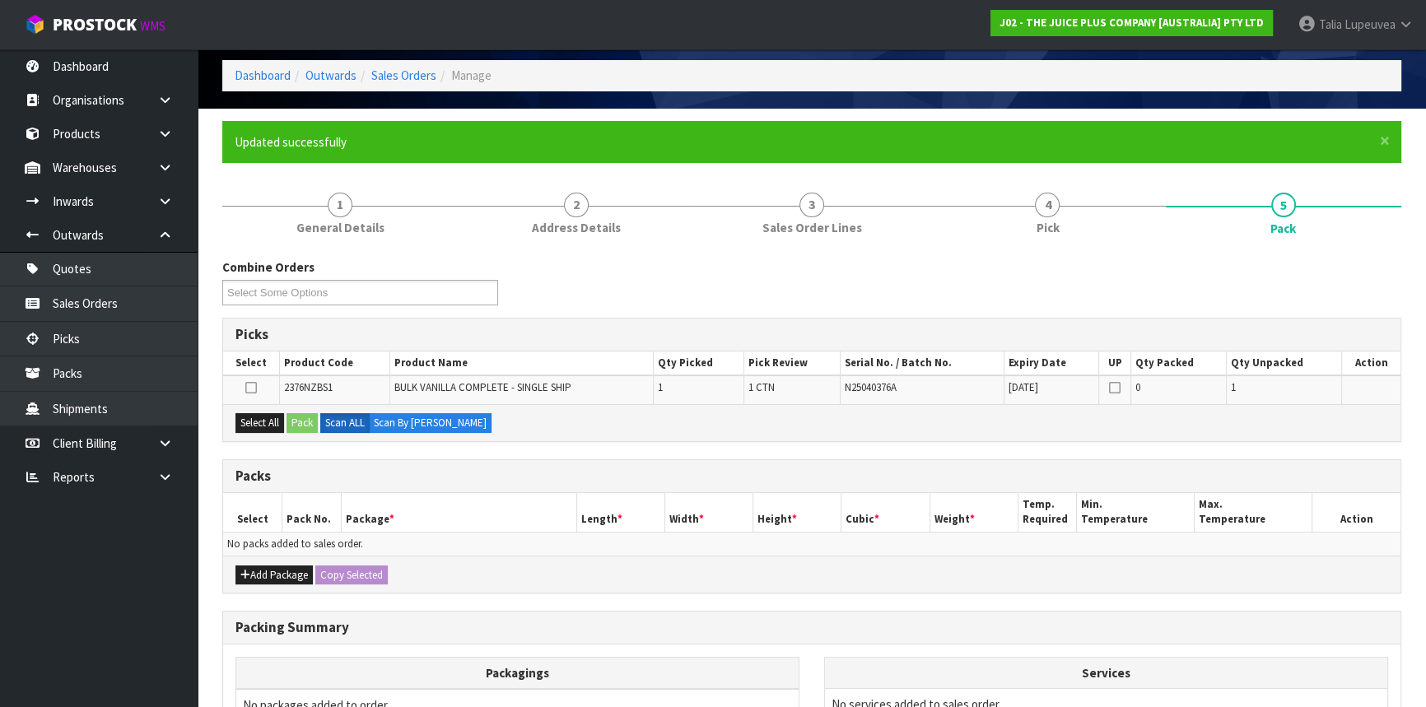
scroll to position [149, 0]
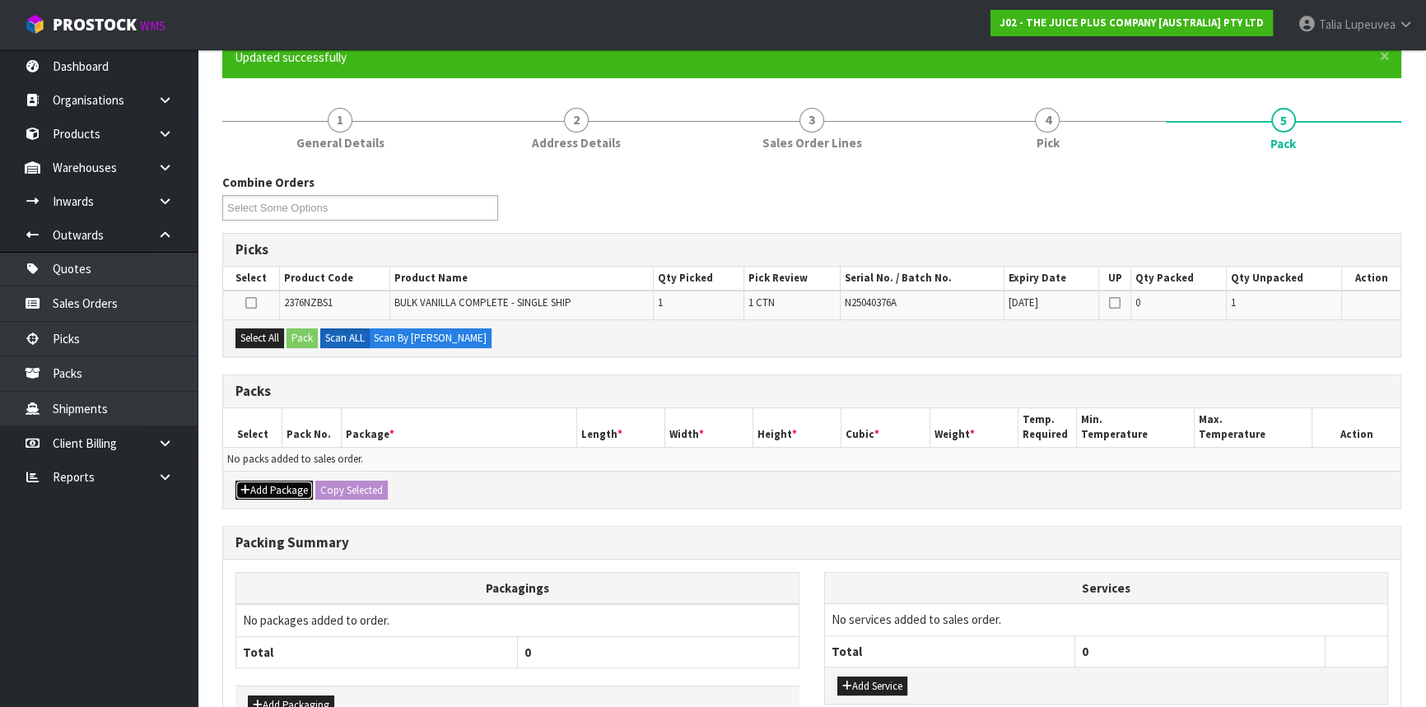
click at [293, 486] on button "Add Package" at bounding box center [274, 491] width 77 height 20
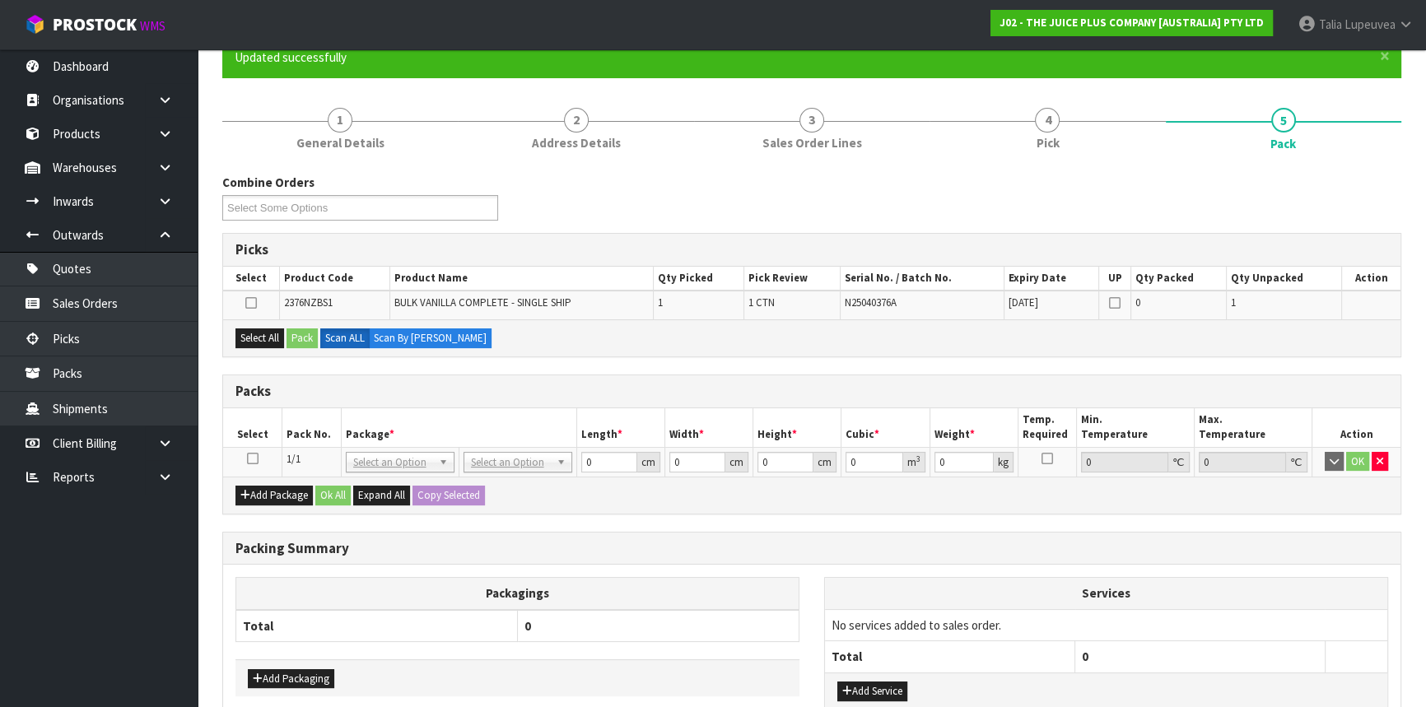
click at [253, 459] on icon at bounding box center [253, 459] width 12 height 1
drag, startPoint x: 268, startPoint y: 329, endPoint x: 300, endPoint y: 339, distance: 33.4
click at [269, 329] on button "Select All" at bounding box center [260, 339] width 49 height 20
click at [305, 339] on button "Pack" at bounding box center [302, 339] width 31 height 20
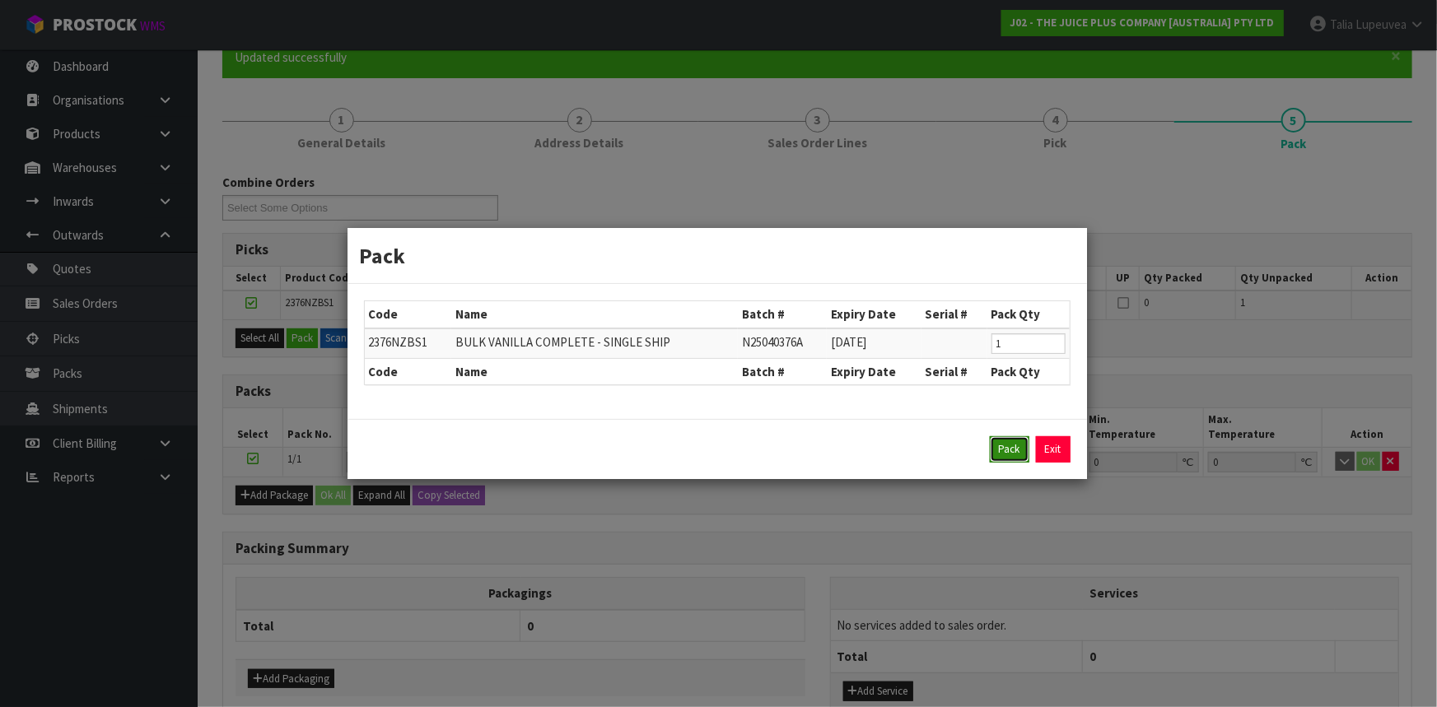
click at [1008, 452] on button "Pack" at bounding box center [1010, 450] width 40 height 26
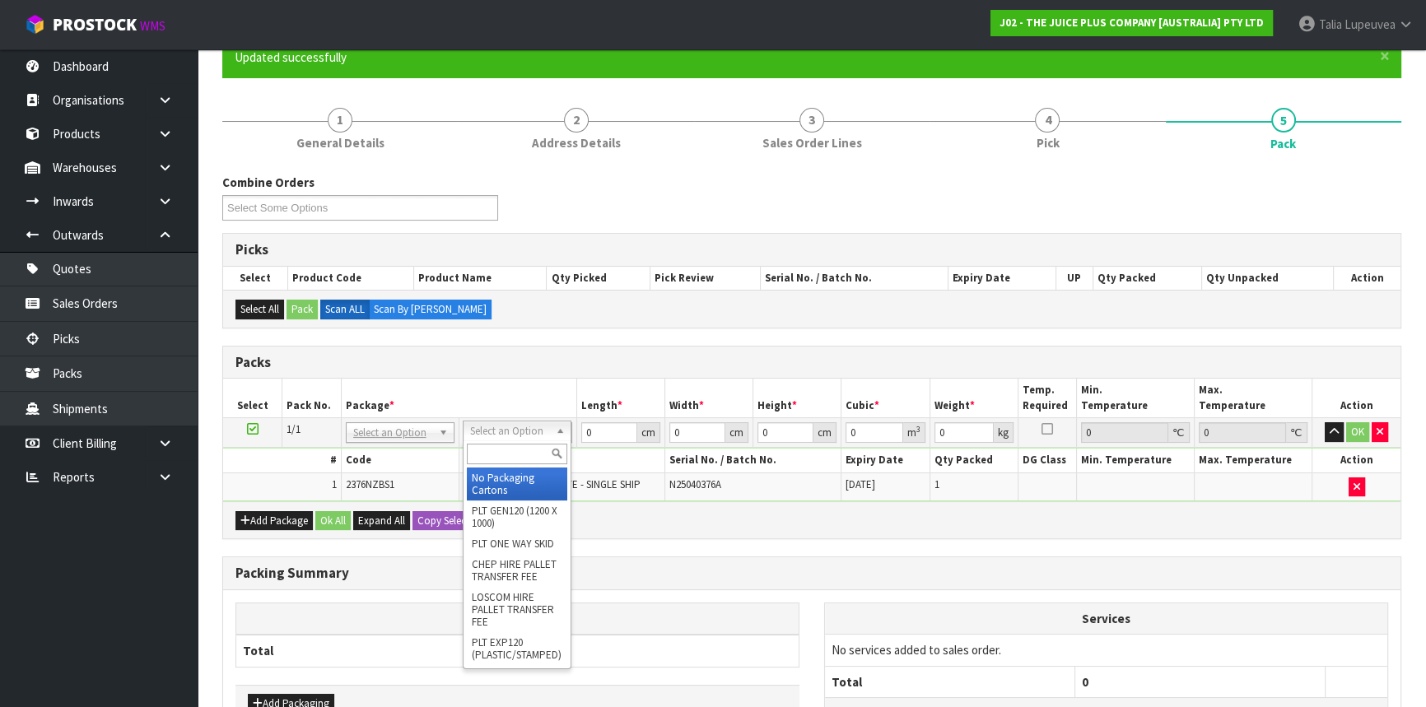
click at [497, 447] on input "text" at bounding box center [517, 454] width 100 height 21
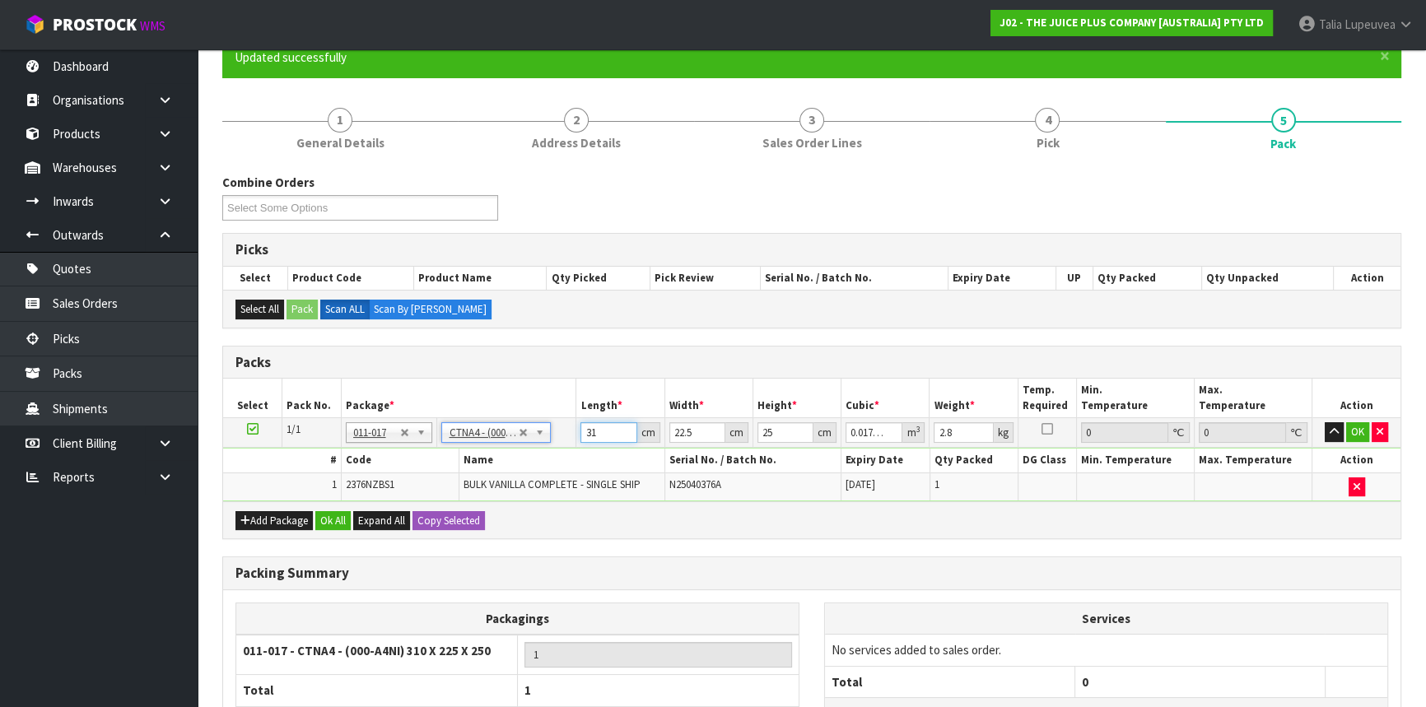
drag, startPoint x: 599, startPoint y: 433, endPoint x: 554, endPoint y: 441, distance: 45.1
click at [554, 441] on tr "1/1 NONE 007-001 007-002 007-004 007-009 007-013 007-014 007-015 007-017 007-01…" at bounding box center [812, 433] width 1178 height 30
click at [1347, 428] on button "OK" at bounding box center [1358, 433] width 23 height 20
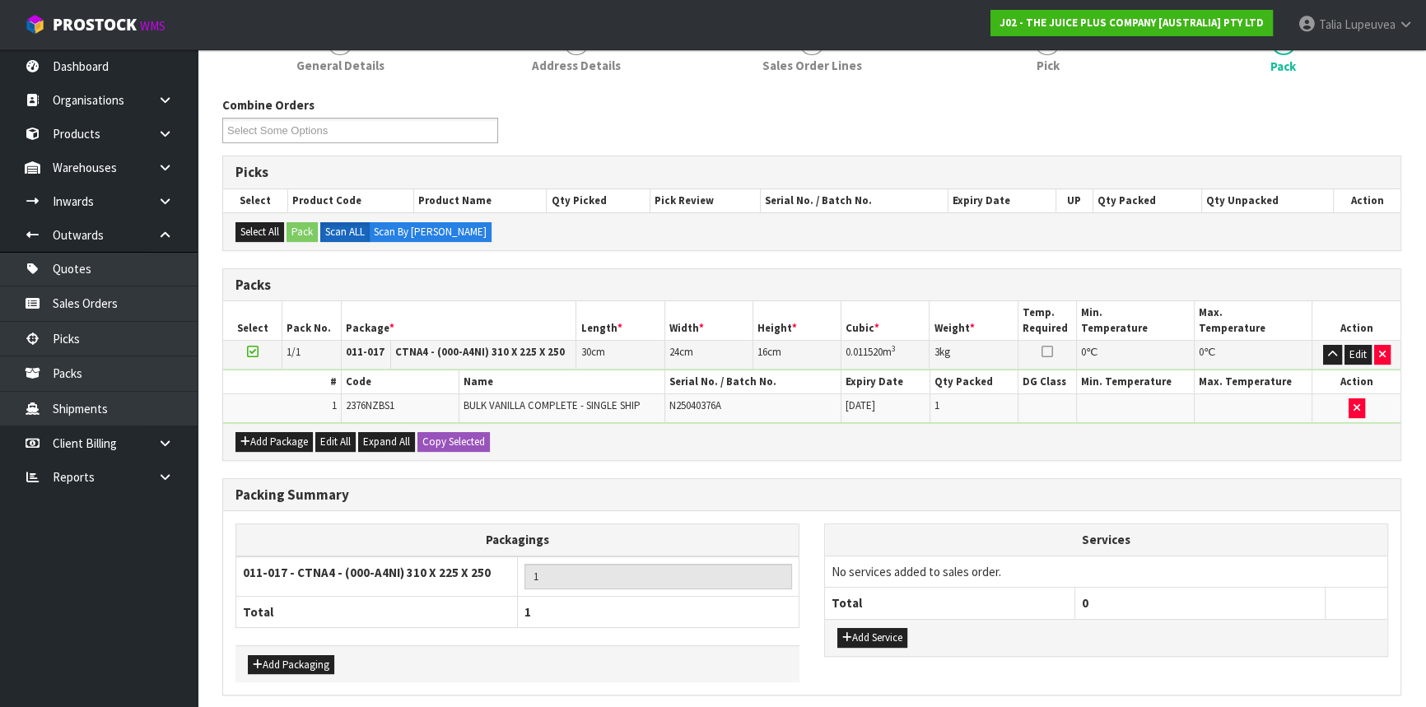
scroll to position [288, 0]
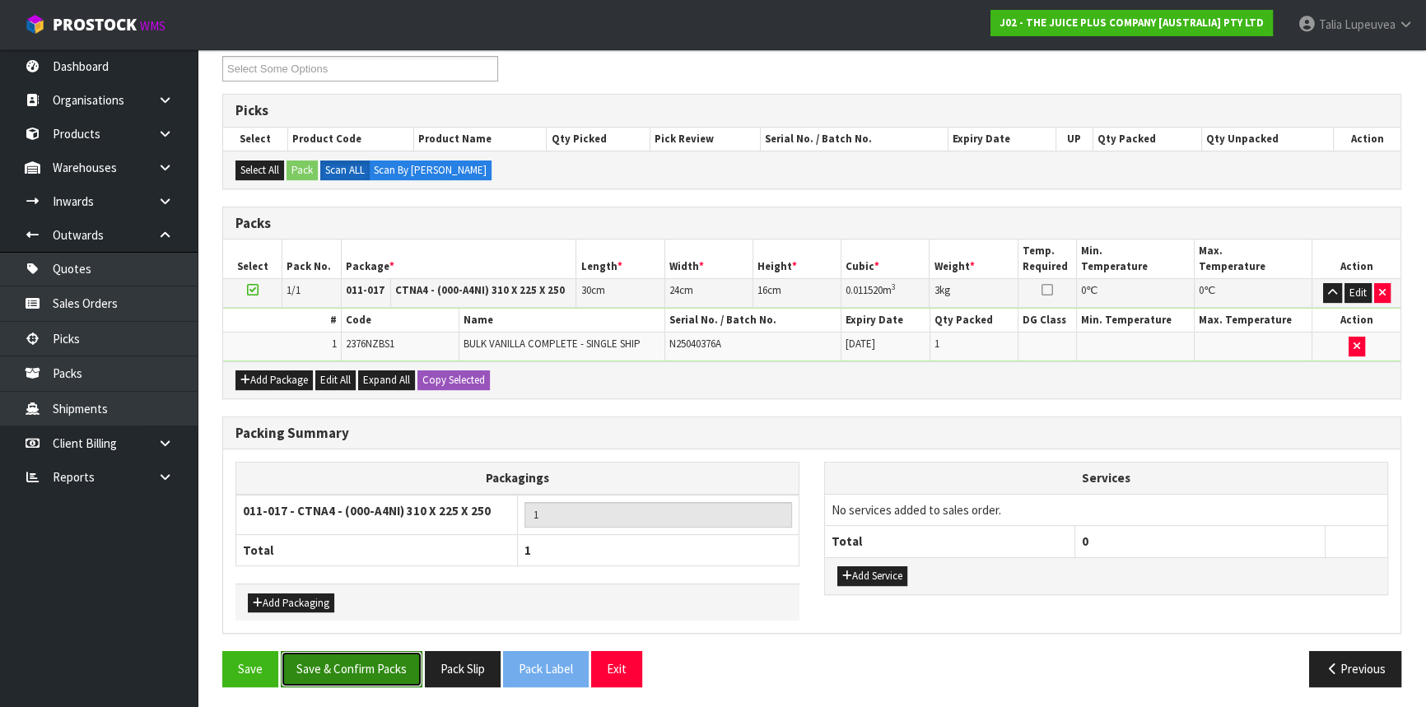
click at [343, 664] on button "Save & Confirm Packs" at bounding box center [352, 668] width 142 height 35
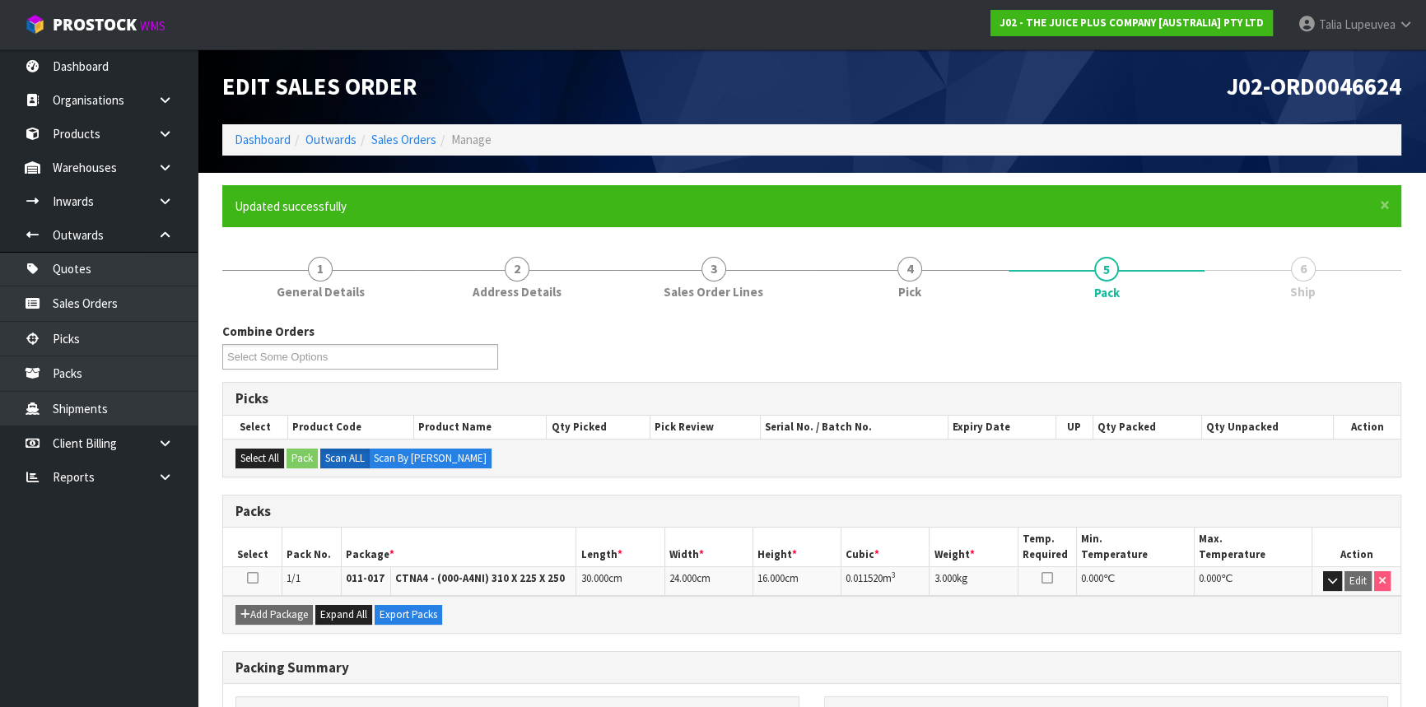
scroll to position [198, 0]
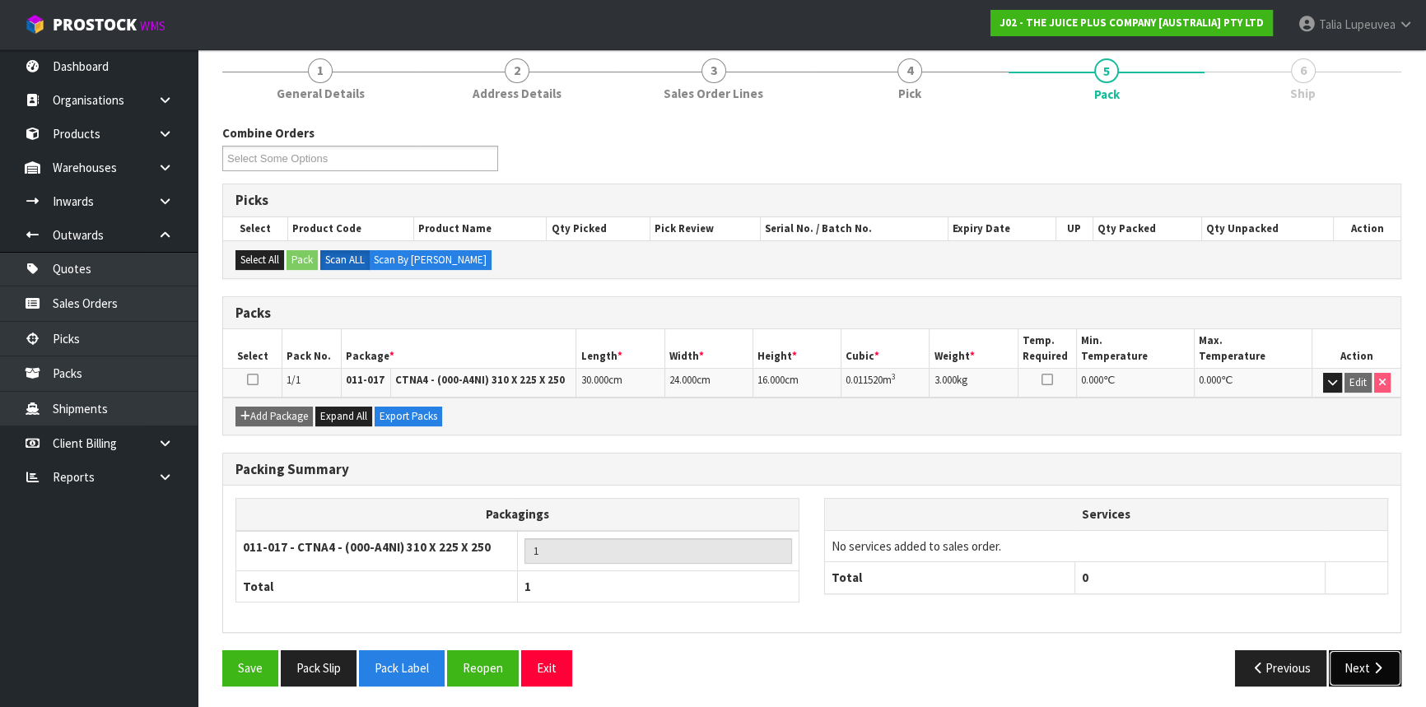
click at [1353, 658] on button "Next" at bounding box center [1365, 668] width 72 height 35
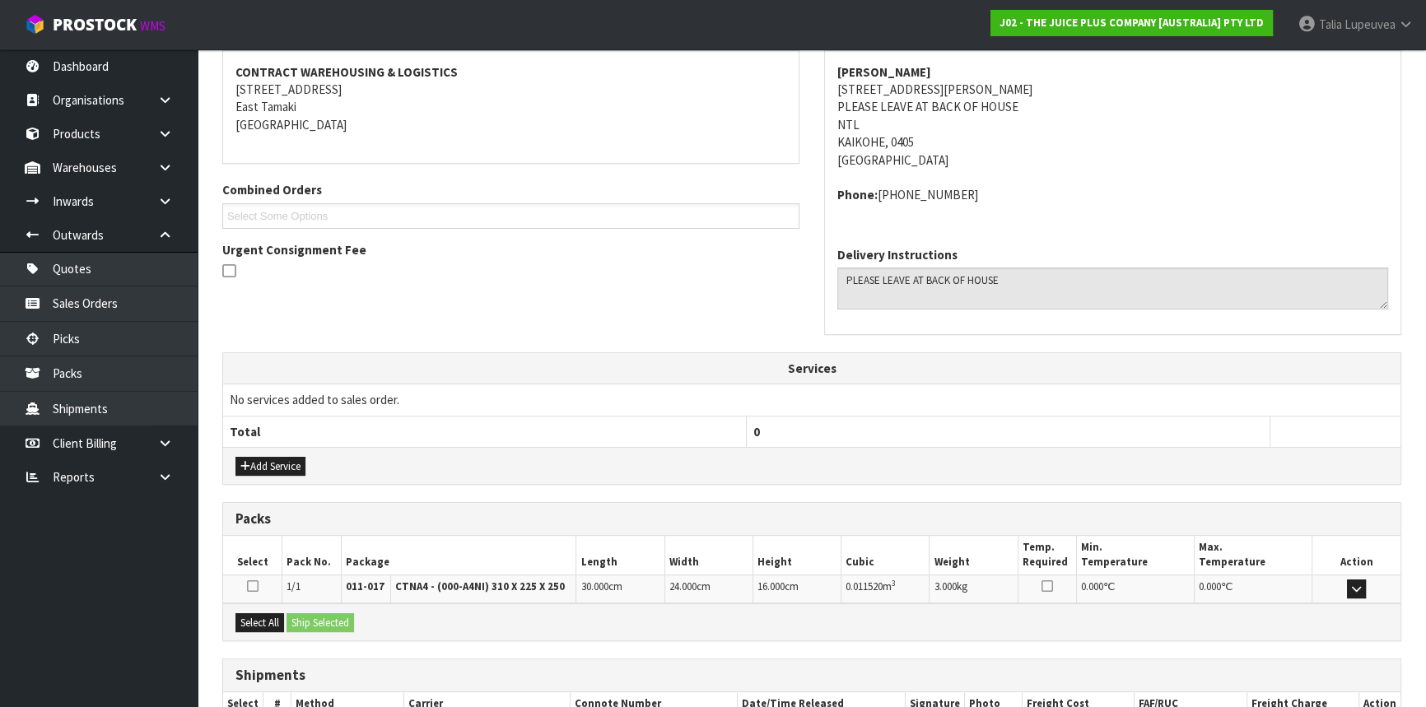
scroll to position [413, 0]
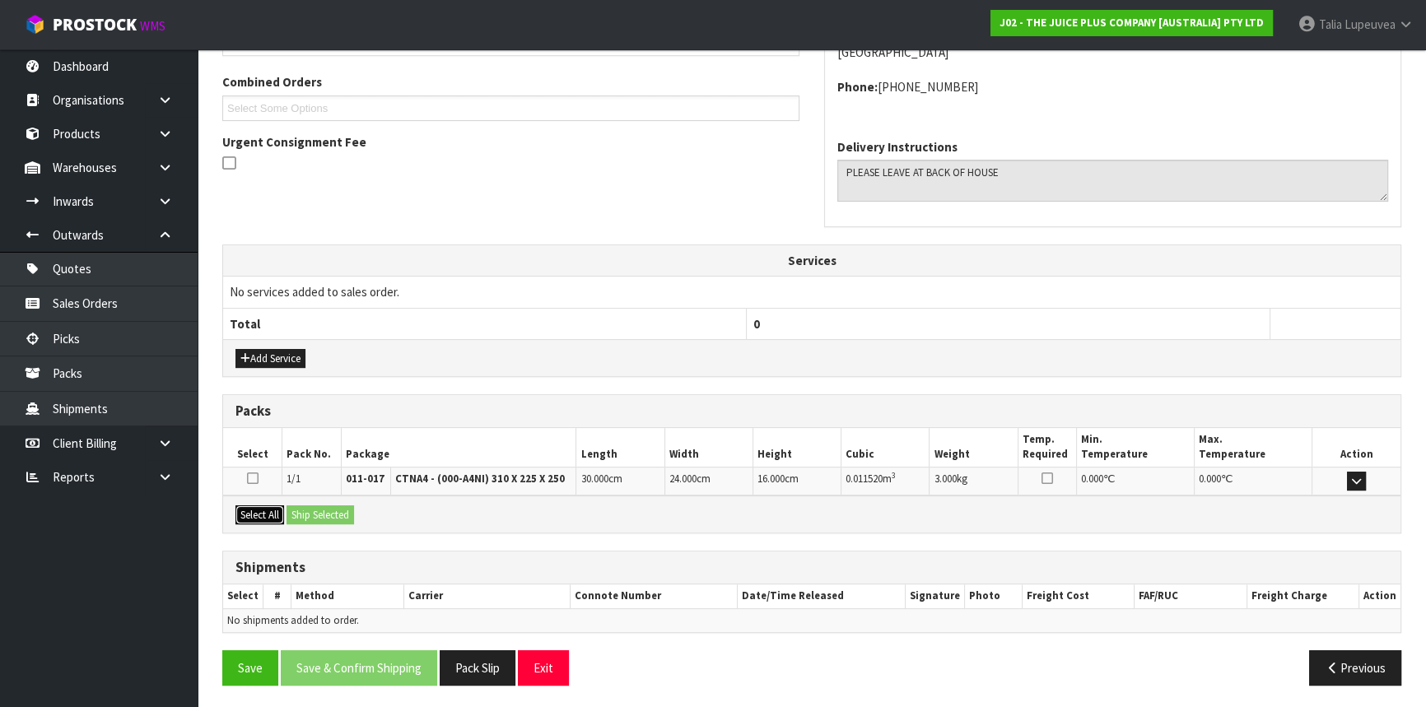
drag, startPoint x: 258, startPoint y: 507, endPoint x: 318, endPoint y: 507, distance: 60.1
click at [261, 507] on button "Select All" at bounding box center [260, 516] width 49 height 20
click at [320, 507] on button "Ship Selected" at bounding box center [321, 516] width 68 height 20
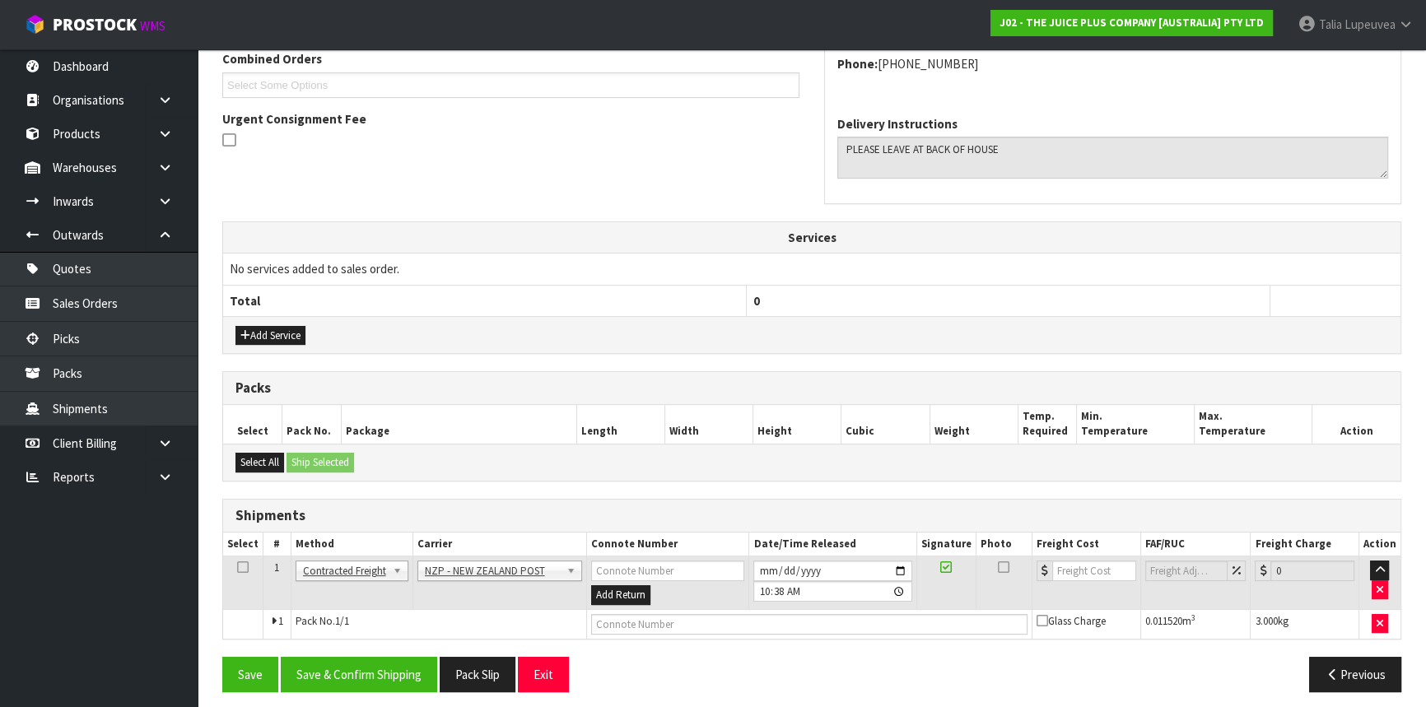
scroll to position [443, 0]
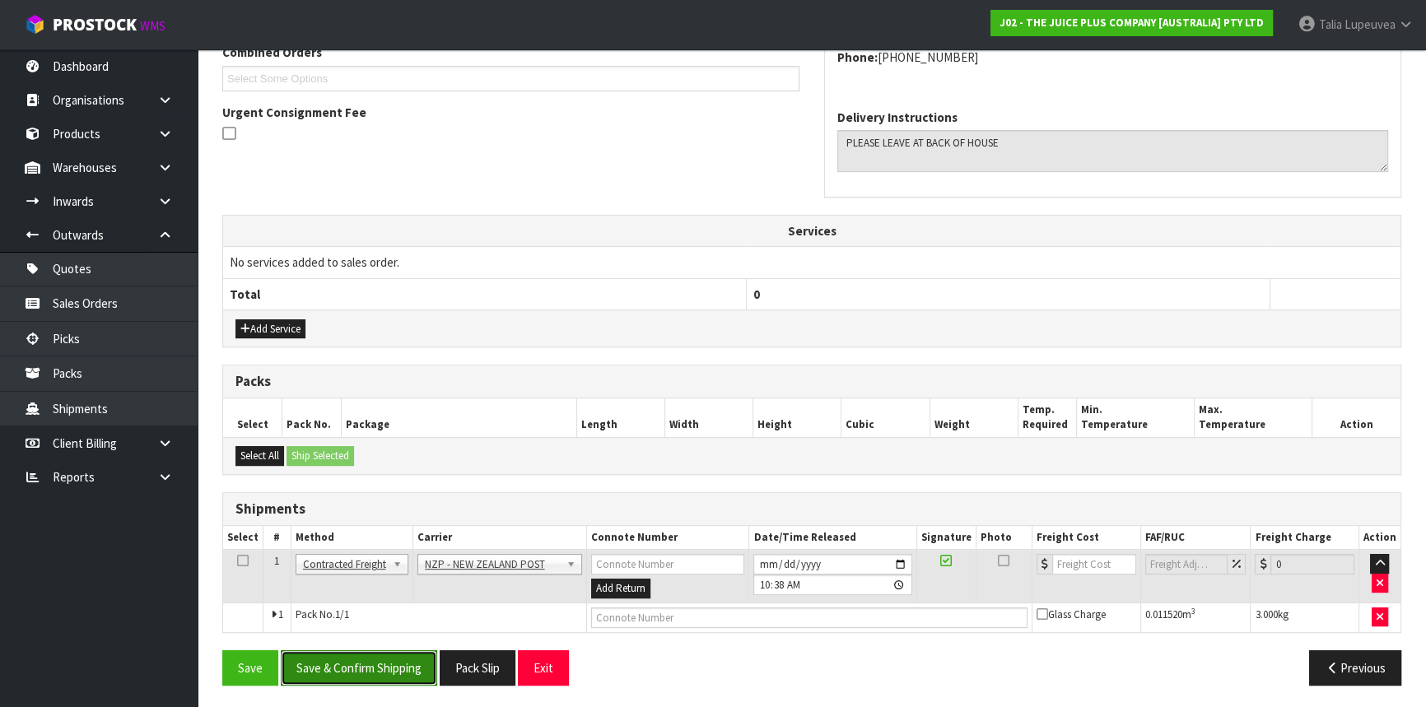
click at [362, 657] on button "Save & Confirm Shipping" at bounding box center [359, 668] width 156 height 35
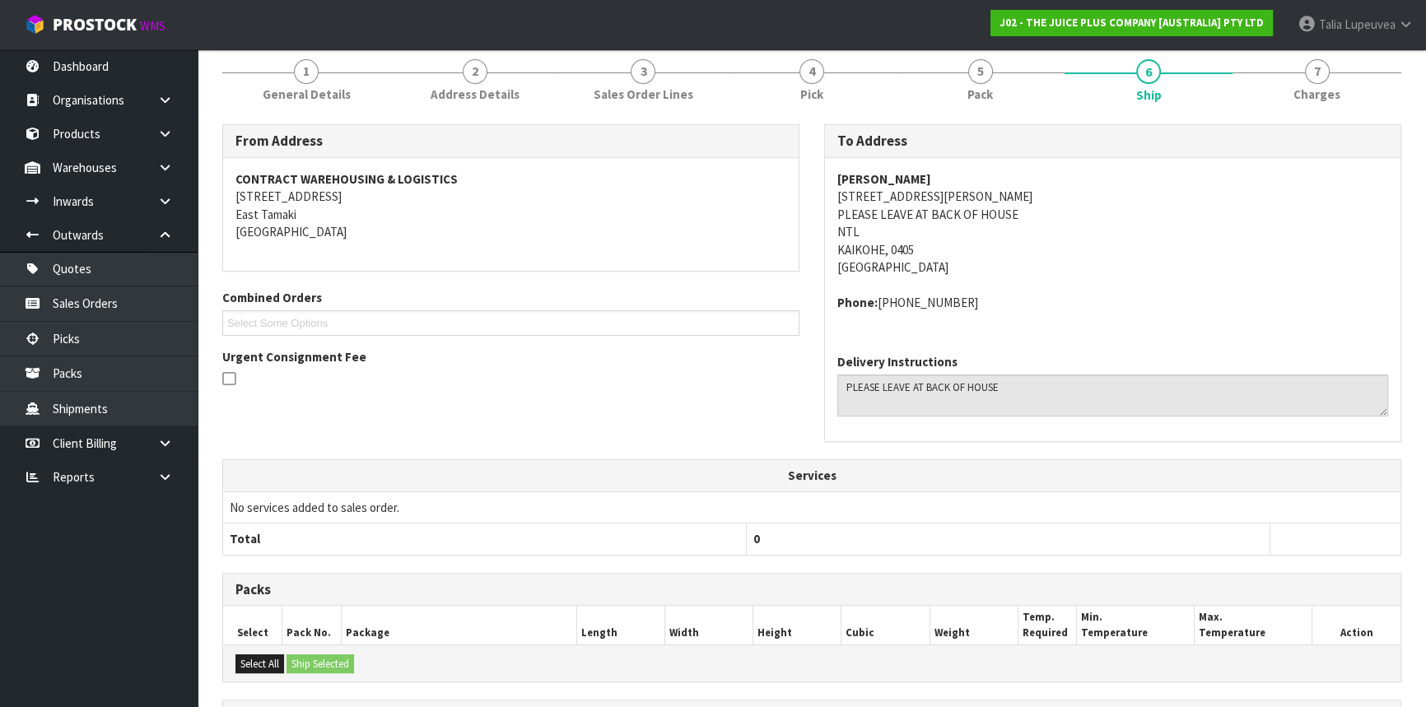
scroll to position [420, 0]
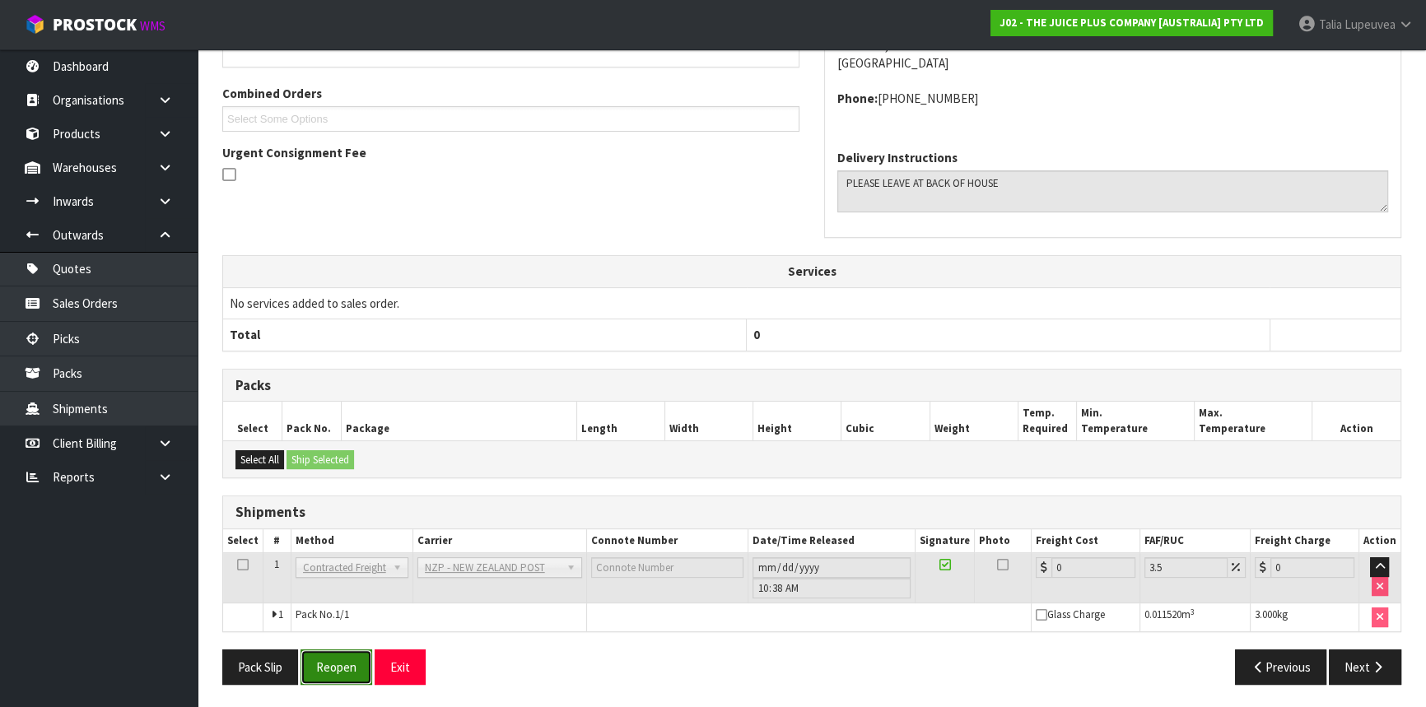
drag, startPoint x: 358, startPoint y: 658, endPoint x: 372, endPoint y: 650, distance: 16.2
click at [358, 658] on button "Reopen" at bounding box center [337, 667] width 72 height 35
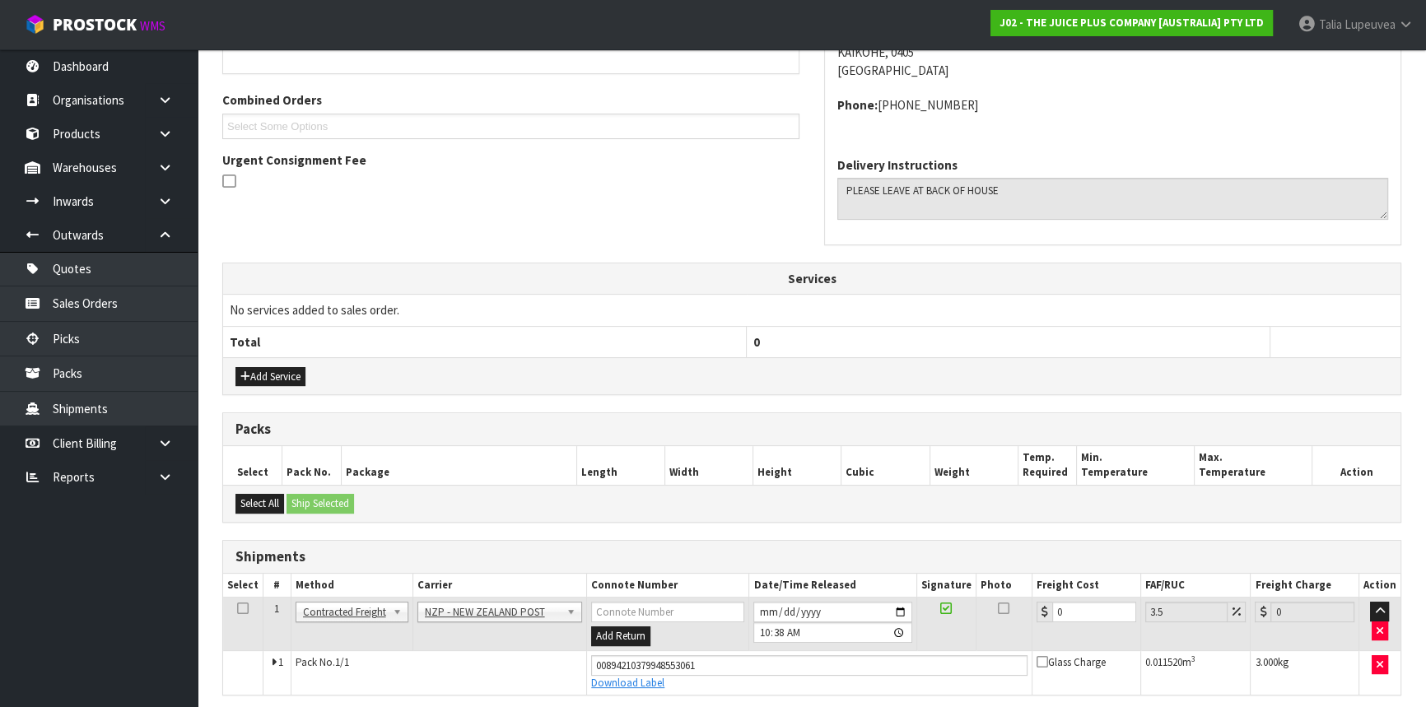
scroll to position [458, 0]
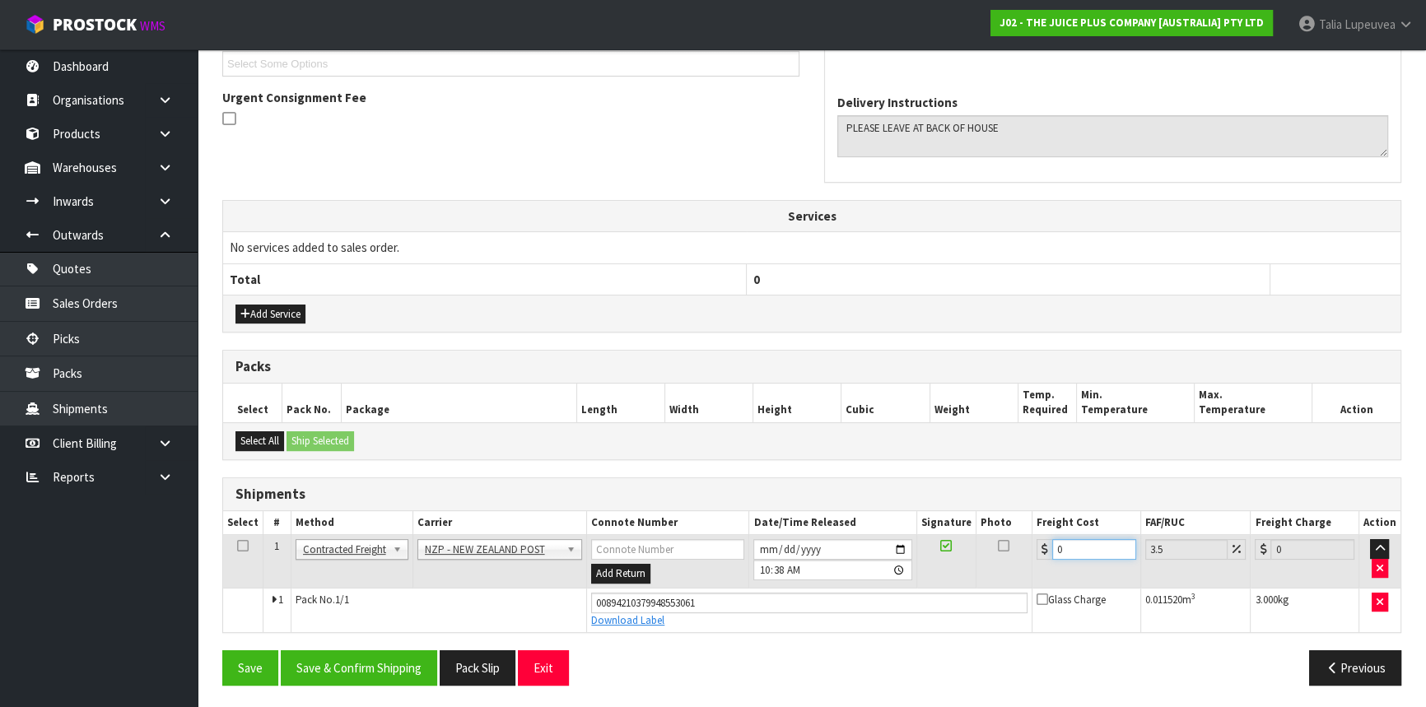
drag, startPoint x: 1065, startPoint y: 549, endPoint x: 1008, endPoint y: 571, distance: 61.0
click at [1008, 570] on tr "1 Client Local Pickup Customer Local Pickup Company Freight Contracted Freight …" at bounding box center [812, 562] width 1178 height 54
click at [370, 672] on button "Save & Confirm Shipping" at bounding box center [359, 668] width 156 height 35
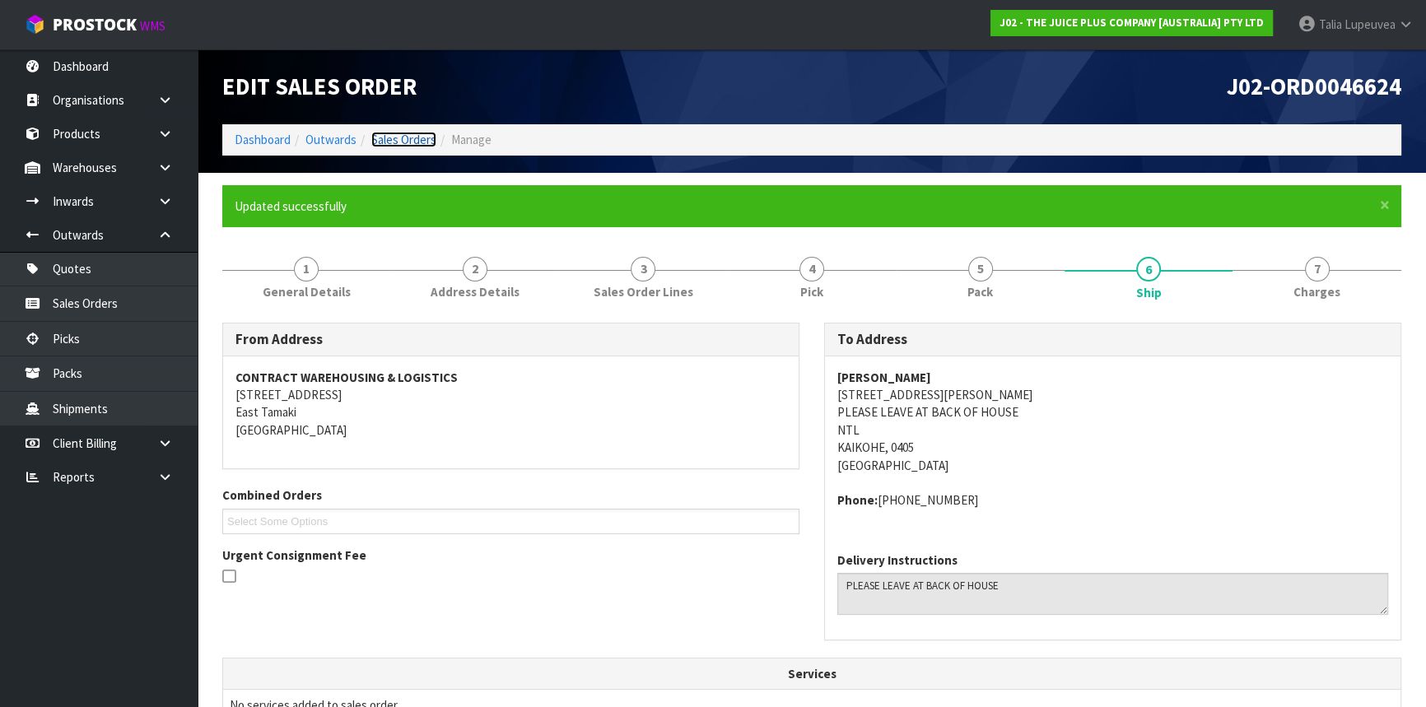
click at [397, 136] on link "Sales Orders" at bounding box center [403, 140] width 65 height 16
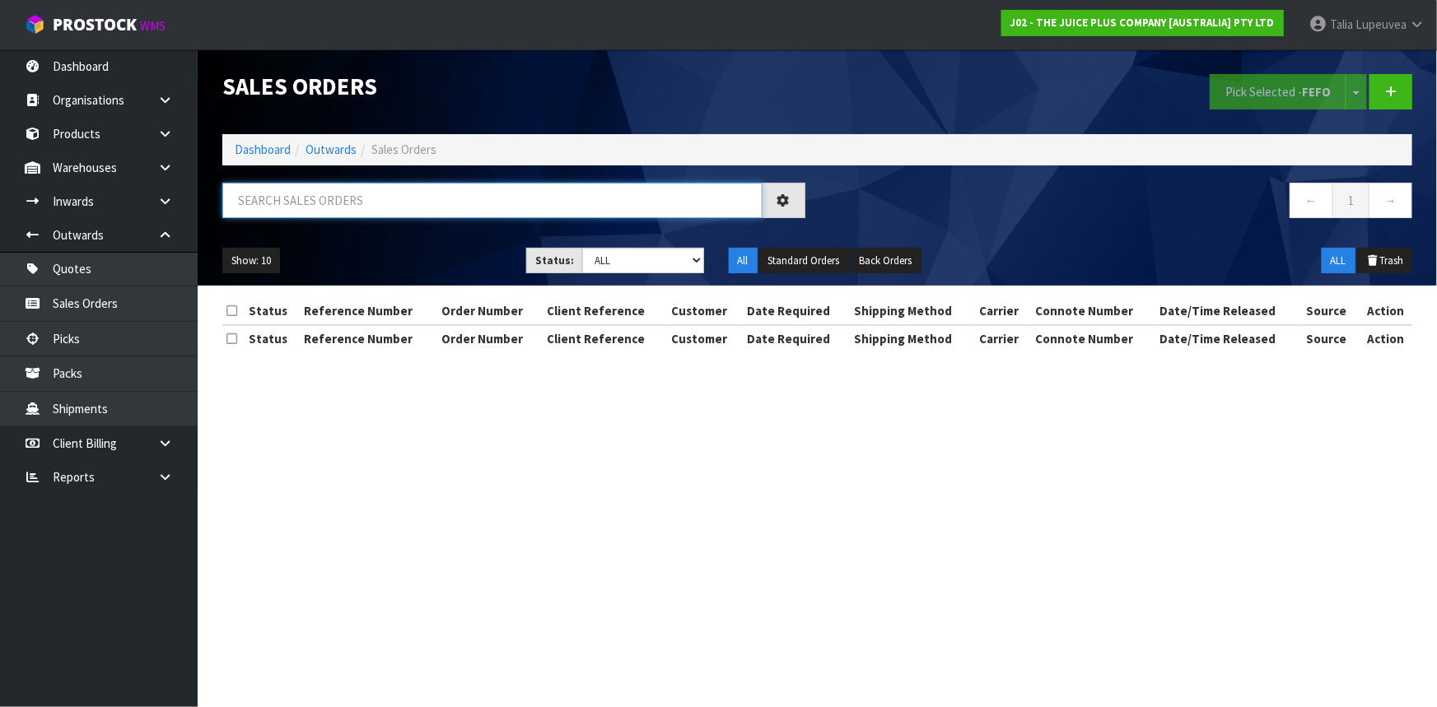
click at [432, 207] on input "text" at bounding box center [492, 200] width 540 height 35
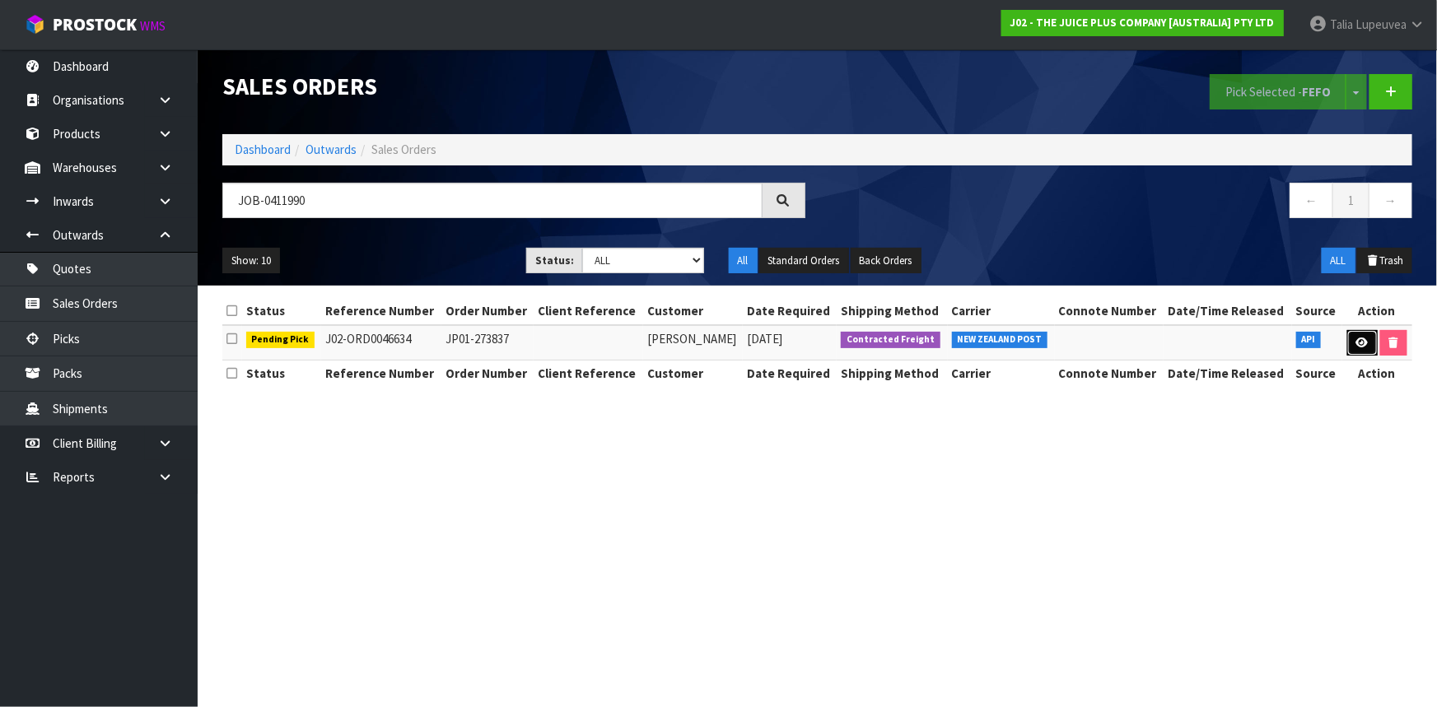
click at [1371, 338] on link at bounding box center [1362, 343] width 30 height 26
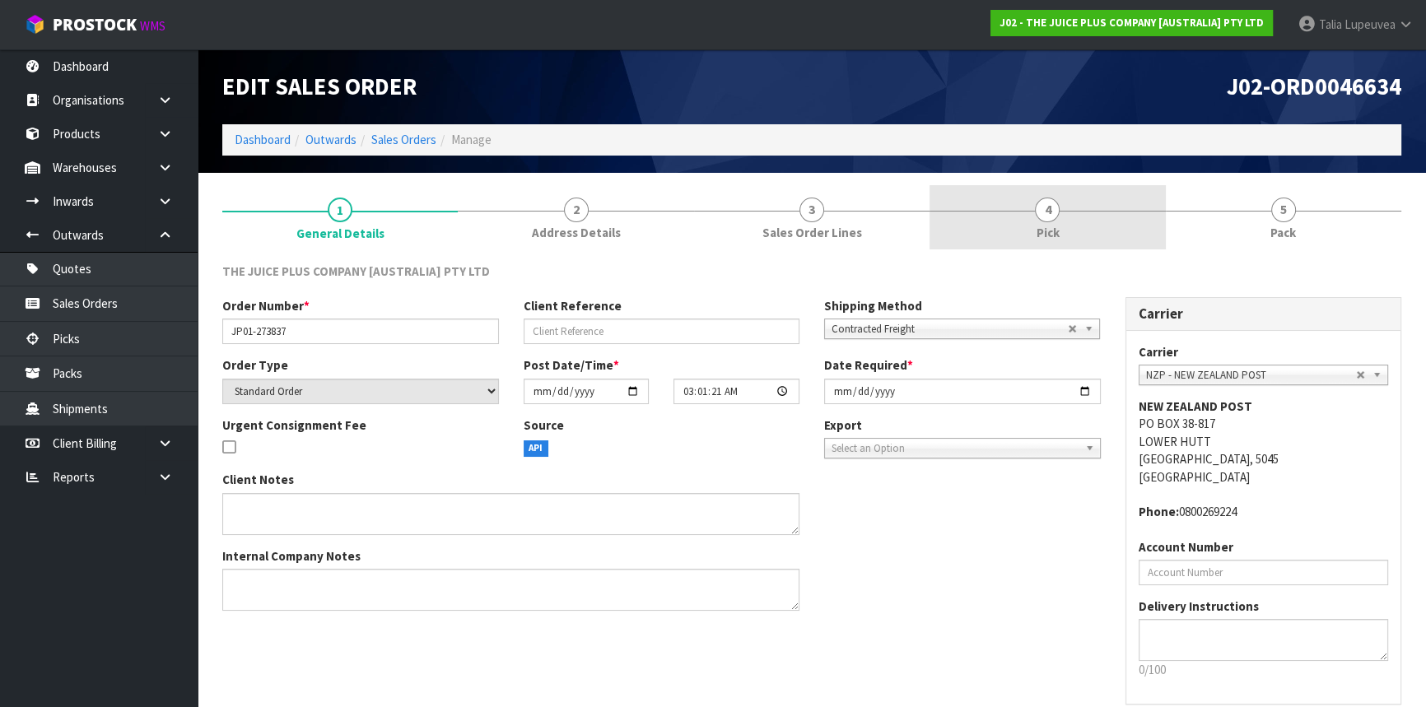
click at [1071, 226] on link "4 Pick" at bounding box center [1048, 217] width 236 height 65
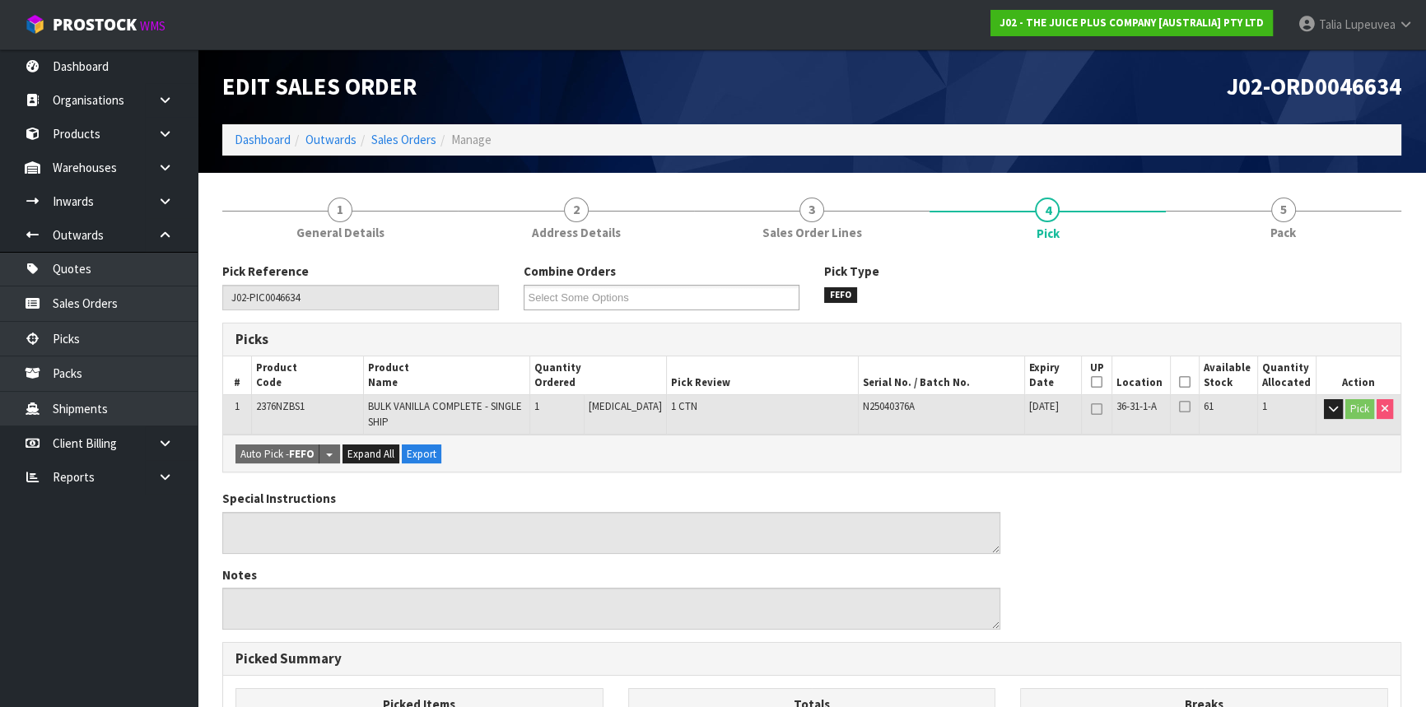
click at [1179, 383] on icon at bounding box center [1185, 382] width 12 height 1
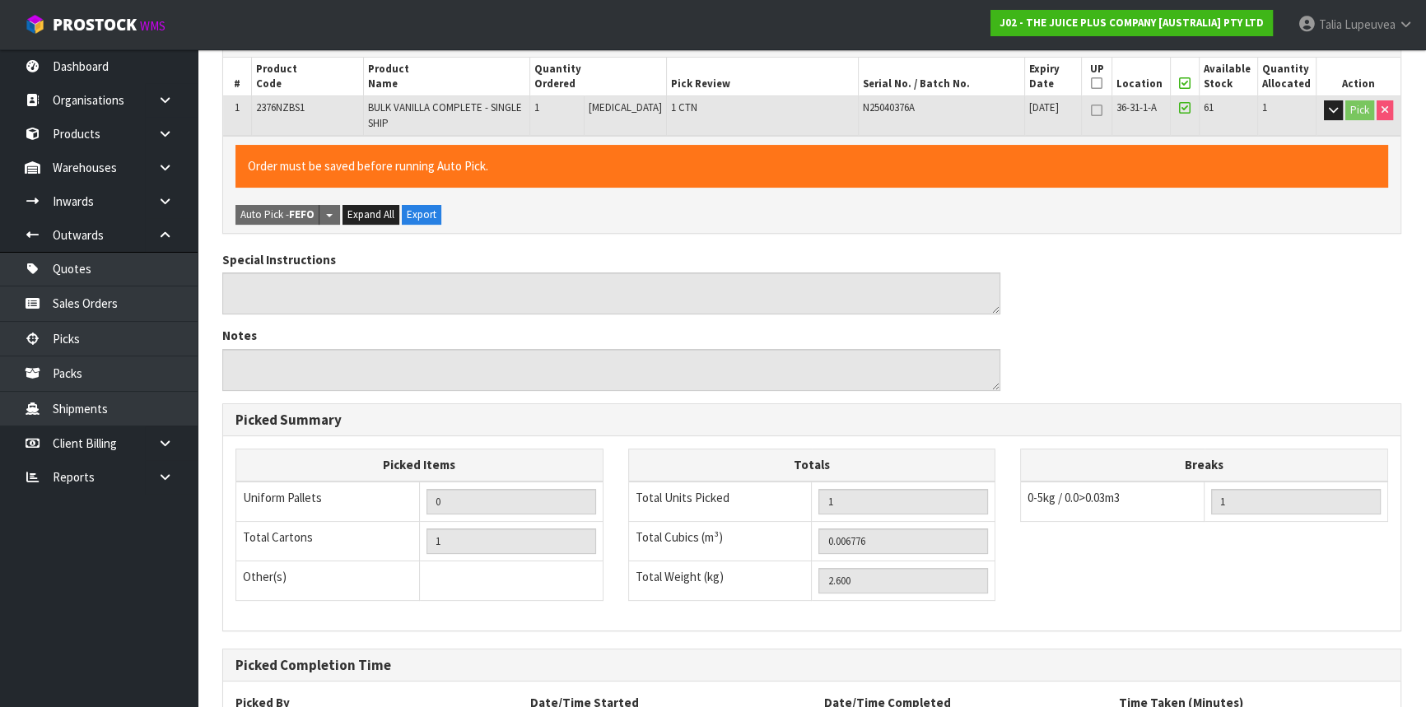
scroll to position [446, 0]
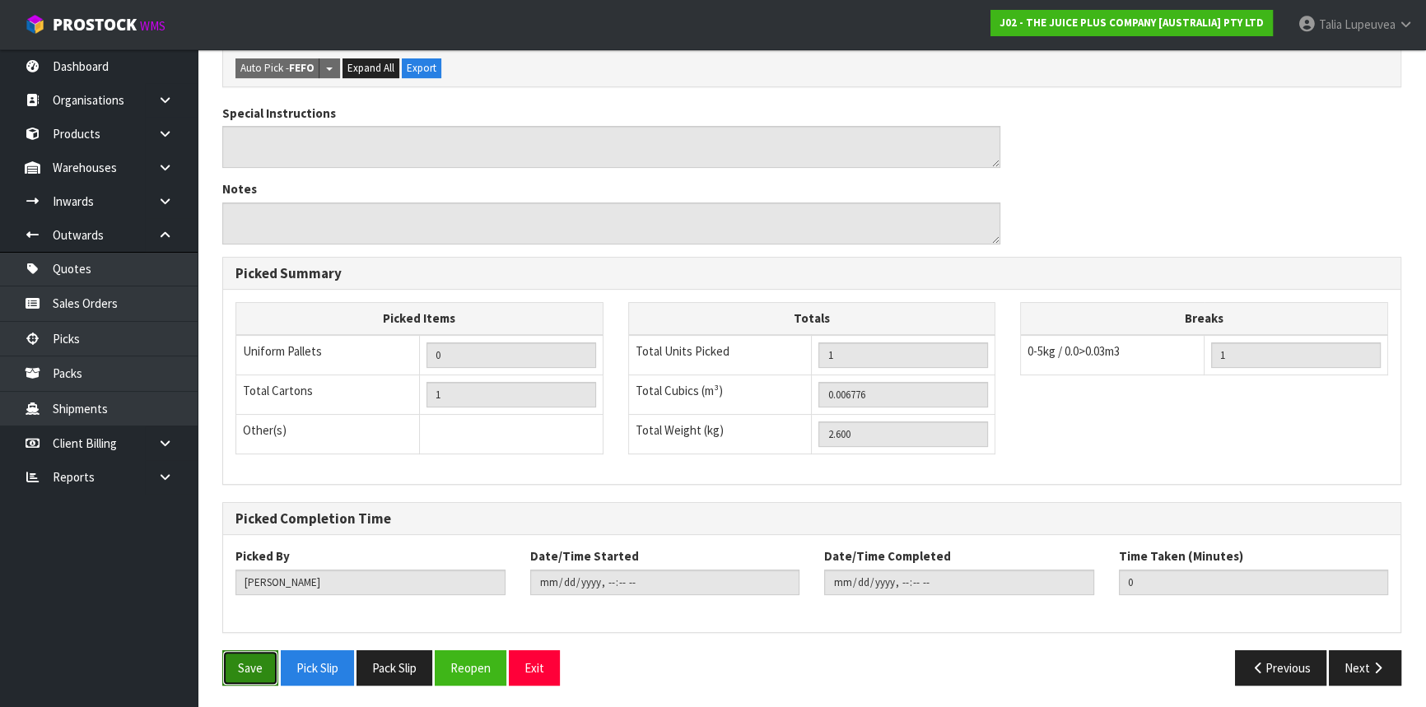
click at [236, 667] on button "Save" at bounding box center [250, 668] width 56 height 35
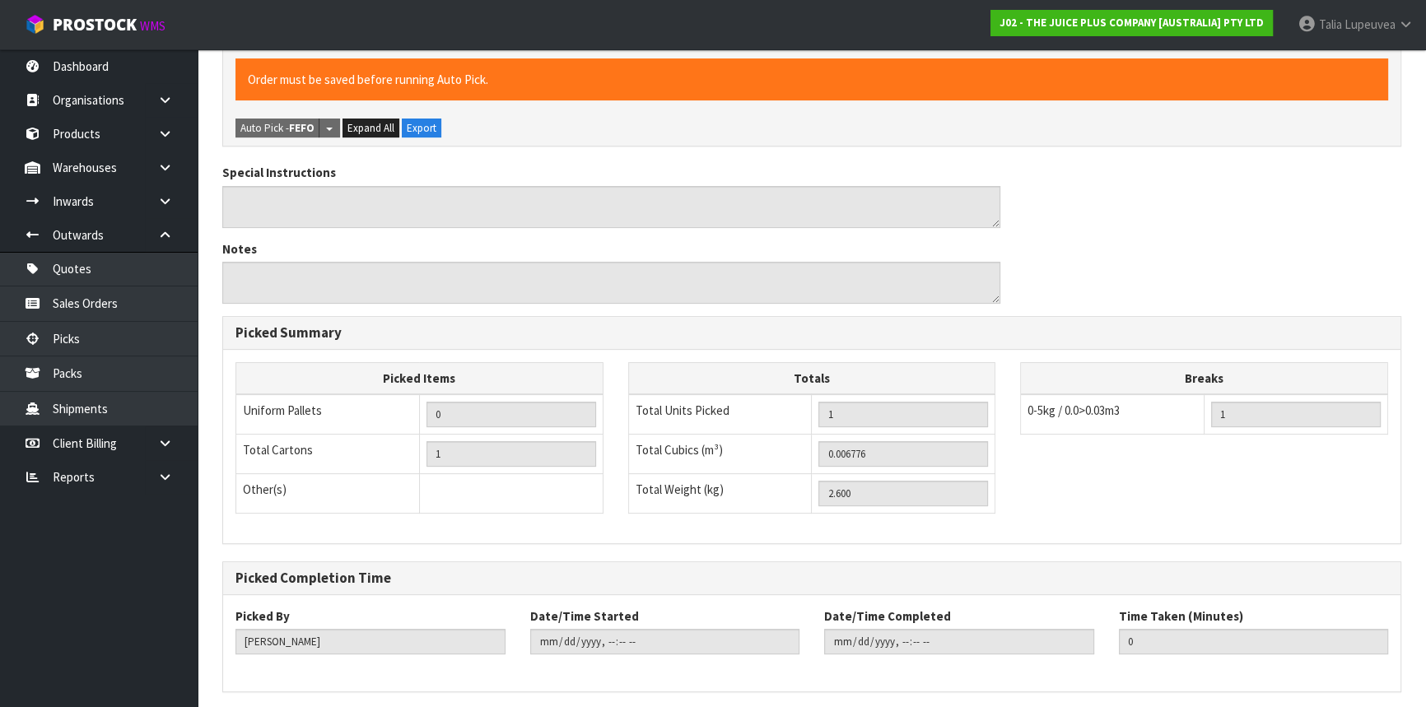
scroll to position [0, 0]
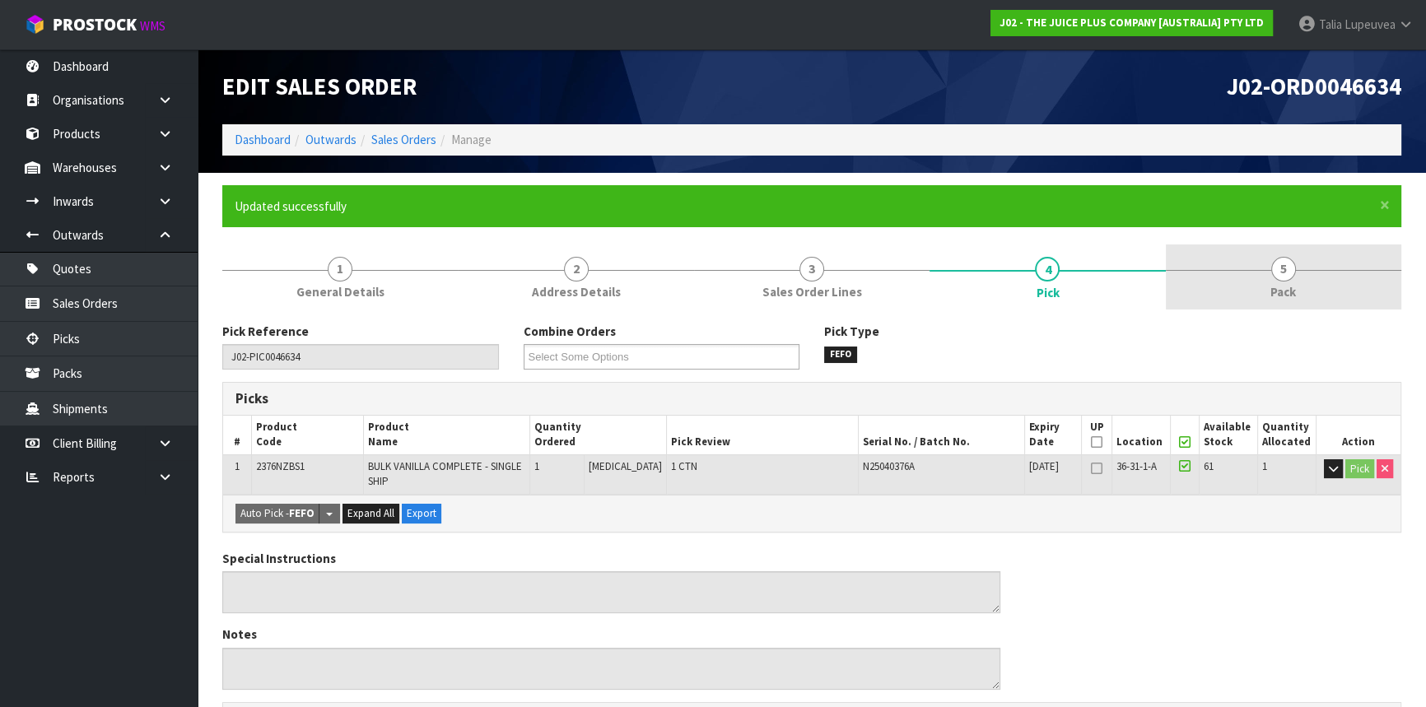
click at [1278, 283] on span "Pack" at bounding box center [1284, 291] width 26 height 17
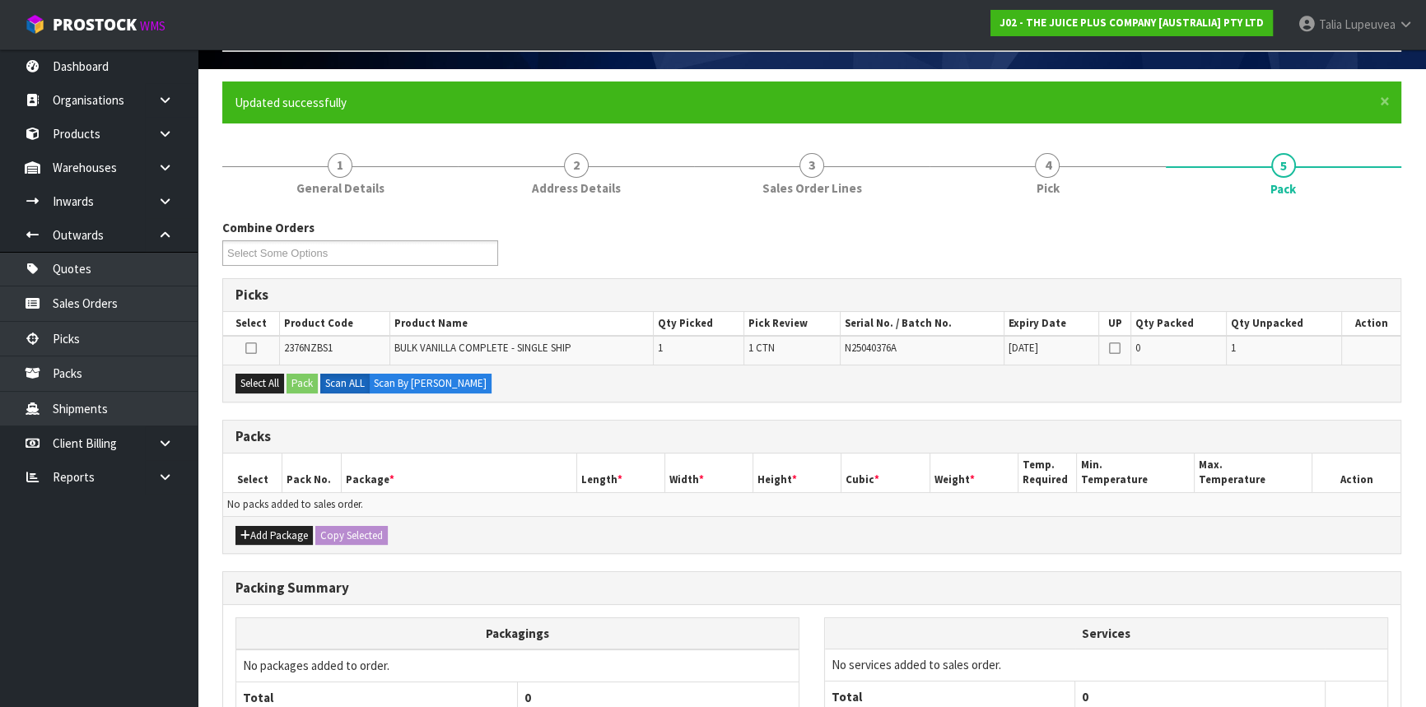
scroll to position [102, 0]
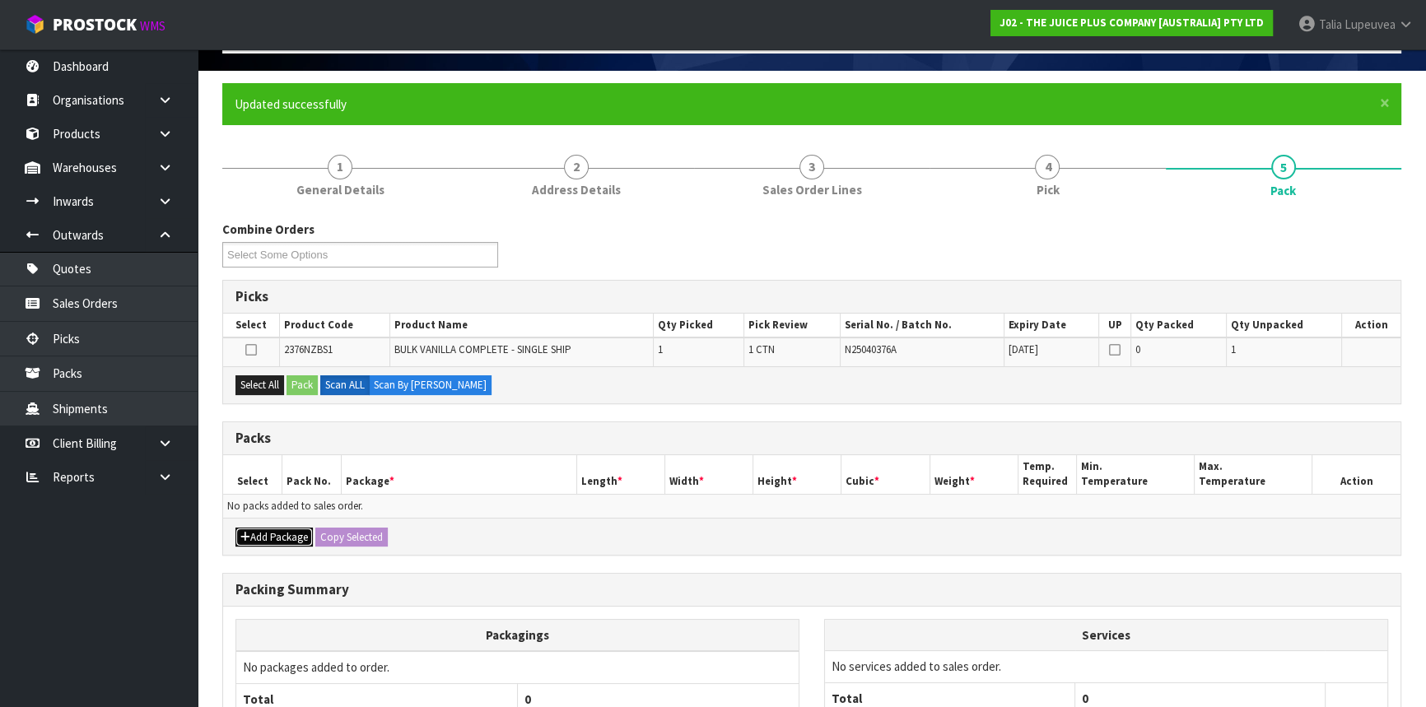
click at [279, 535] on button "Add Package" at bounding box center [274, 538] width 77 height 20
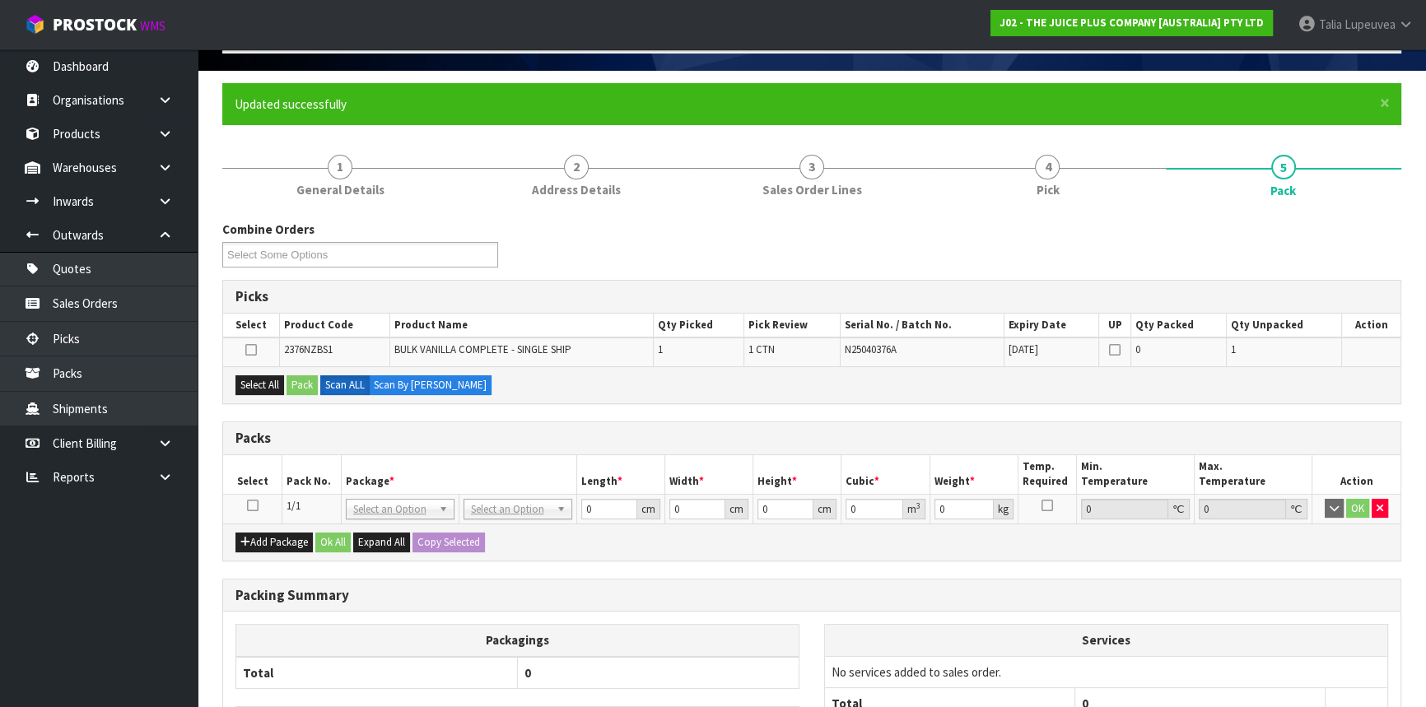
click at [250, 506] on icon at bounding box center [253, 506] width 12 height 1
click at [264, 382] on button "Select All" at bounding box center [260, 386] width 49 height 20
click at [292, 382] on button "Pack" at bounding box center [302, 386] width 31 height 20
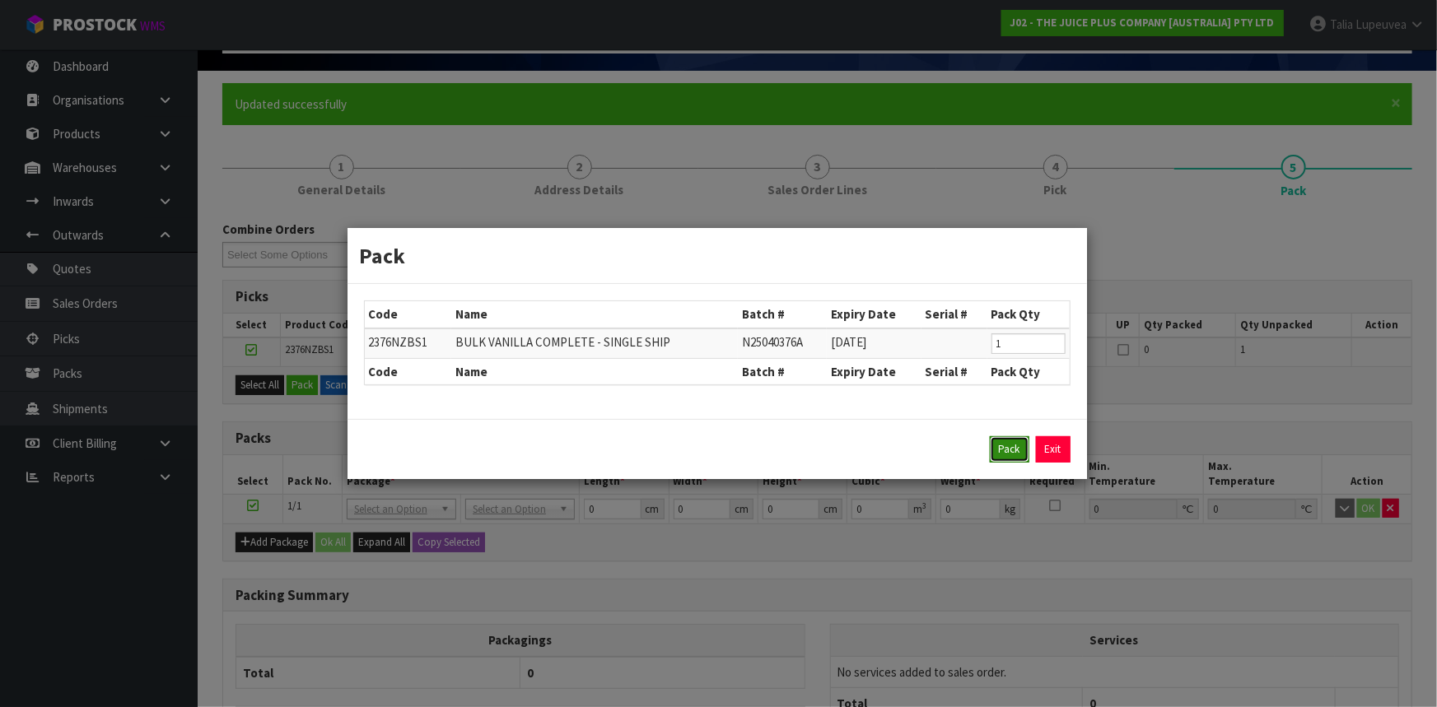
click at [1016, 447] on button "Pack" at bounding box center [1010, 450] width 40 height 26
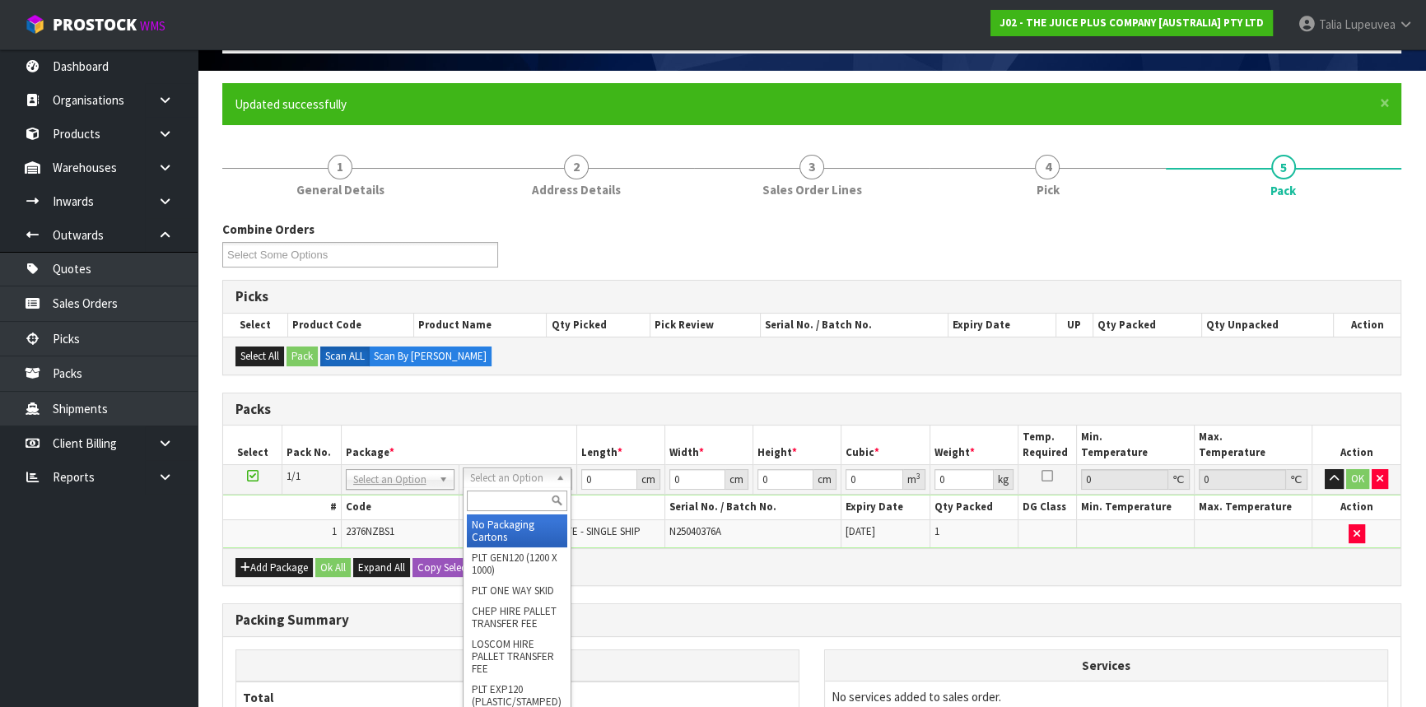
click at [521, 501] on input "text" at bounding box center [517, 501] width 100 height 21
drag, startPoint x: 526, startPoint y: 535, endPoint x: 550, endPoint y: 517, distance: 30.0
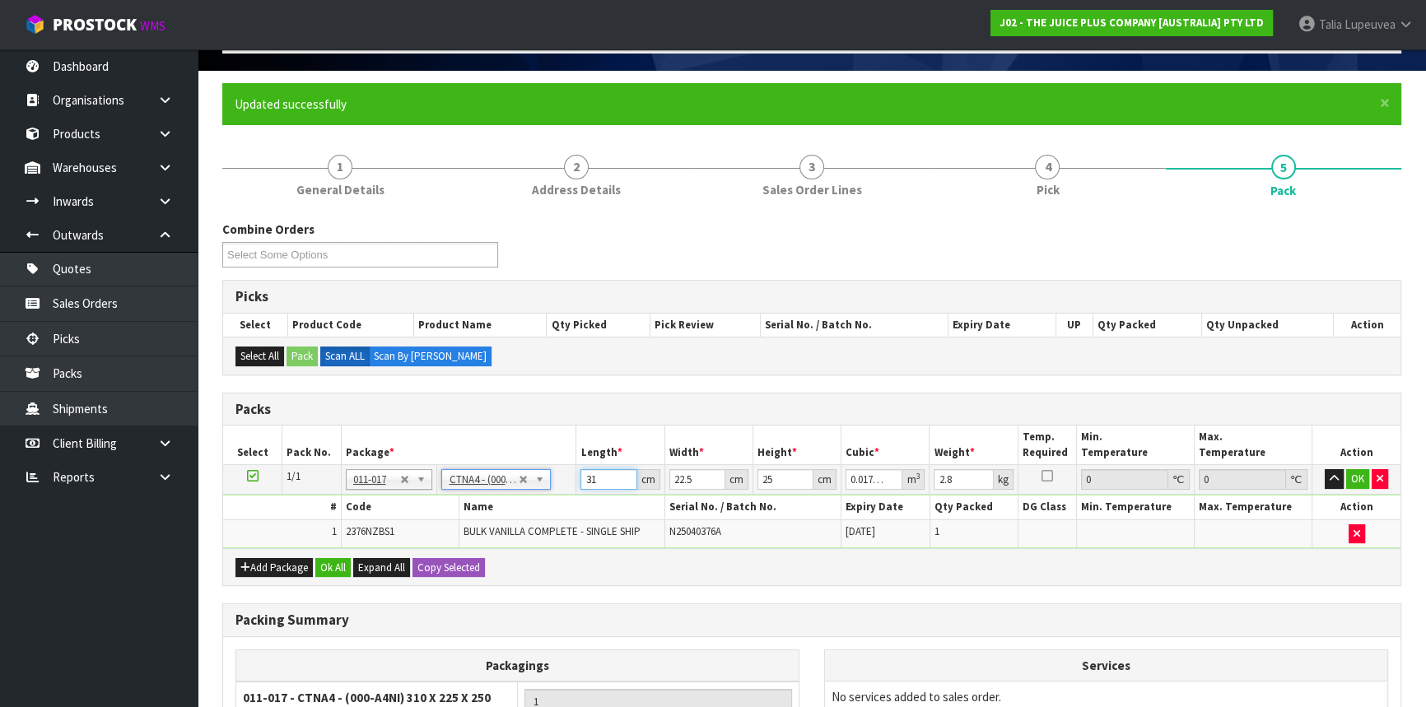
drag, startPoint x: 597, startPoint y: 477, endPoint x: 533, endPoint y: 496, distance: 67.0
click at [533, 496] on tbody "1/1 NONE 007-001 007-002 007-004 007-009 007-013 007-014 007-015 007-017 007-01…" at bounding box center [812, 506] width 1178 height 83
click at [1362, 478] on button "OK" at bounding box center [1358, 479] width 23 height 20
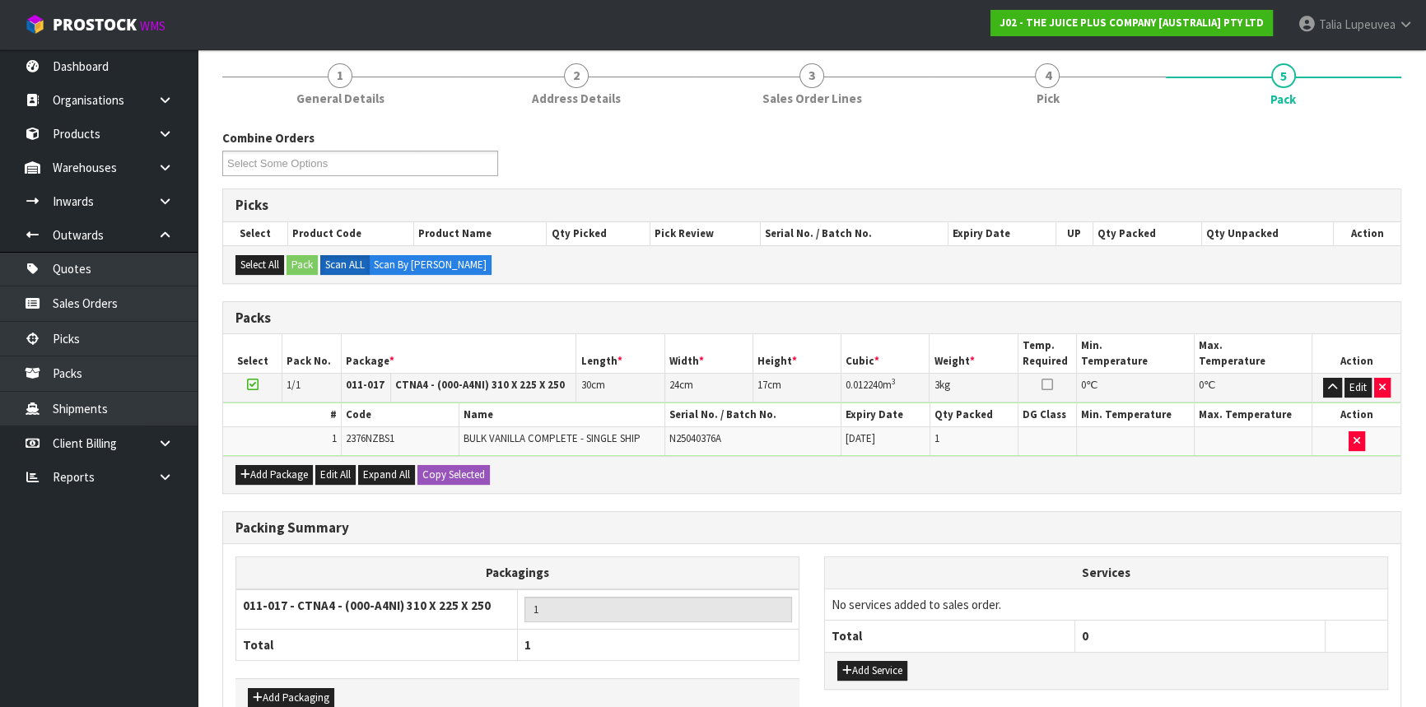
scroll to position [288, 0]
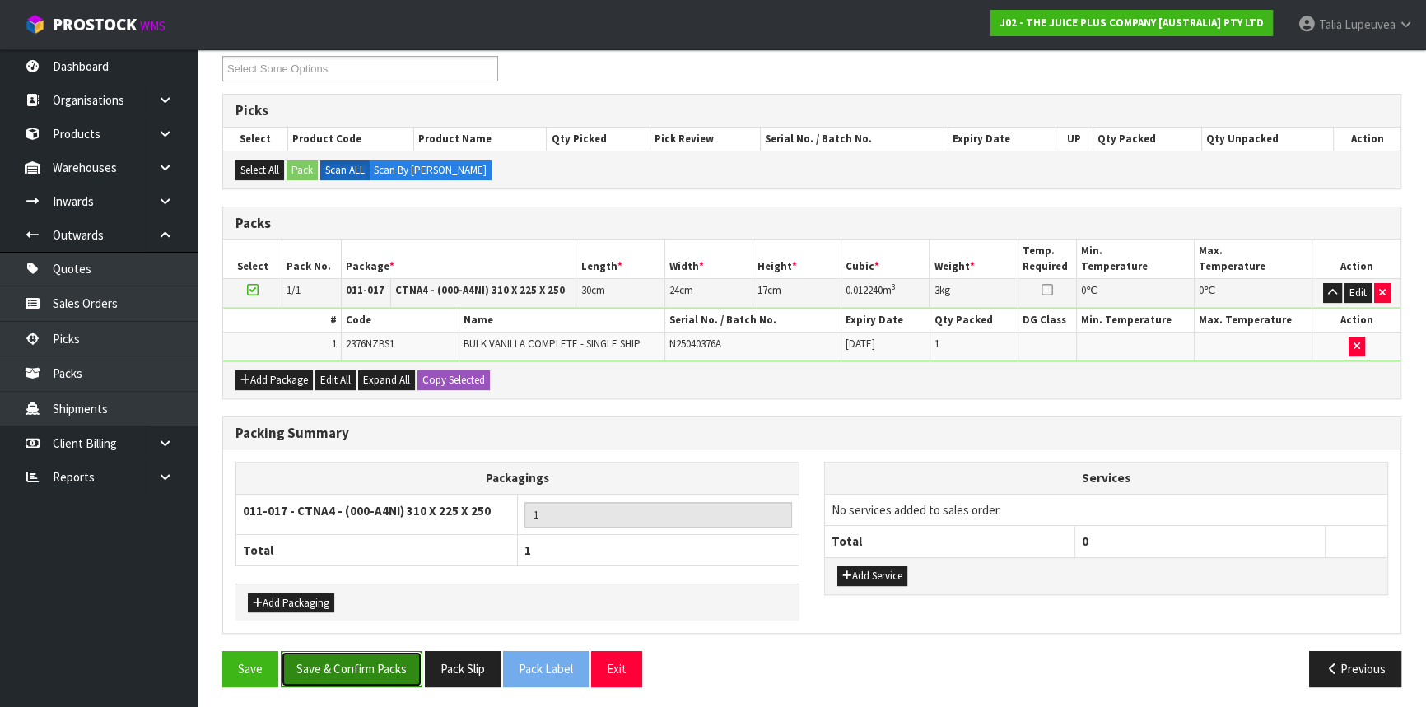
click at [376, 669] on button "Save & Confirm Packs" at bounding box center [352, 668] width 142 height 35
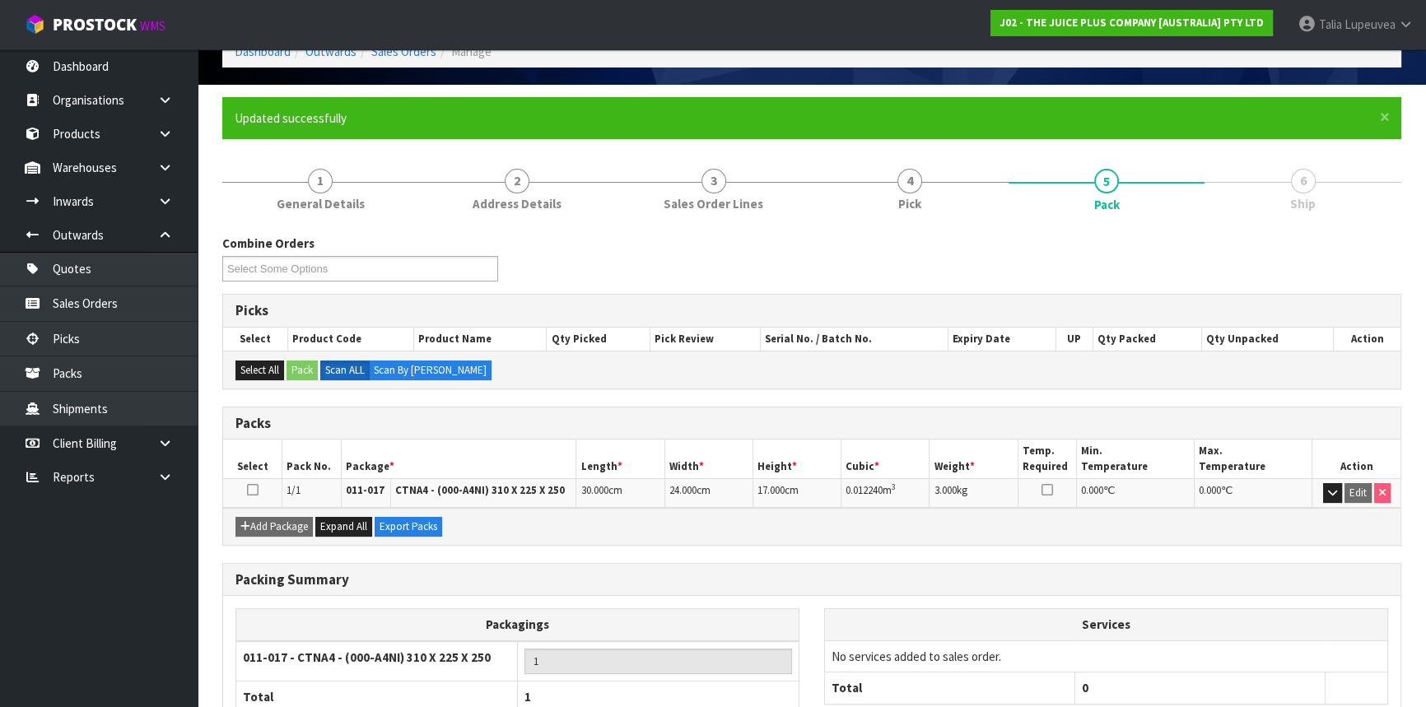
scroll to position [198, 0]
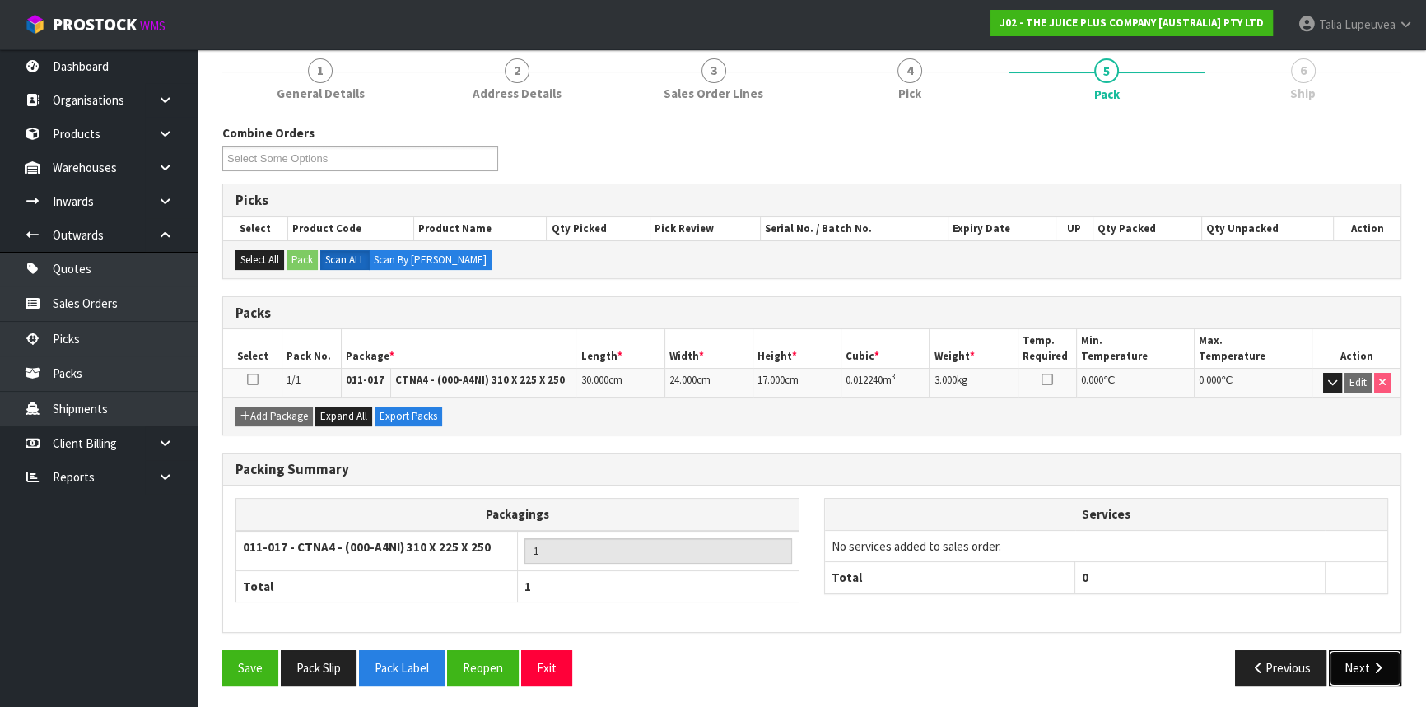
click at [1348, 653] on button "Next" at bounding box center [1365, 668] width 72 height 35
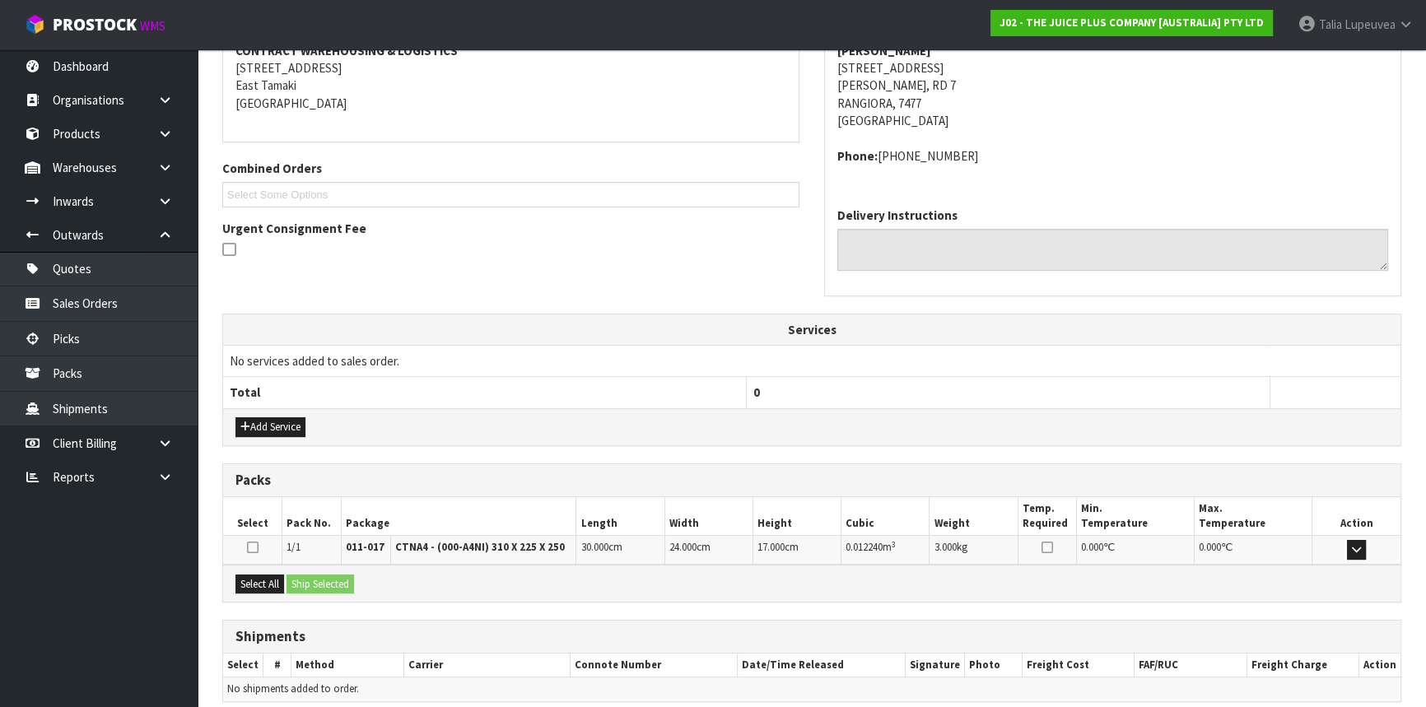
scroll to position [395, 0]
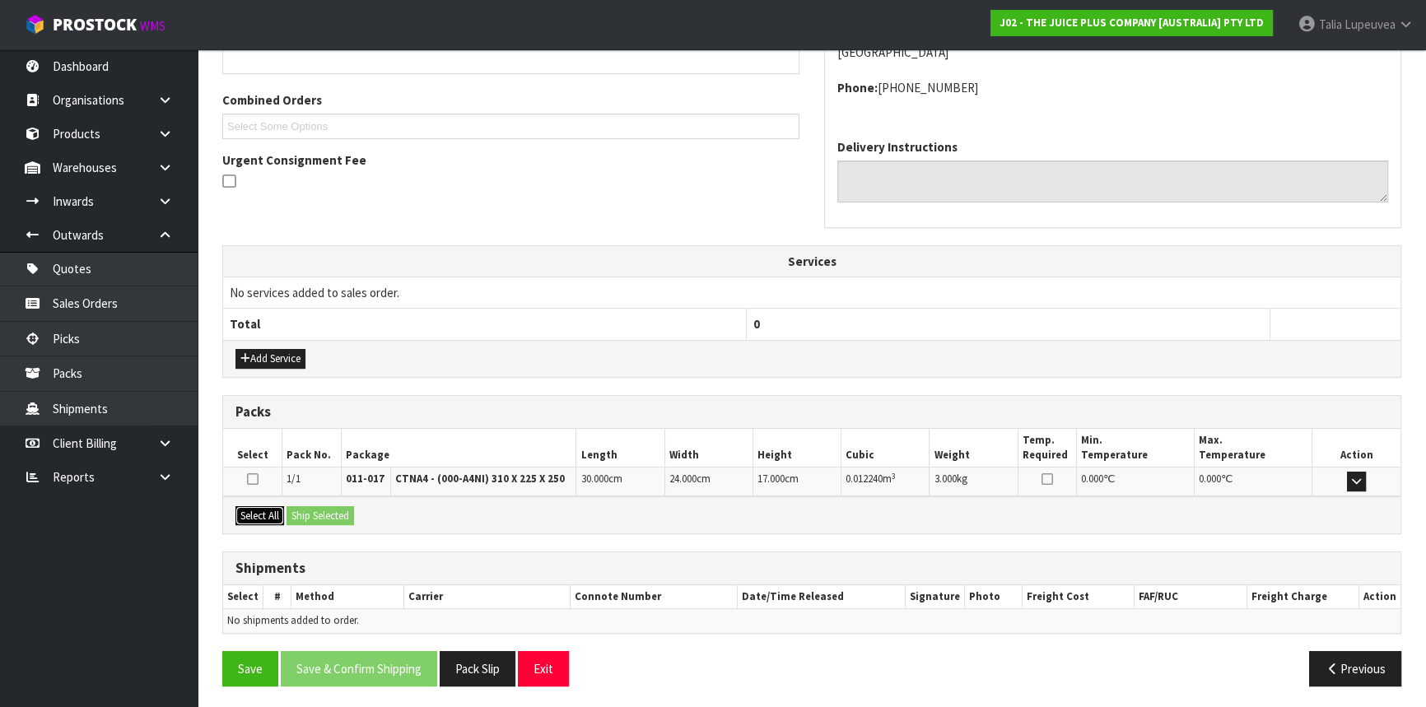
drag, startPoint x: 265, startPoint y: 504, endPoint x: 315, endPoint y: 503, distance: 49.4
click at [268, 507] on button "Select All" at bounding box center [260, 517] width 49 height 20
click at [320, 507] on button "Ship Selected" at bounding box center [321, 517] width 68 height 20
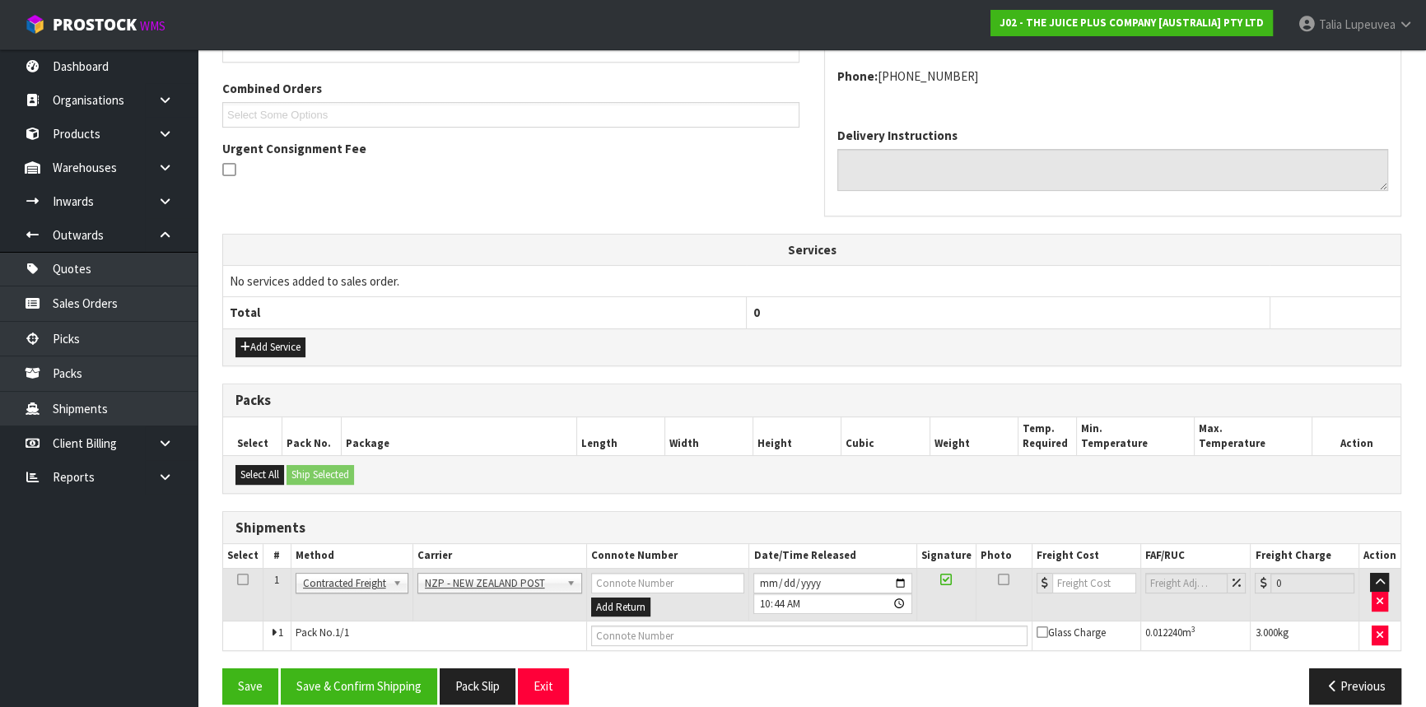
scroll to position [425, 0]
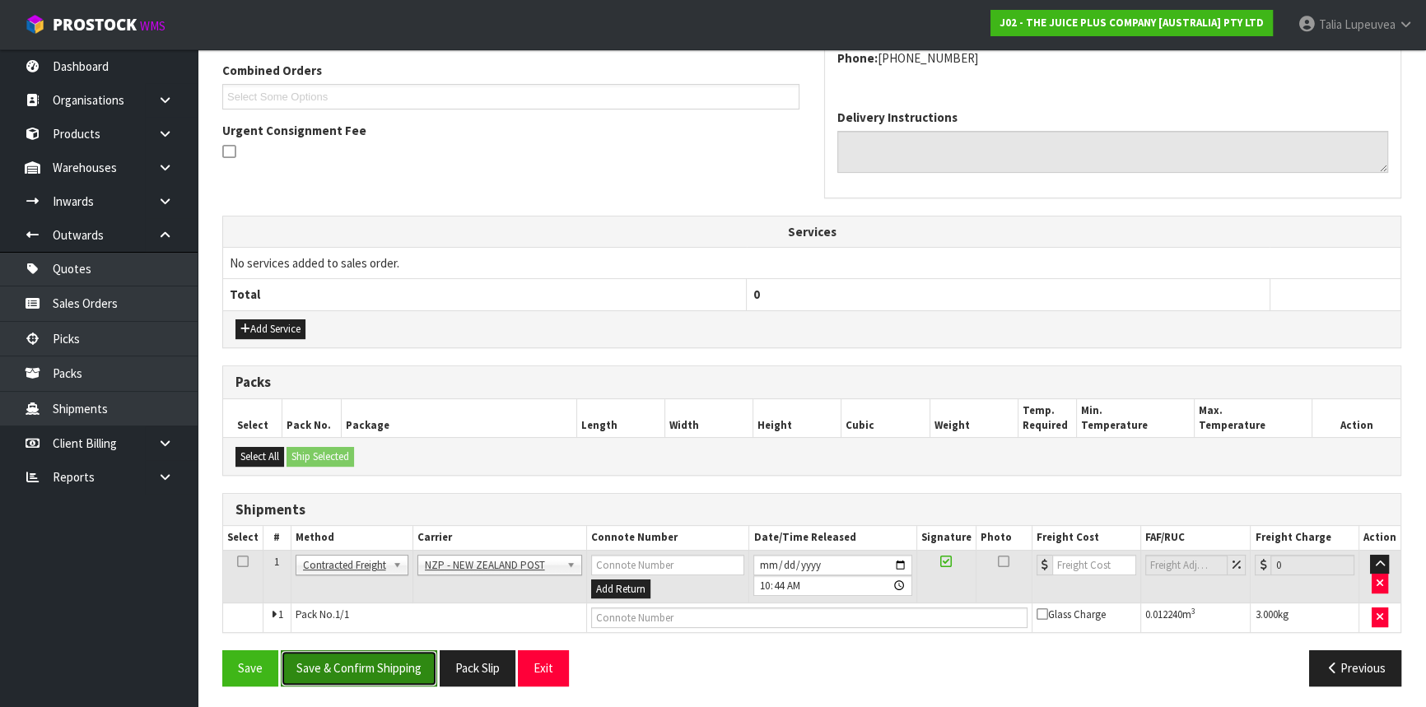
click at [389, 656] on button "Save & Confirm Shipping" at bounding box center [359, 668] width 156 height 35
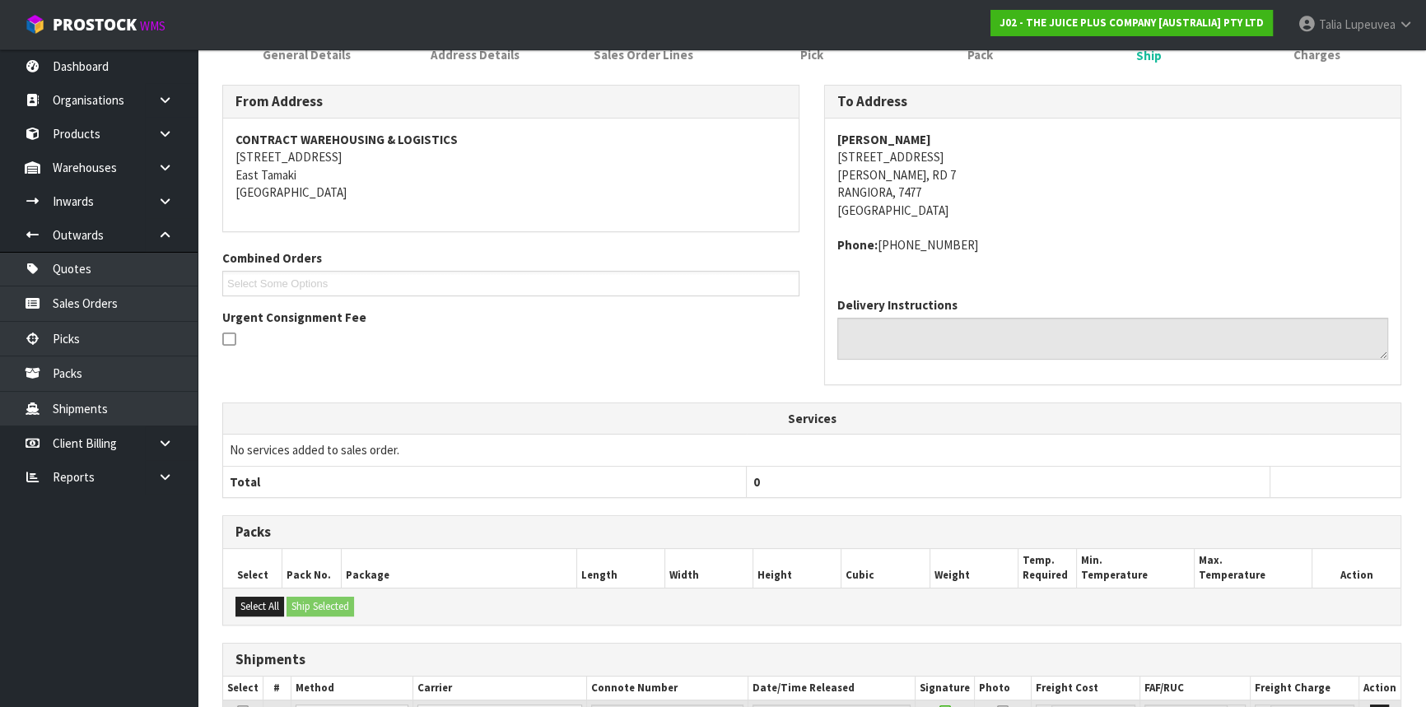
scroll to position [403, 0]
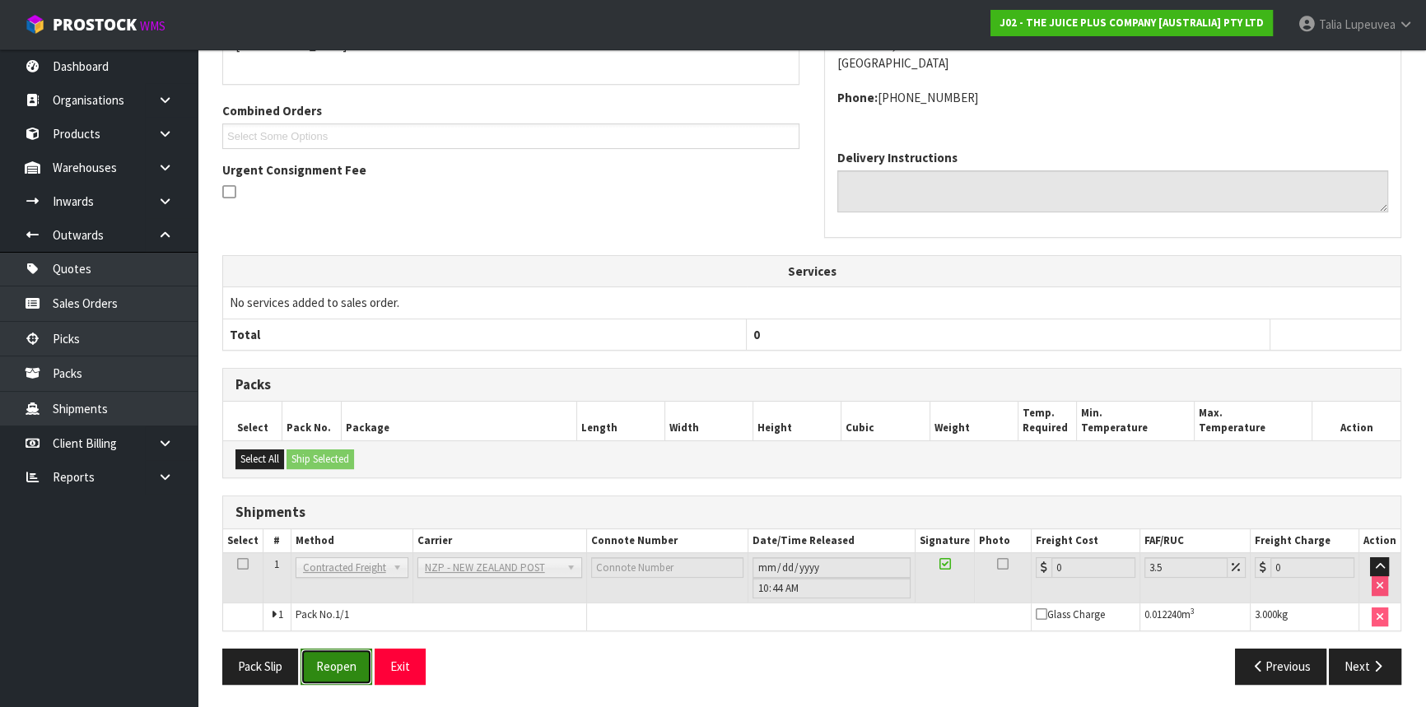
click at [341, 657] on button "Reopen" at bounding box center [337, 666] width 72 height 35
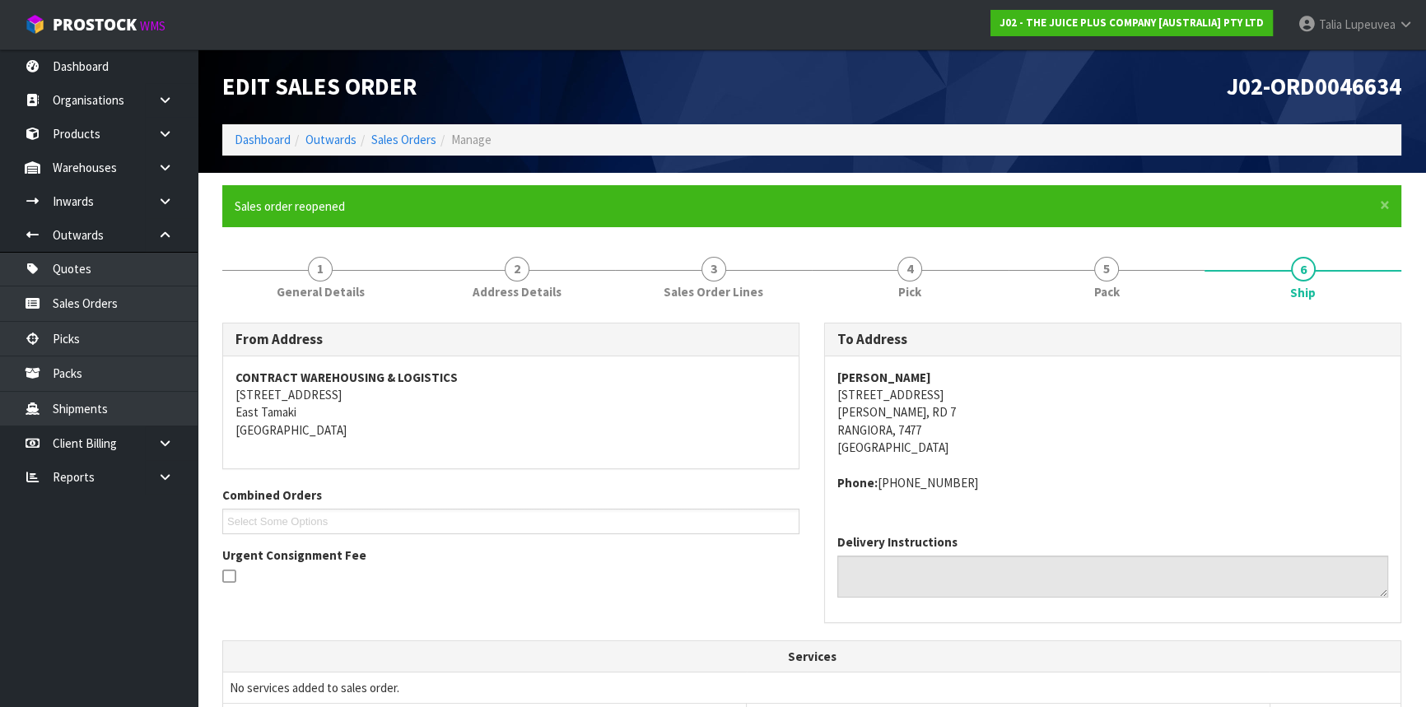
scroll to position [441, 0]
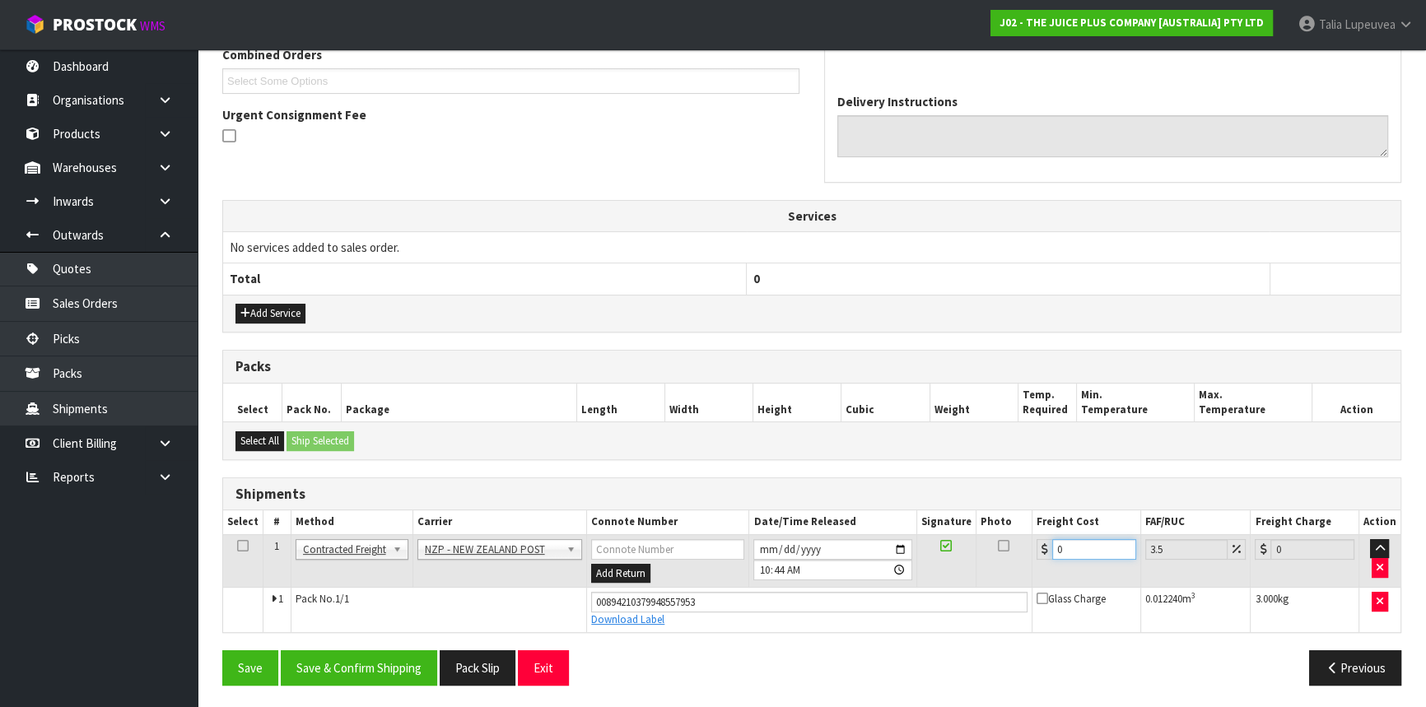
drag, startPoint x: 1066, startPoint y: 538, endPoint x: 1043, endPoint y: 537, distance: 23.1
click at [1043, 545] on div "0" at bounding box center [1087, 549] width 100 height 21
click at [349, 670] on button "Save & Confirm Shipping" at bounding box center [359, 668] width 156 height 35
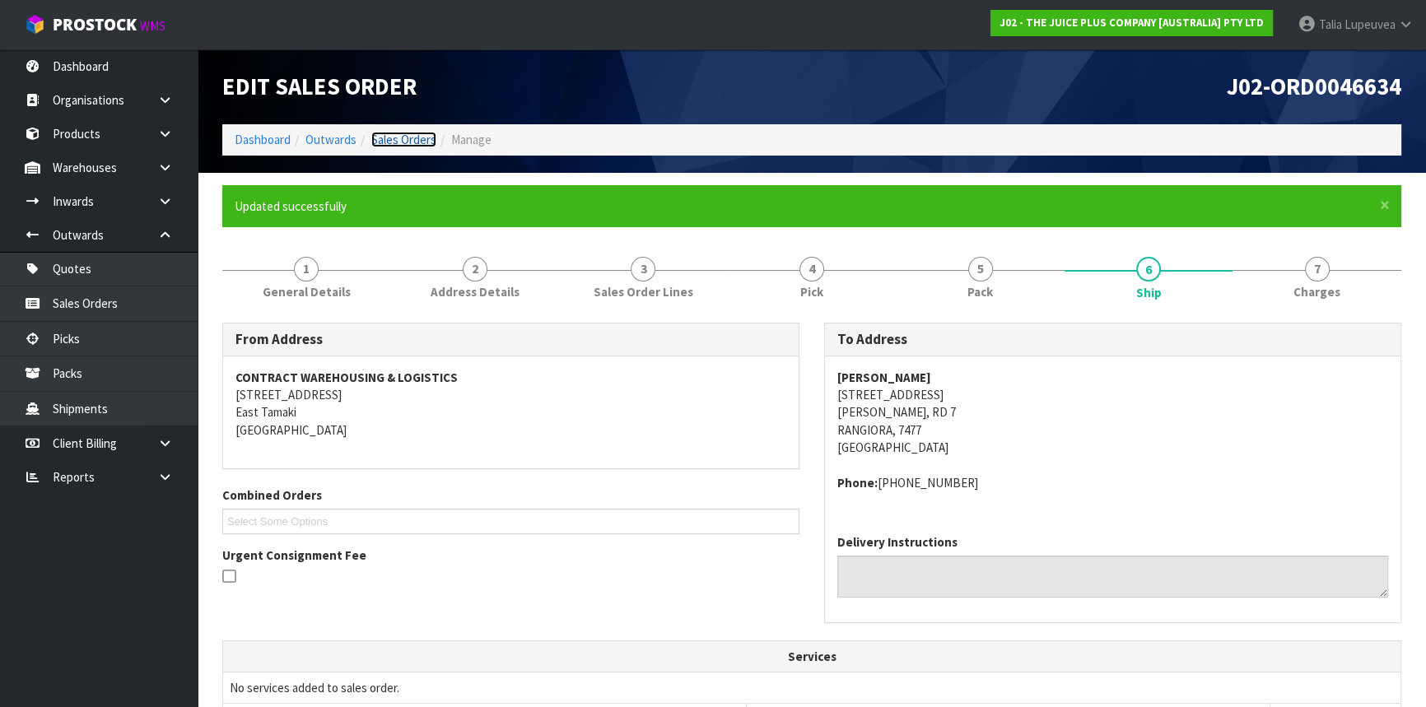
click at [399, 140] on link "Sales Orders" at bounding box center [403, 140] width 65 height 16
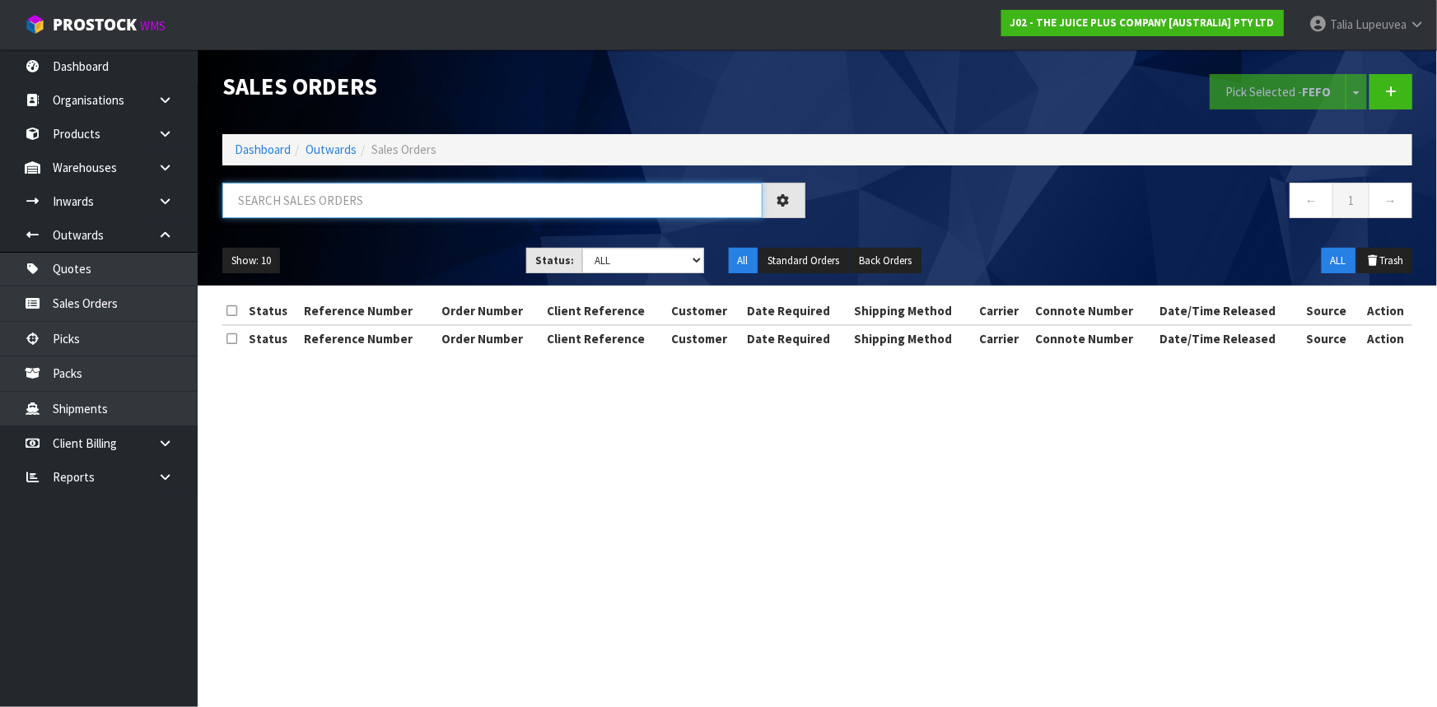
click at [404, 207] on input "text" at bounding box center [492, 200] width 540 height 35
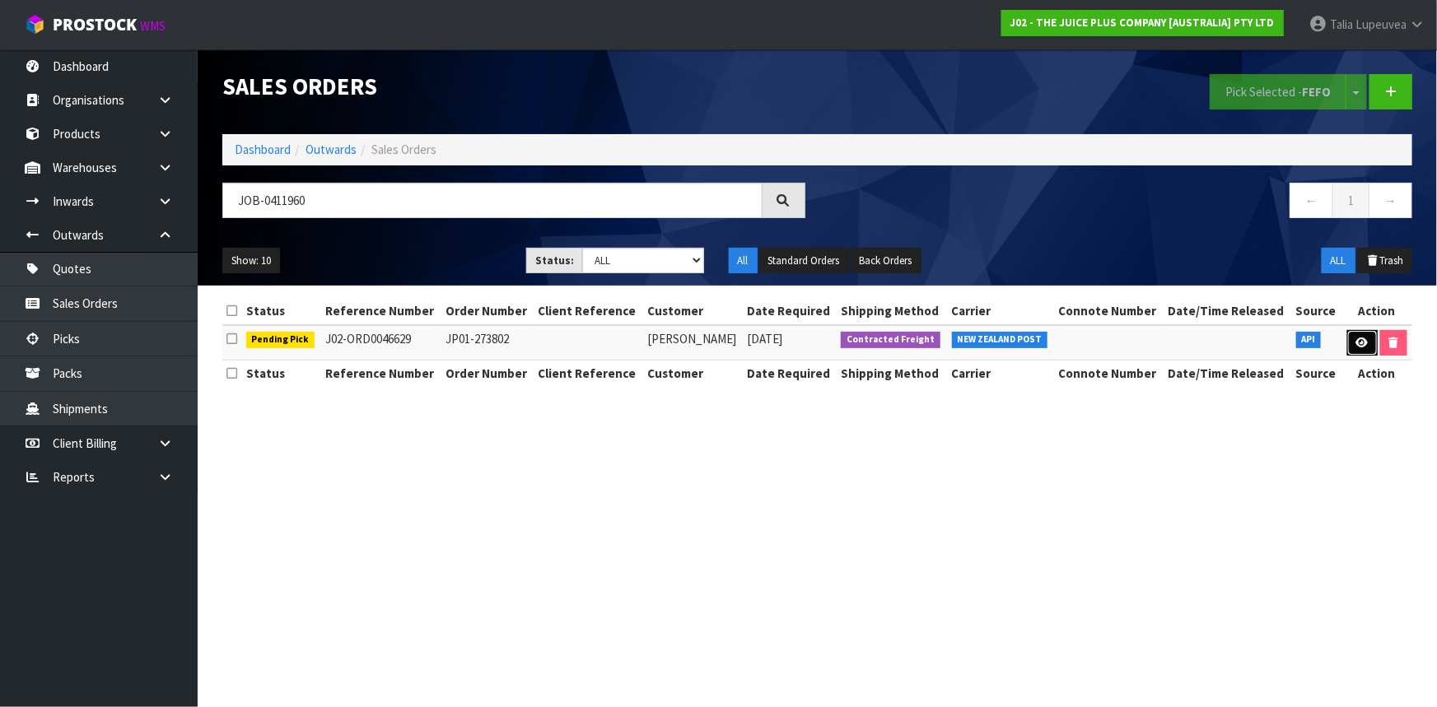
click at [1356, 345] on icon at bounding box center [1362, 343] width 12 height 11
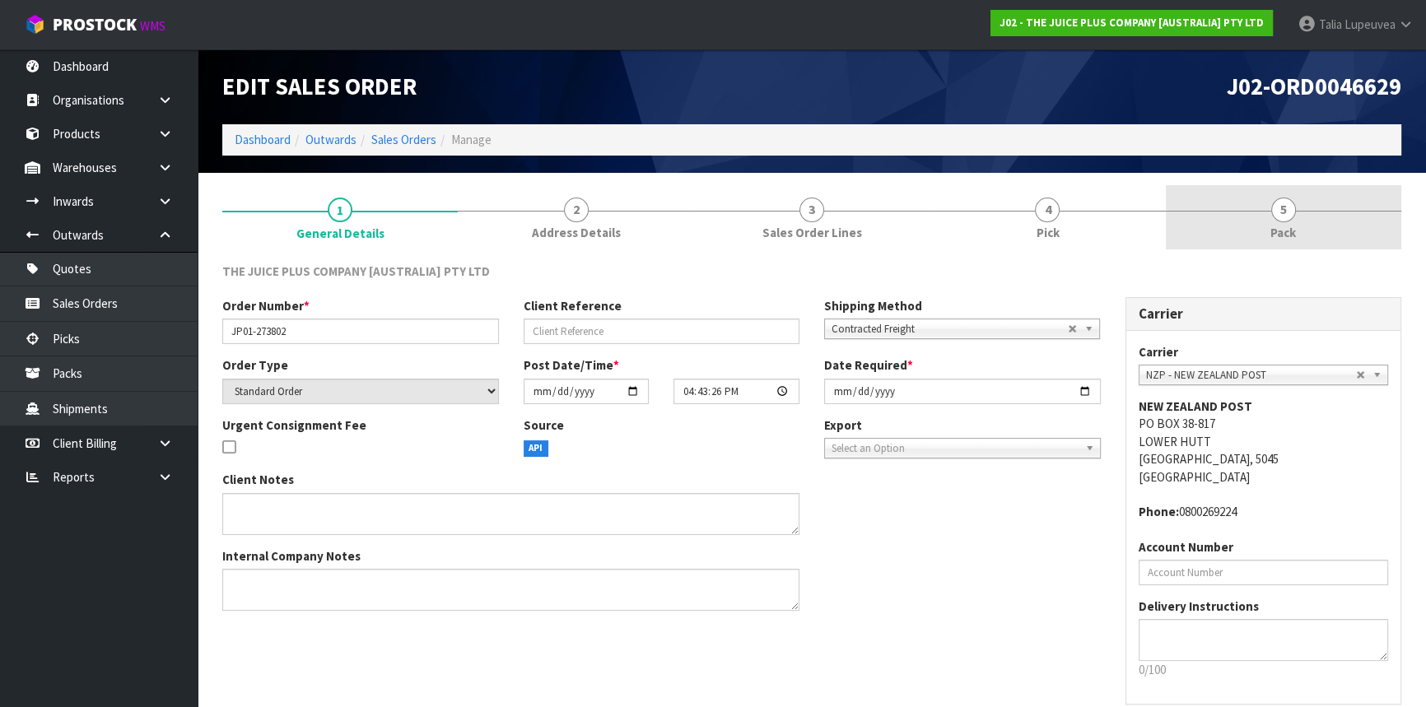
click at [1273, 239] on span "Pack" at bounding box center [1284, 232] width 26 height 17
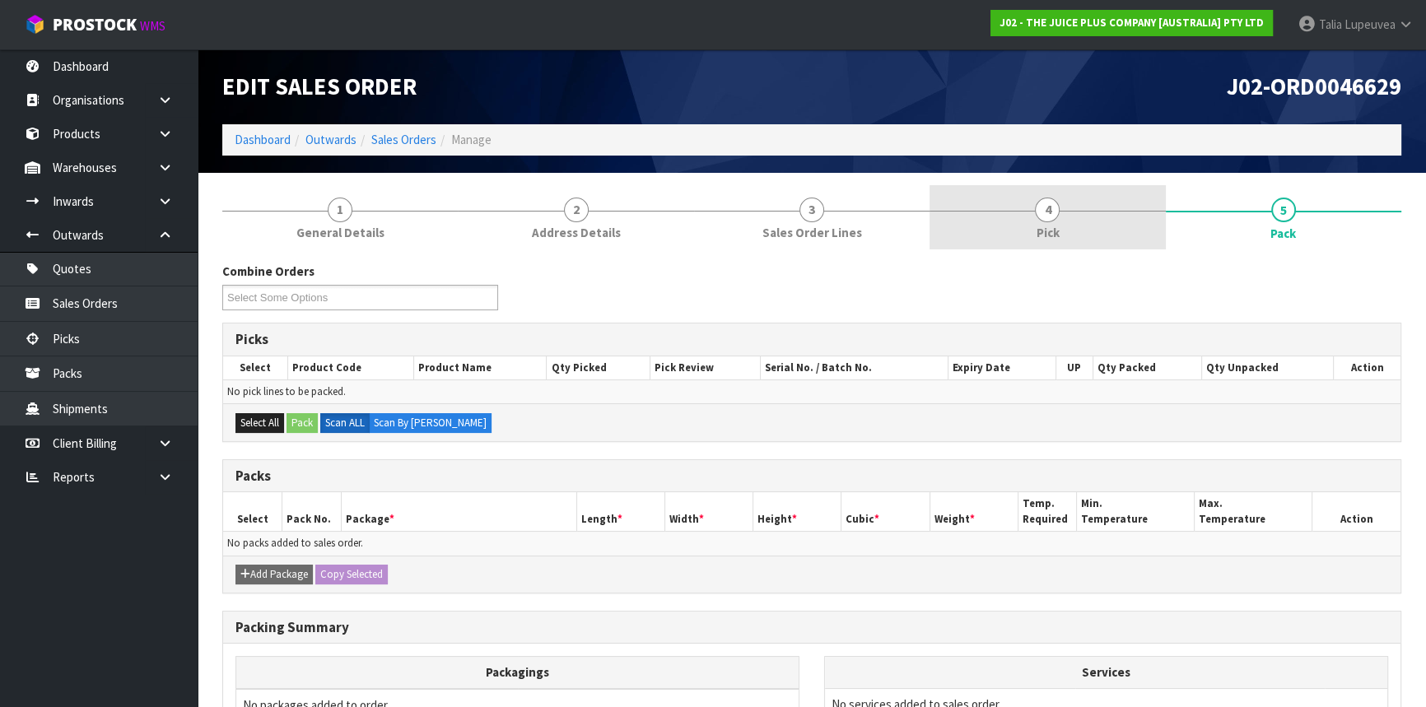
click at [1046, 216] on span "4" at bounding box center [1047, 210] width 25 height 25
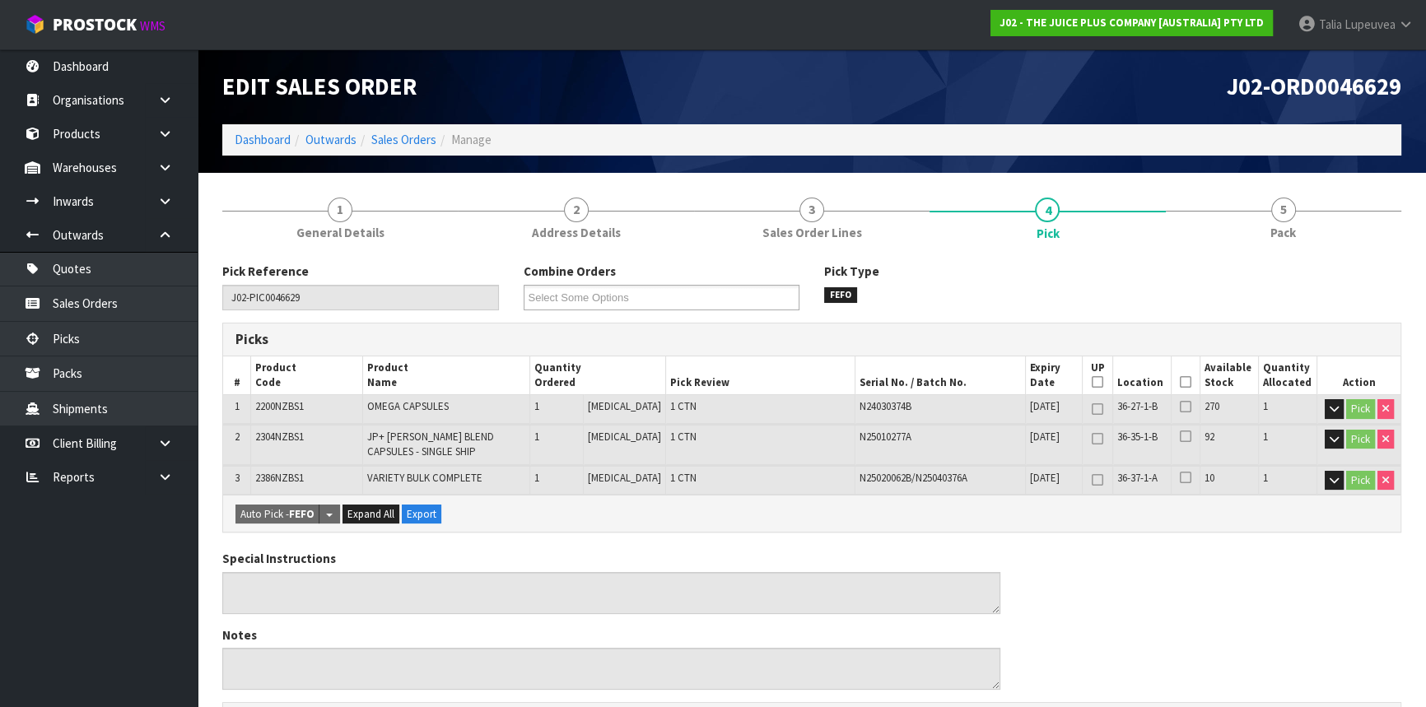
click at [1180, 382] on icon at bounding box center [1186, 382] width 12 height 1
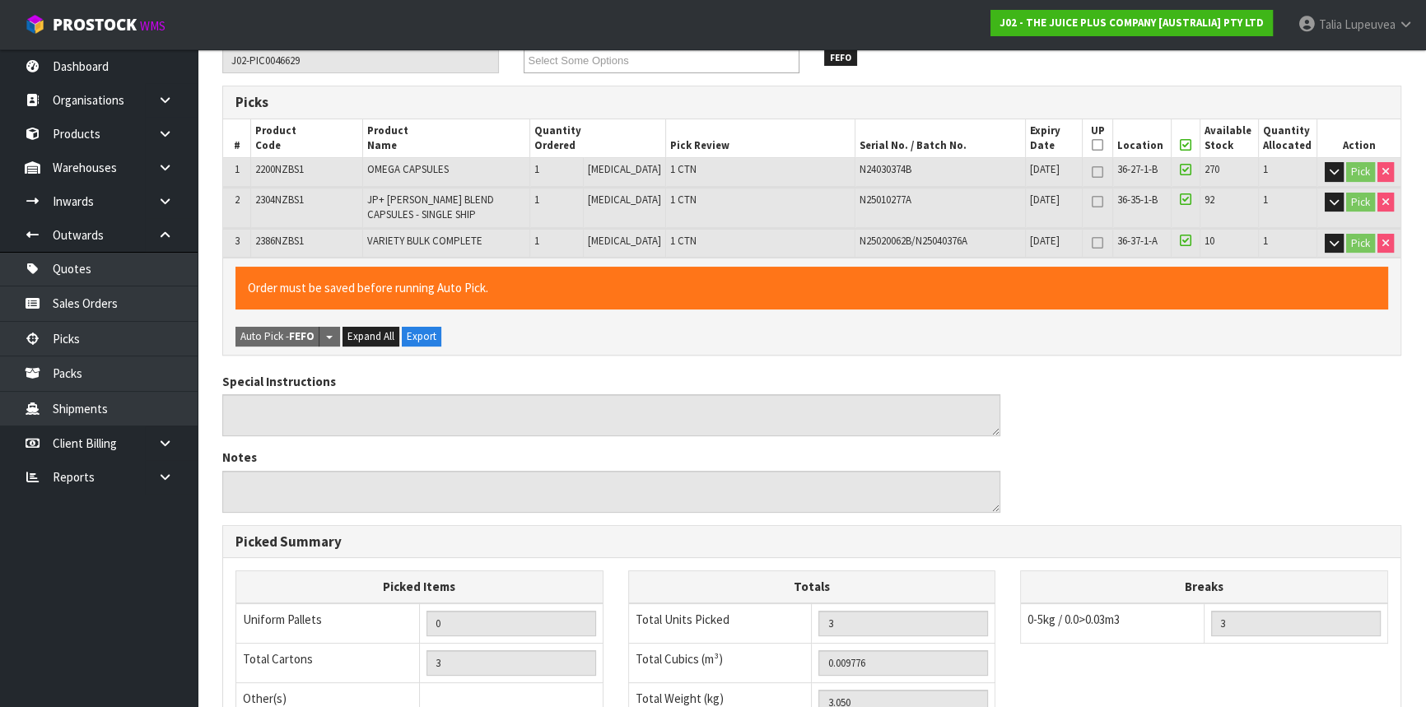
scroll to position [506, 0]
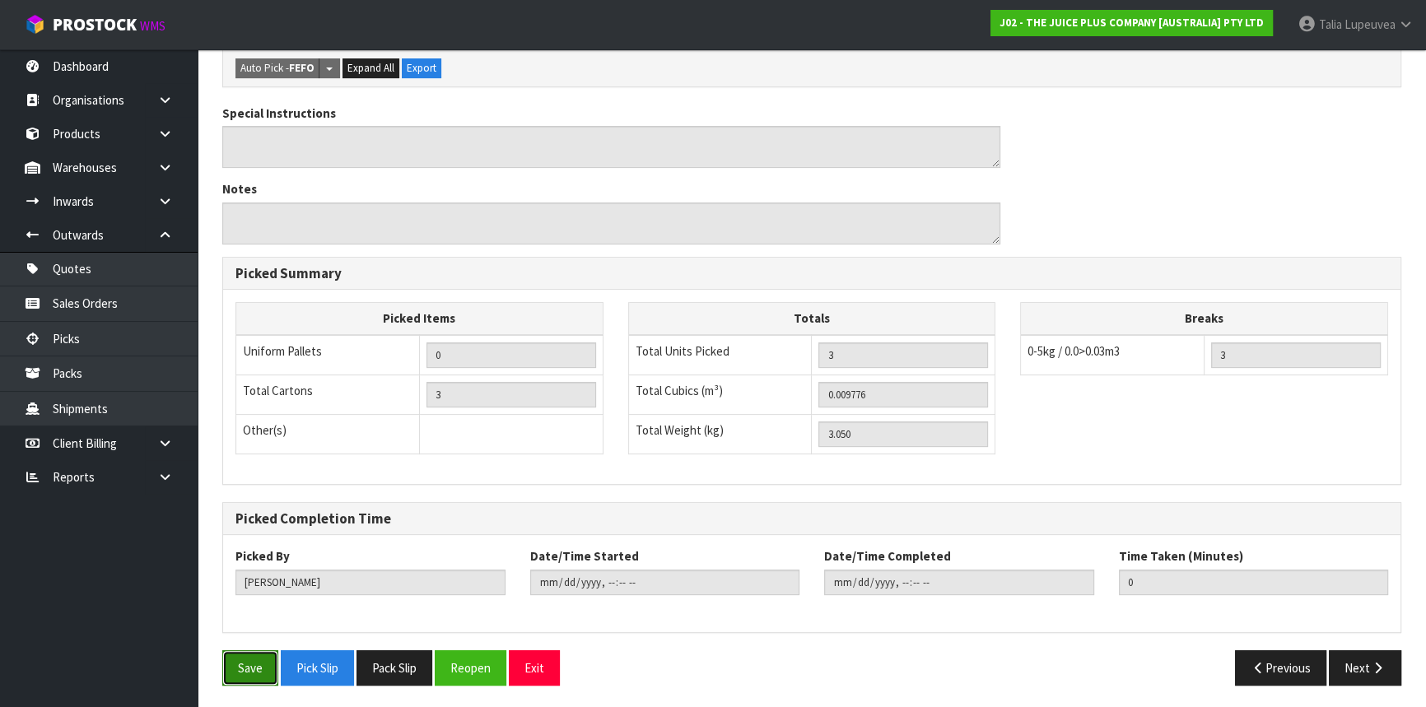
click at [247, 670] on button "Save" at bounding box center [250, 668] width 56 height 35
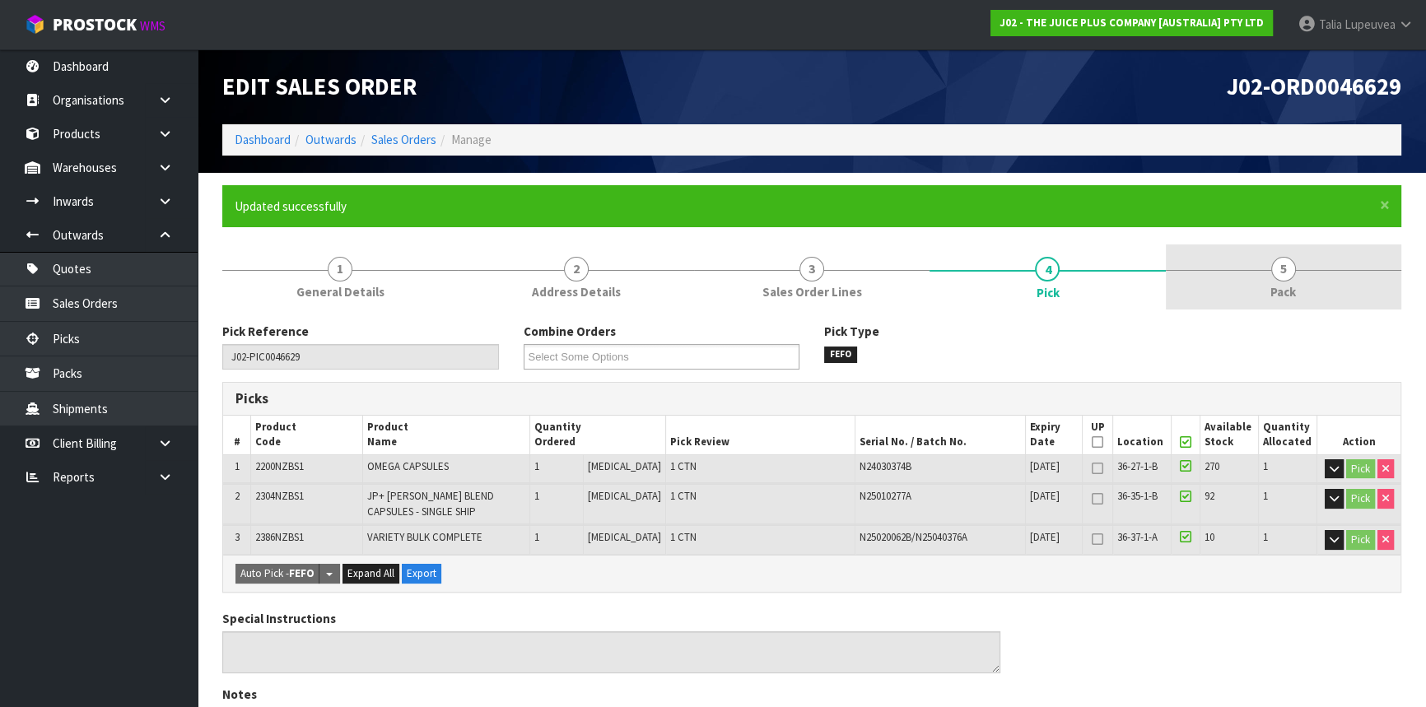
click at [1263, 296] on link "5 Pack" at bounding box center [1284, 277] width 236 height 65
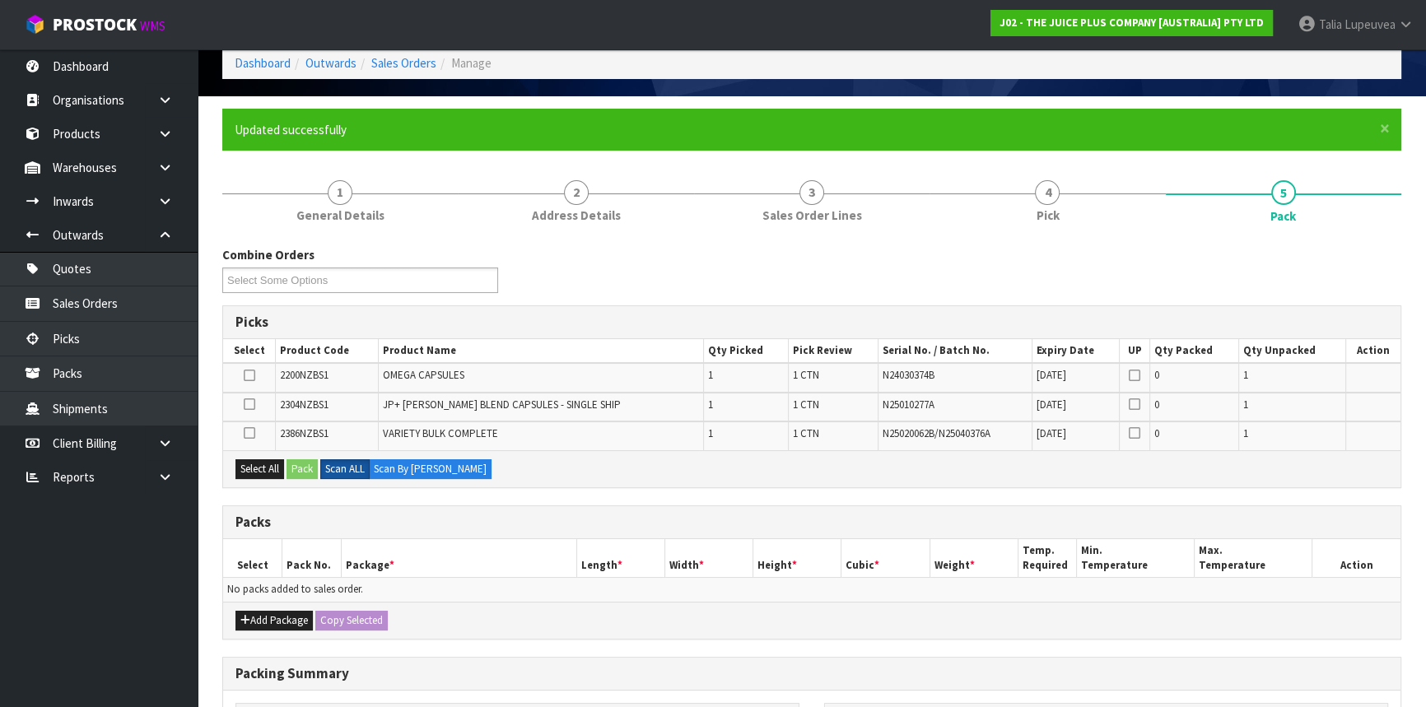
scroll to position [149, 0]
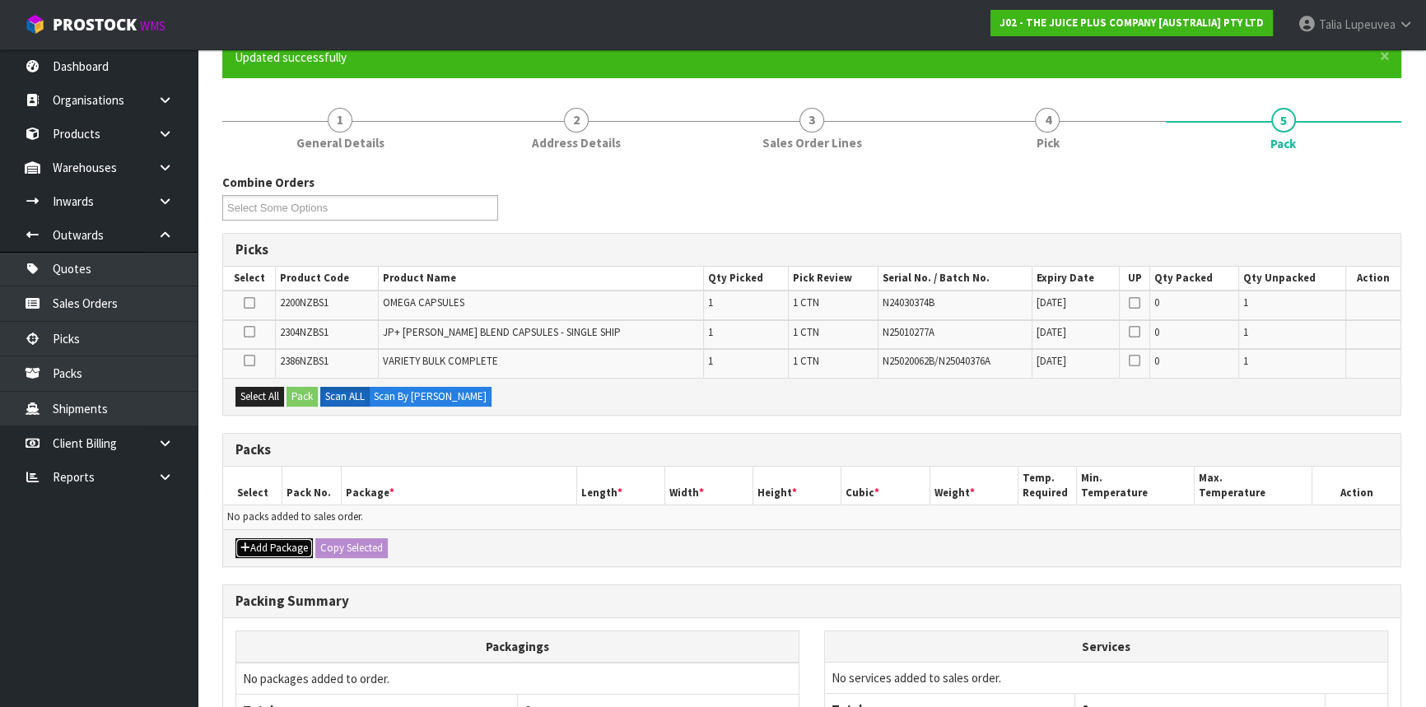
click at [280, 544] on button "Add Package" at bounding box center [274, 549] width 77 height 20
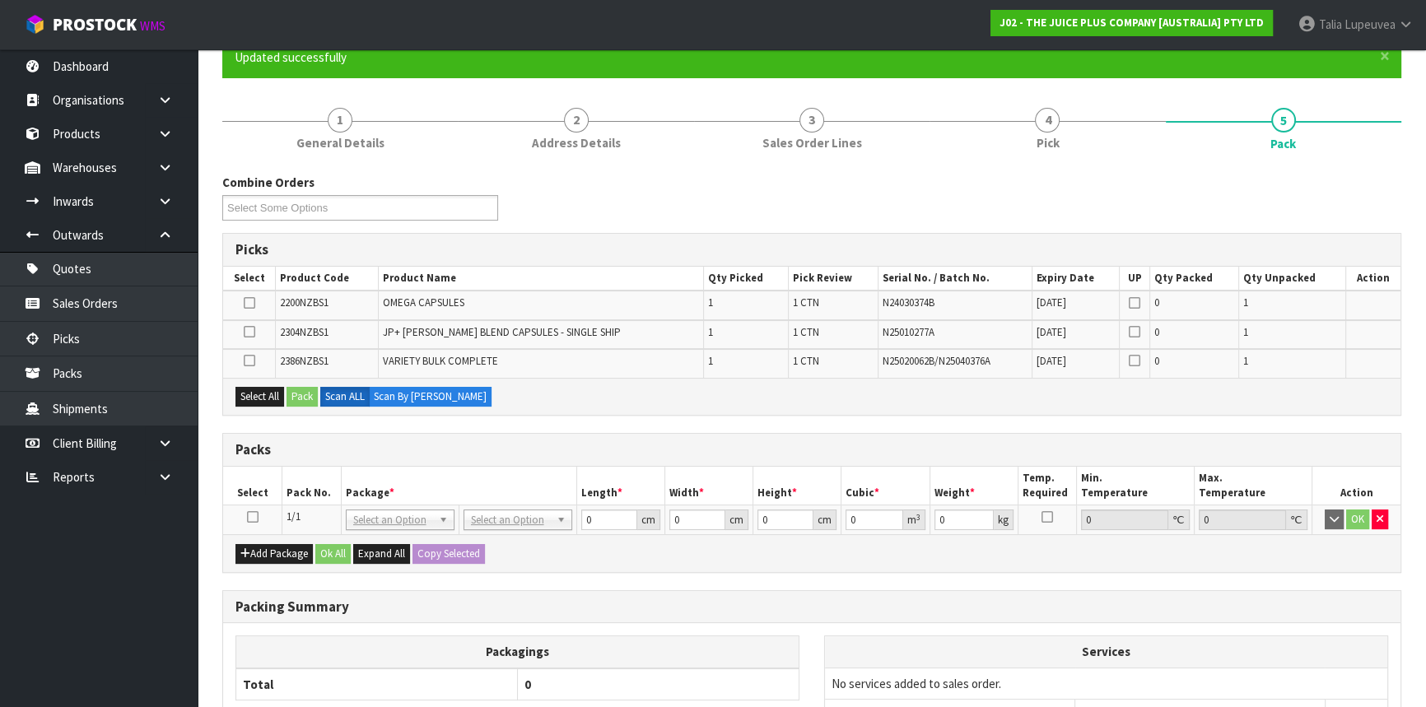
click at [254, 517] on icon at bounding box center [253, 517] width 12 height 1
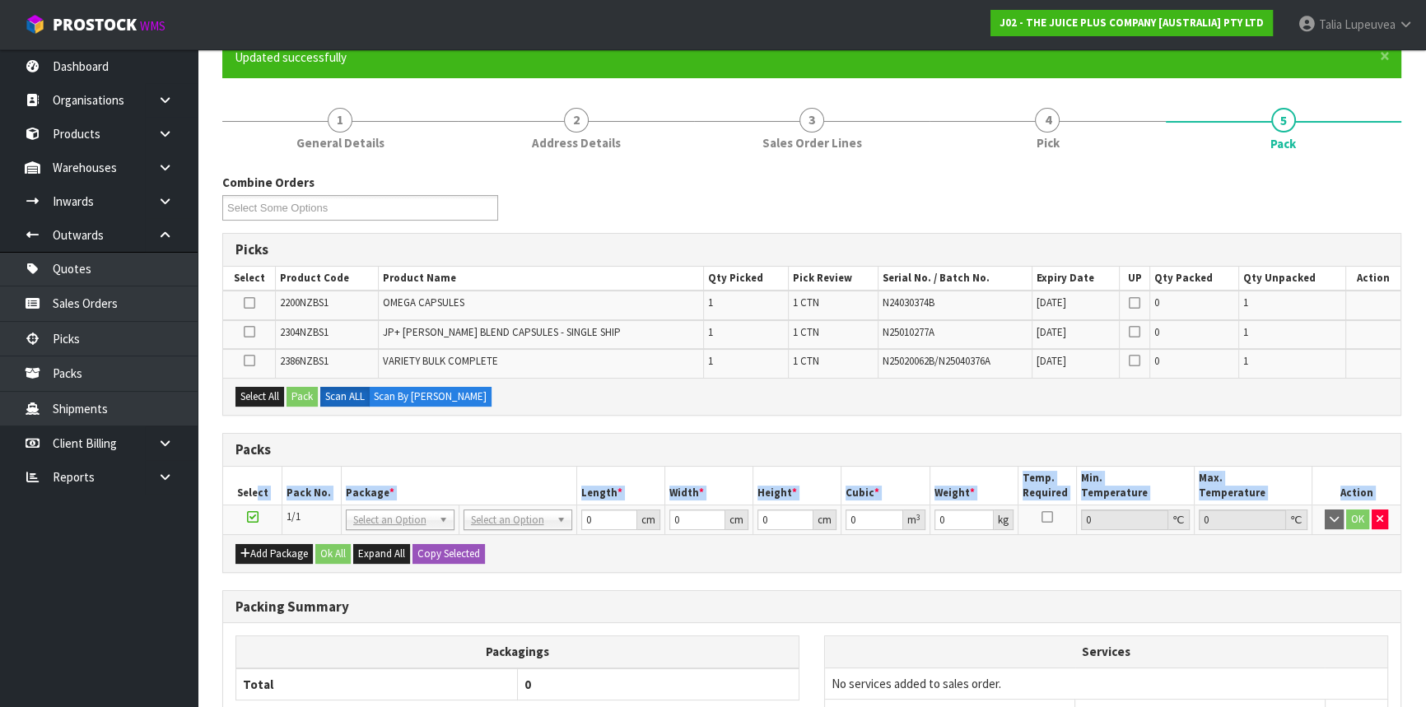
click at [261, 457] on div "Packs Select Pack No. Package * Length * Width * Height * Cubic * Weight * Temp…" at bounding box center [811, 503] width 1179 height 140
click at [259, 404] on button "Select All" at bounding box center [260, 397] width 49 height 20
click at [290, 395] on button "Pack" at bounding box center [302, 397] width 31 height 20
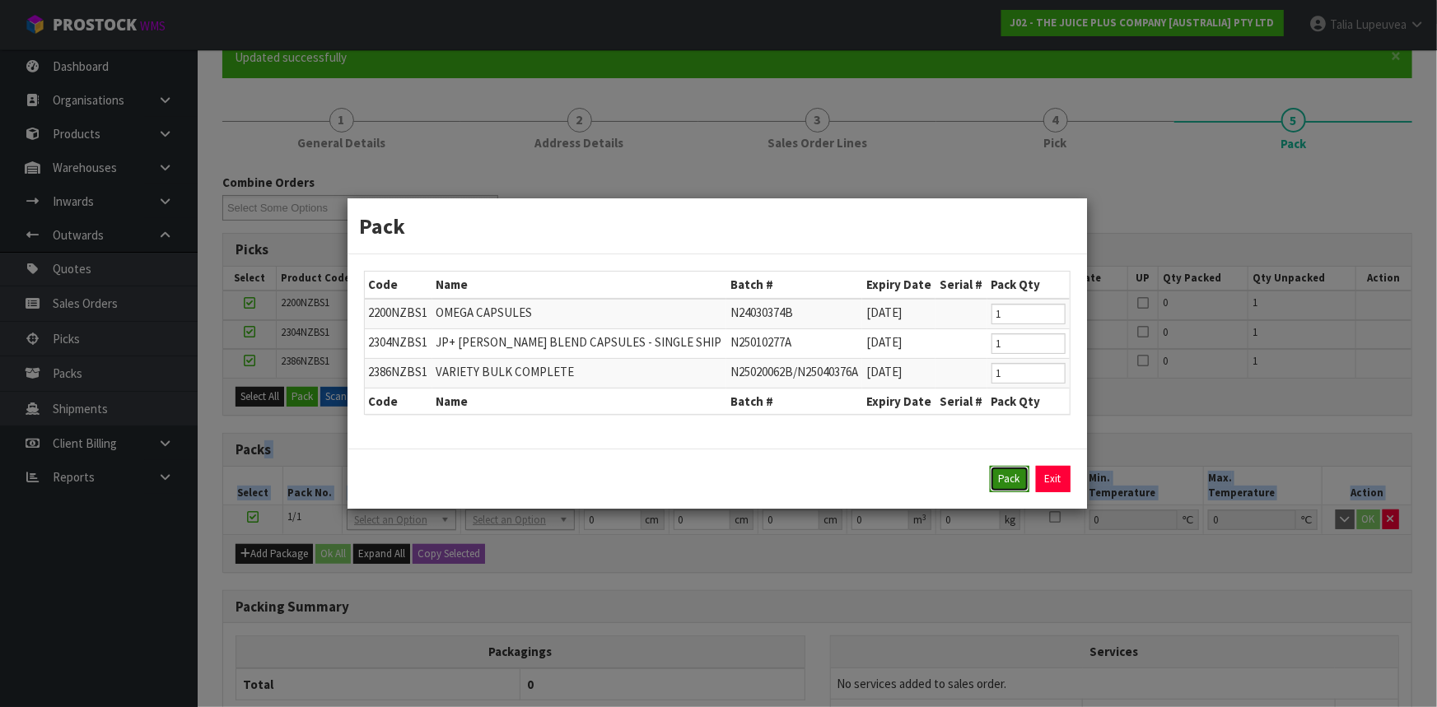
click at [1013, 469] on button "Pack" at bounding box center [1010, 479] width 40 height 26
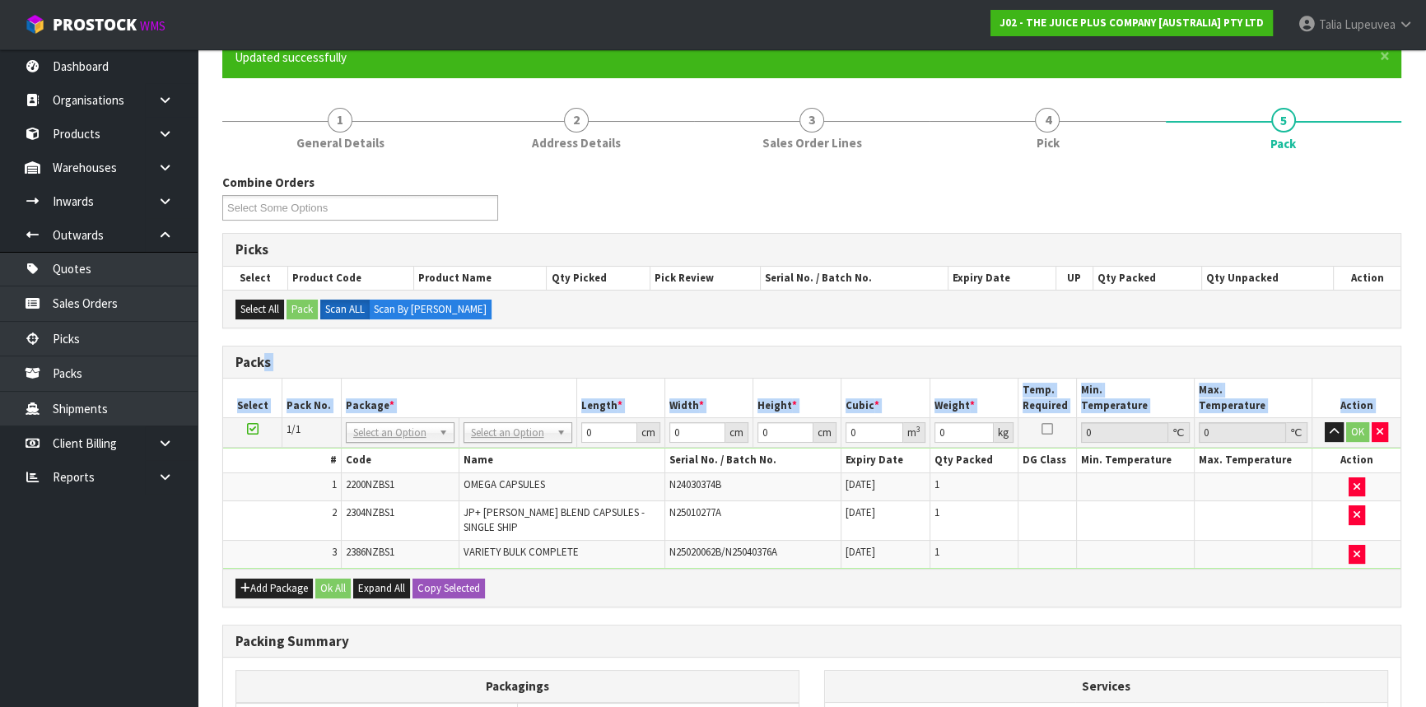
click at [580, 337] on div "Combine Orders J02-ORD0046623 J02-ORD0046626 J02-ORD0046629 J02-ORD0046633 Sele…" at bounding box center [811, 537] width 1179 height 726
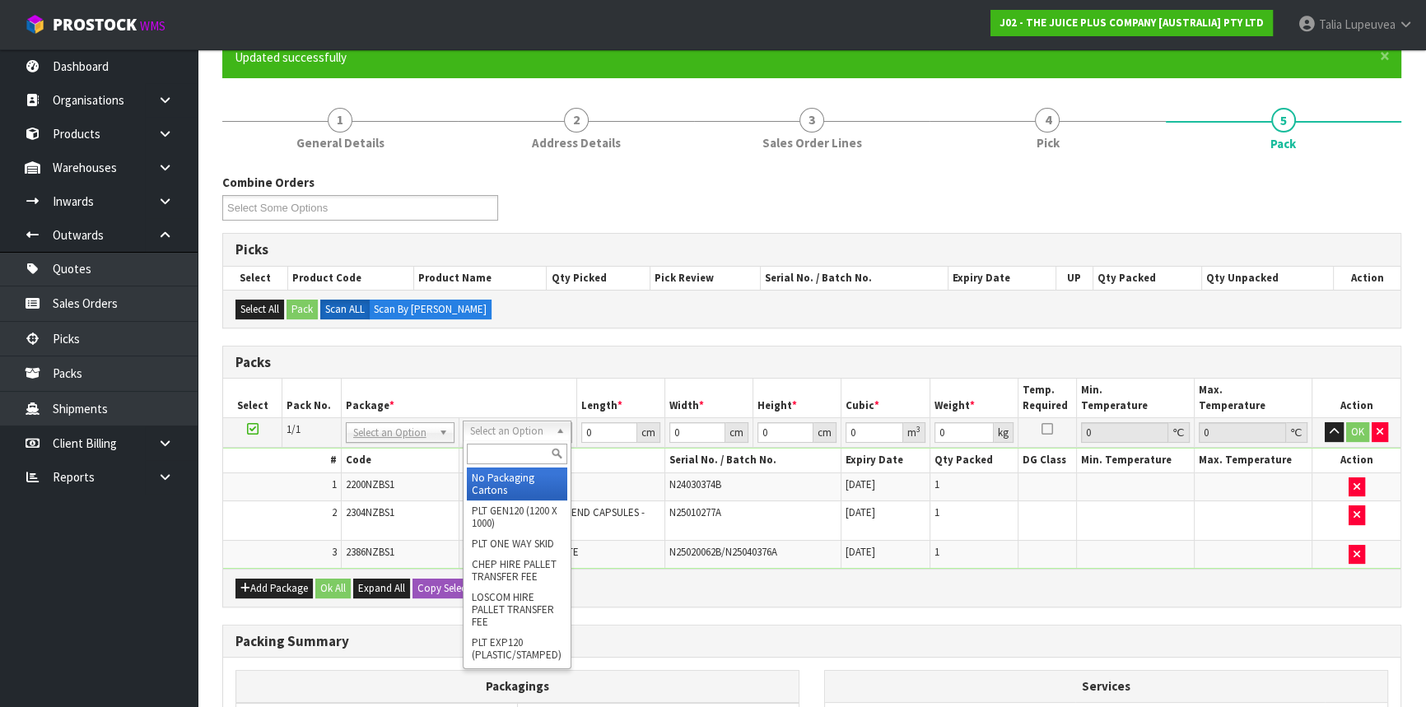
drag, startPoint x: 521, startPoint y: 451, endPoint x: 524, endPoint y: 443, distance: 8.6
click at [522, 451] on input "text" at bounding box center [517, 454] width 100 height 21
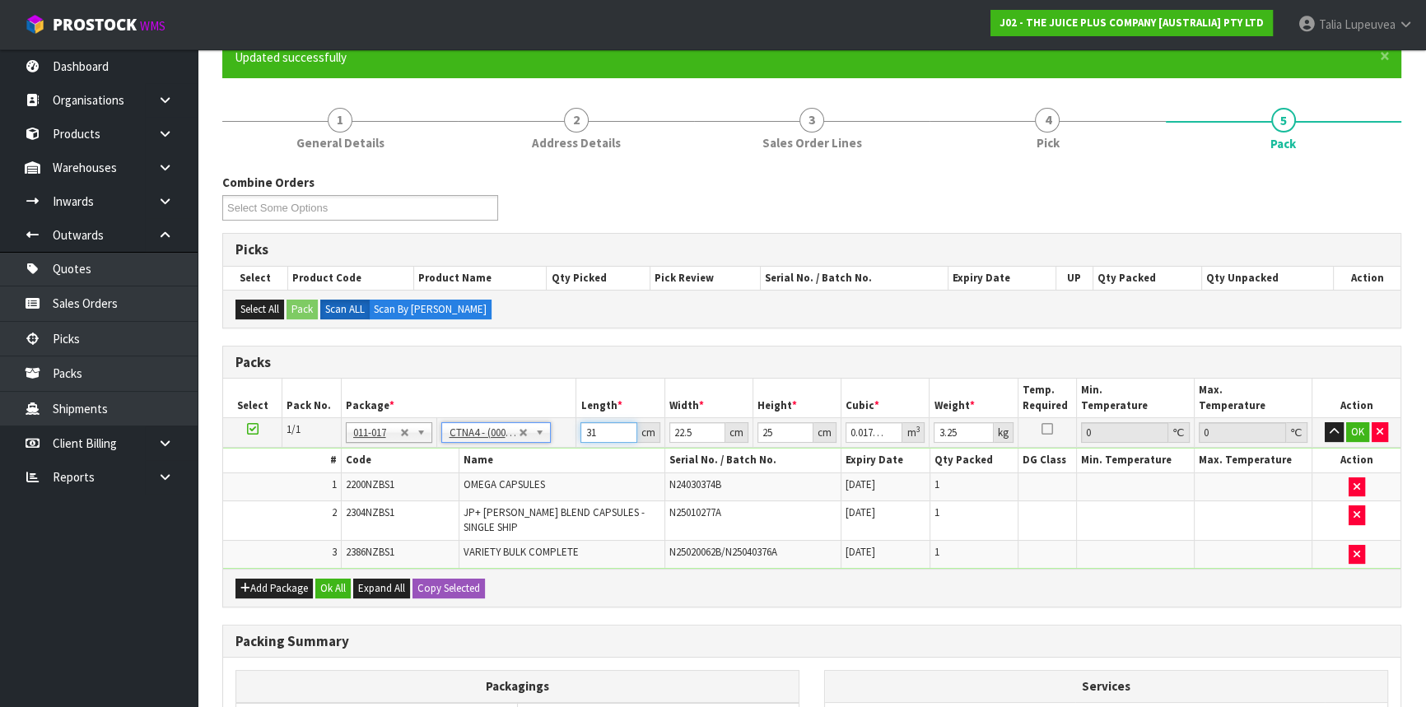
drag, startPoint x: 613, startPoint y: 428, endPoint x: 568, endPoint y: 432, distance: 44.6
click at [568, 432] on tr "1/1 NONE 007-001 007-002 007-004 007-009 007-013 007-014 007-015 007-017 007-01…" at bounding box center [812, 433] width 1178 height 30
click at [1351, 436] on button "OK" at bounding box center [1358, 433] width 23 height 20
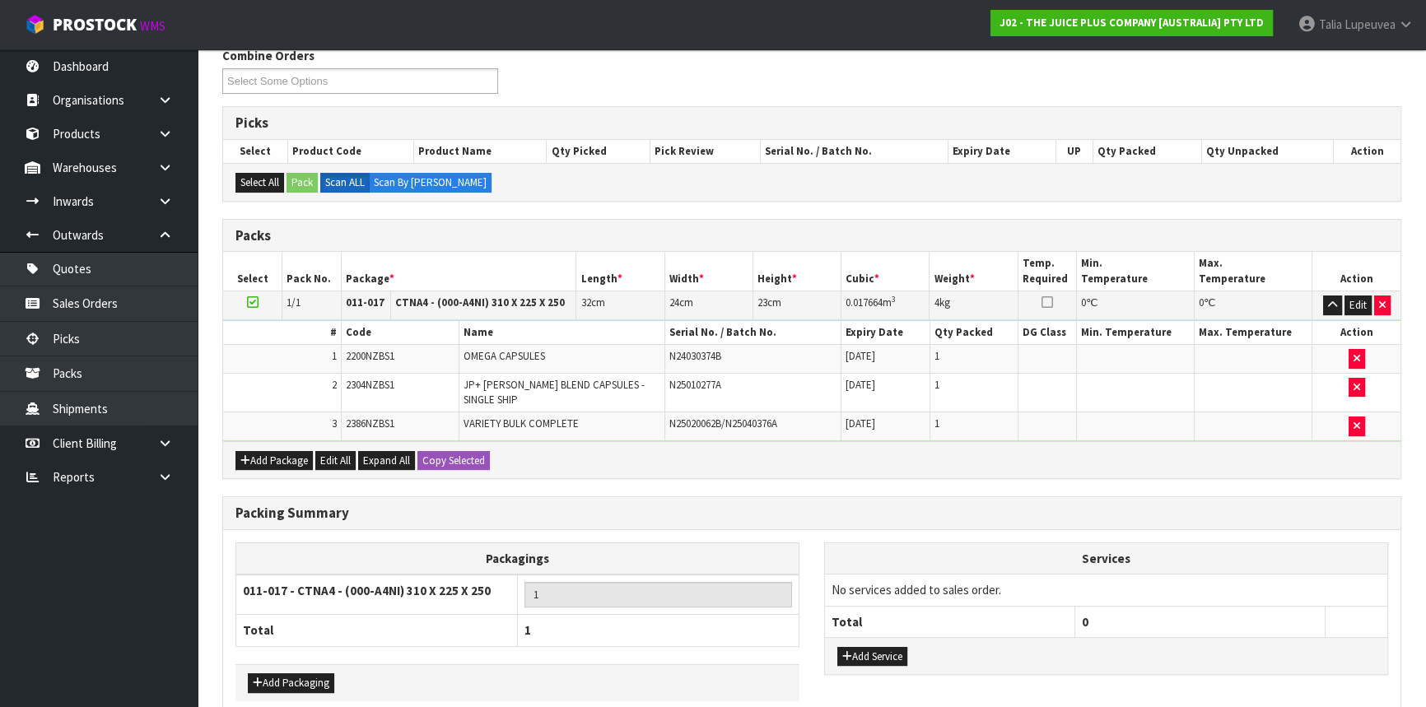
scroll to position [345, 0]
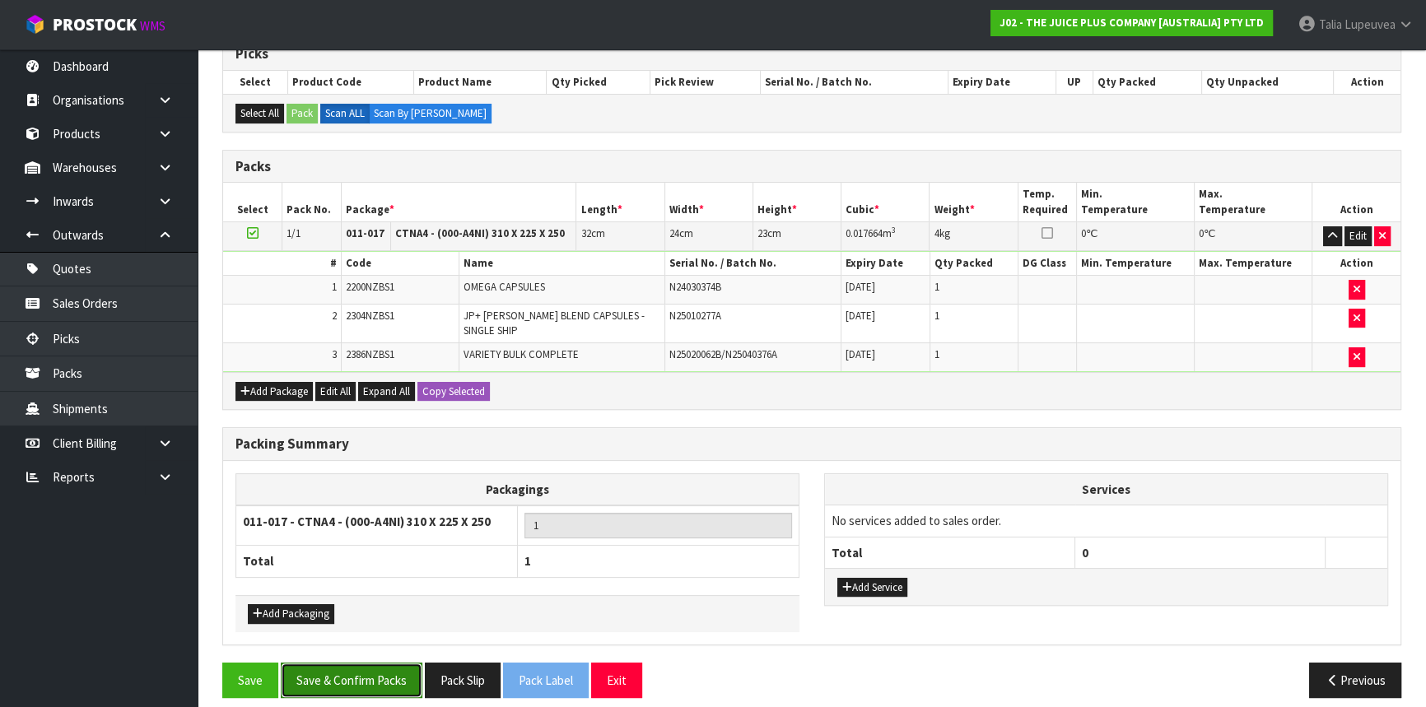
click at [390, 663] on button "Save & Confirm Packs" at bounding box center [352, 680] width 142 height 35
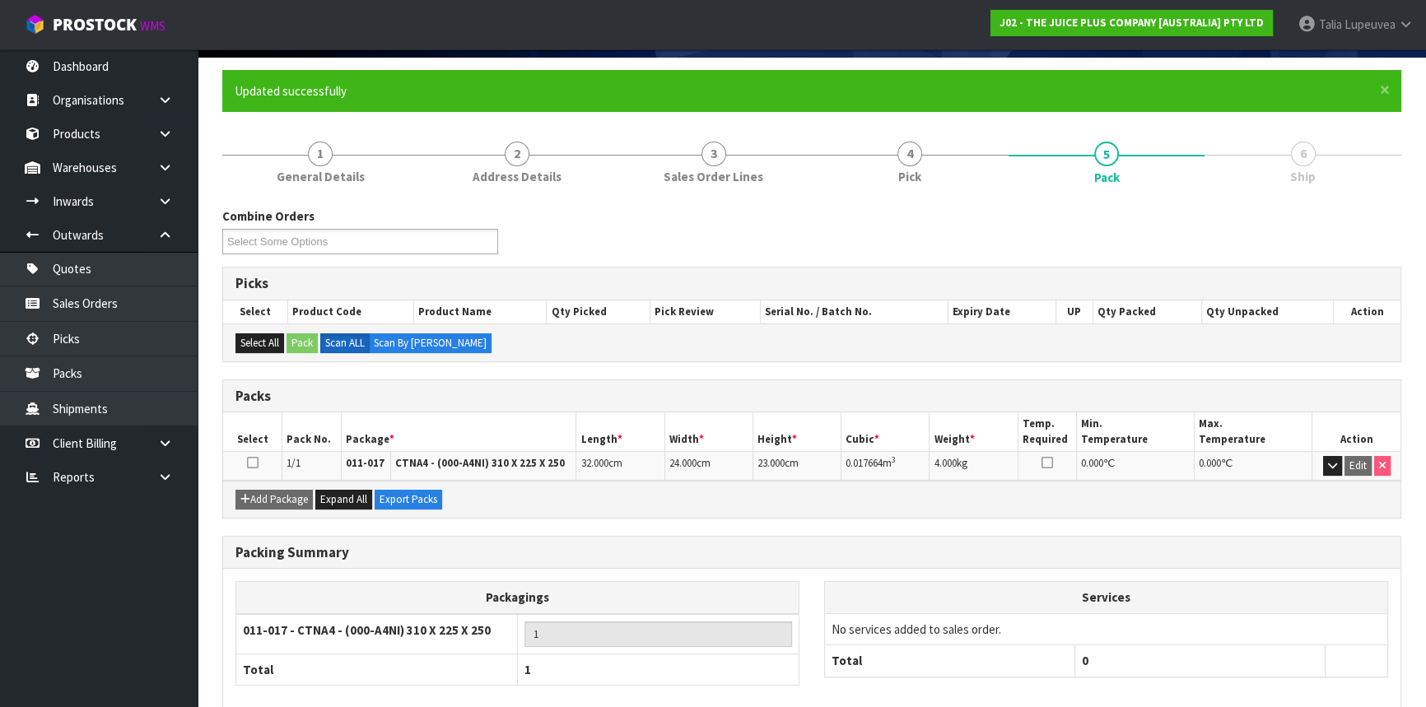
scroll to position [198, 0]
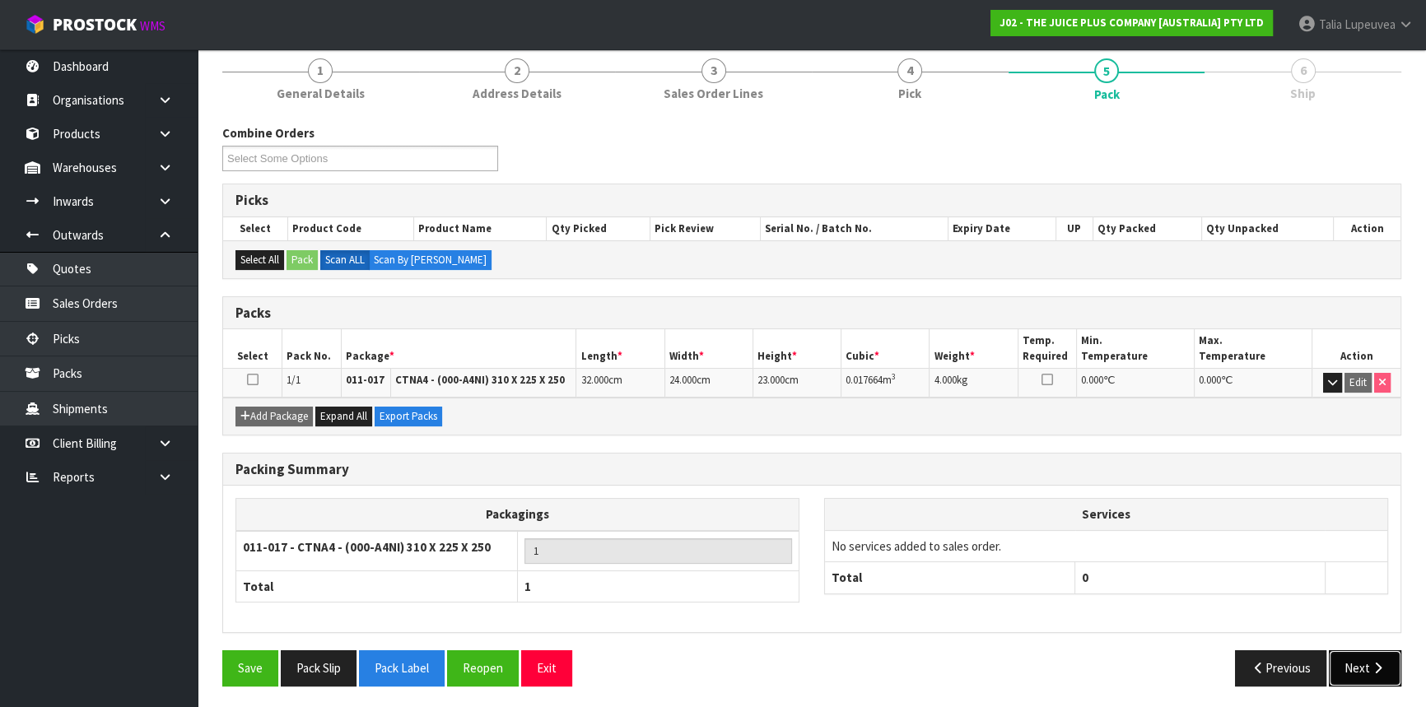
click at [1376, 651] on button "Next" at bounding box center [1365, 668] width 72 height 35
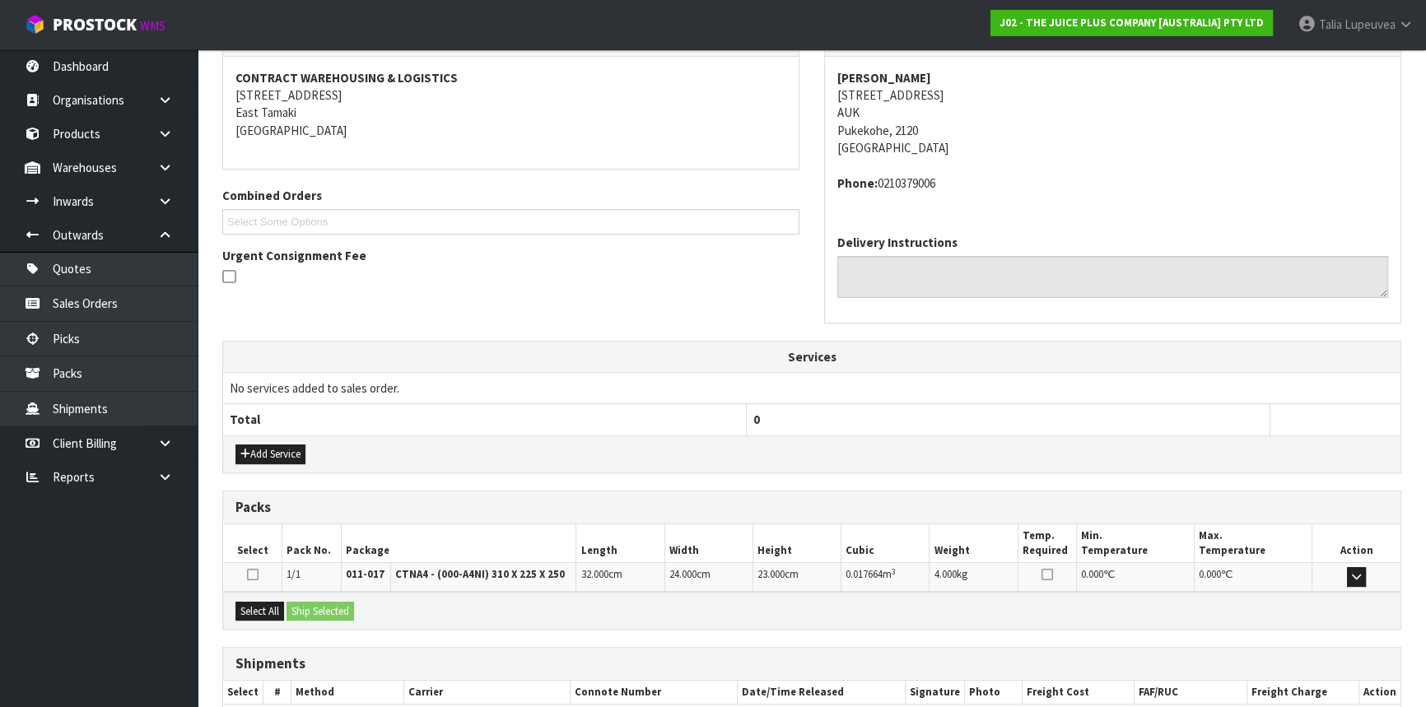
scroll to position [395, 0]
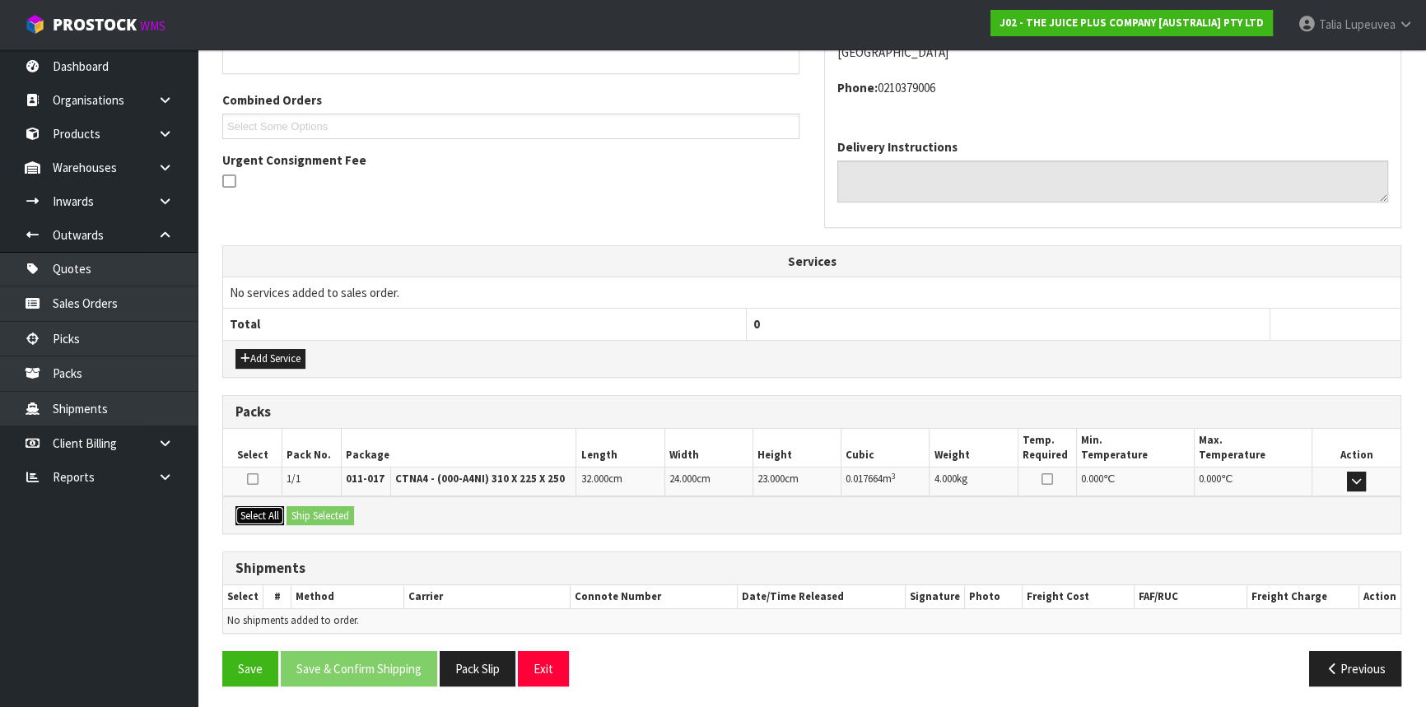
drag, startPoint x: 263, startPoint y: 506, endPoint x: 306, endPoint y: 509, distance: 43.8
click at [265, 507] on button "Select All" at bounding box center [260, 517] width 49 height 20
click at [310, 509] on button "Ship Selected" at bounding box center [321, 517] width 68 height 20
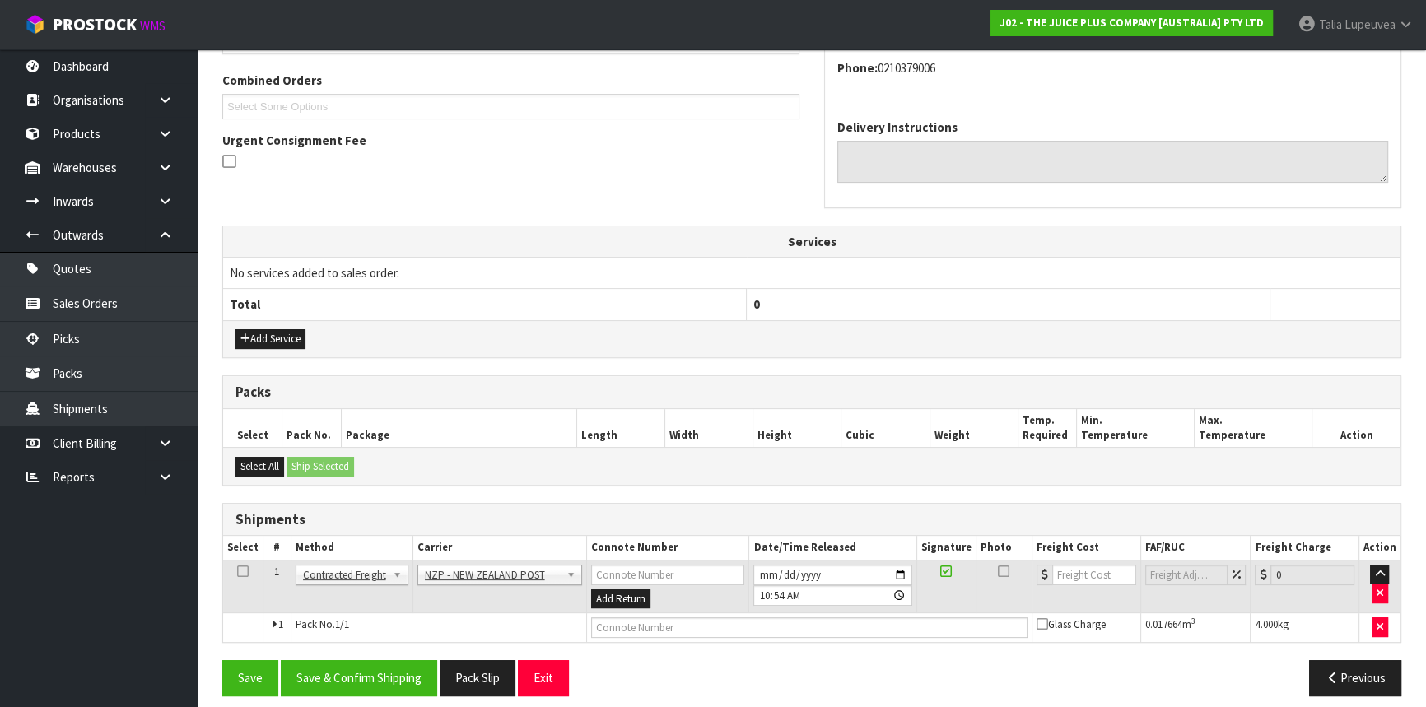
scroll to position [425, 0]
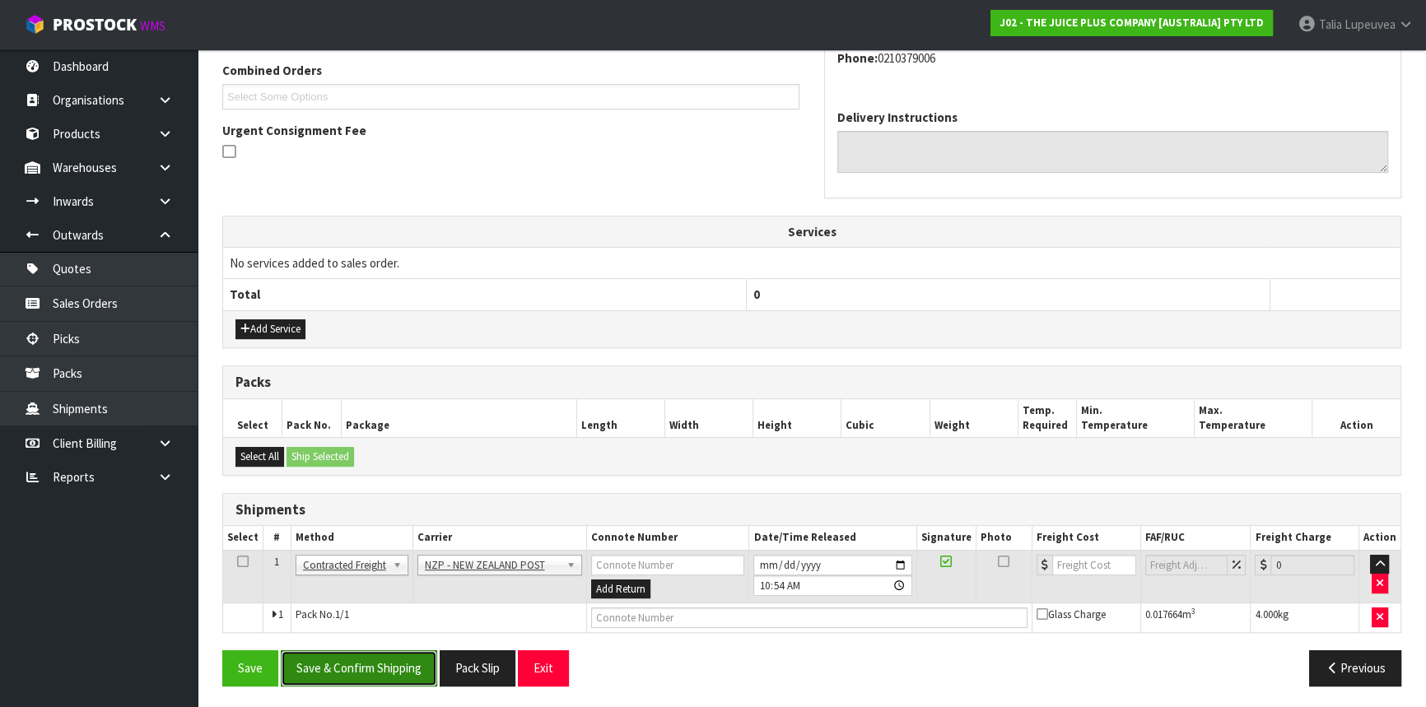
click at [362, 665] on button "Save & Confirm Shipping" at bounding box center [359, 668] width 156 height 35
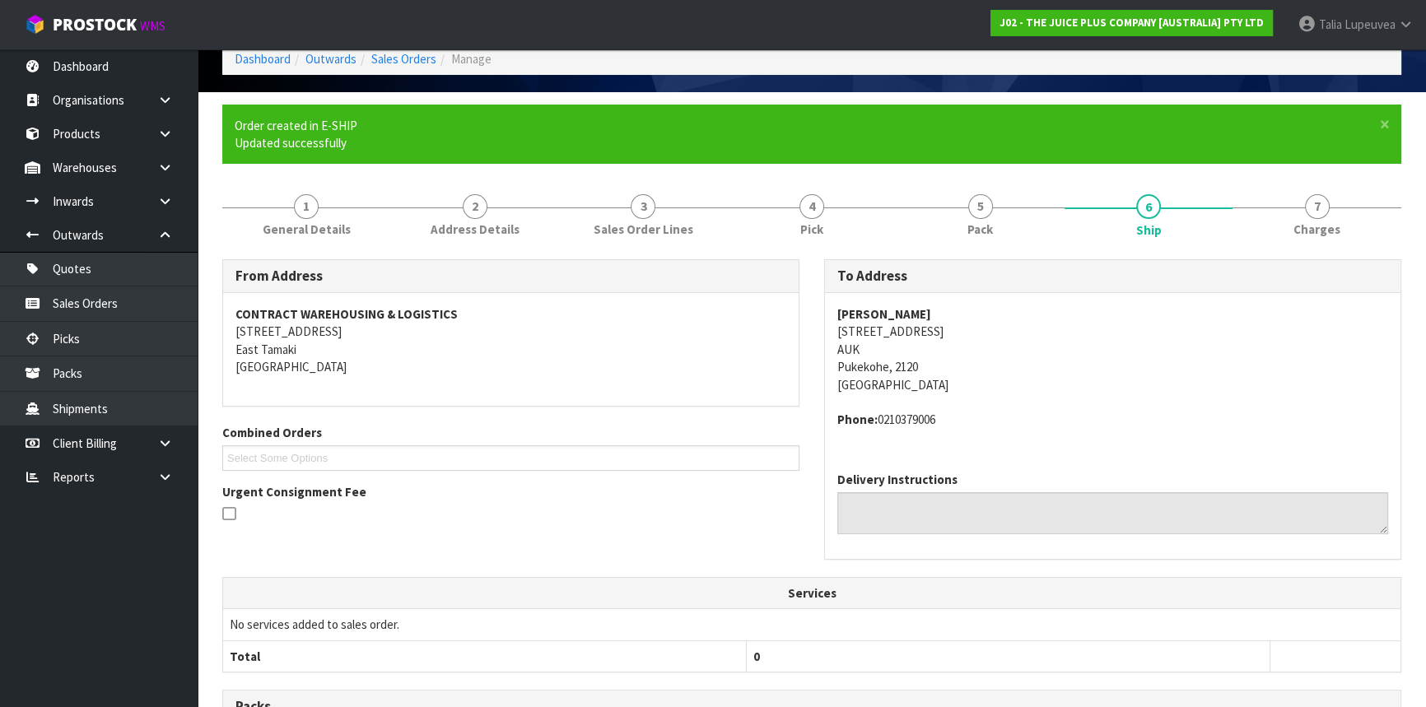
scroll to position [403, 0]
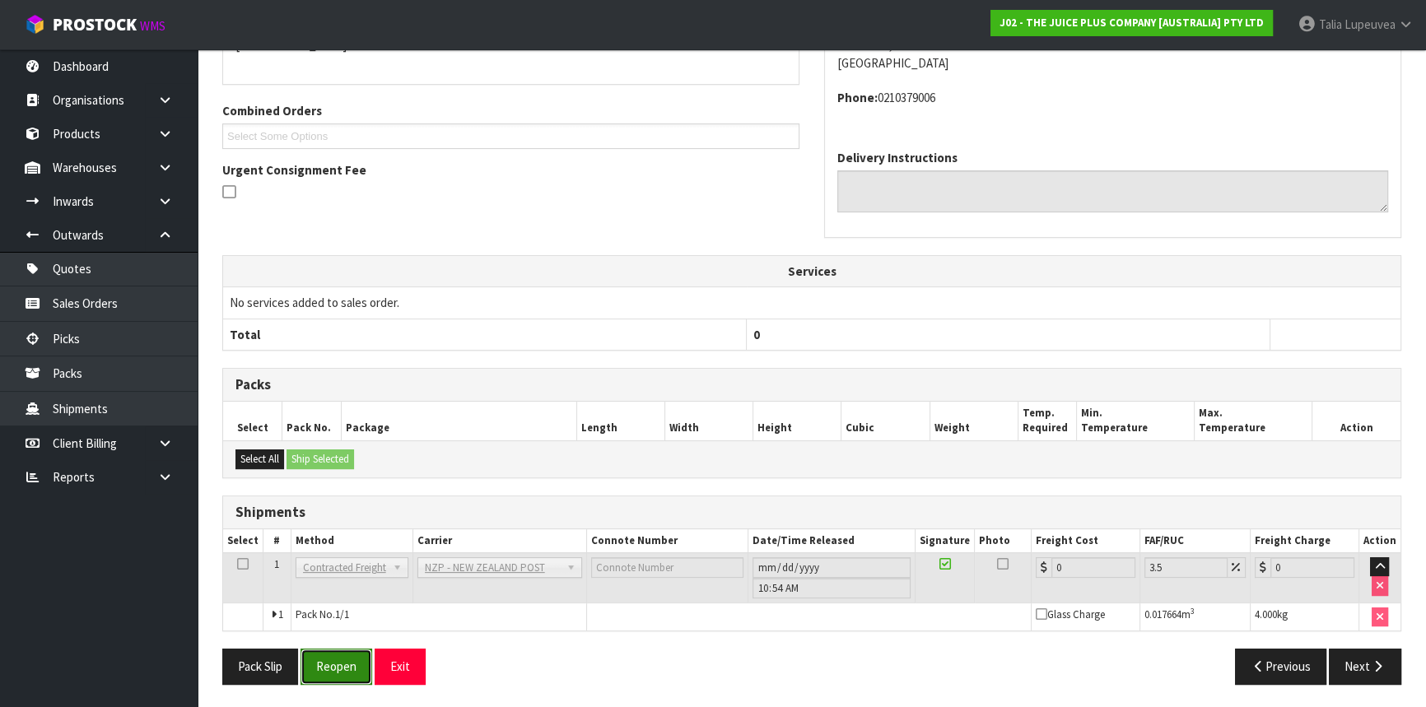
click at [351, 665] on button "Reopen" at bounding box center [337, 666] width 72 height 35
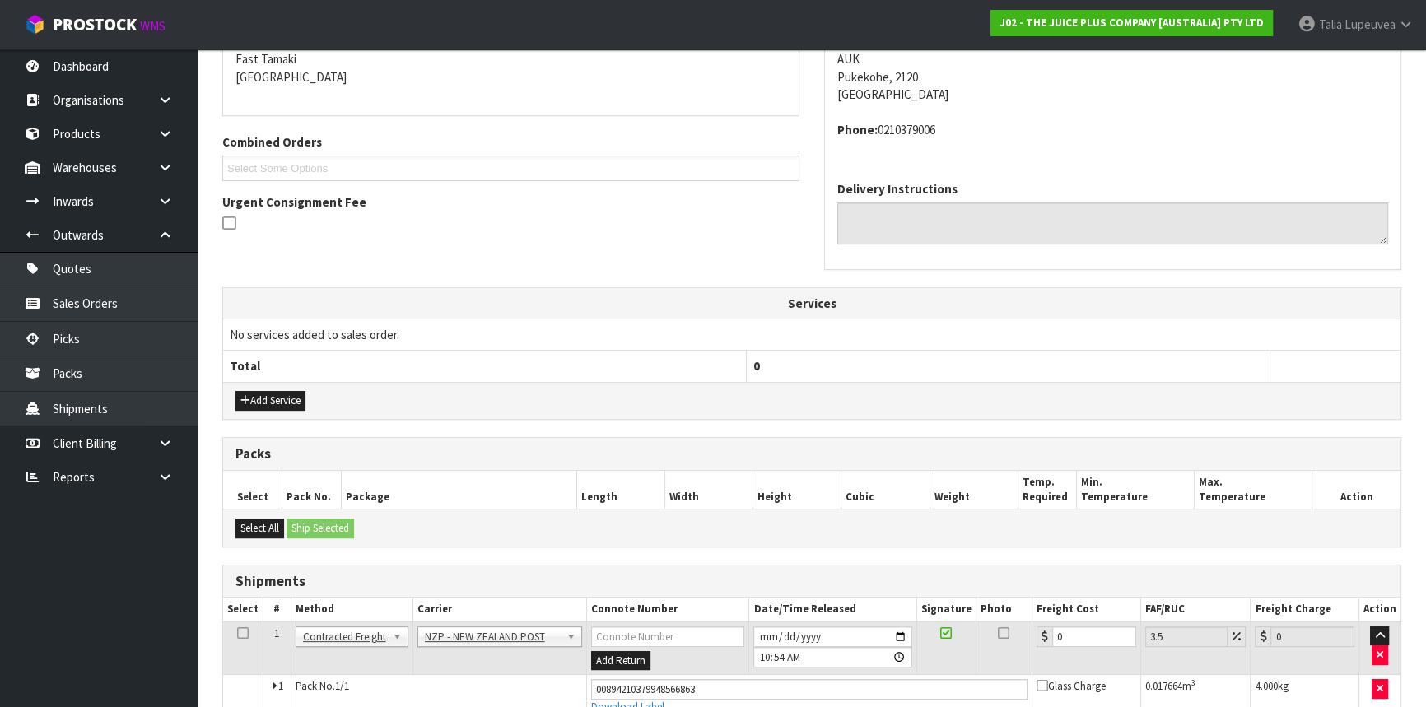
scroll to position [441, 0]
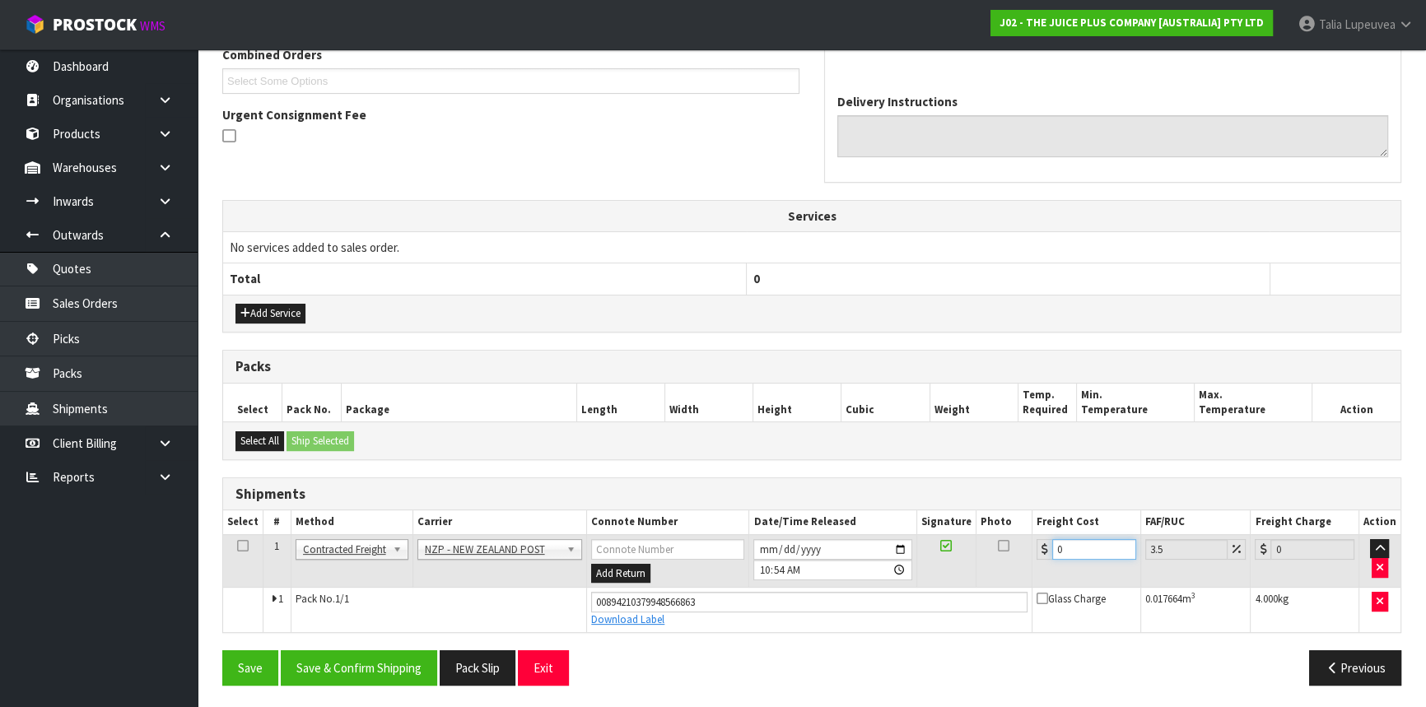
drag, startPoint x: 1067, startPoint y: 546, endPoint x: 1018, endPoint y: 545, distance: 49.4
click at [1018, 545] on tr "1 Client Local Pickup Customer Local Pickup Company Freight Contracted Freight …" at bounding box center [812, 562] width 1178 height 54
click at [404, 652] on button "Save & Confirm Shipping" at bounding box center [359, 668] width 156 height 35
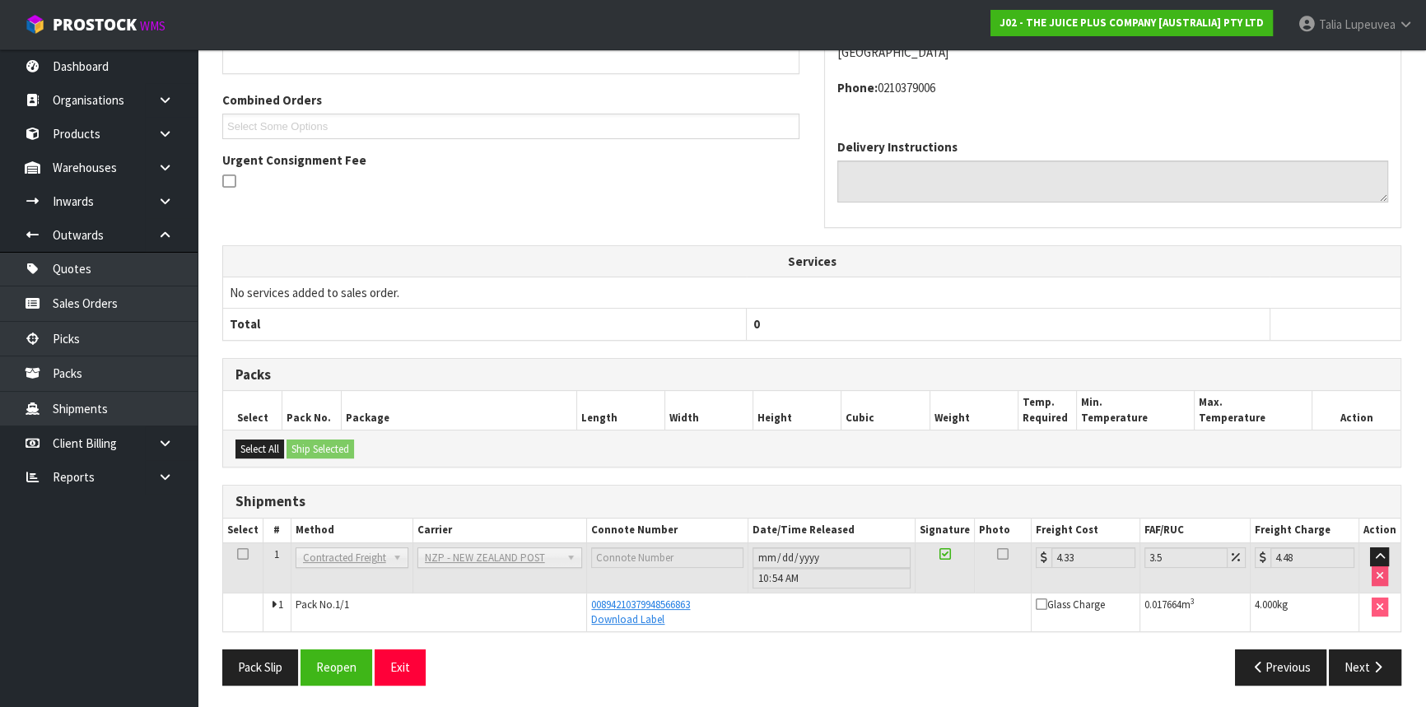
scroll to position [0, 0]
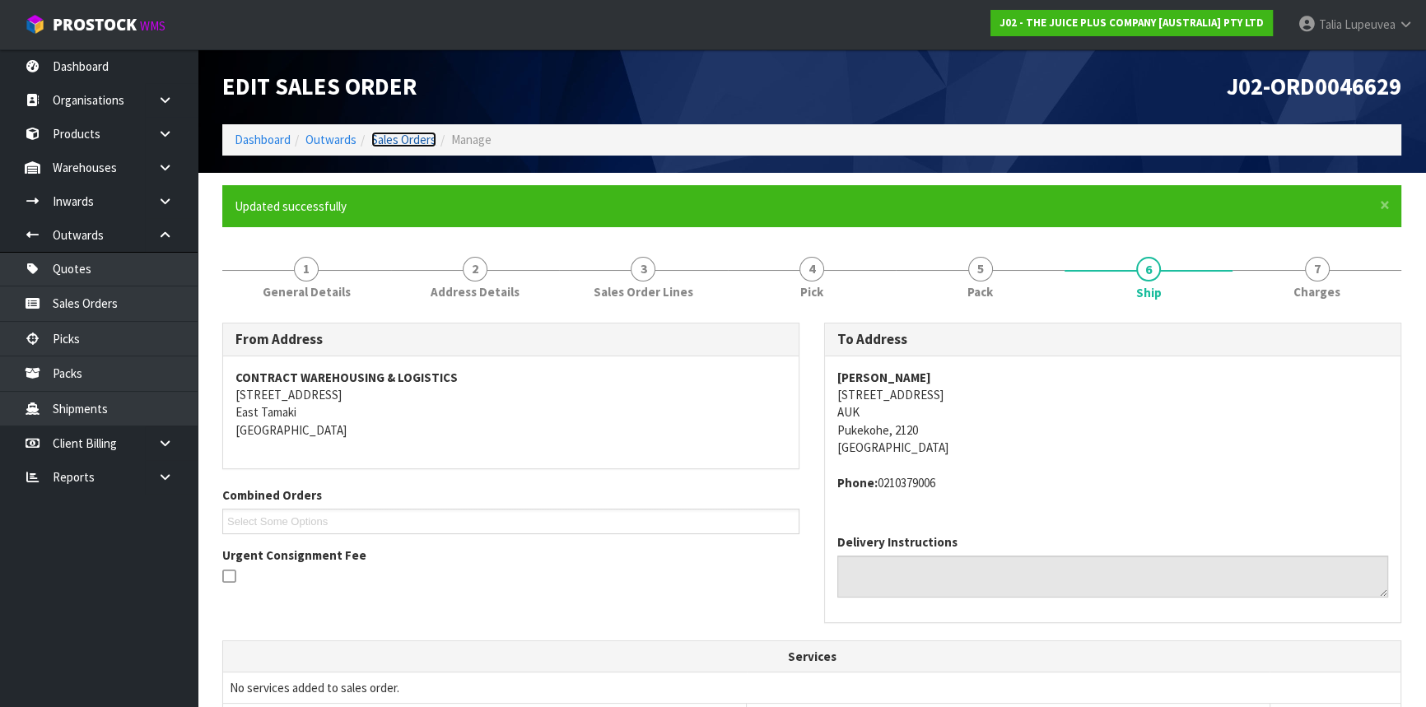
click at [420, 140] on link "Sales Orders" at bounding box center [403, 140] width 65 height 16
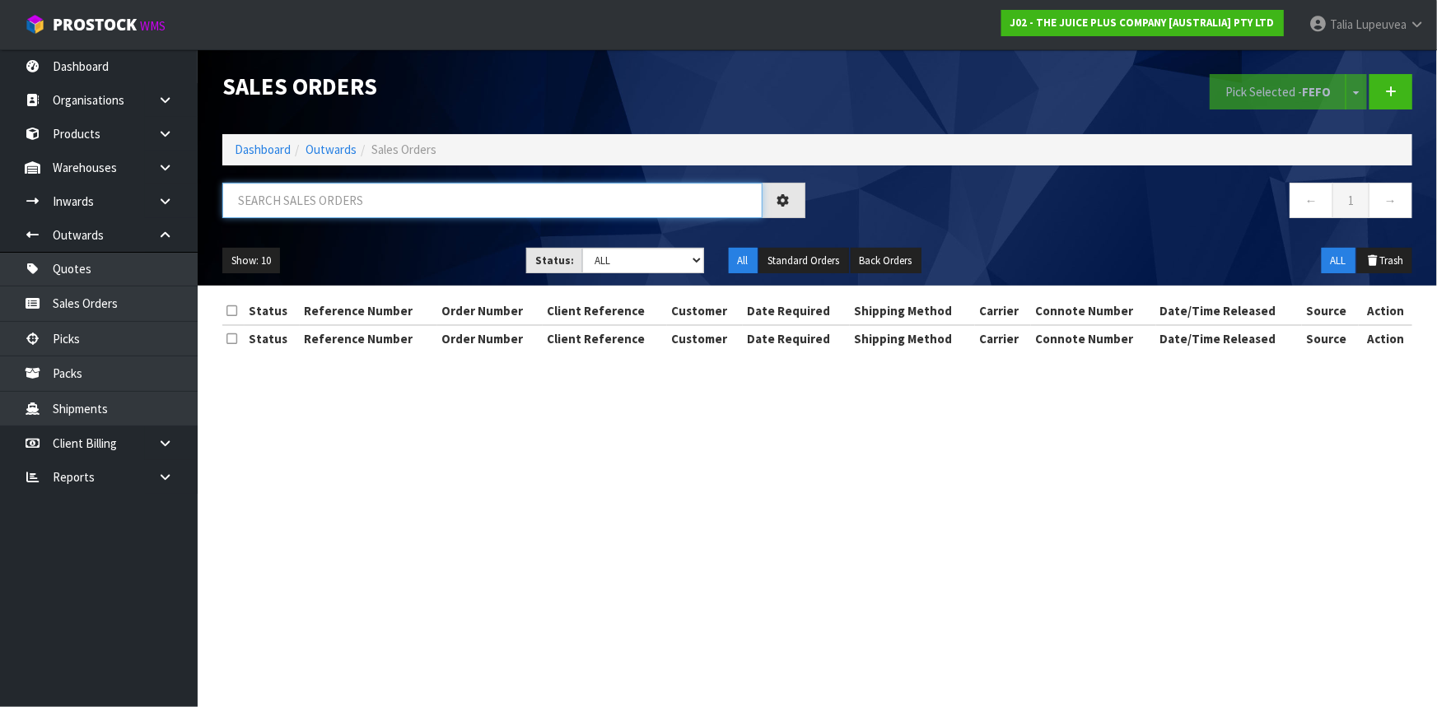
click at [441, 210] on input "text" at bounding box center [492, 200] width 540 height 35
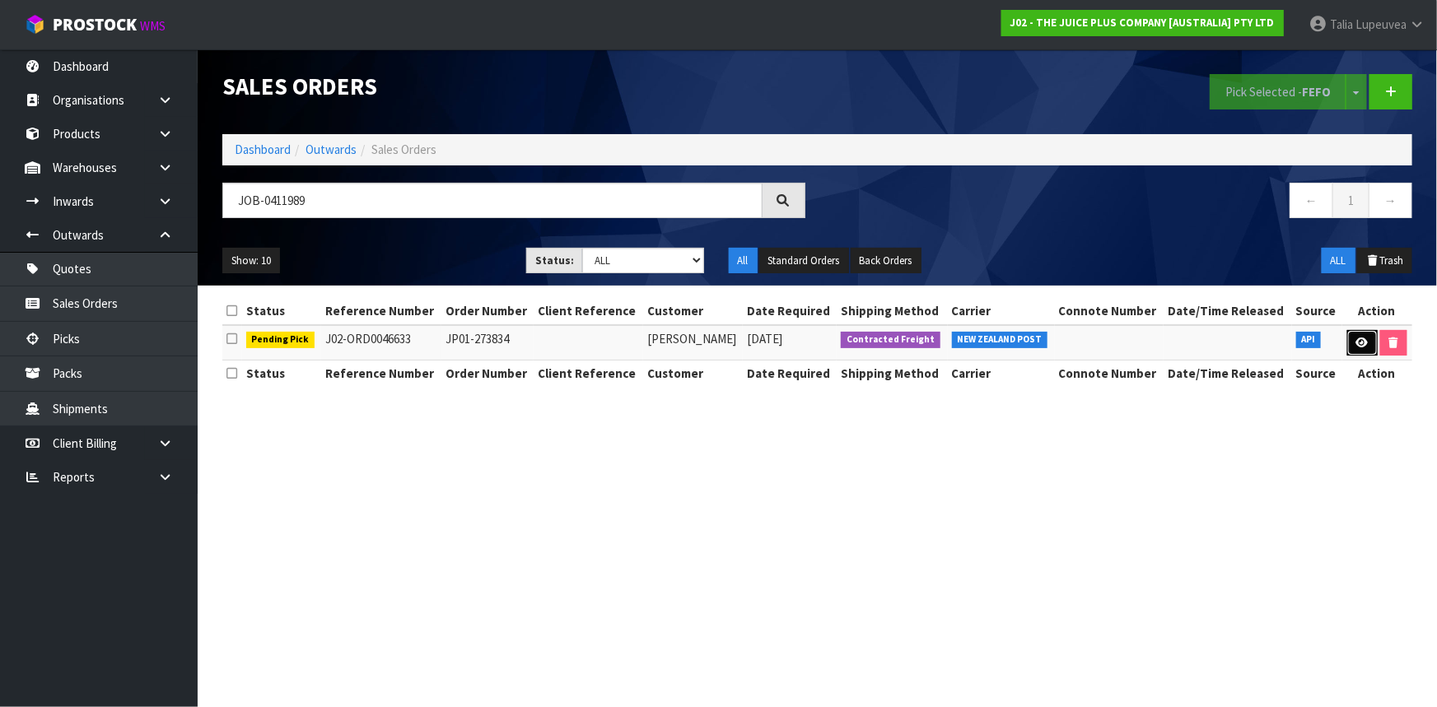
click at [1351, 341] on link at bounding box center [1362, 343] width 30 height 26
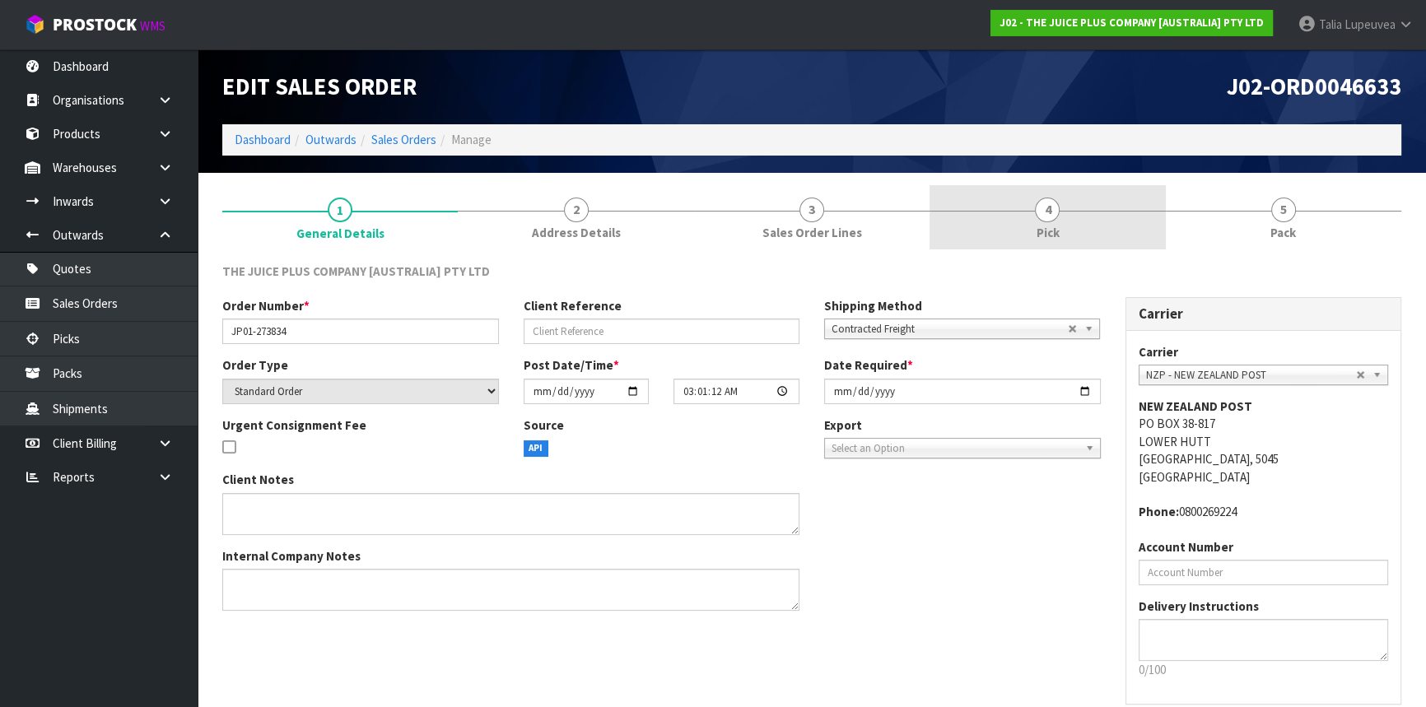
click at [1120, 238] on link "4 Pick" at bounding box center [1048, 217] width 236 height 65
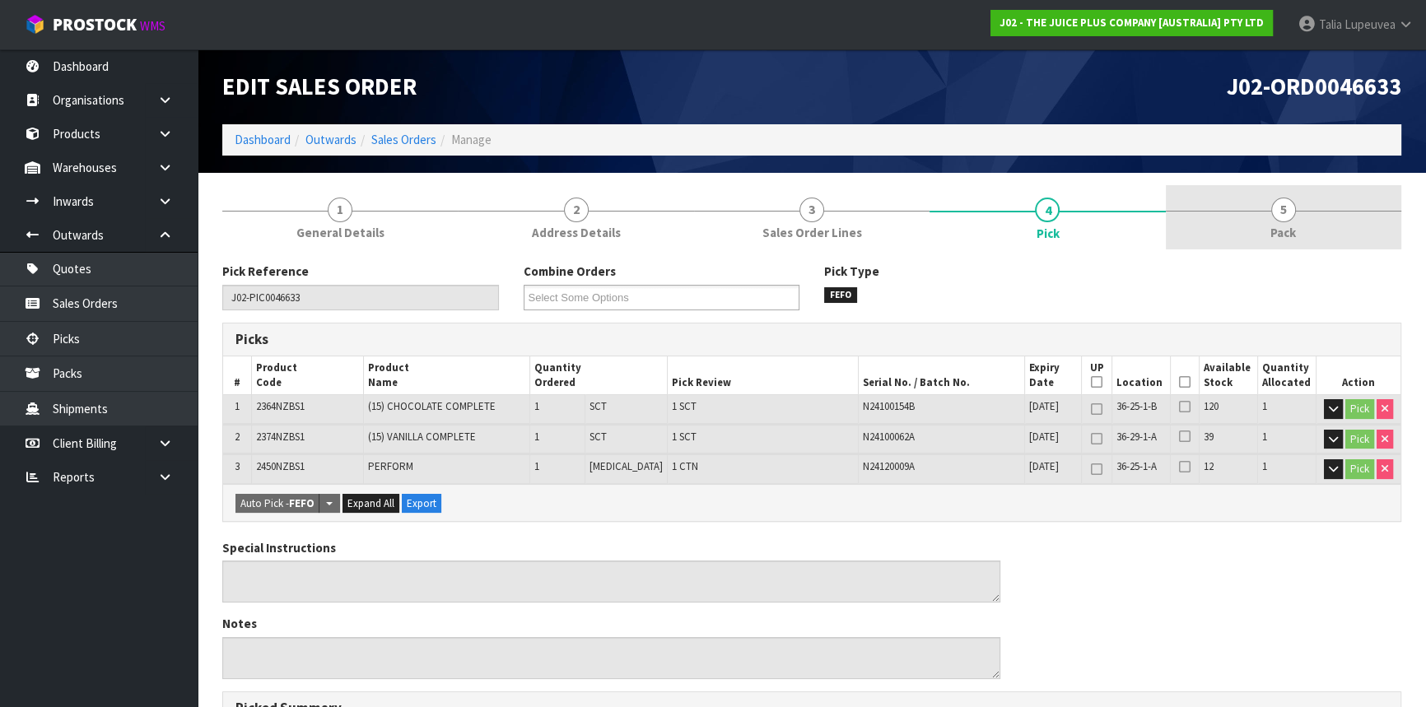
click at [1276, 222] on link "5 Pack" at bounding box center [1284, 217] width 236 height 65
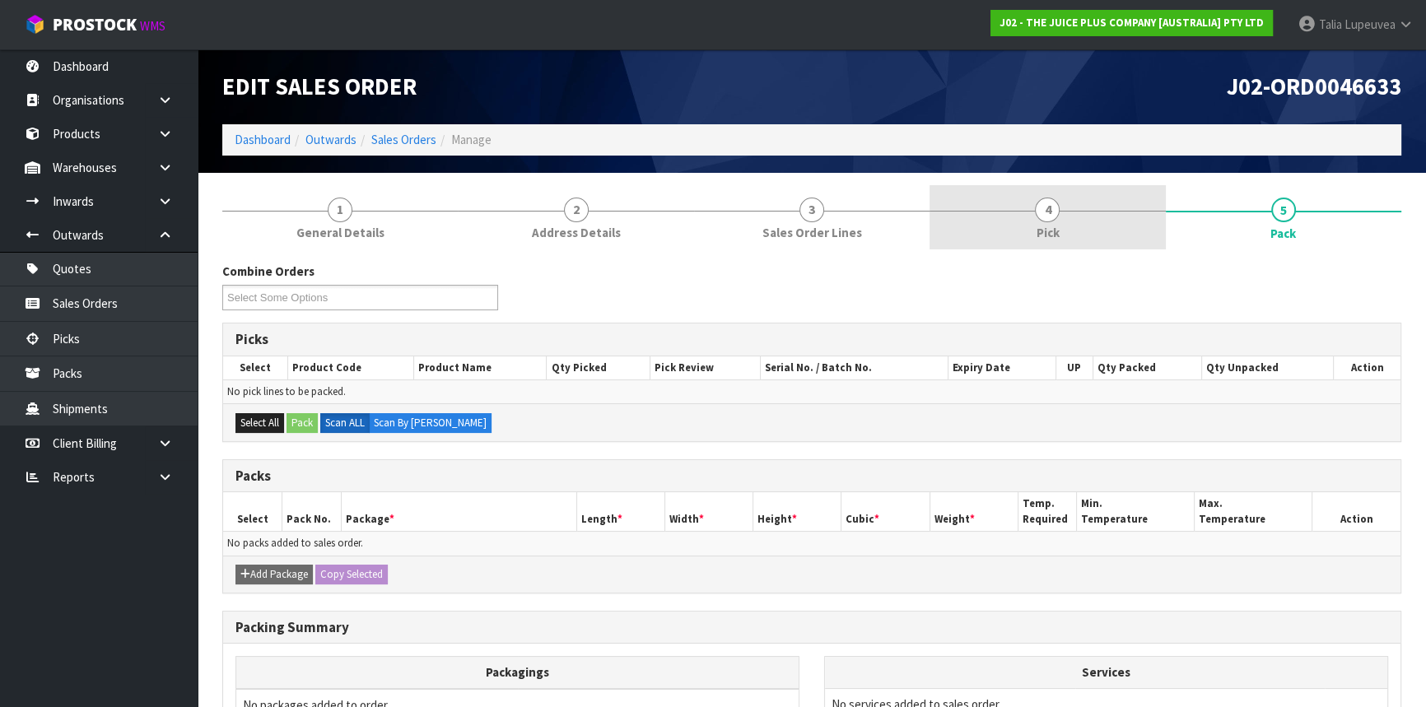
click at [1045, 243] on link "4 Pick" at bounding box center [1048, 217] width 236 height 65
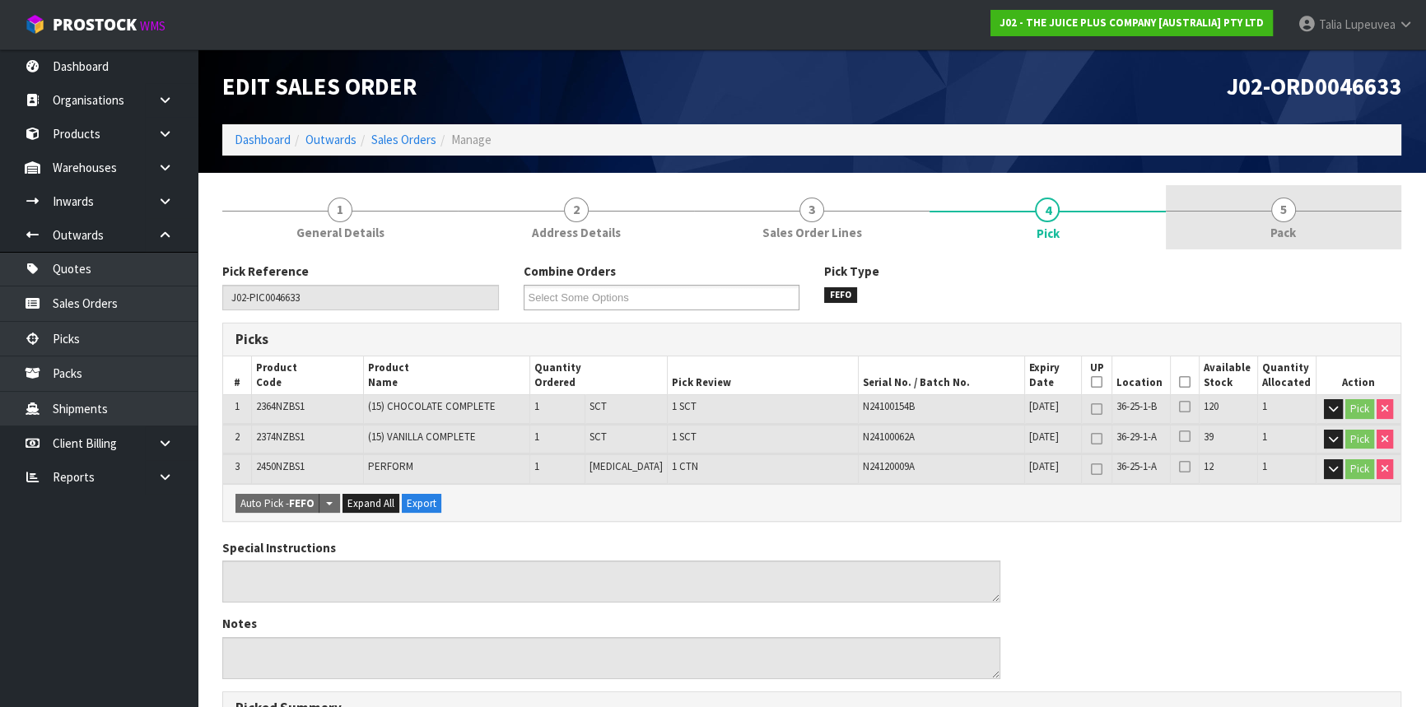
click at [1319, 205] on link "5 Pack" at bounding box center [1284, 217] width 236 height 65
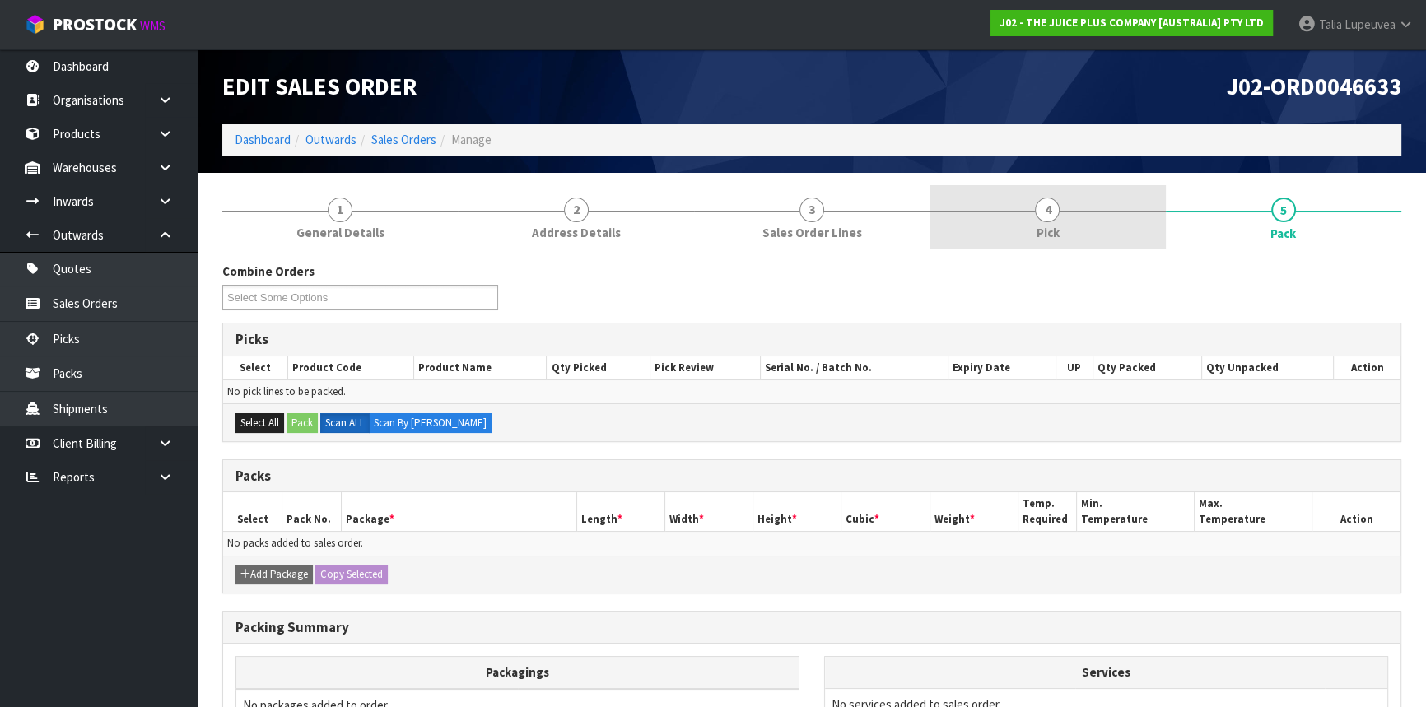
click at [1096, 223] on link "4 Pick" at bounding box center [1048, 217] width 236 height 65
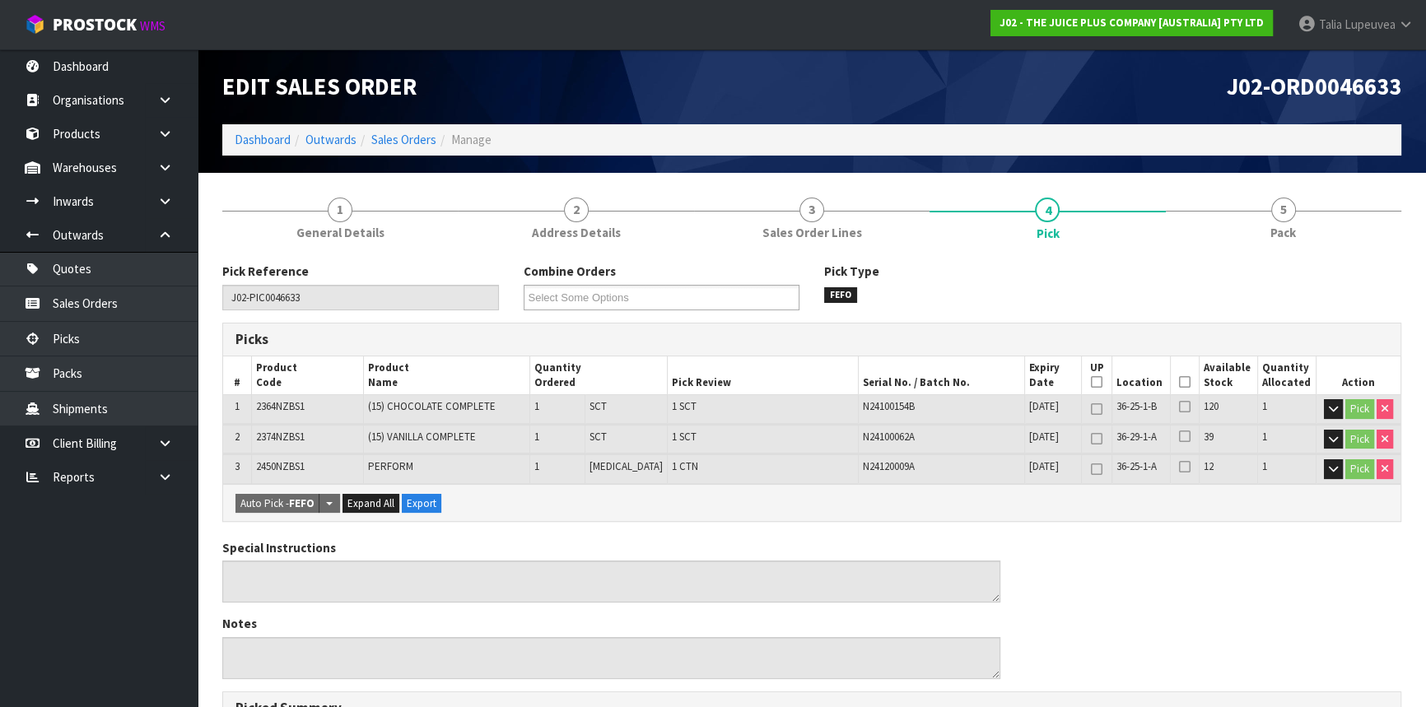
click at [1179, 382] on icon at bounding box center [1185, 382] width 12 height 1
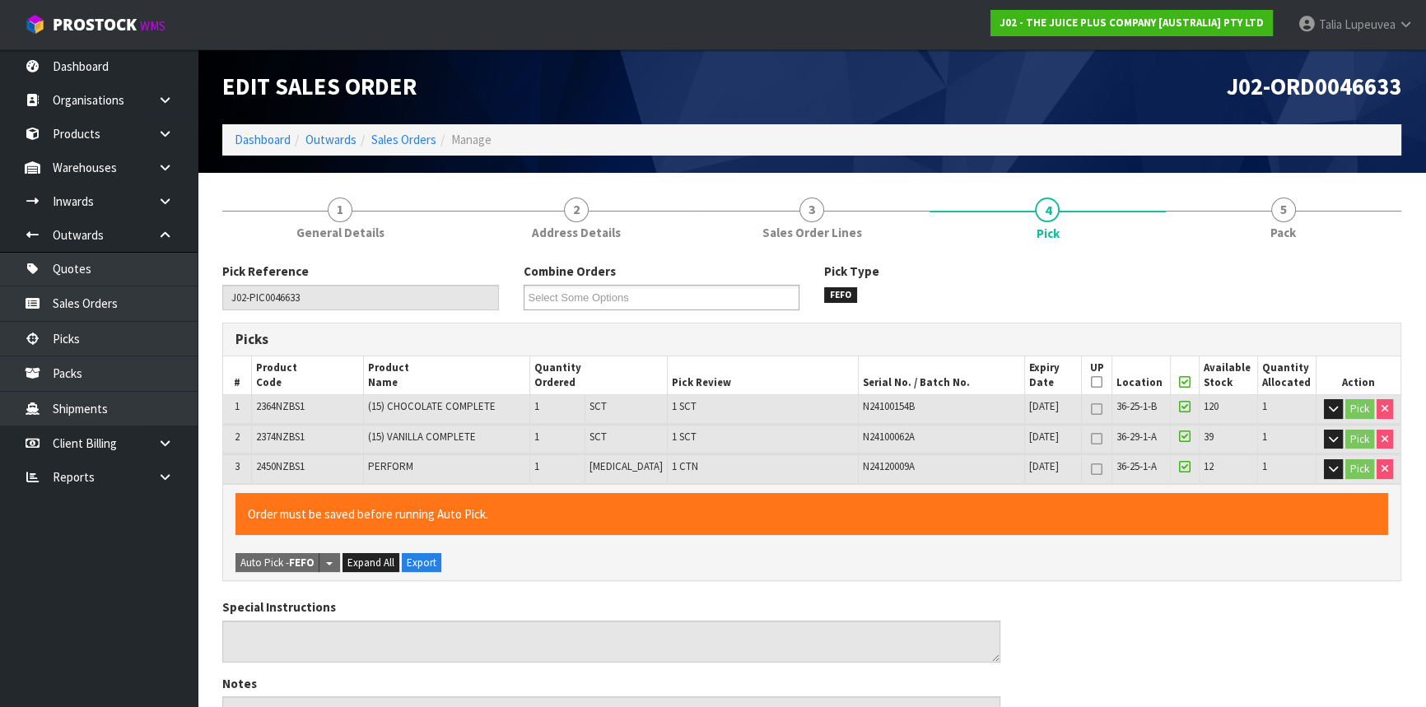
scroll to position [494, 0]
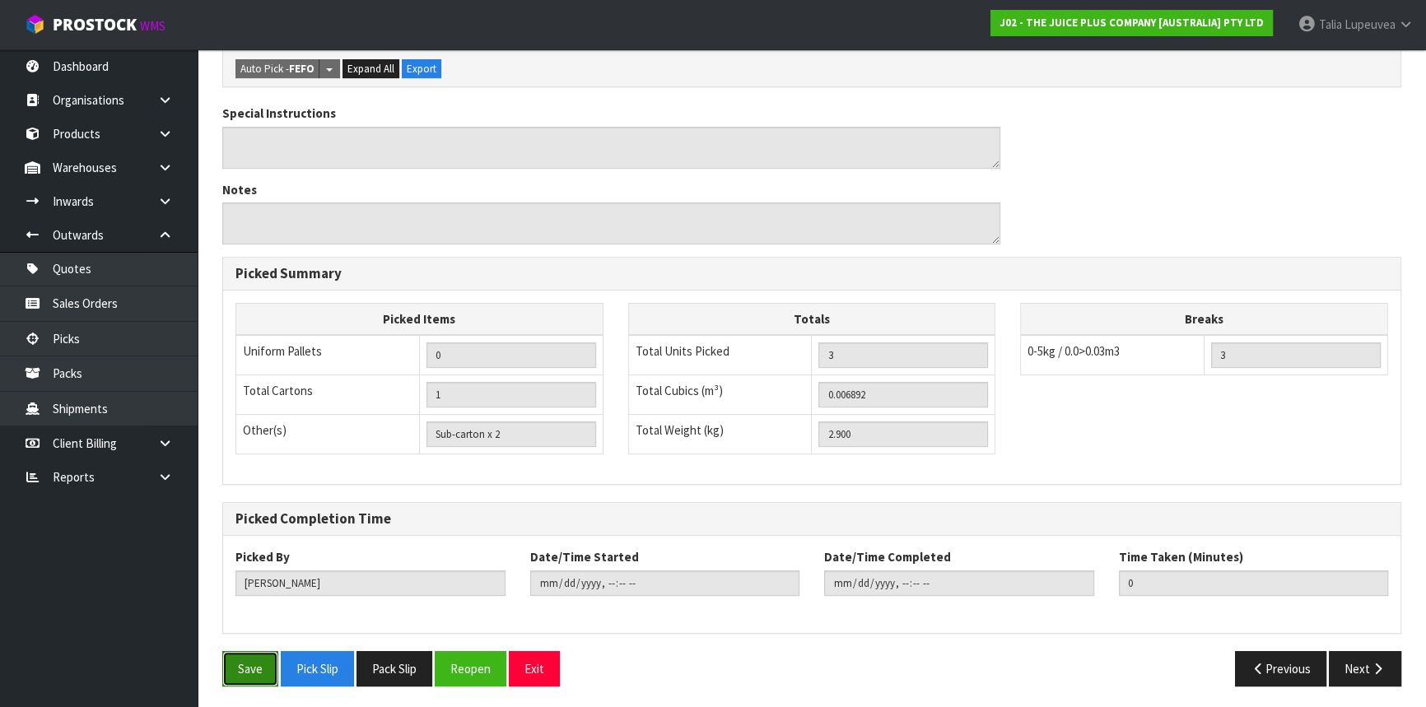
click at [250, 664] on button "Save" at bounding box center [250, 668] width 56 height 35
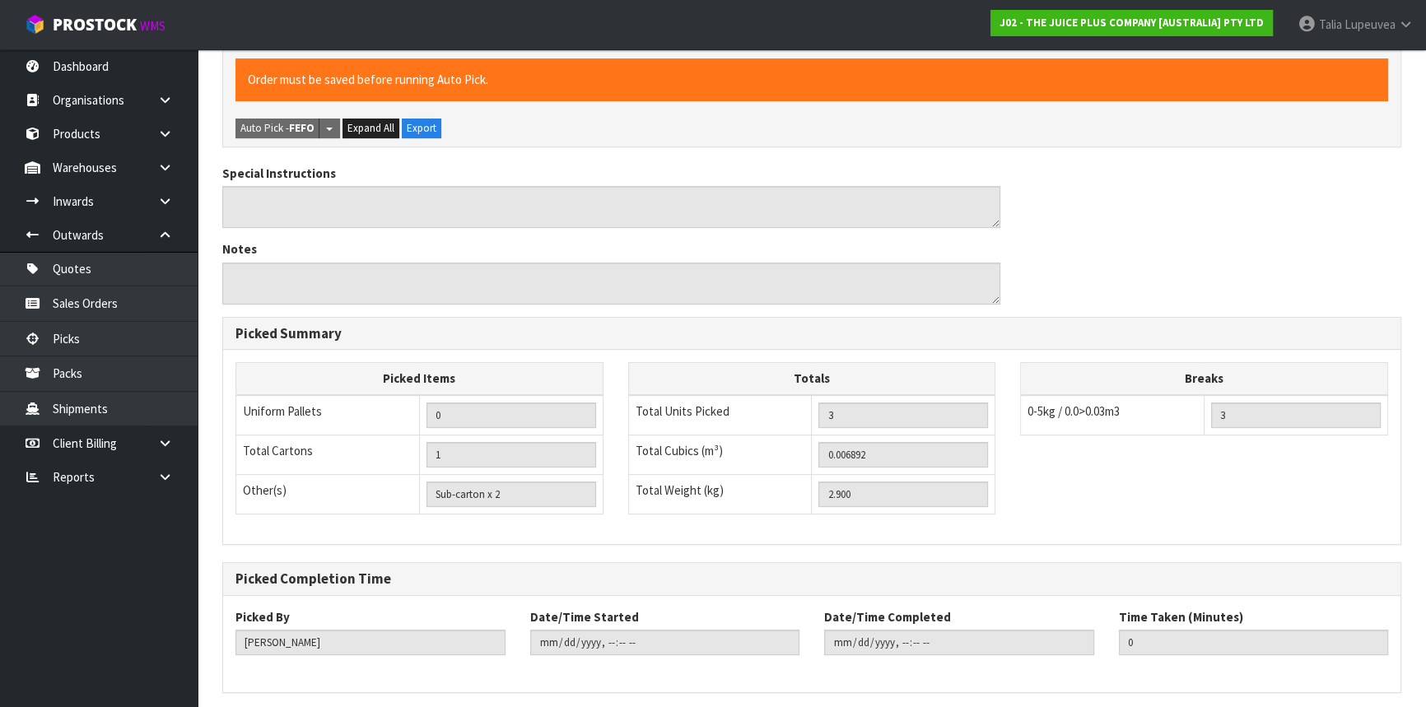
scroll to position [0, 0]
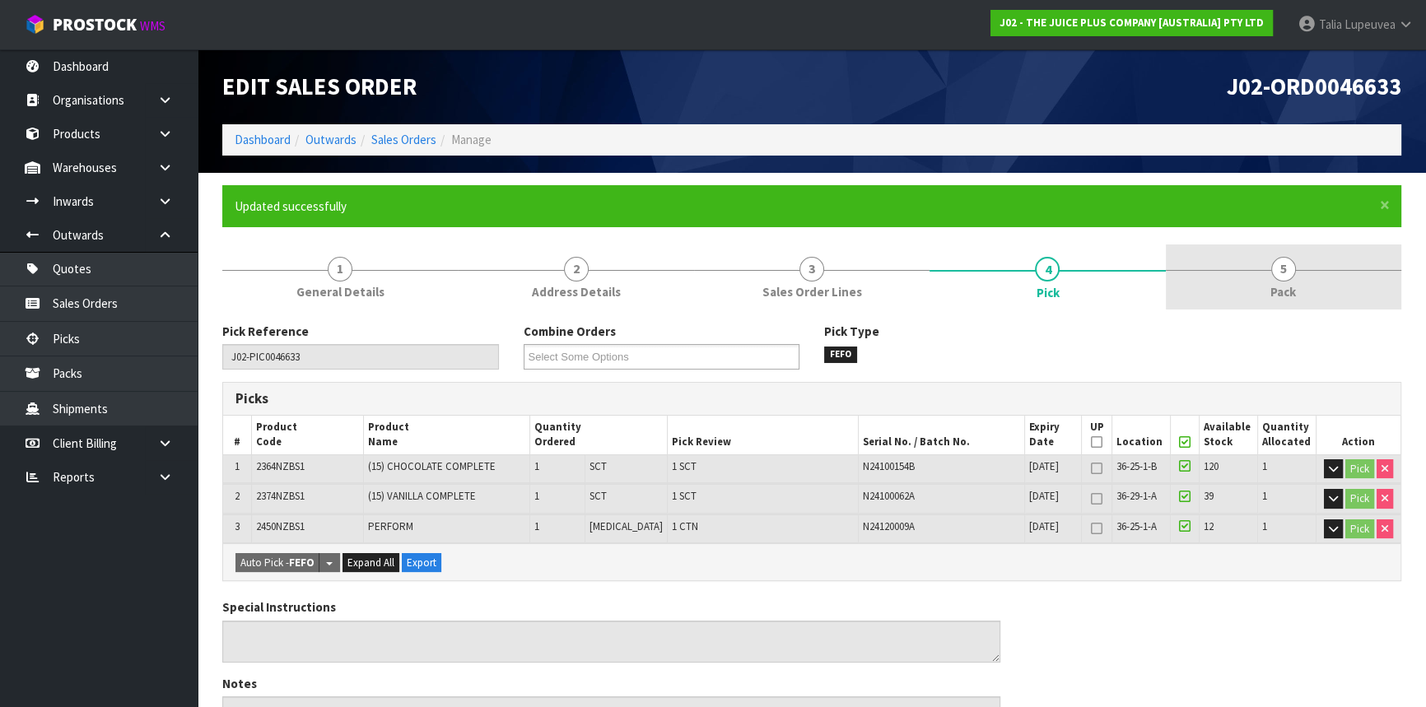
drag, startPoint x: 1282, startPoint y: 268, endPoint x: 1272, endPoint y: 273, distance: 11.0
click at [1282, 269] on span "5" at bounding box center [1284, 269] width 25 height 25
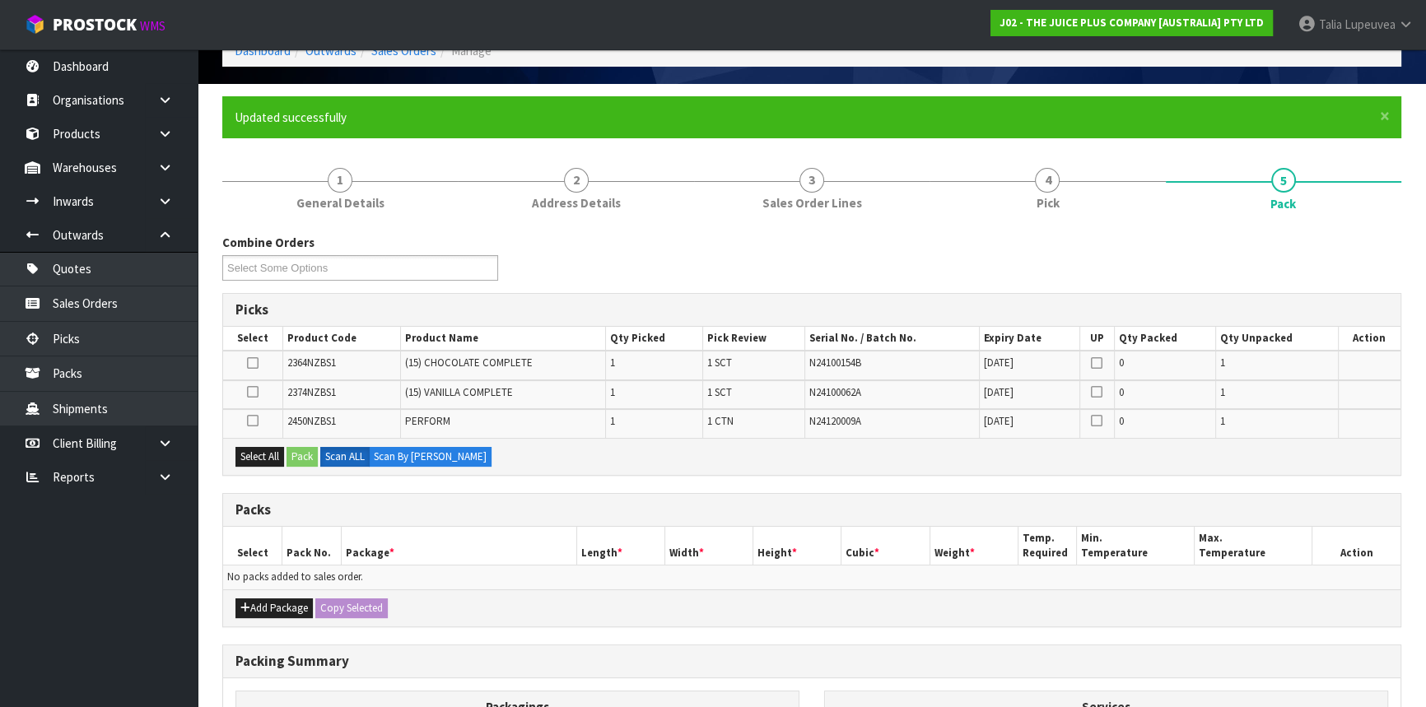
scroll to position [85, 0]
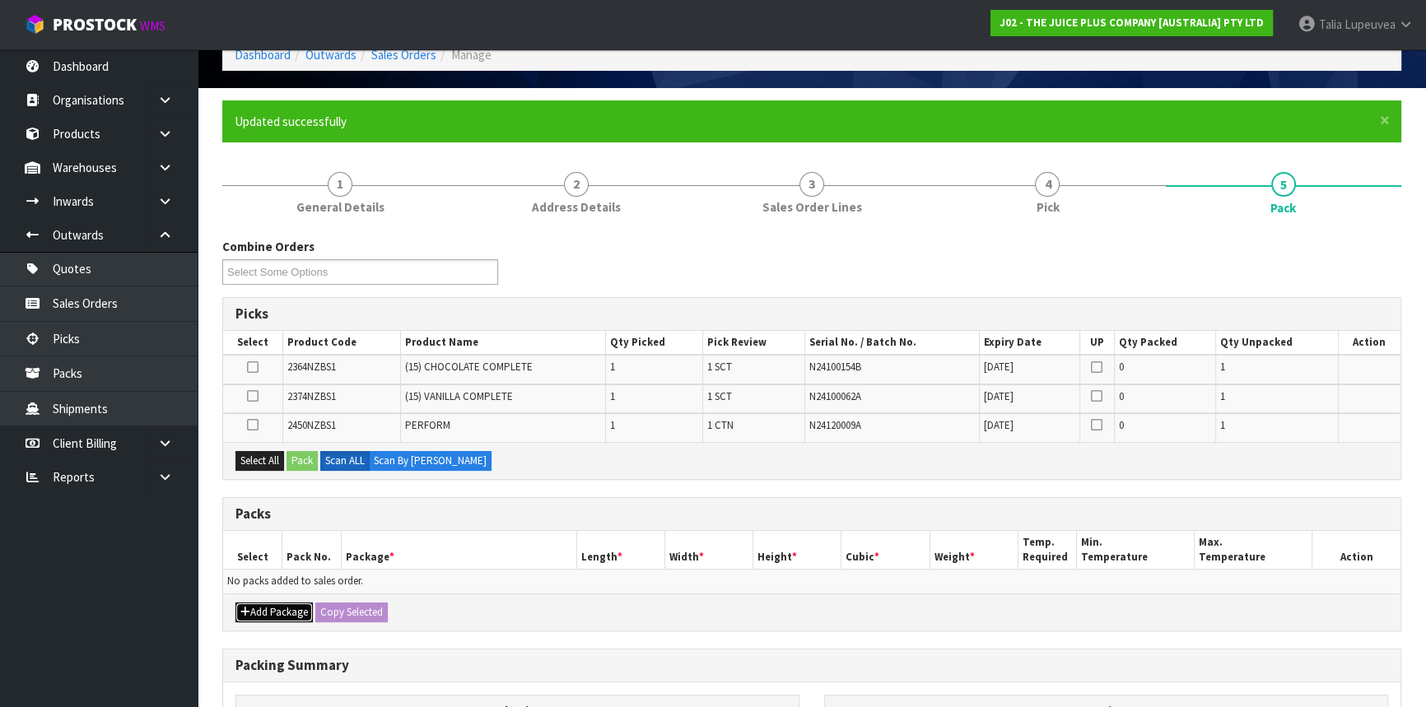
drag, startPoint x: 282, startPoint y: 606, endPoint x: 256, endPoint y: 545, distance: 66.1
click at [281, 603] on button "Add Package" at bounding box center [274, 613] width 77 height 20
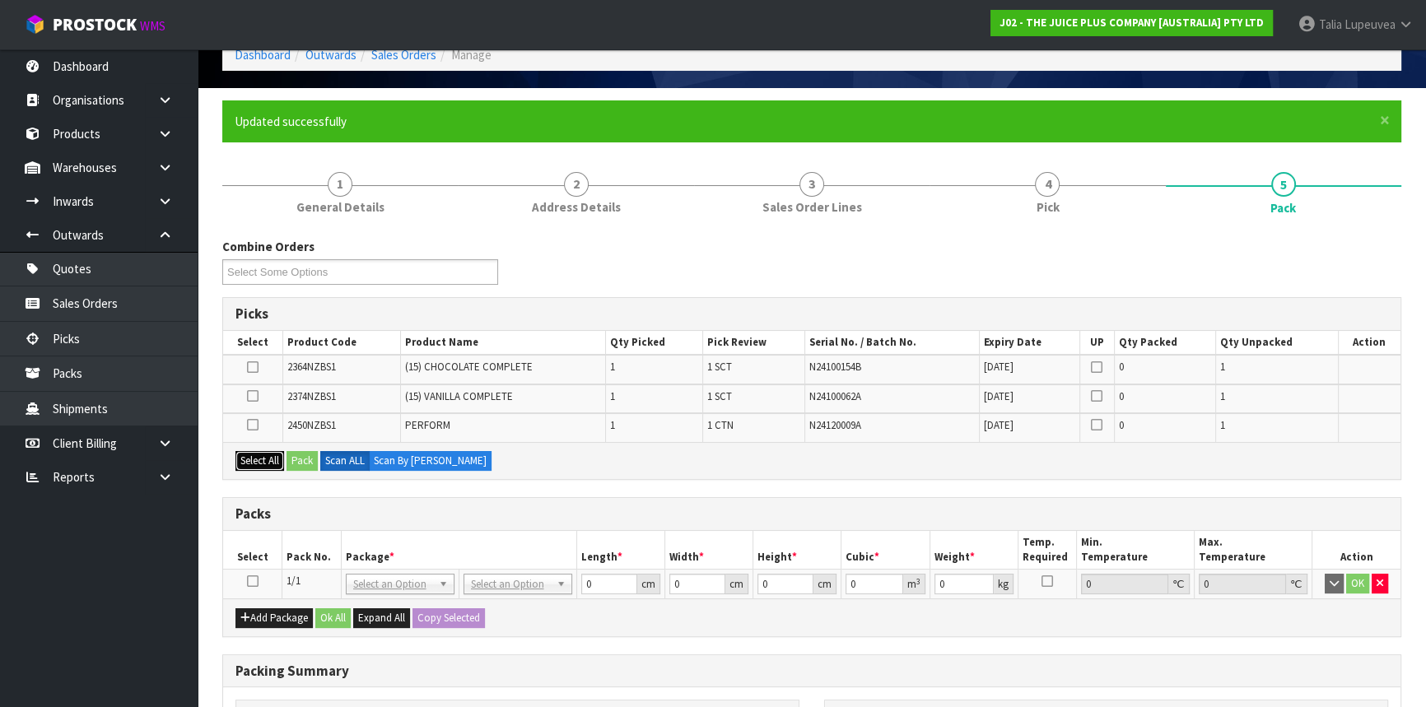
click at [248, 459] on button "Select All" at bounding box center [260, 461] width 49 height 20
click at [294, 456] on button "Pack" at bounding box center [302, 461] width 31 height 20
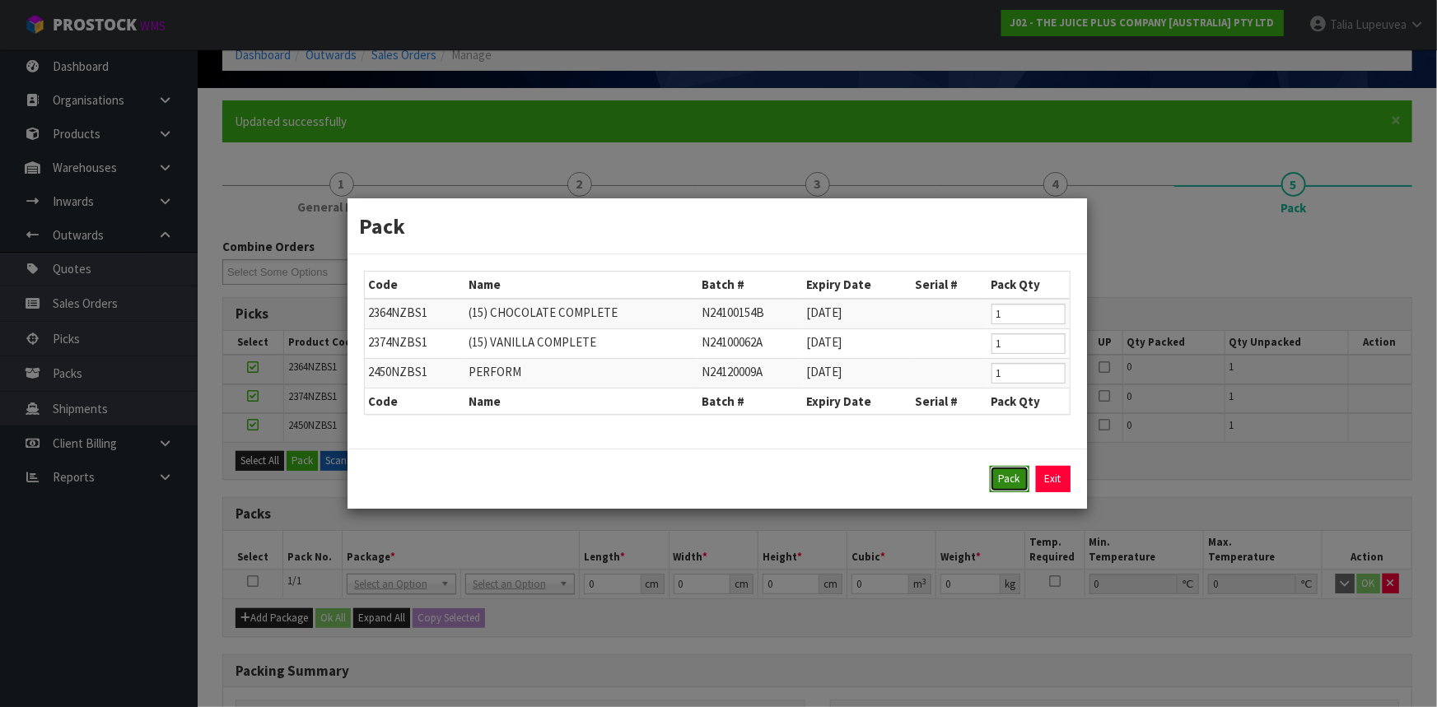
click at [1015, 474] on button "Pack" at bounding box center [1010, 479] width 40 height 26
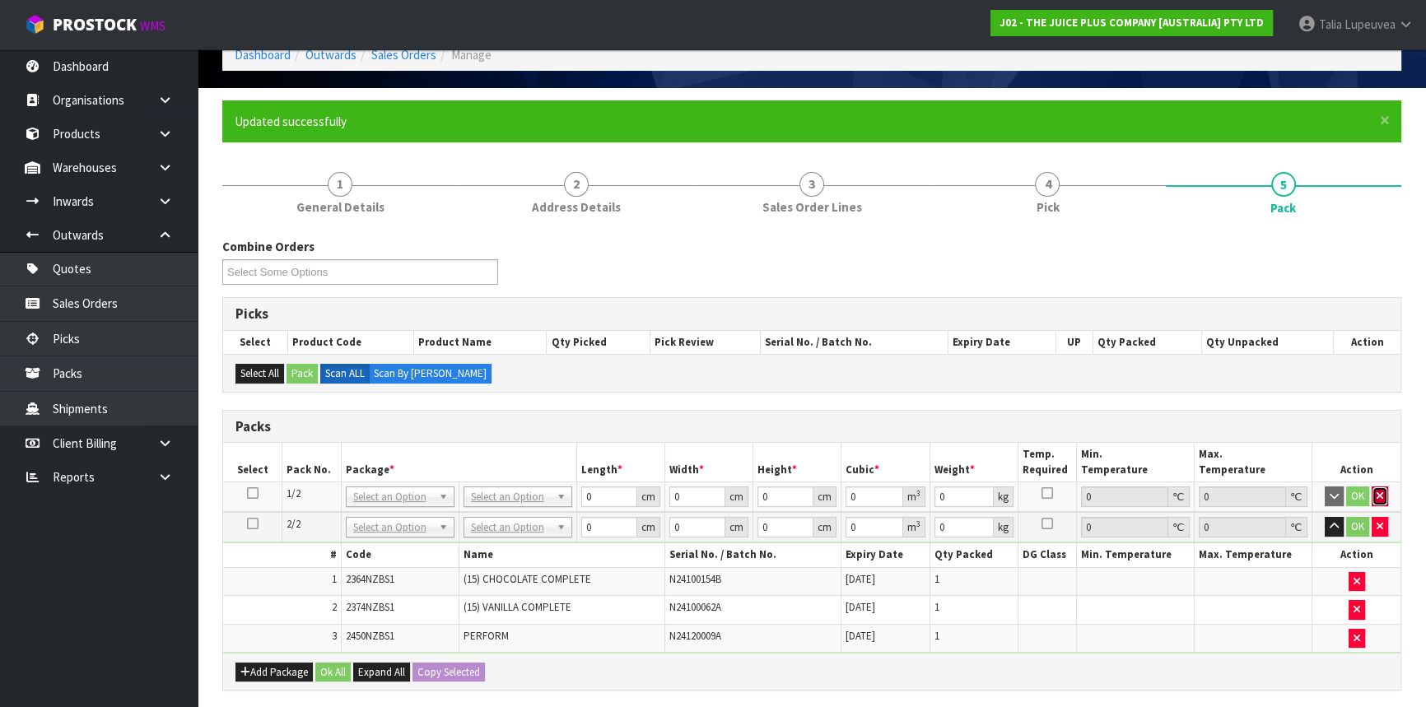
click at [1384, 487] on button "button" at bounding box center [1380, 497] width 16 height 20
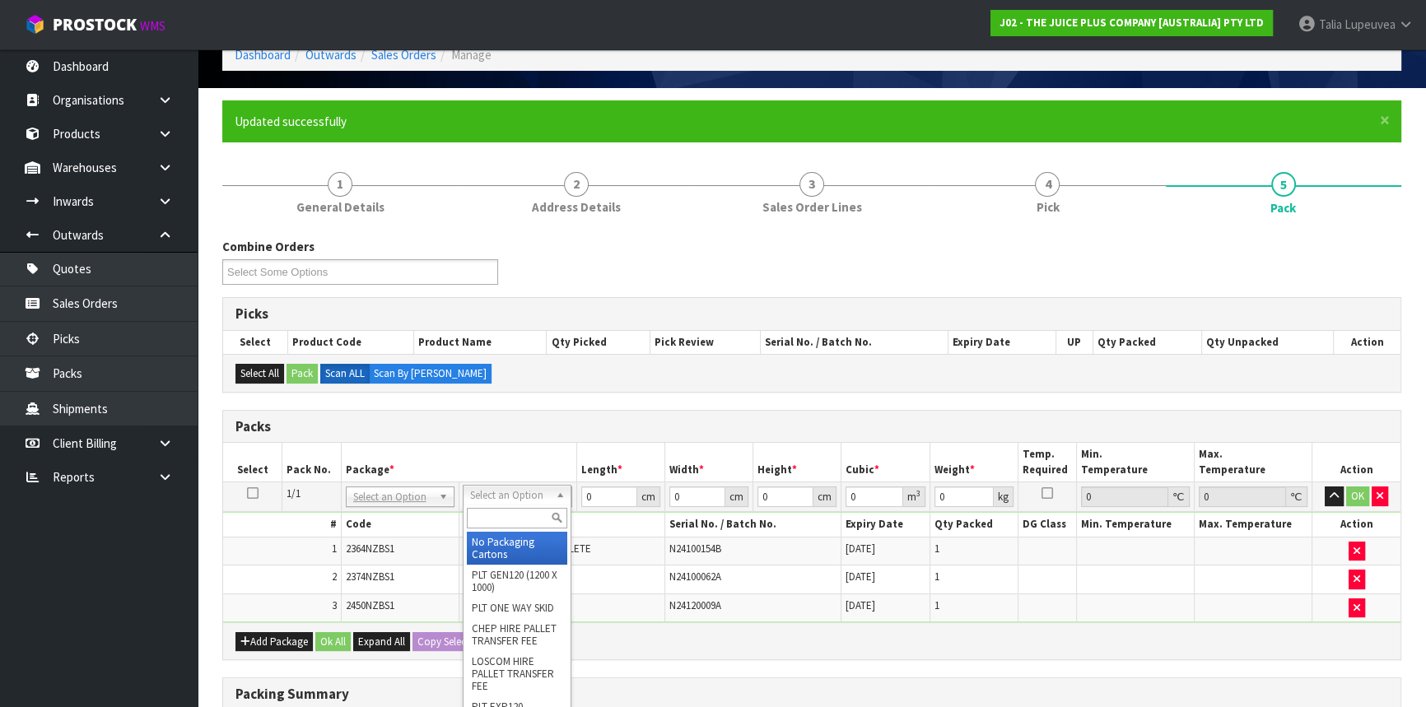
click at [511, 525] on input "text" at bounding box center [517, 518] width 100 height 21
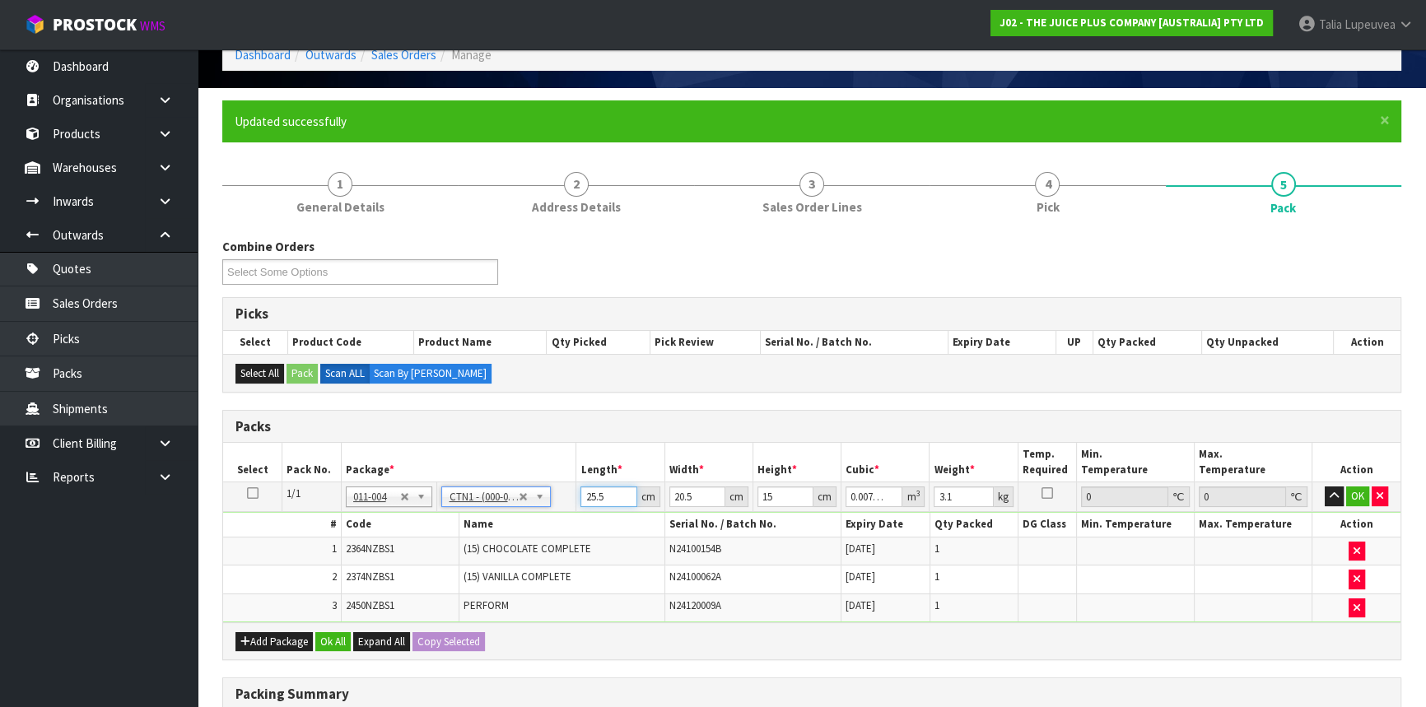
drag, startPoint x: 607, startPoint y: 490, endPoint x: 549, endPoint y: 507, distance: 60.0
click at [549, 507] on tr "1/1 NONE 007-001 007-002 007-004 007-009 007-013 007-014 007-015 007-017 007-01…" at bounding box center [812, 498] width 1178 height 30
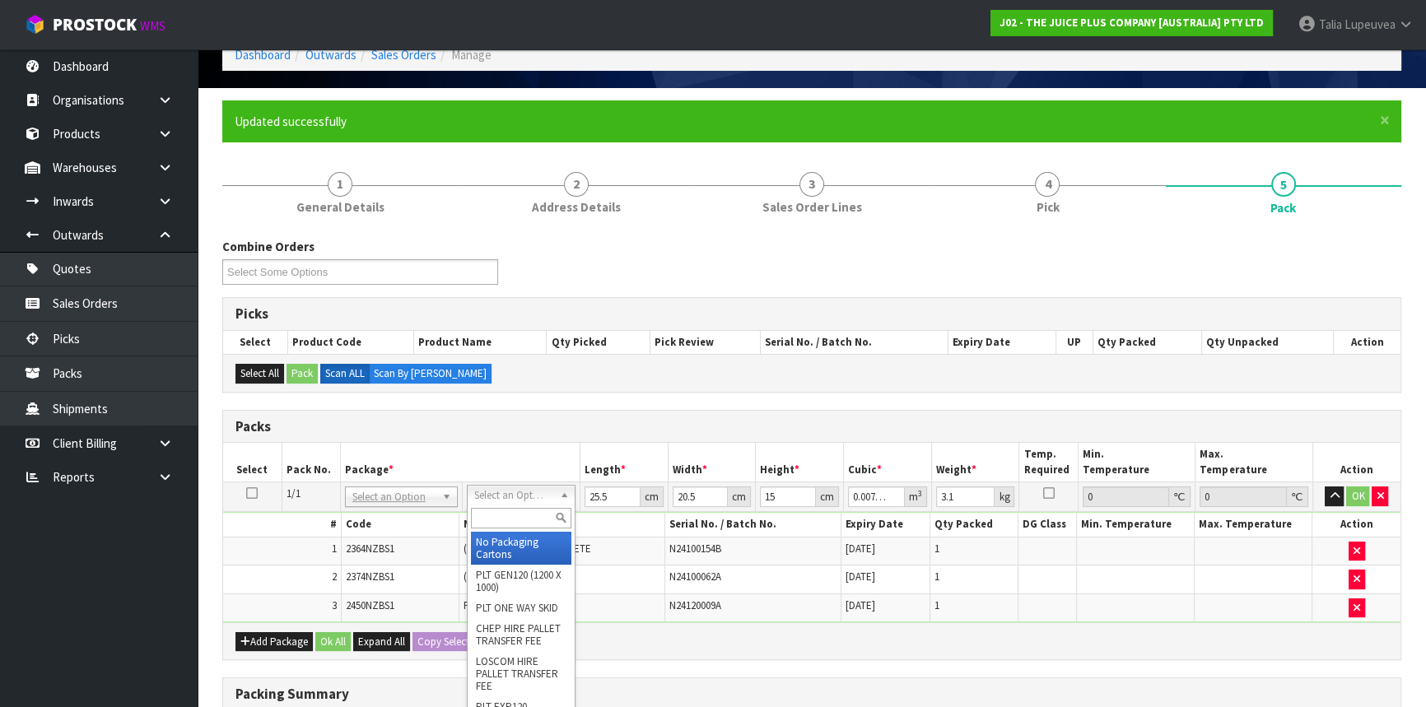
click at [503, 520] on input "text" at bounding box center [521, 518] width 100 height 21
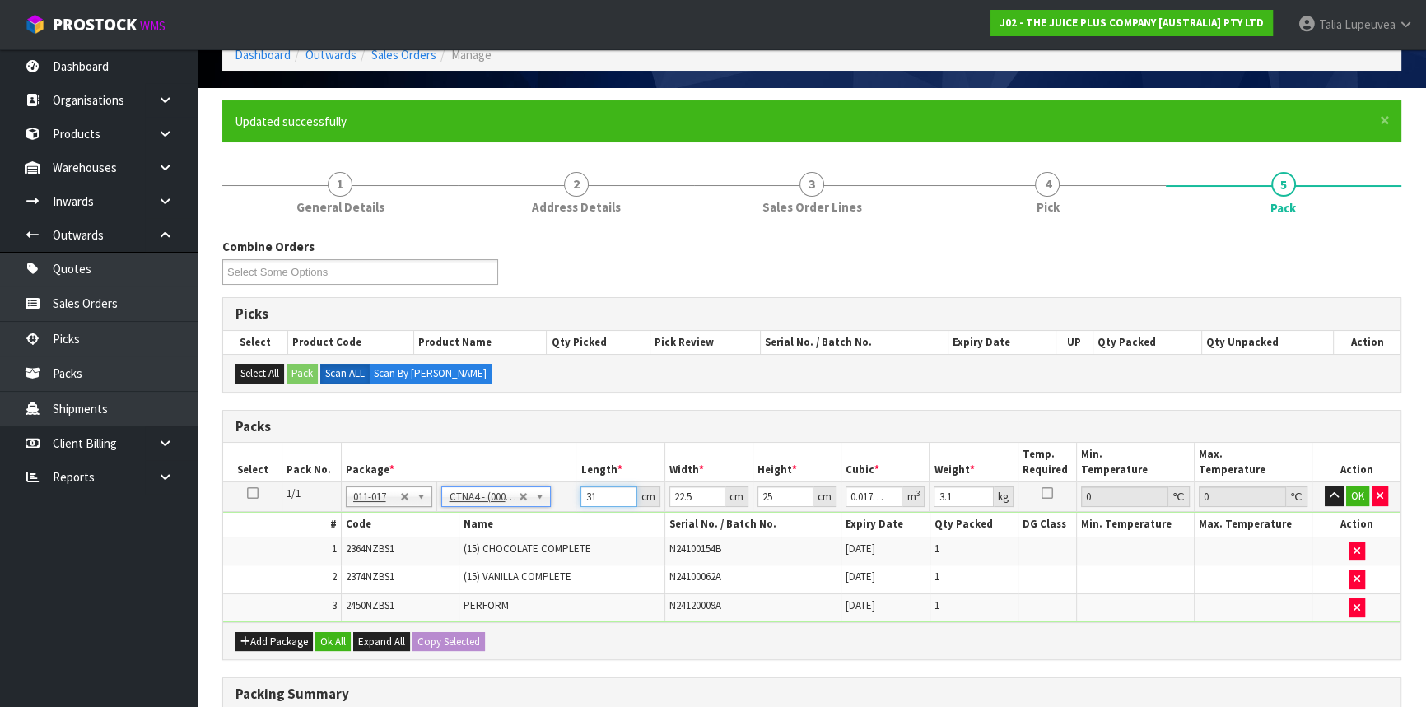
drag, startPoint x: 607, startPoint y: 493, endPoint x: 580, endPoint y: 502, distance: 28.6
click at [581, 502] on input "31" at bounding box center [609, 497] width 56 height 21
click at [1366, 494] on button "OK" at bounding box center [1358, 497] width 23 height 20
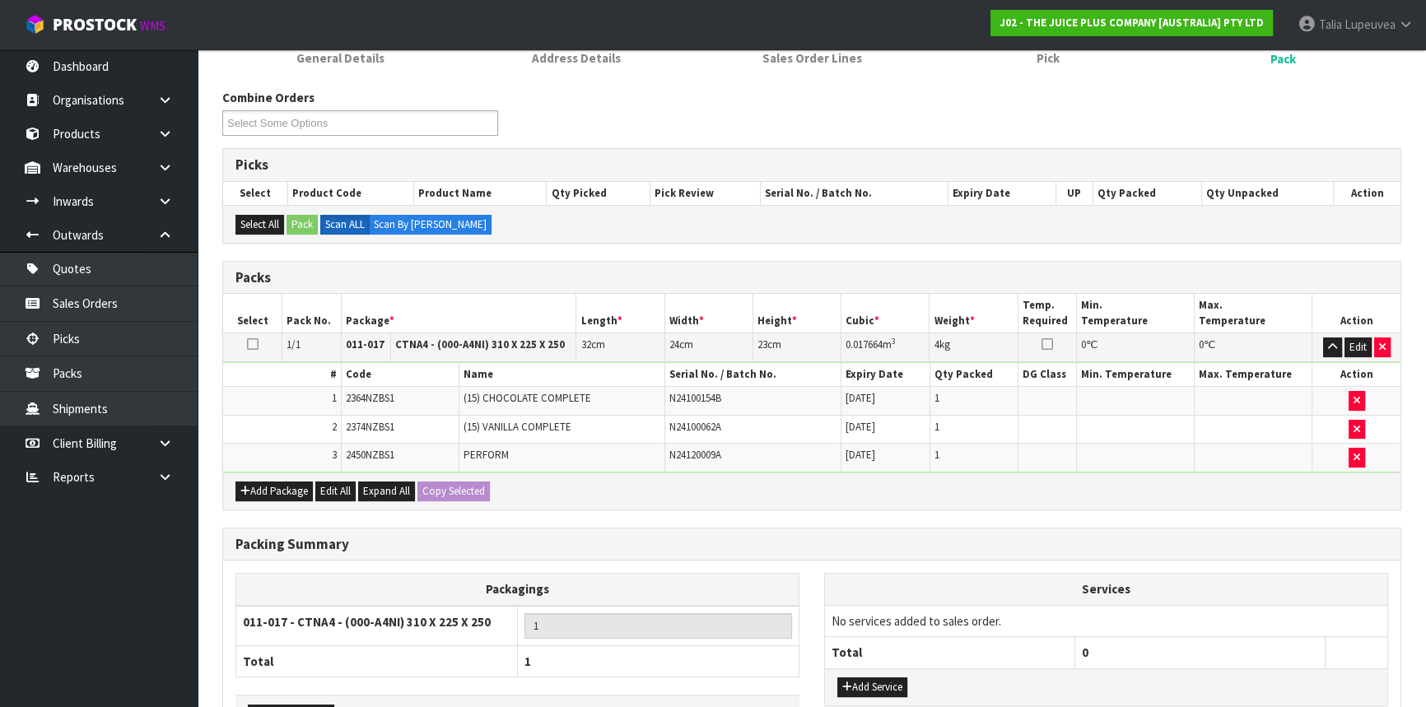
scroll to position [345, 0]
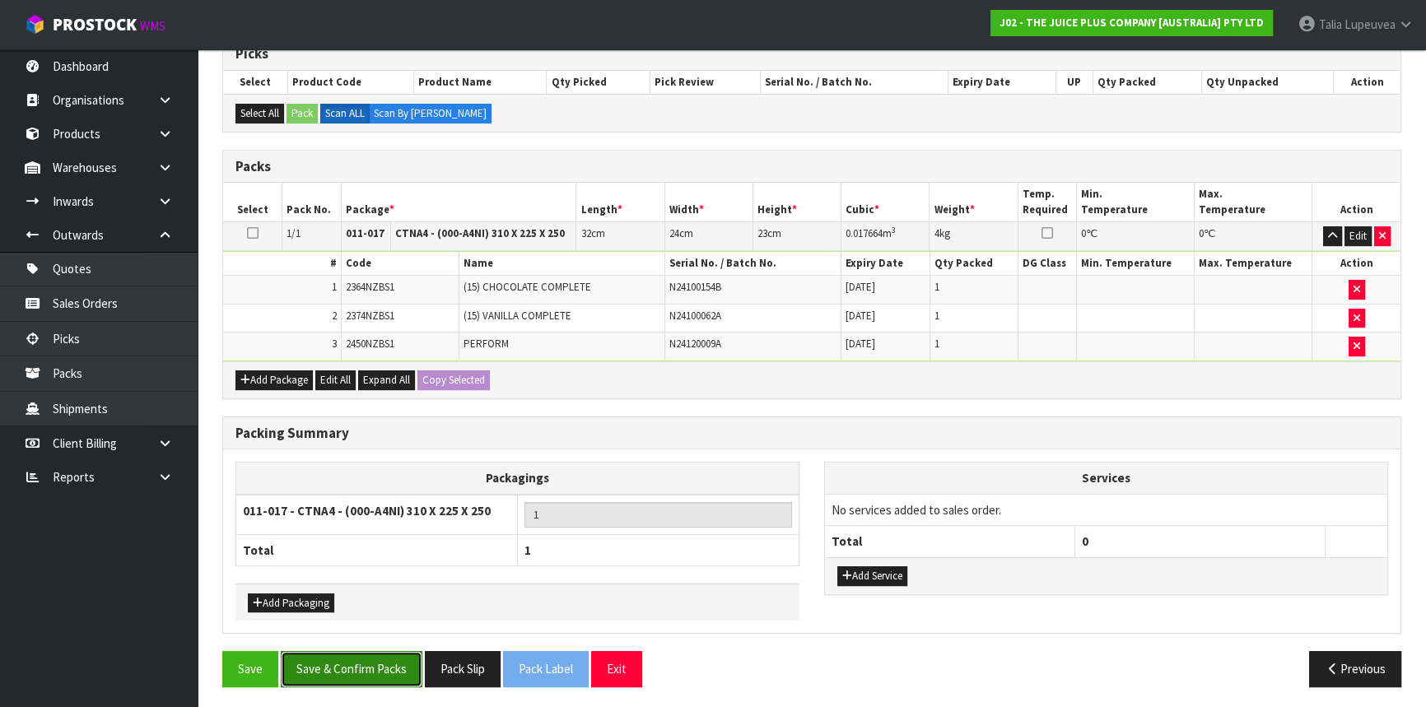
click at [339, 658] on button "Save & Confirm Packs" at bounding box center [352, 668] width 142 height 35
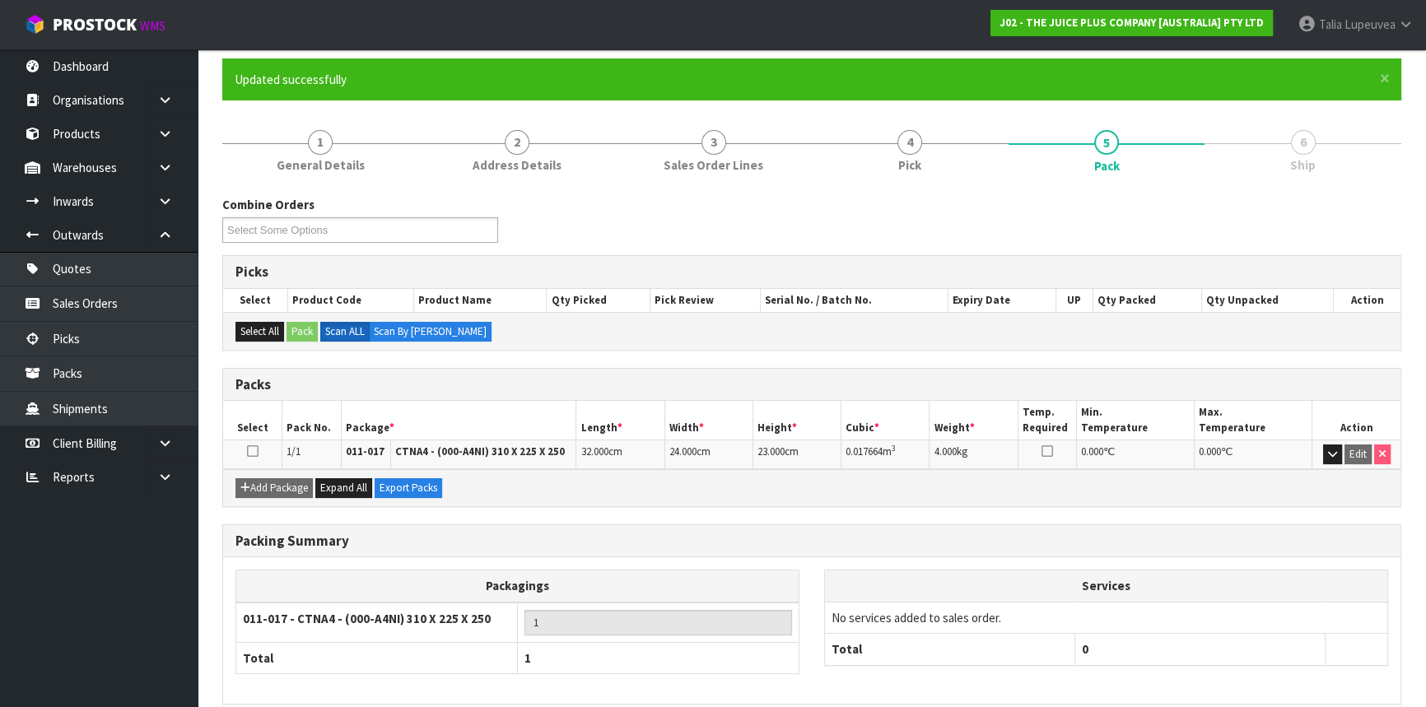
scroll to position [198, 0]
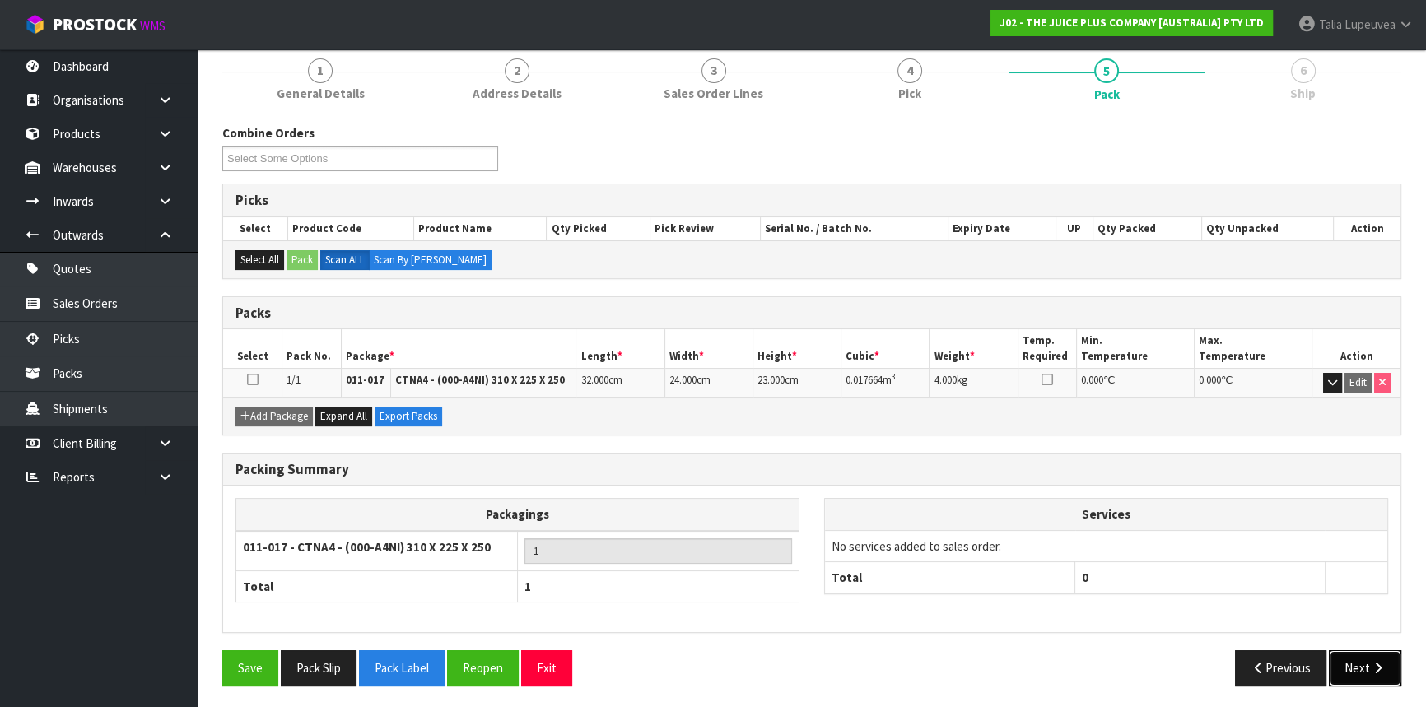
click at [1372, 662] on icon "button" at bounding box center [1378, 668] width 16 height 12
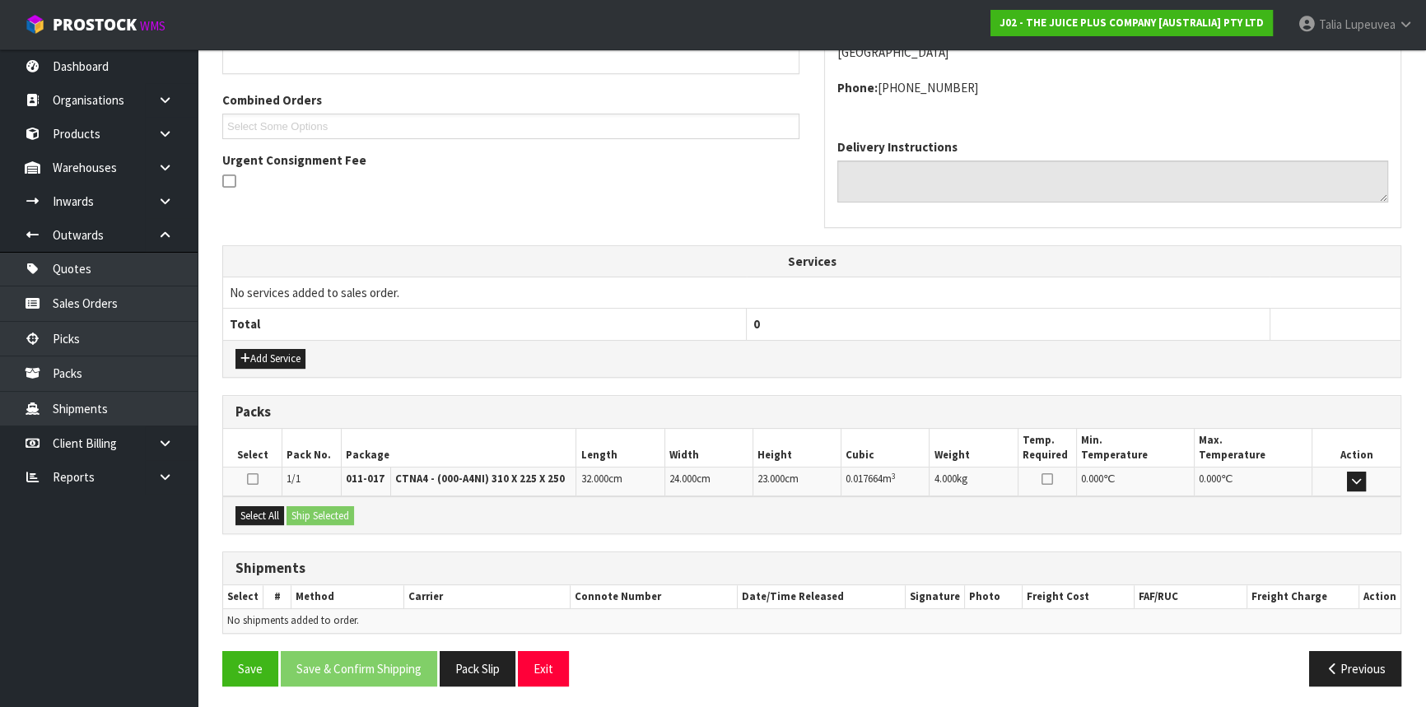
scroll to position [395, 0]
click at [255, 511] on button "Select All" at bounding box center [260, 517] width 49 height 20
click at [301, 511] on button "Ship Selected" at bounding box center [321, 517] width 68 height 20
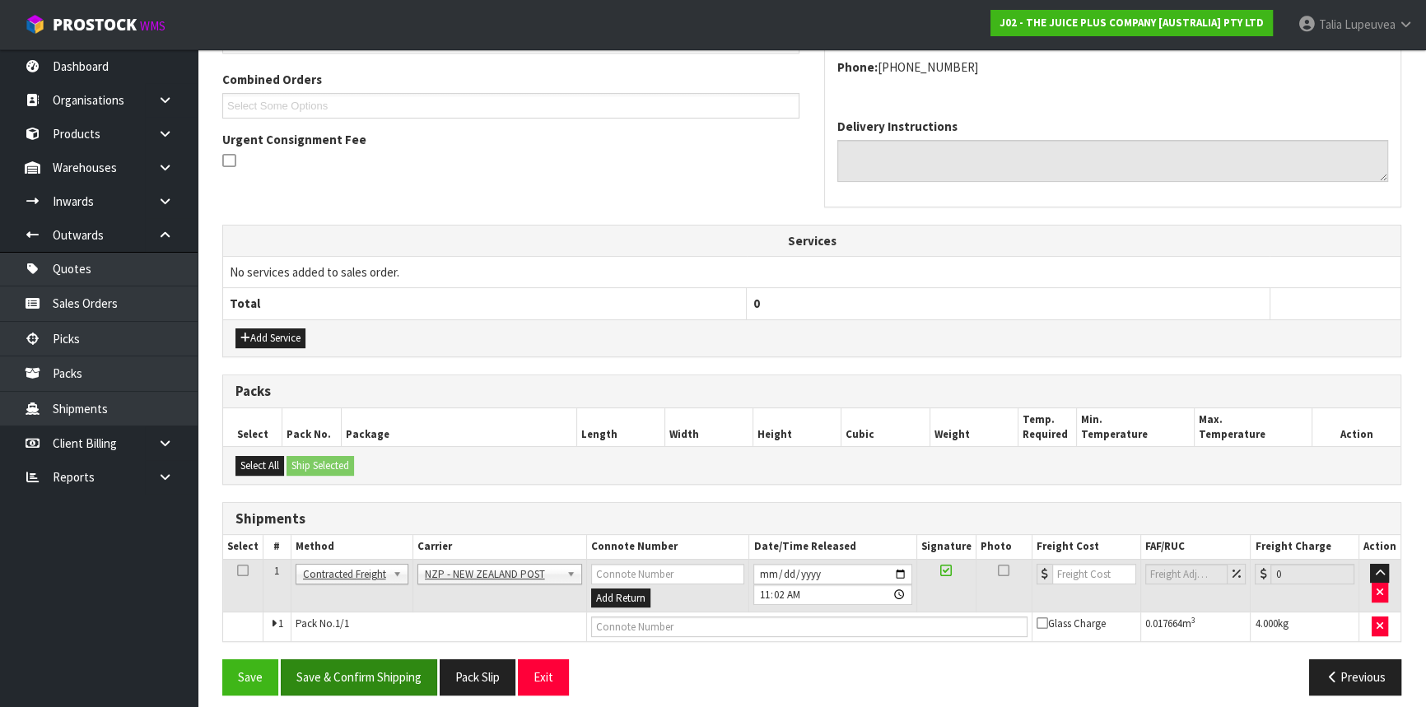
scroll to position [425, 0]
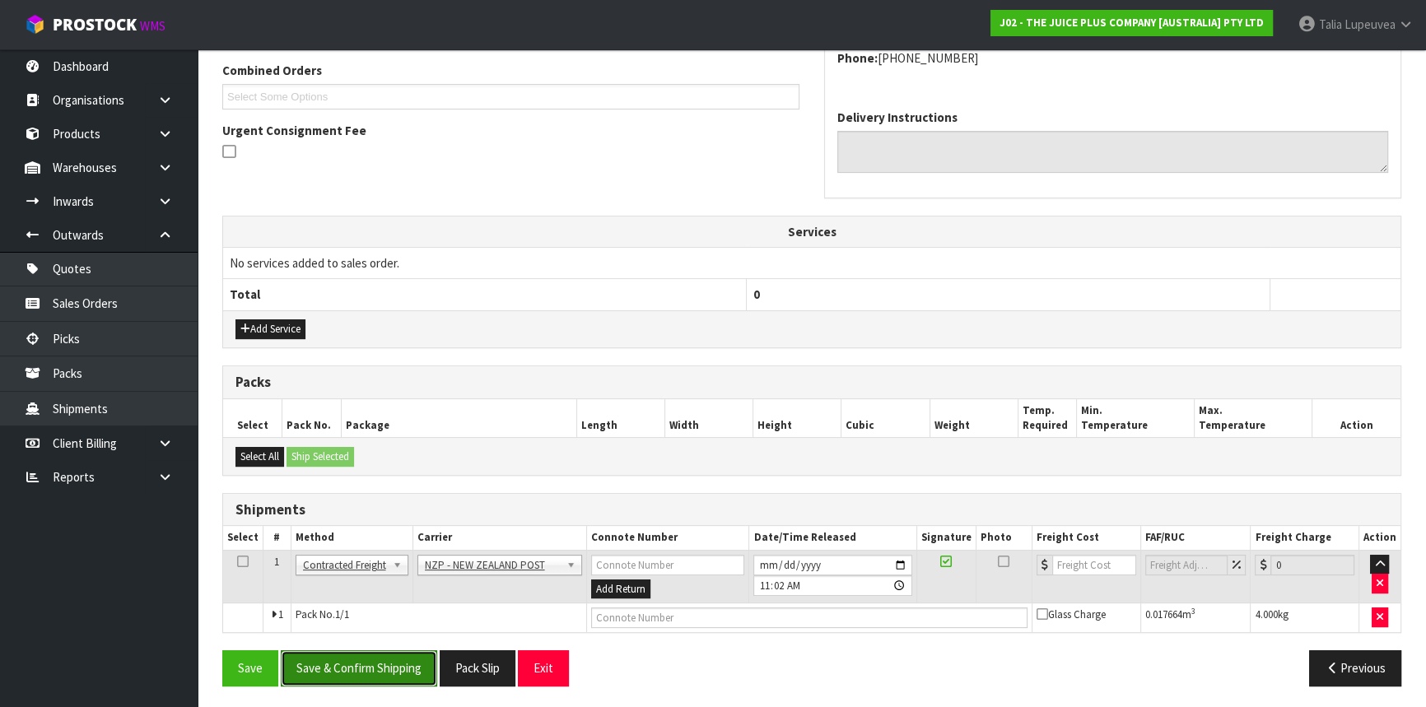
click at [380, 651] on button "Save & Confirm Shipping" at bounding box center [359, 668] width 156 height 35
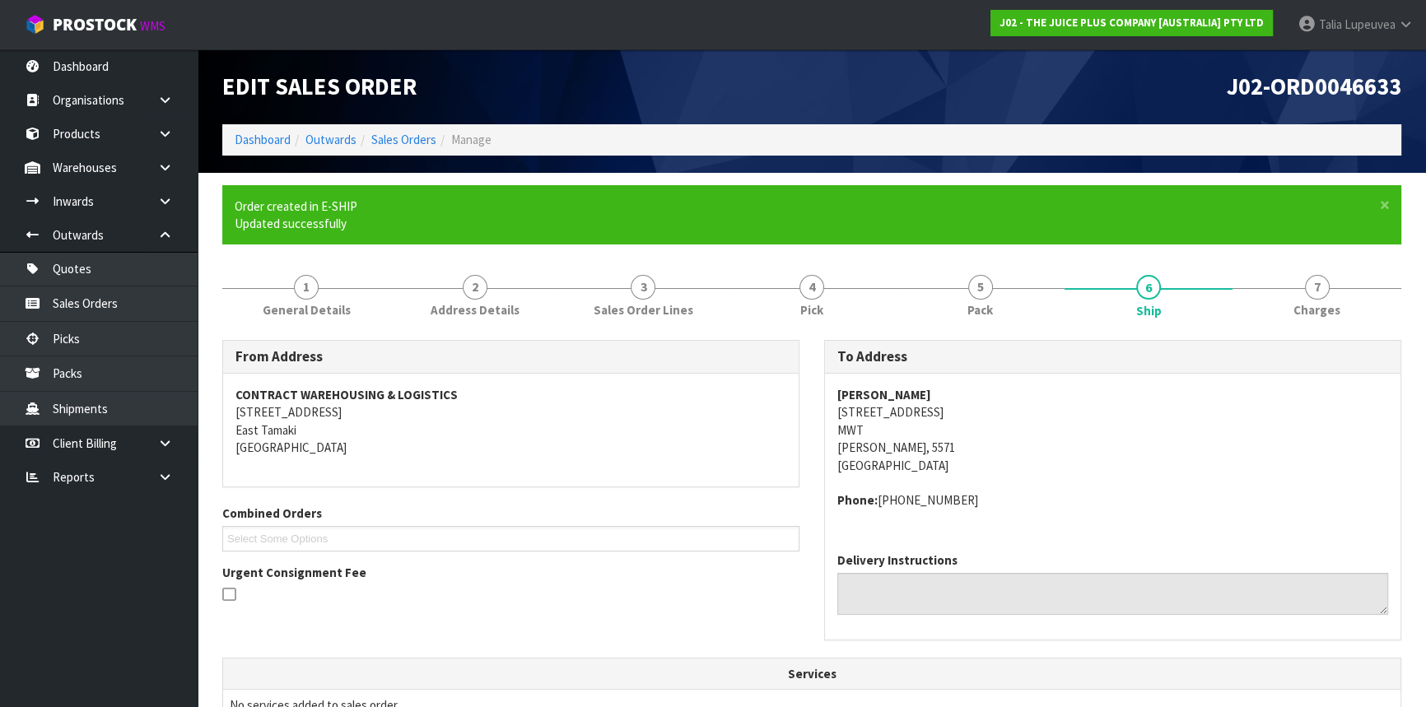
scroll to position [403, 0]
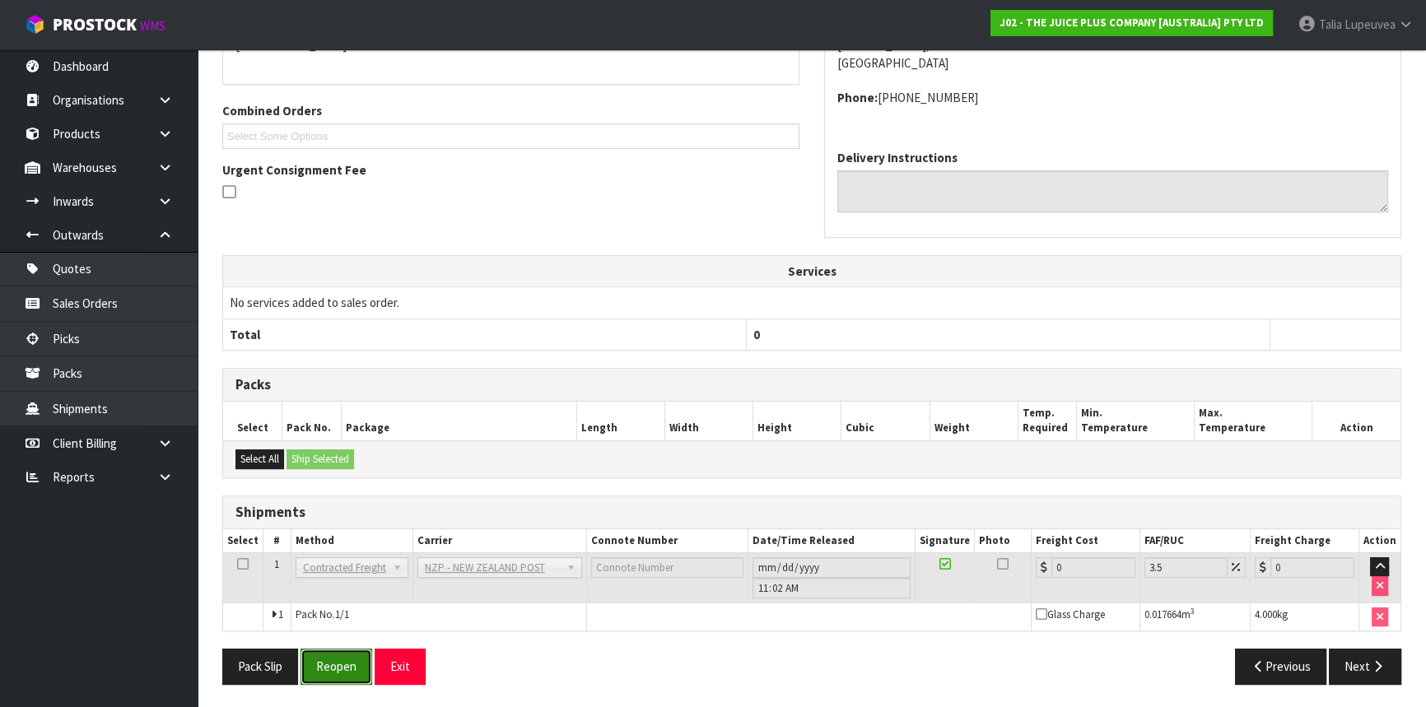
click at [353, 663] on button "Reopen" at bounding box center [337, 666] width 72 height 35
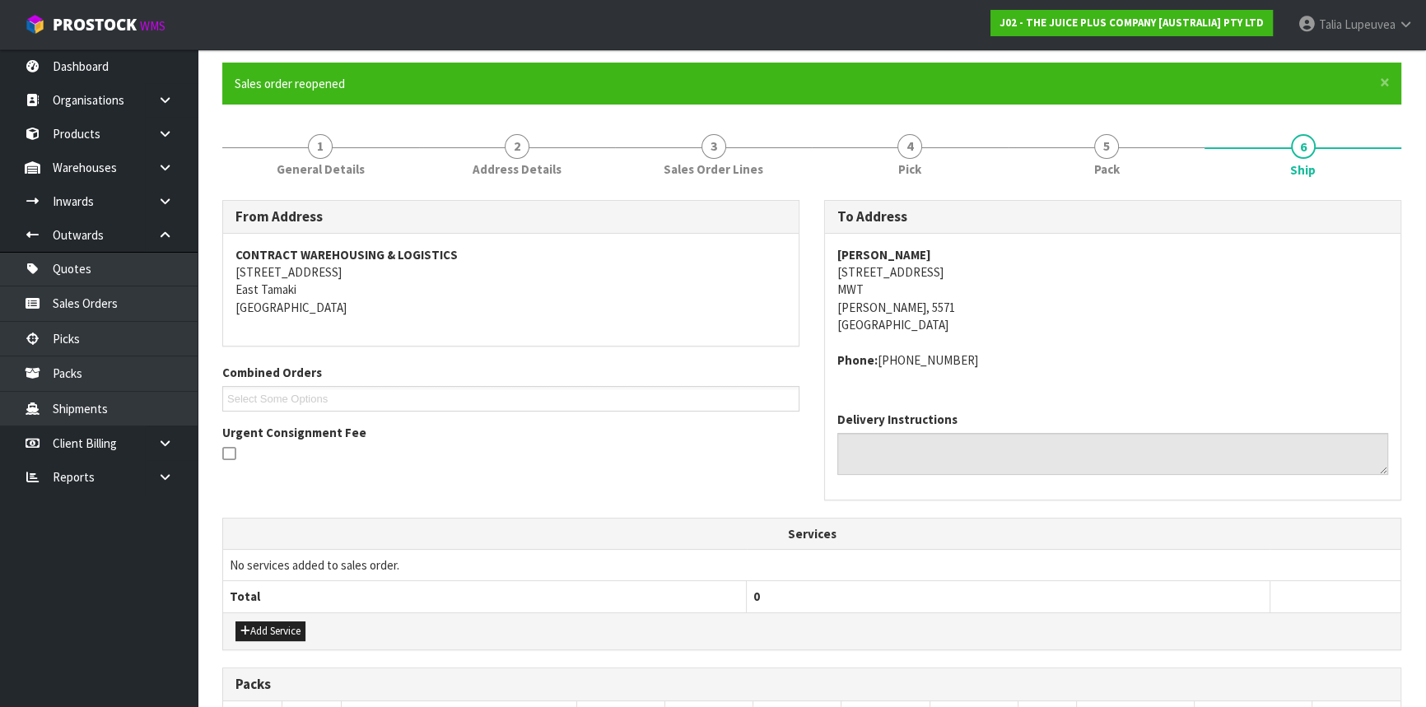
scroll to position [441, 0]
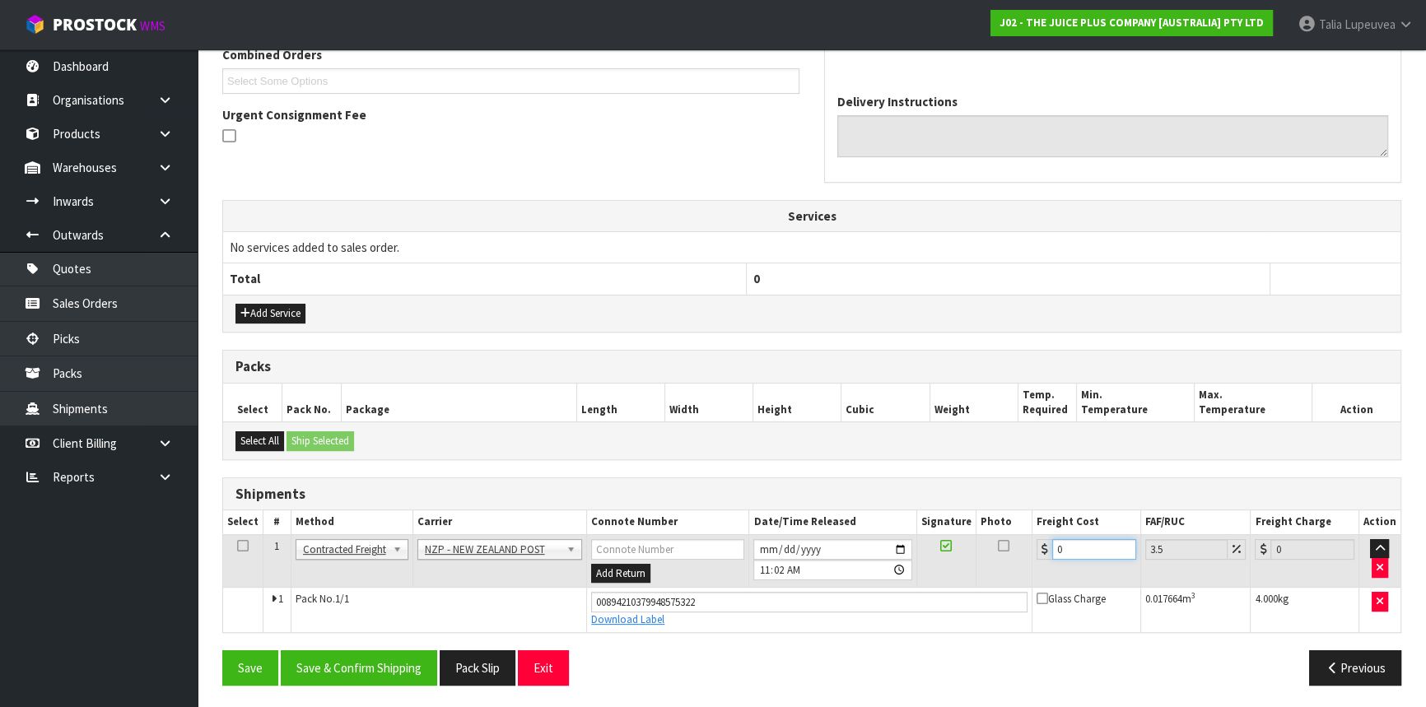
drag, startPoint x: 1067, startPoint y: 544, endPoint x: 1038, endPoint y: 544, distance: 28.8
click at [1038, 544] on div "0" at bounding box center [1087, 549] width 100 height 21
click at [390, 671] on button "Save & Confirm Shipping" at bounding box center [359, 668] width 156 height 35
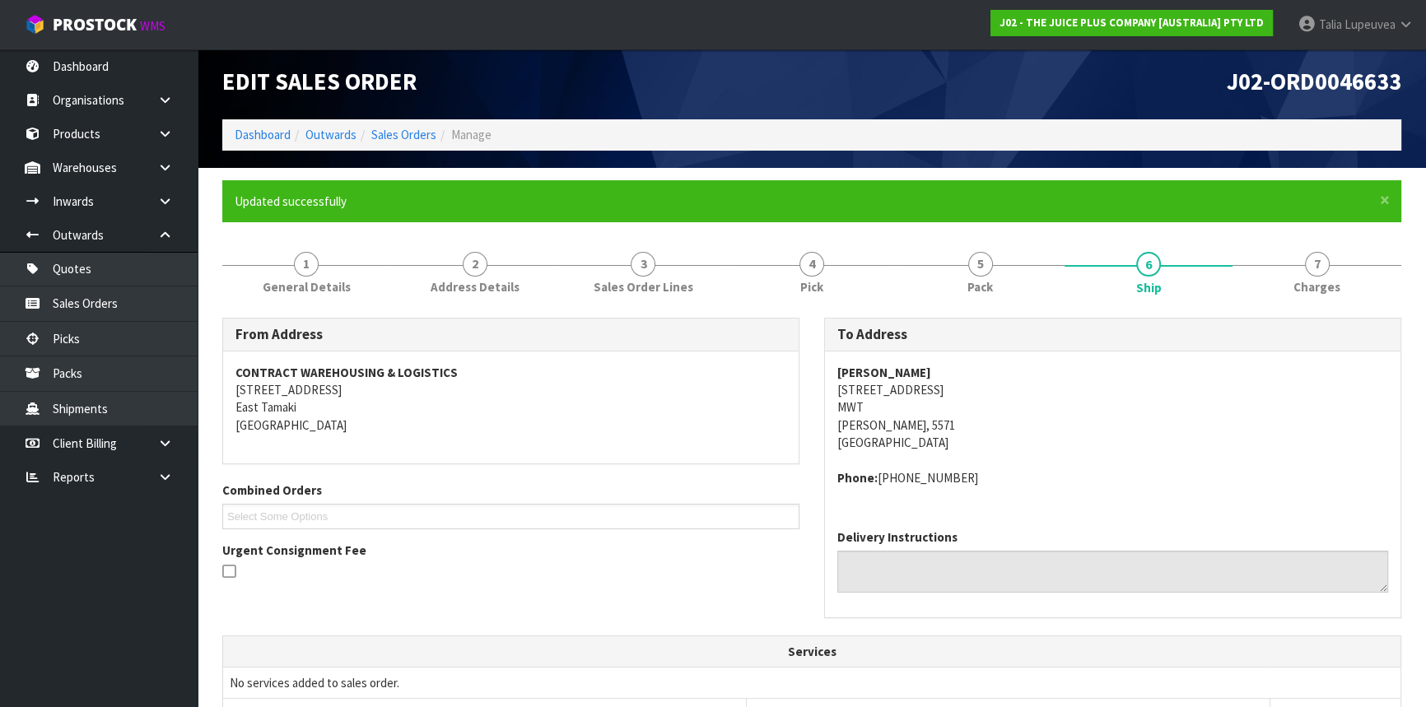
scroll to position [0, 0]
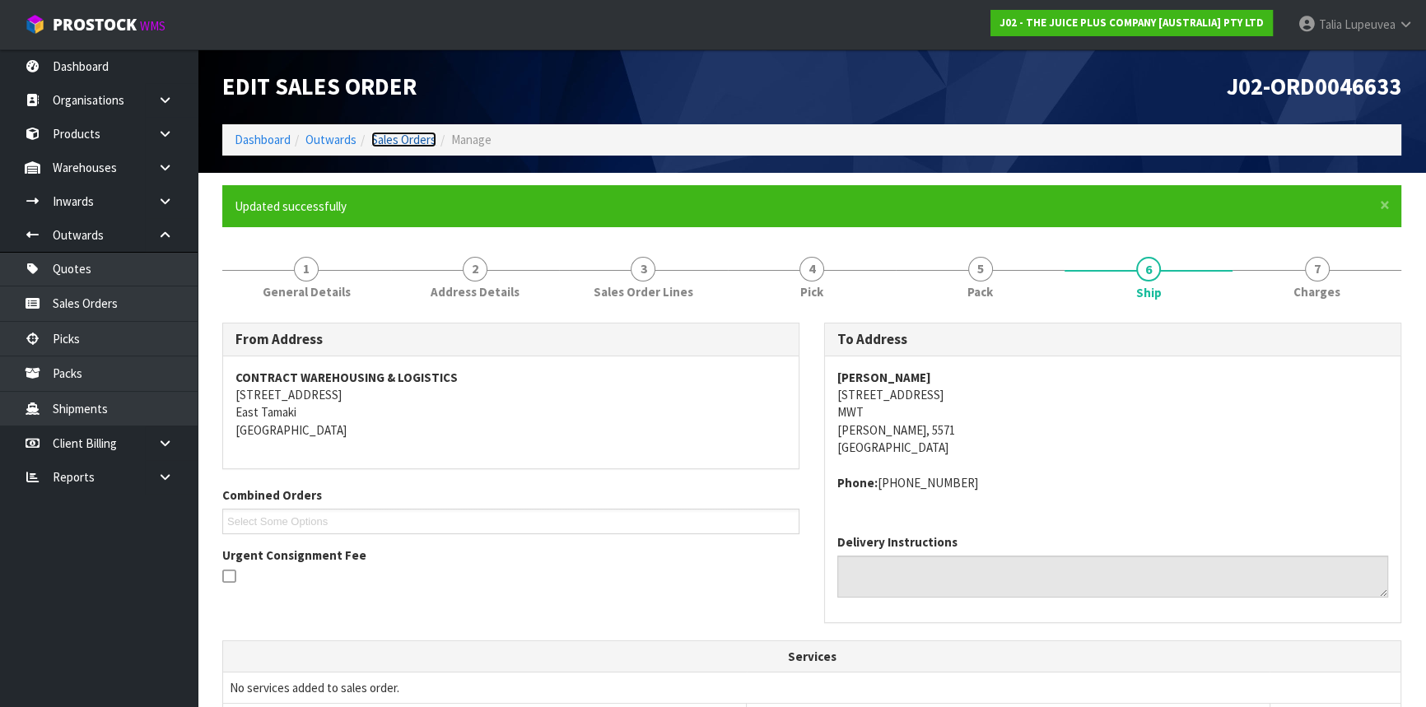
click at [398, 136] on link "Sales Orders" at bounding box center [403, 140] width 65 height 16
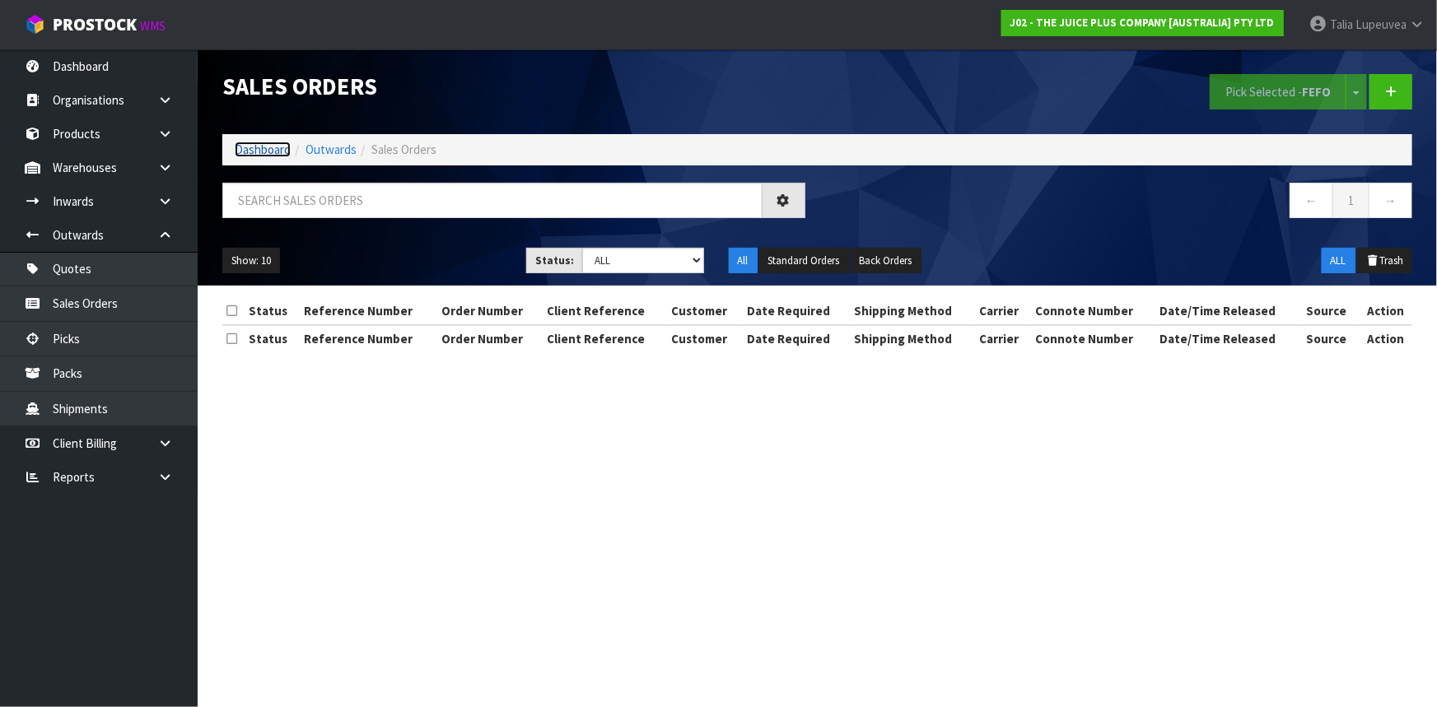
click at [282, 147] on link "Dashboard" at bounding box center [263, 150] width 56 height 16
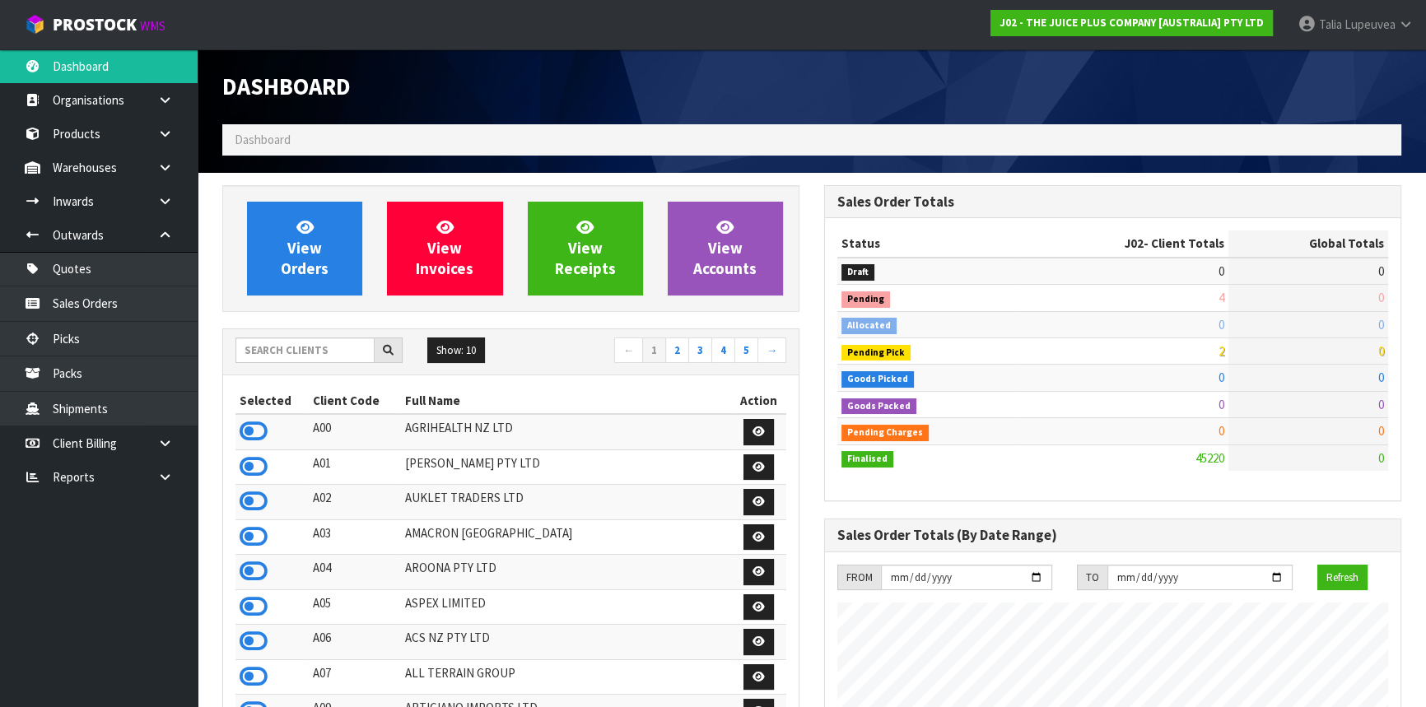
scroll to position [1245, 601]
click at [318, 343] on input "text" at bounding box center [305, 351] width 139 height 26
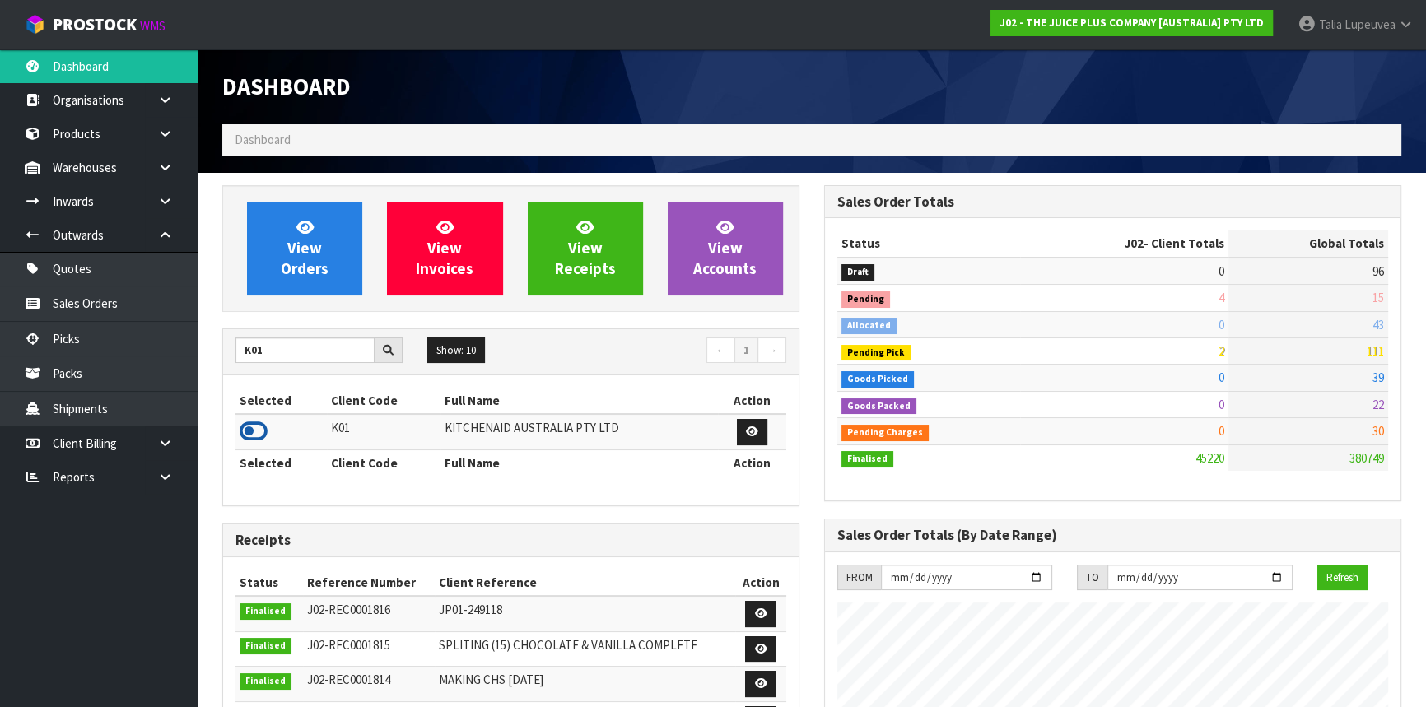
click at [256, 427] on icon at bounding box center [254, 431] width 28 height 25
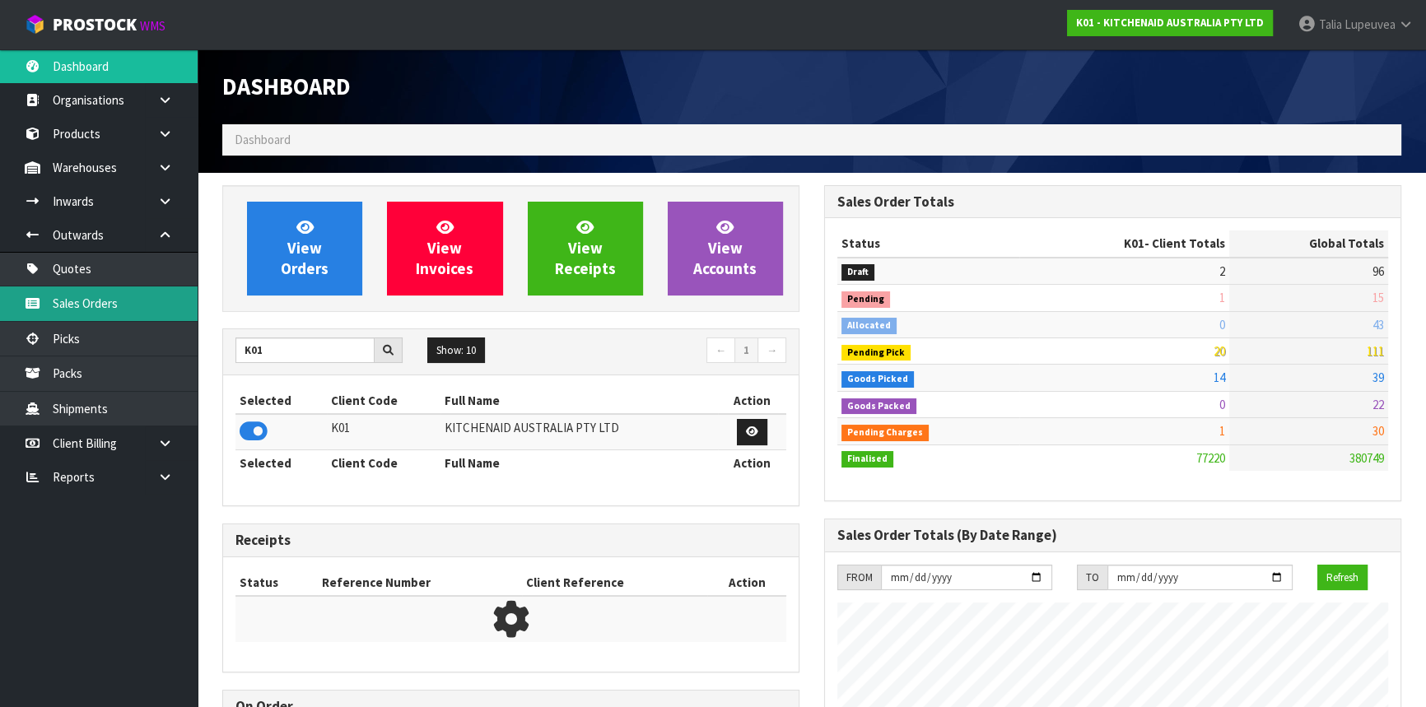
click at [147, 313] on link "Sales Orders" at bounding box center [99, 304] width 198 height 34
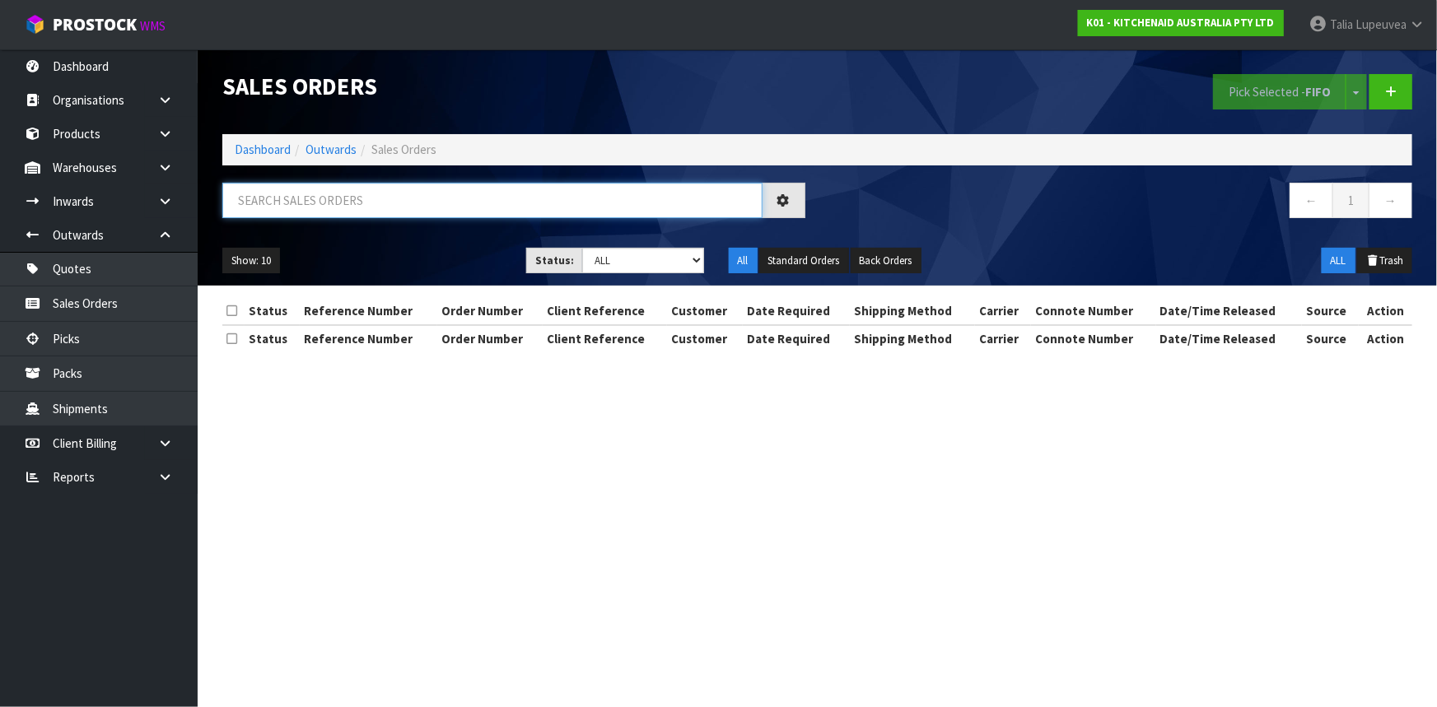
click at [303, 208] on input "text" at bounding box center [492, 200] width 540 height 35
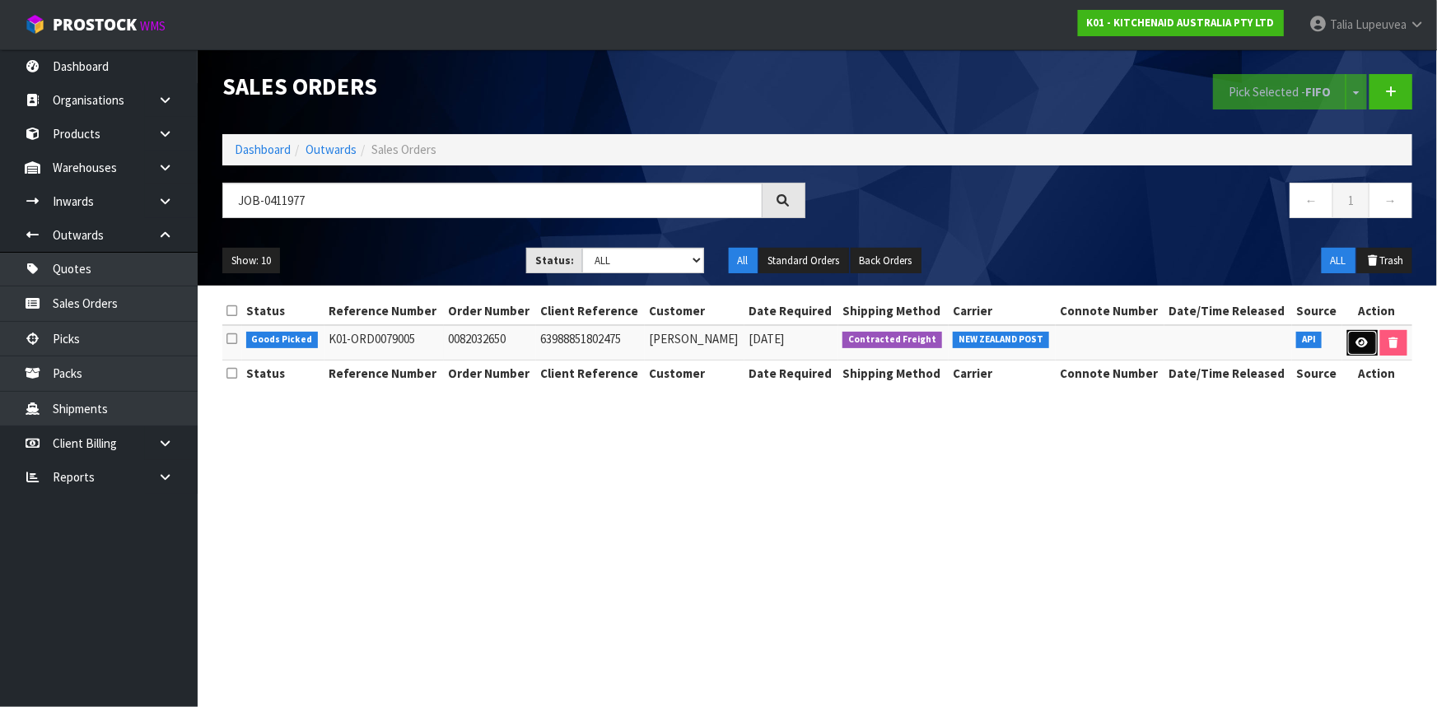
click at [1366, 346] on icon at bounding box center [1362, 343] width 12 height 11
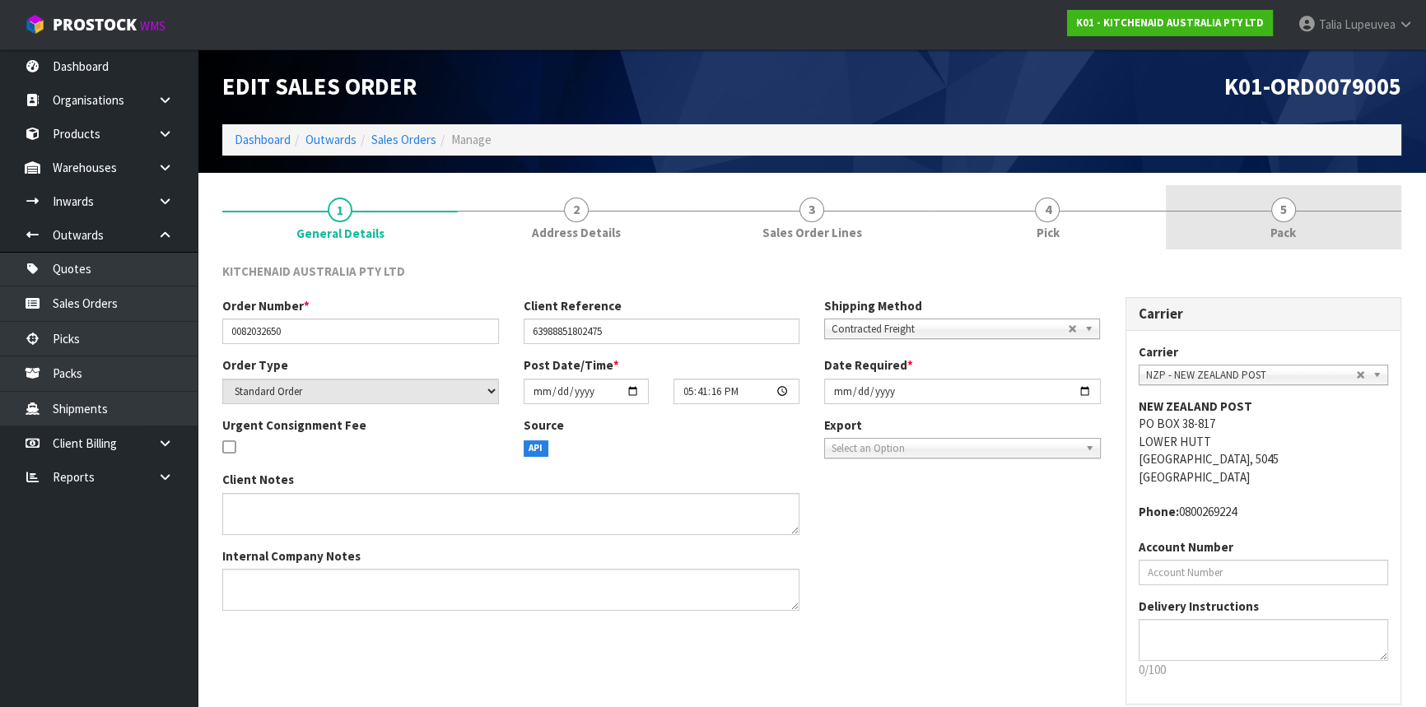
click at [1254, 219] on link "5 Pack" at bounding box center [1284, 217] width 236 height 65
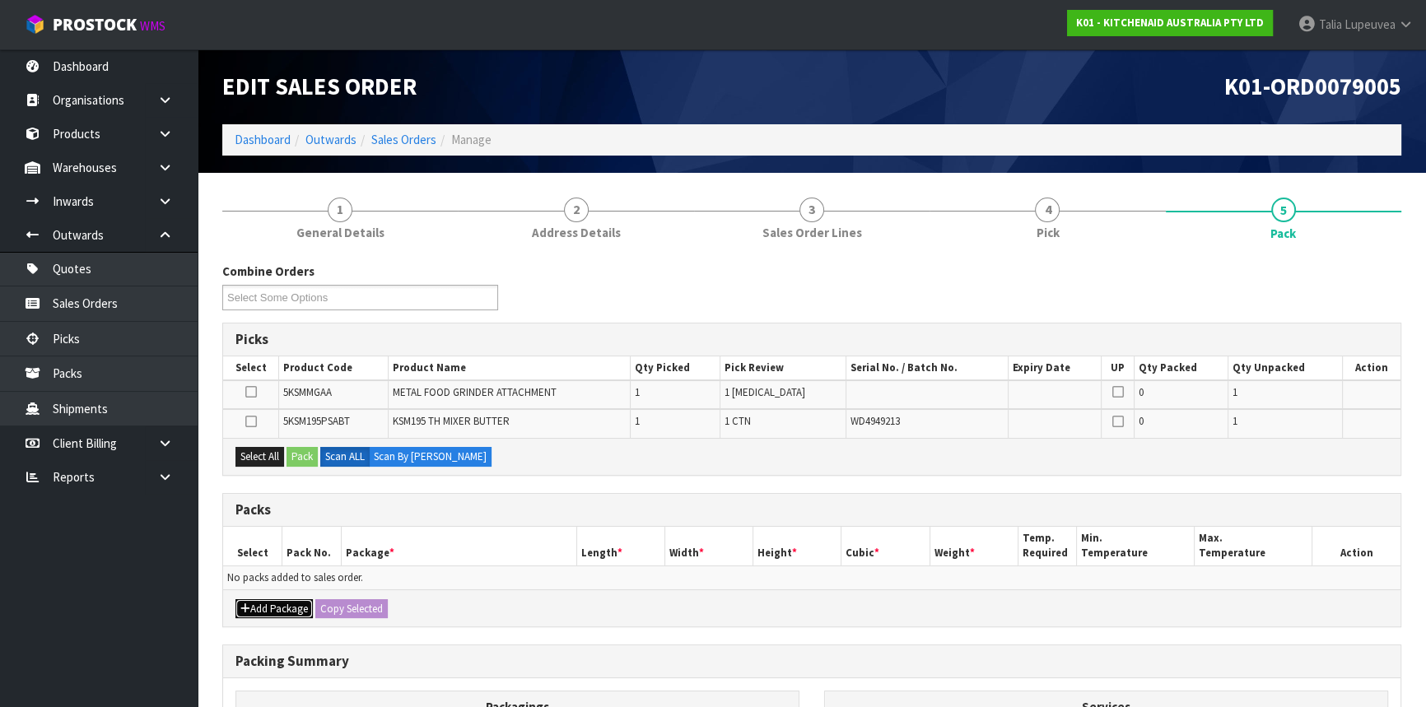
click at [279, 612] on button "Add Package" at bounding box center [274, 610] width 77 height 20
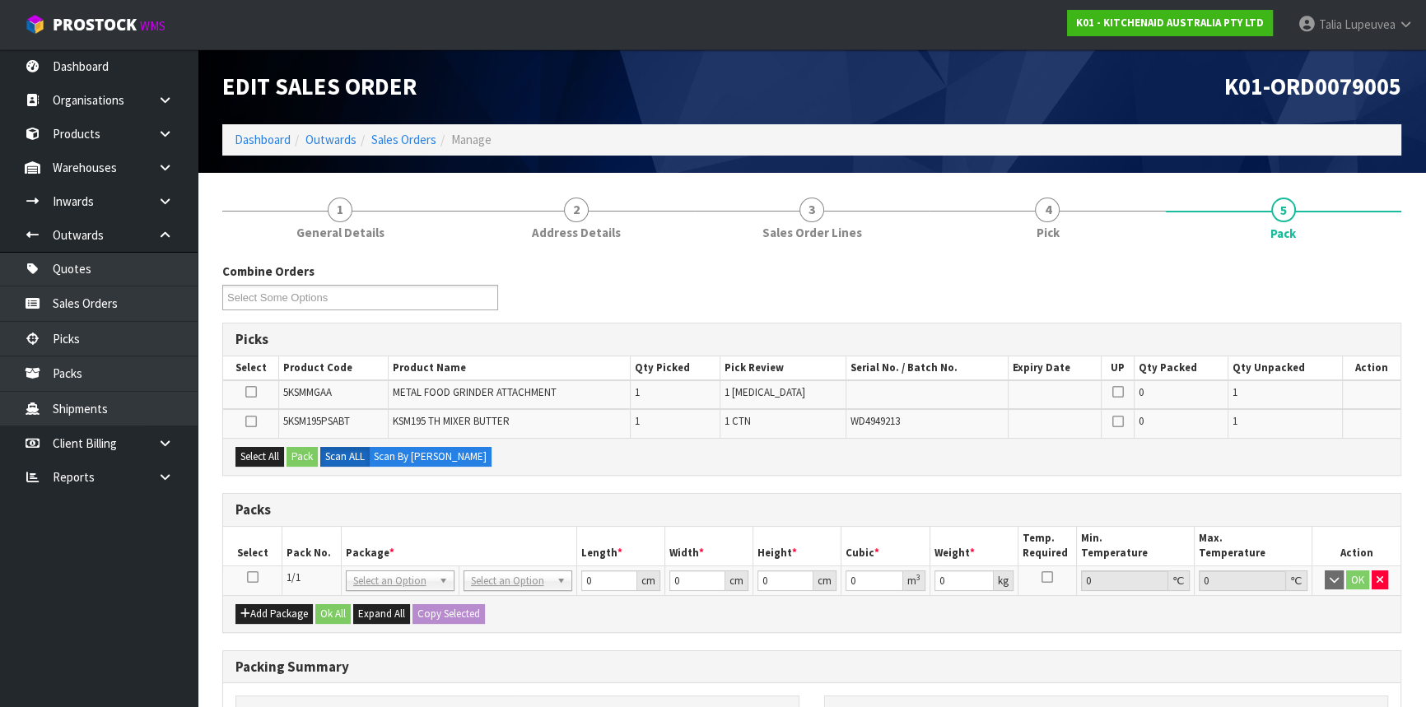
click at [253, 577] on icon at bounding box center [253, 577] width 12 height 1
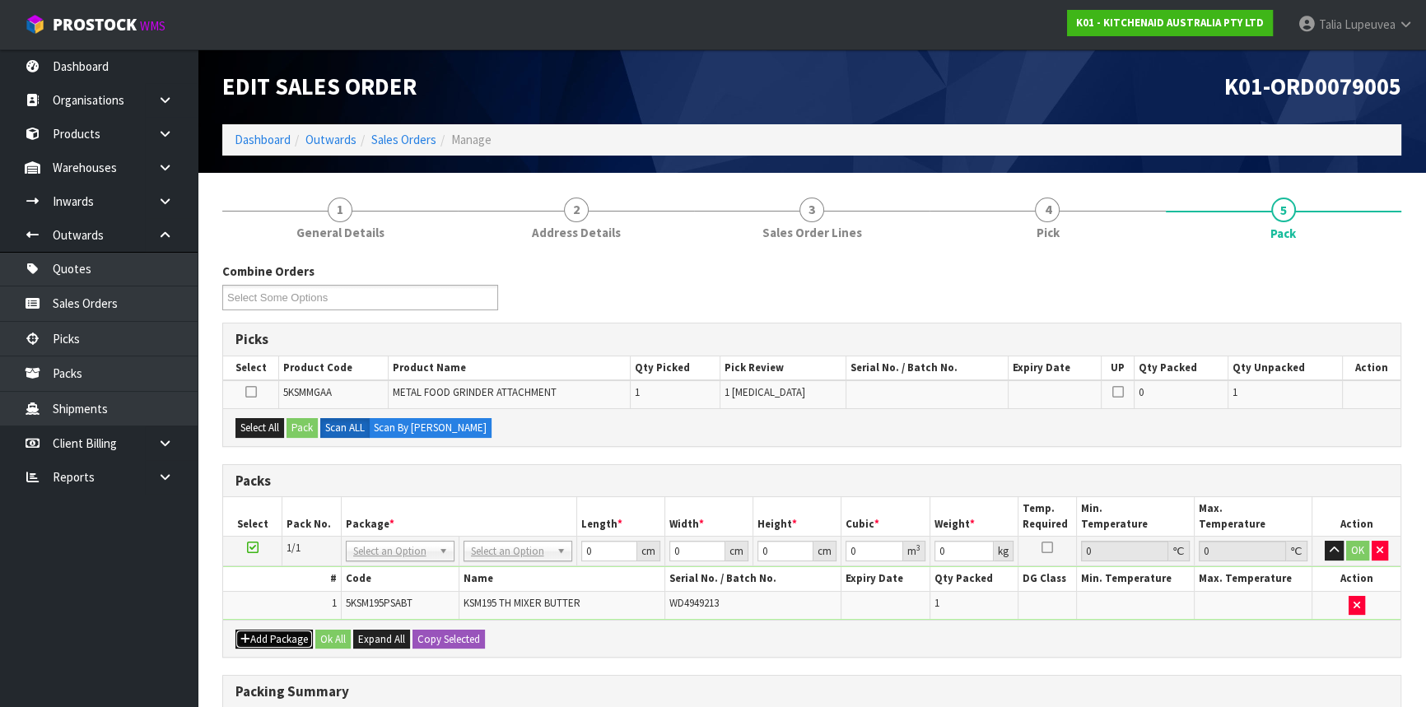
click at [272, 639] on button "Add Package" at bounding box center [274, 640] width 77 height 20
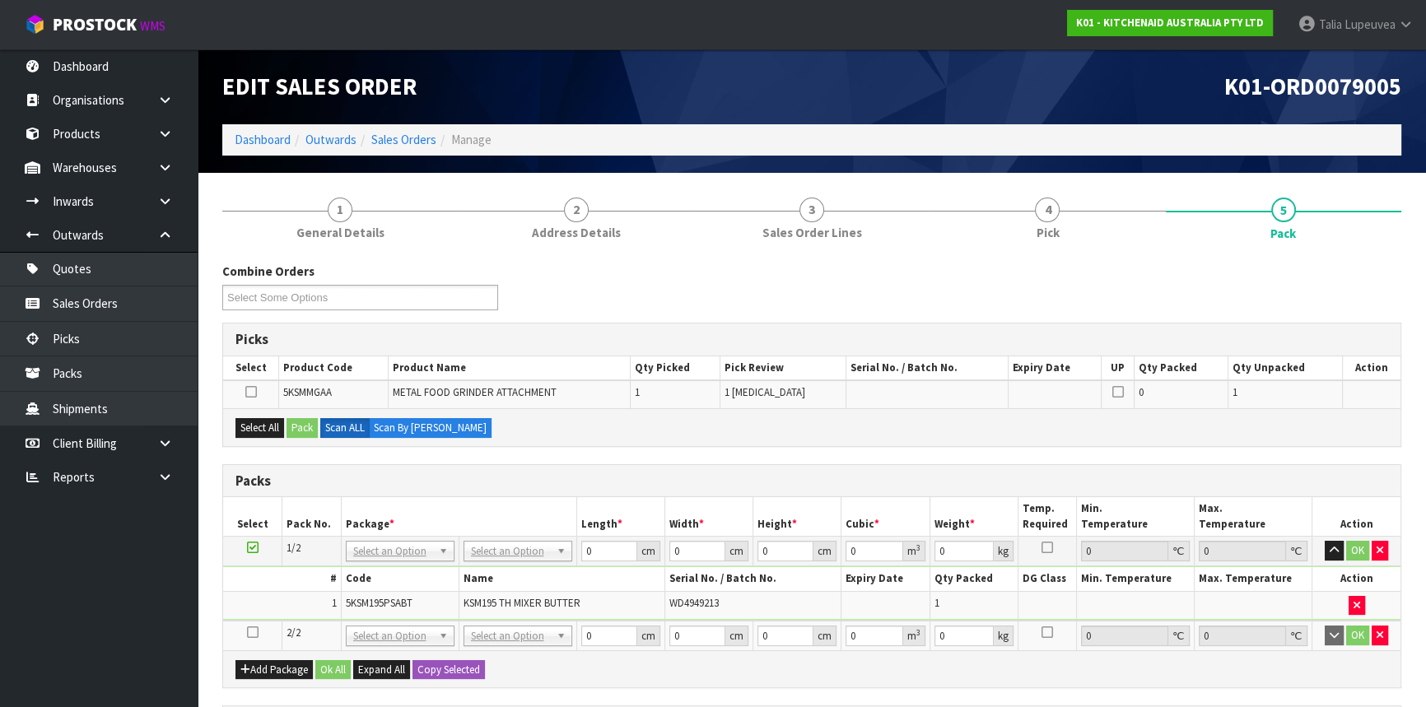
click at [250, 633] on icon at bounding box center [253, 633] width 12 height 1
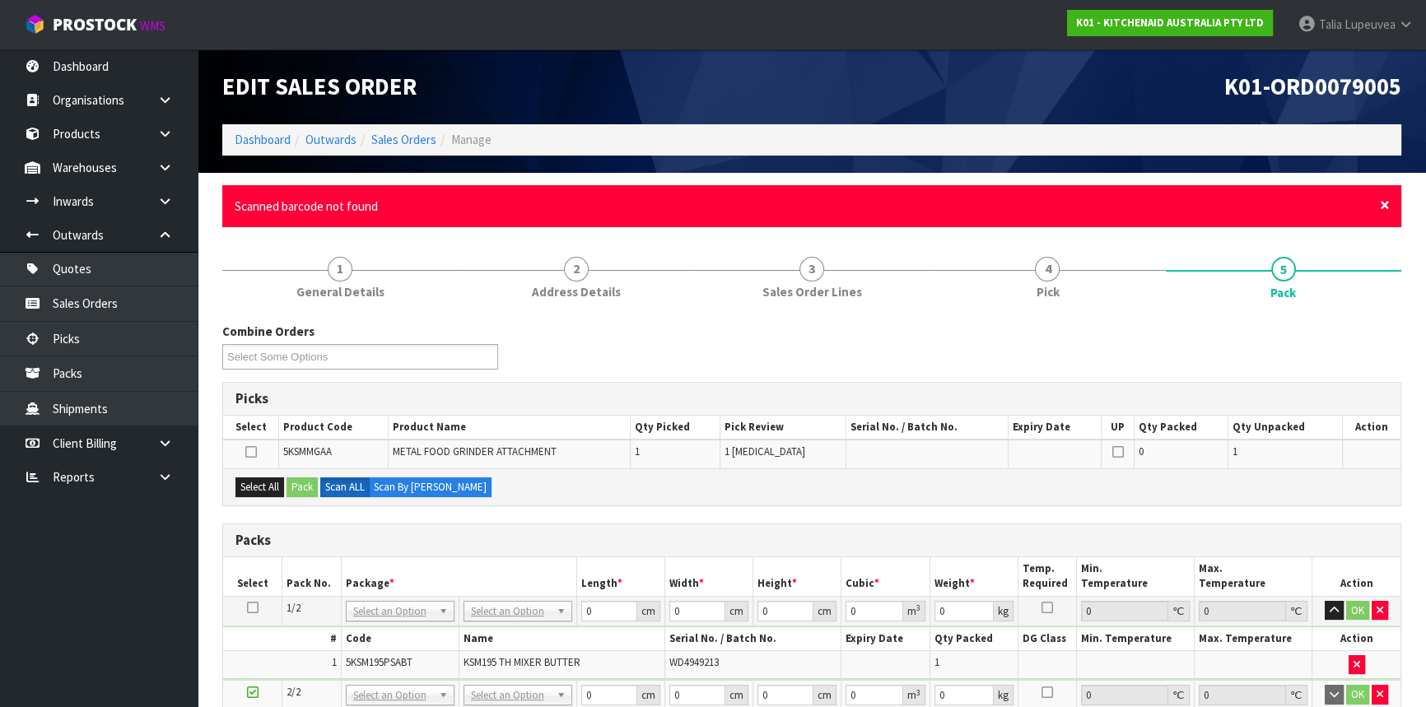
click at [1384, 203] on span "×" at bounding box center [1385, 205] width 10 height 23
drag, startPoint x: 1384, startPoint y: 203, endPoint x: 1397, endPoint y: 239, distance: 38.6
click at [1397, 239] on form "× Close Product scan not found 1 General Details 2 Address Details 3 Sales Orde…" at bounding box center [811, 612] width 1179 height 855
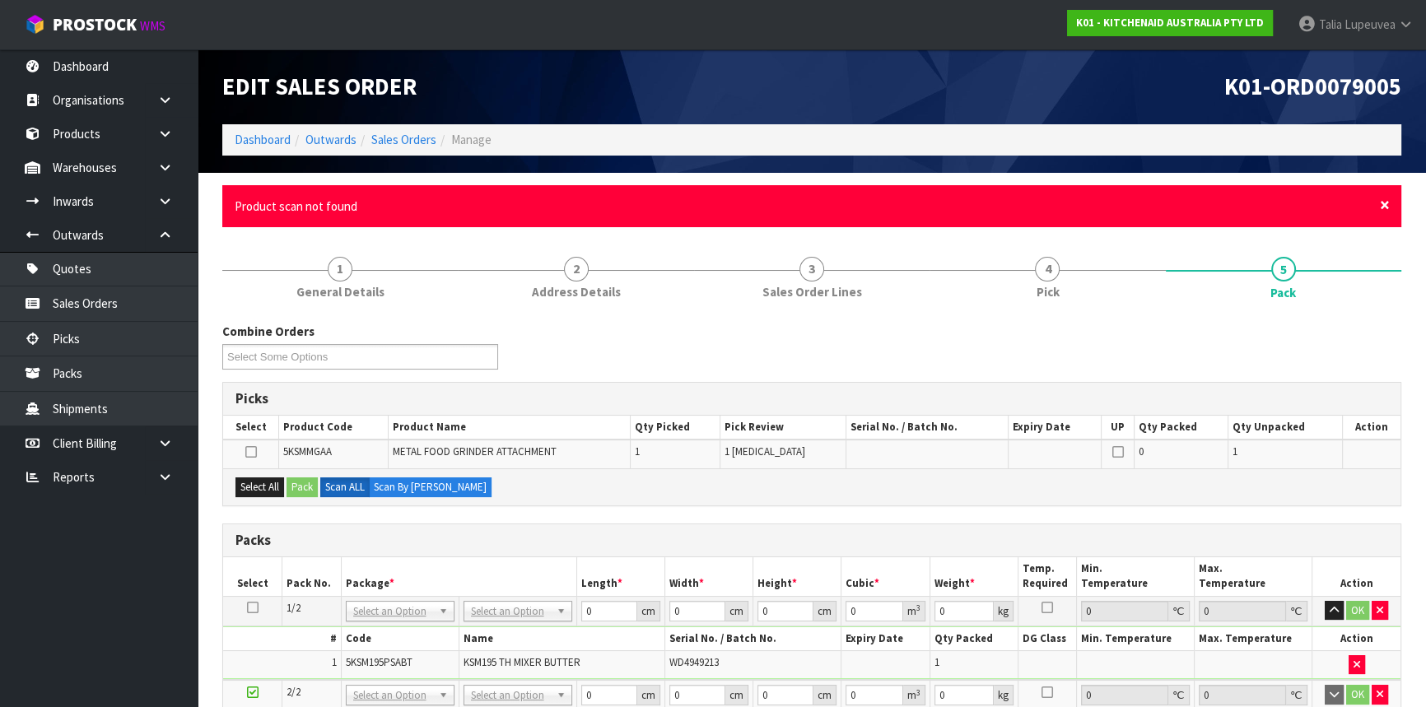
click at [1385, 200] on span "×" at bounding box center [1385, 205] width 10 height 23
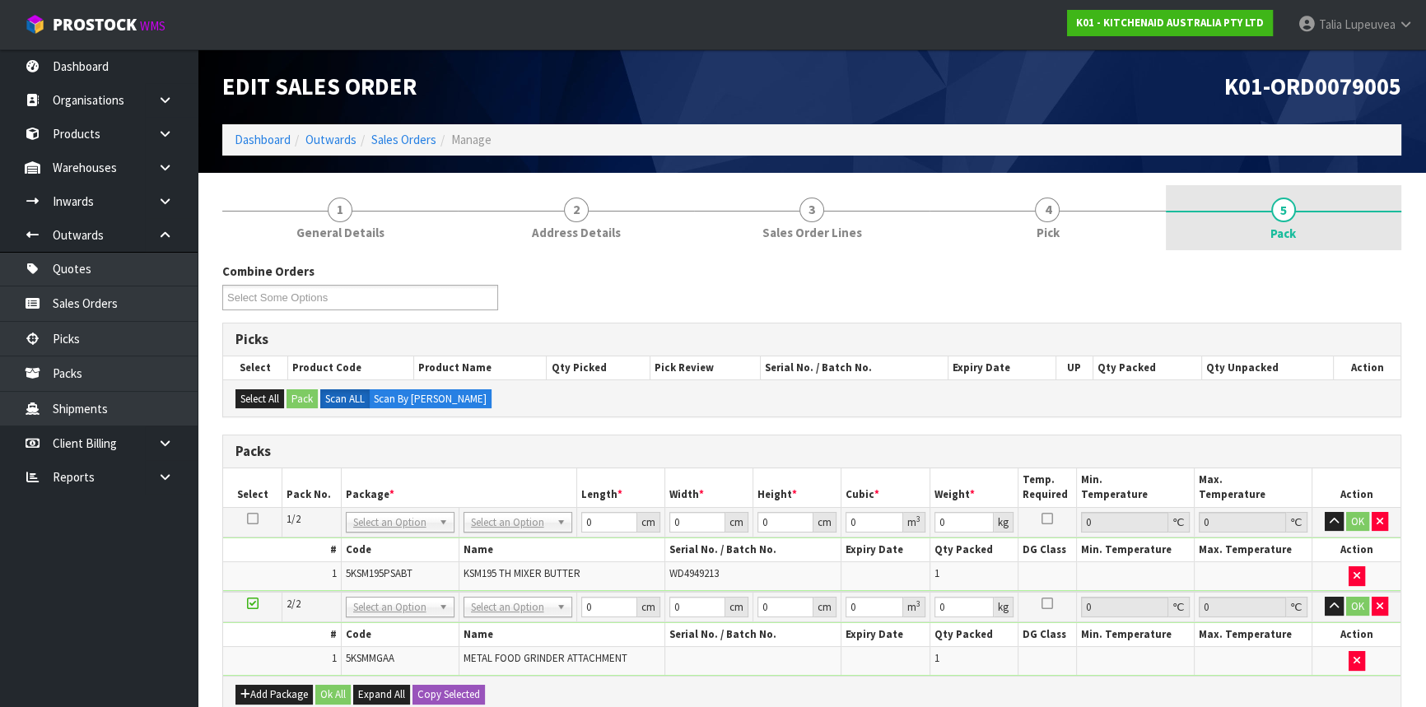
scroll to position [74, 0]
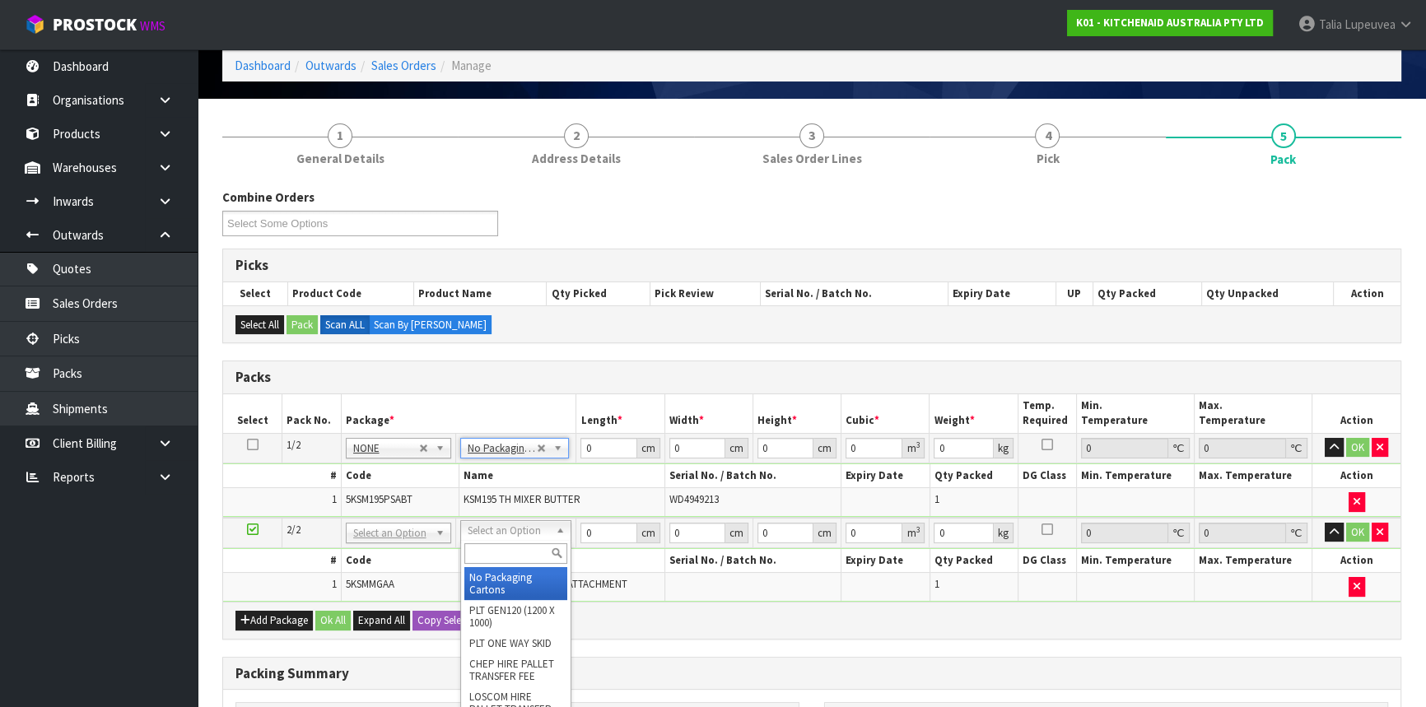
click at [494, 553] on input "text" at bounding box center [516, 554] width 103 height 21
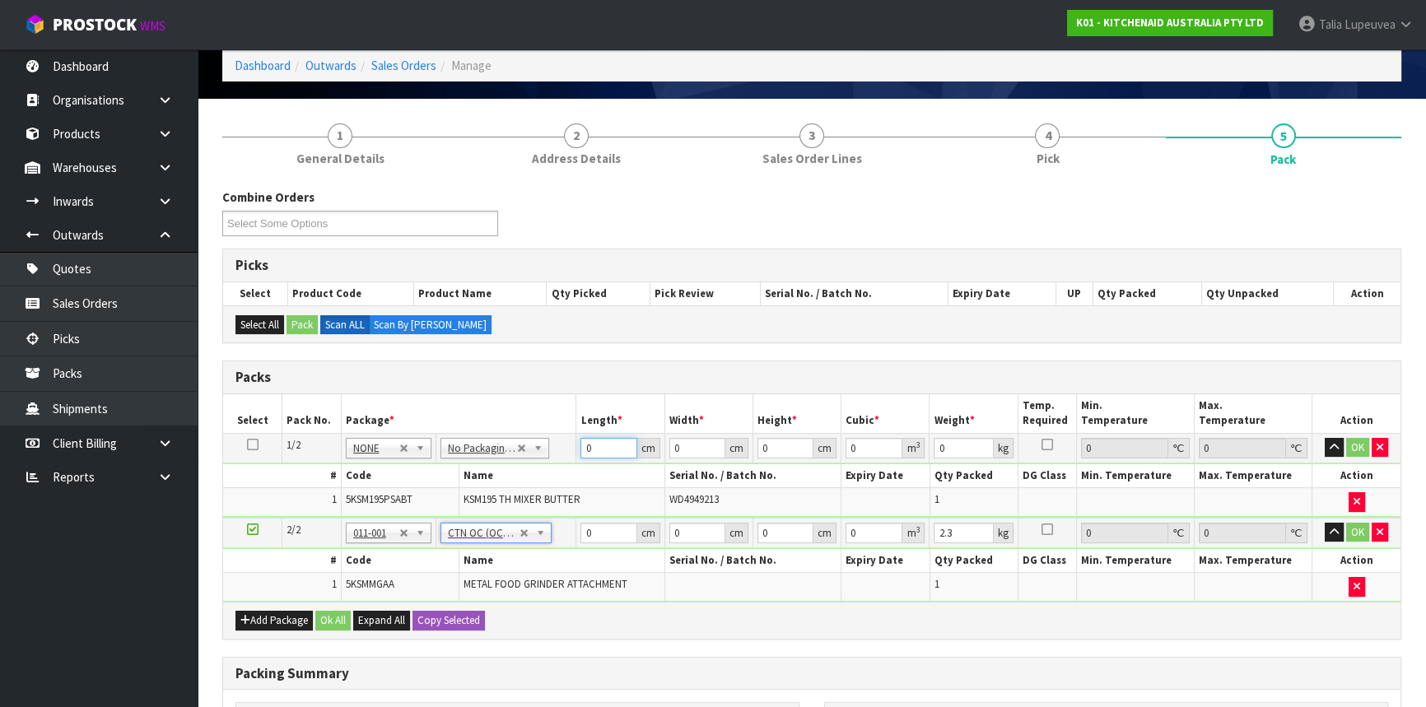
drag, startPoint x: 606, startPoint y: 446, endPoint x: 555, endPoint y: 447, distance: 51.1
click at [555, 447] on tr "1/2 NONE 007-001 007-002 007-004 007-009 007-013 007-014 007-015 007-017 007-01…" at bounding box center [812, 448] width 1178 height 30
click at [700, 559] on table "Select Pack No. Package * Length * Width * Height * Cubic * Weight * Temp. Requ…" at bounding box center [812, 499] width 1178 height 208
drag, startPoint x: 601, startPoint y: 447, endPoint x: 549, endPoint y: 447, distance: 51.9
click at [549, 447] on tr "1/2 NONE 007-001 007-002 007-004 007-009 007-013 007-014 007-015 007-017 007-01…" at bounding box center [812, 448] width 1178 height 30
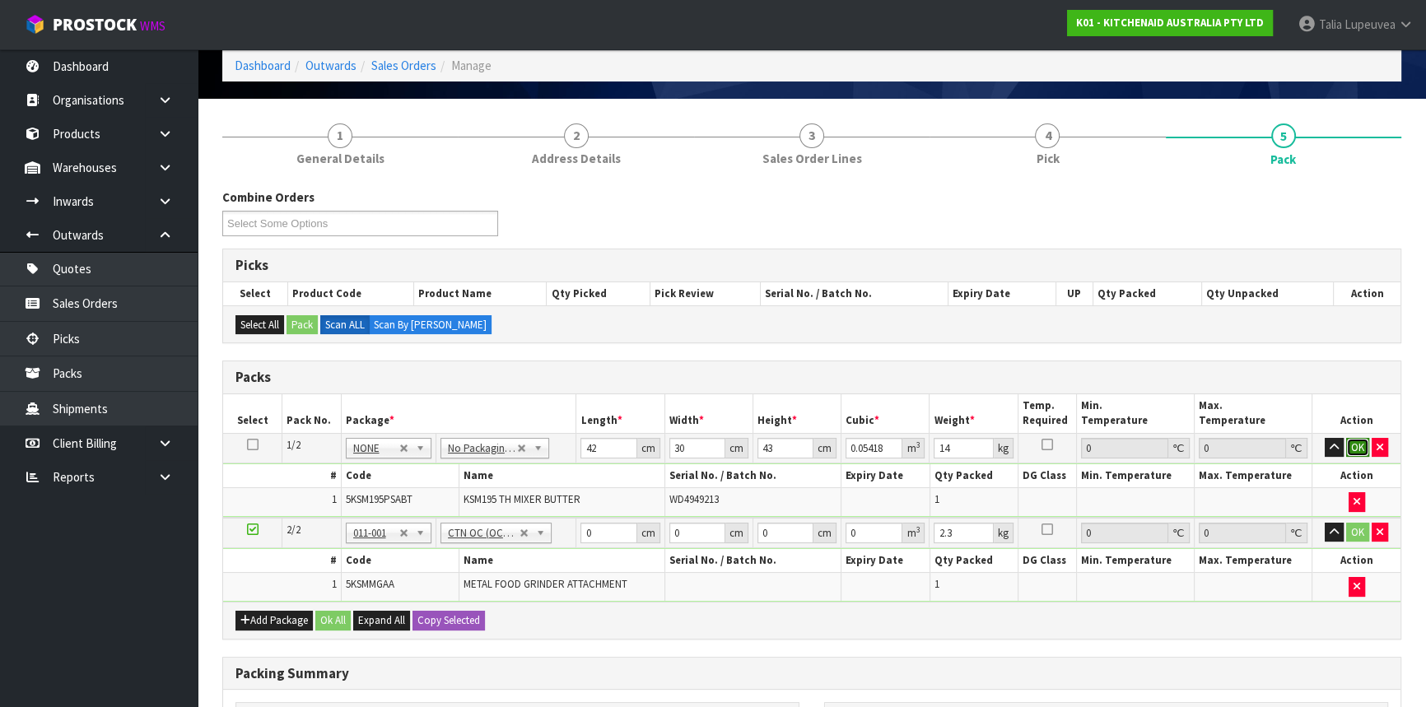
click at [1356, 452] on button "OK" at bounding box center [1358, 448] width 23 height 20
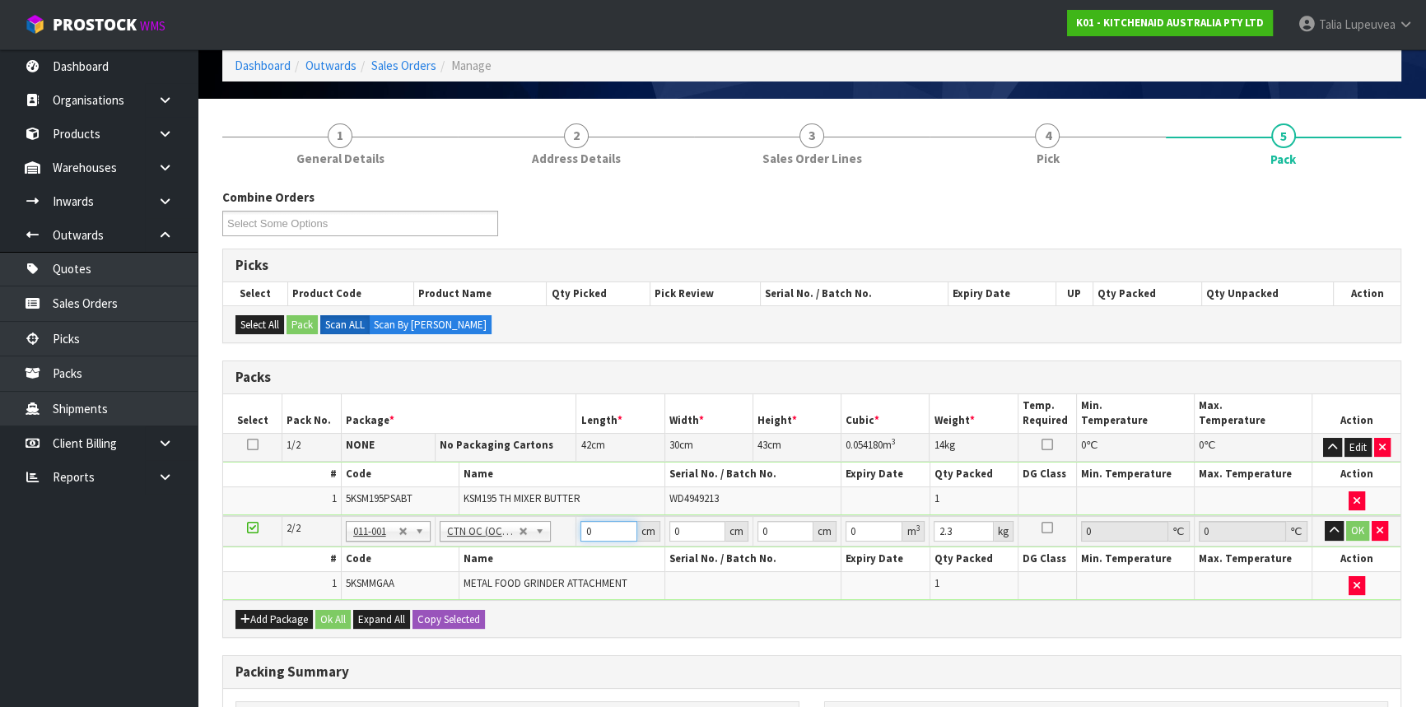
drag, startPoint x: 600, startPoint y: 526, endPoint x: 564, endPoint y: 539, distance: 37.8
click at [563, 539] on tr "2/2 NONE 007-001 007-002 007-004 007-009 007-013 007-014 007-015 007-017 007-01…" at bounding box center [812, 531] width 1178 height 30
drag, startPoint x: 953, startPoint y: 532, endPoint x: 883, endPoint y: 552, distance: 72.7
click at [883, 552] on tbody "2/2 NONE 007-001 007-002 007-004 007-009 007-013 007-014 007-015 007-017 007-01…" at bounding box center [812, 558] width 1178 height 84
click at [1351, 521] on button "OK" at bounding box center [1358, 531] width 23 height 20
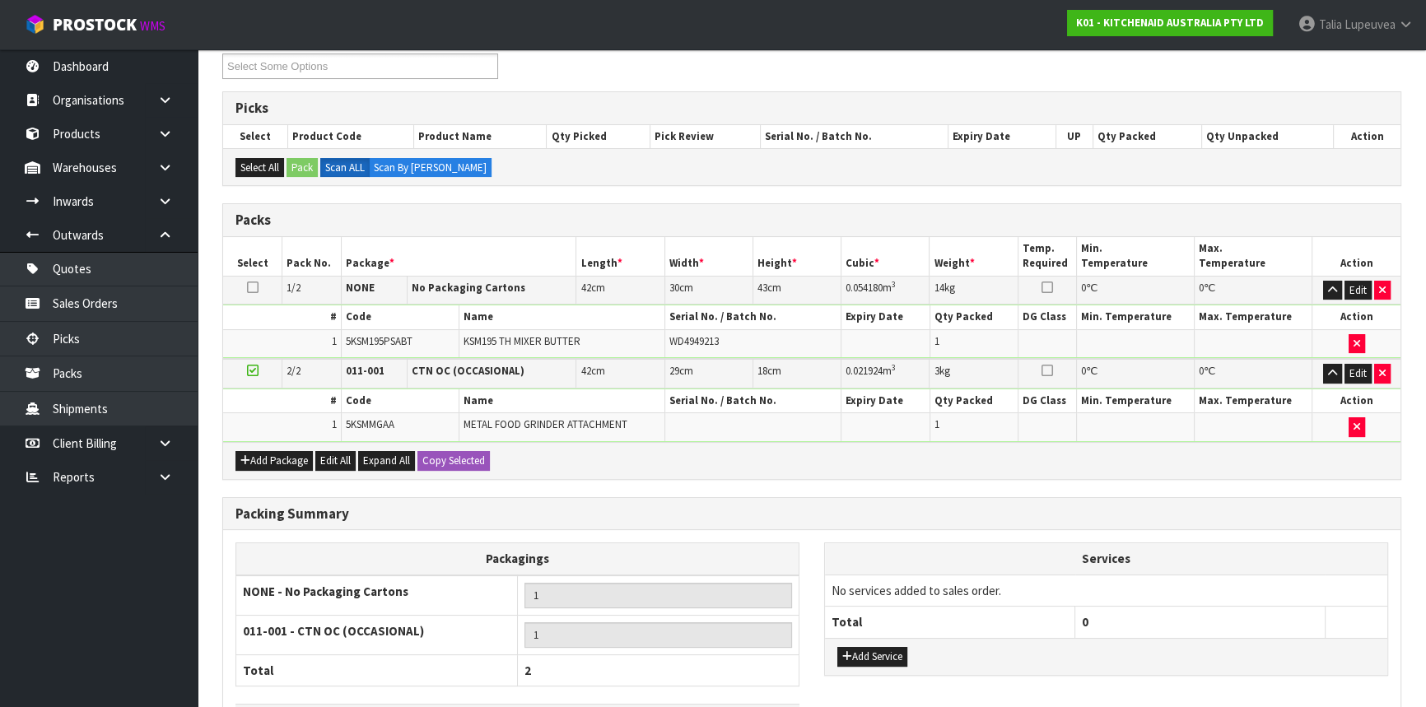
scroll to position [351, 0]
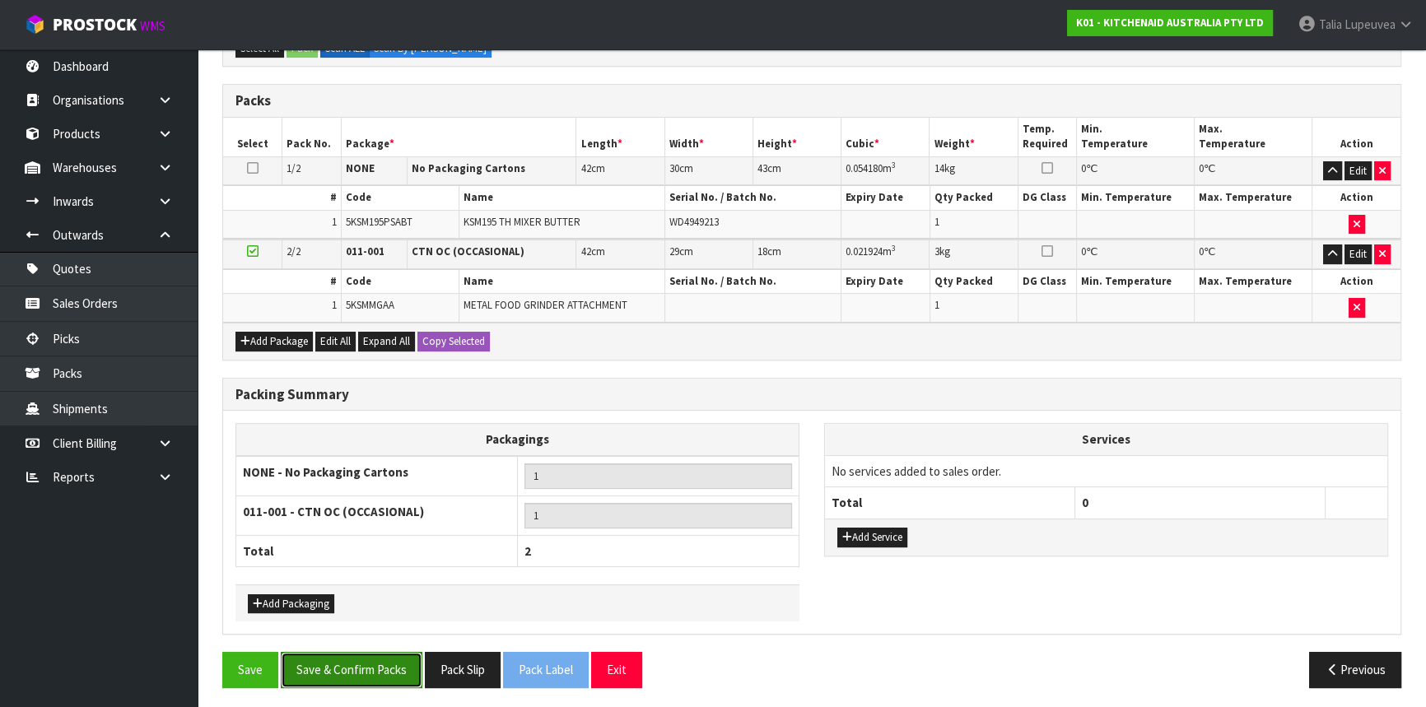
click at [343, 657] on button "Save & Confirm Packs" at bounding box center [352, 669] width 142 height 35
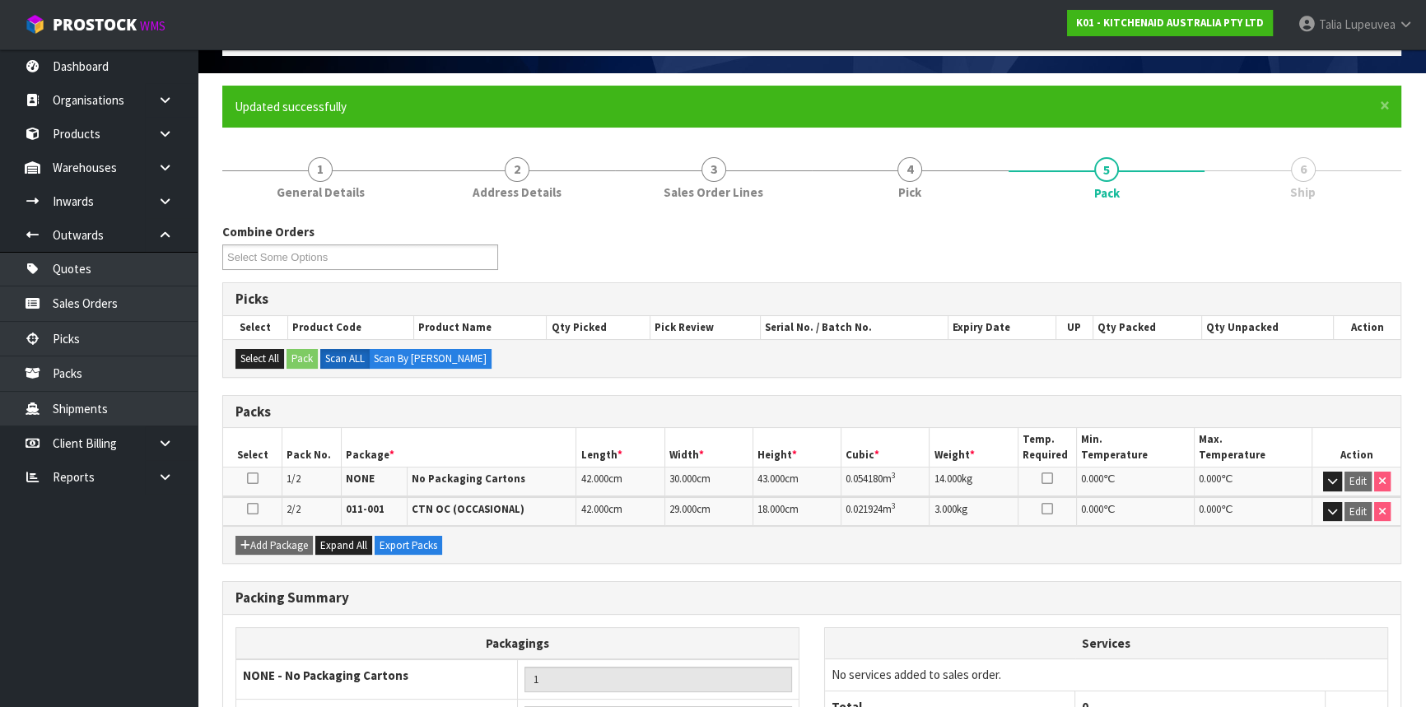
scroll to position [268, 0]
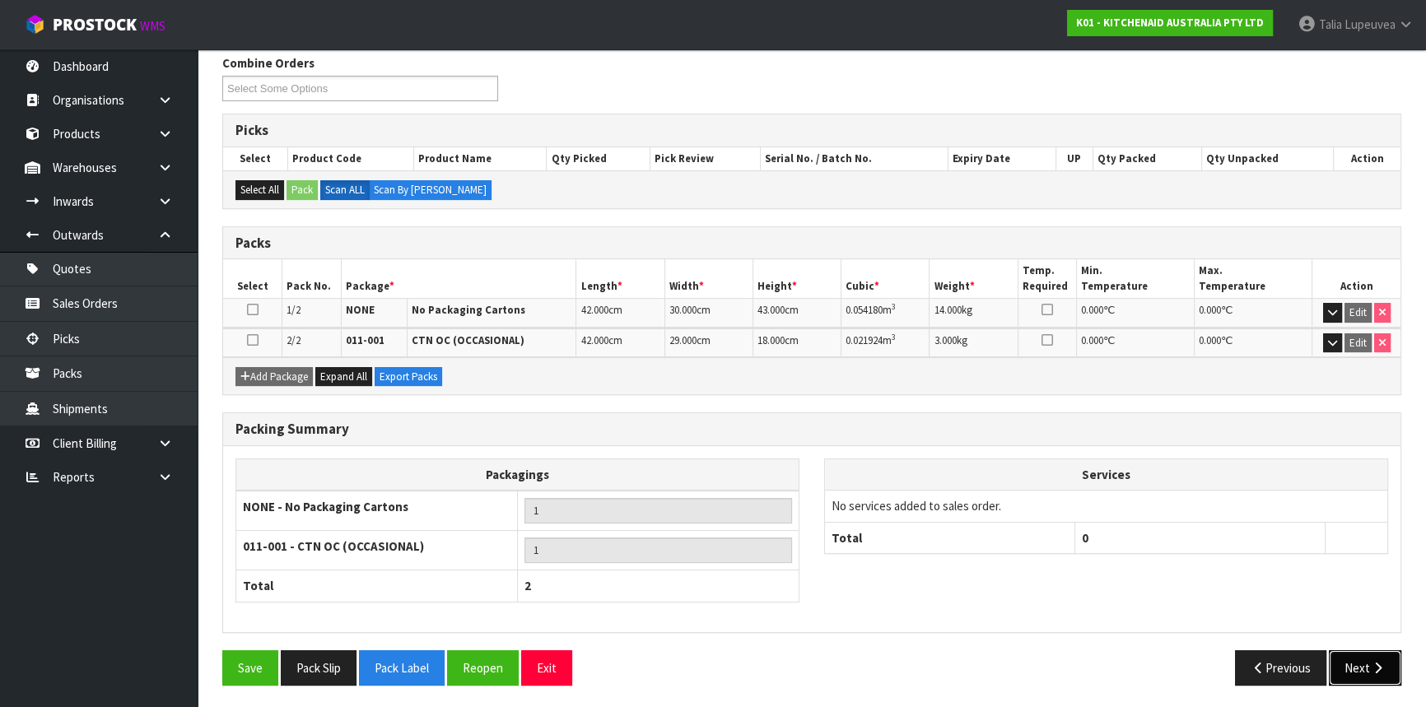
click at [1381, 662] on icon "button" at bounding box center [1378, 668] width 16 height 12
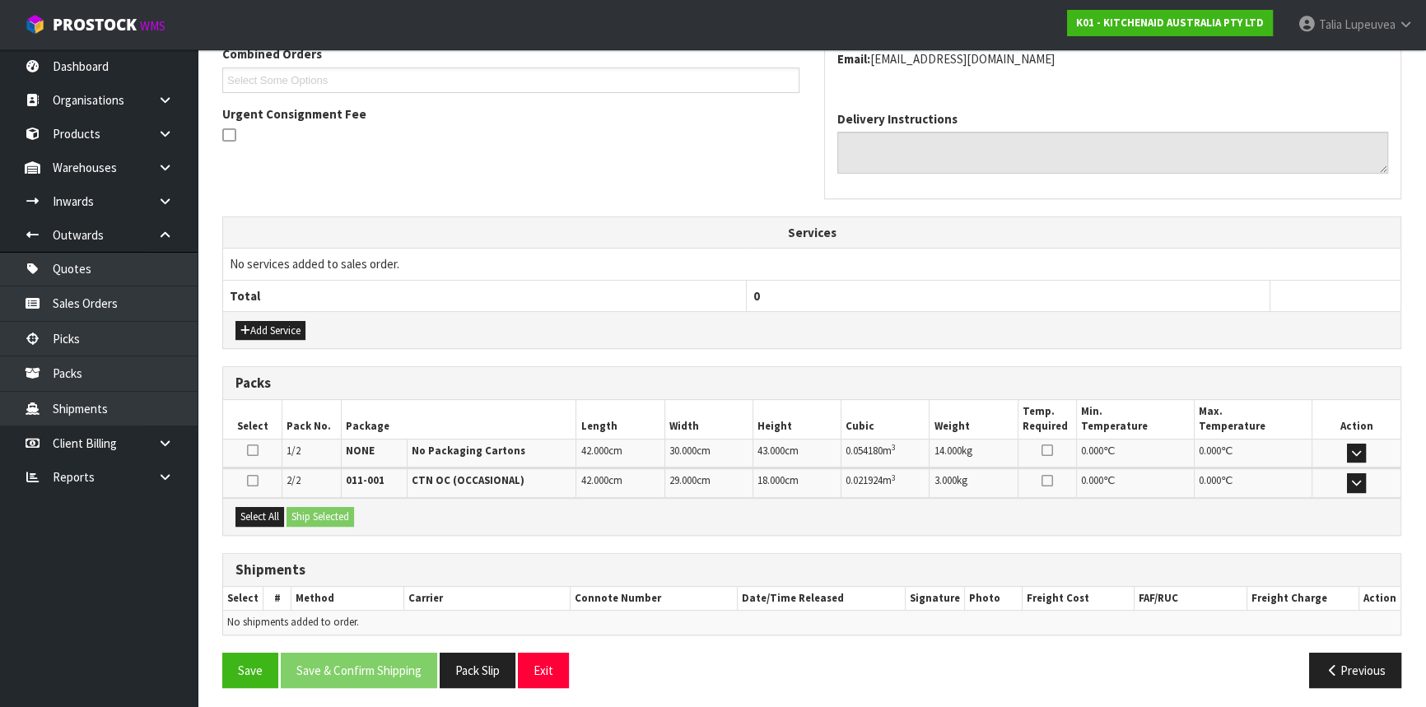
scroll to position [444, 0]
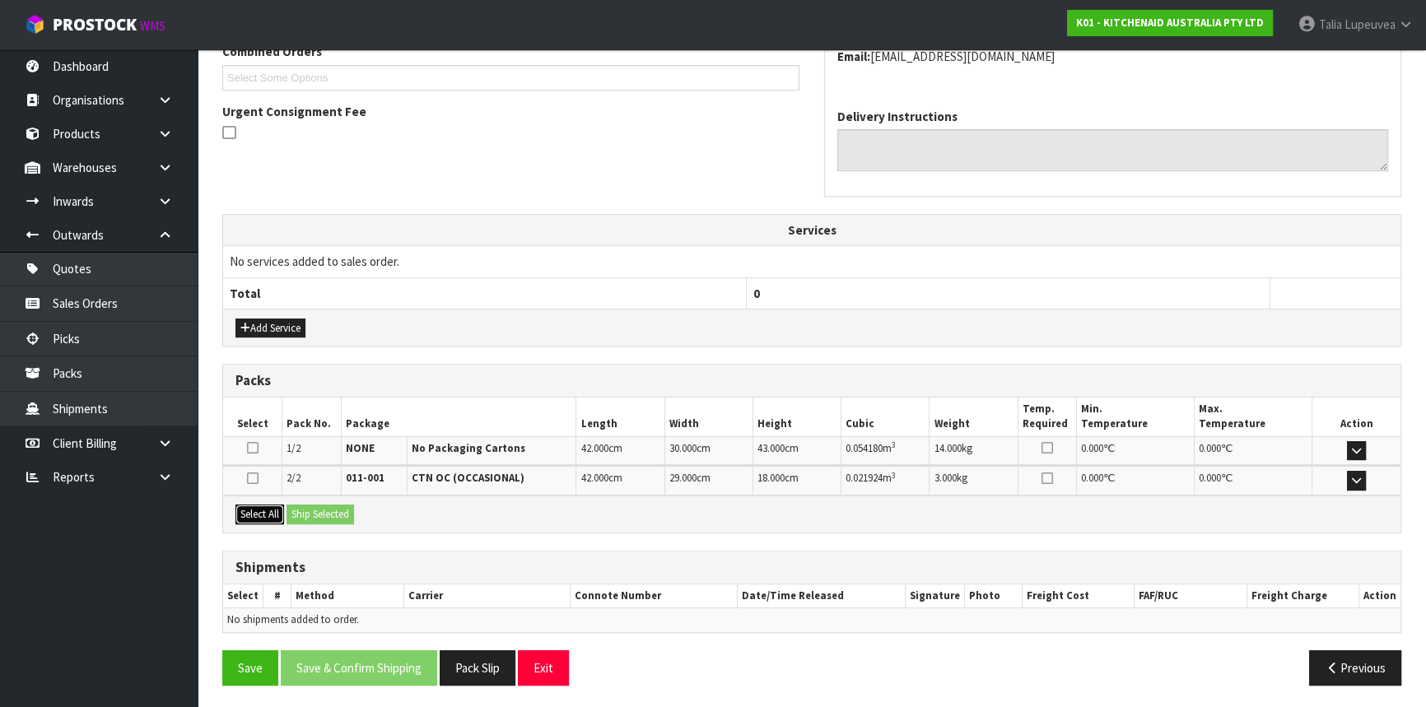
drag, startPoint x: 240, startPoint y: 504, endPoint x: 290, endPoint y: 505, distance: 50.2
click at [240, 505] on button "Select All" at bounding box center [260, 515] width 49 height 20
click at [296, 507] on button "Ship Selected" at bounding box center [321, 515] width 68 height 20
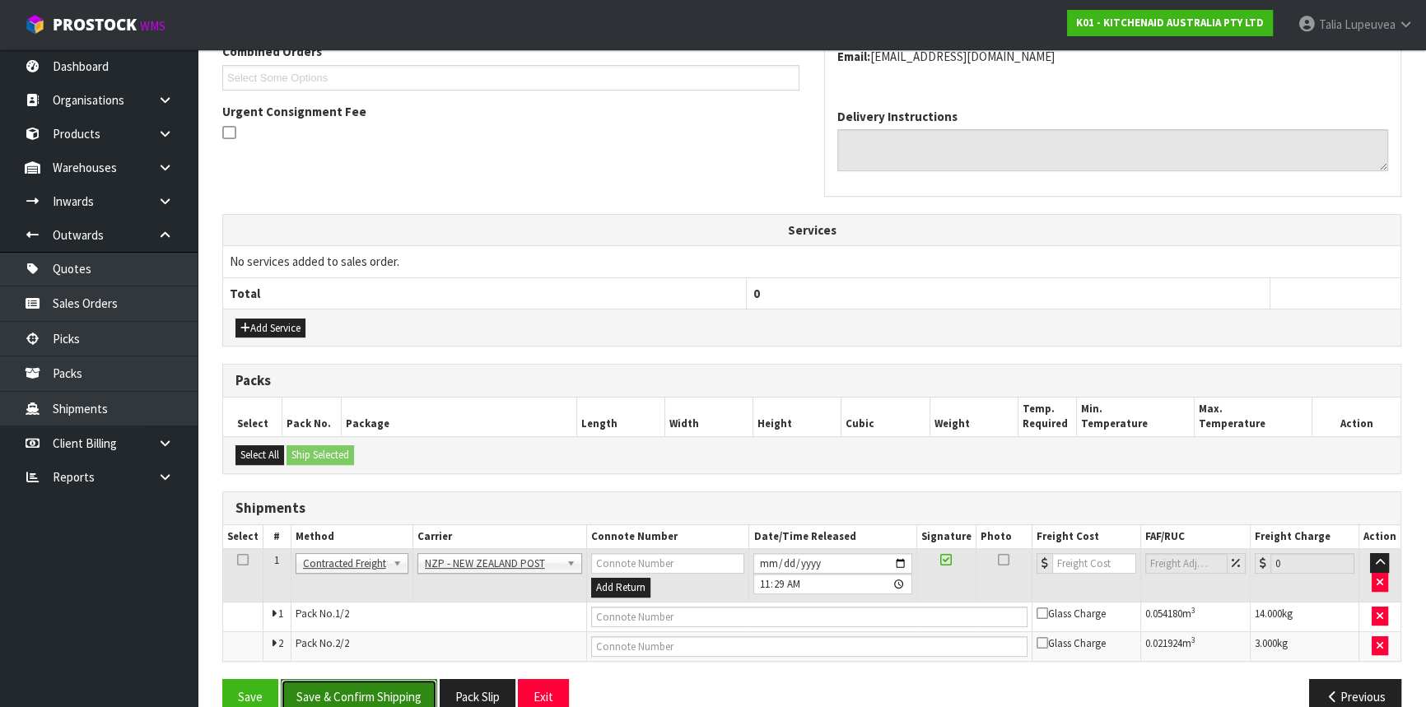
click at [402, 689] on button "Save & Confirm Shipping" at bounding box center [359, 696] width 156 height 35
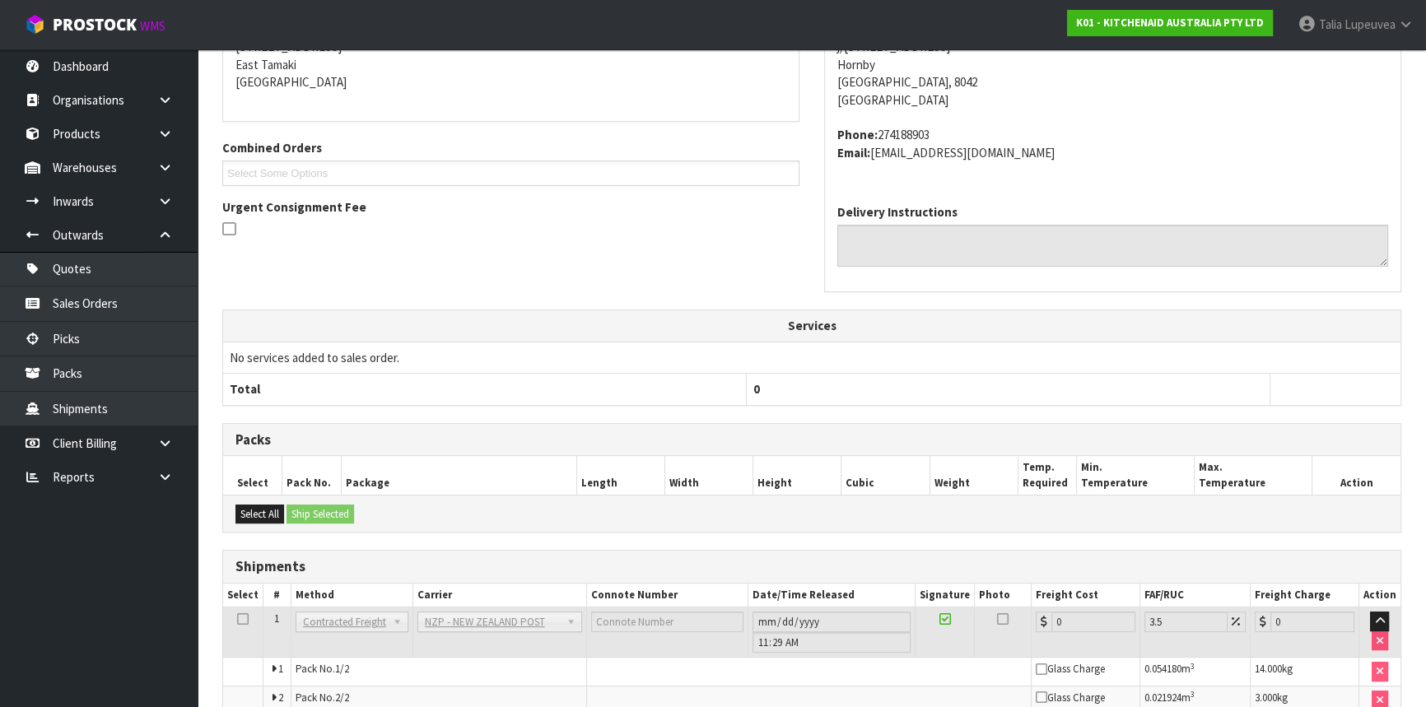
scroll to position [448, 0]
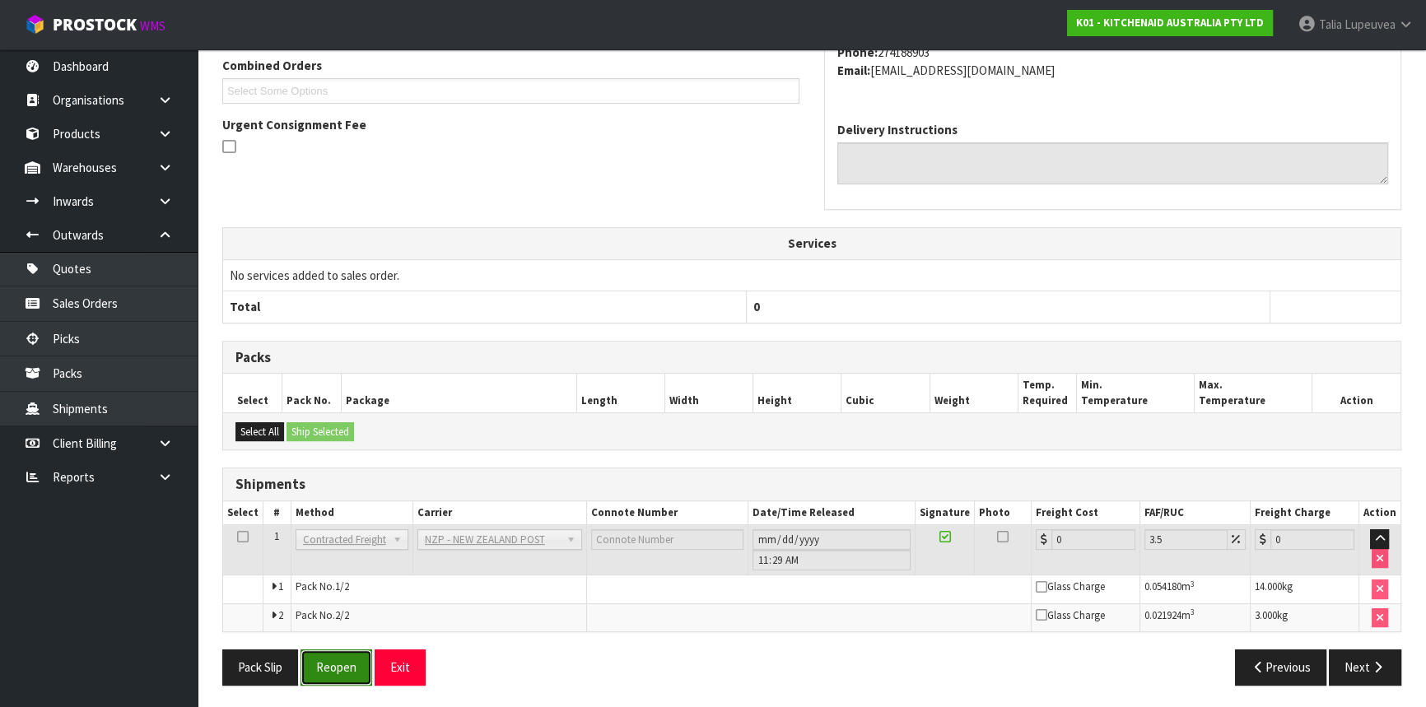
click at [333, 669] on button "Reopen" at bounding box center [337, 667] width 72 height 35
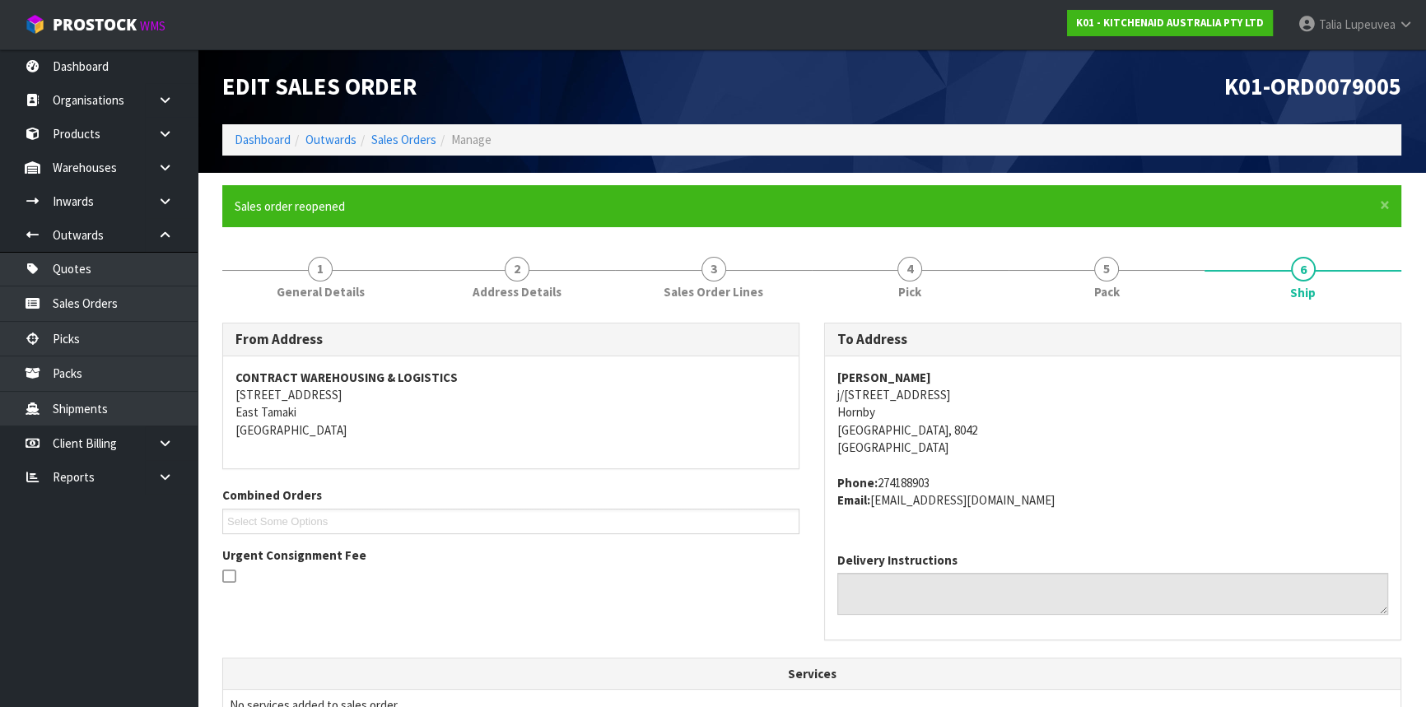
scroll to position [488, 0]
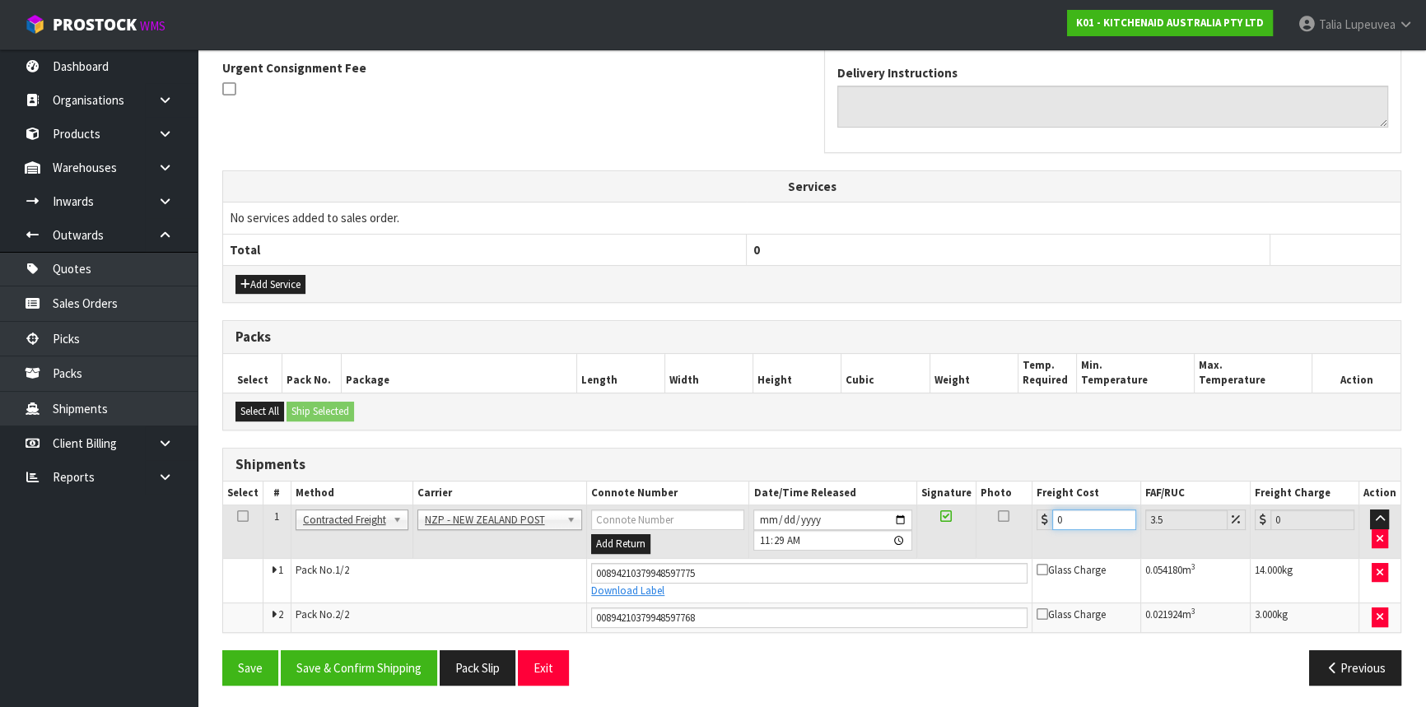
drag, startPoint x: 1078, startPoint y: 515, endPoint x: 1023, endPoint y: 511, distance: 55.3
click at [1025, 511] on tr "1 Client Local Pickup Customer Local Pickup Company Freight Contracted Freight …" at bounding box center [812, 533] width 1178 height 54
click at [370, 665] on button "Save & Confirm Shipping" at bounding box center [359, 668] width 156 height 35
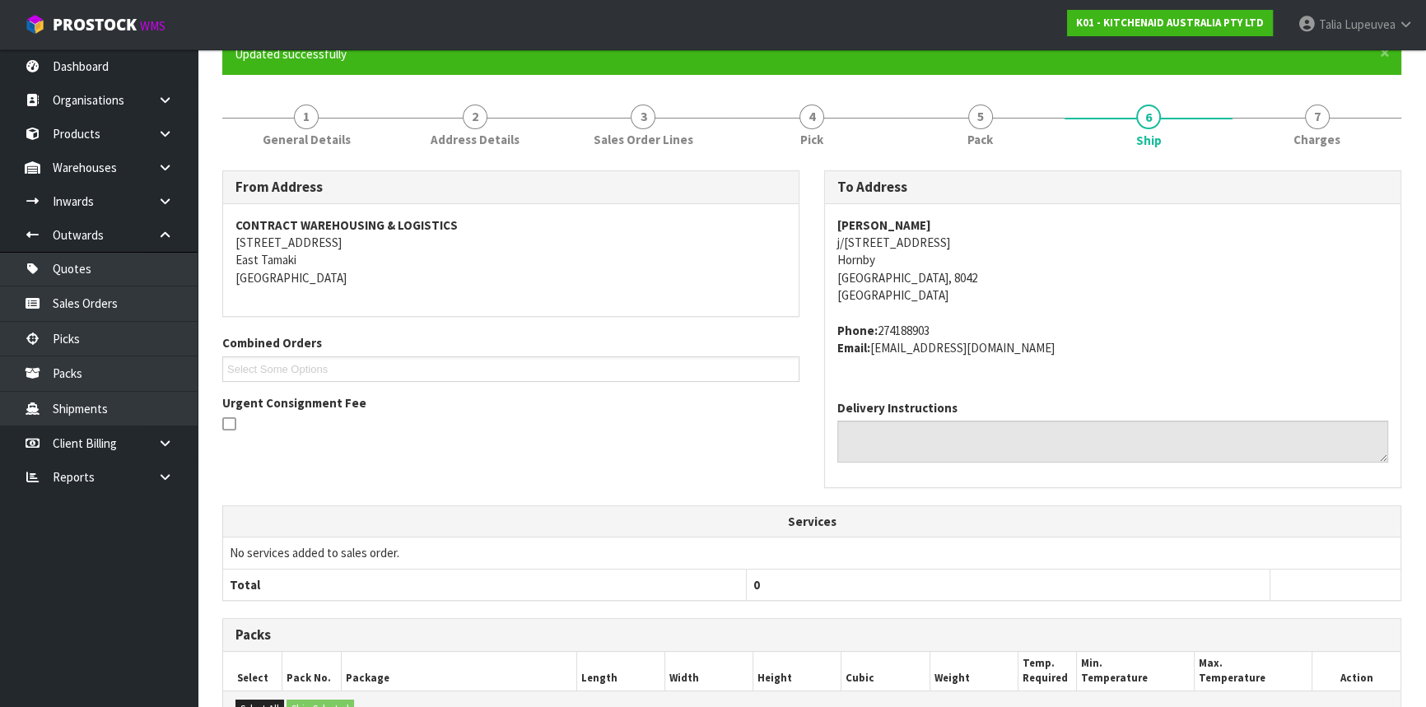
scroll to position [0, 0]
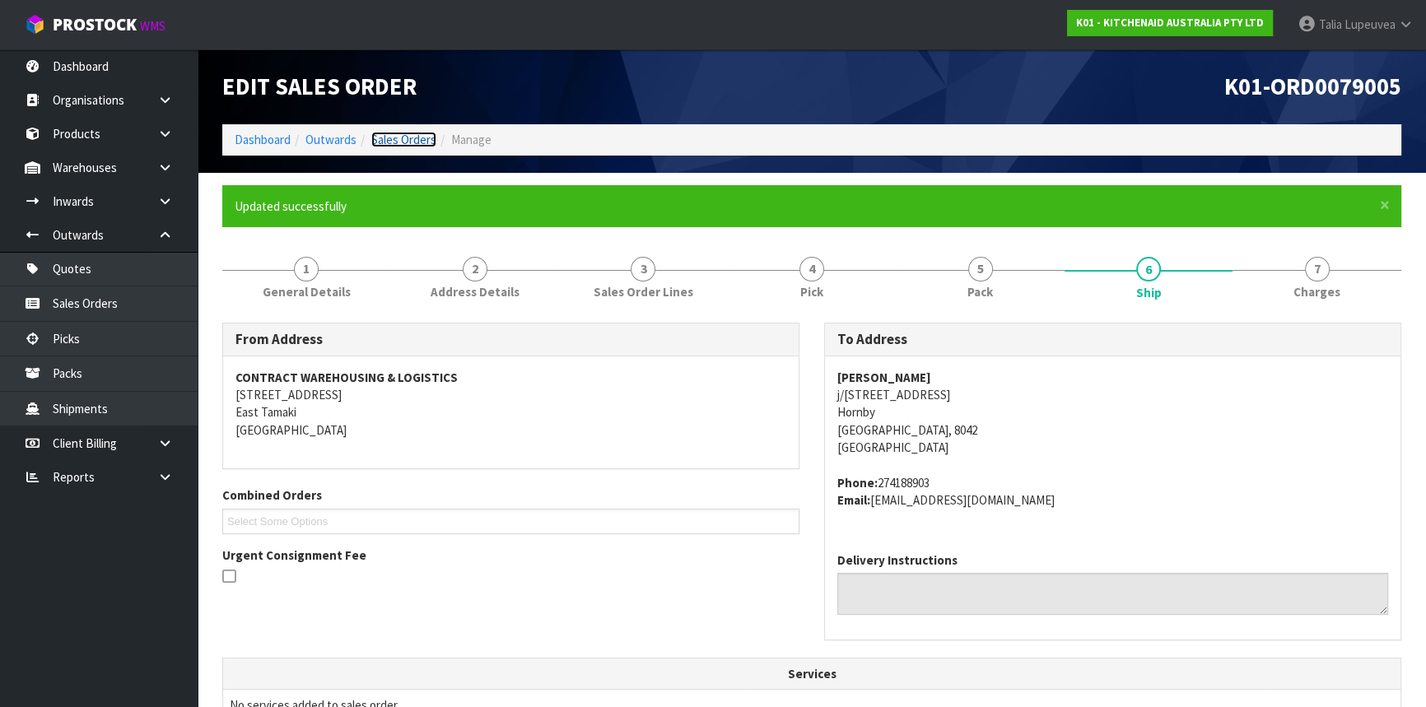
click at [405, 142] on link "Sales Orders" at bounding box center [403, 140] width 65 height 16
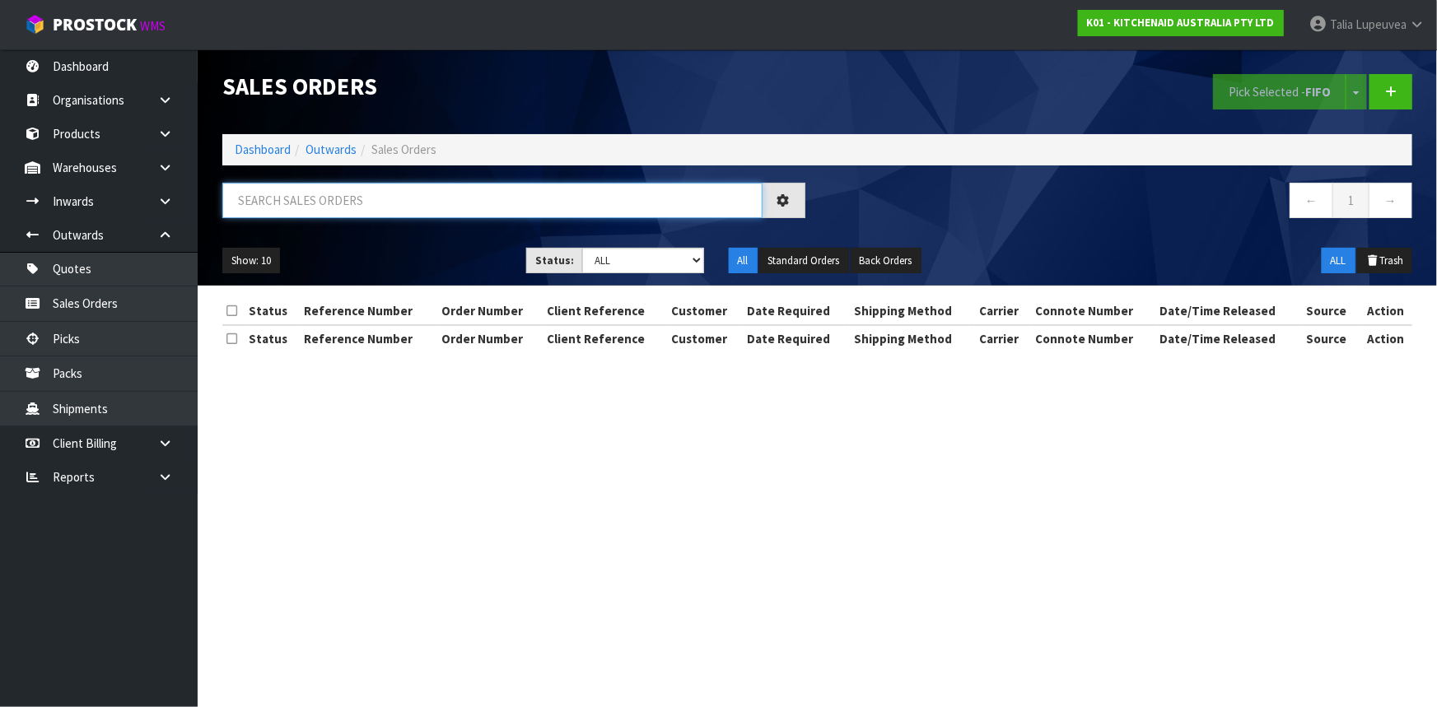
click at [568, 198] on input "text" at bounding box center [492, 200] width 540 height 35
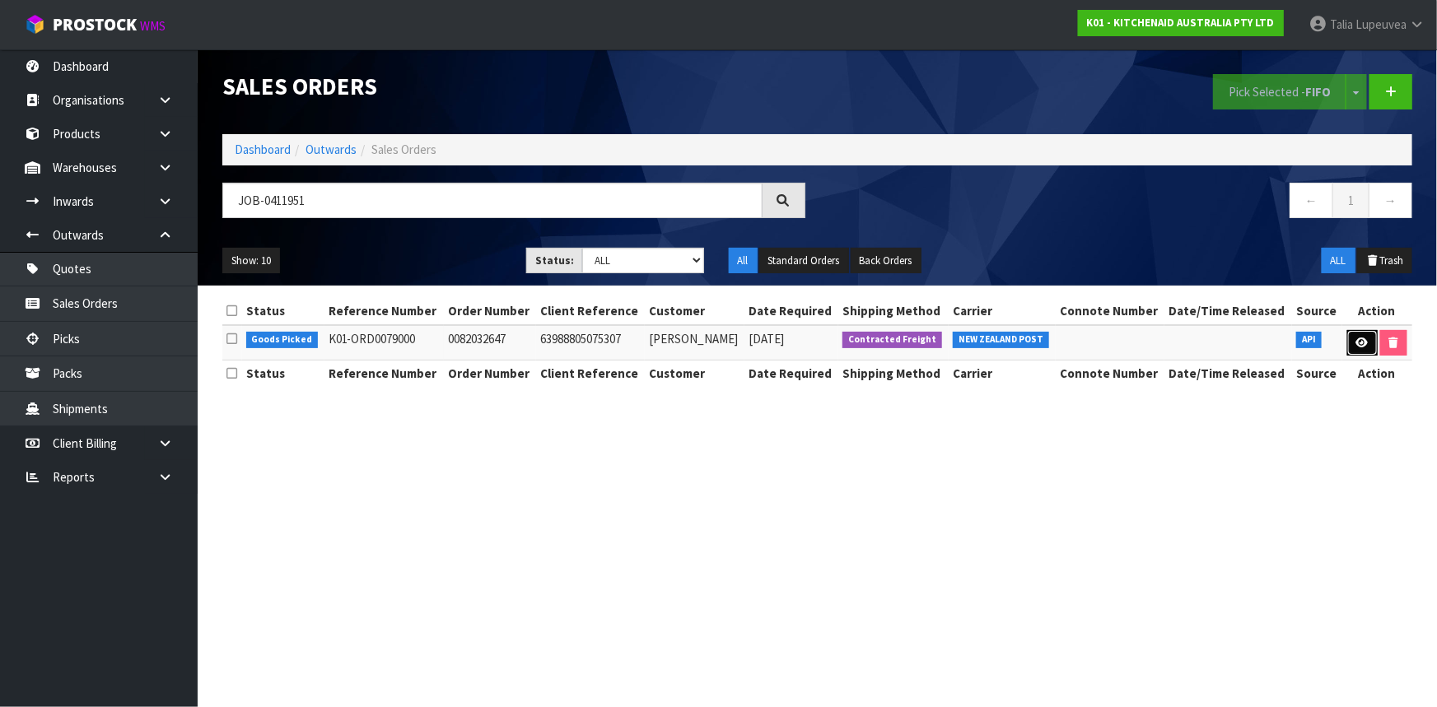
click at [1363, 343] on icon at bounding box center [1362, 343] width 12 height 11
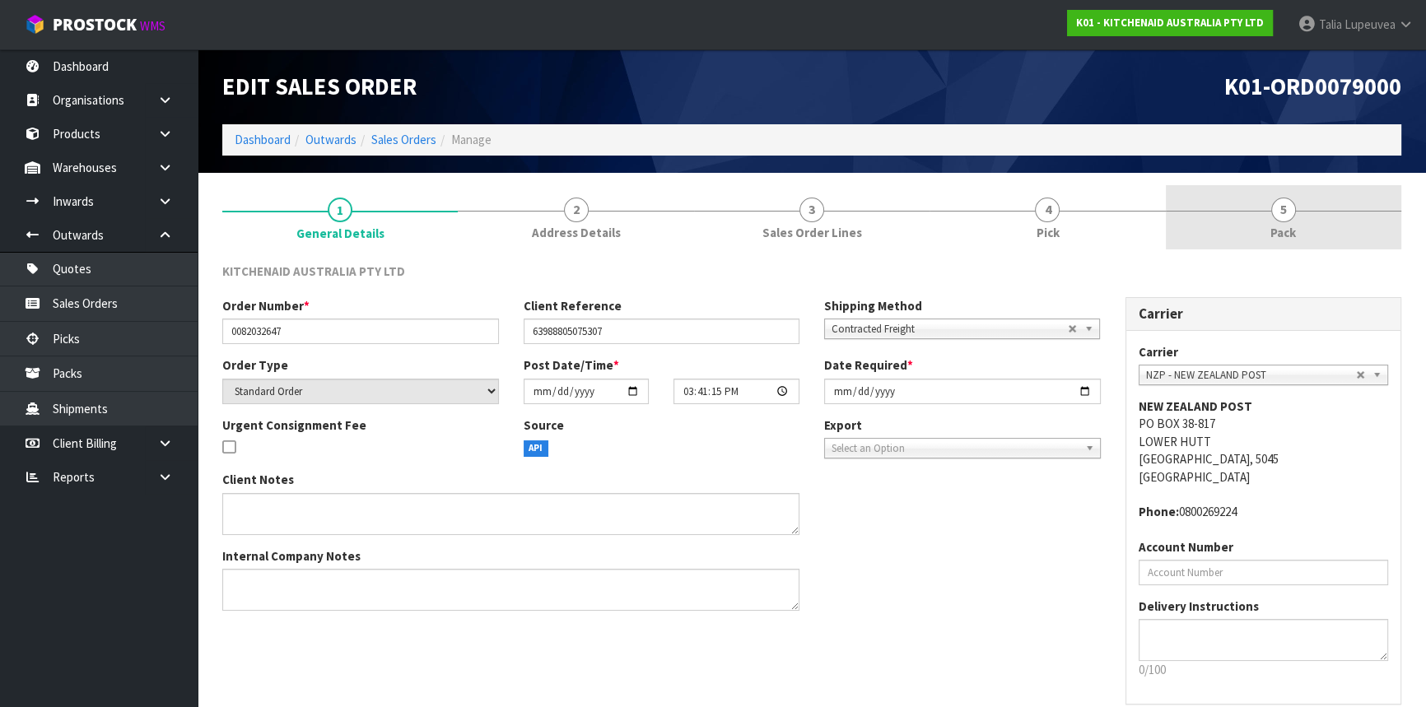
click at [1236, 231] on link "5 Pack" at bounding box center [1284, 217] width 236 height 65
